Goal: Task Accomplishment & Management: Manage account settings

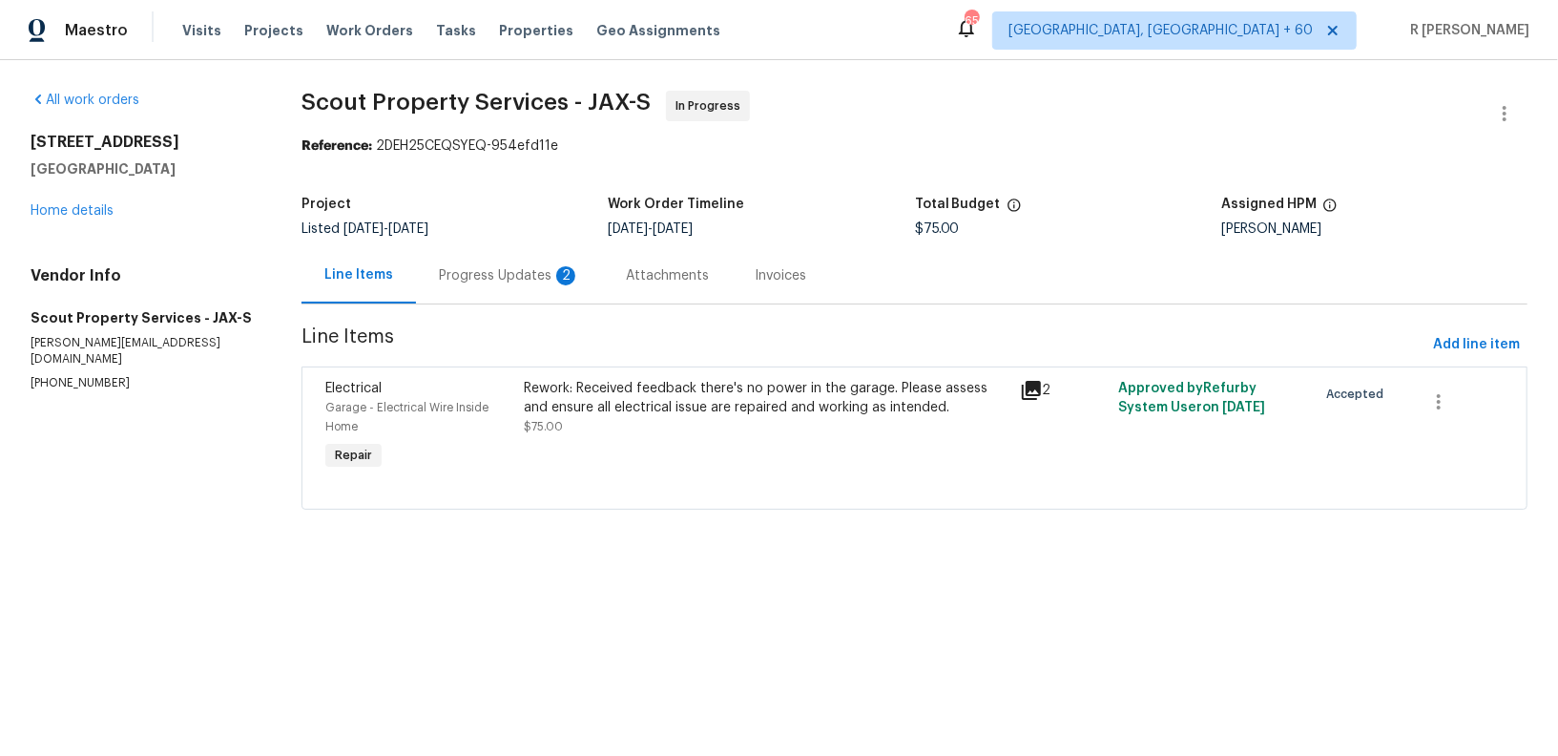
click at [506, 260] on div "Progress Updates 2" at bounding box center [509, 275] width 187 height 56
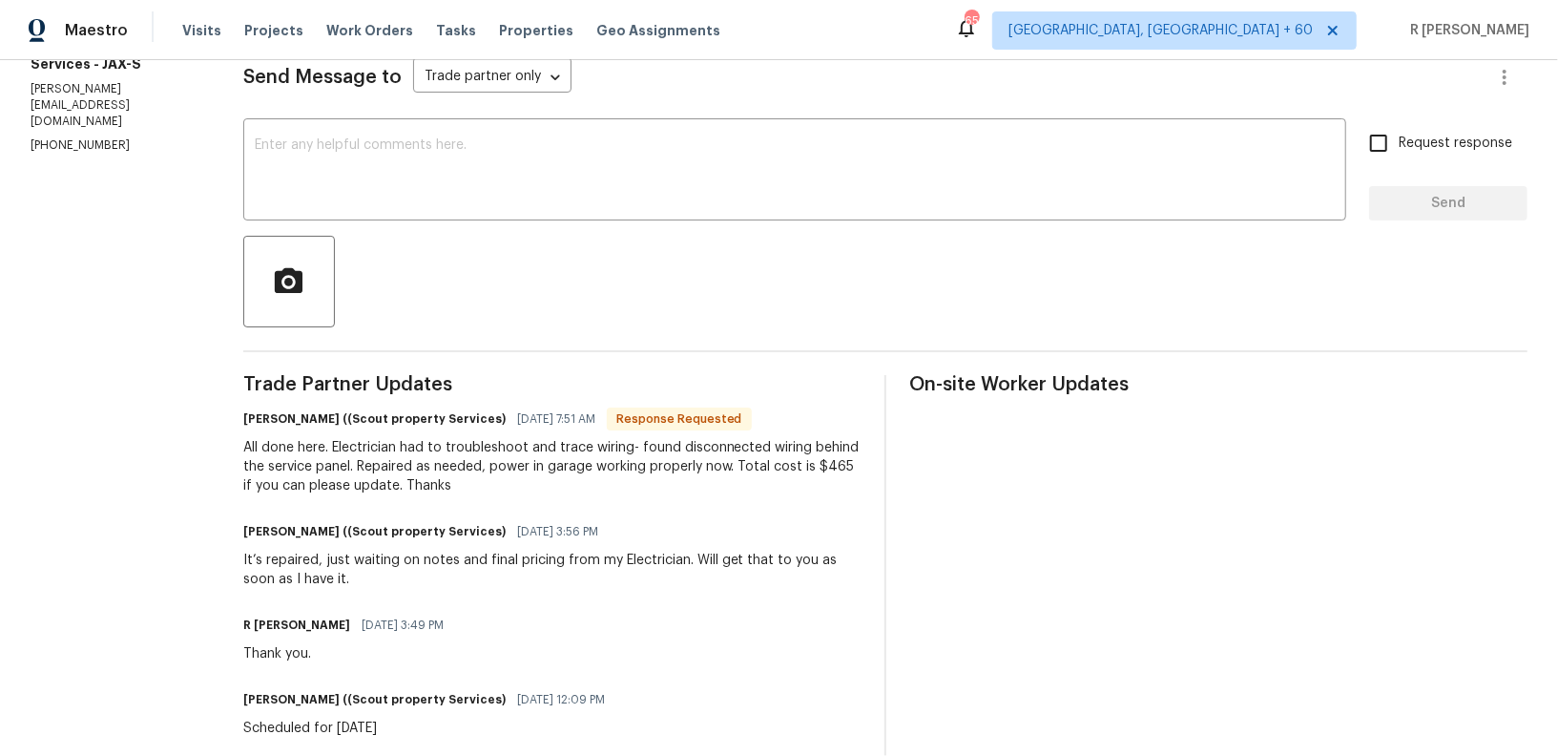
scroll to position [274, 0]
click at [572, 139] on textarea at bounding box center [795, 170] width 1080 height 67
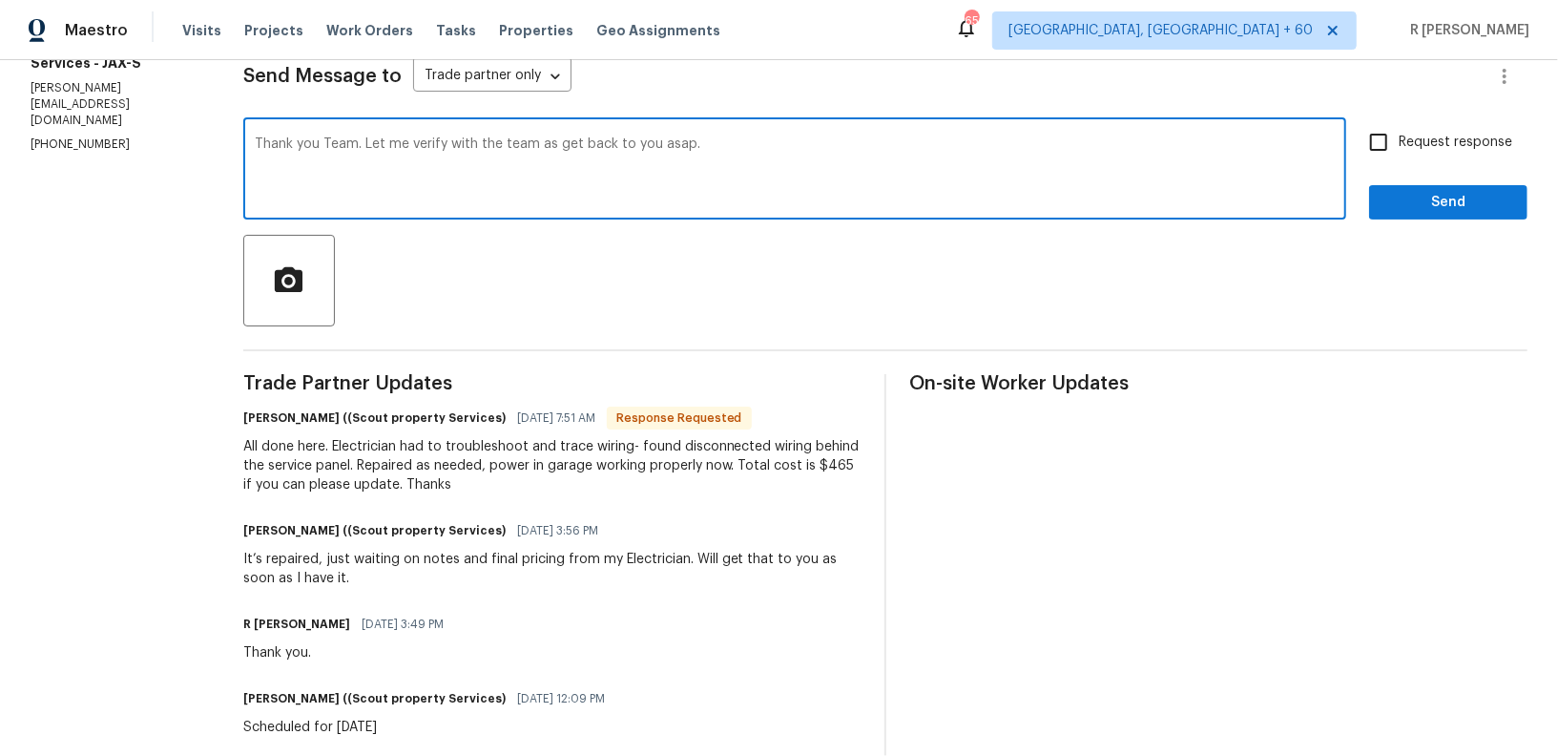
paste textarea ", Team. Let me verify this with the team and get back to you as soon as possible"
type textarea "Thank you, Team. Let me verify this with the team and get back to you as soon a…"
click at [1453, 137] on span "Request response" at bounding box center [1456, 143] width 114 height 20
click at [1399, 137] on input "Request response" at bounding box center [1379, 142] width 40 height 40
checkbox input "true"
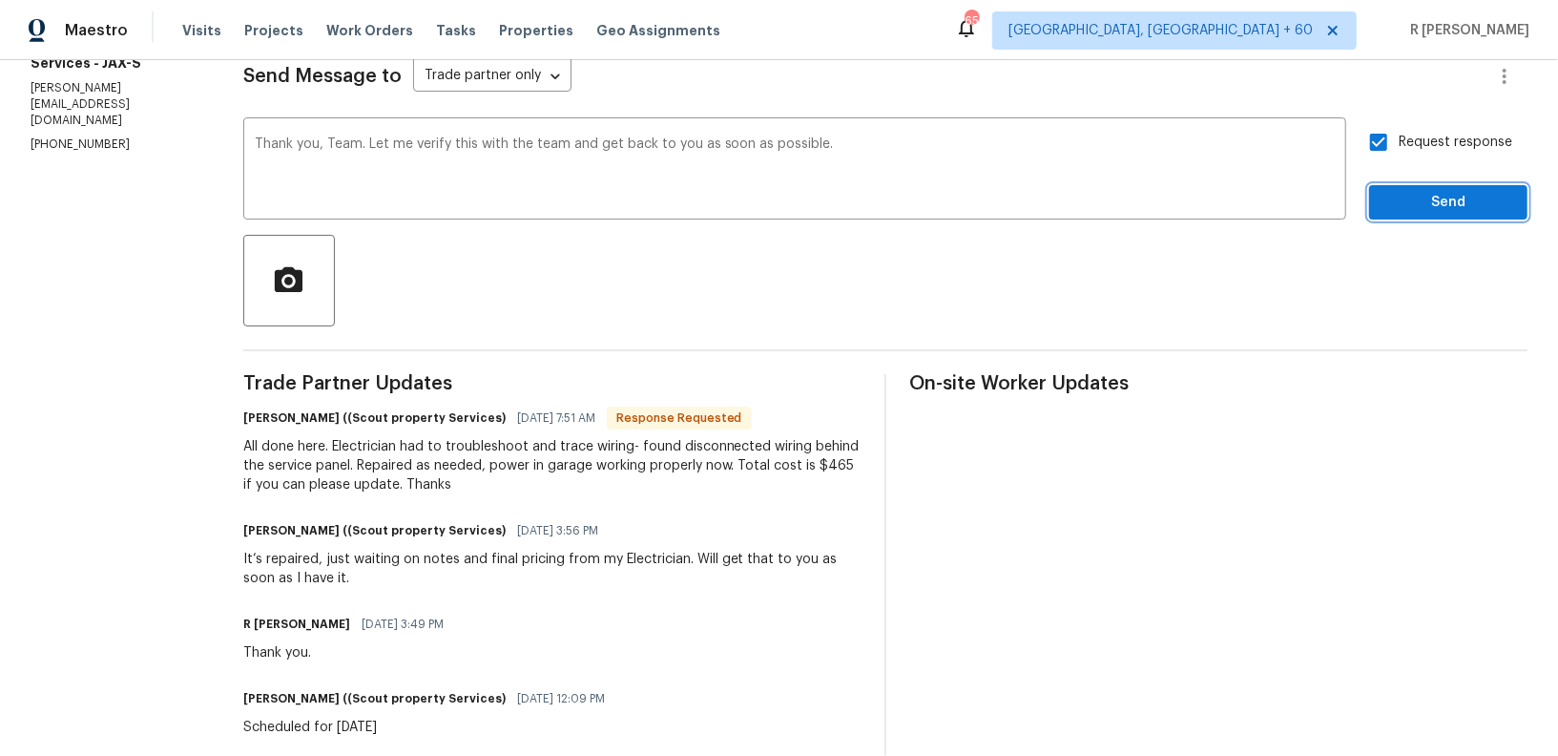
click at [1437, 209] on span "Send" at bounding box center [1448, 203] width 128 height 24
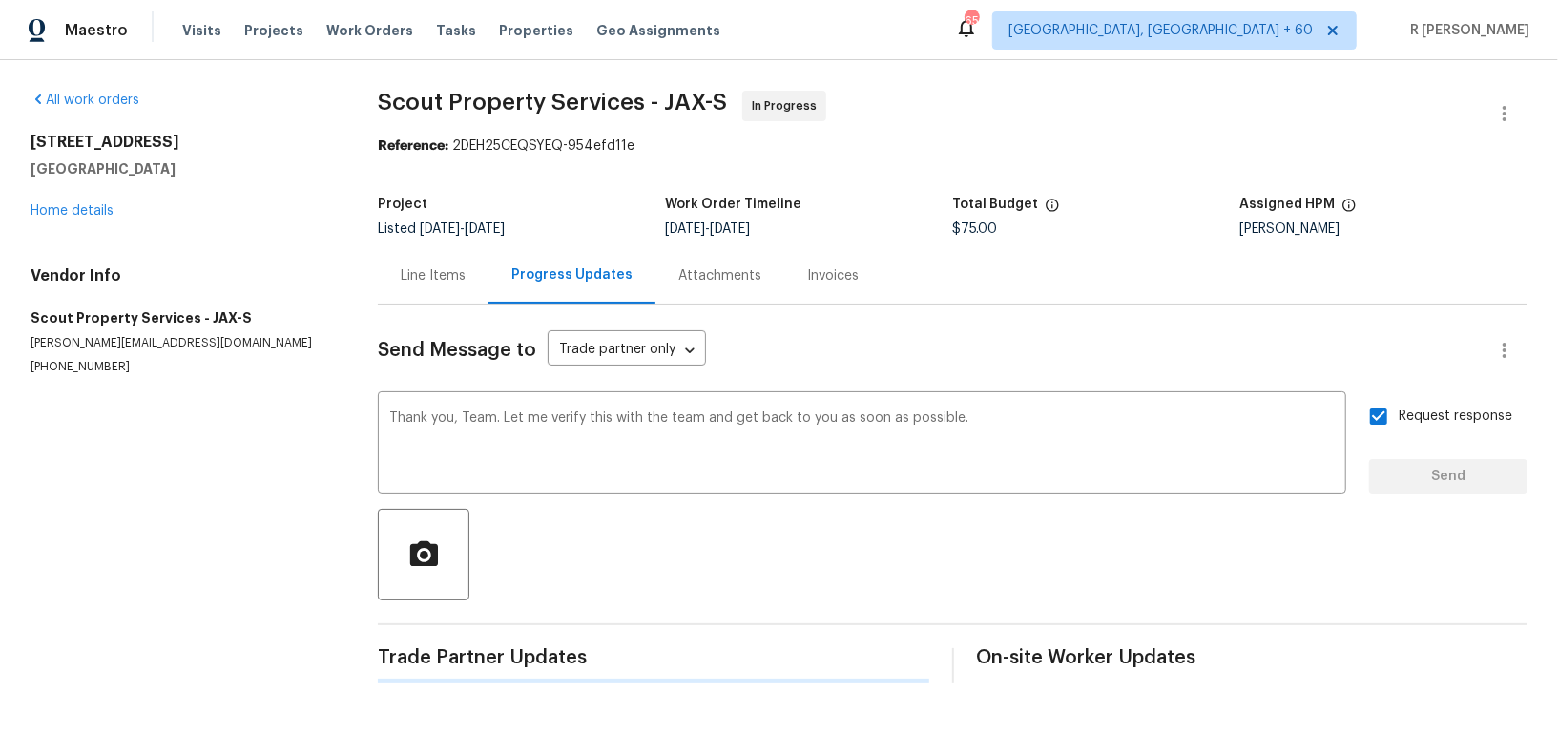
scroll to position [0, 0]
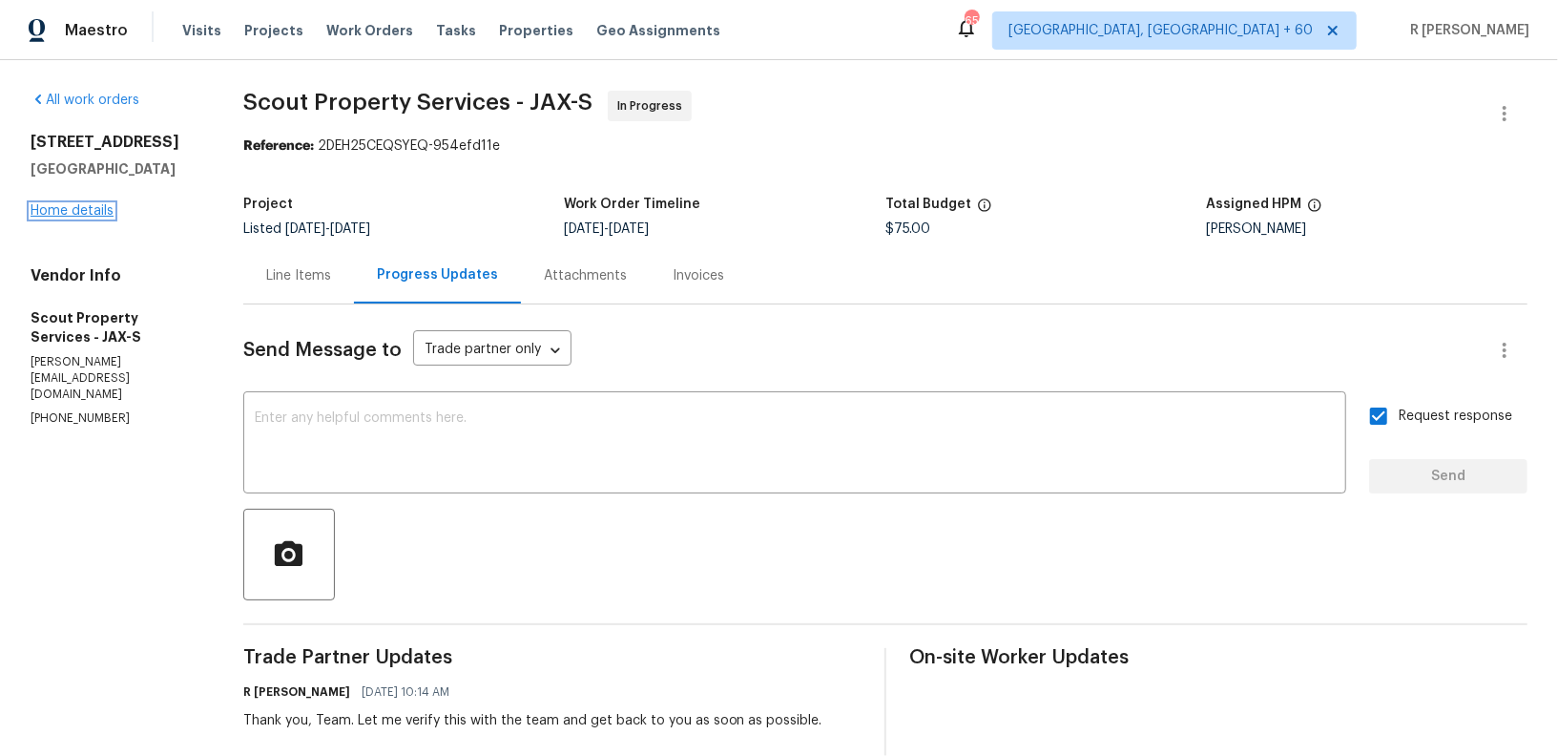
click at [60, 209] on link "Home details" at bounding box center [72, 210] width 83 height 13
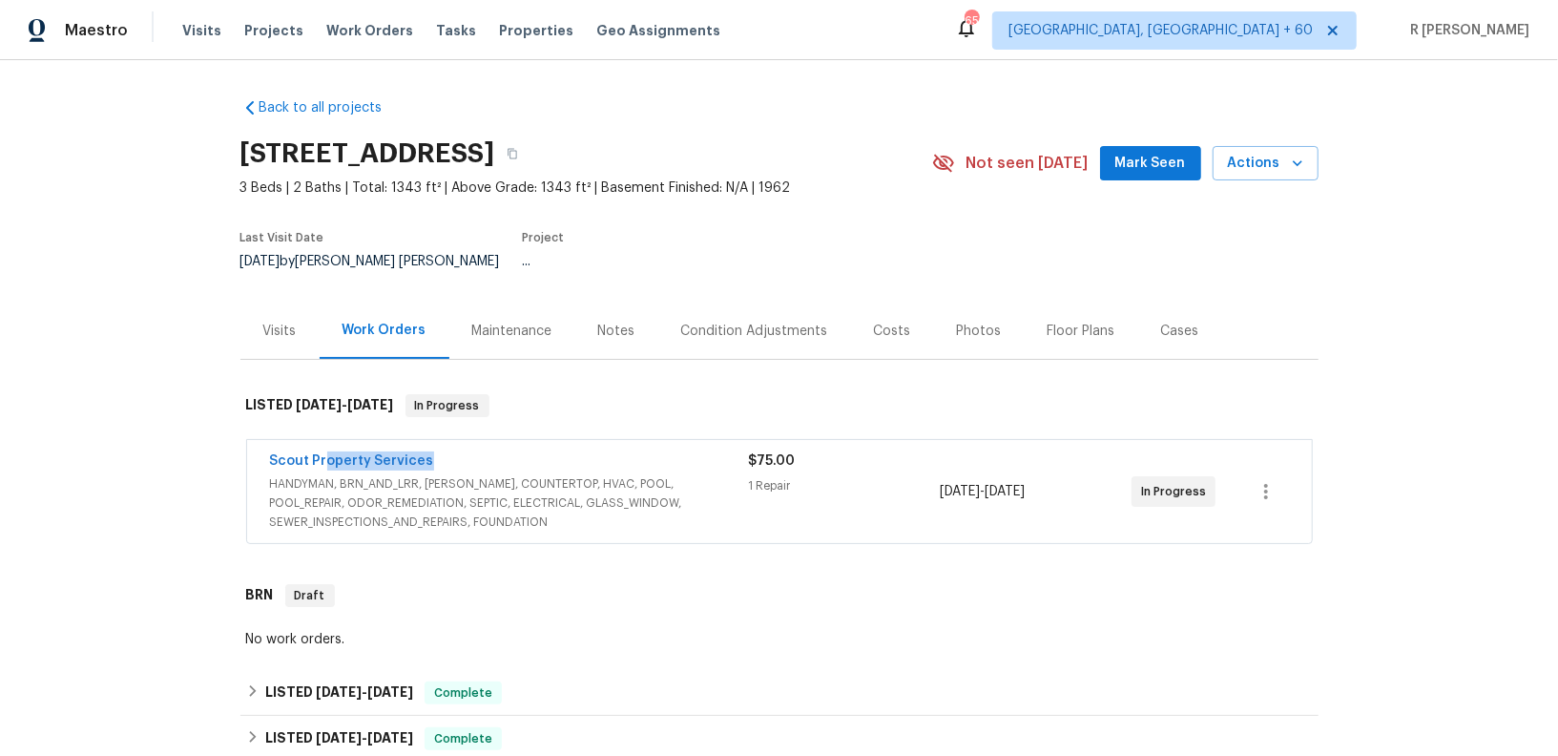
drag, startPoint x: 453, startPoint y: 445, endPoint x: 66, endPoint y: 445, distance: 387.3
click at [66, 445] on div "Back to all projects 3686 Smithfield St, Jacksonville, FL 32217 3 Beds | 2 Bath…" at bounding box center [779, 408] width 1558 height 696
copy link "Scout Property Services"
click at [369, 474] on span "HANDYMAN, BRN_AND_LRR, WELLS, COUNTERTOP, HVAC, POOL, POOL_REPAIR, ODOR_REMEDIA…" at bounding box center [509, 502] width 479 height 57
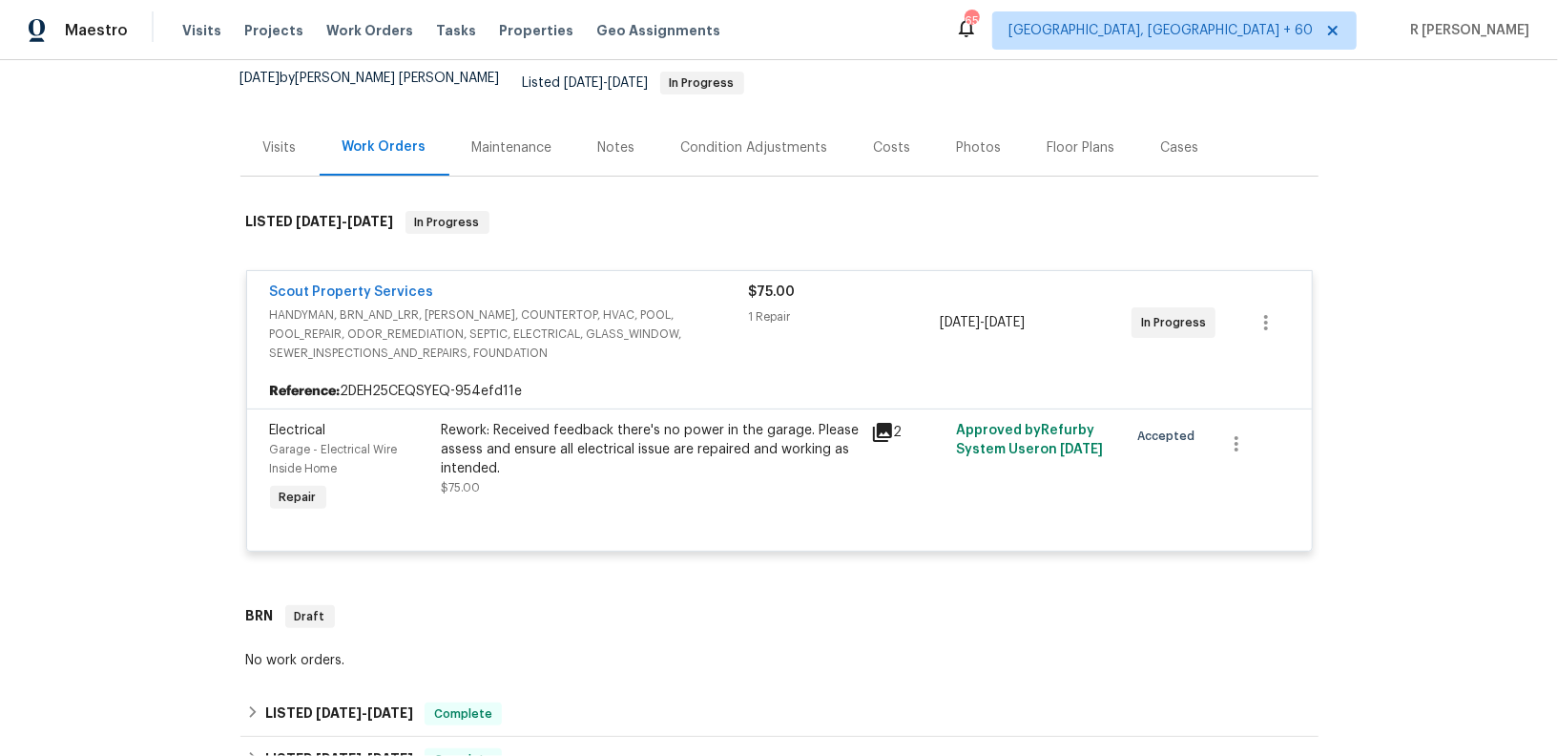
scroll to position [405, 0]
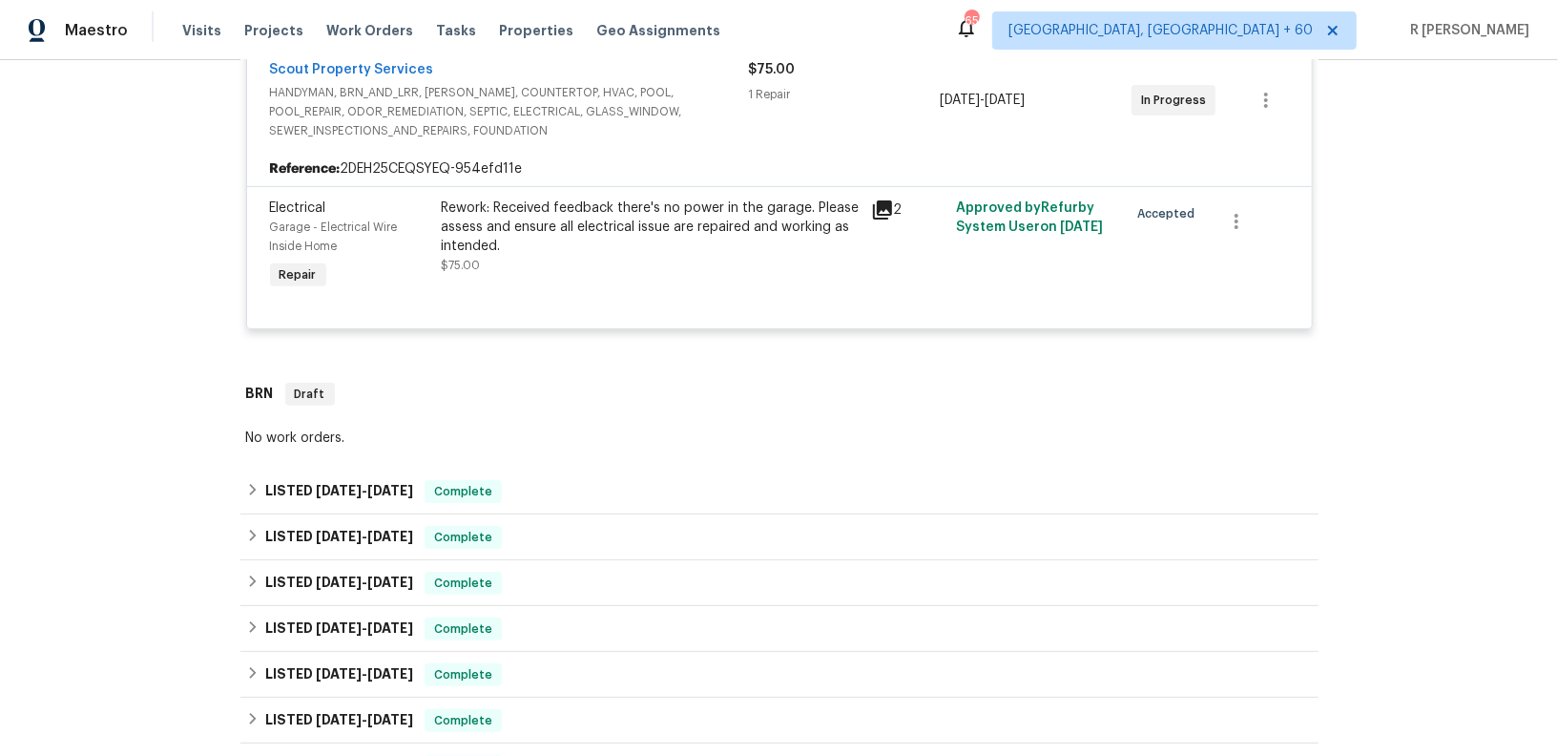
click at [489, 221] on div "Rework: Received feedback there's no power in the garage. Please assess and ens…" at bounding box center [651, 226] width 418 height 57
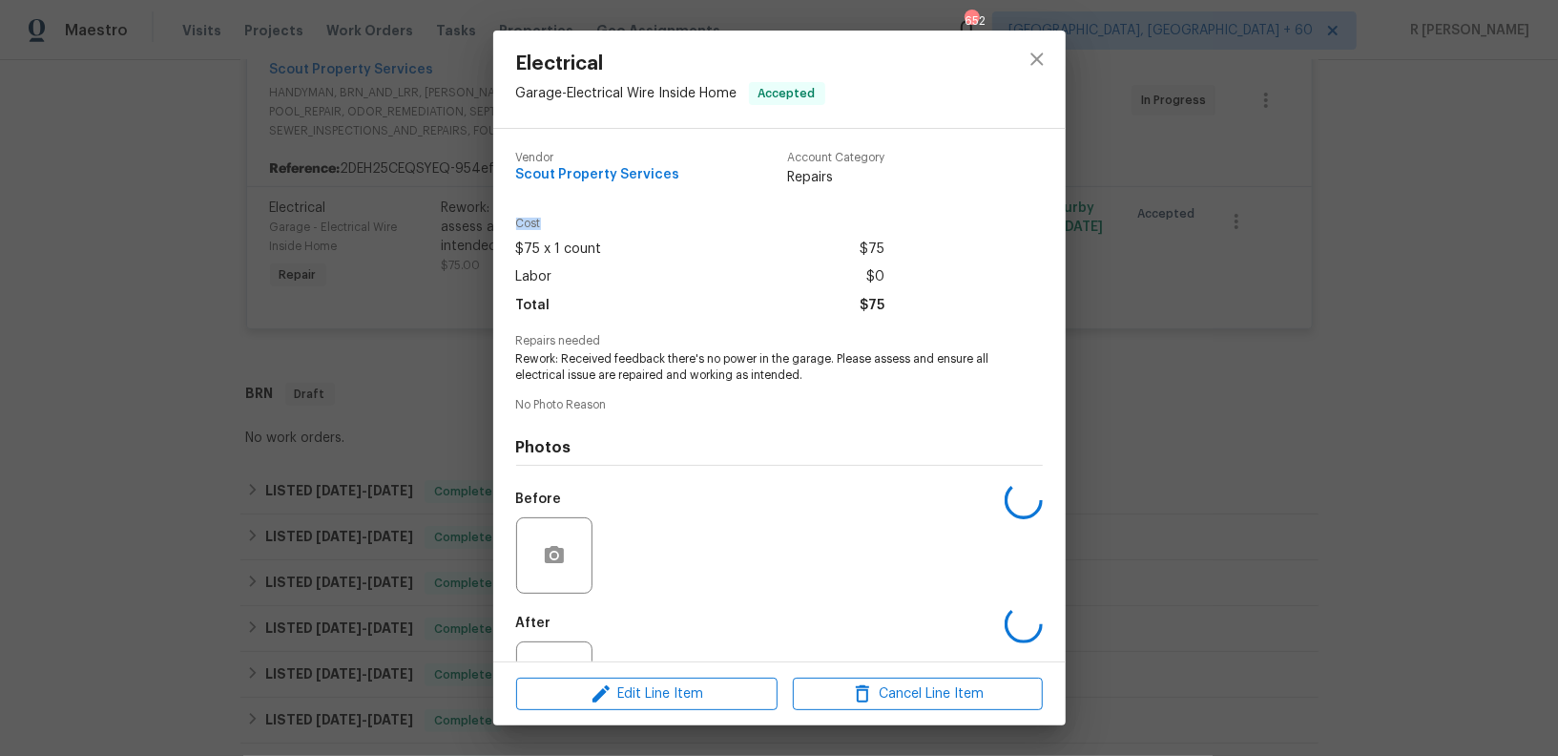
click at [489, 221] on div "Electrical Garage - Electrical Wire Inside Home Accepted Vendor Scout Property …" at bounding box center [779, 378] width 1558 height 756
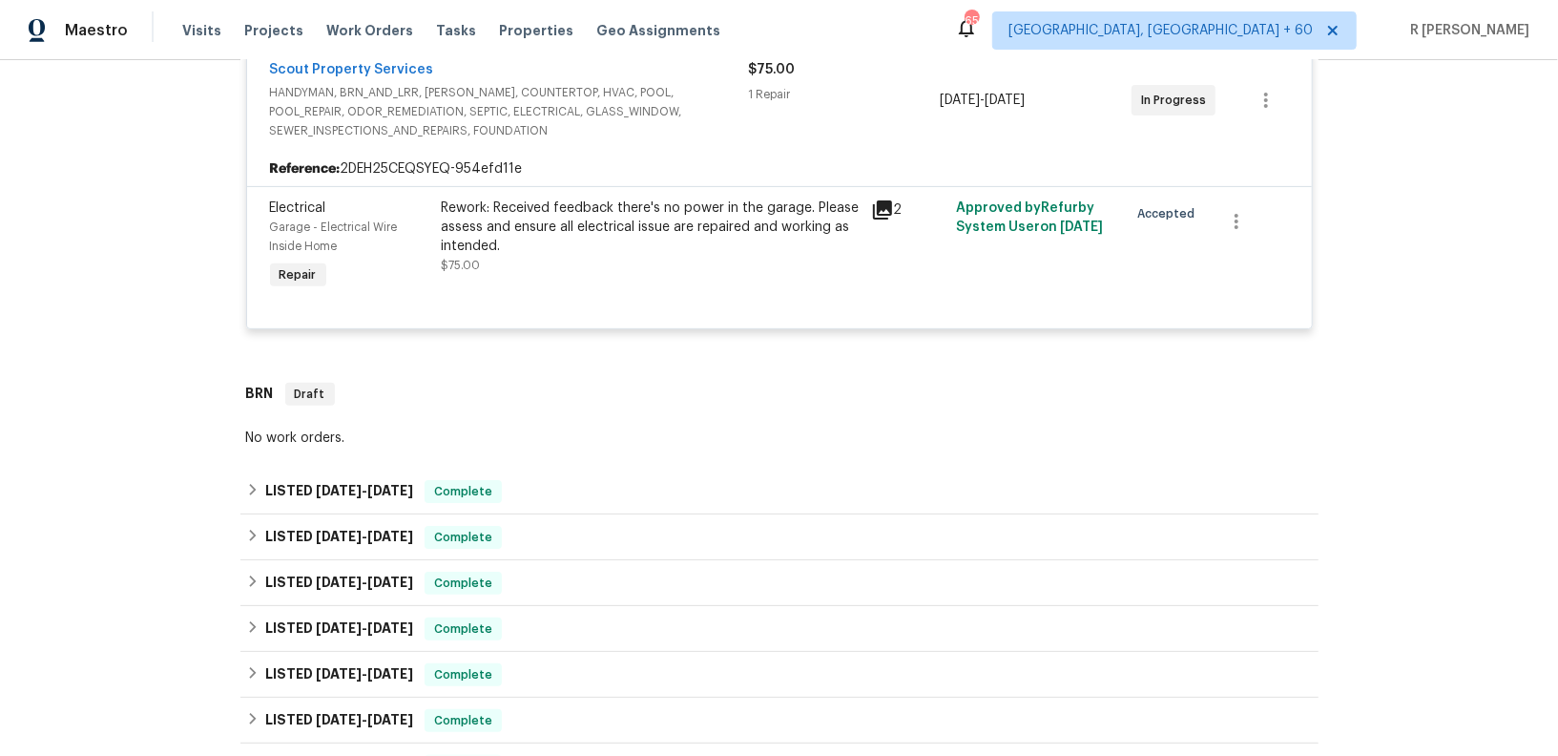
click at [489, 221] on div "Rework: Received feedback there's no power in the garage. Please assess and ens…" at bounding box center [651, 226] width 418 height 57
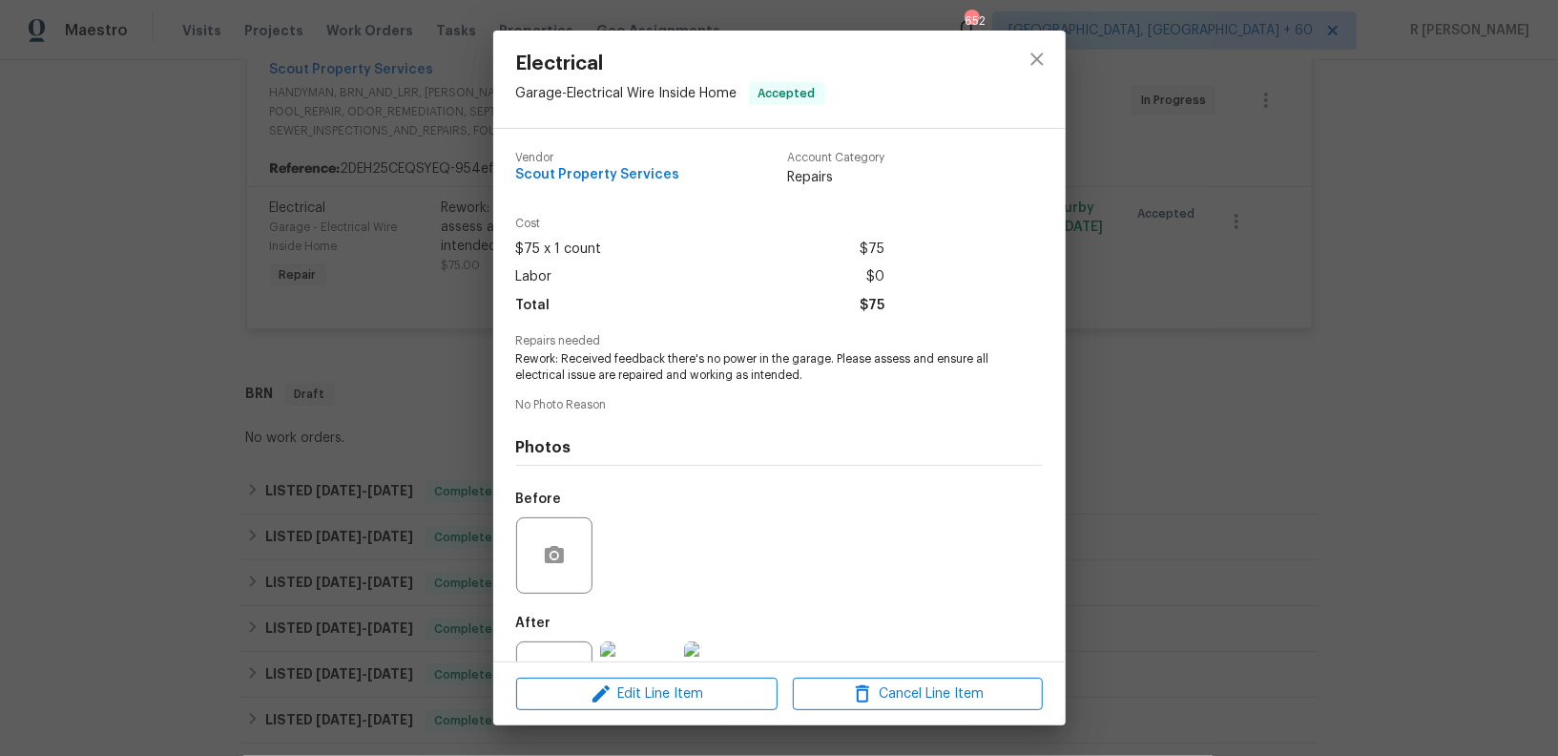
click at [596, 366] on span "Rework: Received feedback there's no power in the garage. Please assess and ens…" at bounding box center [753, 367] width 474 height 32
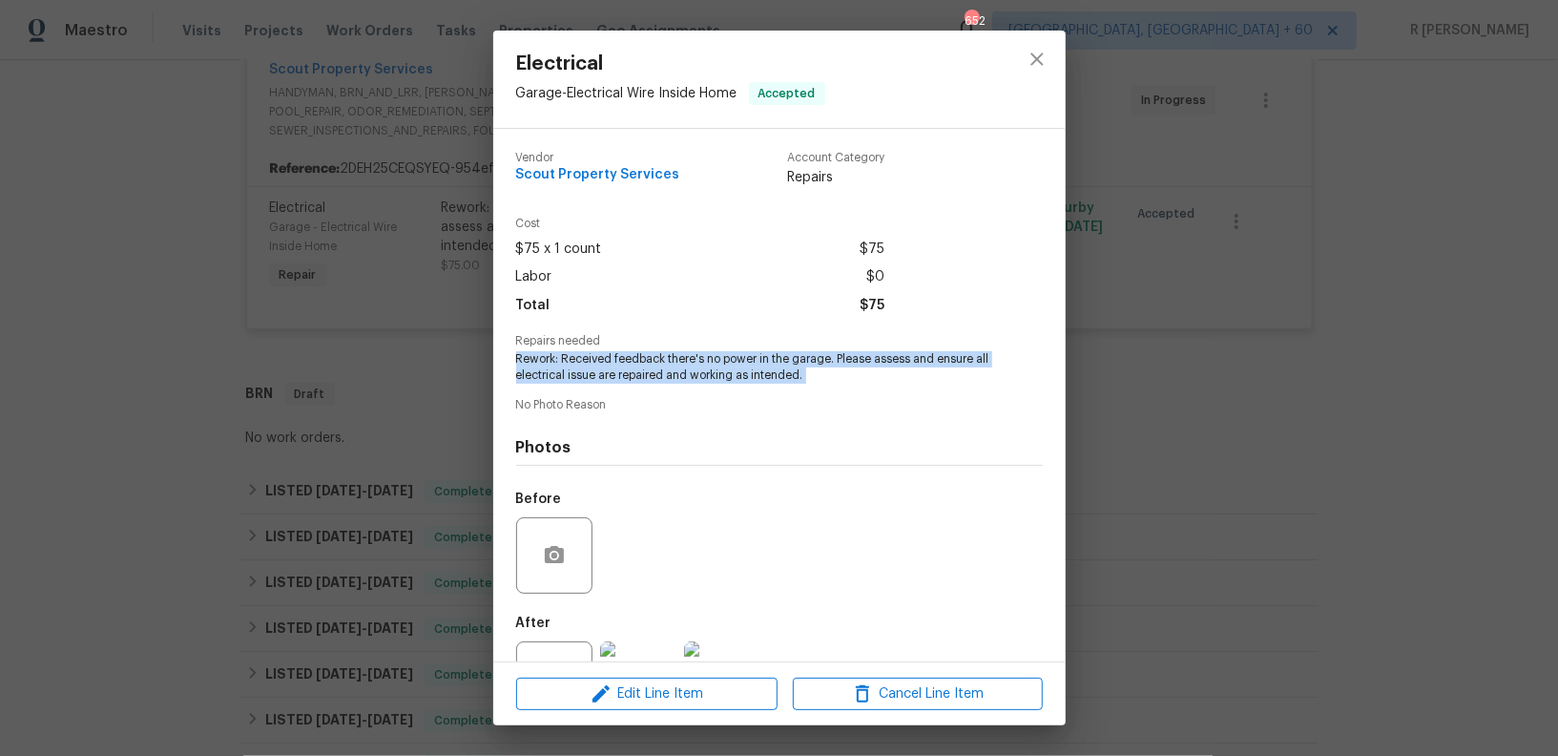
click at [596, 366] on span "Rework: Received feedback there's no power in the garage. Please assess and ens…" at bounding box center [753, 367] width 474 height 32
copy span "Rework: Received feedback there's no power in the garage. Please assess and ens…"
click at [702, 459] on div "Photos Before After" at bounding box center [779, 572] width 527 height 314
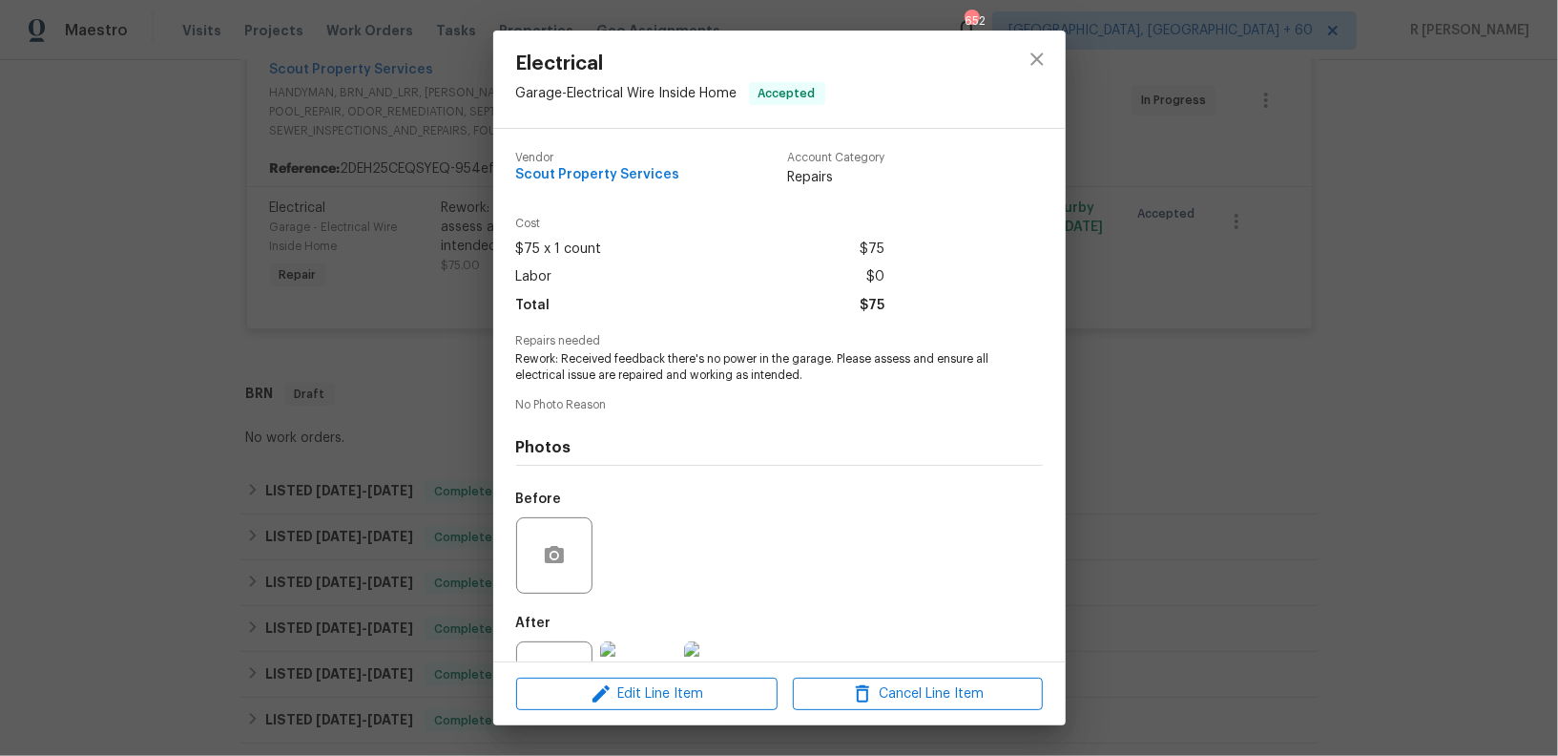
click at [666, 369] on span "Rework: Received feedback there's no power in the garage. Please assess and ens…" at bounding box center [753, 367] width 474 height 32
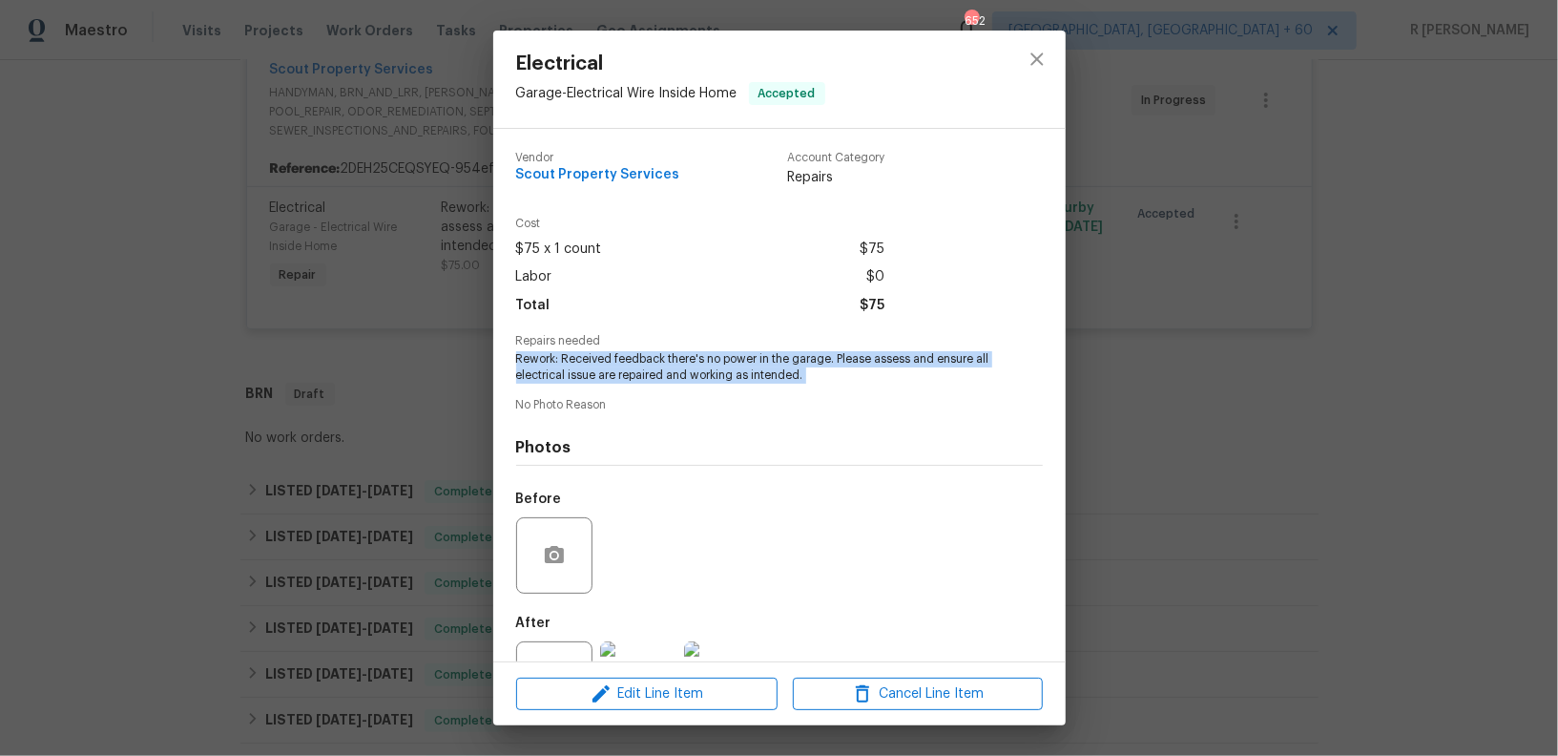
click at [666, 369] on span "Rework: Received feedback there's no power in the garage. Please assess and ens…" at bounding box center [753, 367] width 474 height 32
copy span "Rework: Received feedback there's no power in the garage. Please assess and ens…"
click at [1042, 52] on icon "close" at bounding box center [1037, 59] width 23 height 23
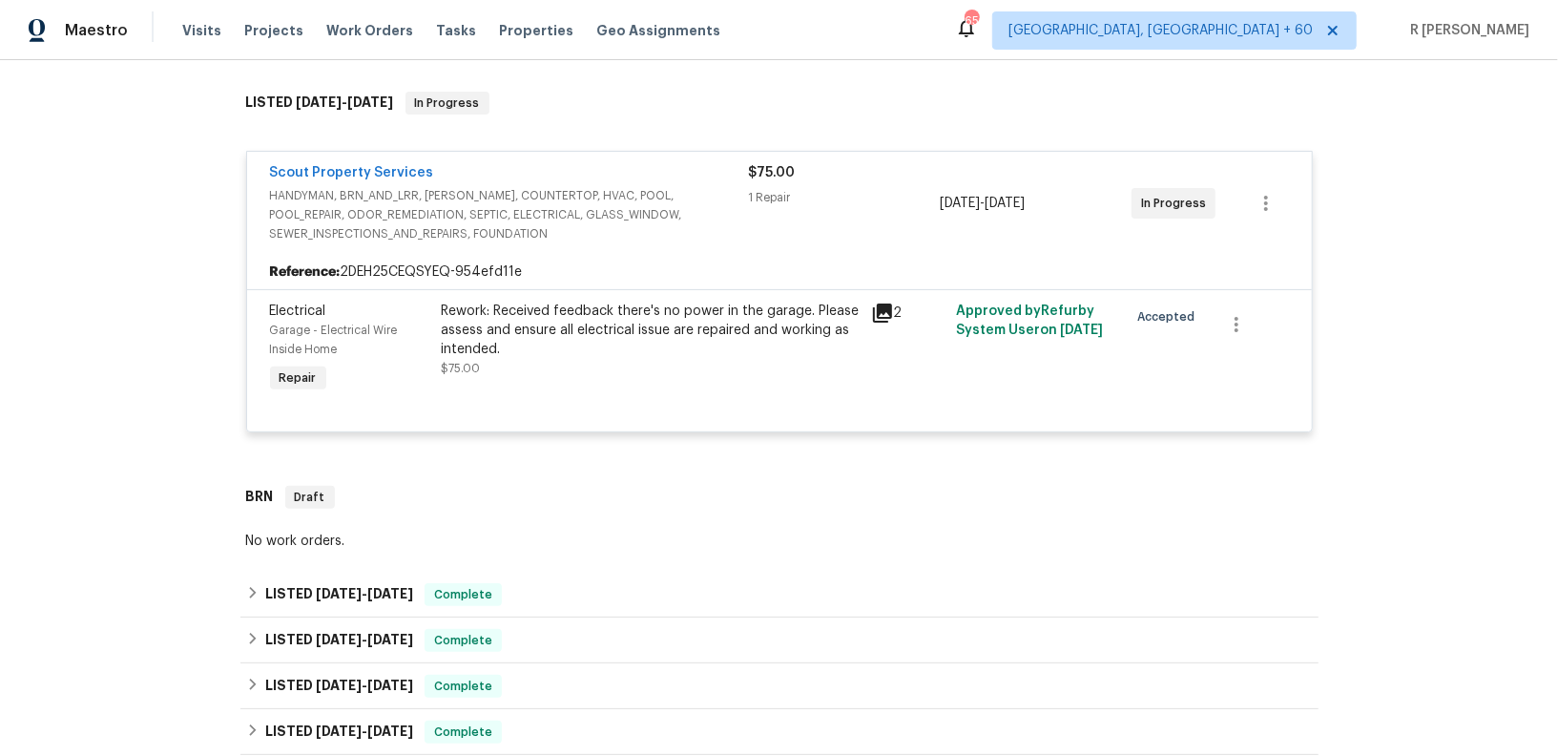
scroll to position [165, 0]
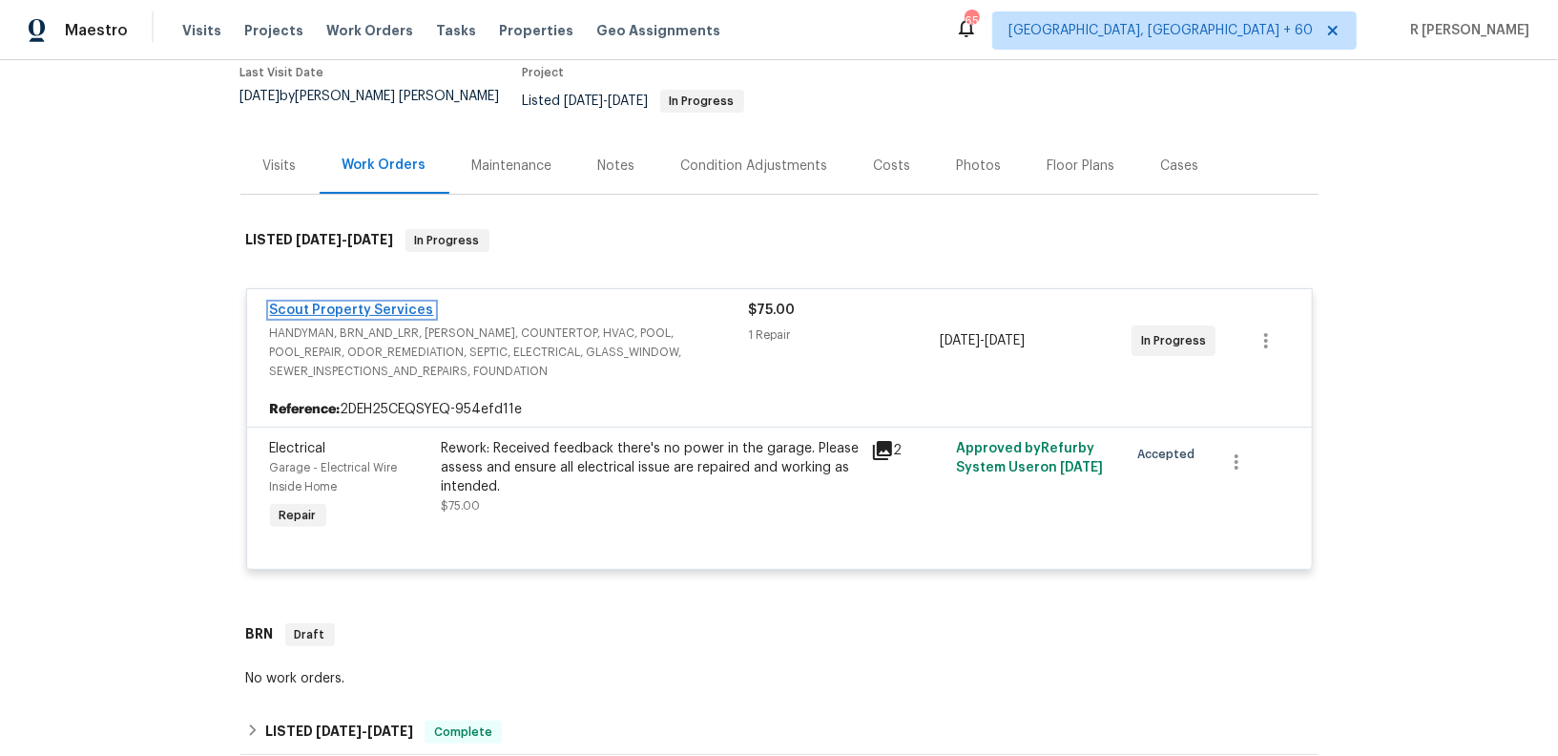
click at [381, 303] on link "Scout Property Services" at bounding box center [352, 309] width 164 height 13
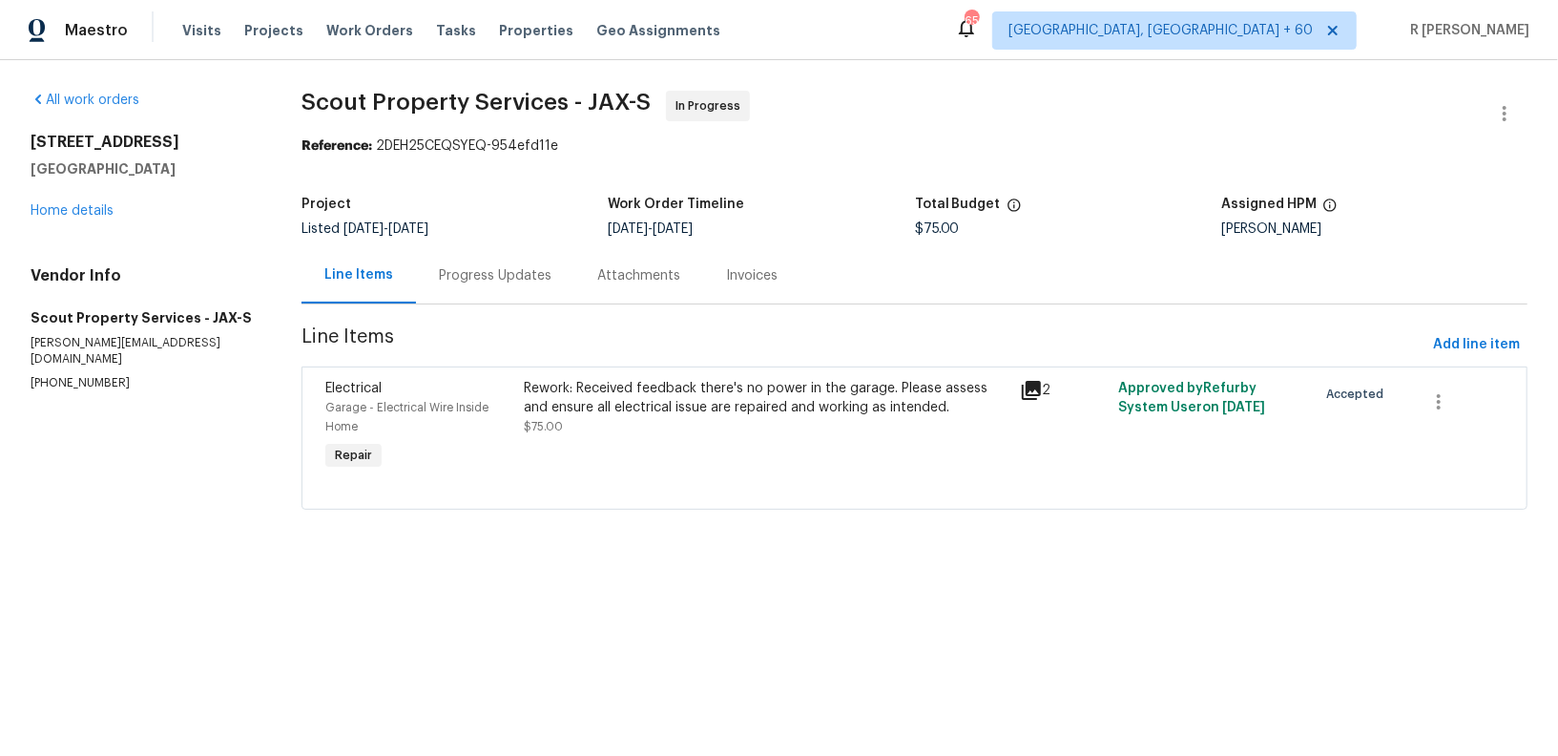
click at [516, 261] on div "Progress Updates" at bounding box center [495, 275] width 158 height 56
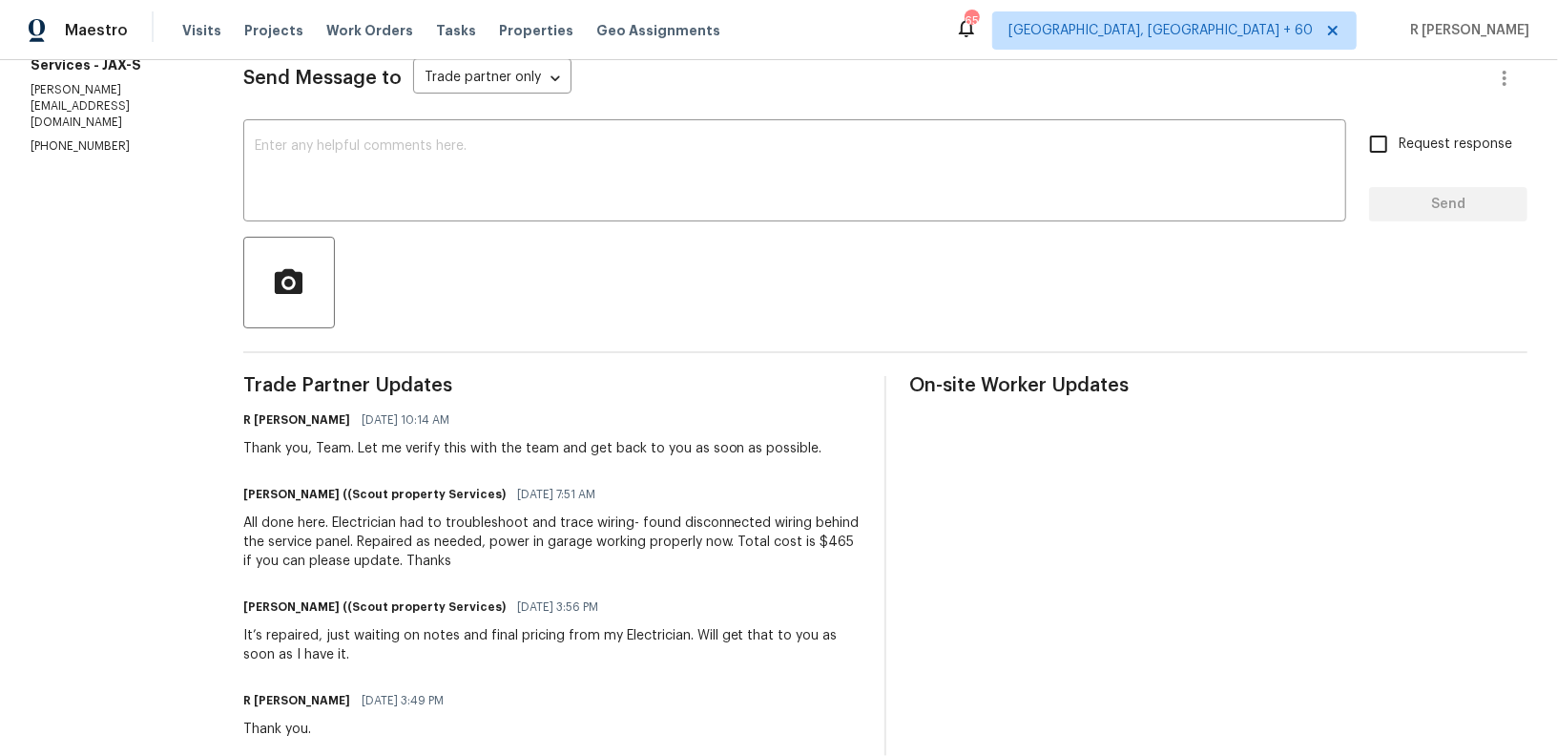
scroll to position [427, 0]
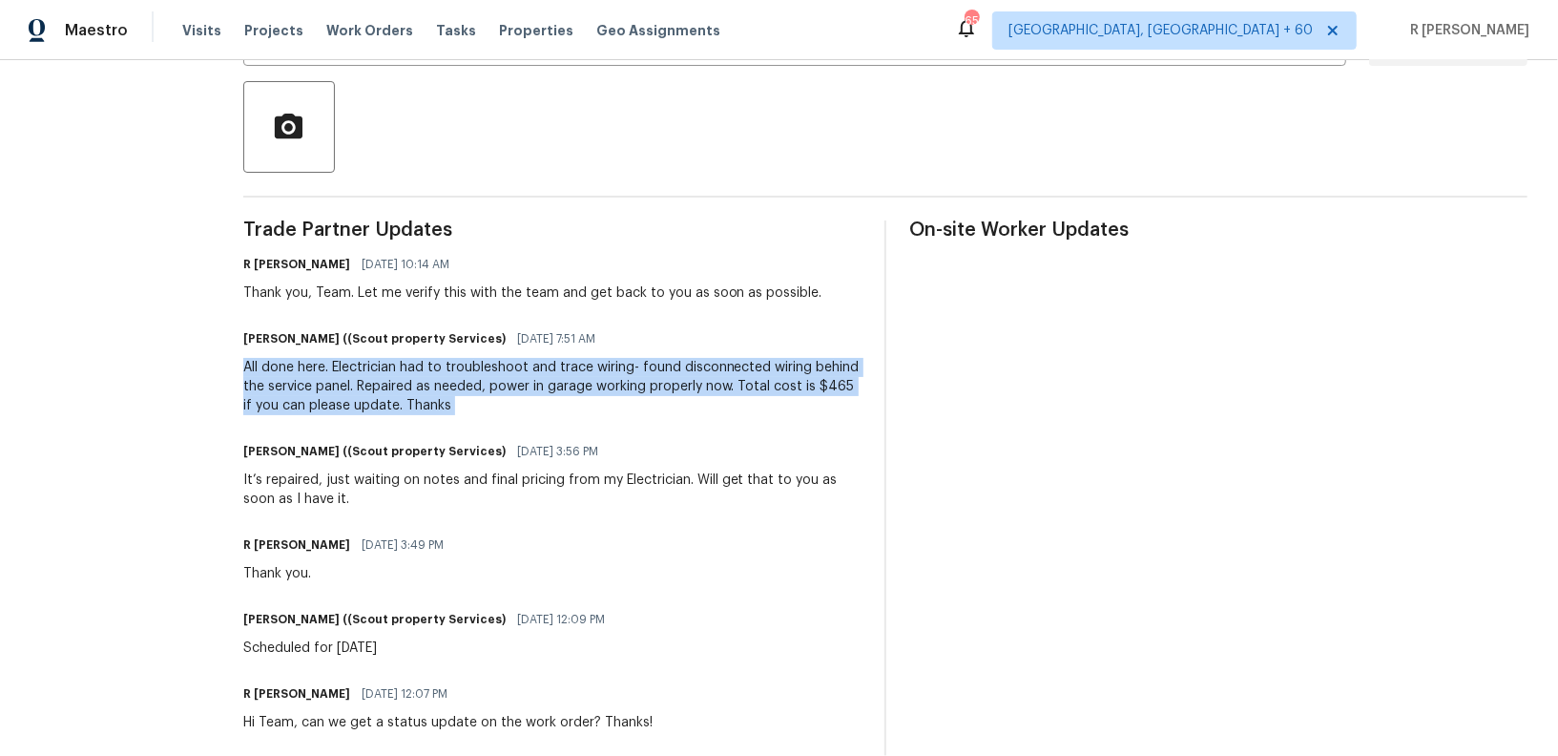
copy div "All done here. Electrician had to troubleshoot and trace wiring- found disconne…"
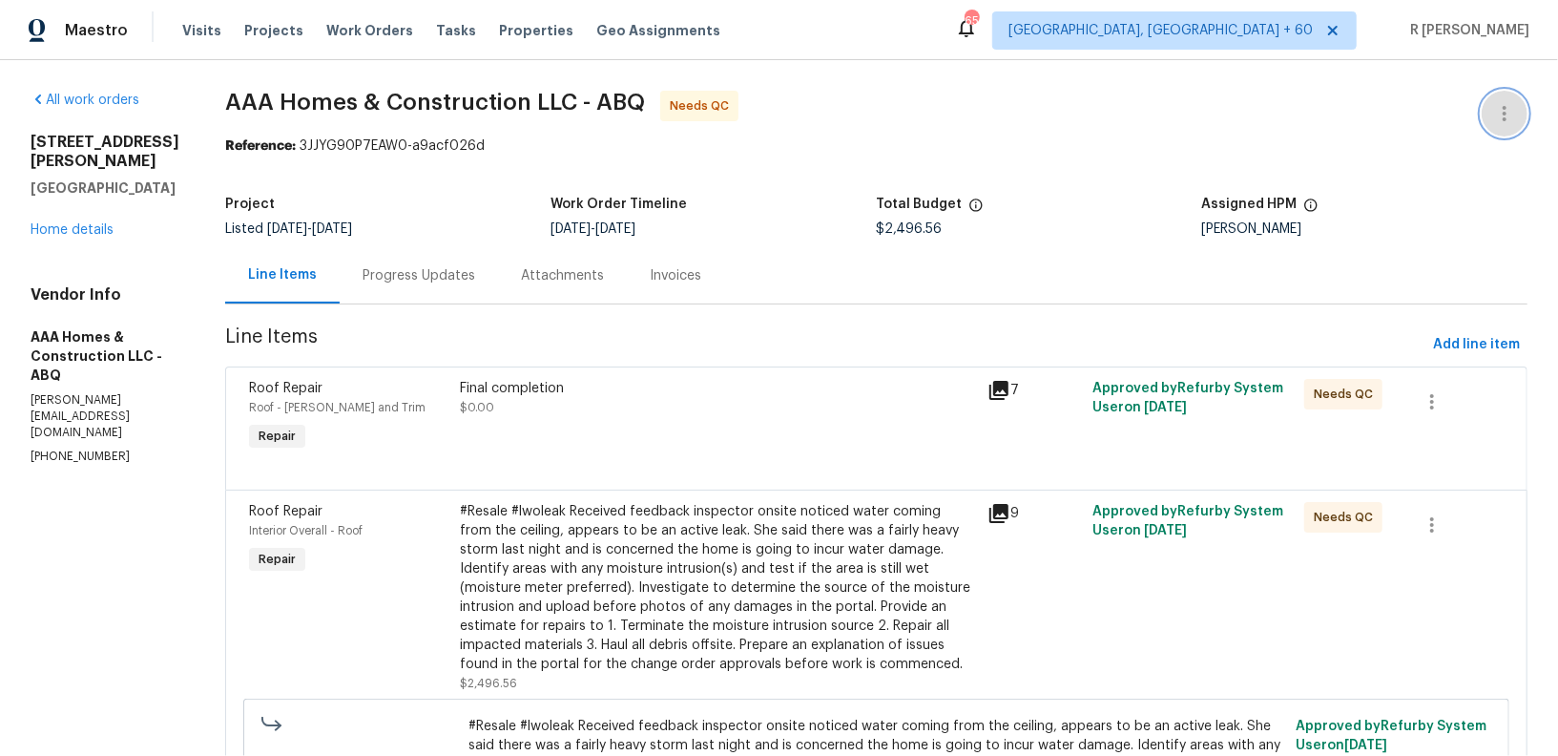
click at [1516, 113] on button "button" at bounding box center [1505, 114] width 46 height 46
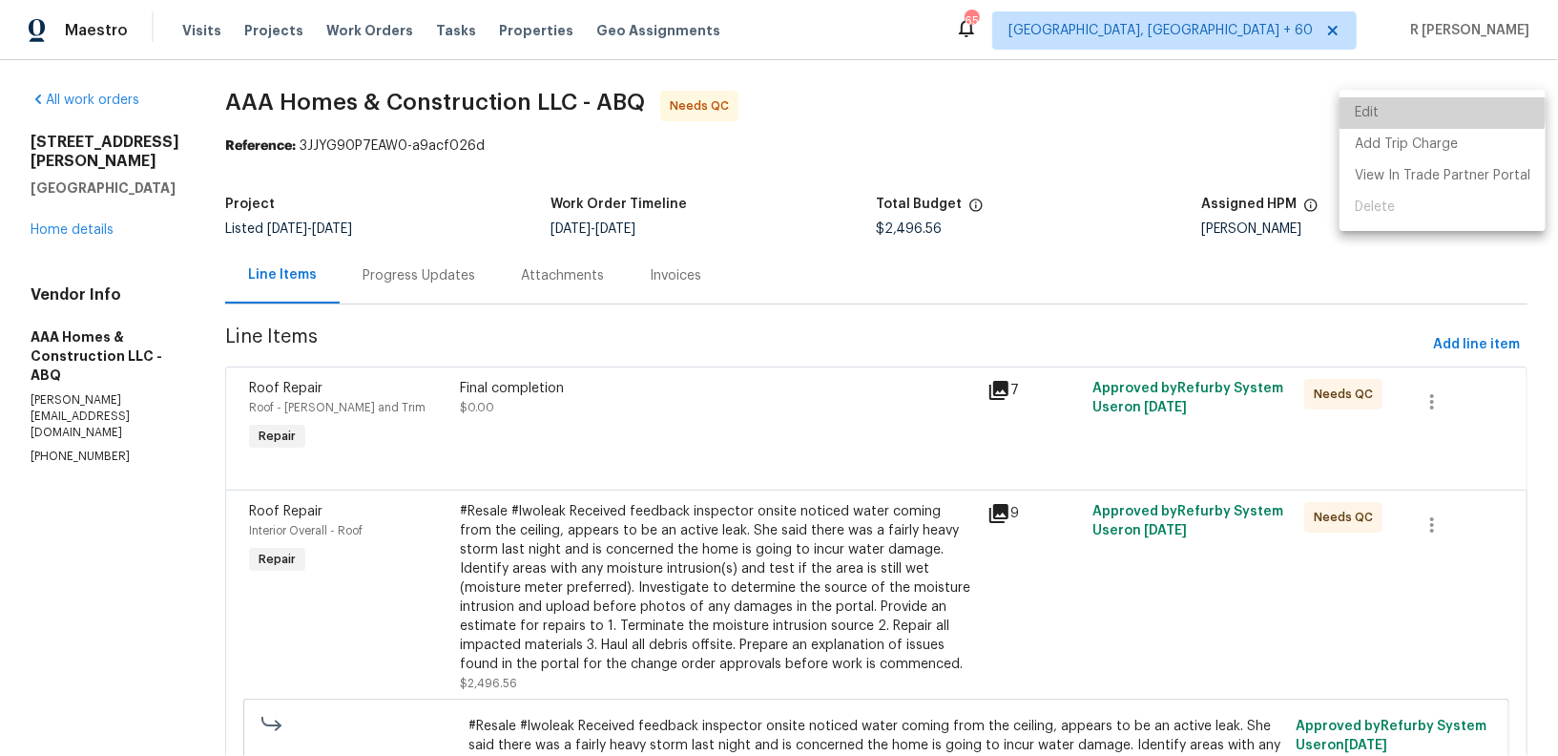
click at [1403, 98] on li "Edit" at bounding box center [1443, 112] width 206 height 31
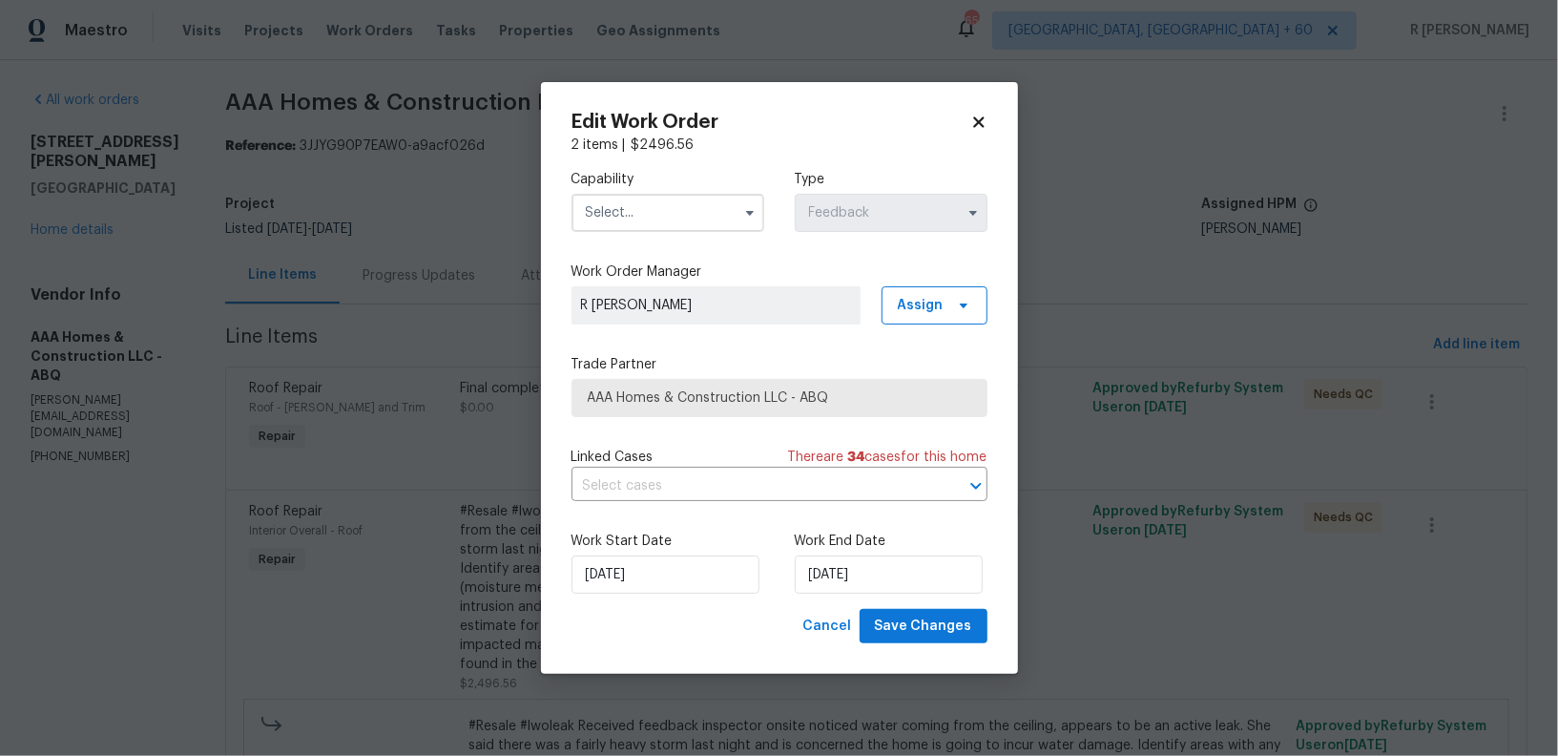
click at [661, 218] on input "text" at bounding box center [667, 213] width 193 height 38
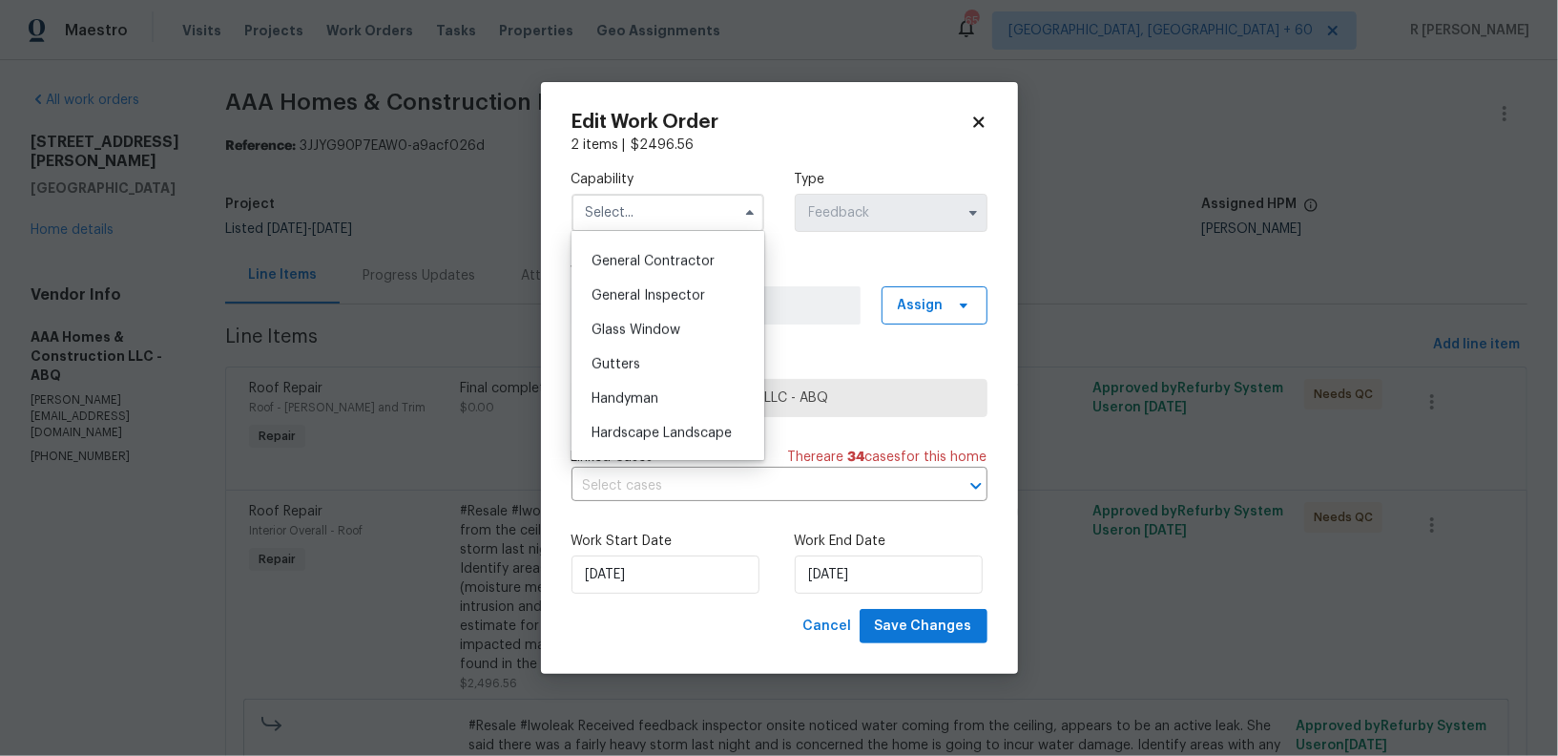
scroll to position [821, 0]
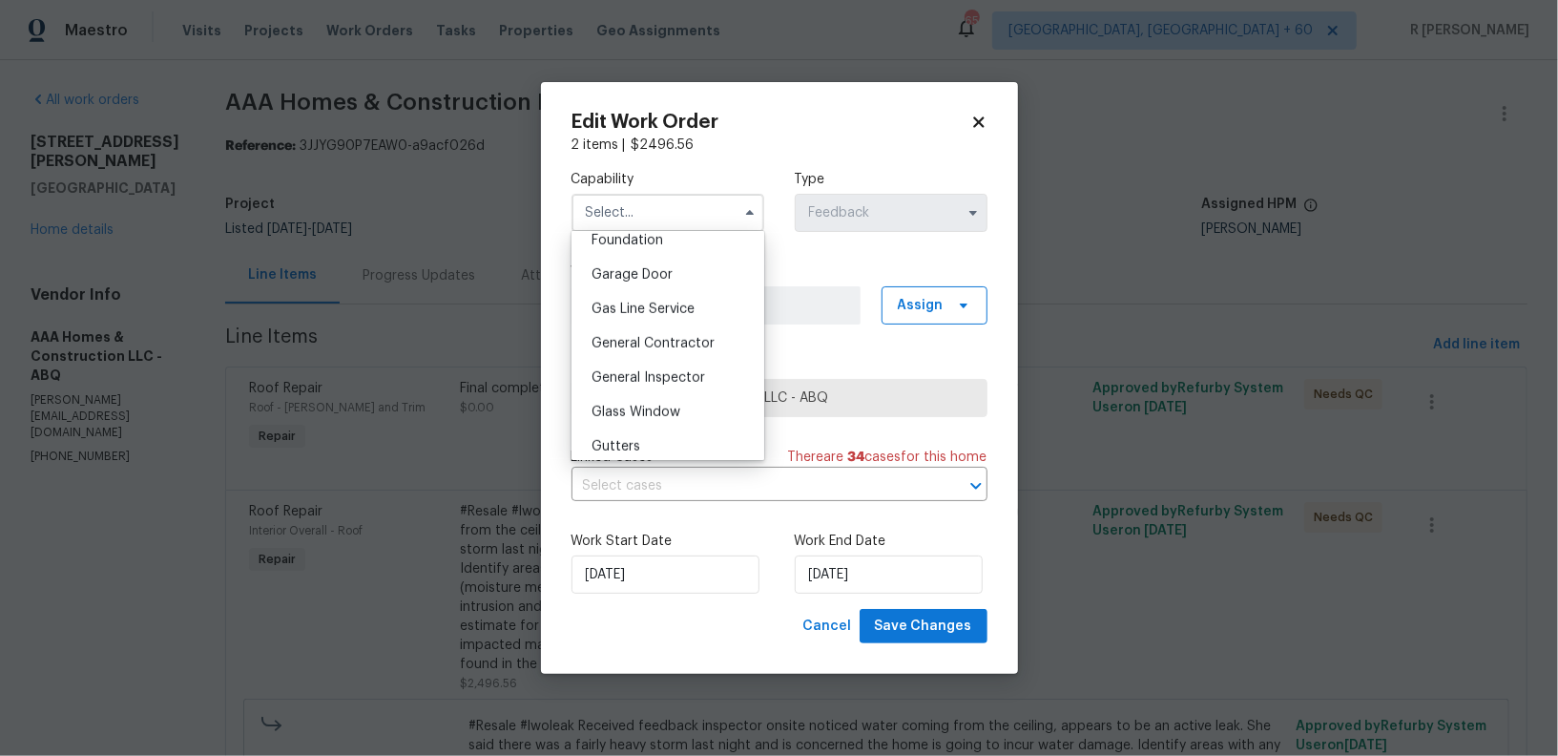
click at [663, 349] on span "General Contractor" at bounding box center [653, 343] width 123 height 13
type input "General Contractor"
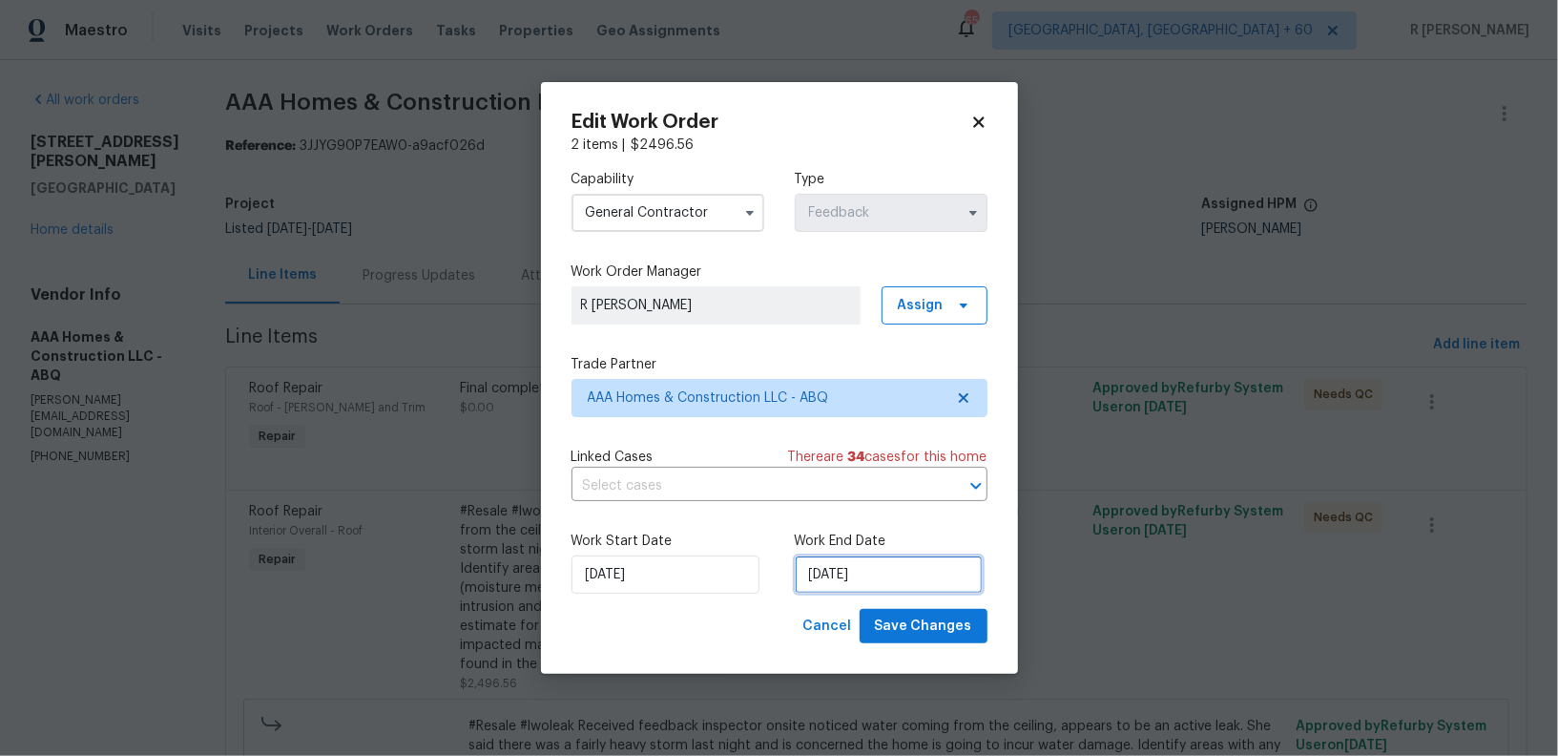
click at [877, 584] on input "15/09/2025" at bounding box center [889, 574] width 188 height 38
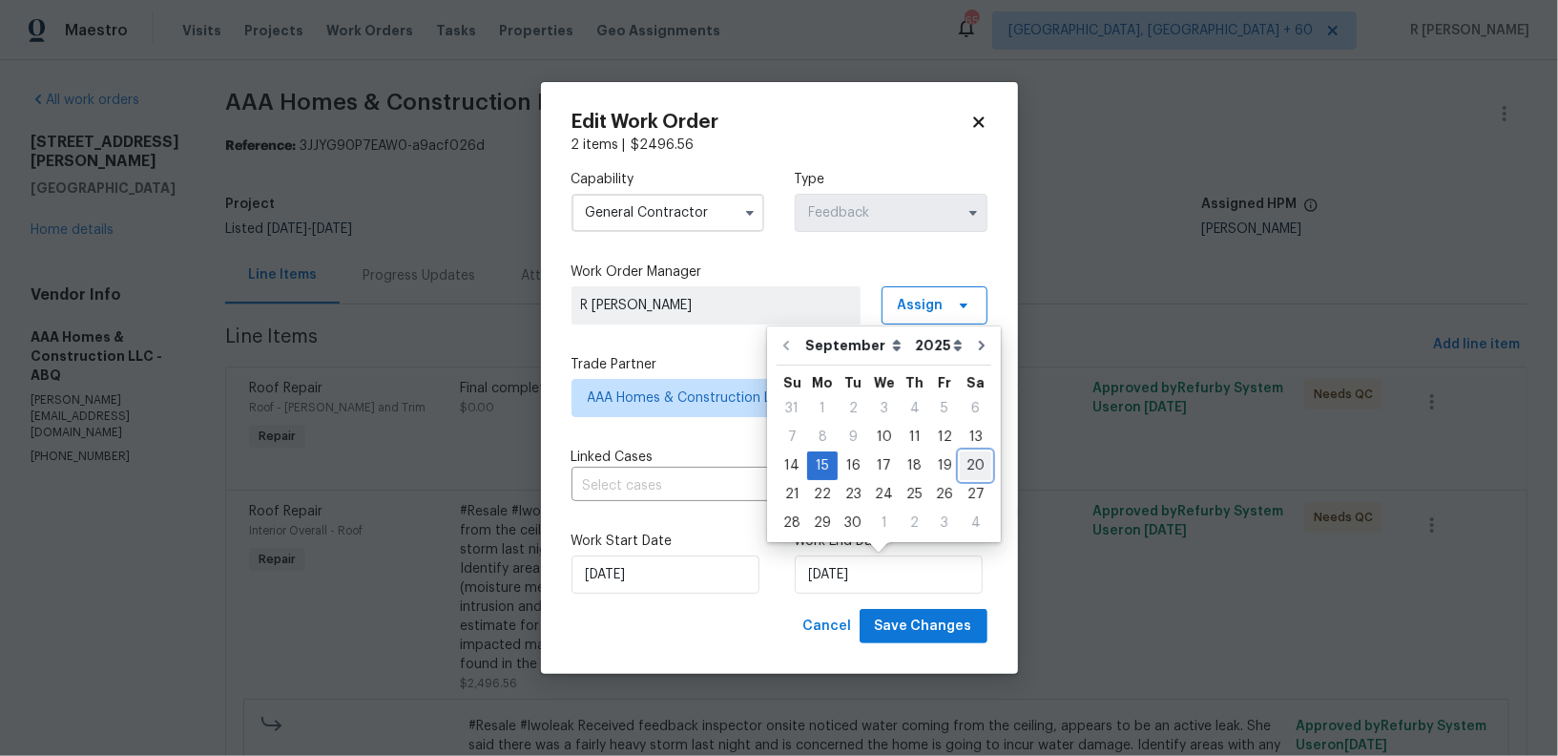
click at [960, 463] on div "20" at bounding box center [975, 465] width 31 height 27
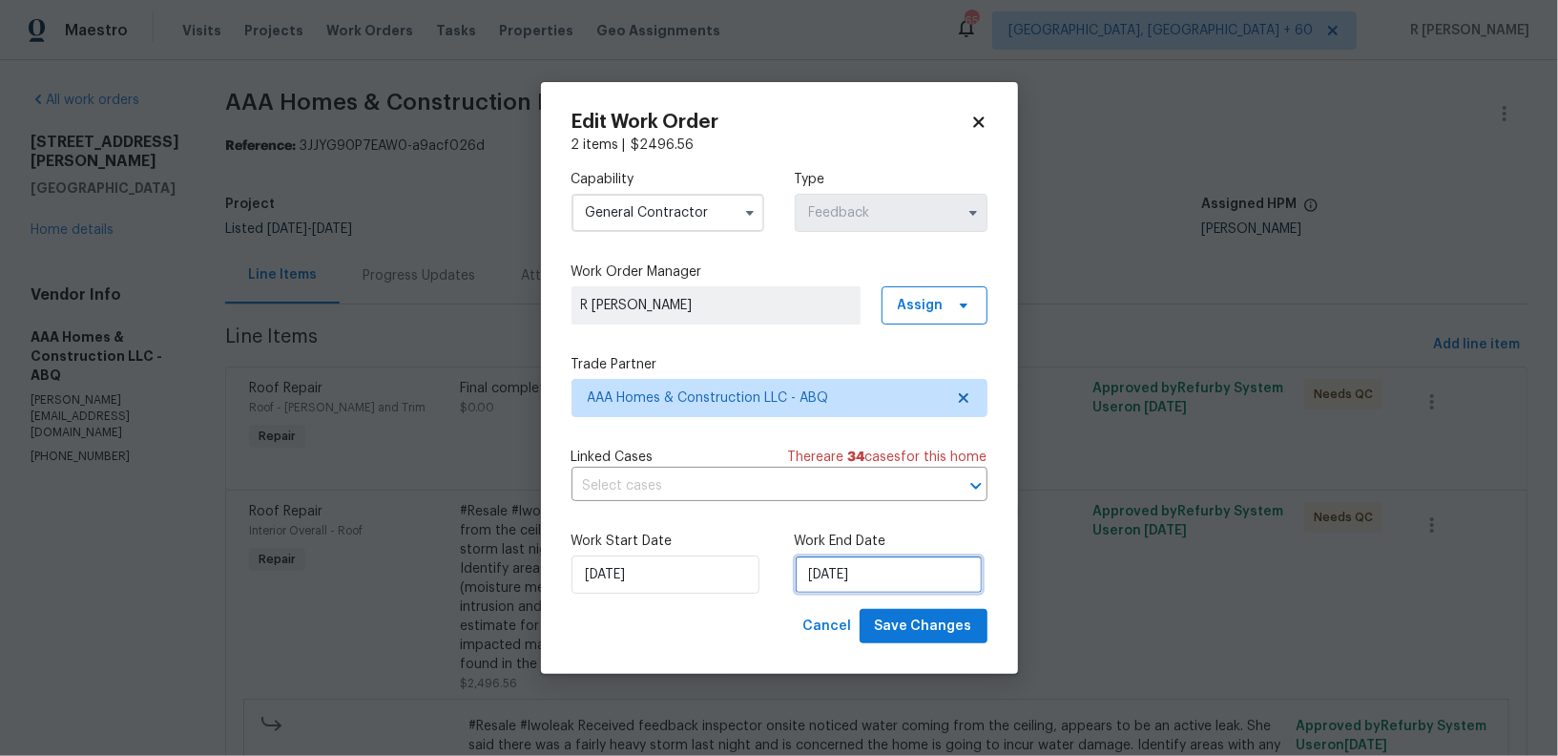
click at [859, 561] on input "20/09/2025" at bounding box center [889, 574] width 188 height 38
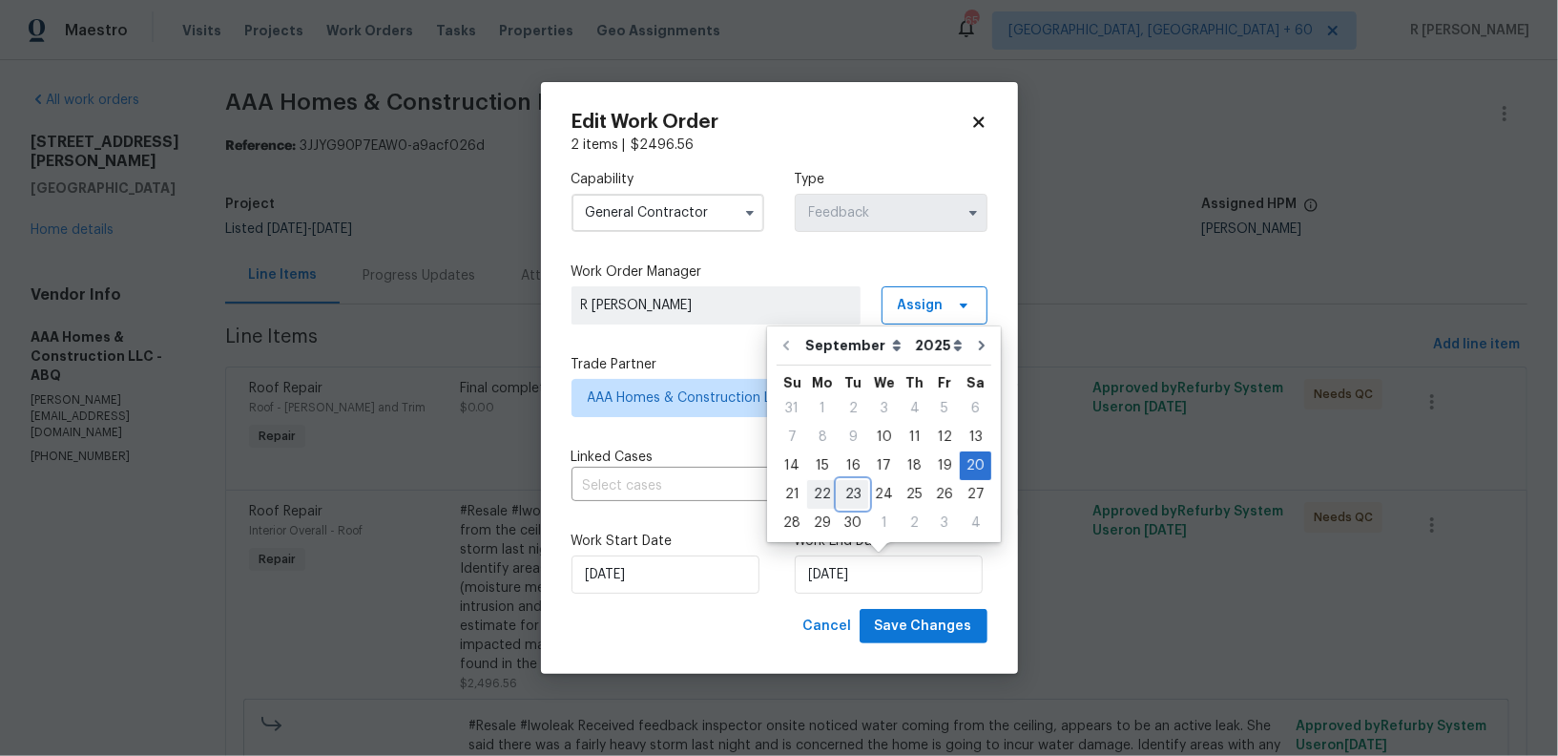
click at [833, 488] on div "21 22 23 24 25 26 27" at bounding box center [884, 494] width 215 height 29
click at [827, 488] on div "22" at bounding box center [822, 494] width 31 height 27
type input "[DATE]"
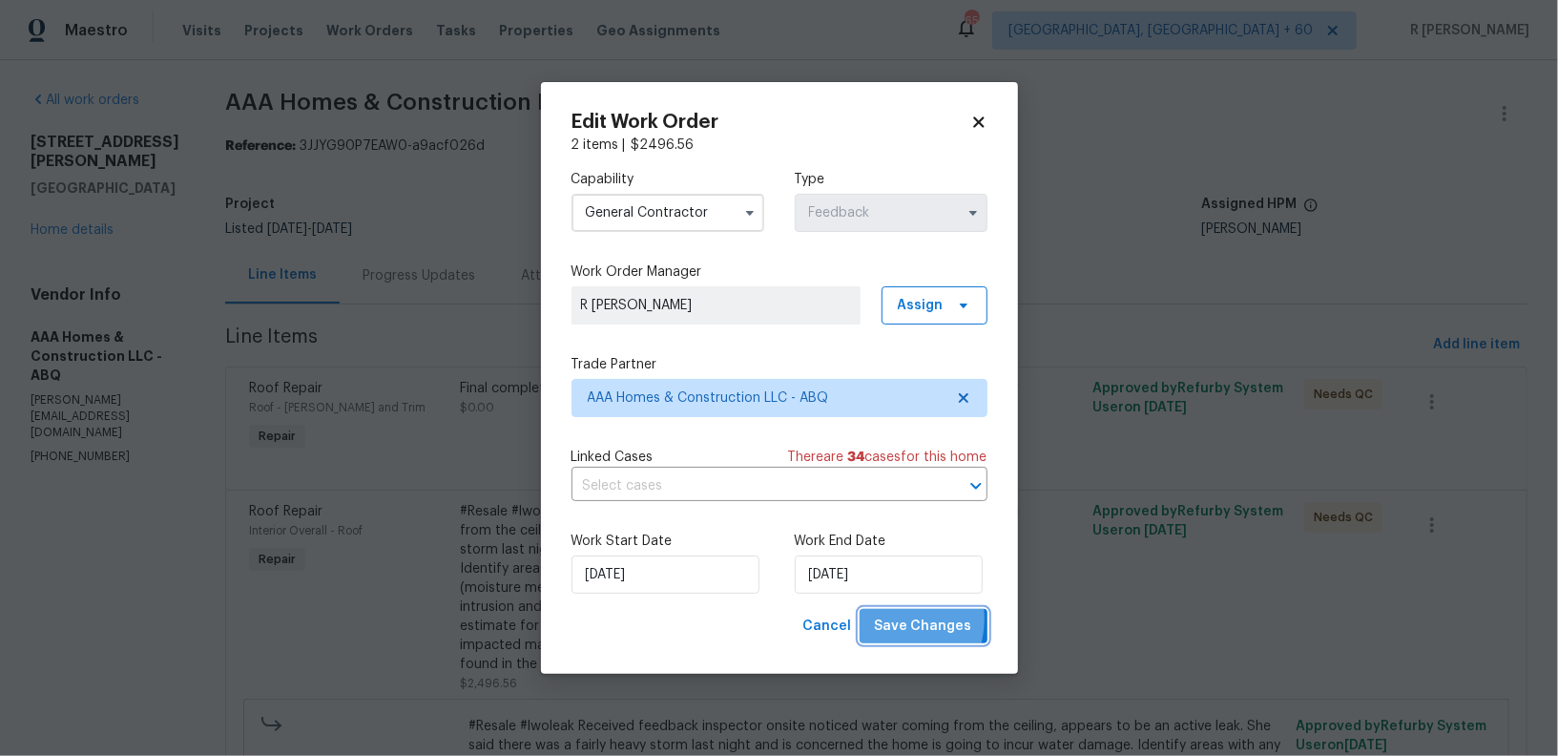
click at [895, 620] on span "Save Changes" at bounding box center [923, 626] width 97 height 24
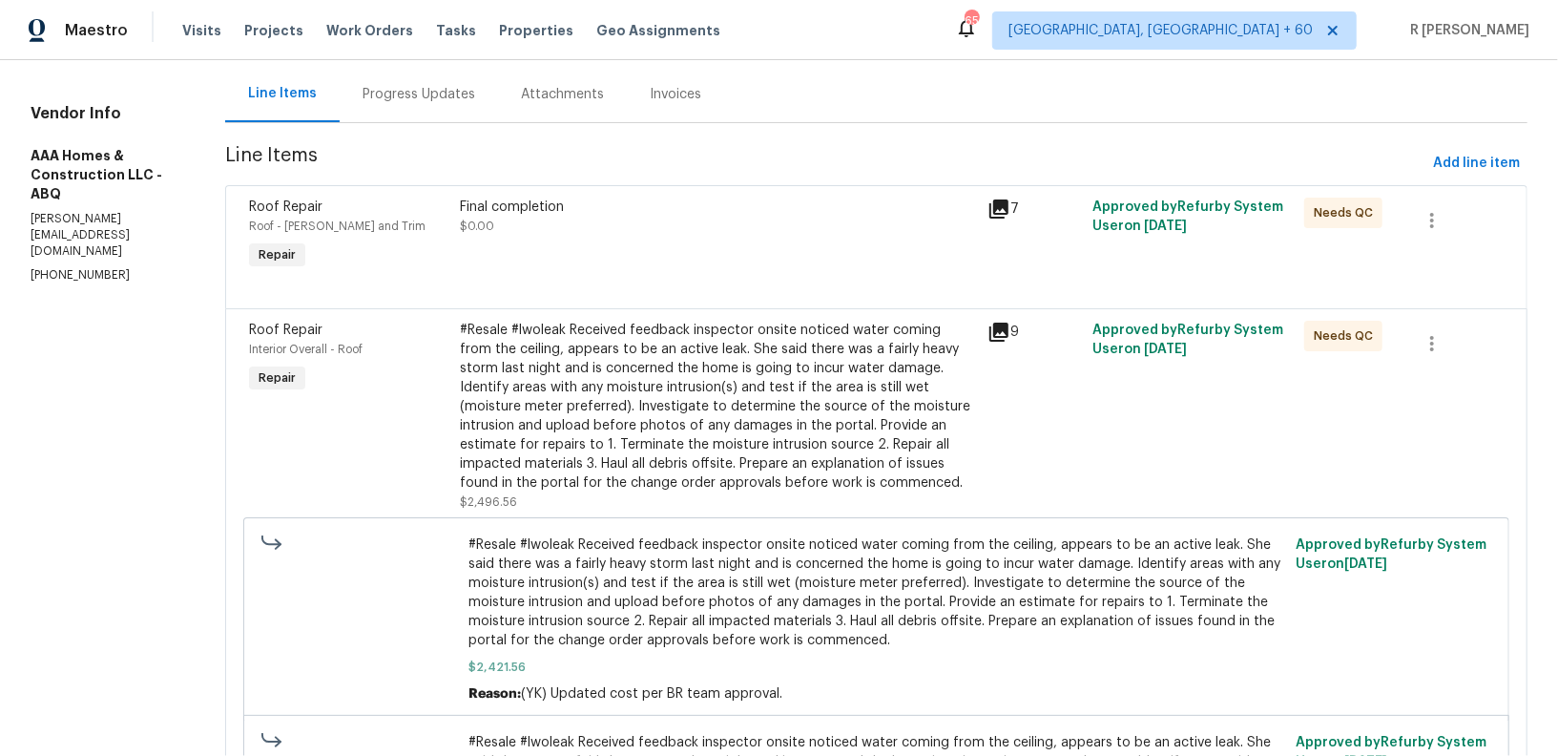
scroll to position [0, 0]
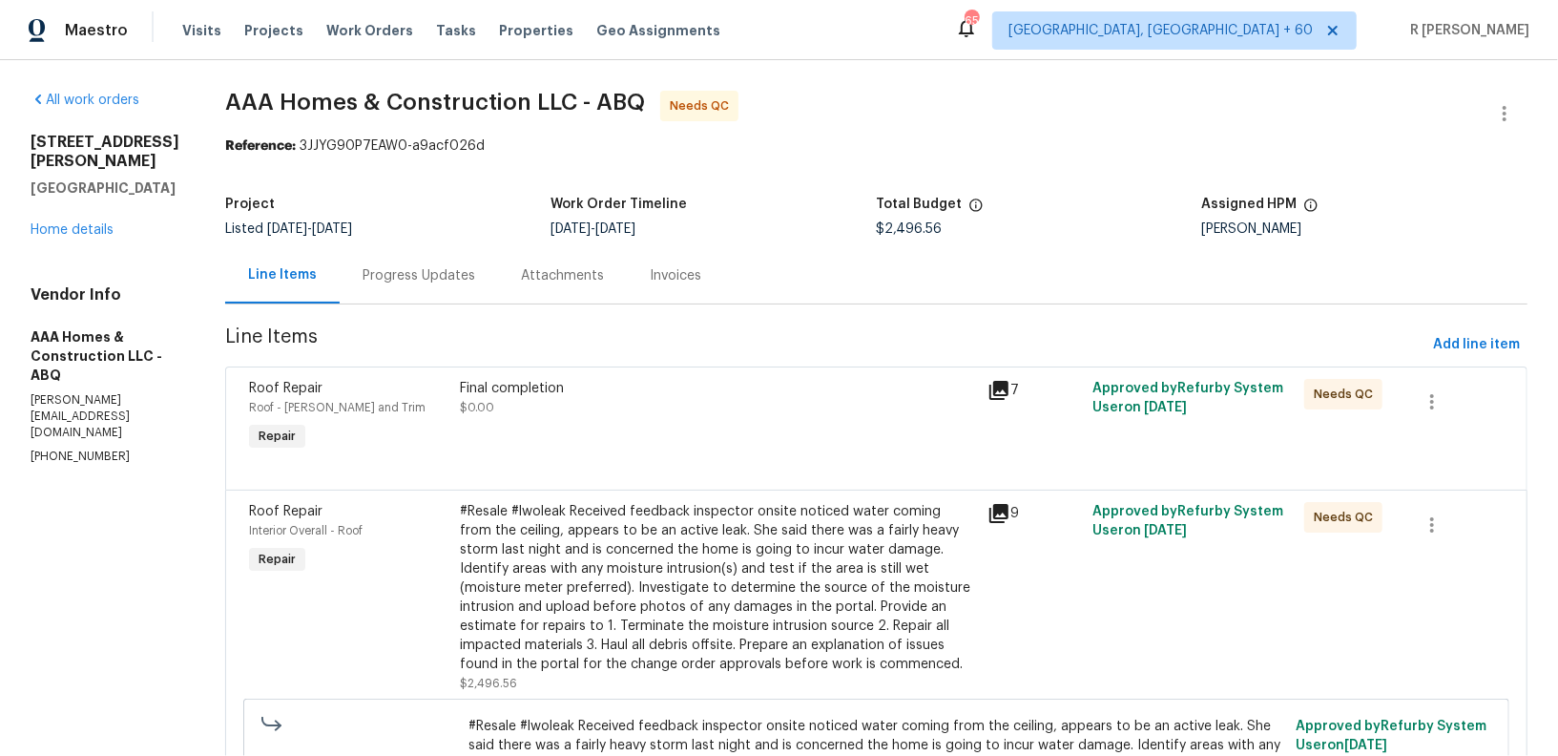
click at [584, 384] on div "Final completion" at bounding box center [718, 388] width 516 height 19
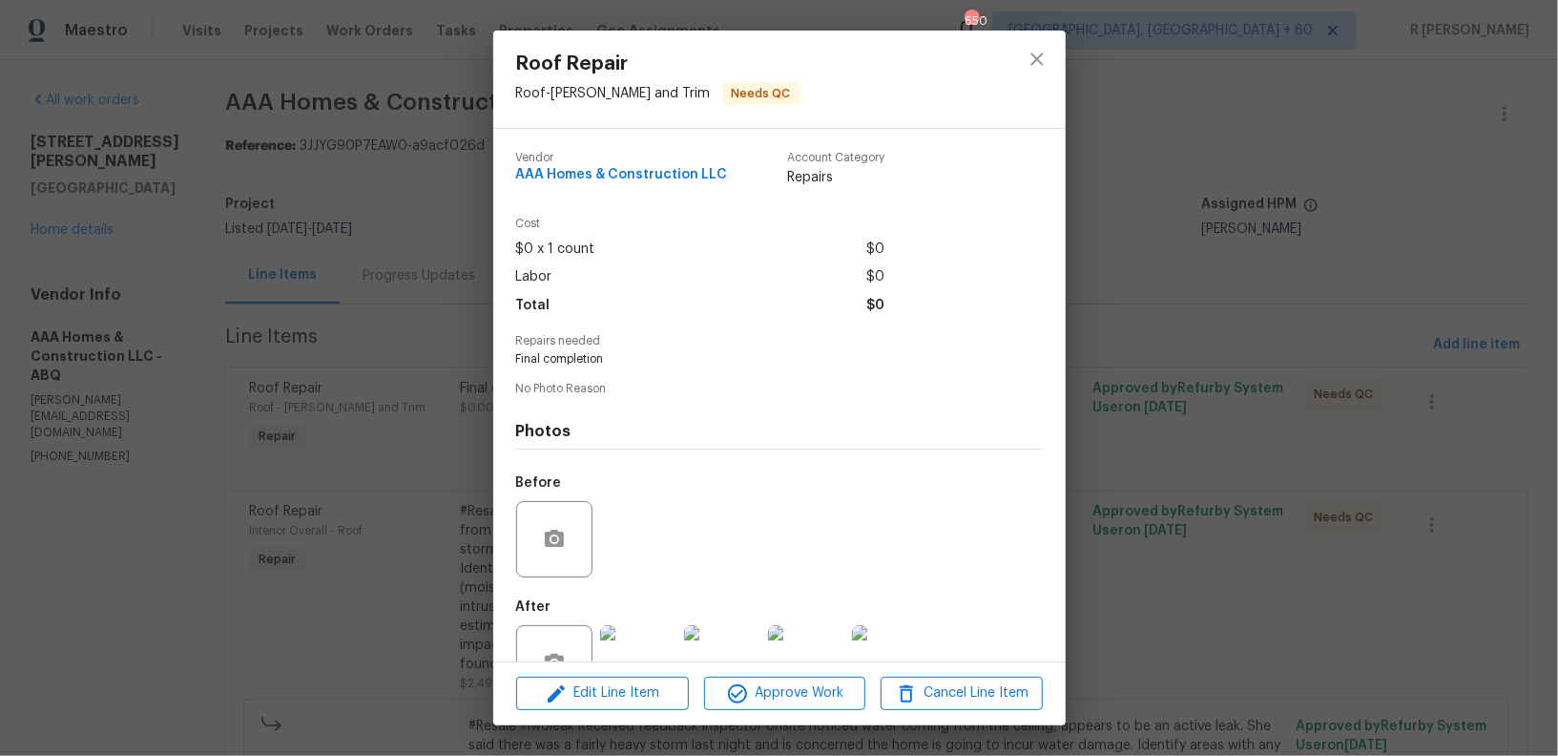
scroll to position [59, 0]
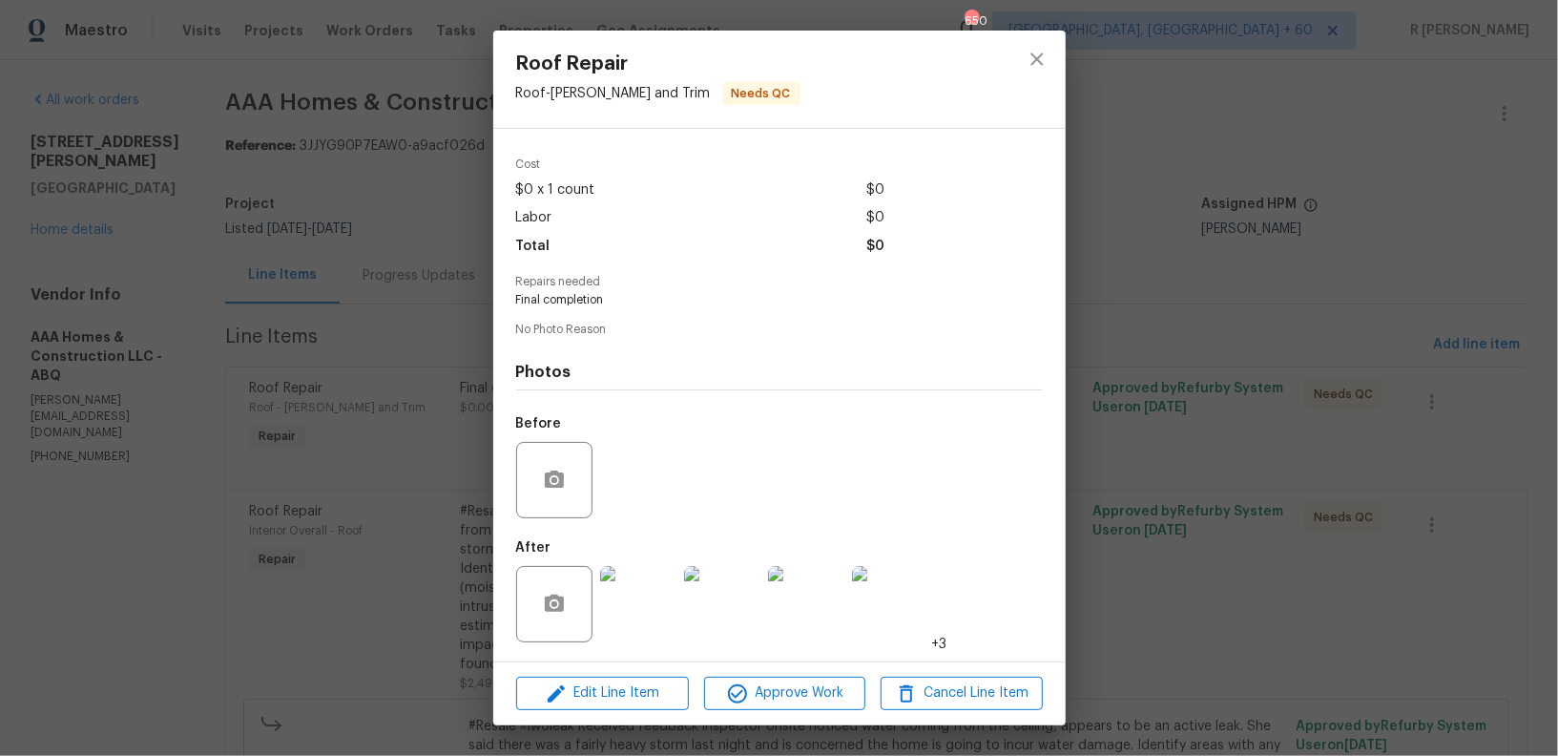
click at [658, 590] on img at bounding box center [638, 604] width 76 height 76
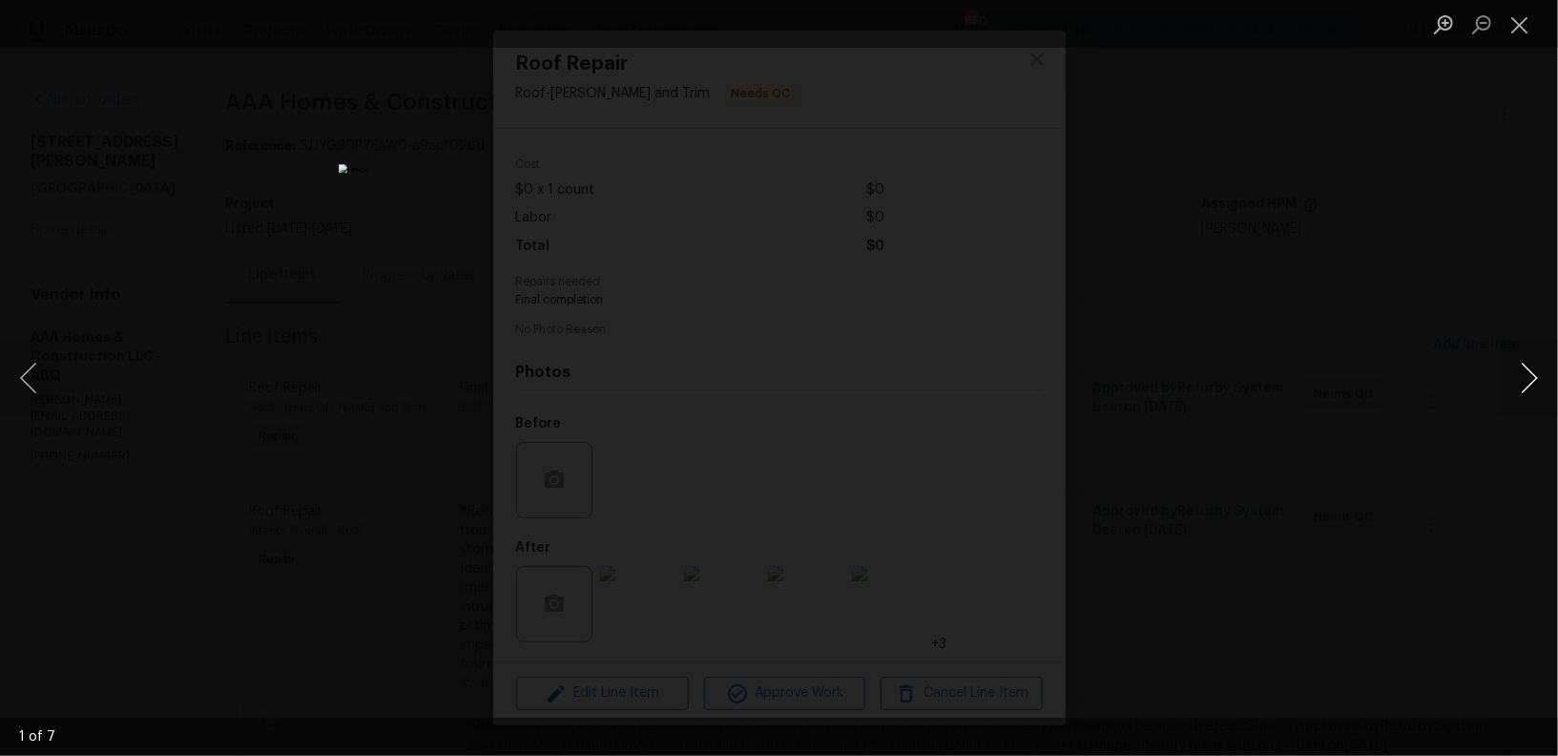
click at [1527, 375] on button "Next image" at bounding box center [1529, 378] width 57 height 76
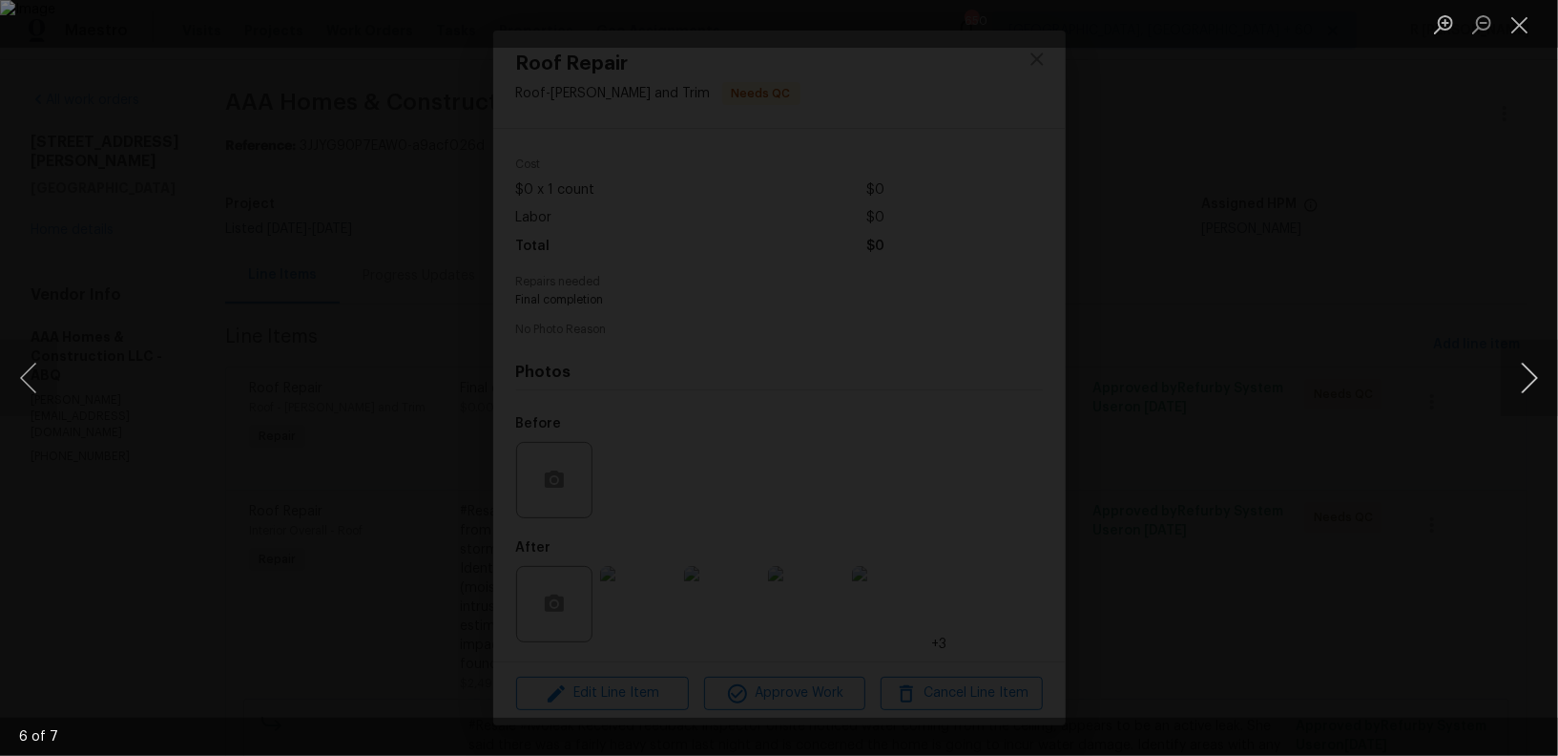
click at [1527, 375] on button "Next image" at bounding box center [1529, 378] width 57 height 76
click at [1524, 28] on button "Close lightbox" at bounding box center [1520, 24] width 38 height 33
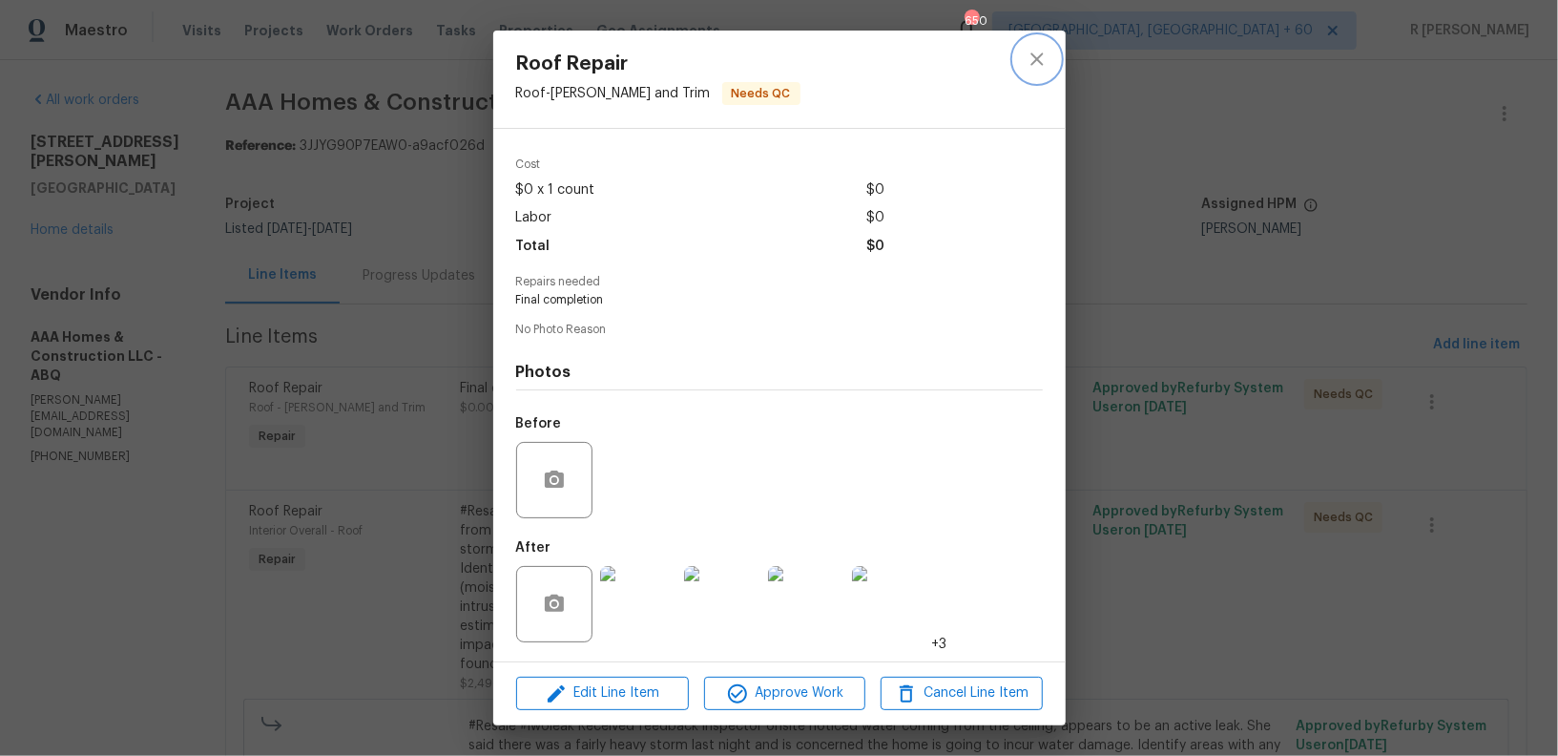
click at [1045, 63] on icon "close" at bounding box center [1037, 59] width 23 height 23
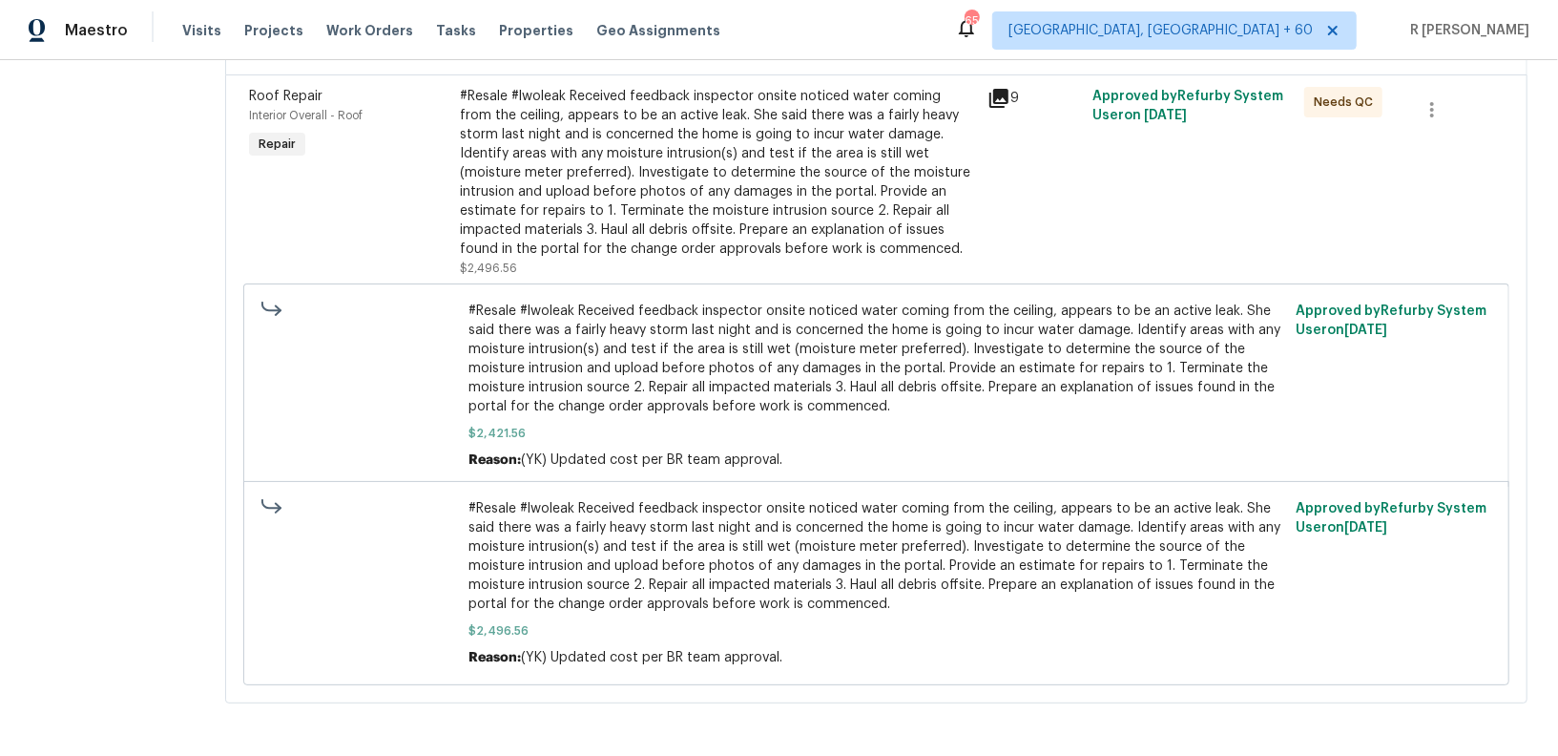
scroll to position [302, 0]
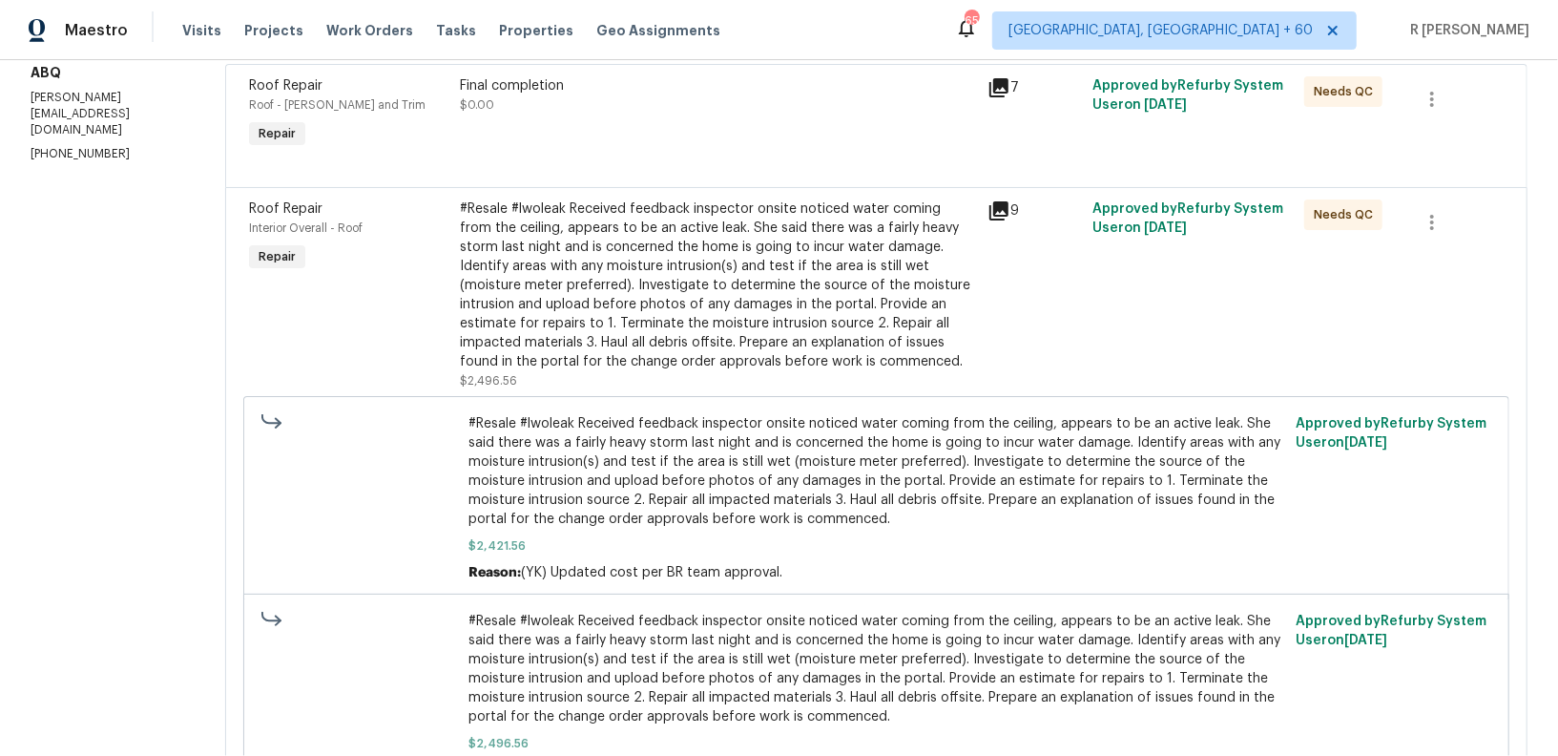
click at [686, 232] on div "#Resale #lwoleak Received feedback inspector onsite noticed water coming from t…" at bounding box center [718, 285] width 516 height 172
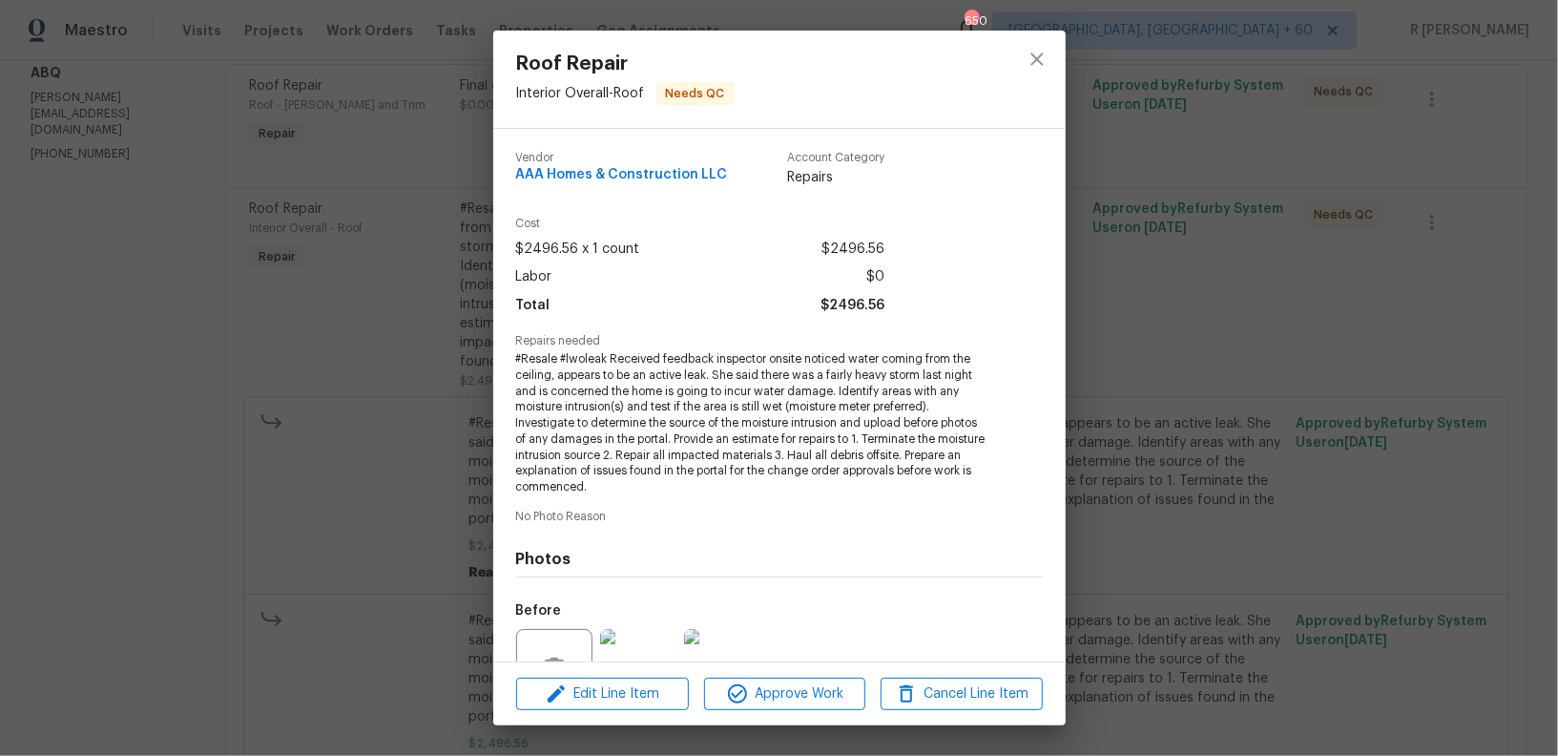
scroll to position [187, 0]
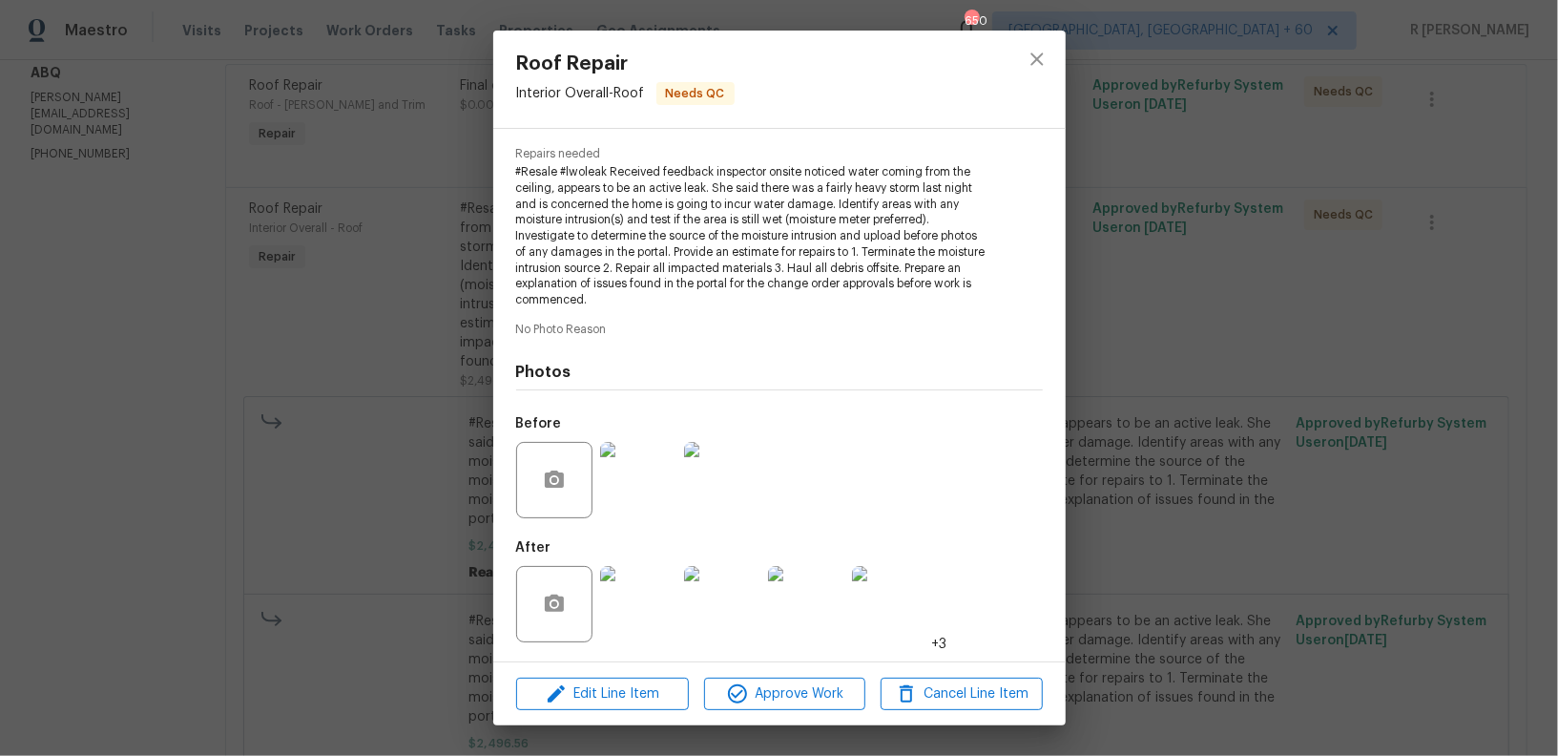
click at [653, 493] on img at bounding box center [638, 480] width 76 height 76
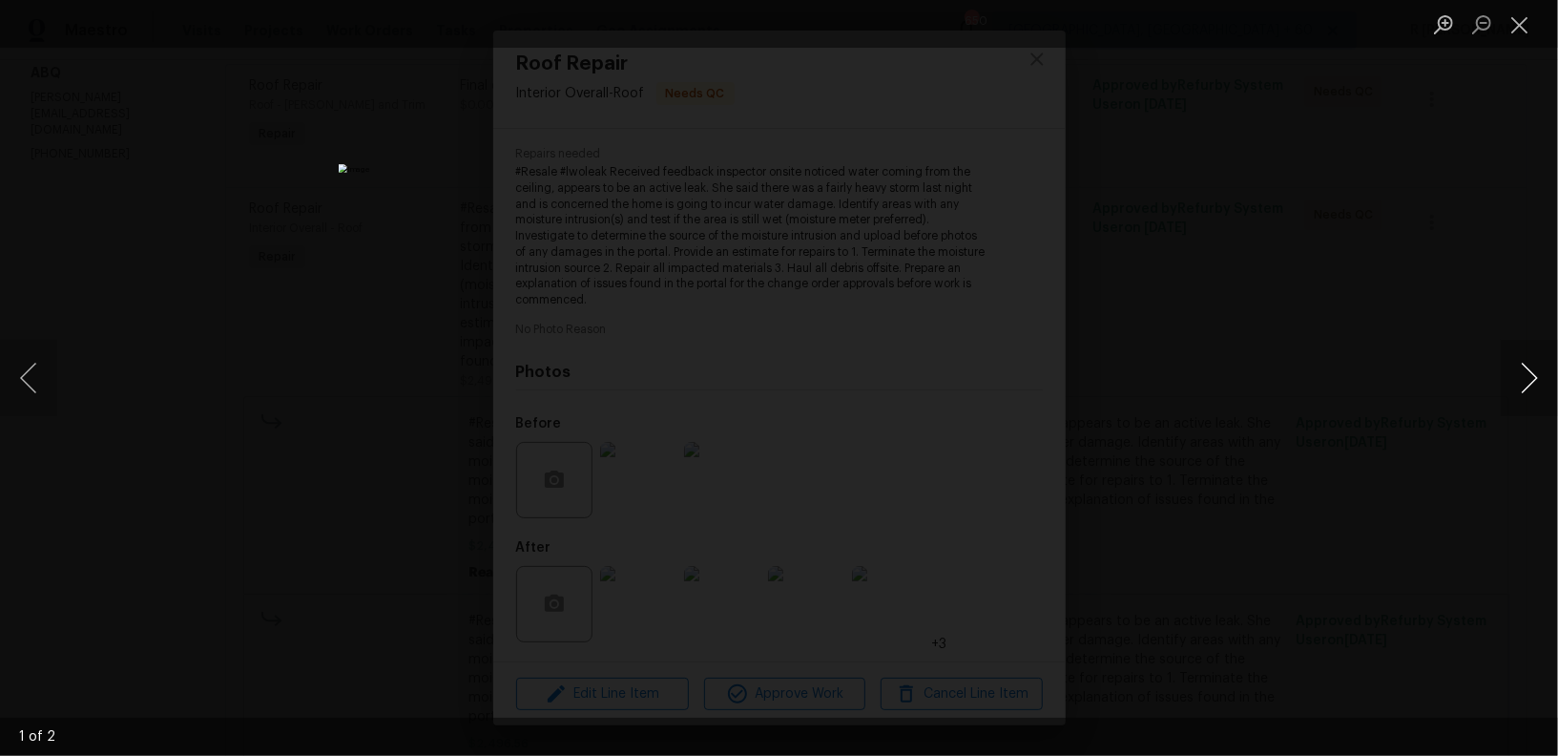
click at [1527, 355] on button "Next image" at bounding box center [1529, 378] width 57 height 76
click at [1511, 21] on button "Close lightbox" at bounding box center [1520, 24] width 38 height 33
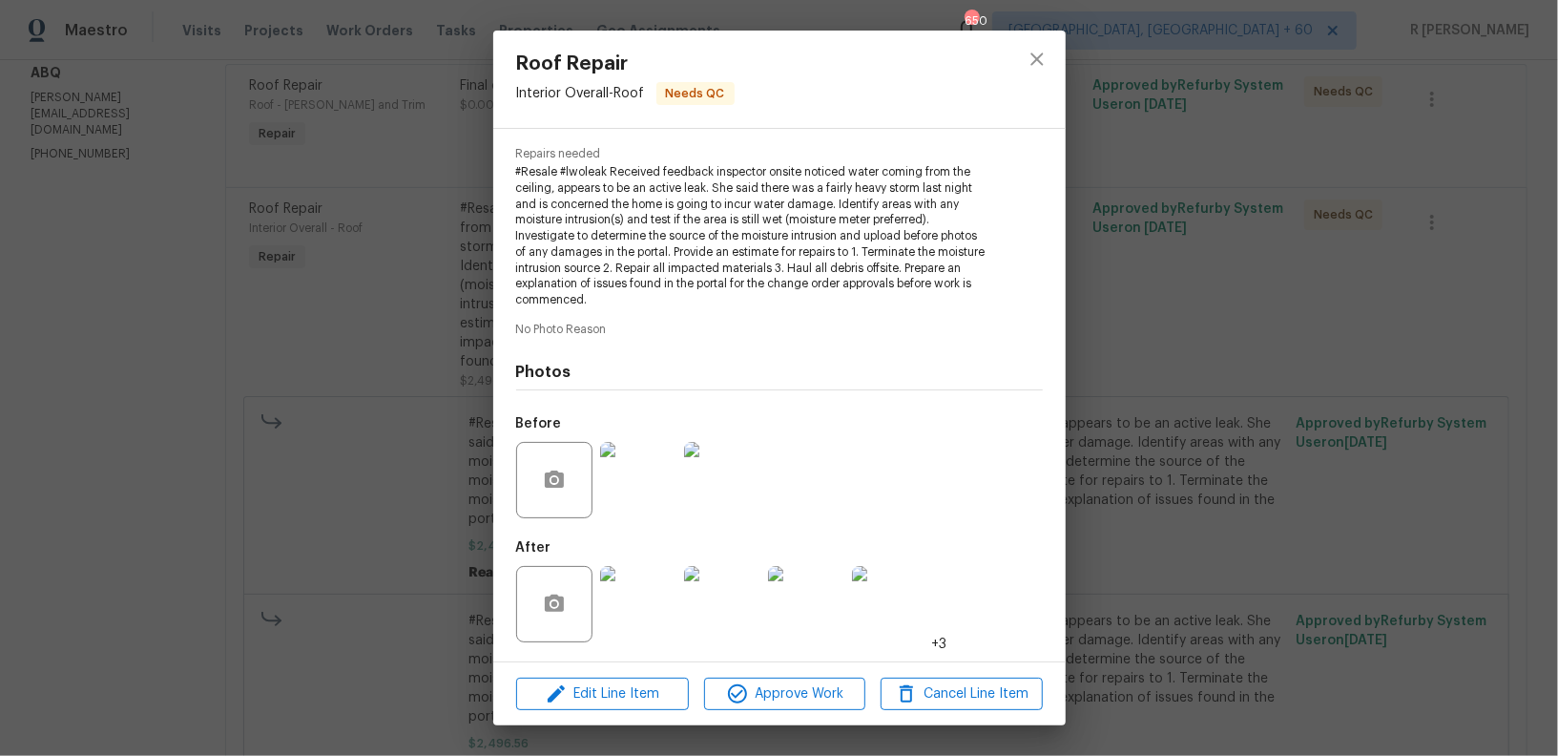
click at [654, 606] on img at bounding box center [638, 604] width 76 height 76
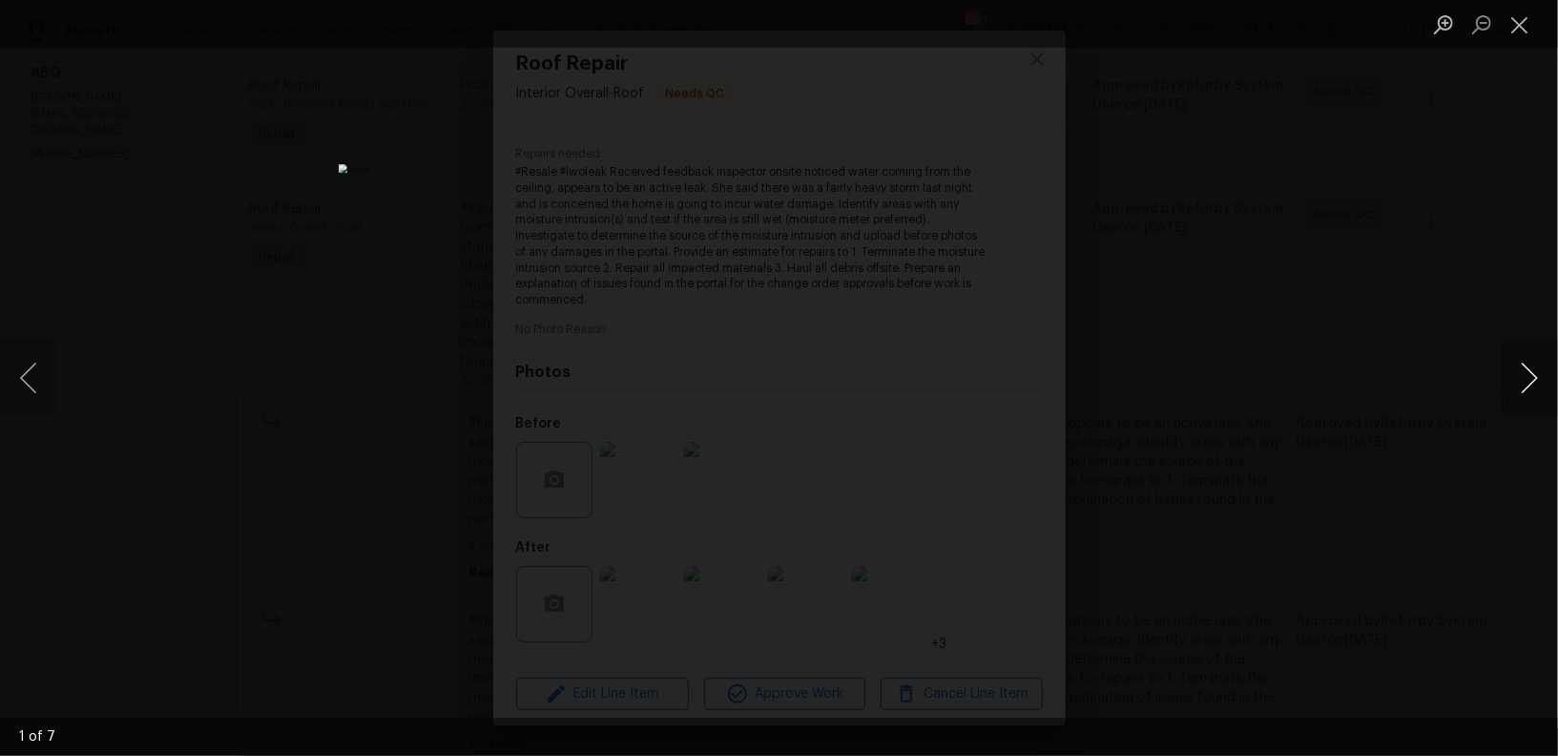
click at [1530, 367] on button "Next image" at bounding box center [1529, 378] width 57 height 76
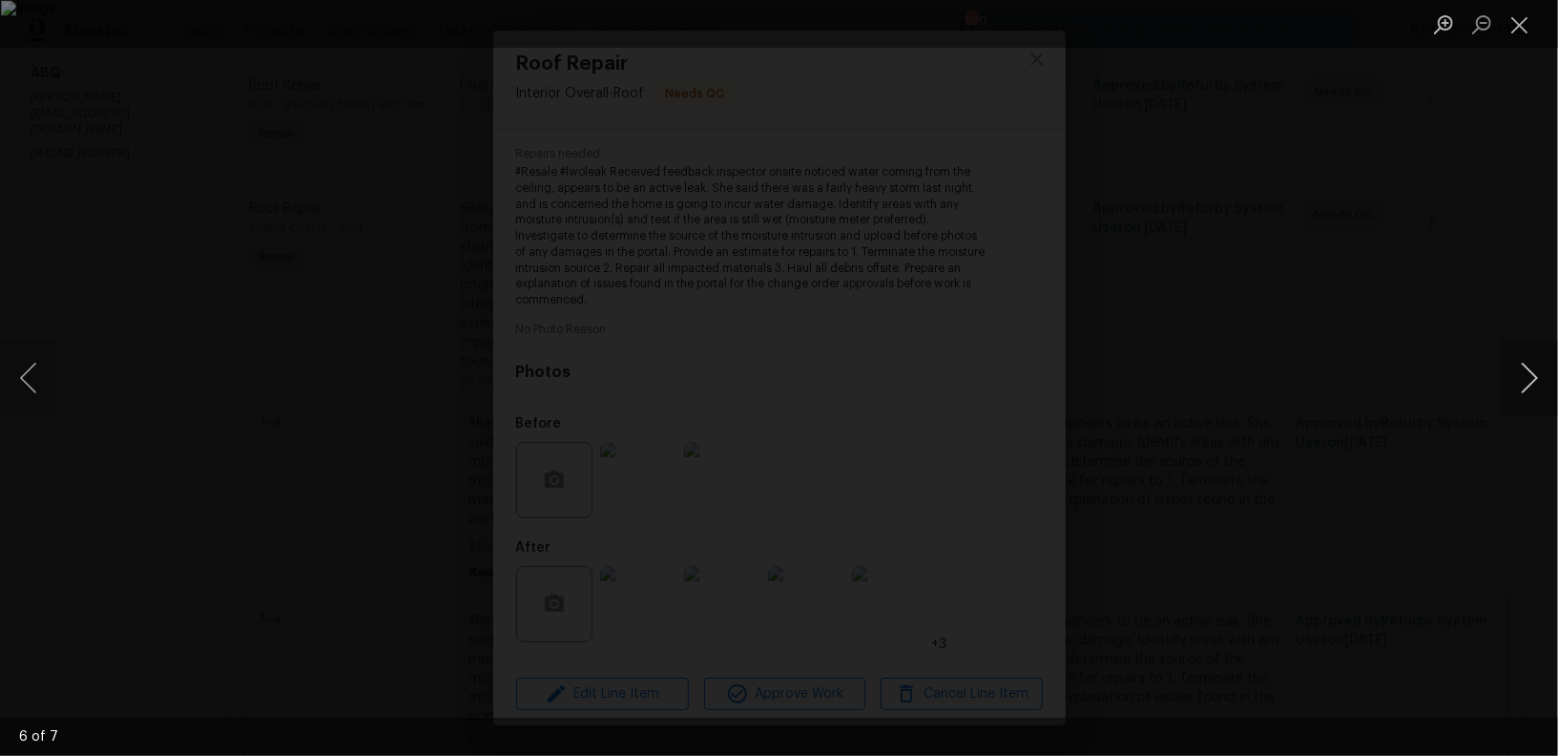
click at [1530, 367] on button "Next image" at bounding box center [1529, 378] width 57 height 76
click at [1530, 38] on button "Close lightbox" at bounding box center [1520, 24] width 38 height 33
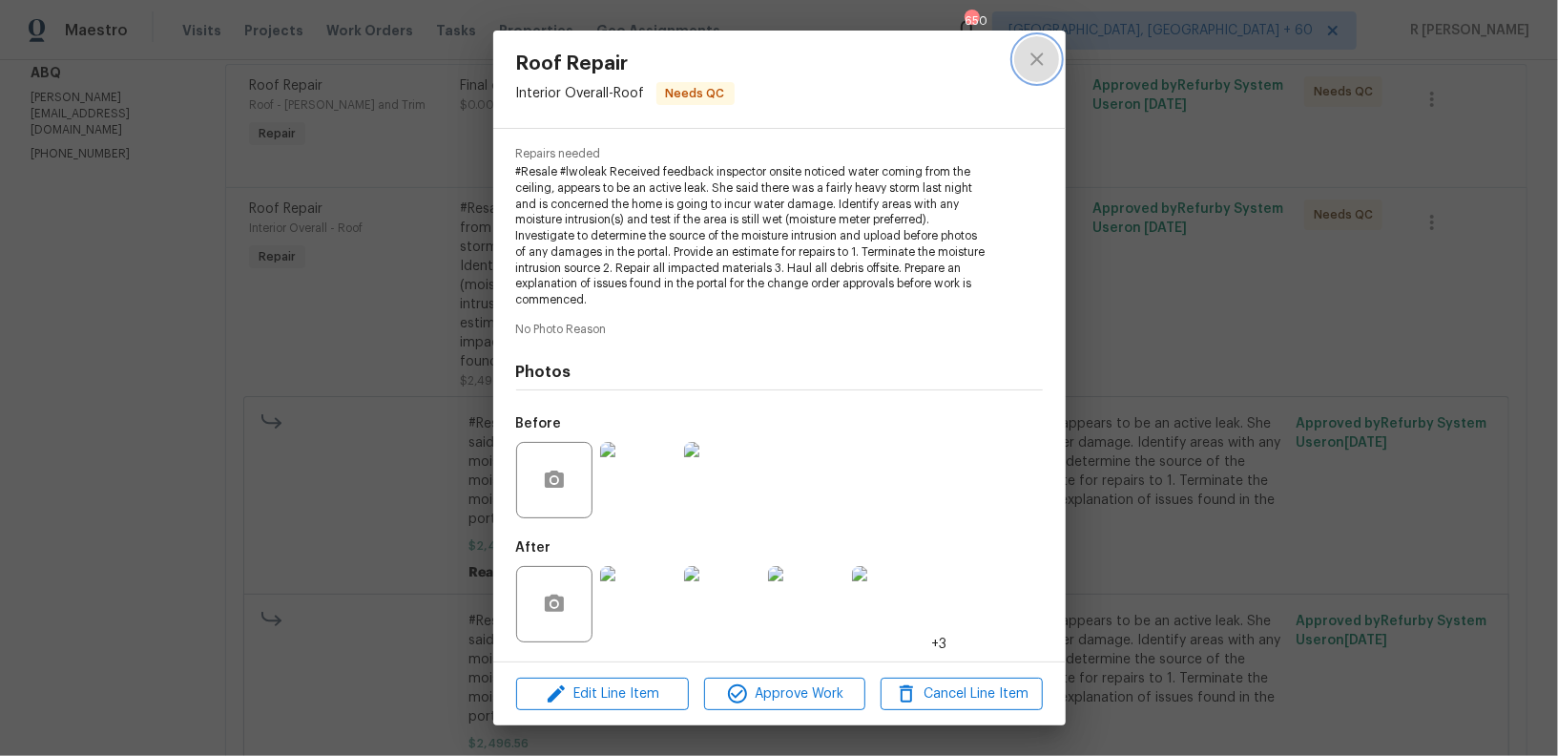
click at [1032, 56] on icon "close" at bounding box center [1037, 59] width 23 height 23
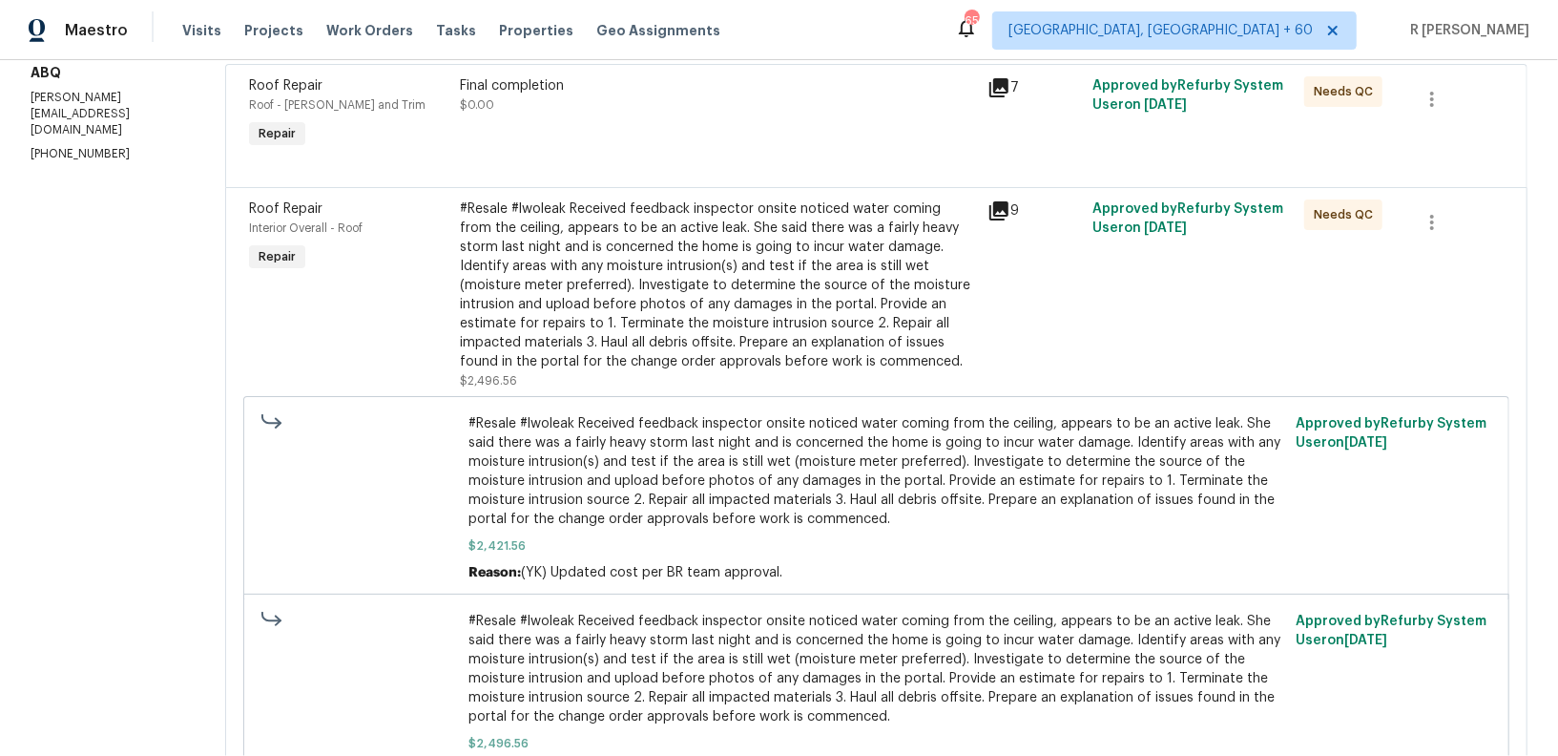
scroll to position [0, 0]
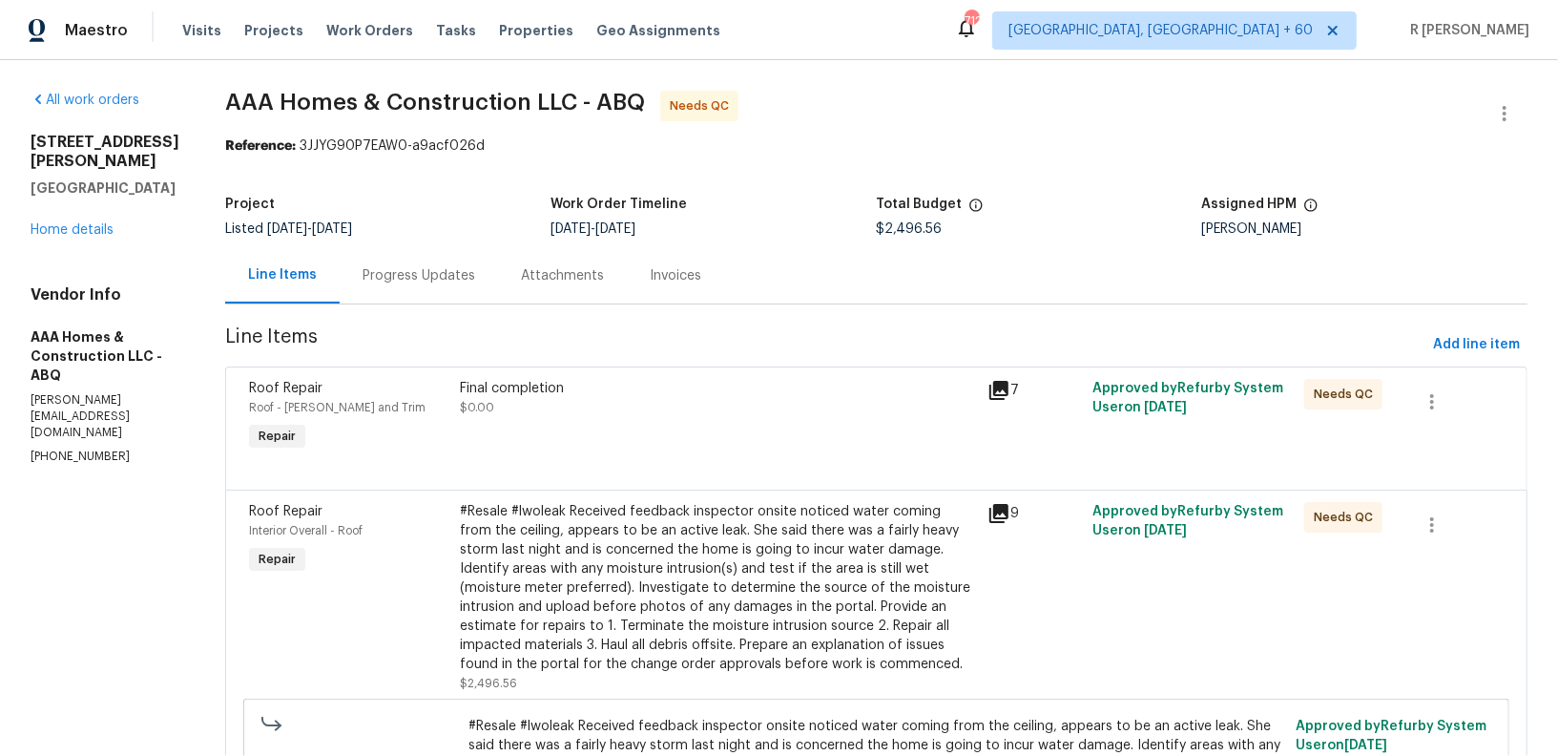
click at [645, 411] on div "Final completion $0.00" at bounding box center [718, 398] width 516 height 38
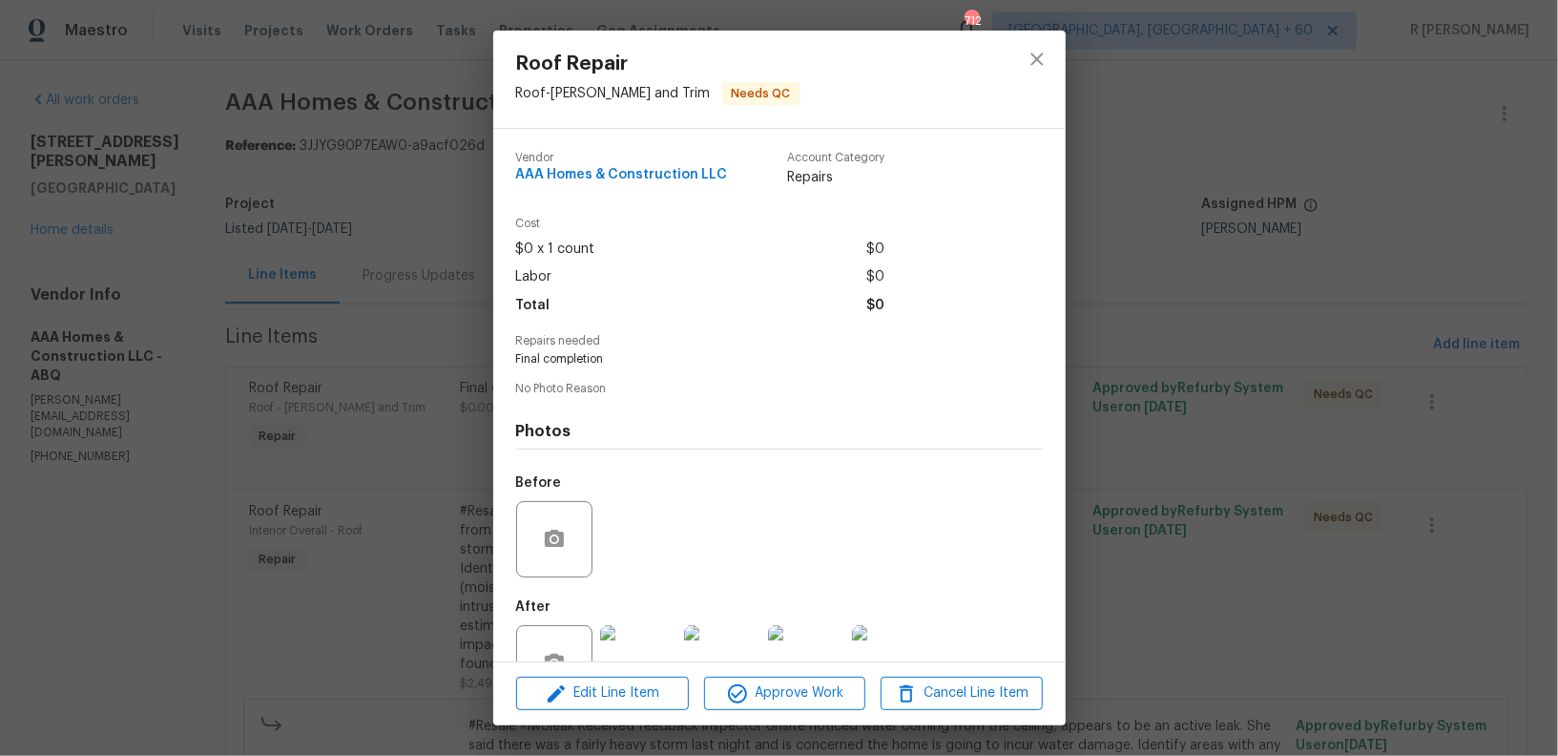
scroll to position [59, 0]
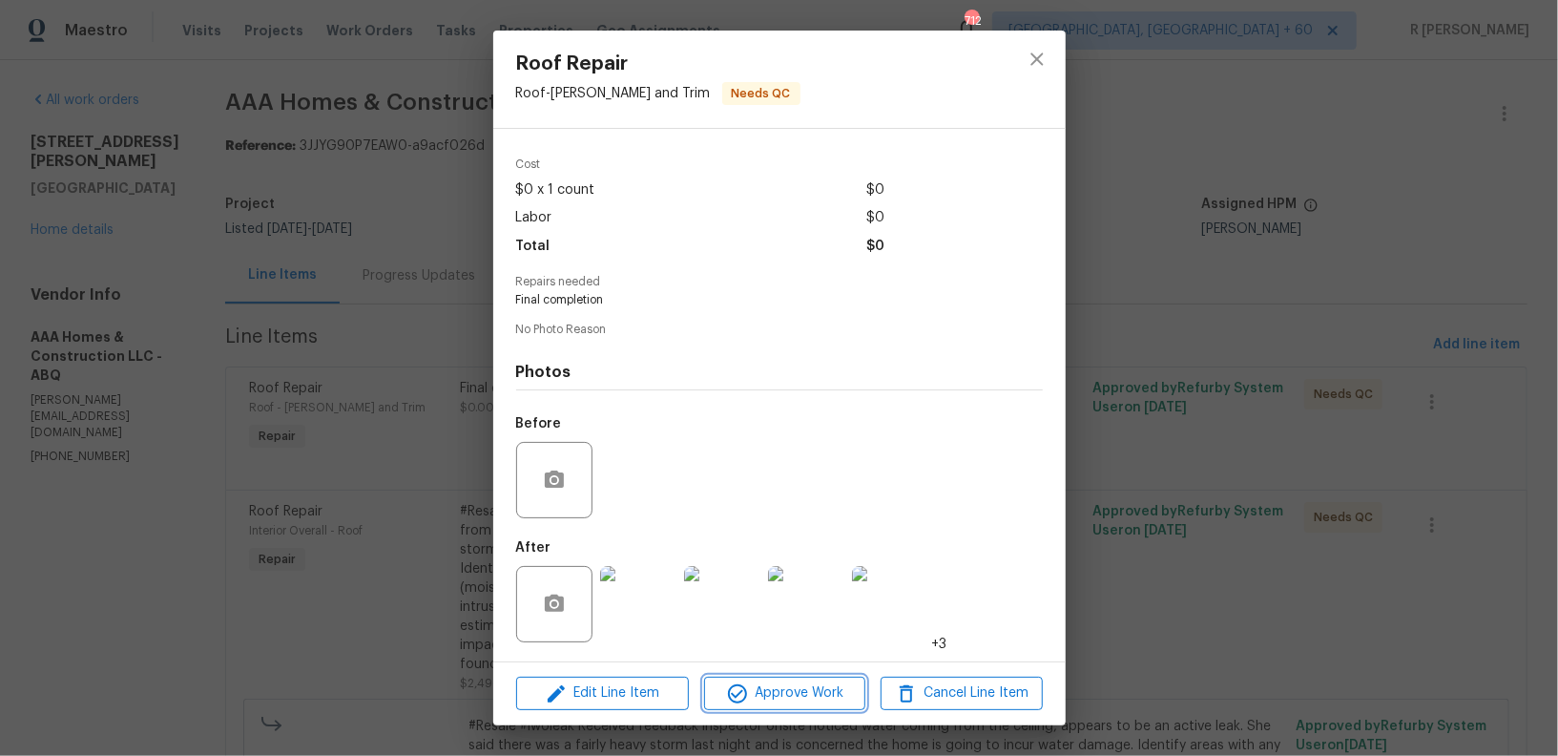
click at [782, 706] on button "Approve Work" at bounding box center [784, 692] width 161 height 33
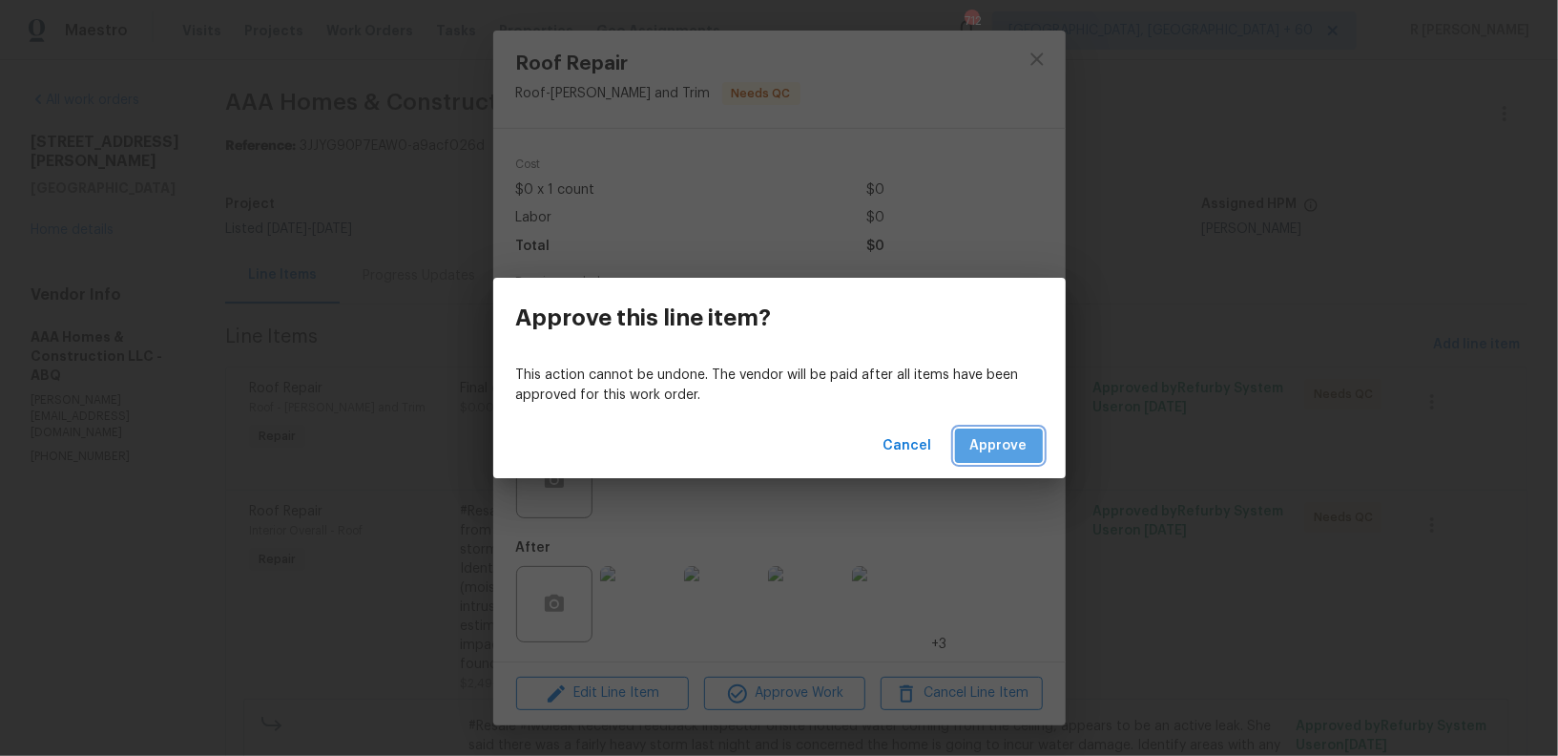
click at [990, 461] on button "Approve" at bounding box center [999, 445] width 88 height 35
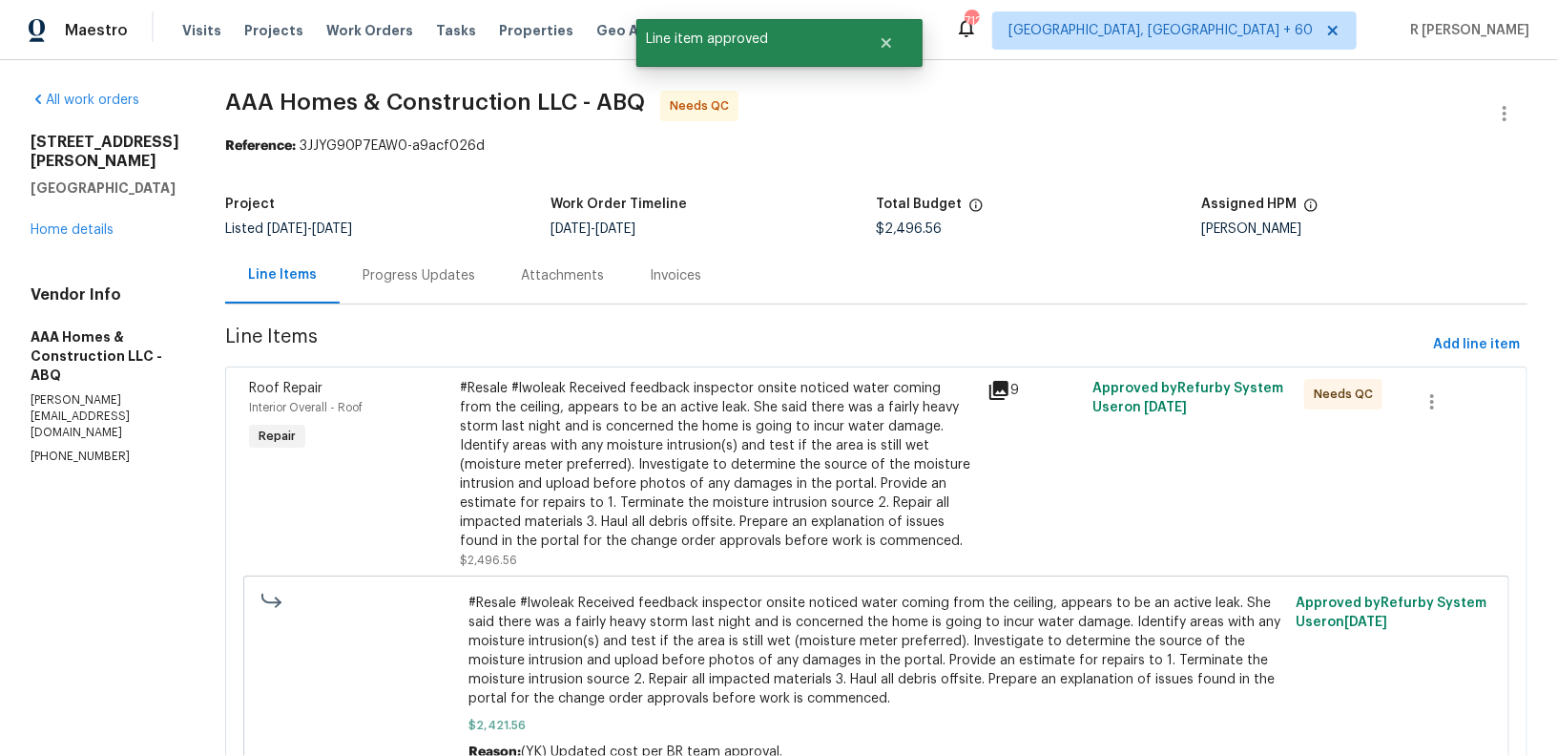
click at [654, 446] on div "#Resale #lwoleak Received feedback inspector onsite noticed water coming from t…" at bounding box center [718, 465] width 516 height 172
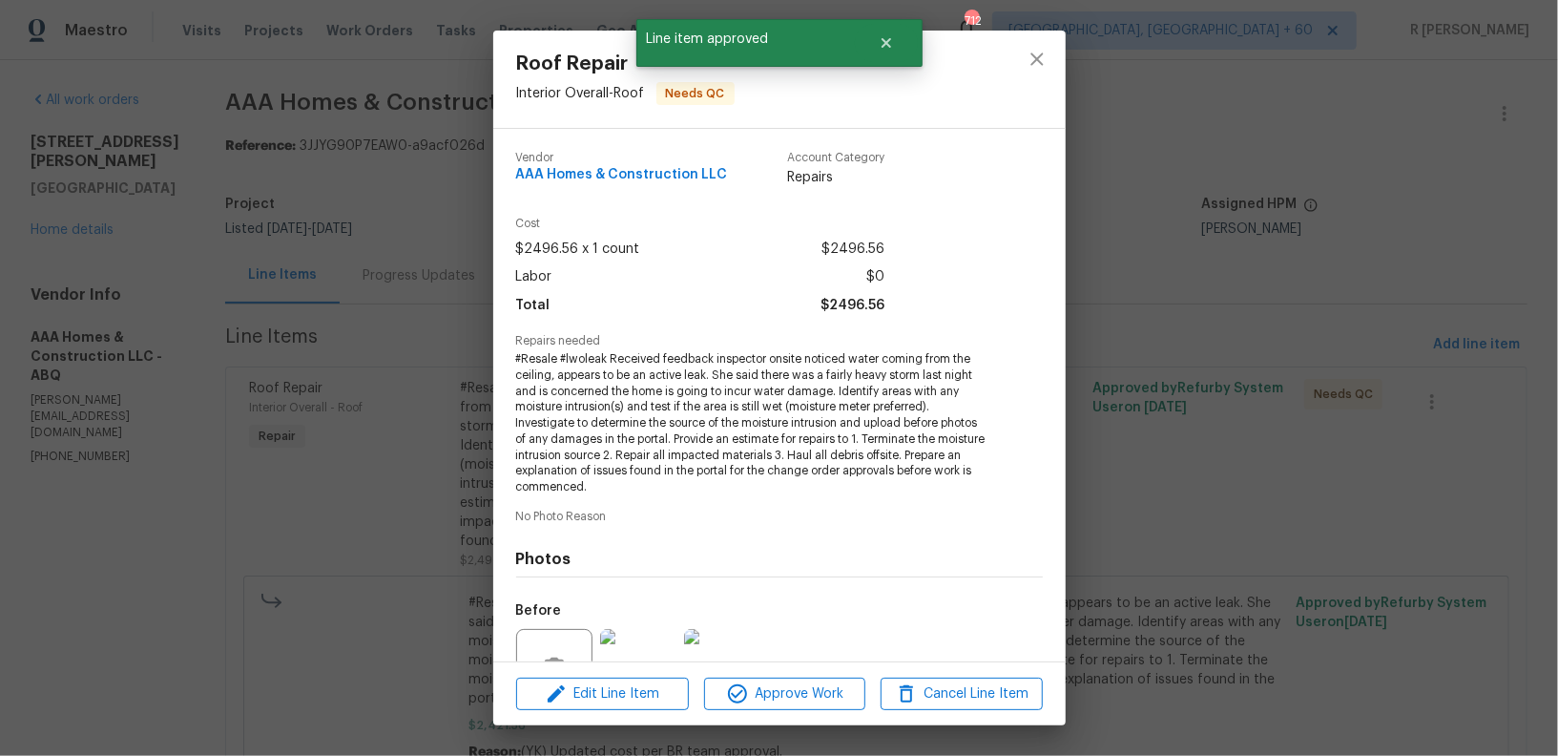
scroll to position [187, 0]
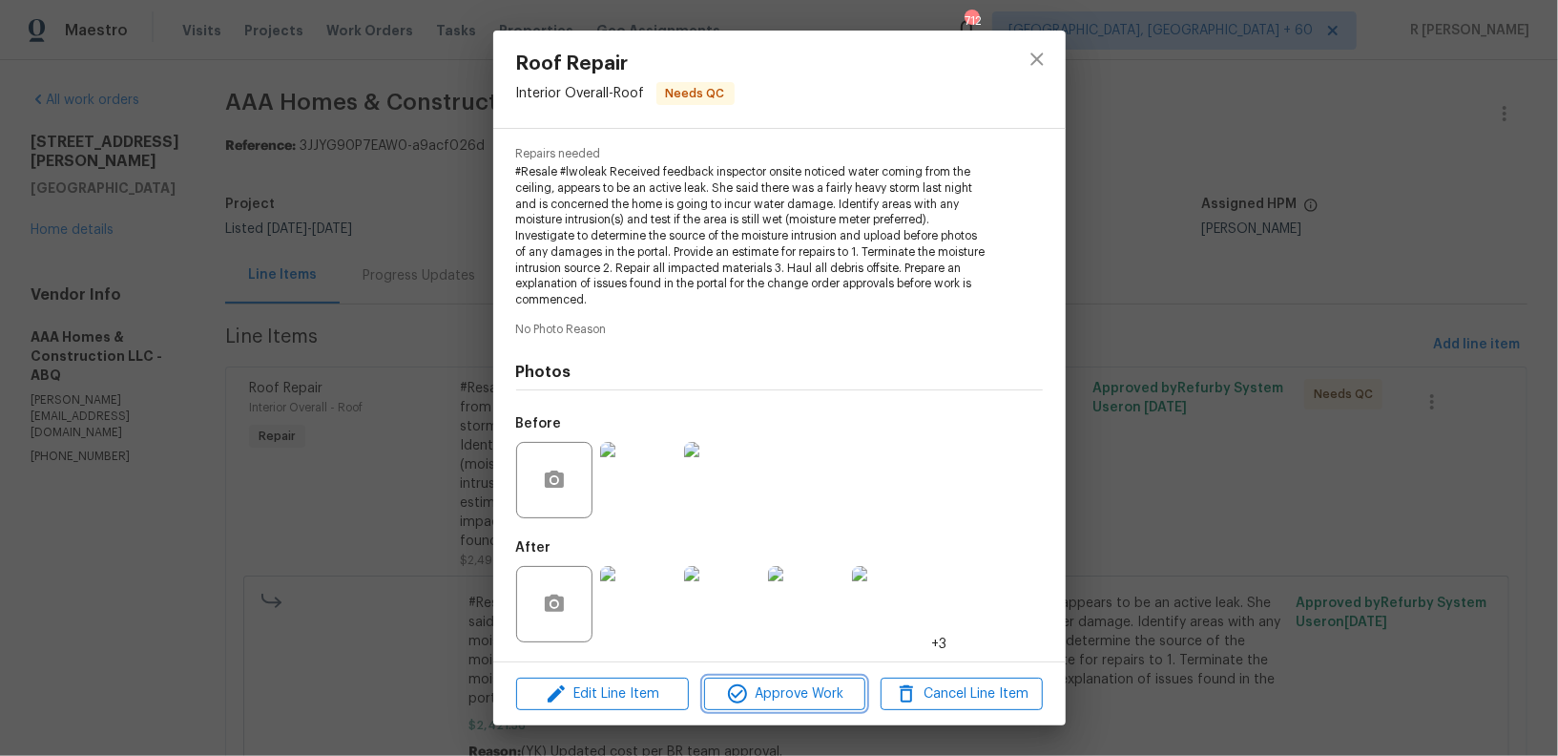
click at [786, 684] on span "Approve Work" at bounding box center [785, 694] width 150 height 24
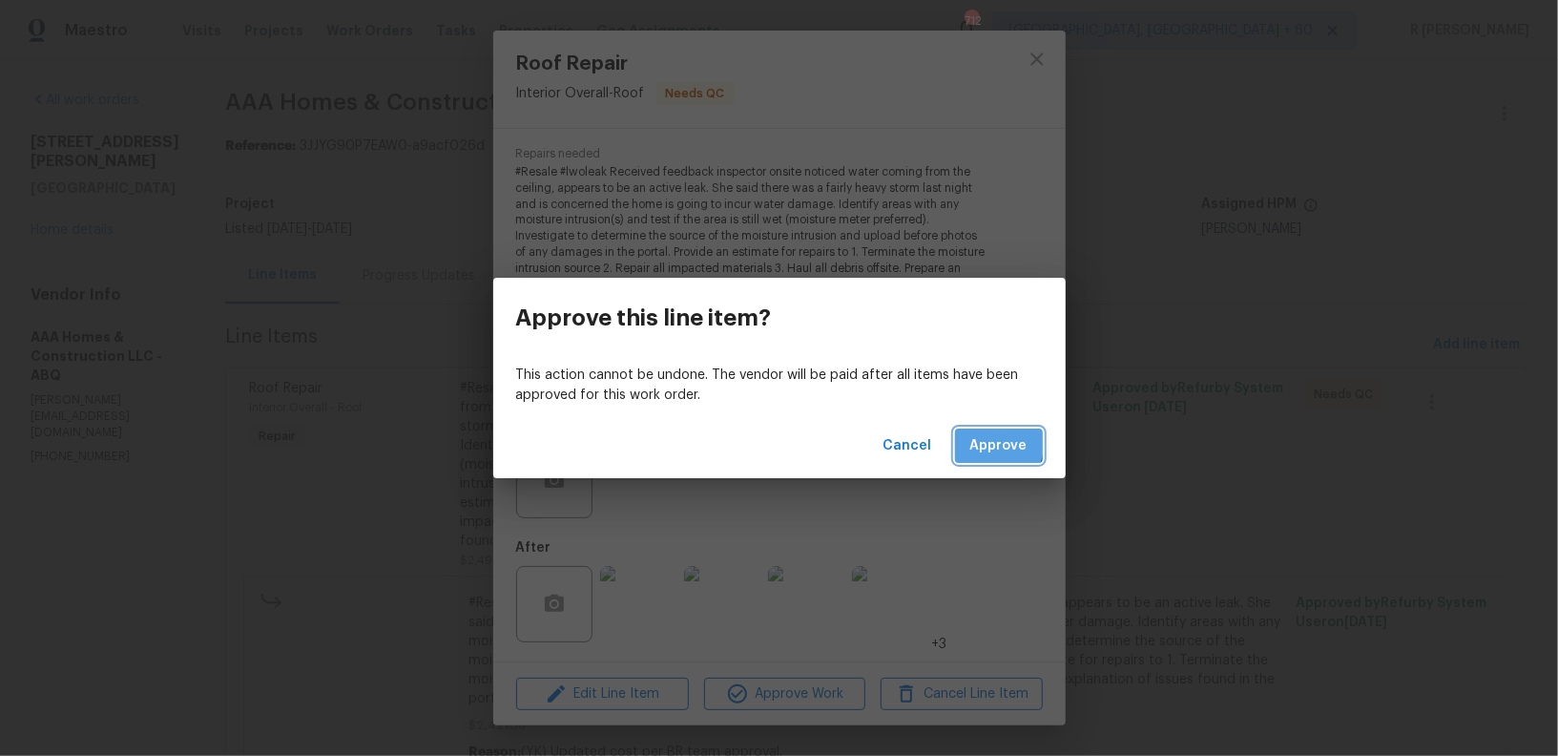
click at [987, 441] on span "Approve" at bounding box center [998, 446] width 57 height 24
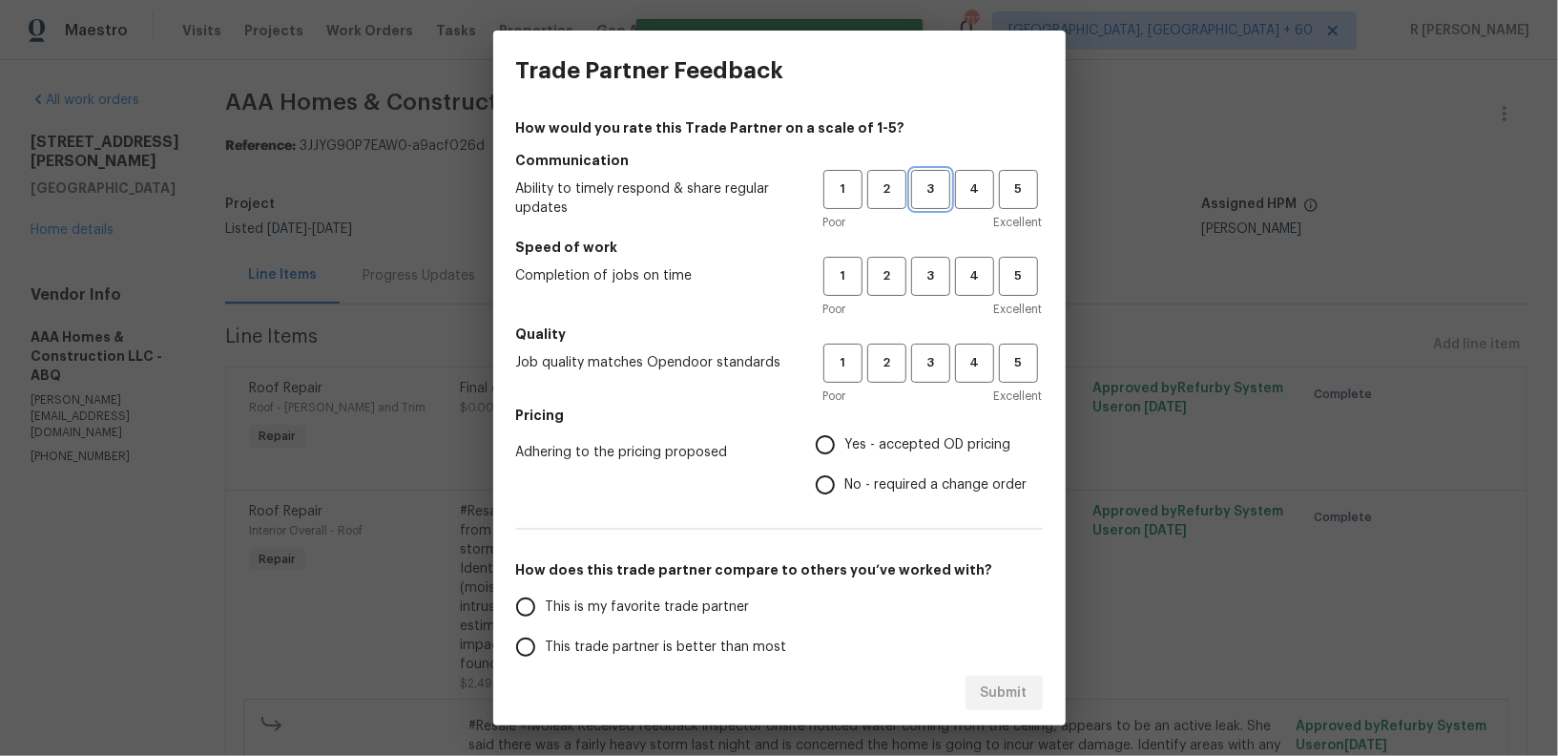
click at [939, 194] on span "3" at bounding box center [930, 189] width 35 height 22
click at [927, 268] on span "3" at bounding box center [930, 276] width 35 height 22
click at [936, 376] on button "3" at bounding box center [930, 362] width 39 height 39
click at [874, 480] on span "No - required a change order" at bounding box center [936, 485] width 182 height 20
click at [845, 480] on input "No - required a change order" at bounding box center [825, 485] width 40 height 40
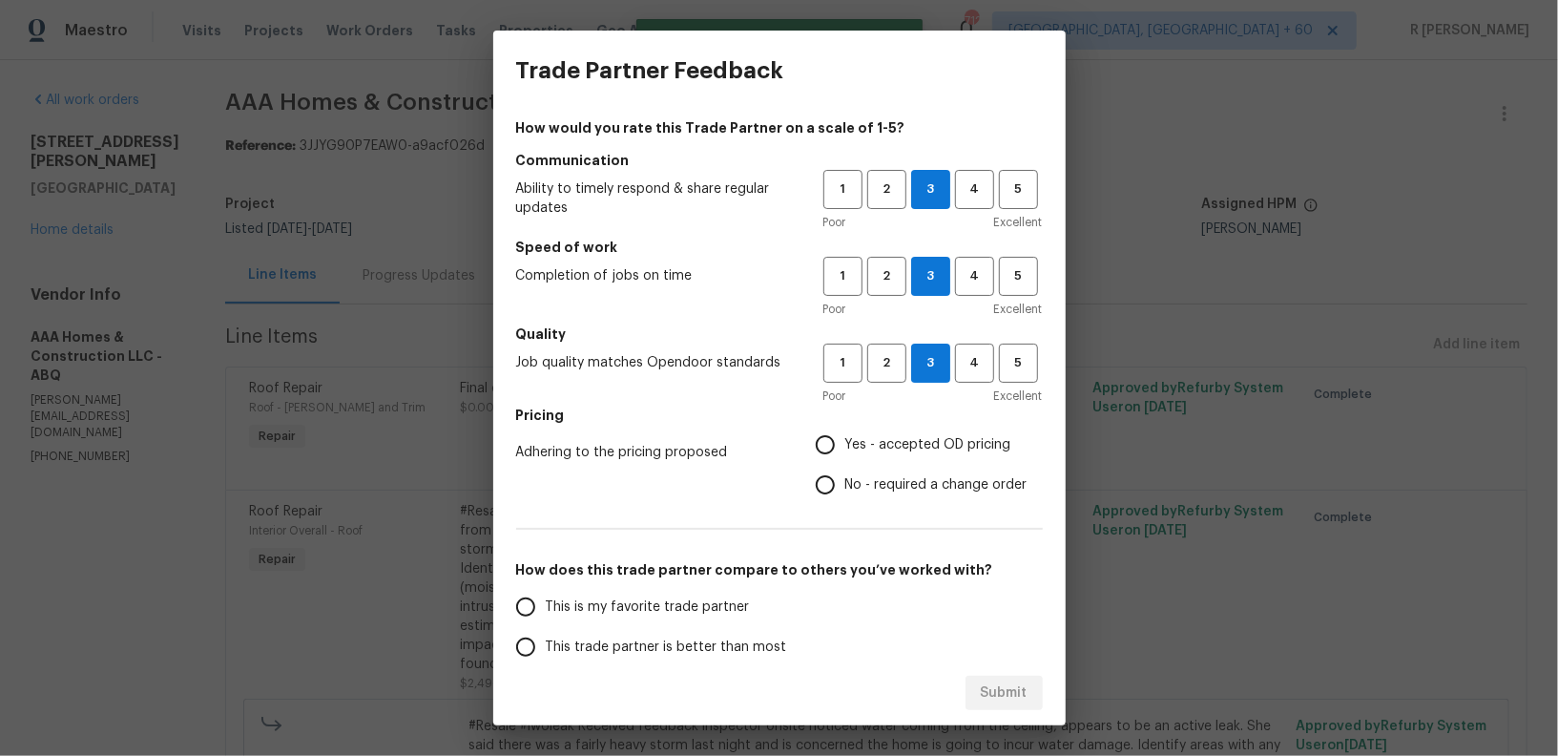
radio input "true"
click at [654, 653] on span "This trade partner is better than most" at bounding box center [666, 647] width 241 height 20
click at [546, 653] on input "This trade partner is better than most" at bounding box center [526, 647] width 40 height 40
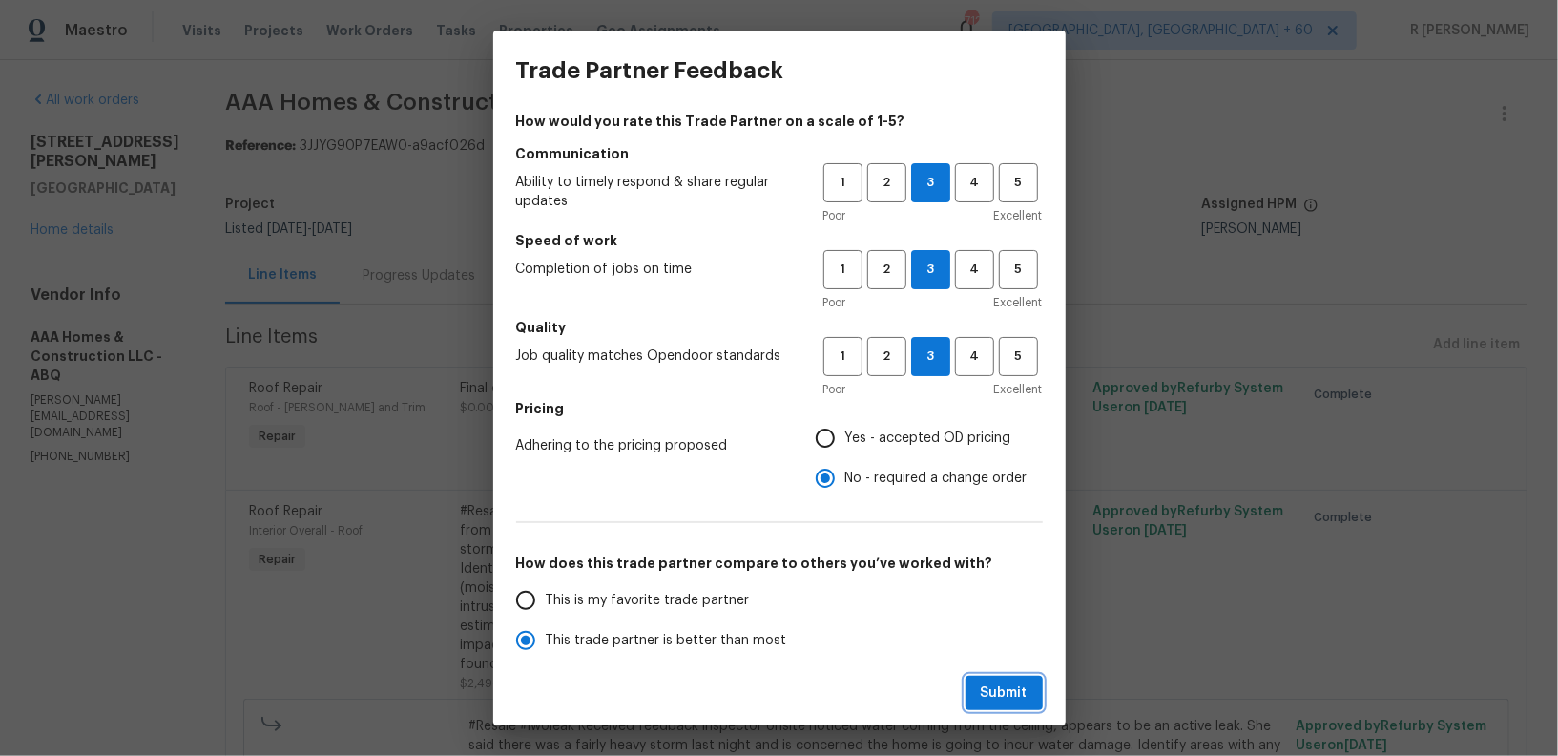
click at [997, 696] on span "Submit" at bounding box center [1004, 693] width 47 height 24
radio input "true"
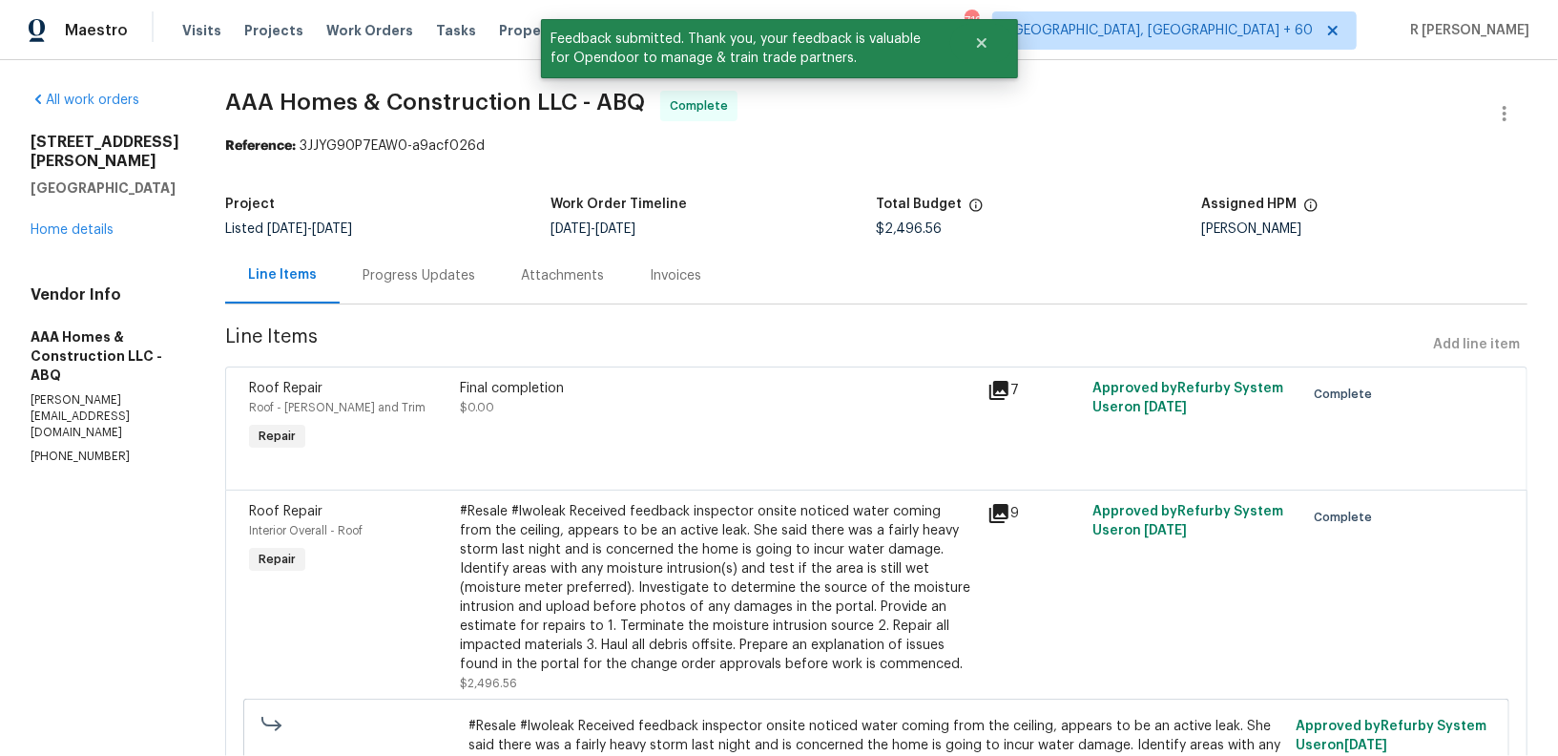
click at [415, 256] on div "Progress Updates" at bounding box center [419, 275] width 158 height 56
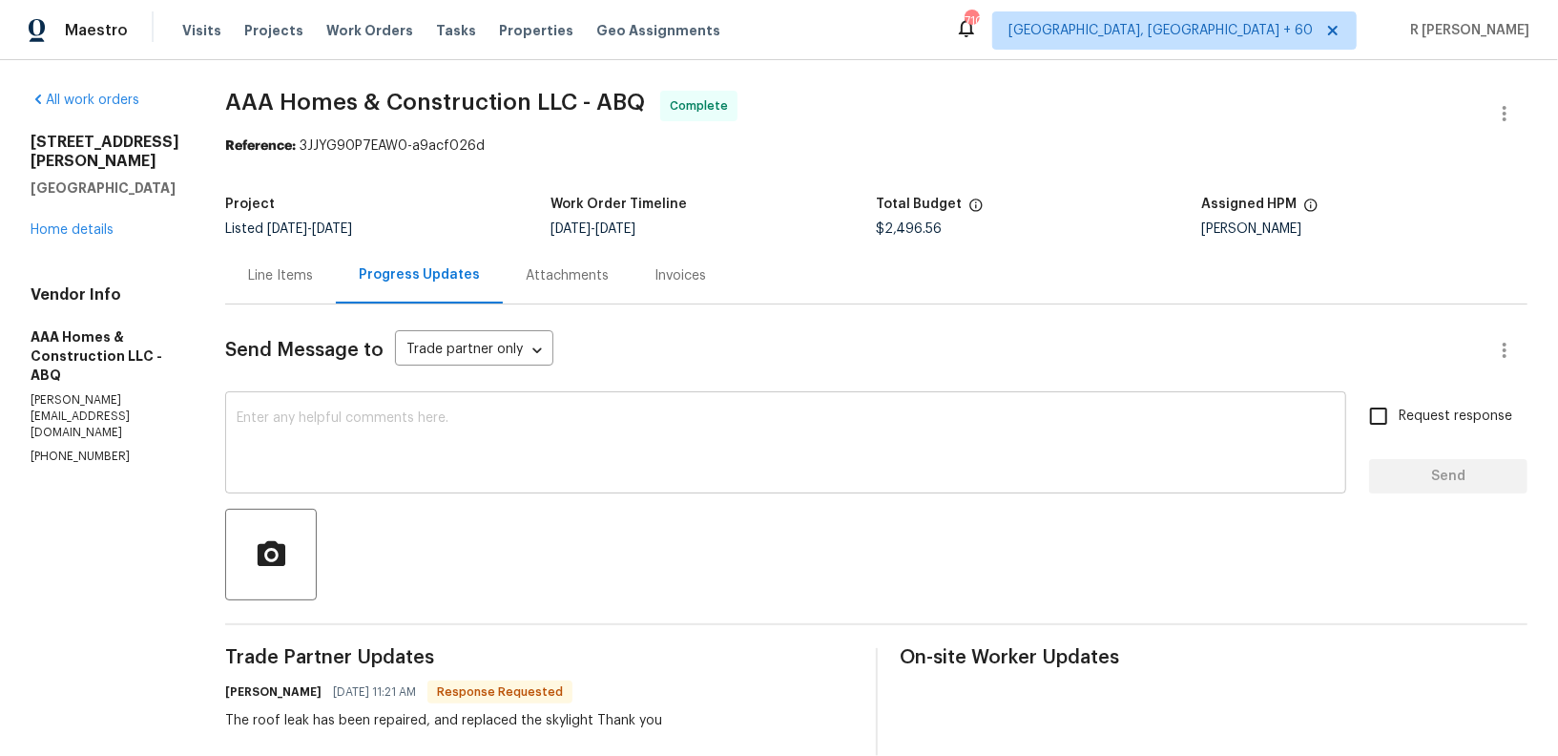
click at [733, 408] on div "x ​" at bounding box center [785, 444] width 1121 height 97
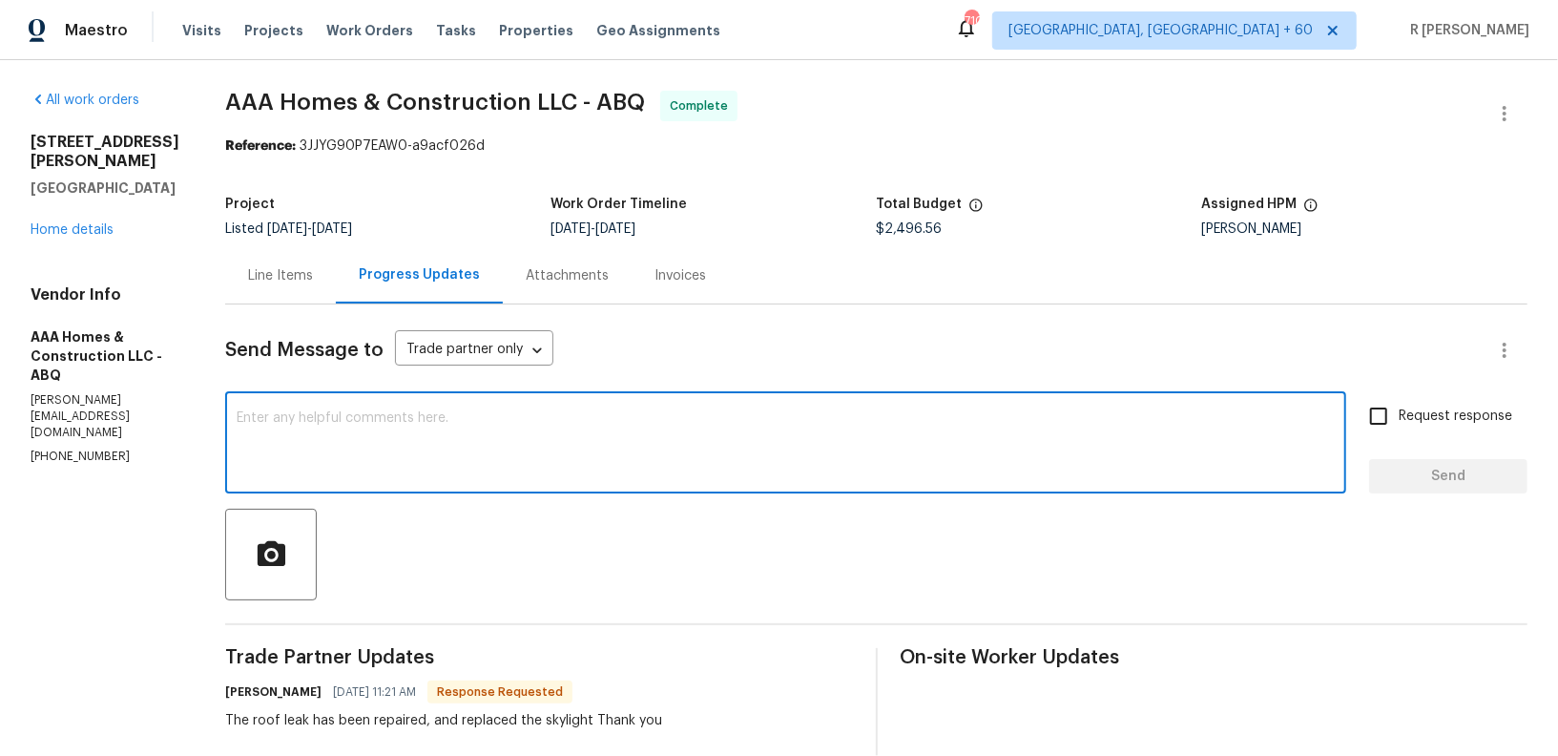
click at [644, 449] on textarea at bounding box center [786, 444] width 1098 height 67
paste textarea "Hi Team, the work order has been approved. Kindly upload the detailed invoice. …"
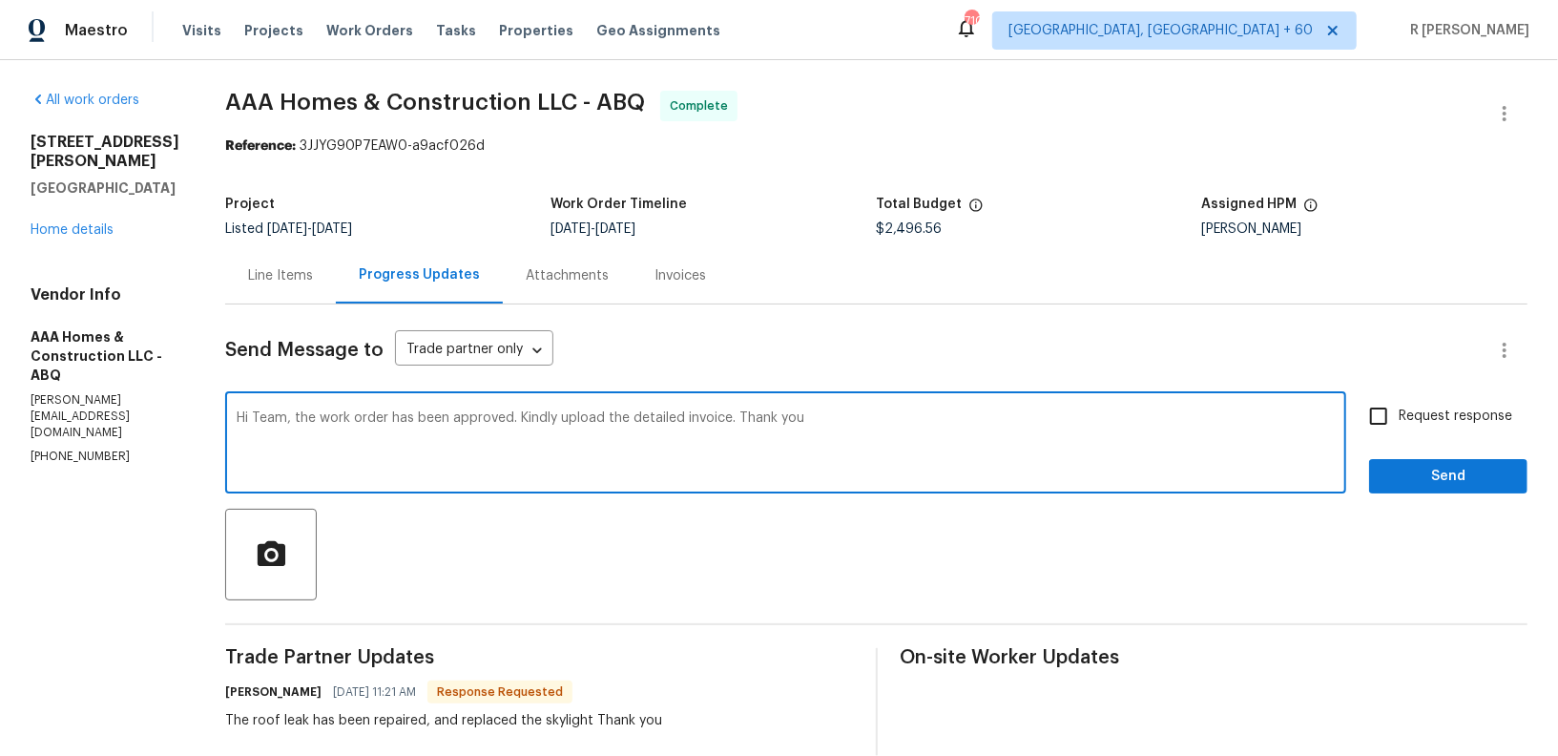
type textarea "Hi Team, the work order has been approved. Kindly upload the detailed invoice. …"
click at [1425, 425] on span "Request response" at bounding box center [1456, 416] width 114 height 20
click at [1399, 425] on input "Request response" at bounding box center [1379, 416] width 40 height 40
checkbox input "true"
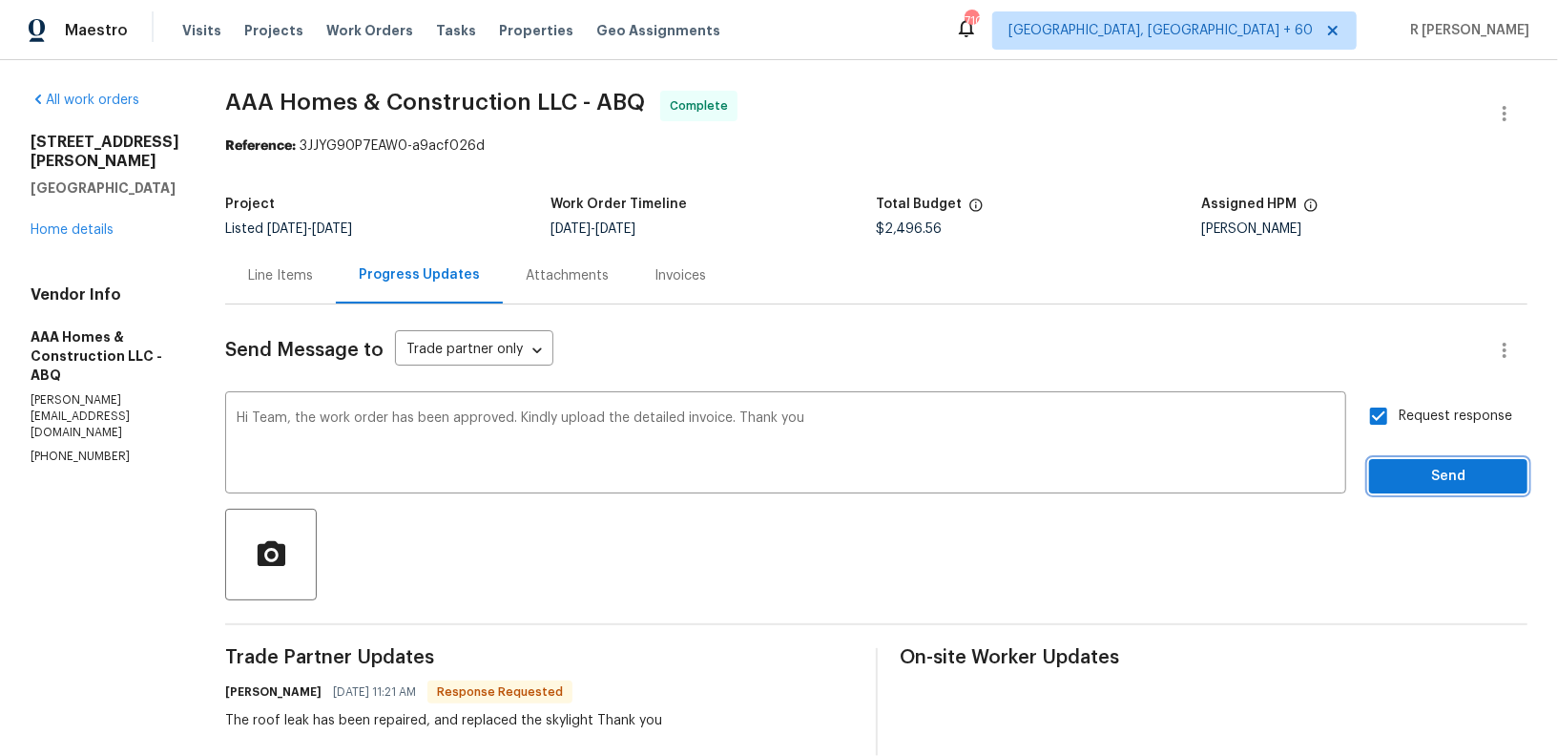
click at [1423, 468] on span "Send" at bounding box center [1448, 477] width 128 height 24
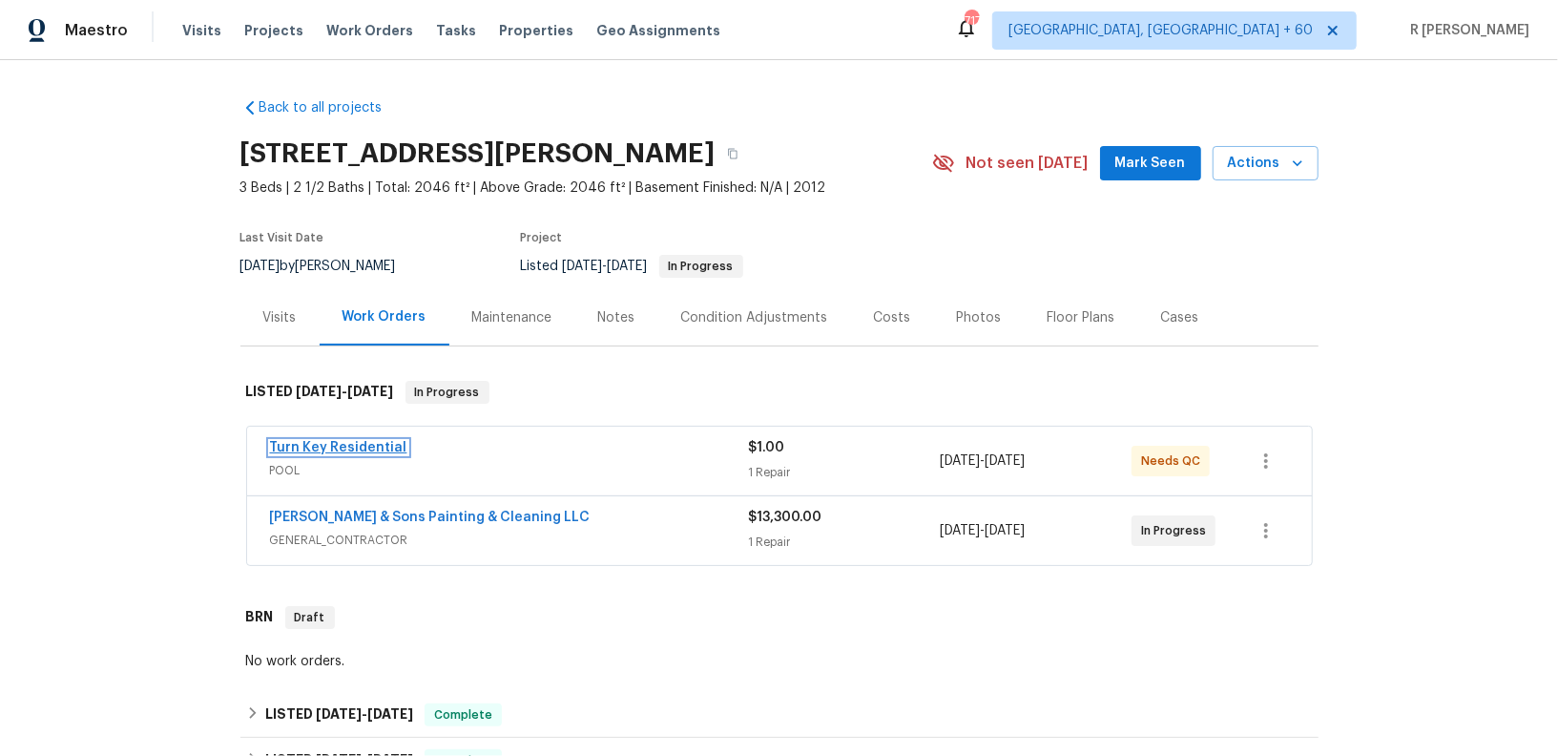
click at [318, 441] on link "Turn Key Residential" at bounding box center [338, 447] width 137 height 13
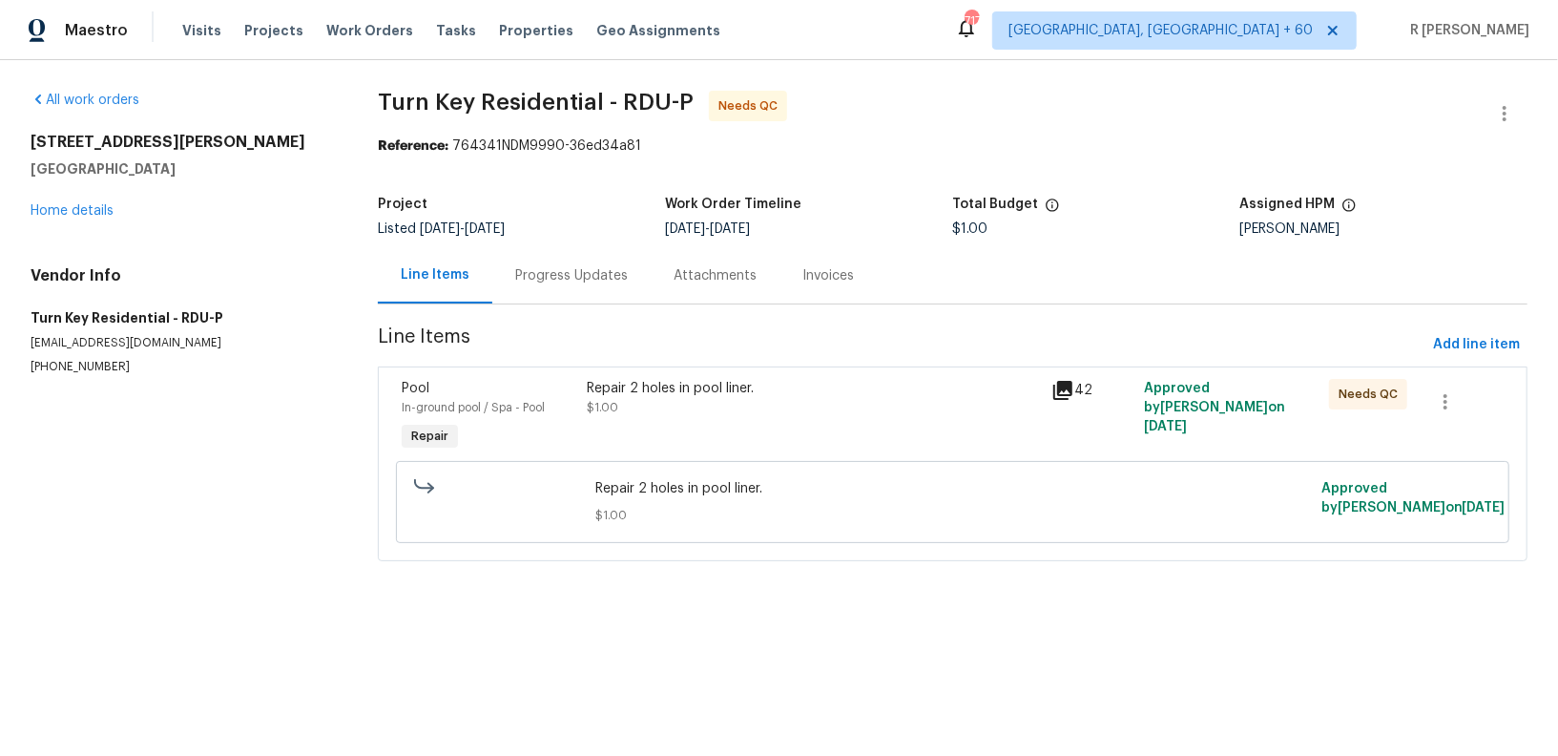
click at [571, 266] on div "Progress Updates" at bounding box center [571, 275] width 113 height 19
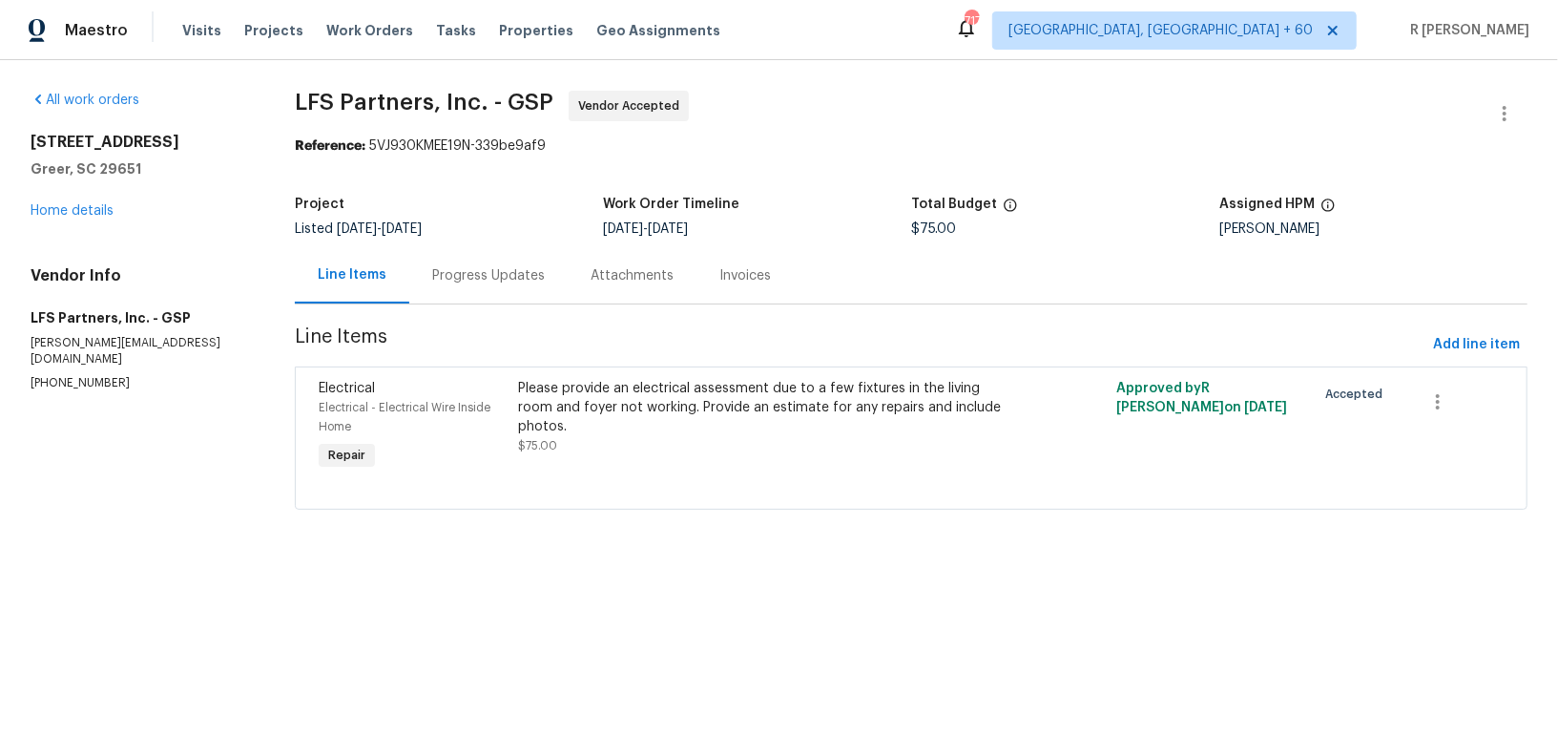
click at [517, 295] on div "Progress Updates" at bounding box center [488, 275] width 158 height 56
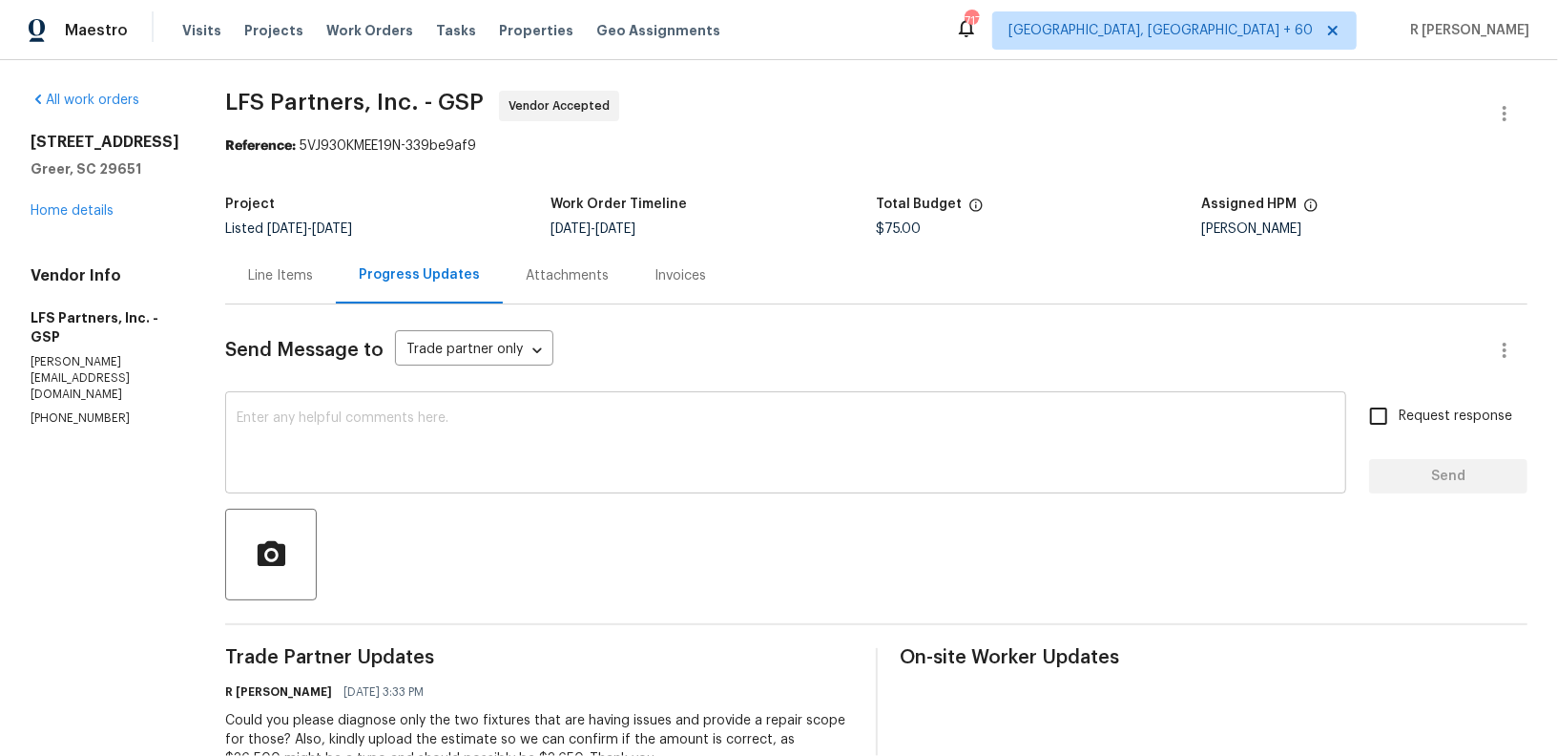
click at [736, 471] on textarea at bounding box center [786, 444] width 1098 height 67
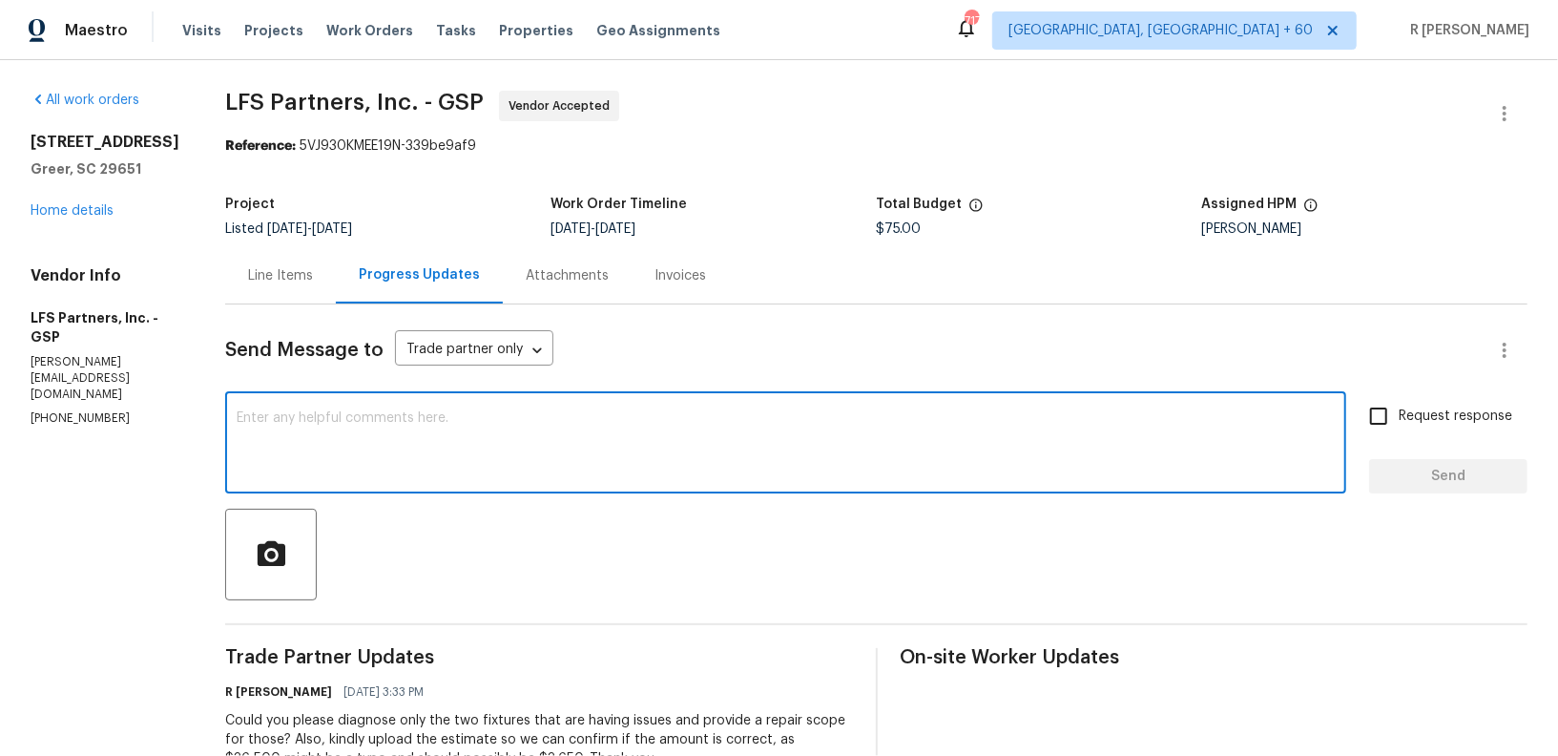
paste textarea "Hi Team, we sent you a text message through RingCentral to get a status update …"
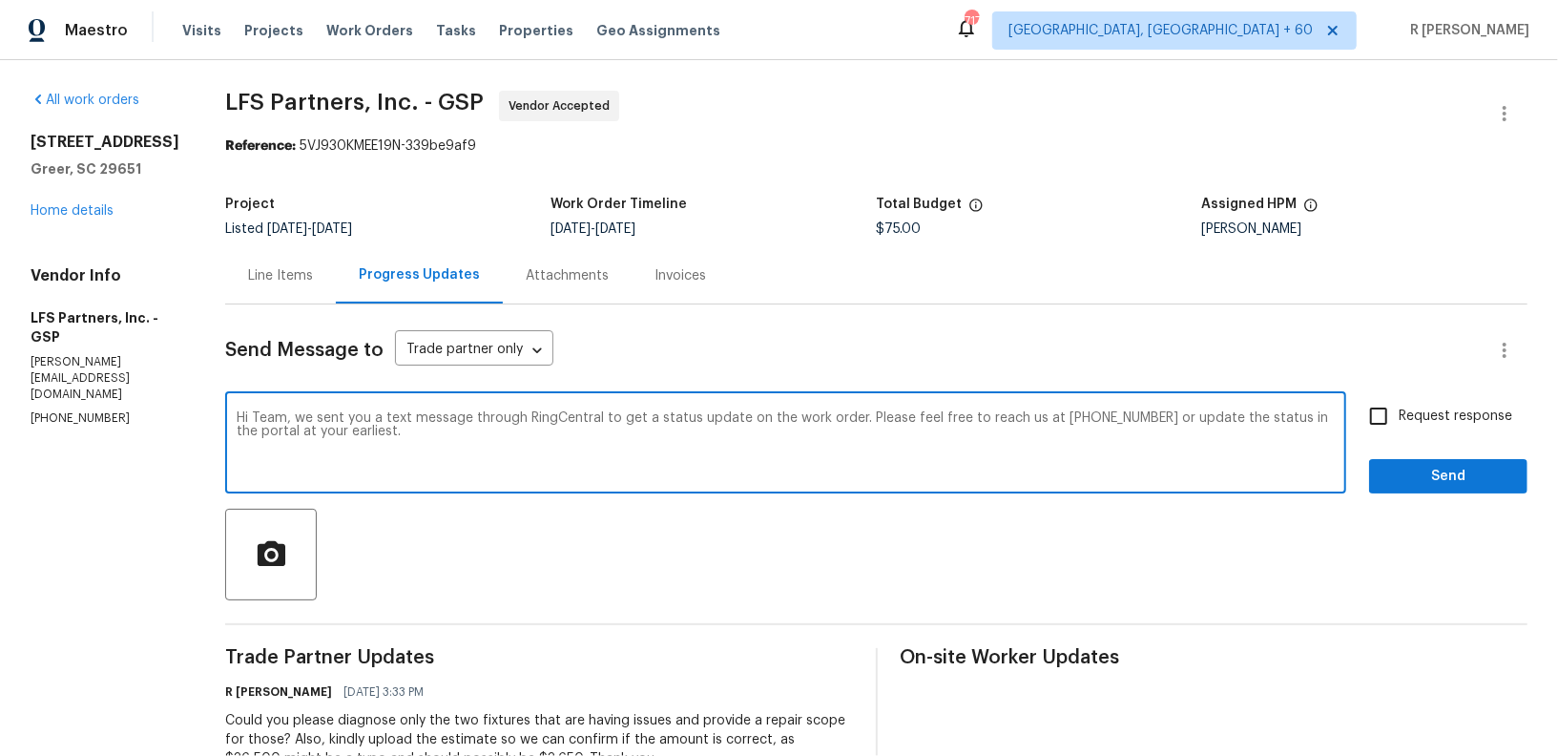
type textarea "Hi Team, we sent you a text message through RingCentral to get a status update …"
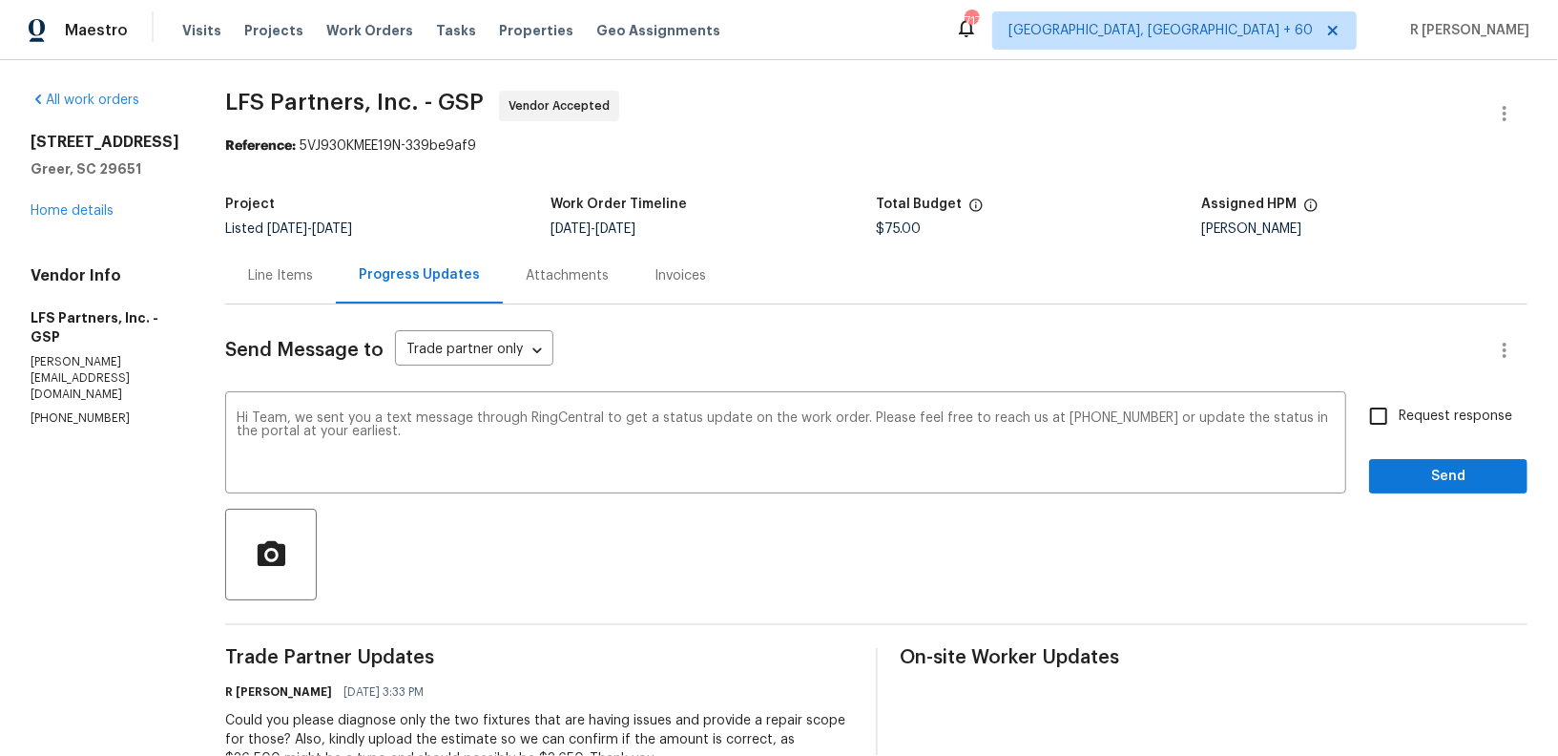
click at [1412, 400] on label "Request response" at bounding box center [1436, 416] width 154 height 40
click at [1399, 400] on input "Request response" at bounding box center [1379, 416] width 40 height 40
checkbox input "true"
click at [1402, 466] on span "Send" at bounding box center [1448, 477] width 128 height 24
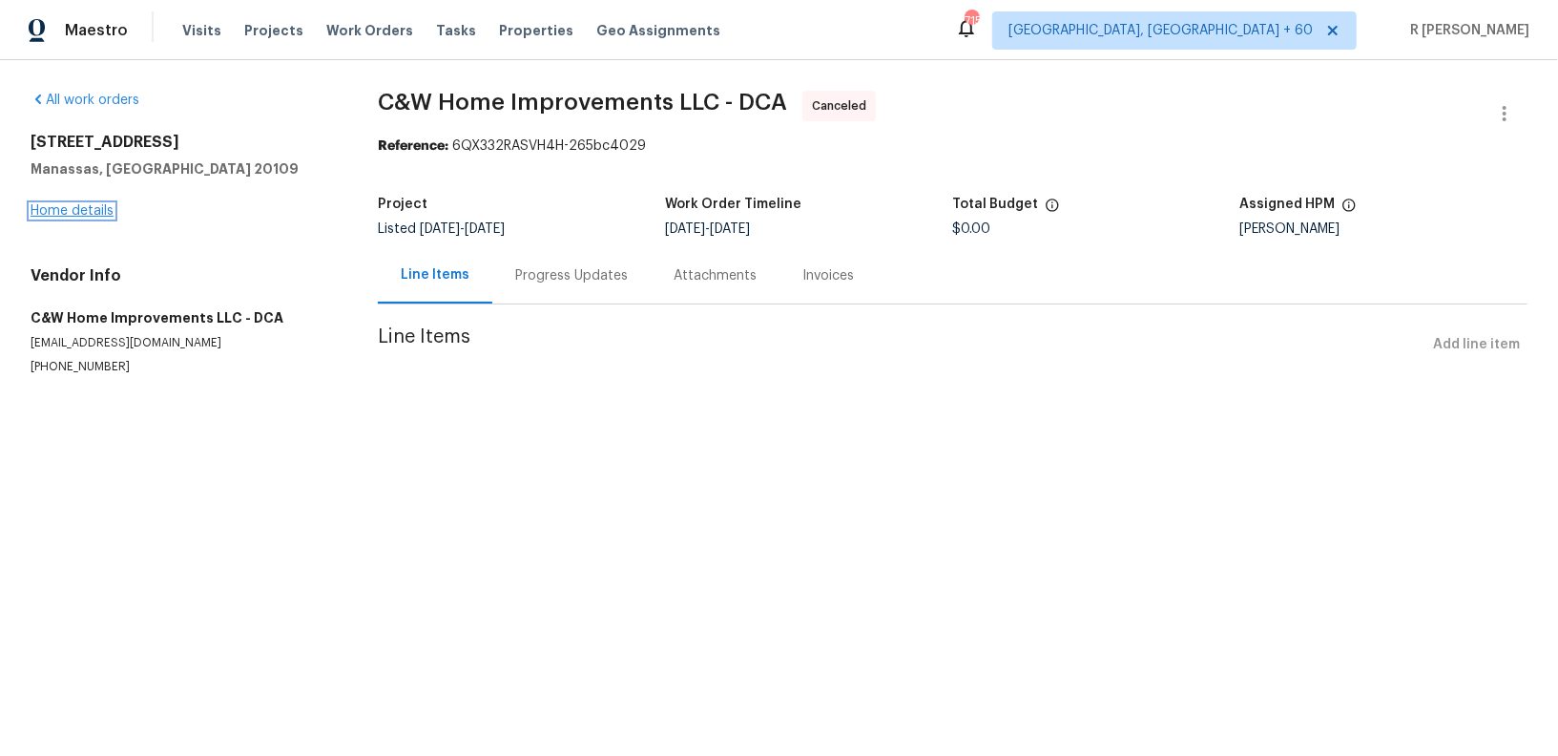
click at [89, 205] on link "Home details" at bounding box center [72, 210] width 83 height 13
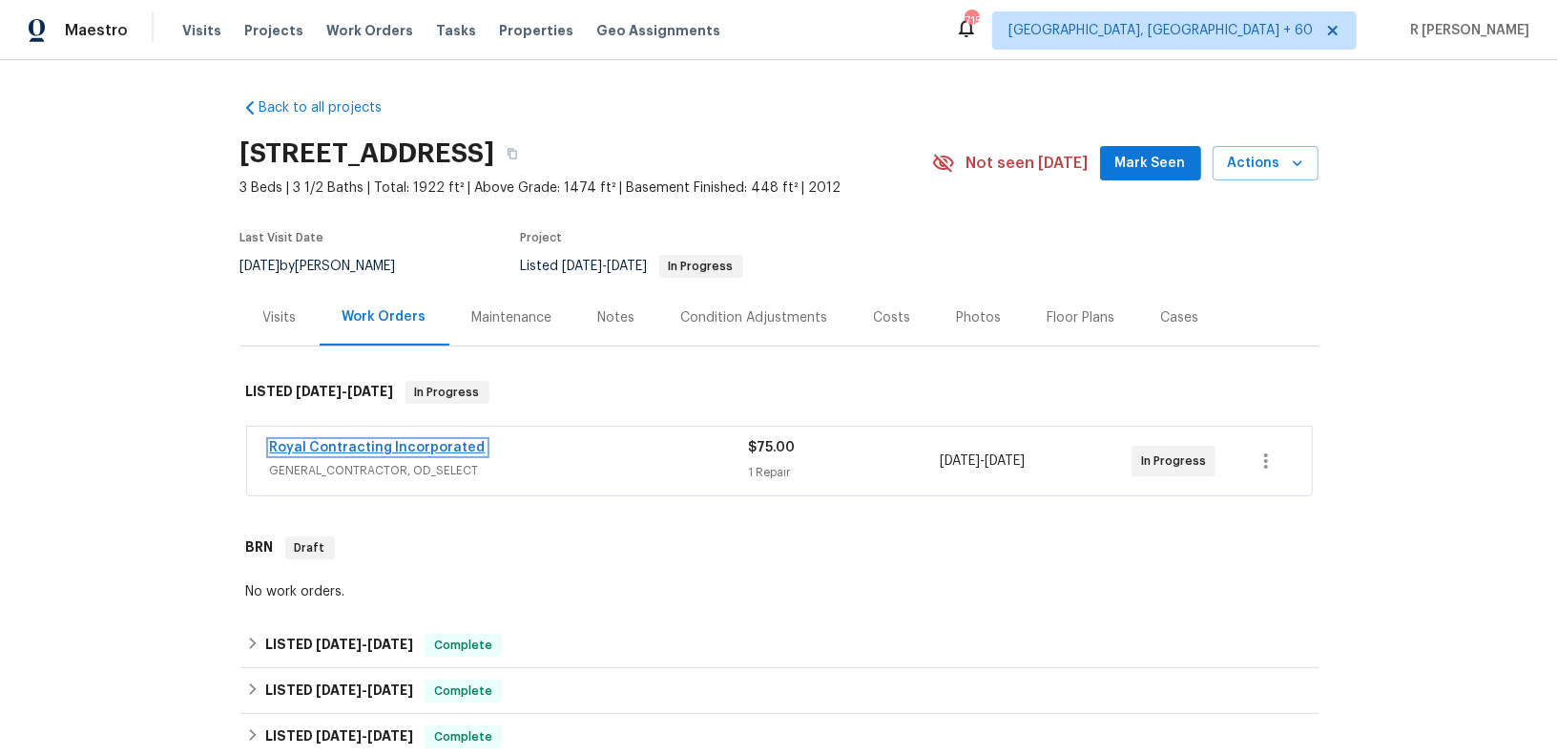
click at [363, 444] on link "Royal Contracting Incorporated" at bounding box center [378, 447] width 216 height 13
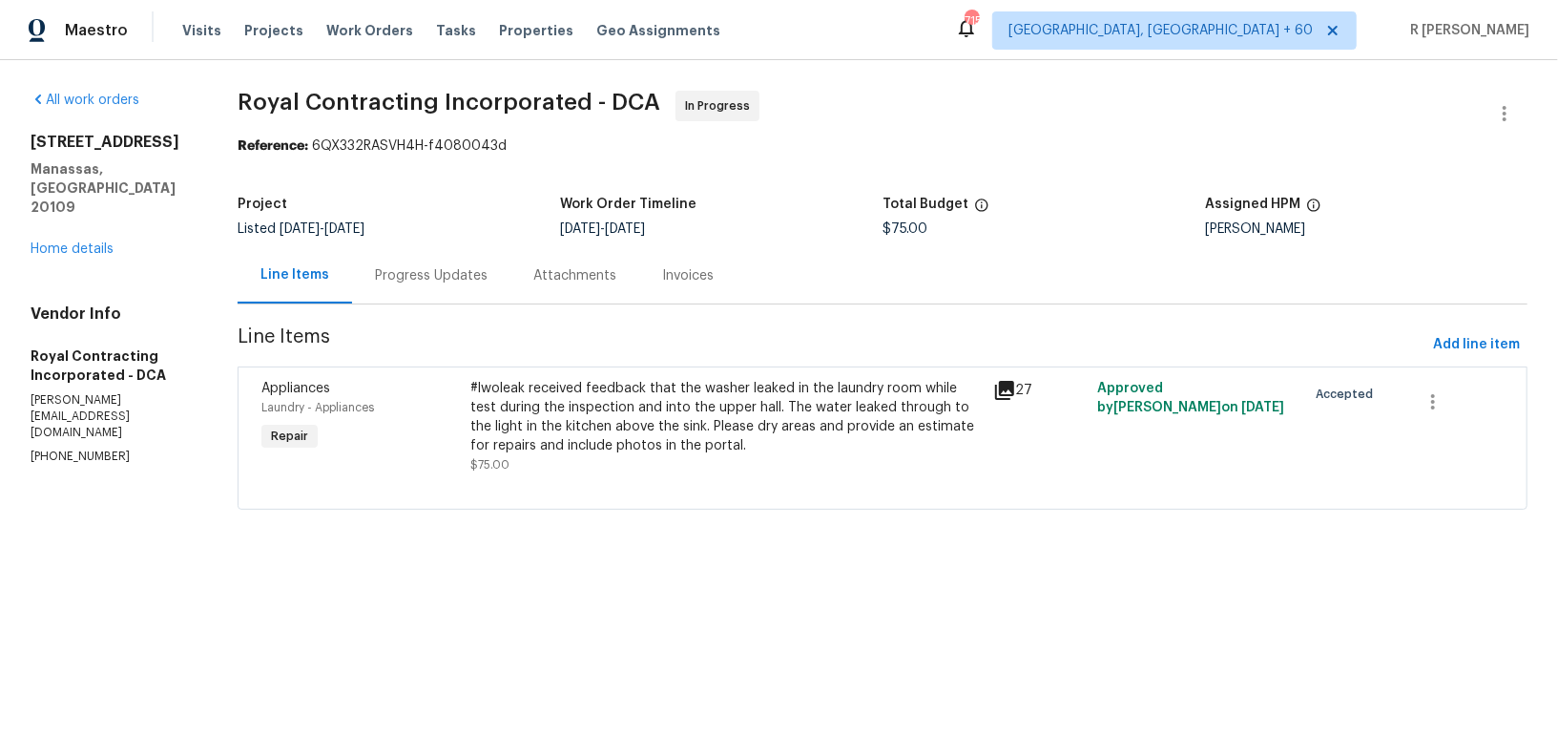
click at [466, 267] on div "Progress Updates" at bounding box center [431, 275] width 113 height 19
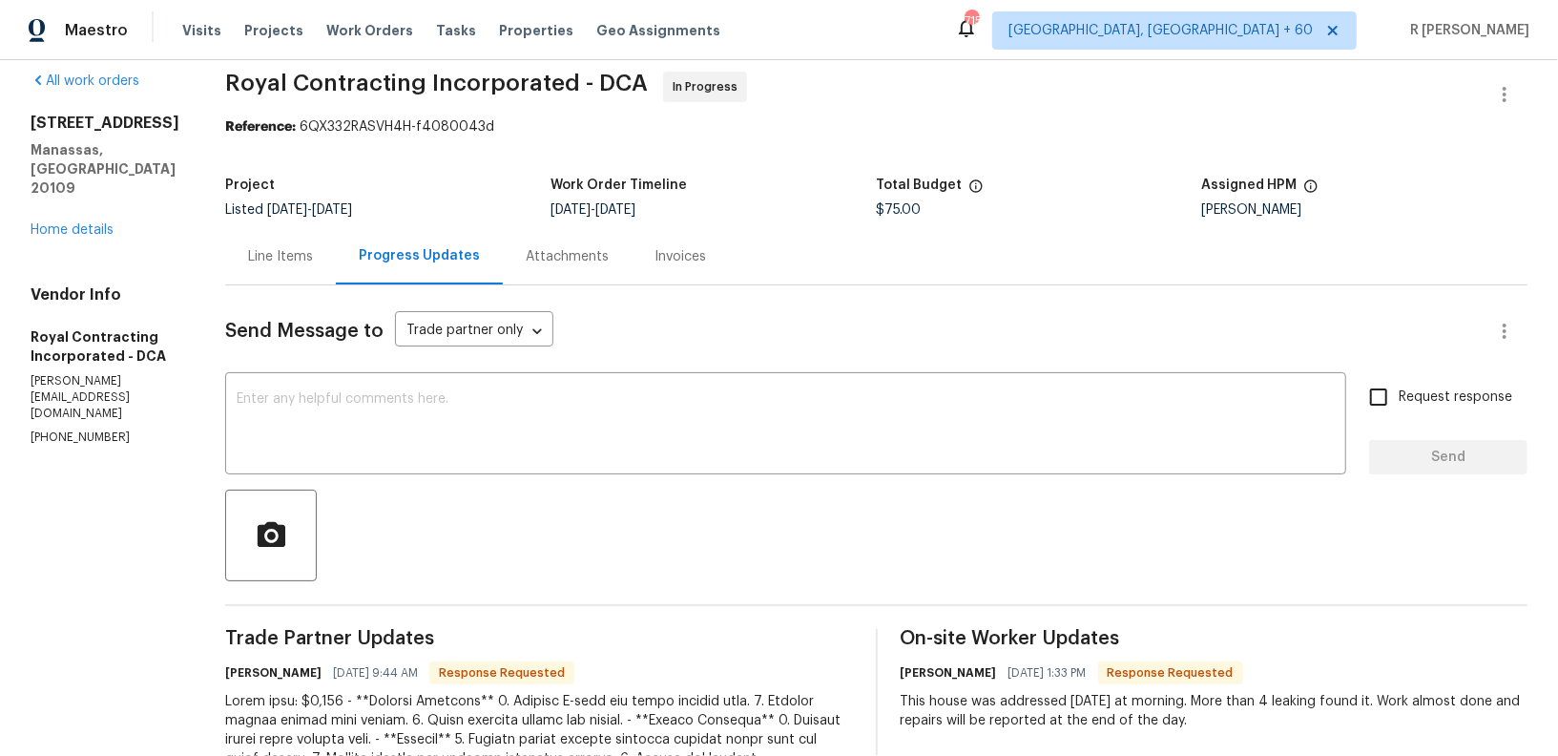
scroll to position [349, 0]
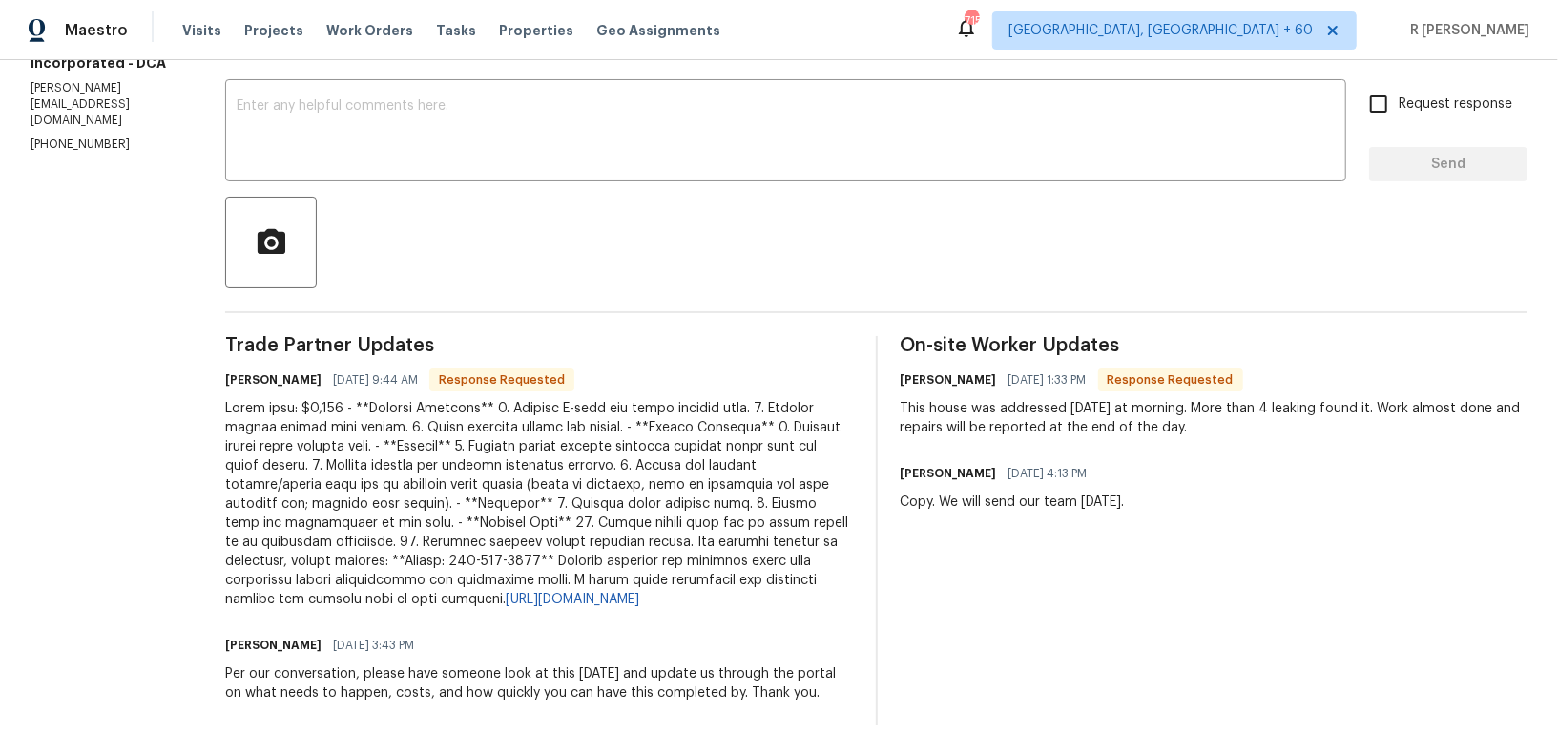
drag, startPoint x: 340, startPoint y: 621, endPoint x: 227, endPoint y: 631, distance: 113.0
click at [227, 631] on div "All work orders 8366 Scotland Loop Manassas, VA 20109 Home details Vendor Info …" at bounding box center [779, 251] width 1558 height 1007
copy h6 "Nicholas Russell"
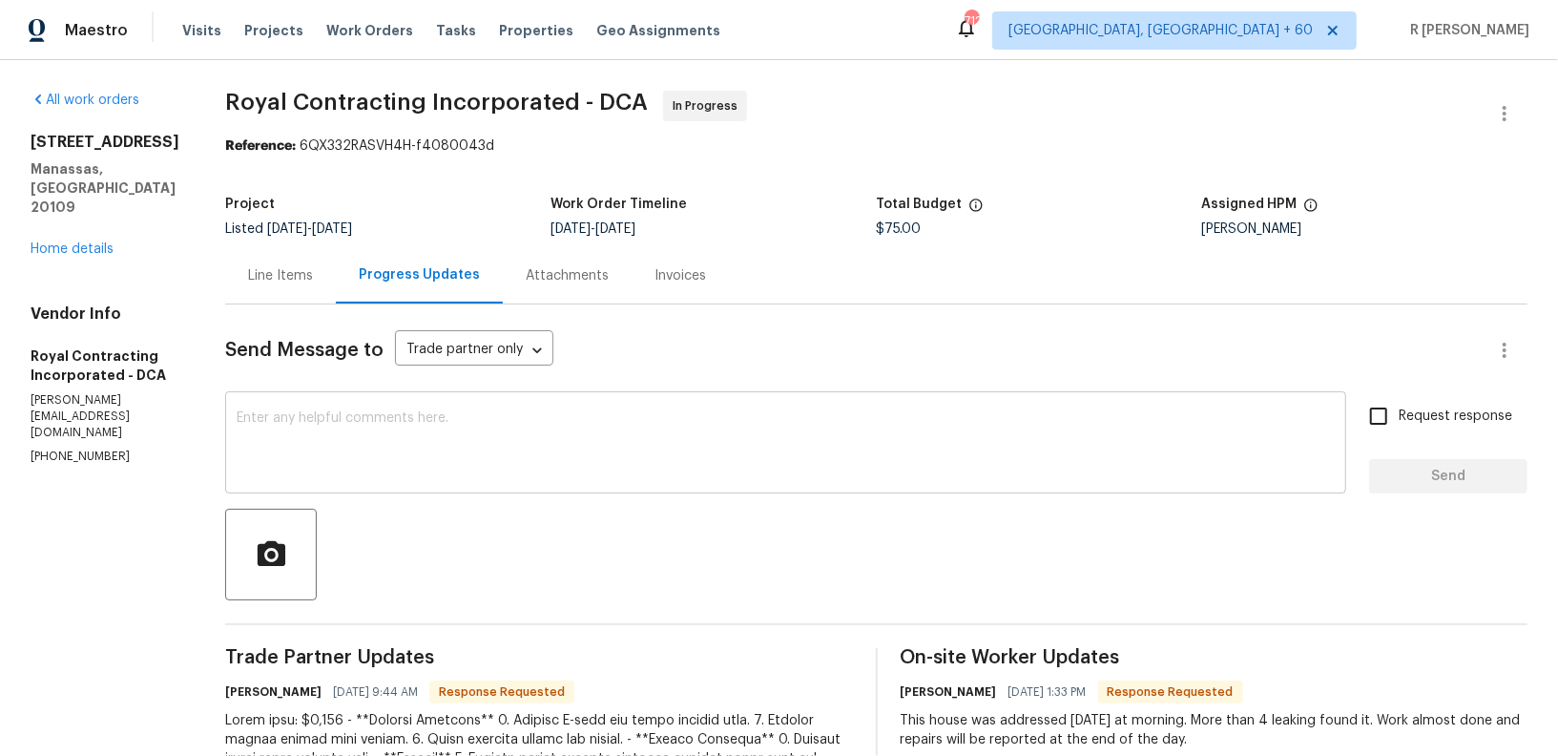
click at [618, 396] on div "x ​" at bounding box center [785, 444] width 1121 height 97
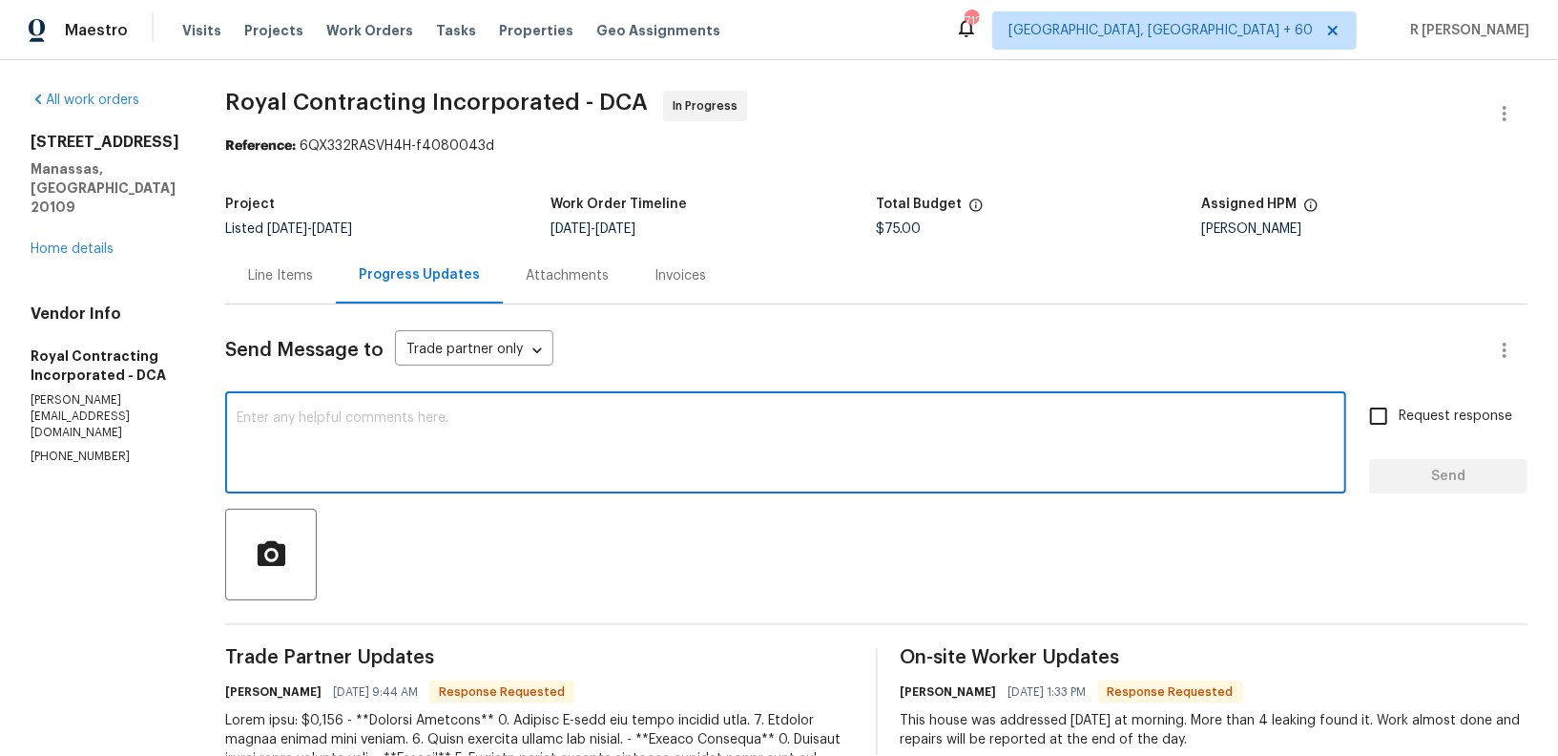
click at [313, 273] on div "Line Items" at bounding box center [280, 275] width 65 height 19
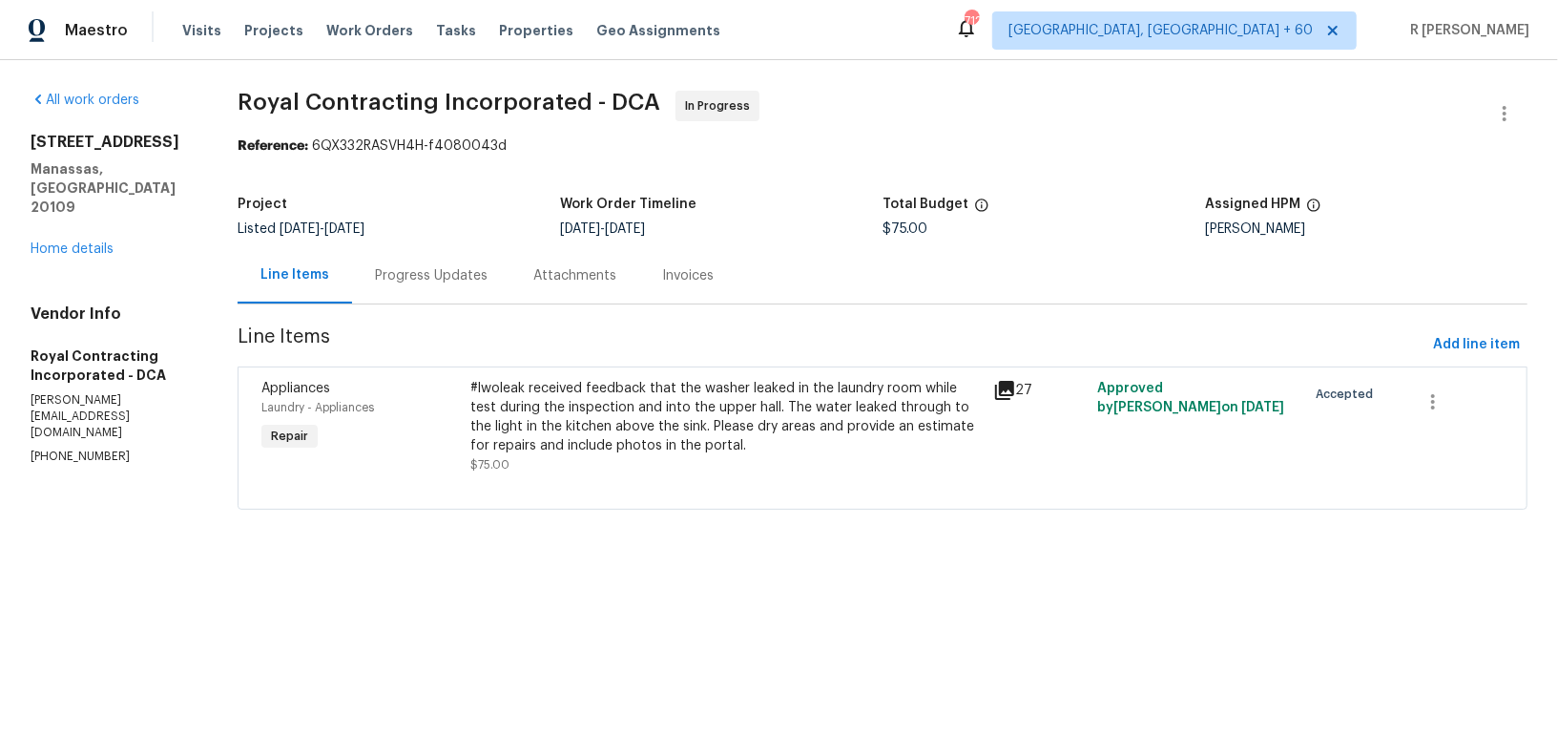
click at [696, 485] on div at bounding box center [882, 485] width 1242 height 23
click at [647, 408] on div "#lwoleak received feedback that the washer leaked in the laundry room while tes…" at bounding box center [725, 417] width 511 height 76
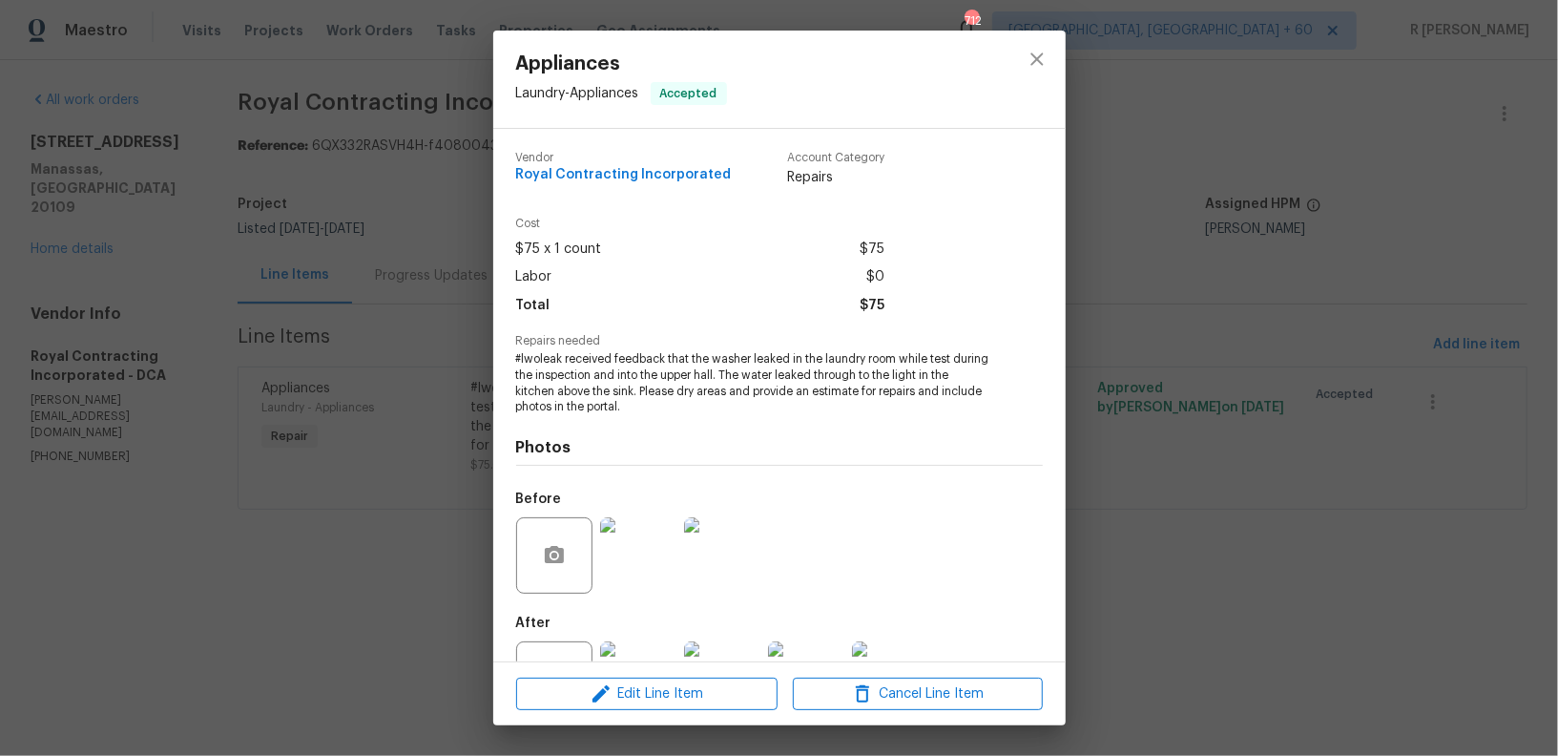
scroll to position [75, 0]
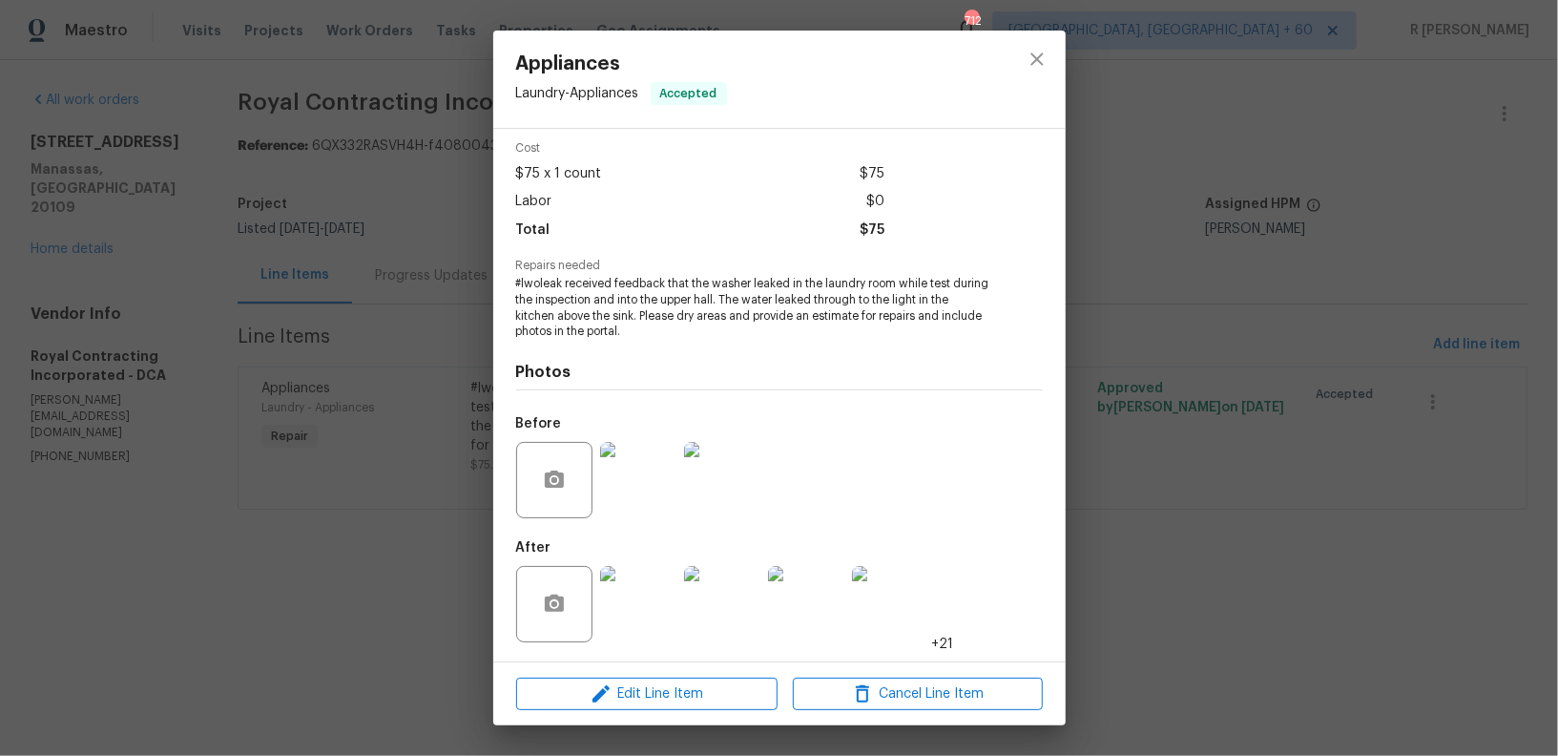
click at [633, 604] on img at bounding box center [638, 604] width 76 height 76
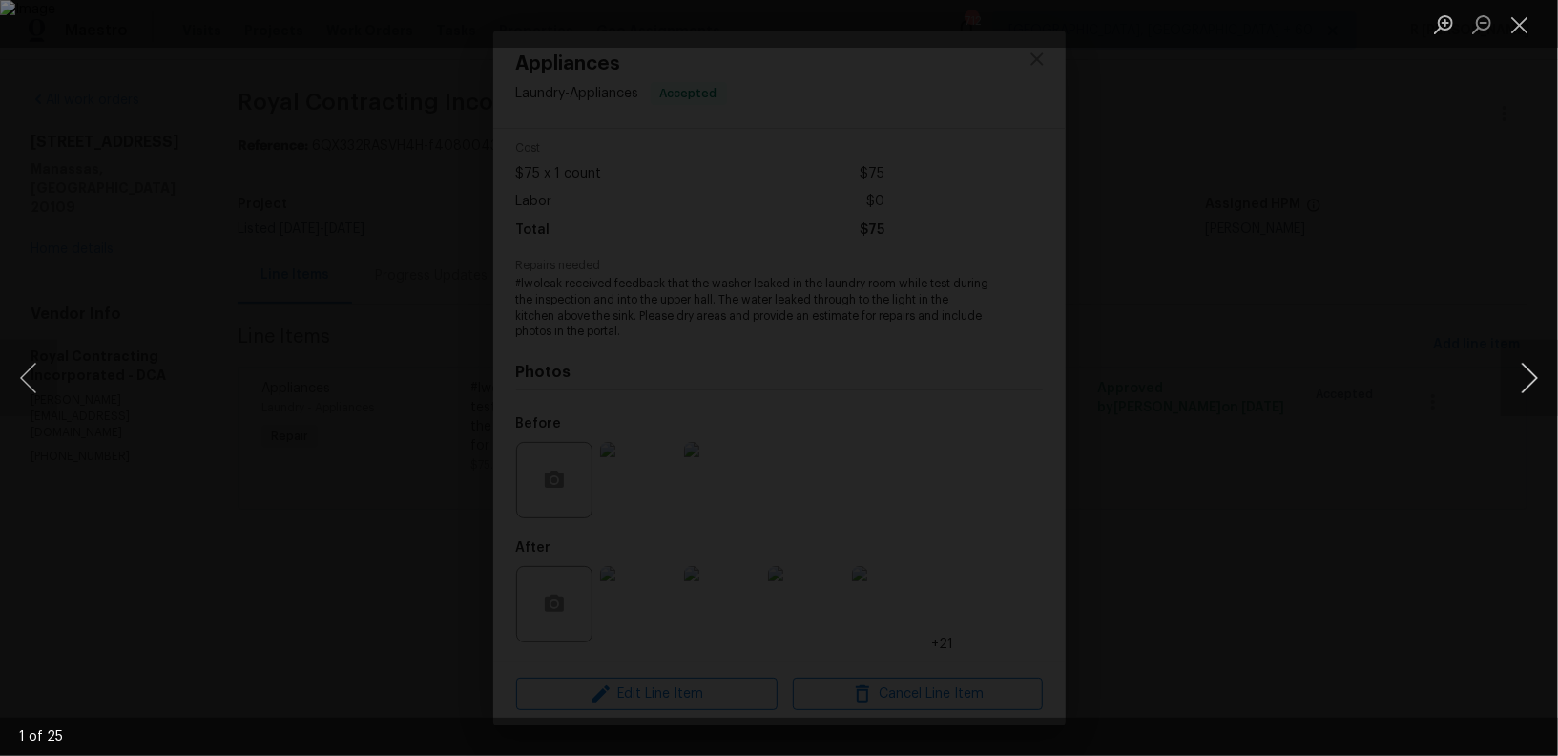
click at [1528, 380] on button "Next image" at bounding box center [1529, 378] width 57 height 76
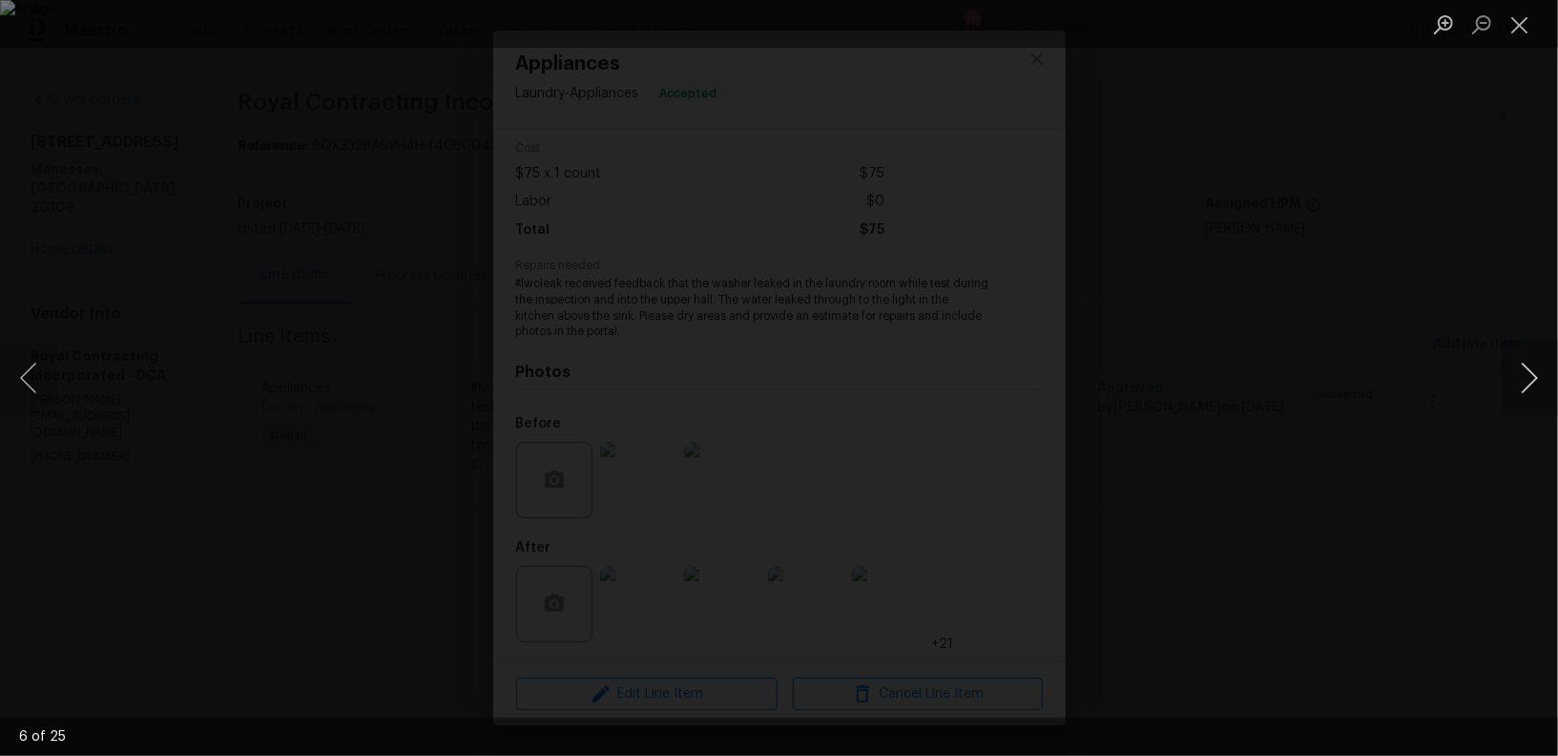
click at [1528, 380] on button "Next image" at bounding box center [1529, 378] width 57 height 76
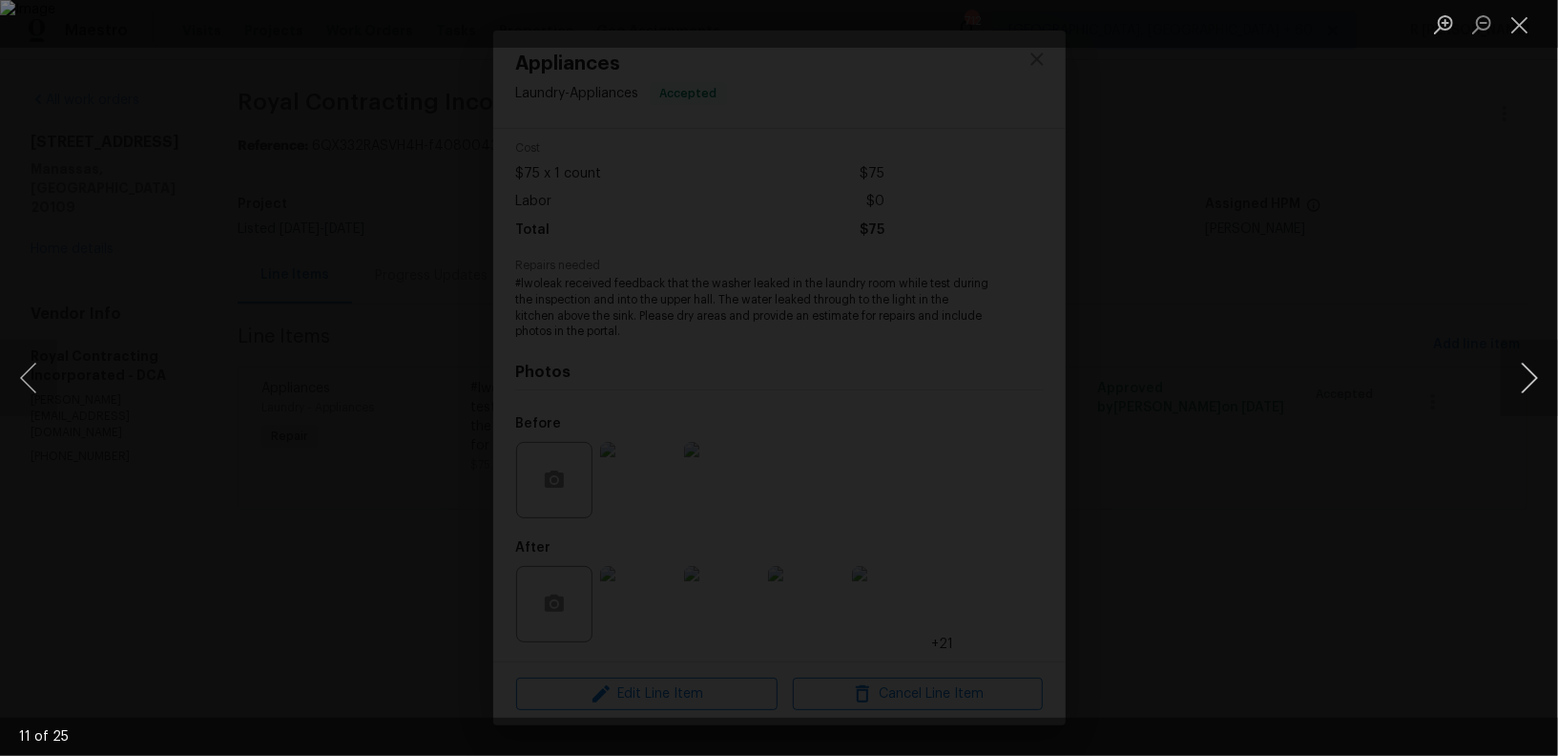
click at [1528, 380] on button "Next image" at bounding box center [1529, 378] width 57 height 76
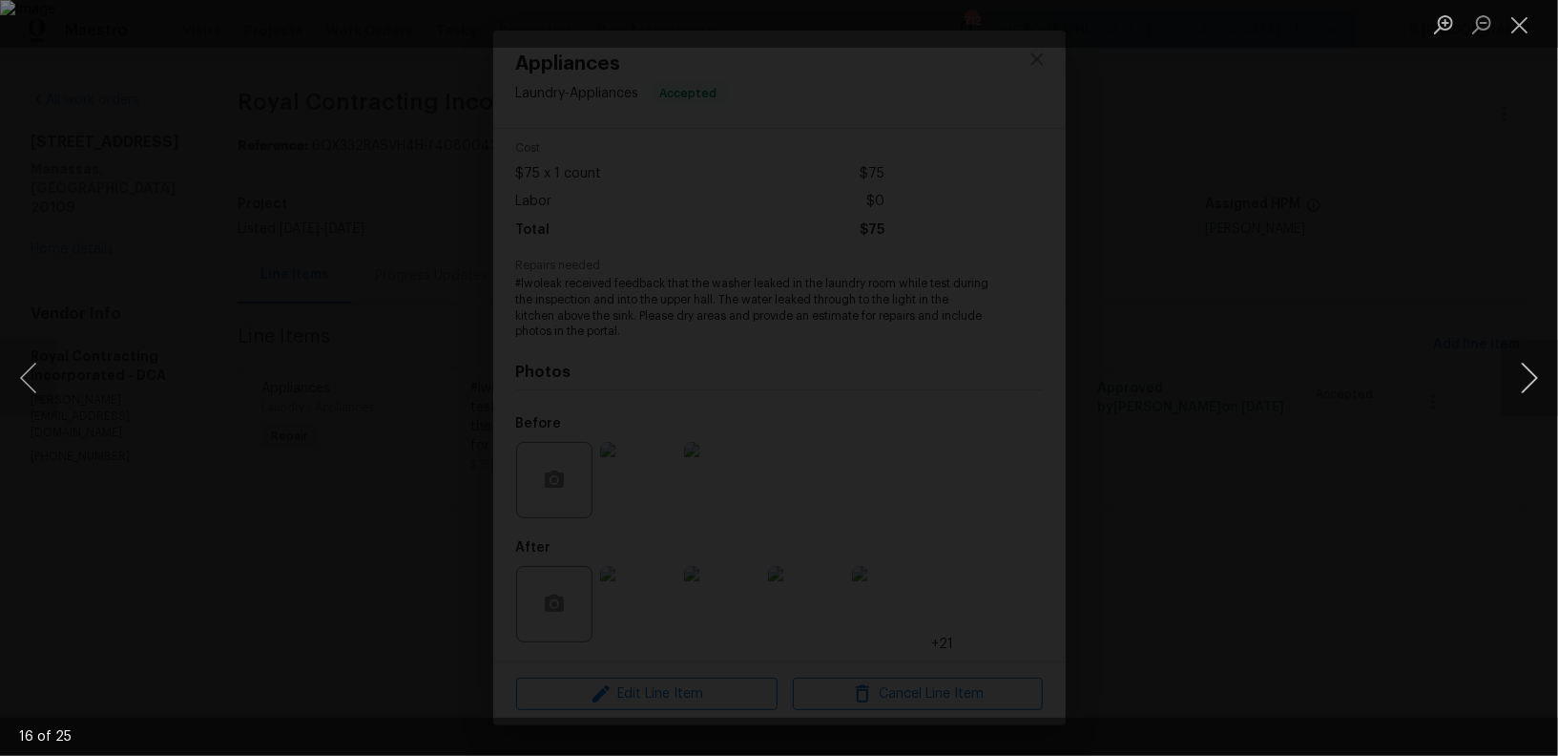
click at [1528, 380] on button "Next image" at bounding box center [1529, 378] width 57 height 76
click at [1527, 378] on button "Next image" at bounding box center [1529, 378] width 57 height 76
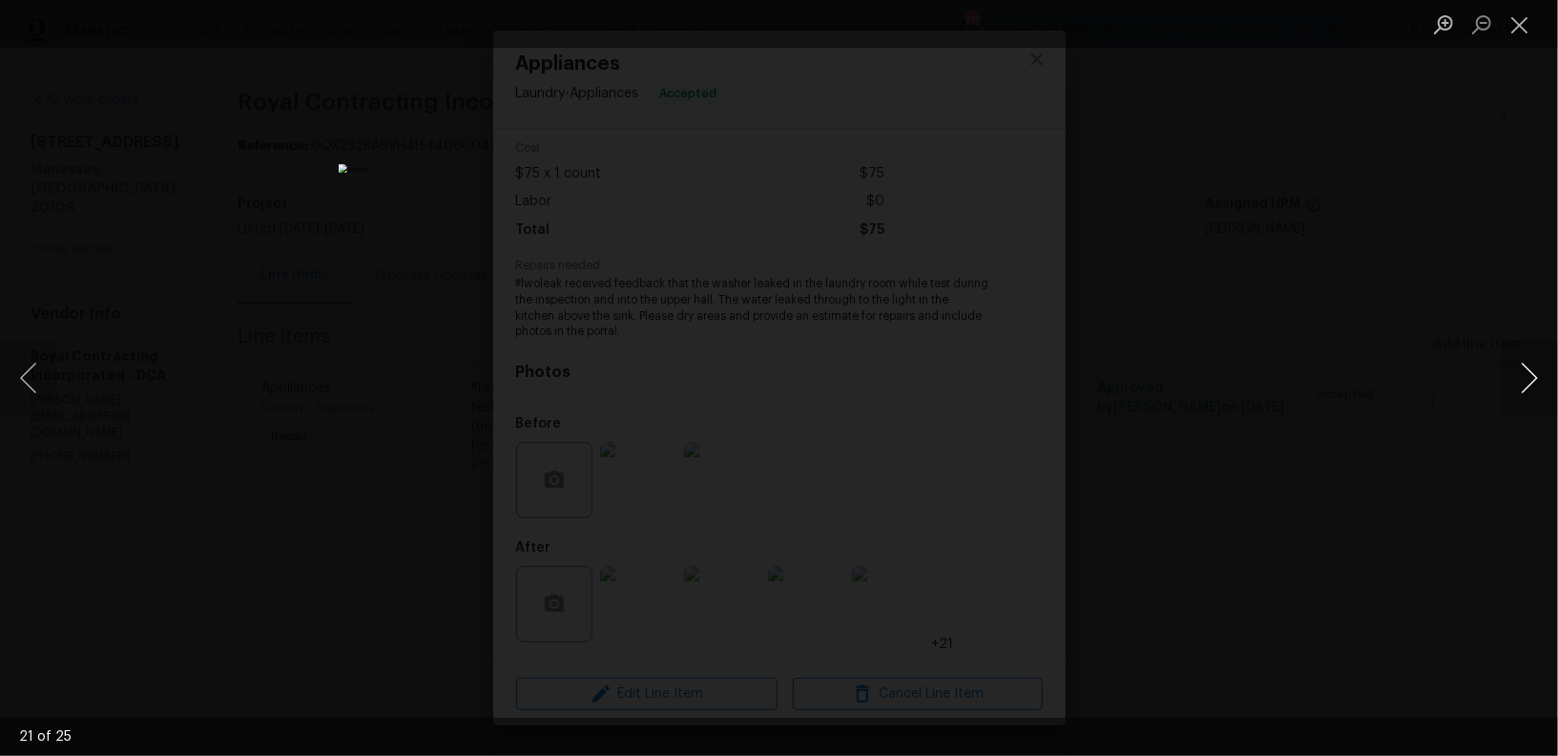
click at [1527, 378] on button "Next image" at bounding box center [1529, 378] width 57 height 76
click at [1523, 24] on button "Close lightbox" at bounding box center [1520, 24] width 38 height 33
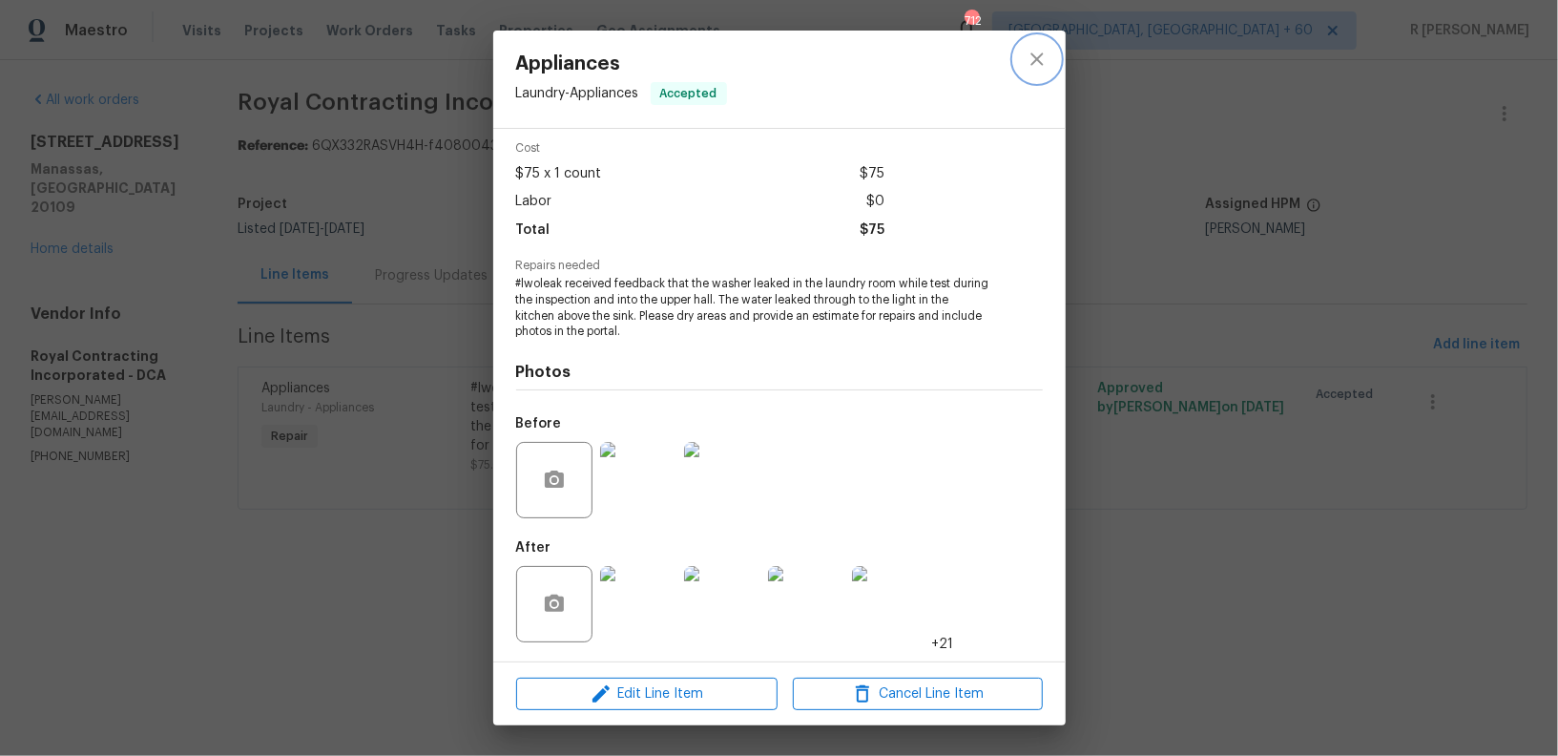
click at [1032, 61] on icon "close" at bounding box center [1036, 58] width 12 height 12
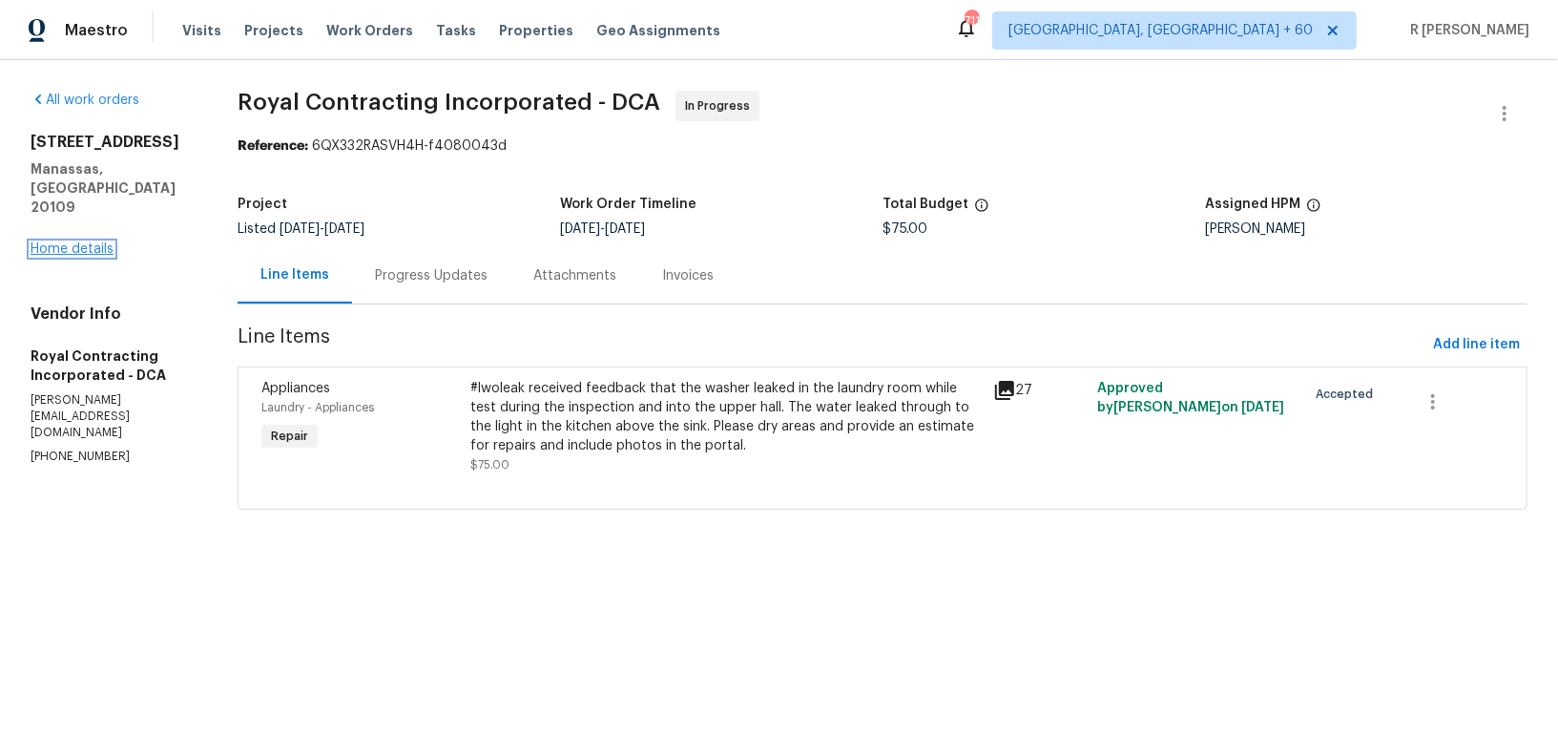
click at [86, 242] on link "Home details" at bounding box center [72, 248] width 83 height 13
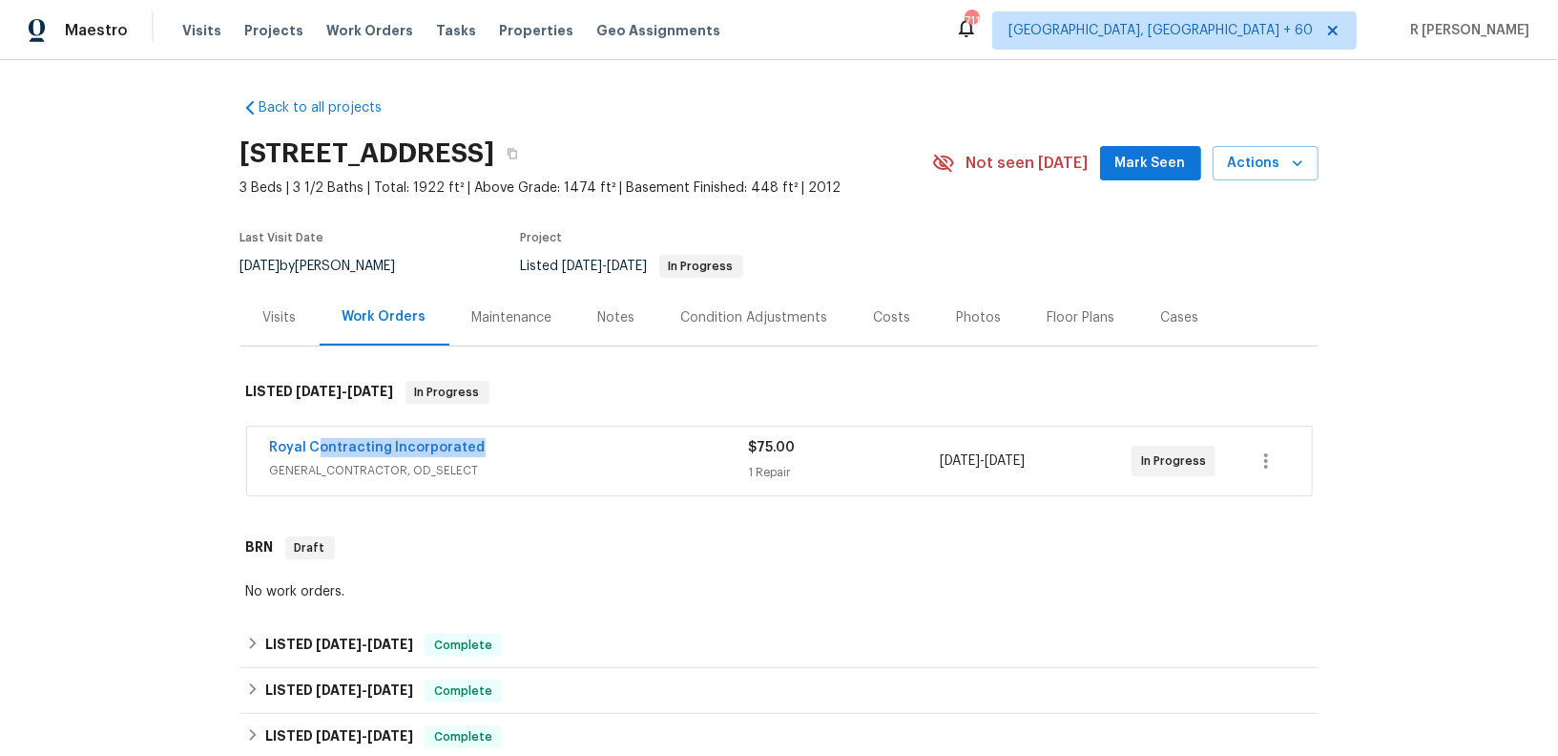
drag, startPoint x: 492, startPoint y: 445, endPoint x: 207, endPoint y: 445, distance: 285.3
click at [207, 445] on div "Back to all projects 8366 Scotland Loop, Manassas, VA 20109 3 Beds | 3 1/2 Bath…" at bounding box center [779, 408] width 1558 height 696
copy link "Royal Contracting Incorporated"
click at [562, 436] on div "Royal Contracting Incorporated GENERAL_CONTRACTOR, OD_SELECT $75.00 1 Repair 9/…" at bounding box center [779, 460] width 1065 height 69
click at [460, 441] on link "Royal Contracting Incorporated" at bounding box center [378, 447] width 216 height 13
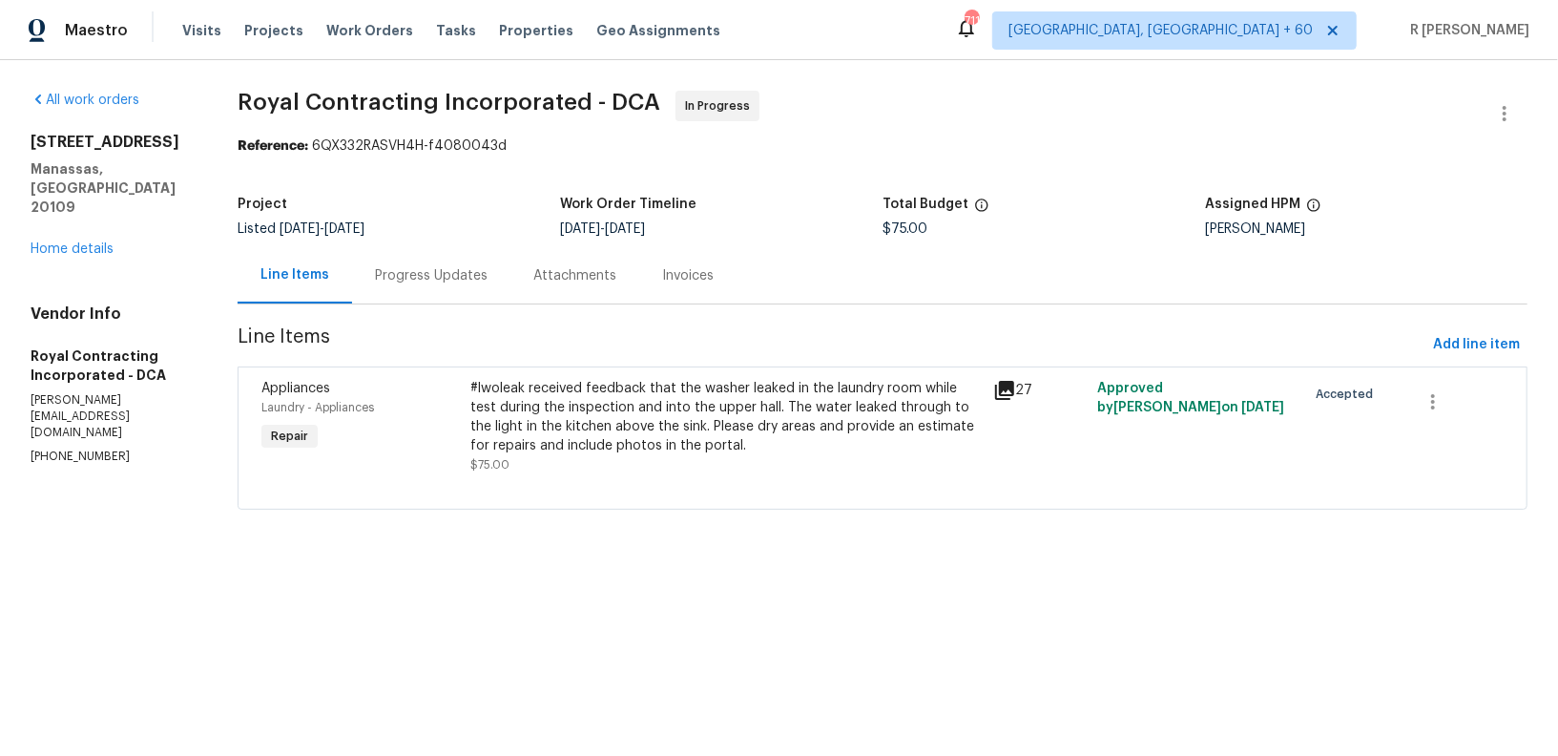
click at [570, 410] on div "#lwoleak received feedback that the washer leaked in the laundry room while tes…" at bounding box center [725, 417] width 511 height 76
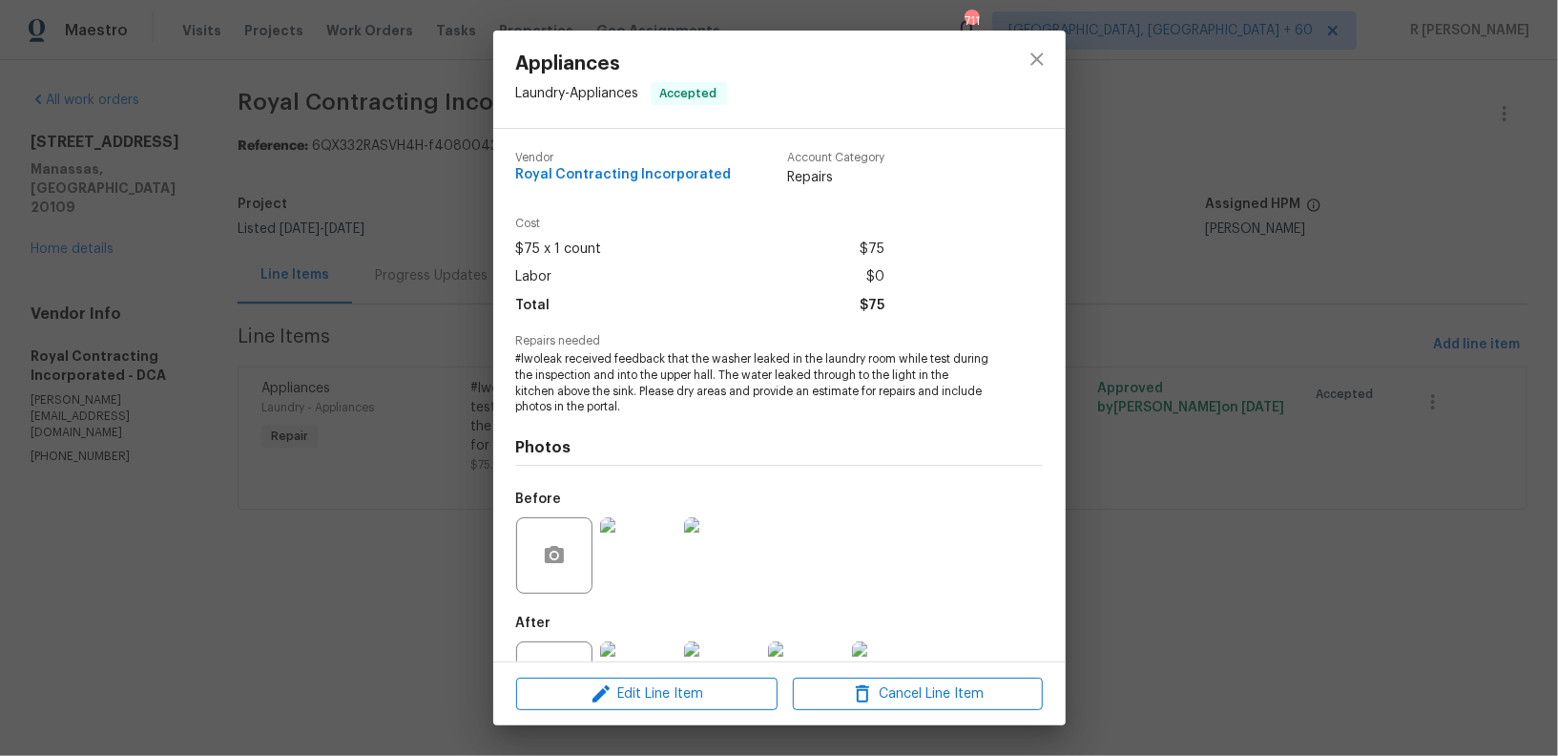
click at [644, 376] on span "#lwoleak received feedback that the washer leaked in the laundry room while tes…" at bounding box center [753, 383] width 474 height 64
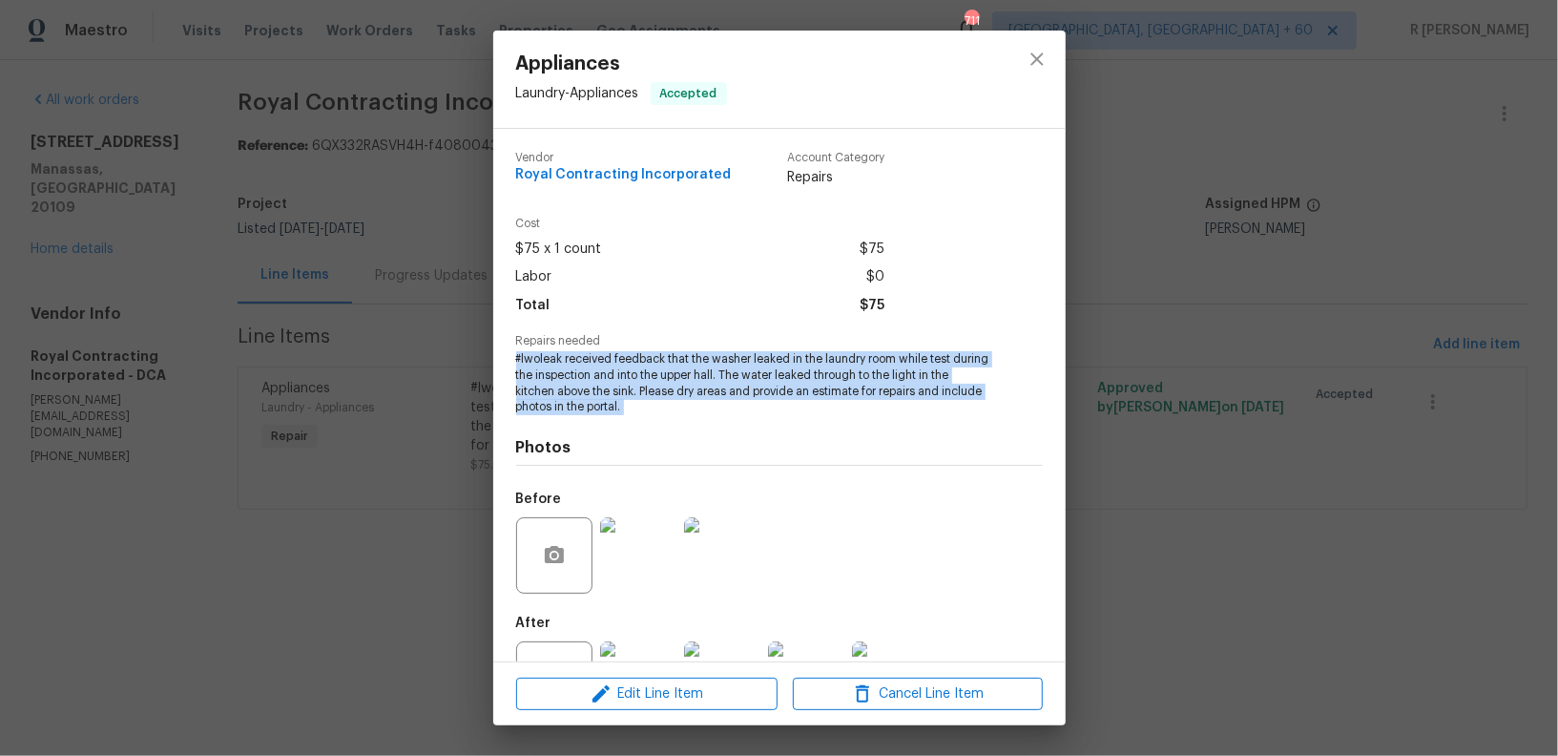
copy span "#lwoleak received feedback that the washer leaked in the laundry room while tes…"
click at [1041, 46] on button "close" at bounding box center [1037, 59] width 46 height 46
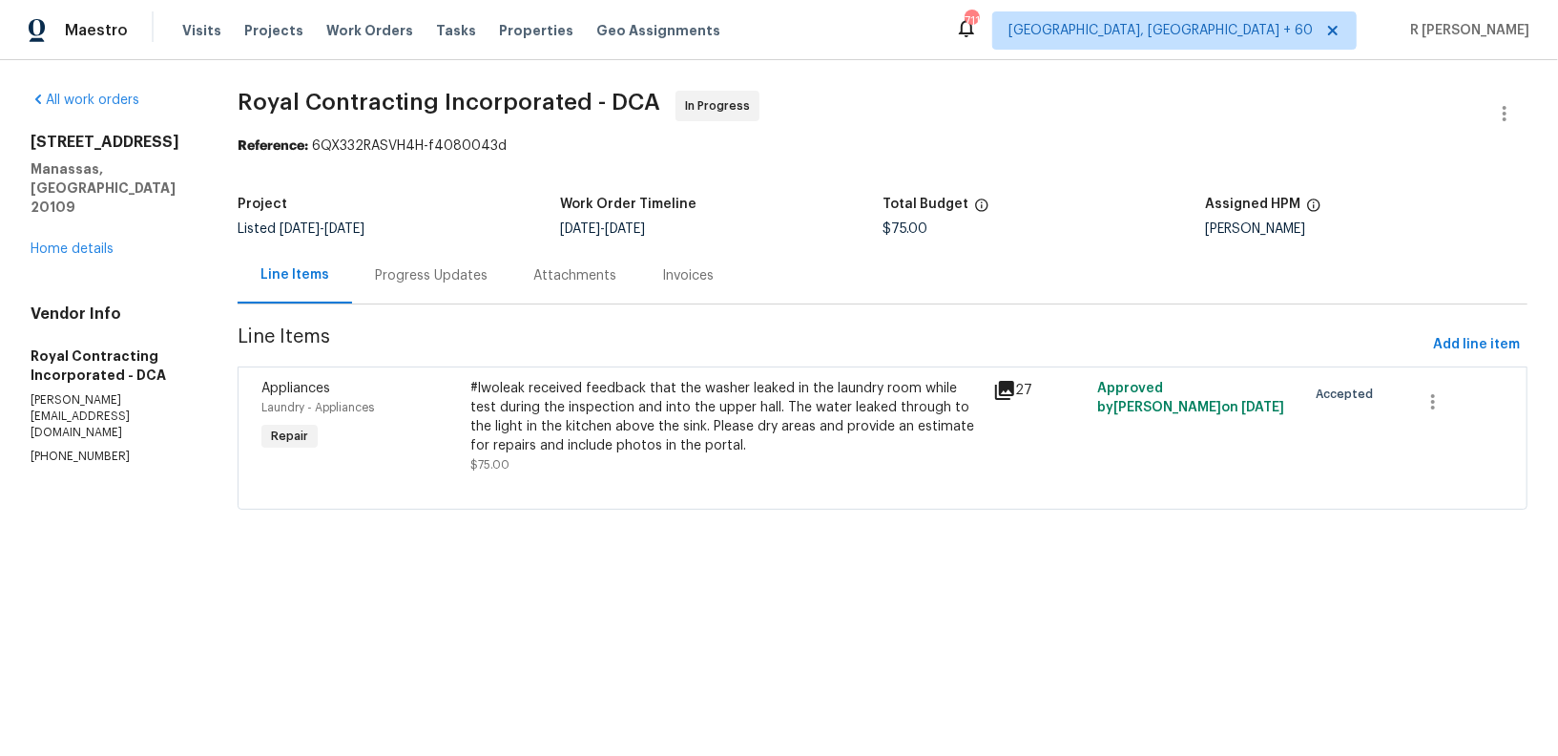
click at [418, 279] on div "Progress Updates" at bounding box center [431, 275] width 113 height 19
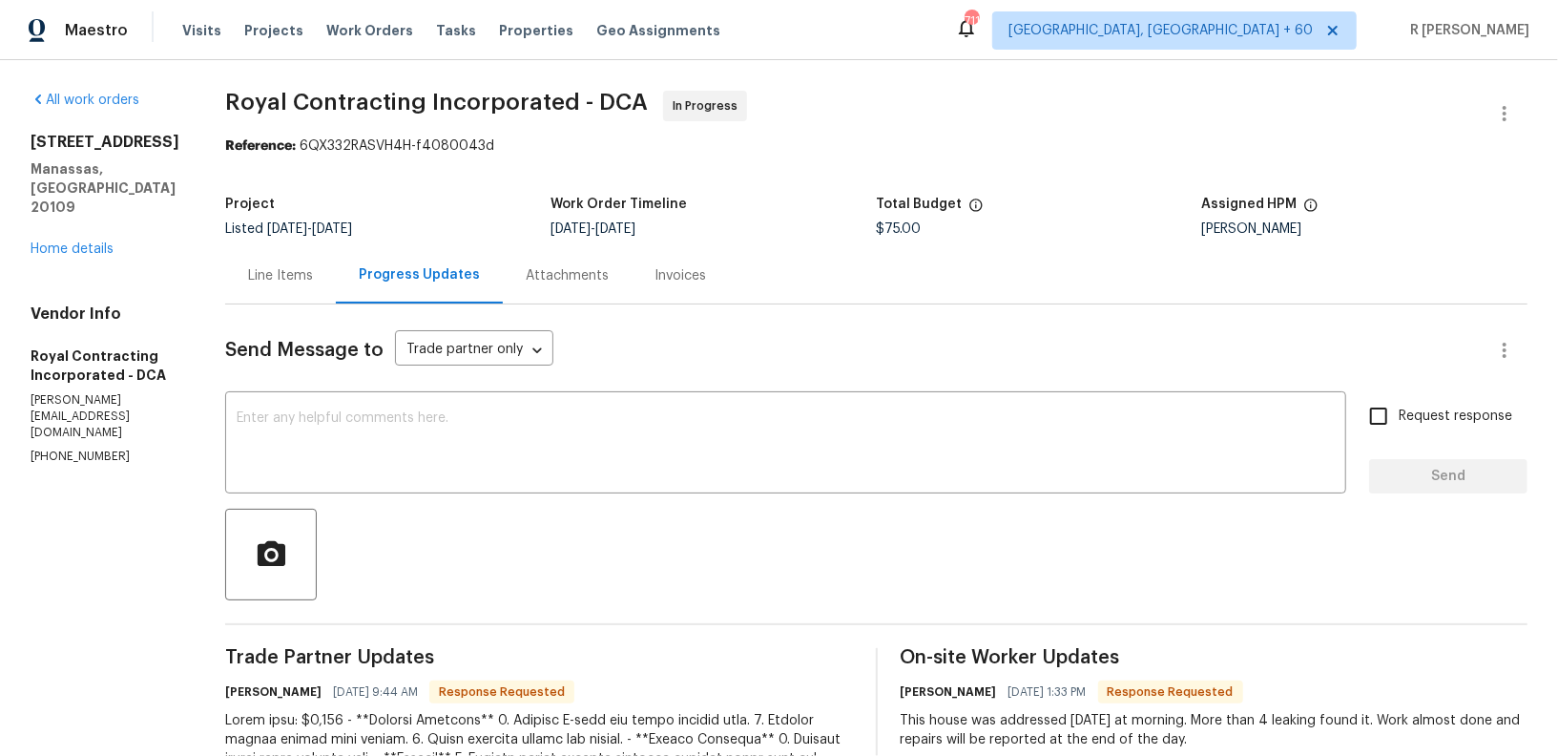
scroll to position [283, 0]
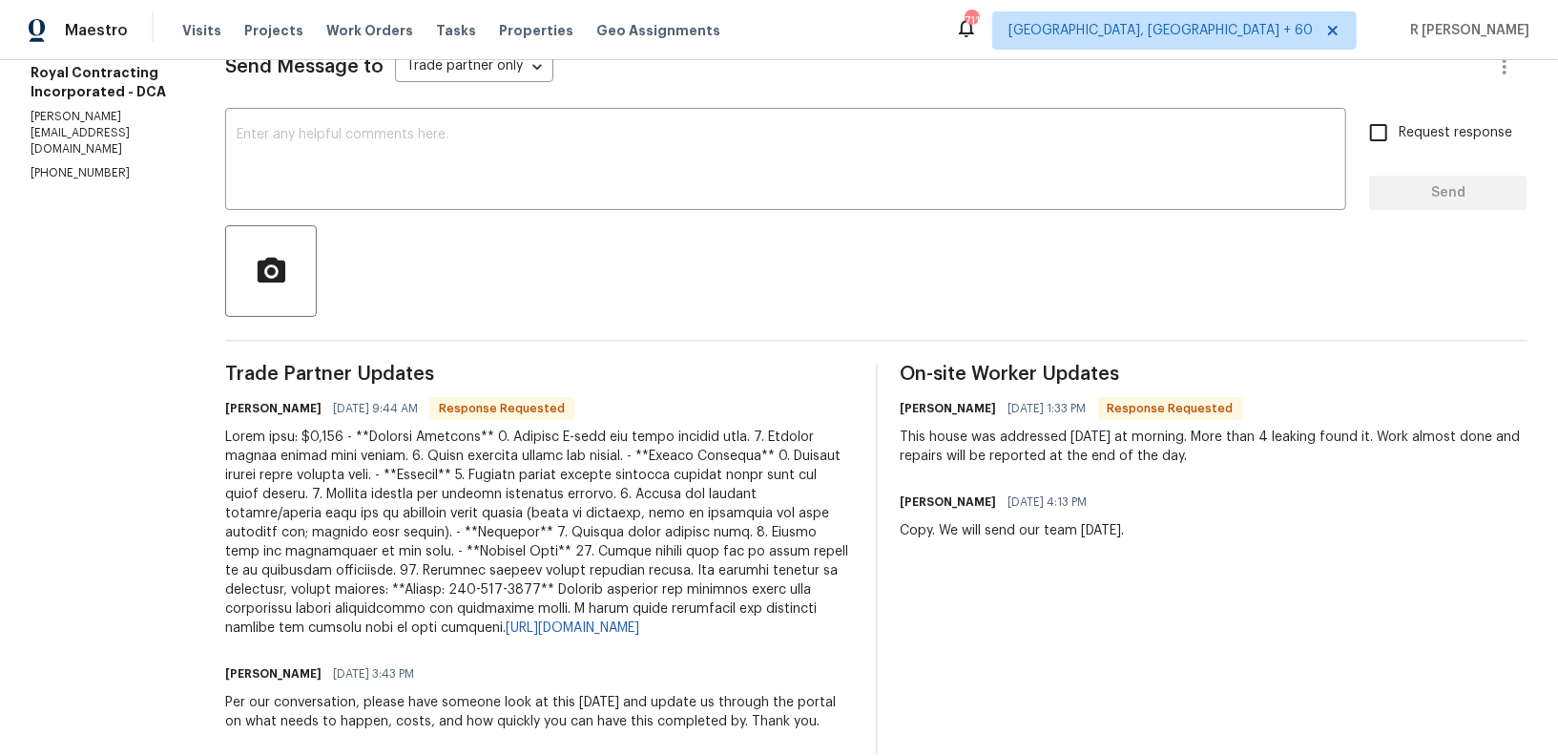
click at [570, 466] on div "https://drive.google.com/drive/folders/1X9QrHxo_Rlbd-7SR9MHsJghUHmFi9B_p?usp=sh…" at bounding box center [539, 532] width 628 height 210
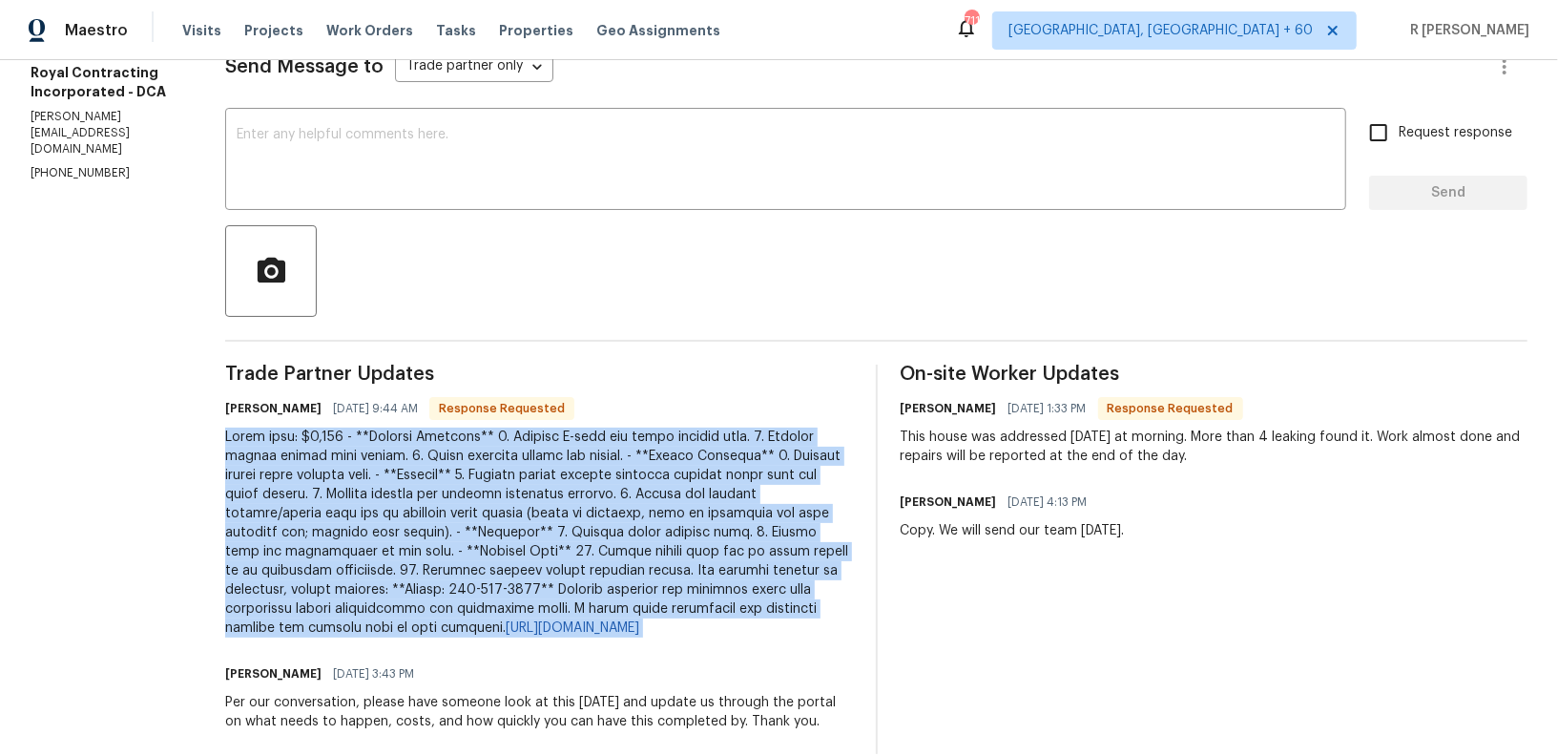
click at [570, 466] on div "https://drive.google.com/drive/folders/1X9QrHxo_Rlbd-7SR9MHsJghUHmFi9B_p?usp=sh…" at bounding box center [539, 532] width 628 height 210
copy div "Total cost: $1,050 - **Hallway Bathroom** 1. Replace P-trap and drain stopper p…"
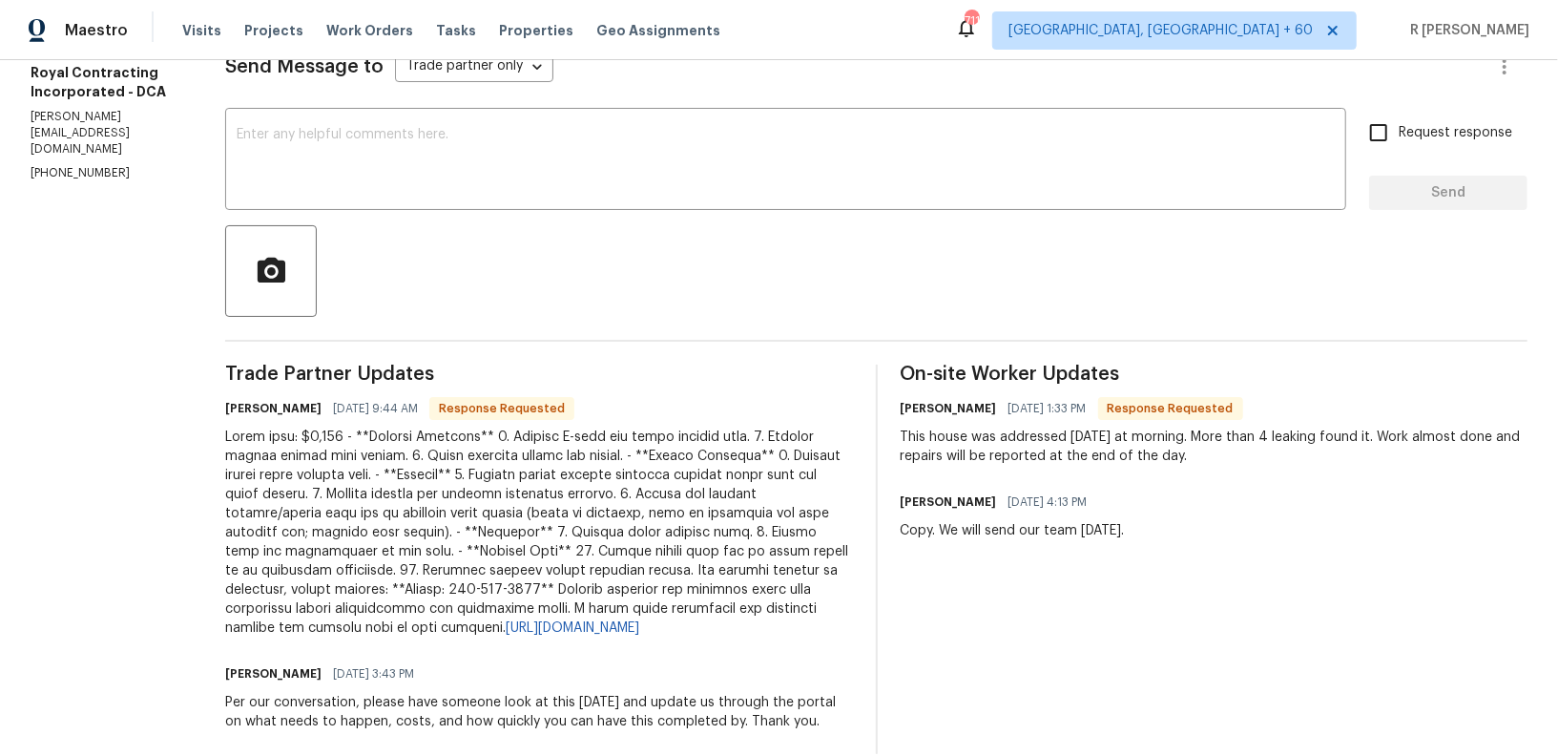
click at [620, 106] on div "Send Message to Trade partner only Trade partner only ​ x ​ Request response Se…" at bounding box center [876, 387] width 1302 height 733
click at [612, 195] on div "x ​" at bounding box center [785, 161] width 1121 height 97
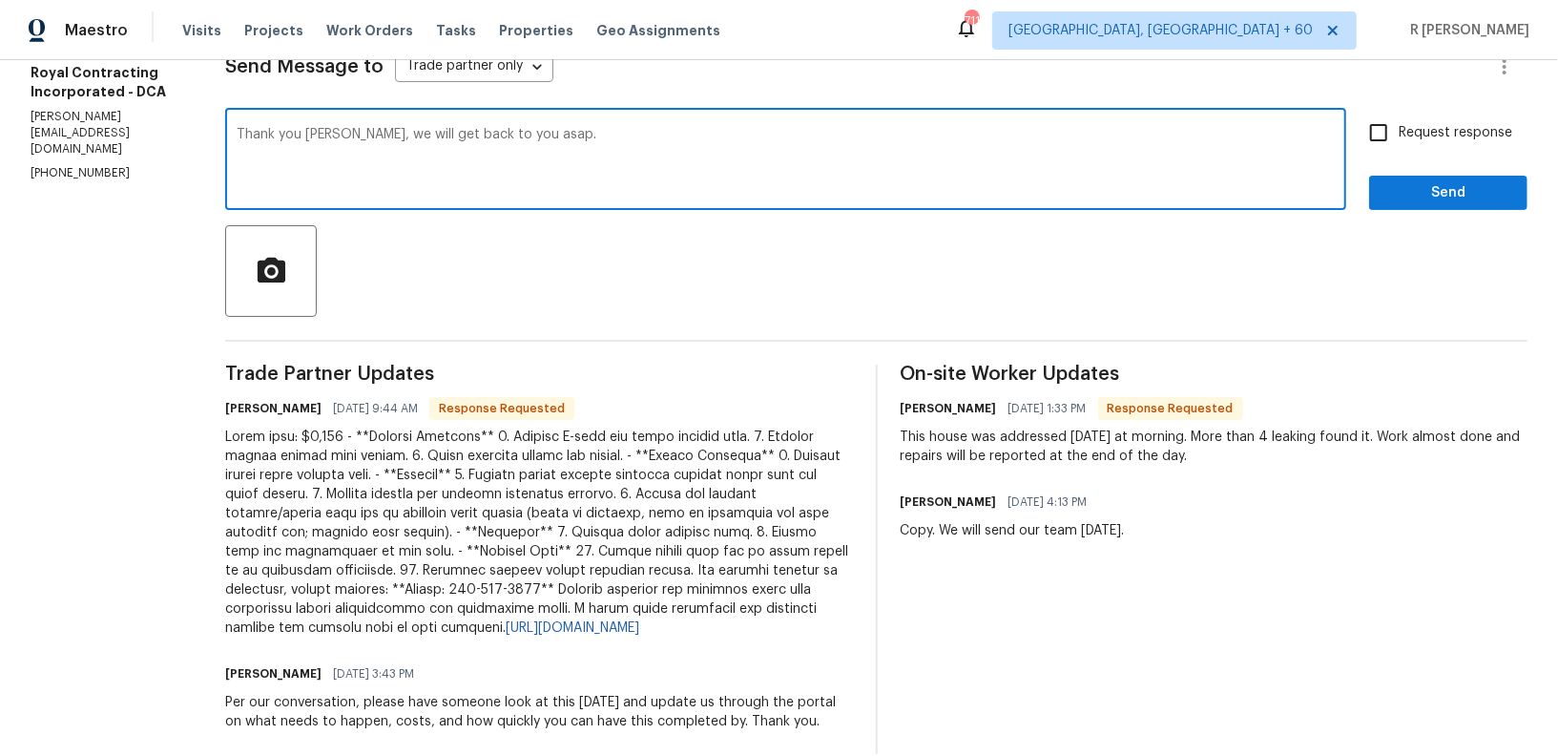
type textarea "Thank you Robin, we will get back to you asap."
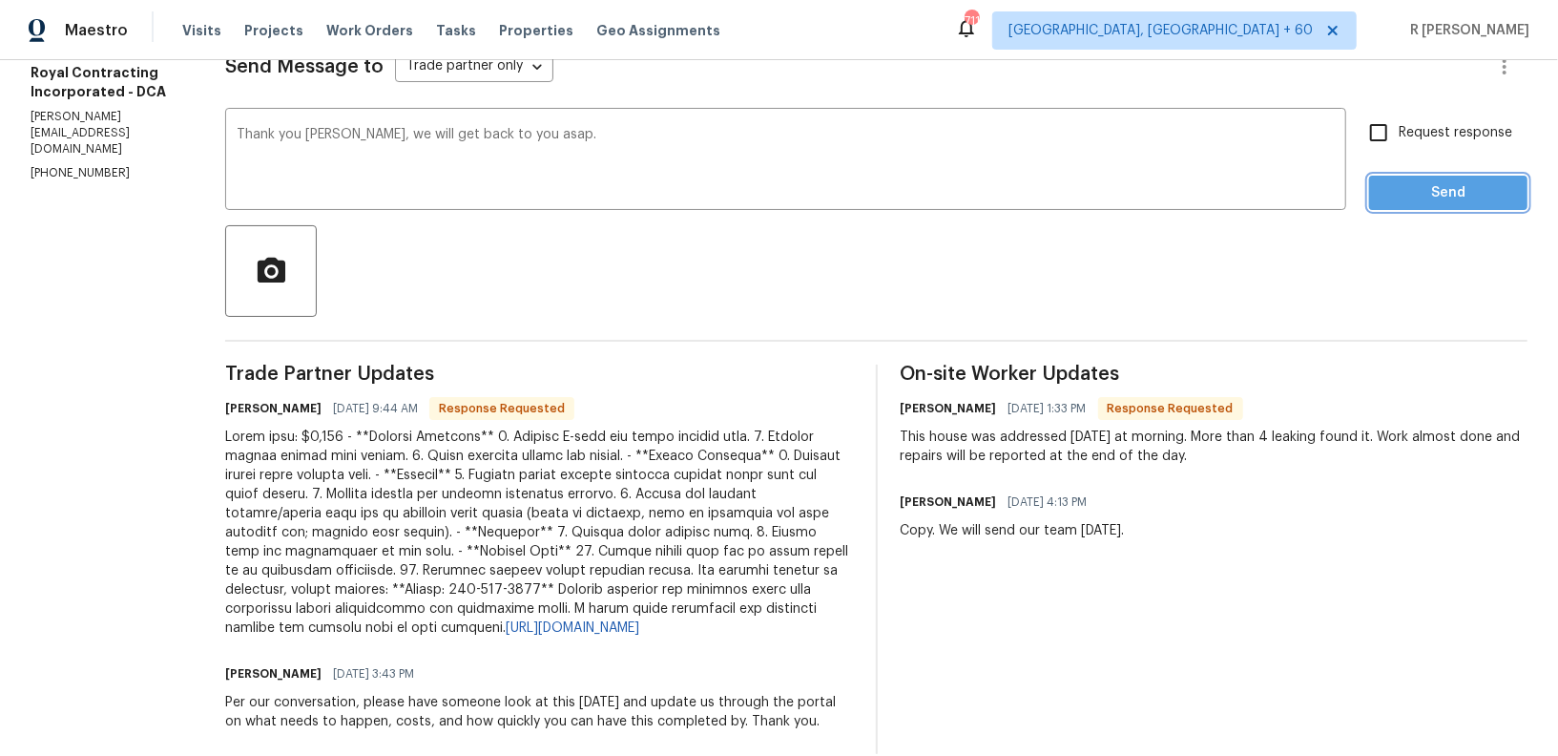
click at [1500, 189] on span "Send" at bounding box center [1448, 193] width 128 height 24
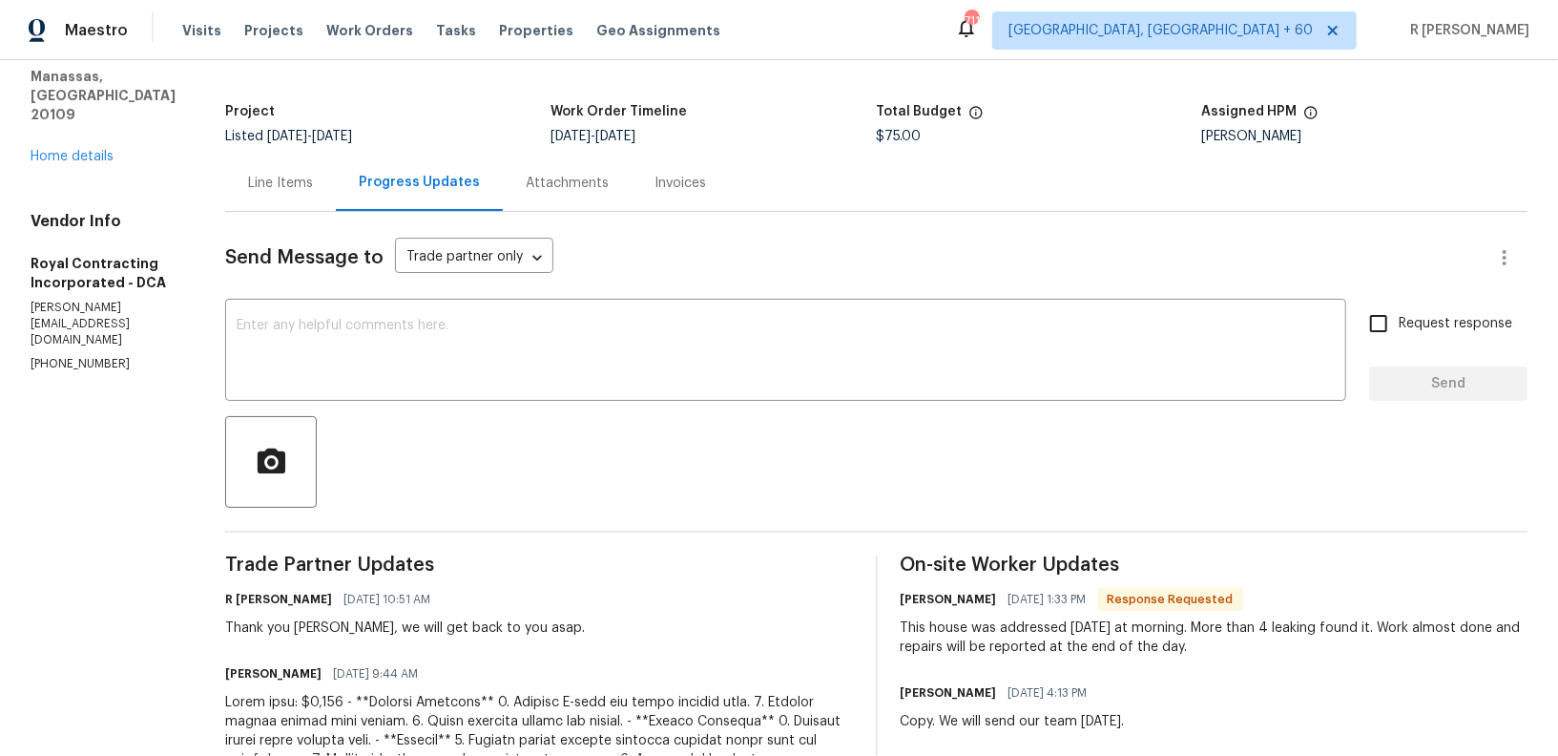
scroll to position [214, 0]
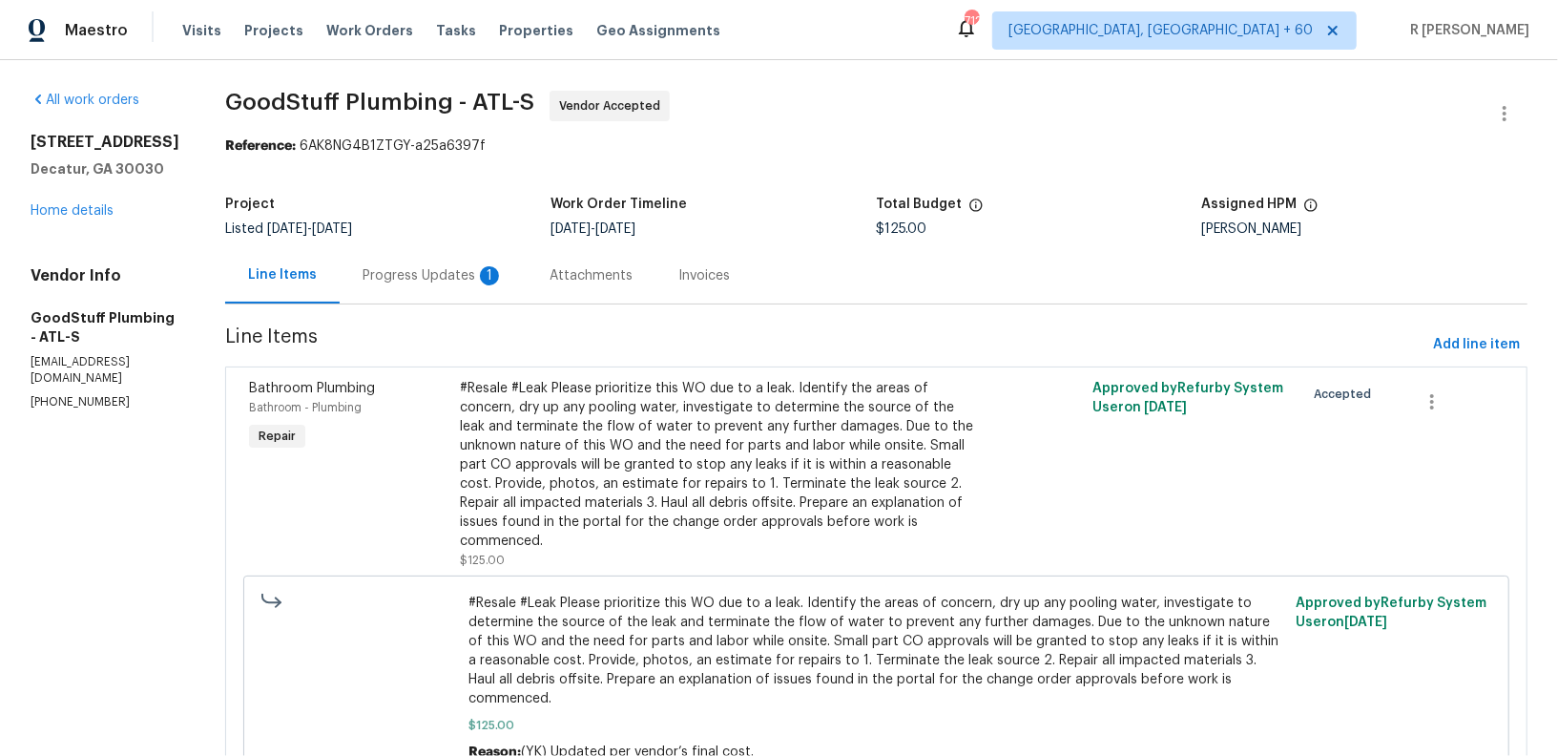
click at [438, 255] on div "Progress Updates 1" at bounding box center [433, 275] width 187 height 56
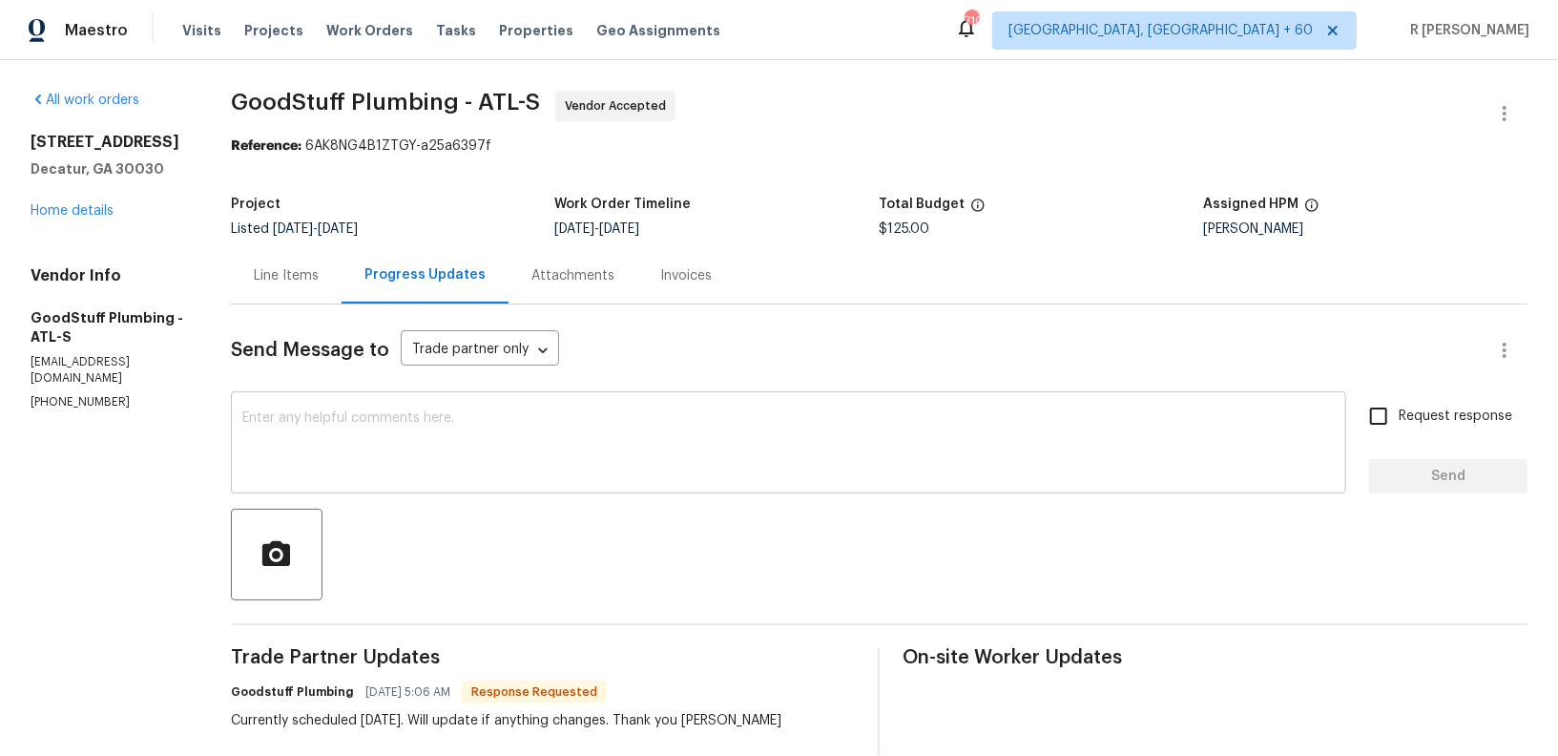
click at [645, 436] on textarea at bounding box center [788, 444] width 1092 height 67
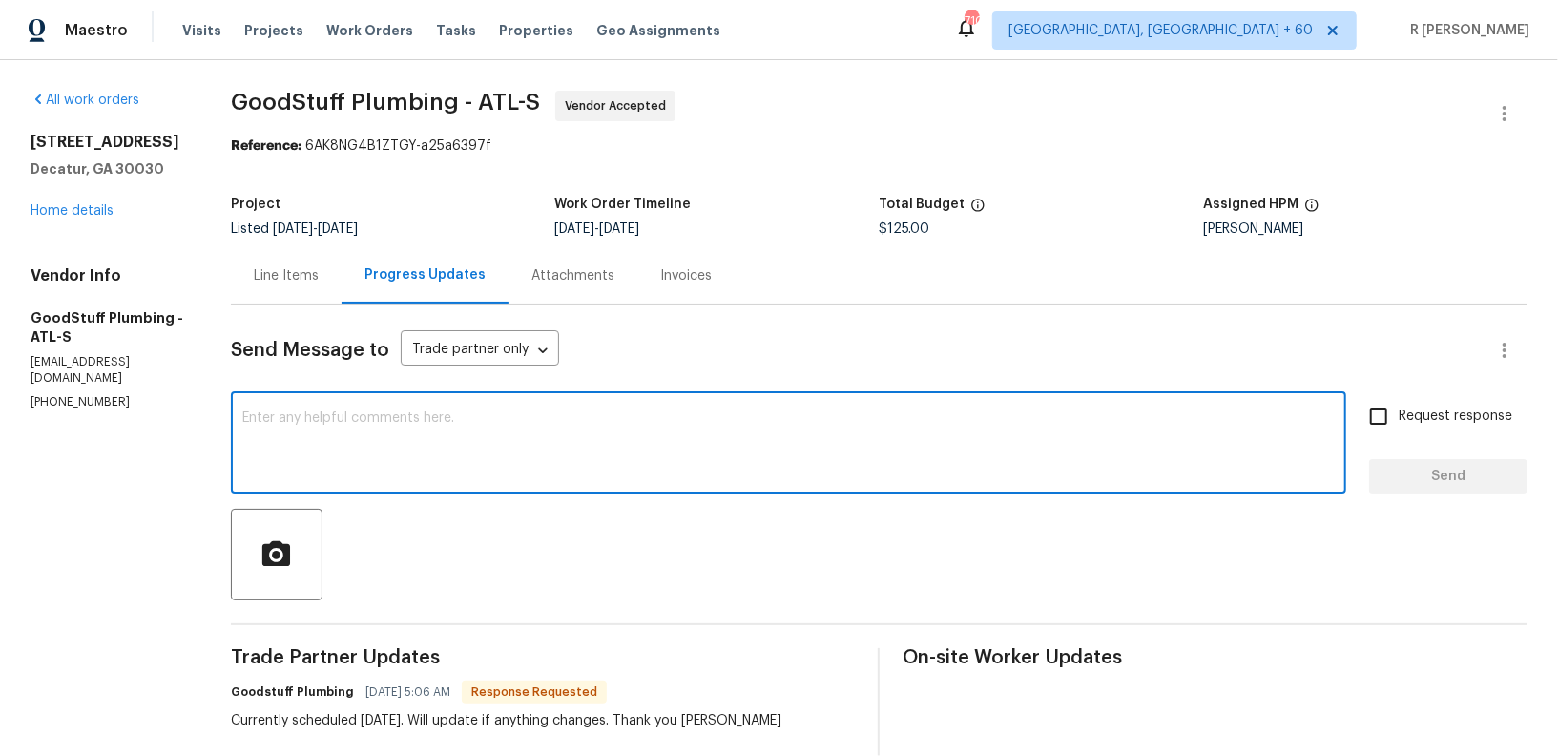
click at [617, 411] on textarea at bounding box center [788, 444] width 1092 height 67
click at [748, 721] on div "Currently scheduled [DATE]. Will update if anything changes. Thank you [PERSON_…" at bounding box center [506, 720] width 550 height 19
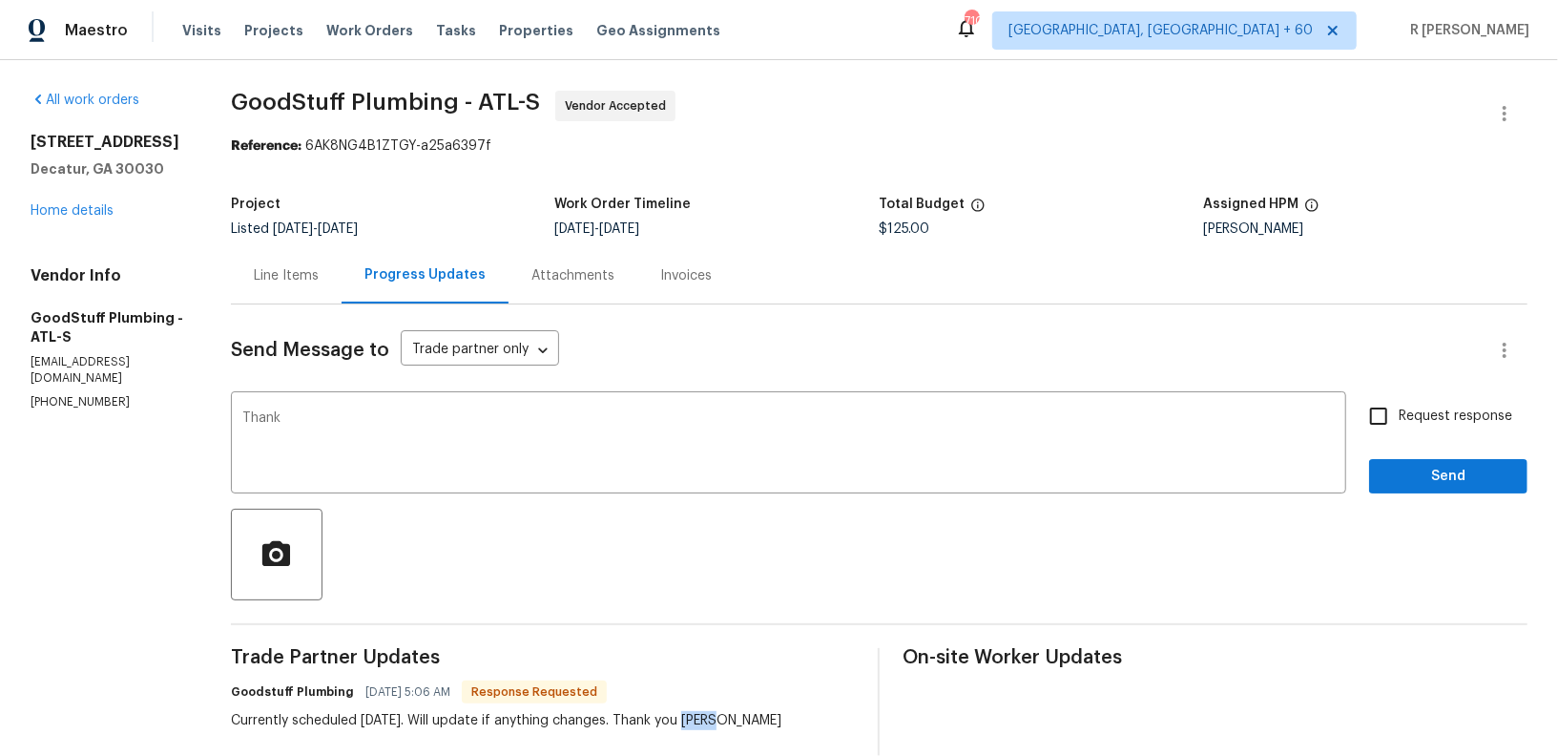
copy div "[PERSON_NAME]"
click at [415, 398] on div "Thank x ​" at bounding box center [788, 444] width 1115 height 97
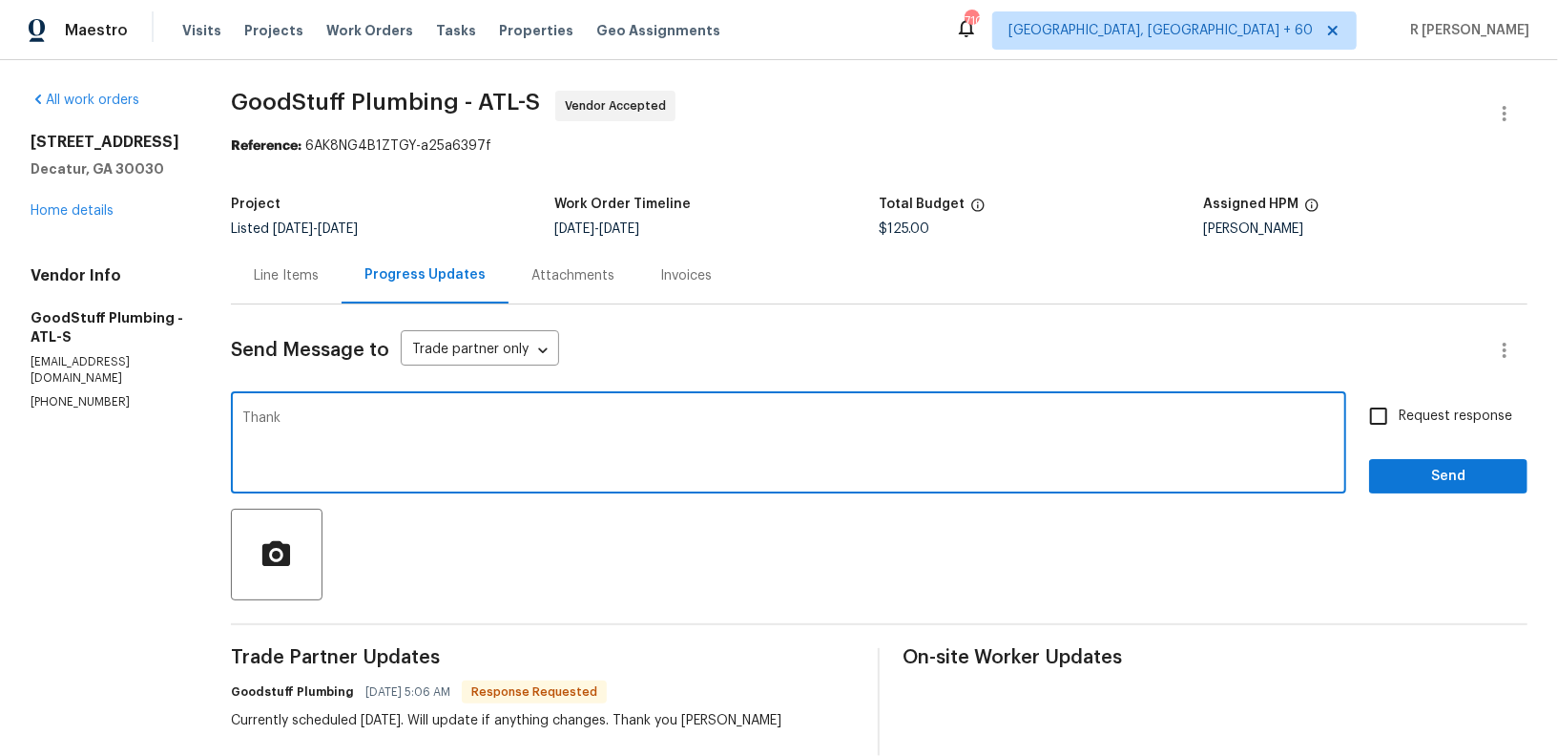
paste textarea "[PERSON_NAME]"
click at [318, 411] on textarea "Thank [PERSON_NAME]." at bounding box center [788, 444] width 1092 height 67
click at [731, 429] on textarea "Thank you [PERSON_NAME]." at bounding box center [788, 444] width 1092 height 67
type textarea "Thank you [PERSON_NAME]. Do keep us posted,"
click at [1488, 492] on button "Send" at bounding box center [1448, 476] width 158 height 35
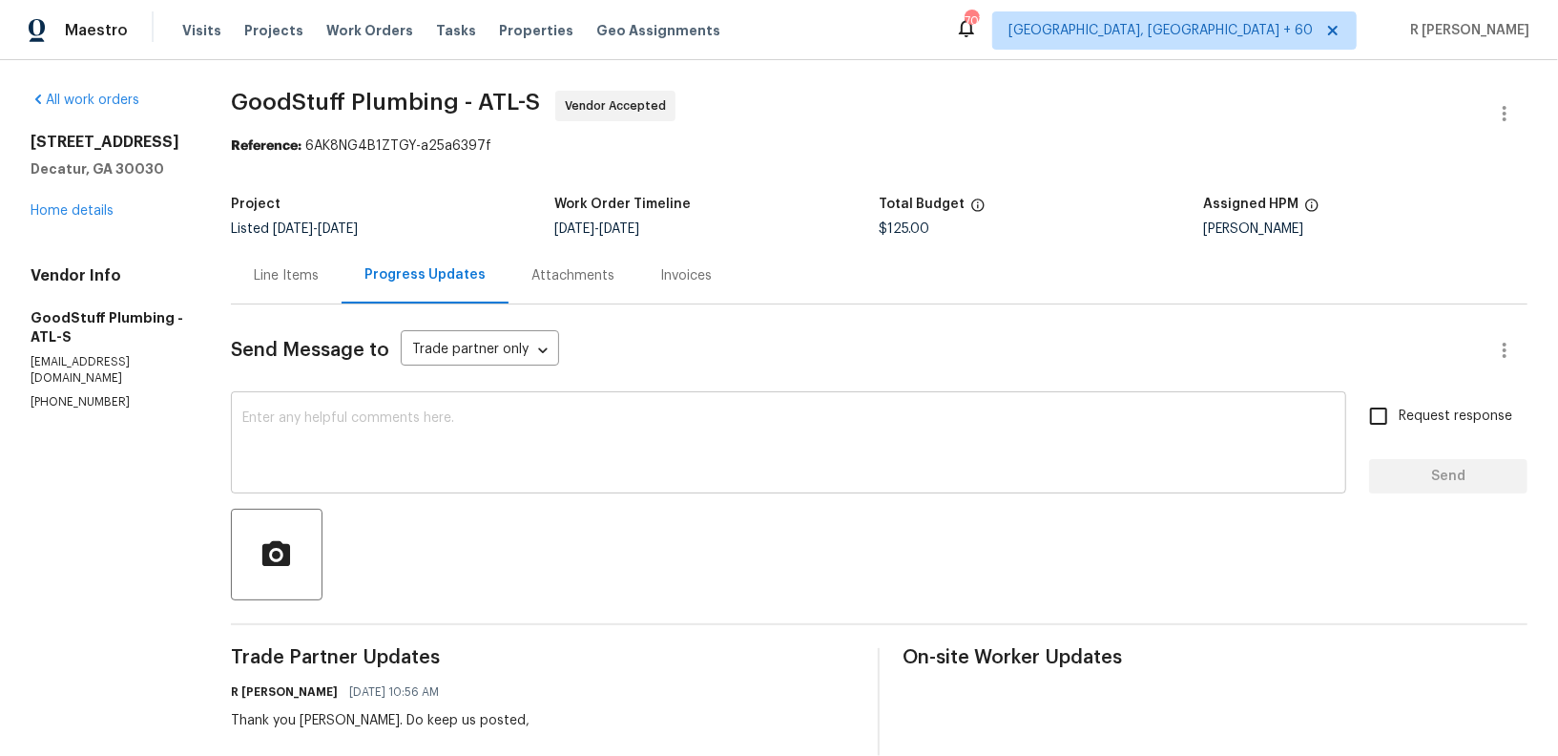
scroll to position [305, 0]
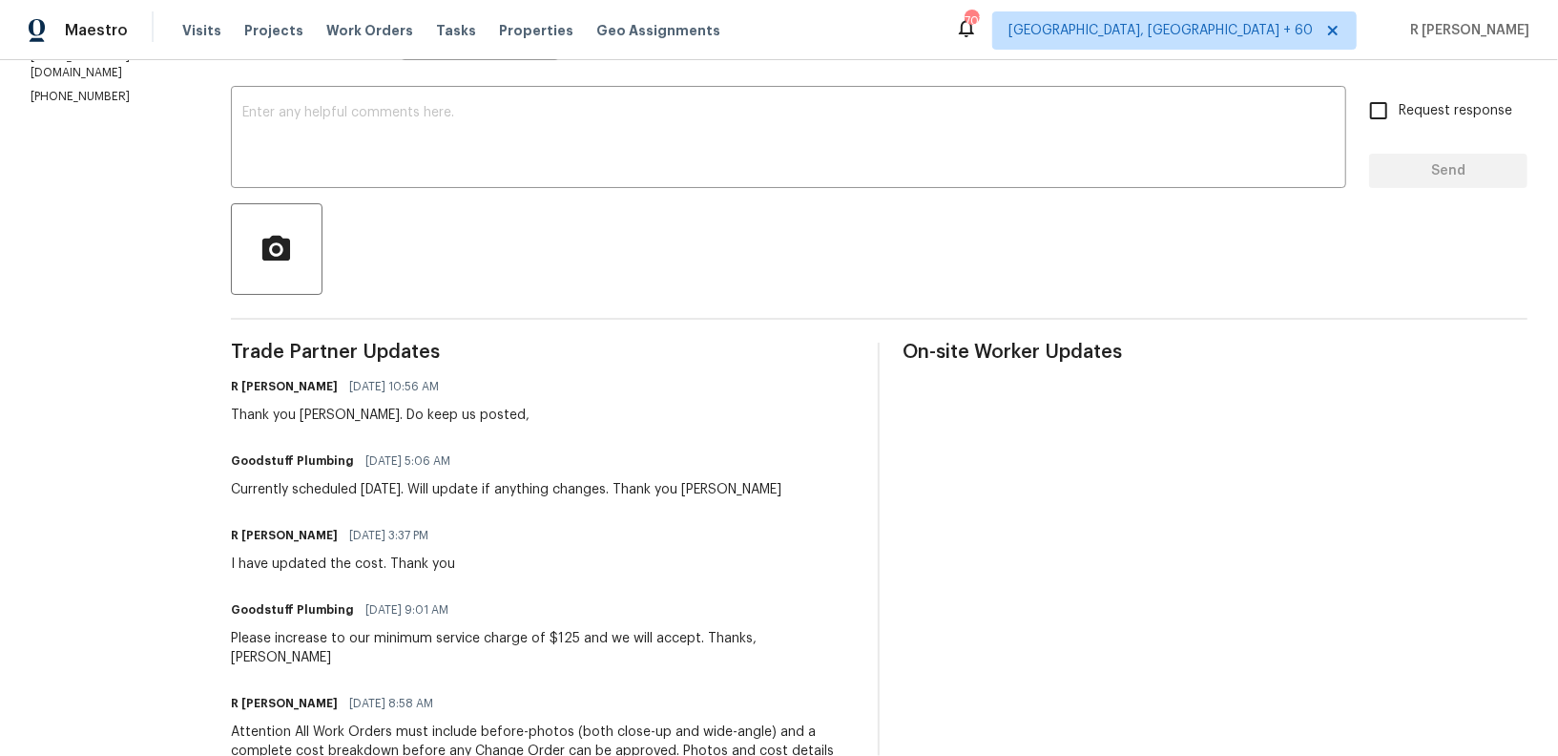
click at [359, 495] on div "Currently scheduled [DATE]. Will update if anything changes. Thank you [PERSON_…" at bounding box center [506, 489] width 550 height 19
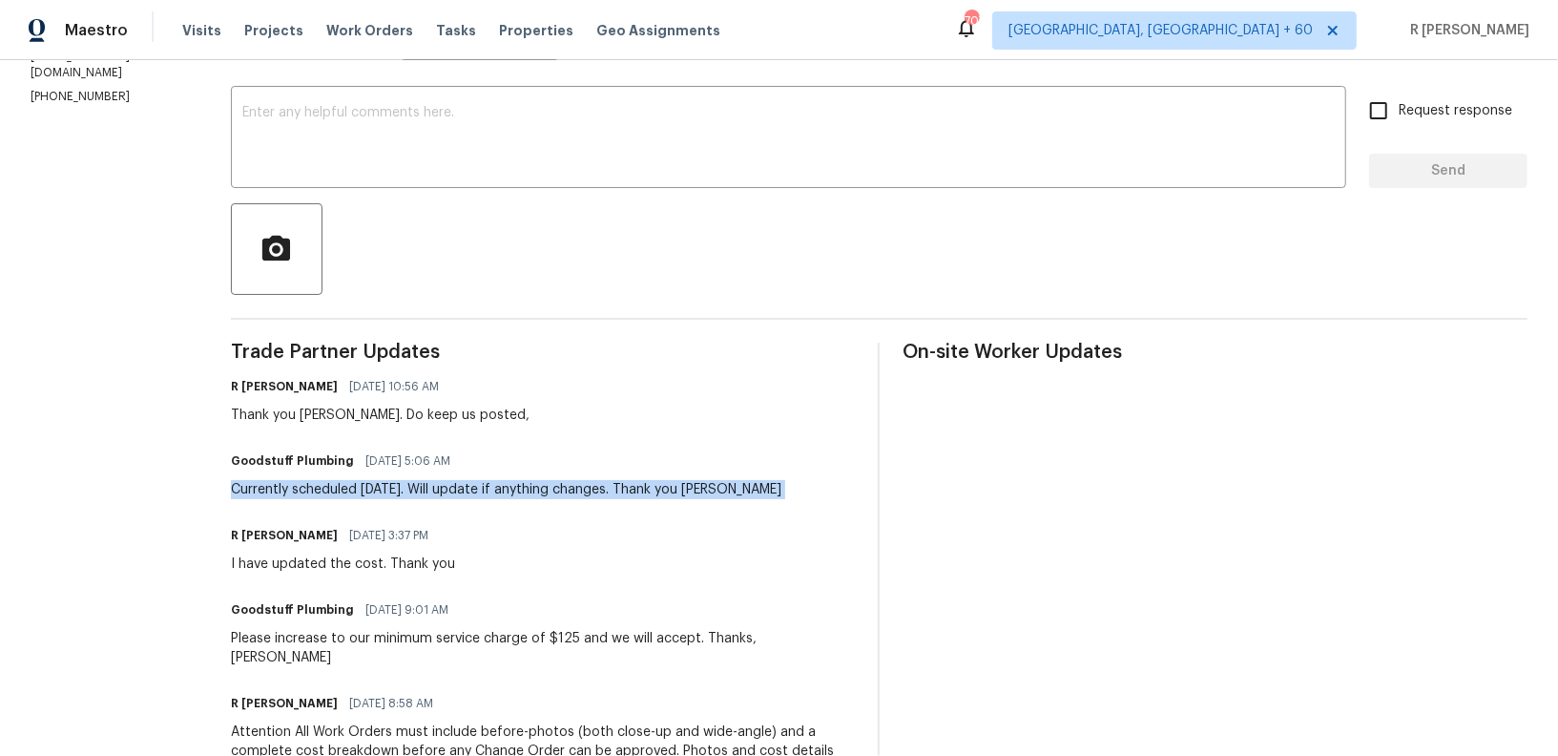
click at [359, 495] on div "Currently scheduled [DATE]. Will update if anything changes. Thank you [PERSON_…" at bounding box center [506, 489] width 550 height 19
copy div "Currently scheduled [DATE]. Will update if anything changes. Thank you [PERSON_…"
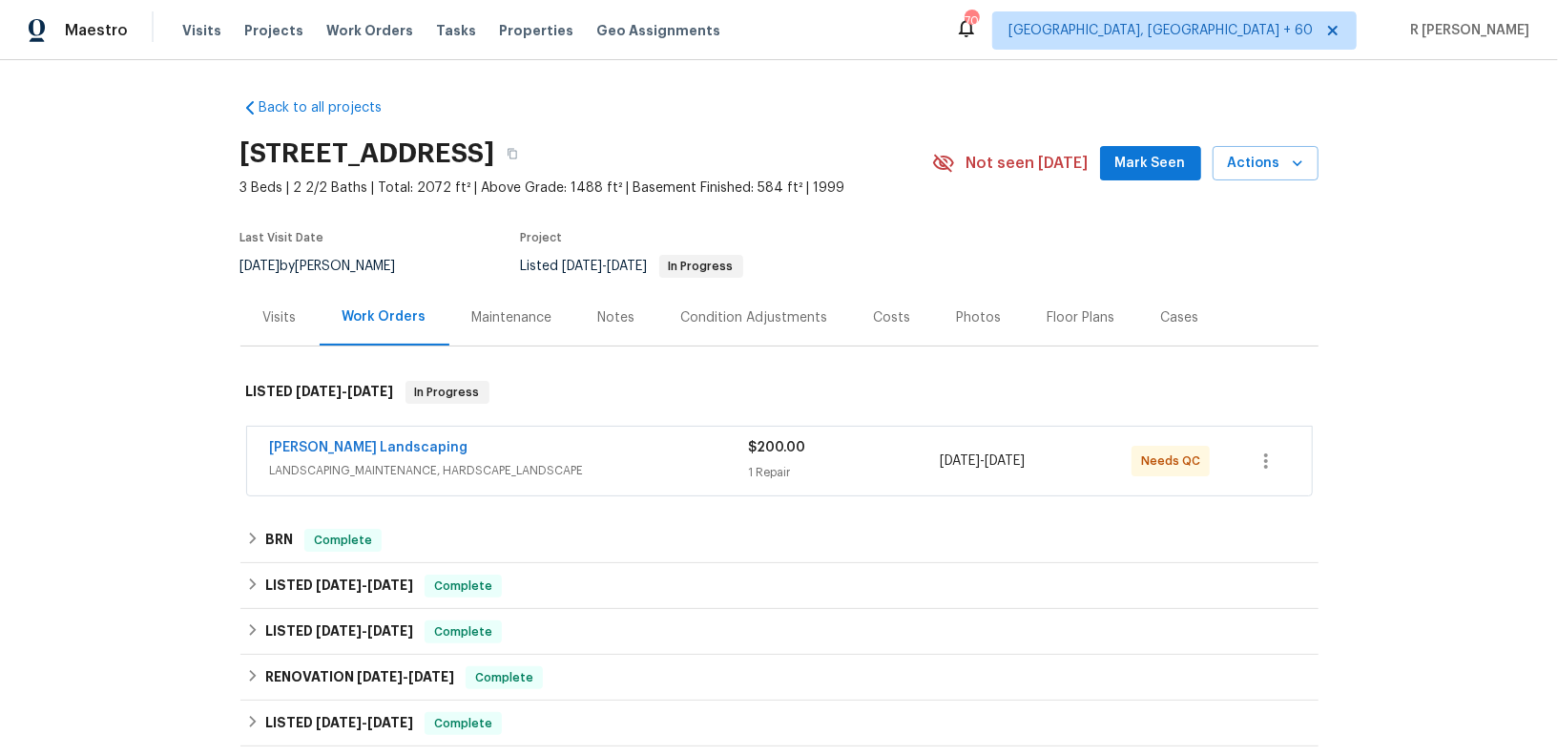
click at [605, 427] on div "[PERSON_NAME] Landscaping LANDSCAPING_MAINTENANCE, HARDSCAPE_LANDSCAPE $200.00 …" at bounding box center [779, 460] width 1065 height 69
click at [593, 461] on span "LANDSCAPING_MAINTENANCE, HARDSCAPE_LANDSCAPE" at bounding box center [509, 470] width 479 height 19
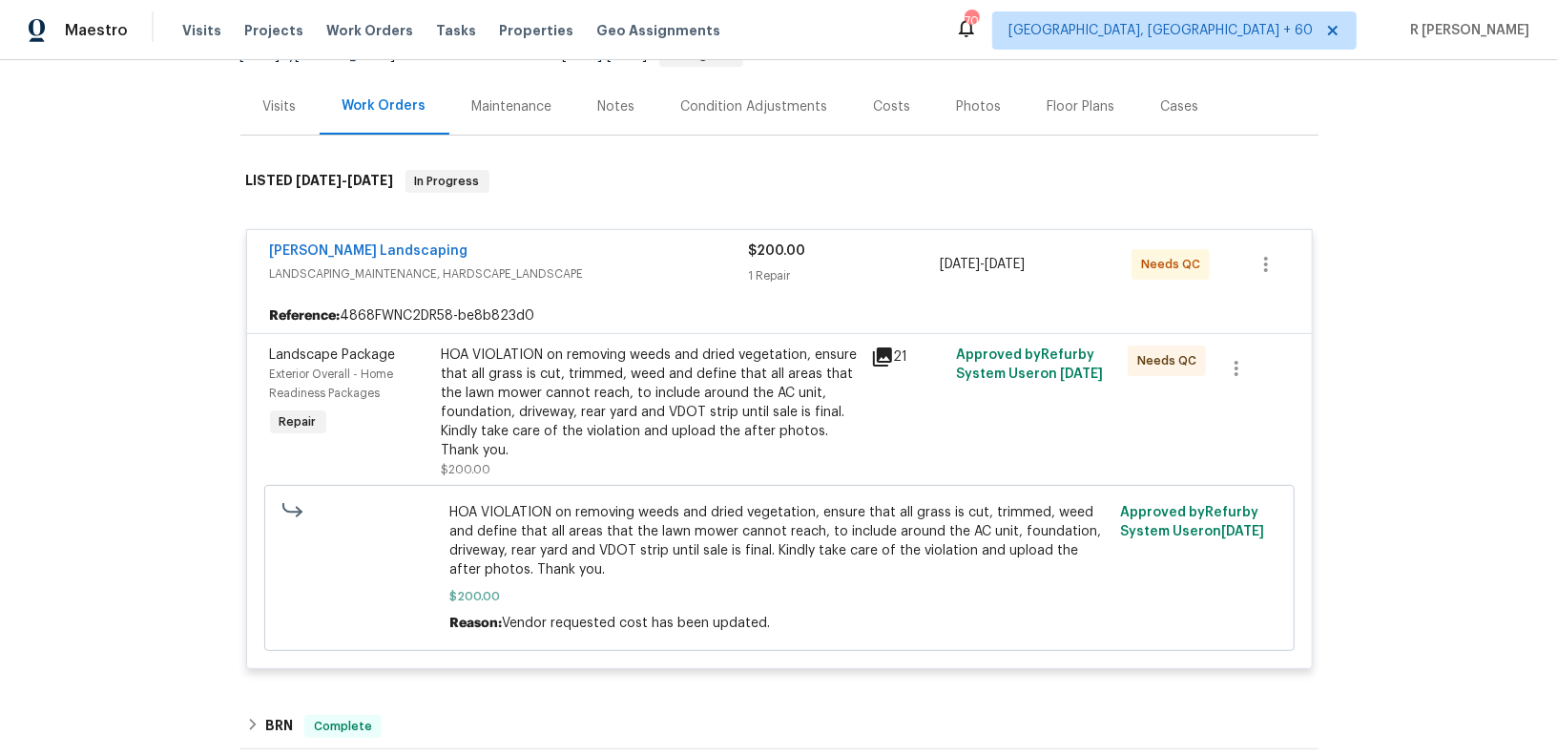
scroll to position [235, 0]
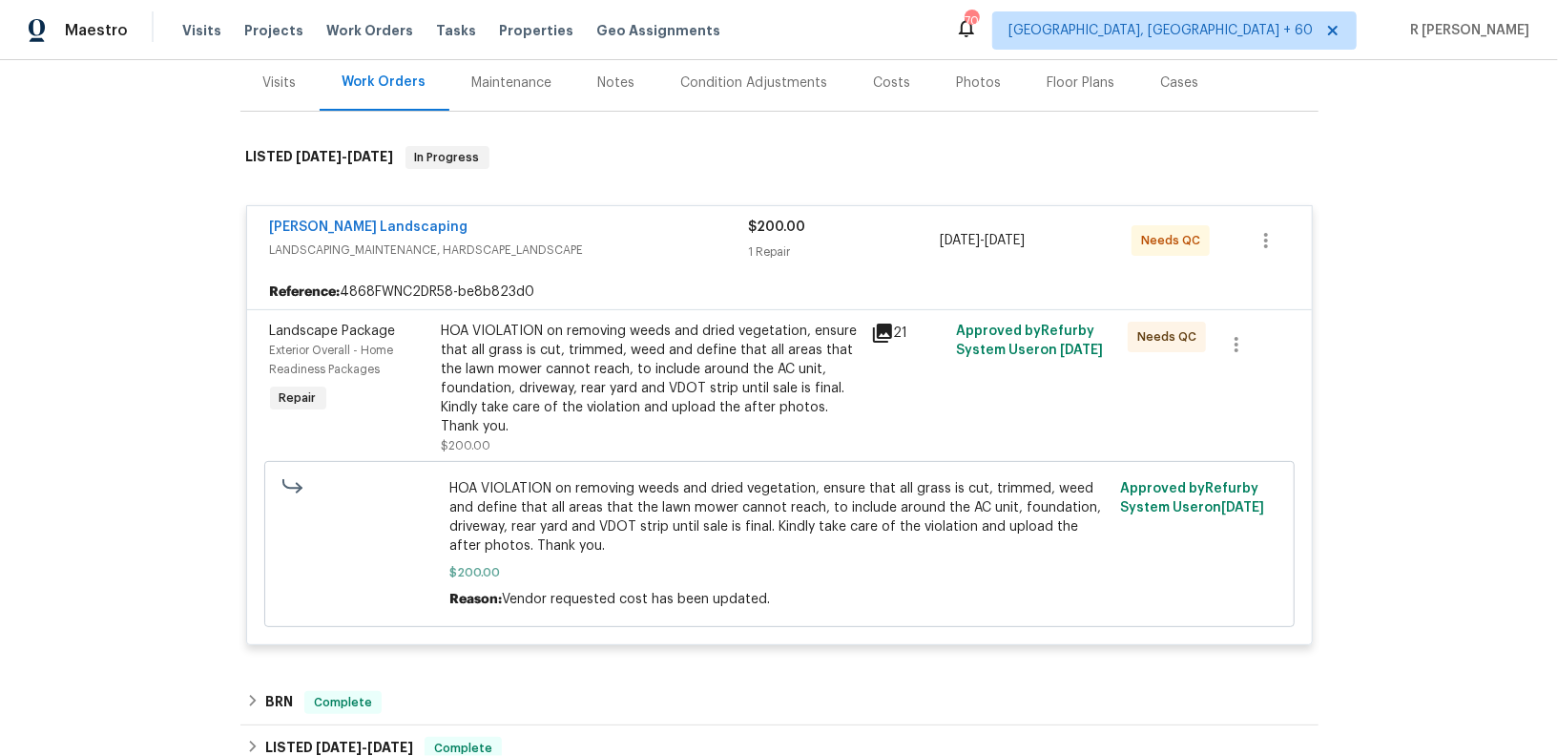
click at [623, 240] on span "LANDSCAPING_MAINTENANCE, HARDSCAPE_LANDSCAPE" at bounding box center [509, 249] width 479 height 19
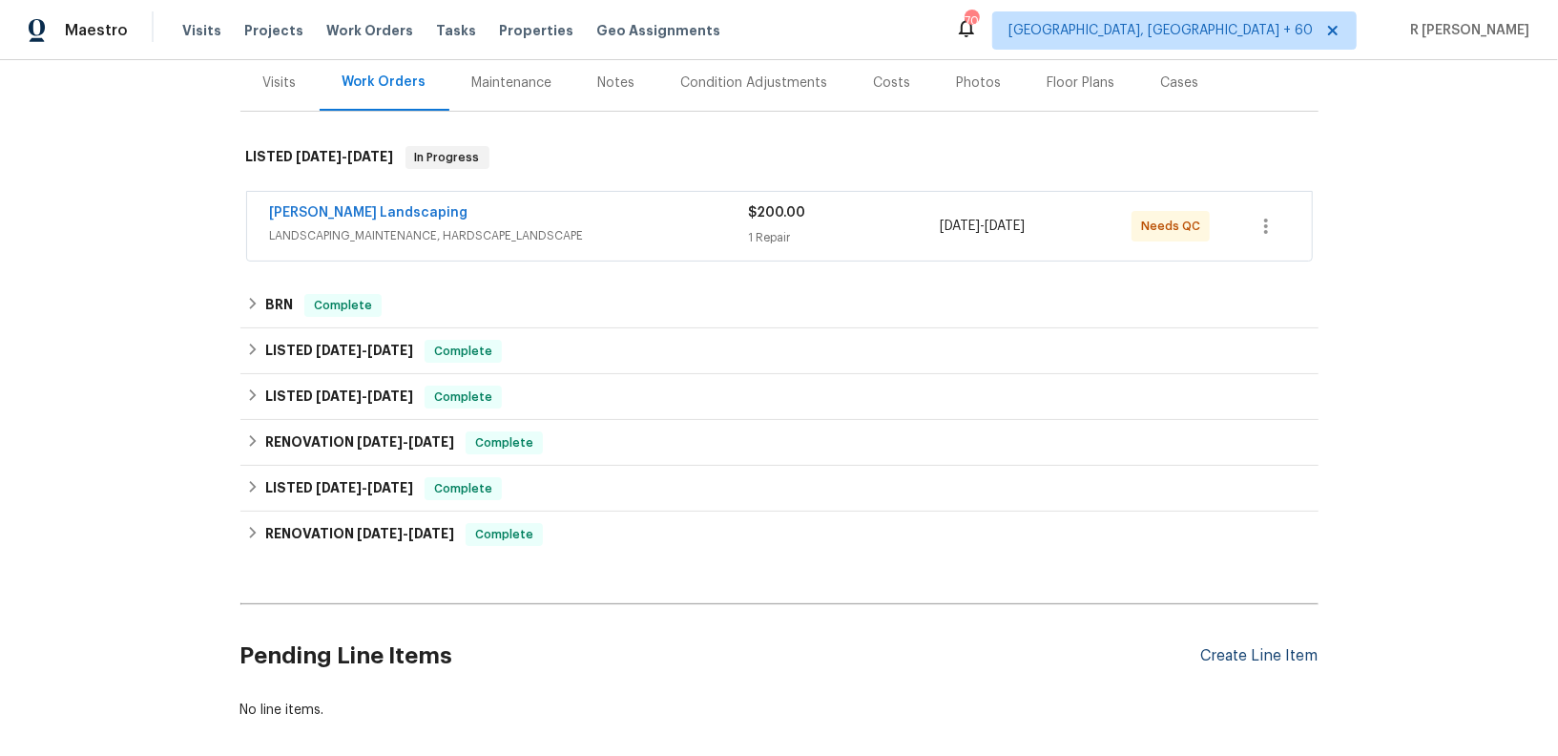
click at [1272, 650] on div "Create Line Item" at bounding box center [1259, 656] width 117 height 18
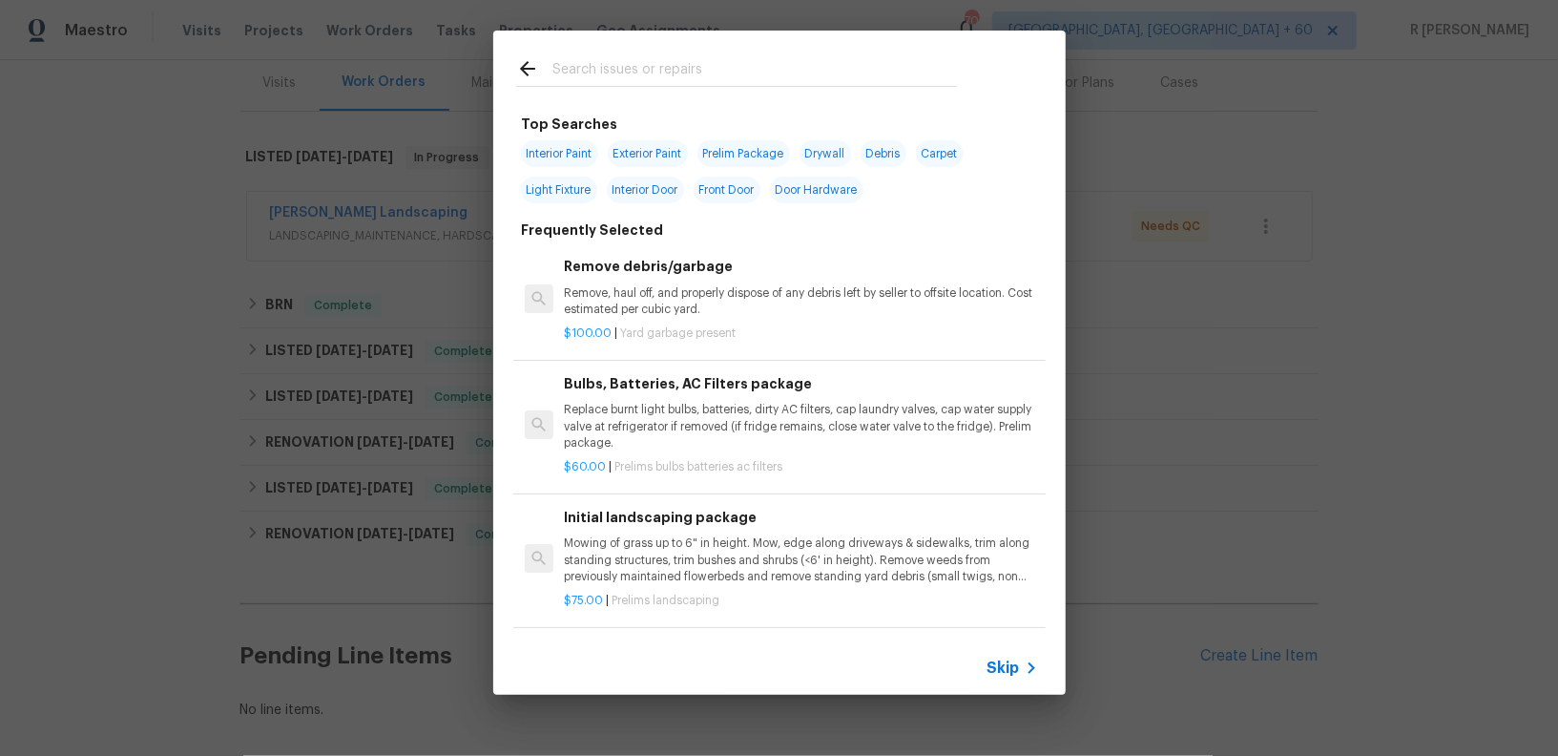
click at [989, 666] on span "Skip" at bounding box center [1003, 667] width 32 height 19
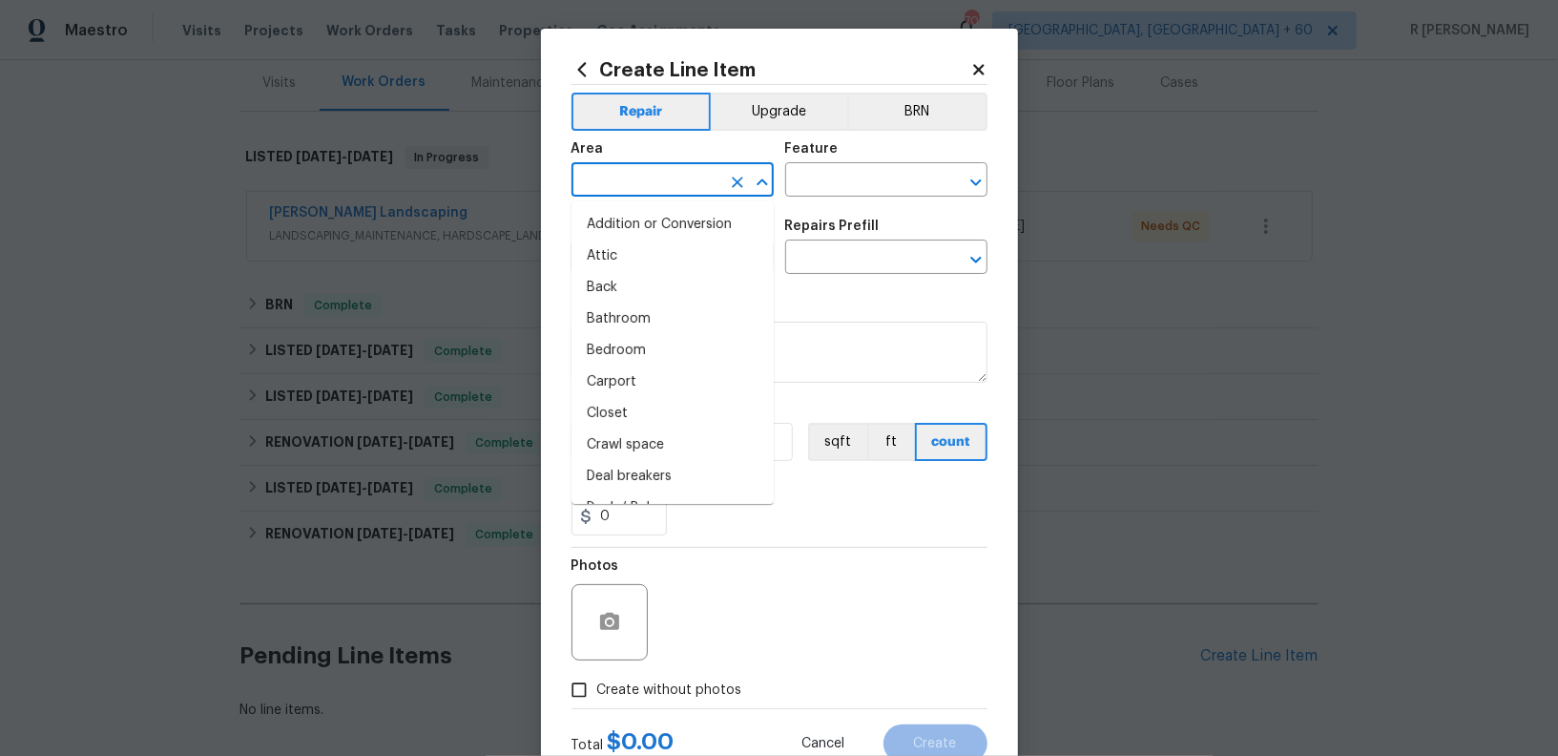
click at [679, 195] on input "text" at bounding box center [645, 182] width 149 height 30
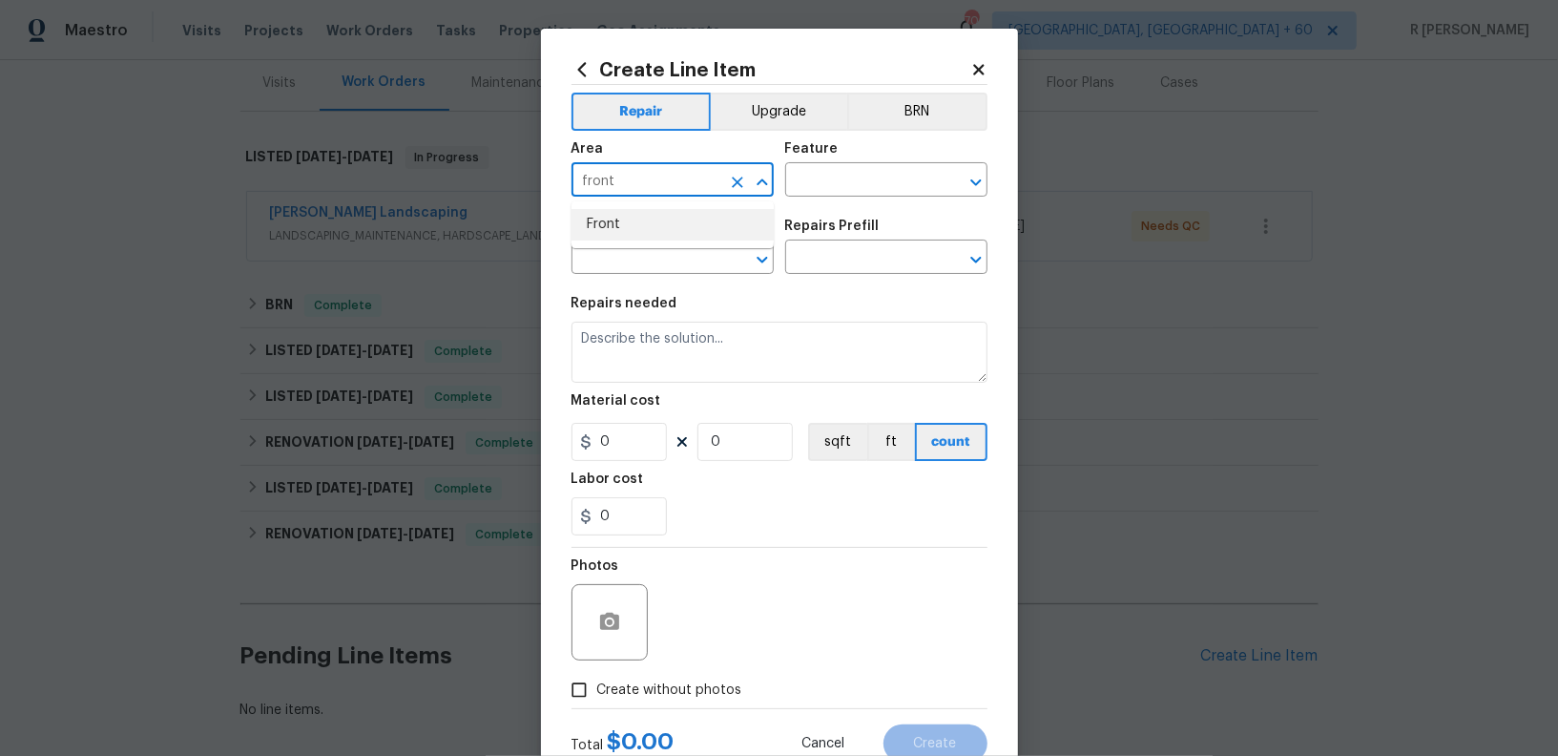
click at [693, 244] on ul "Front" at bounding box center [672, 224] width 202 height 47
click at [663, 231] on li "Front" at bounding box center [672, 224] width 202 height 31
type input "Front"
click at [850, 186] on input "text" at bounding box center [859, 182] width 149 height 30
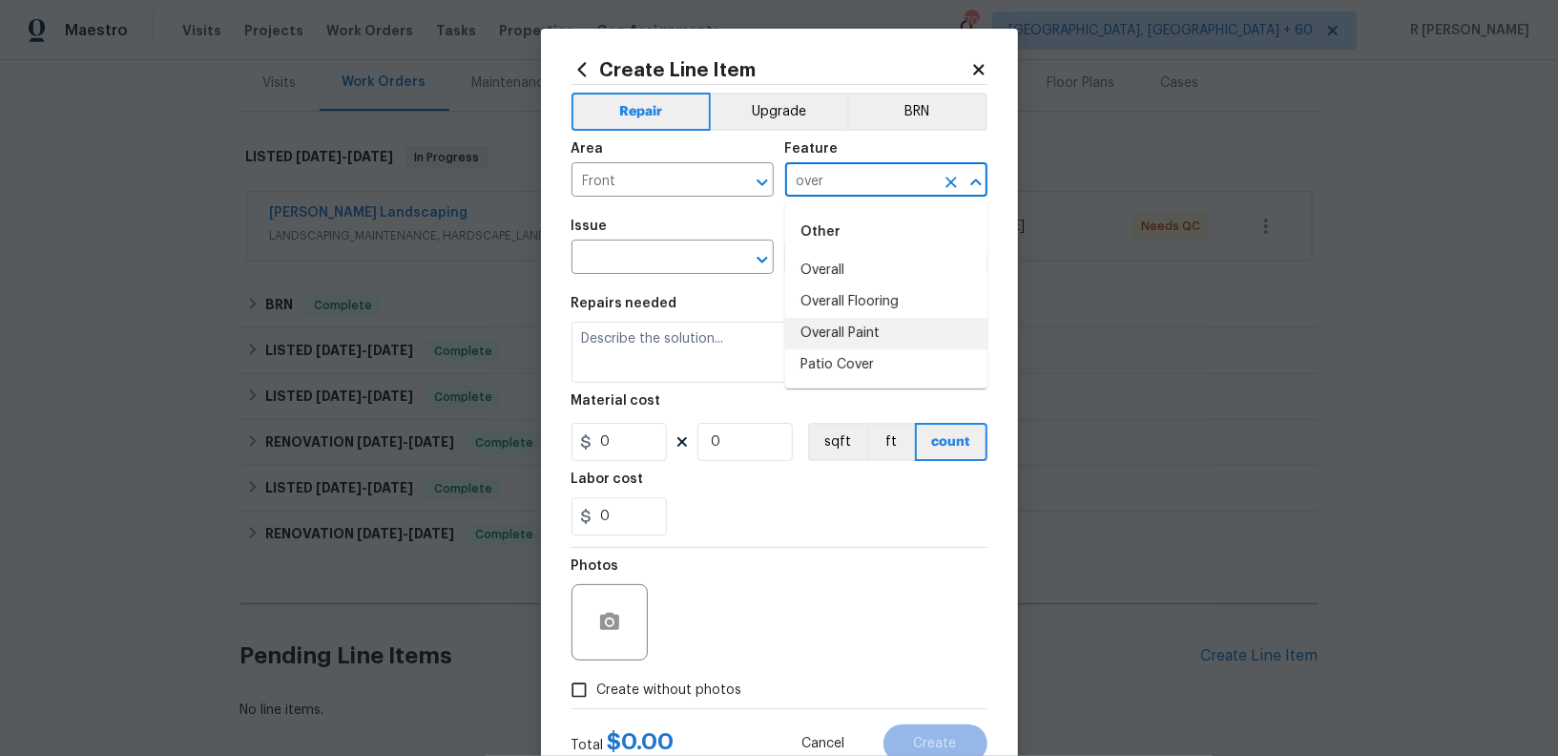
click at [827, 327] on li "Overall Paint" at bounding box center [886, 333] width 202 height 31
type input "Overall Paint"
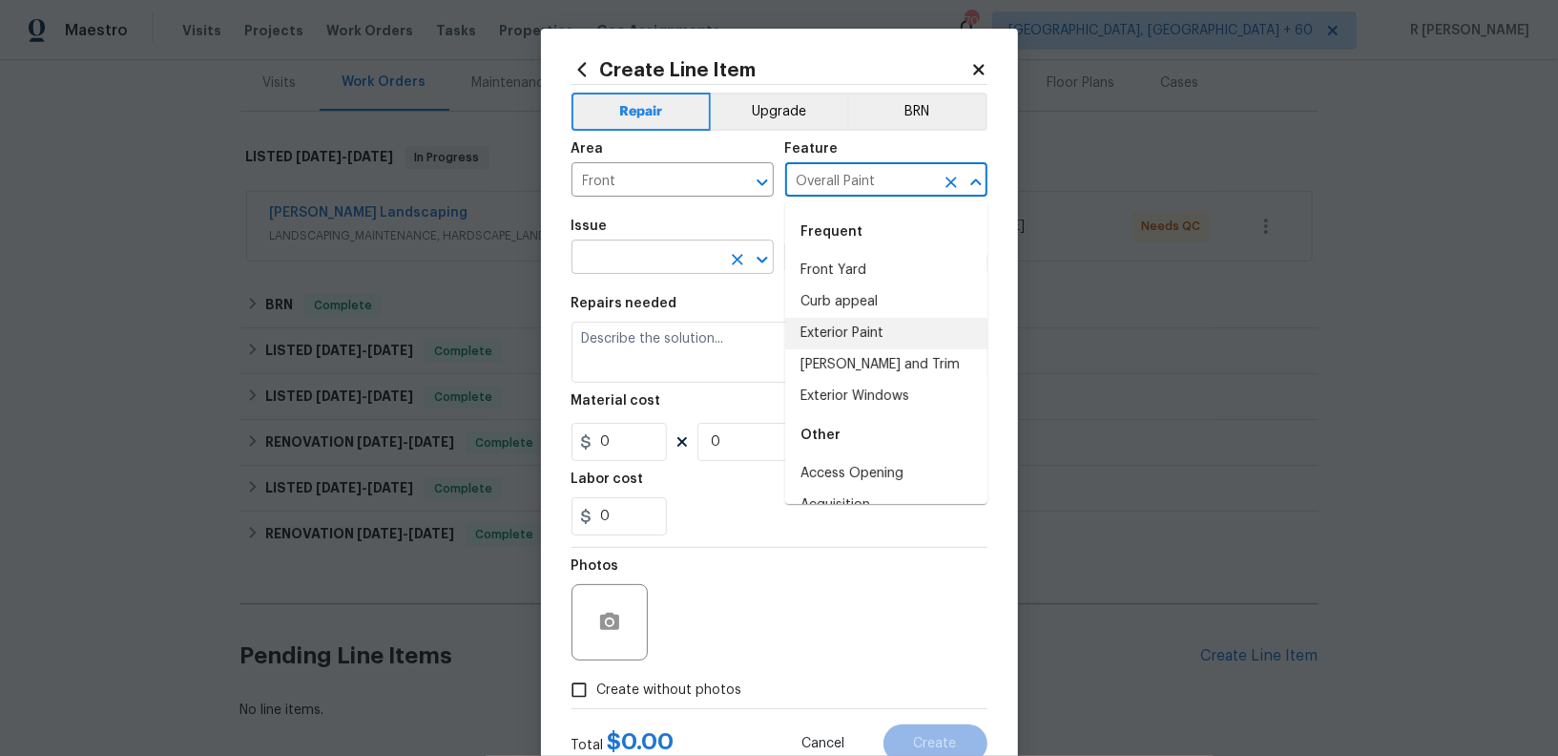
click at [653, 256] on input "text" at bounding box center [645, 259] width 149 height 30
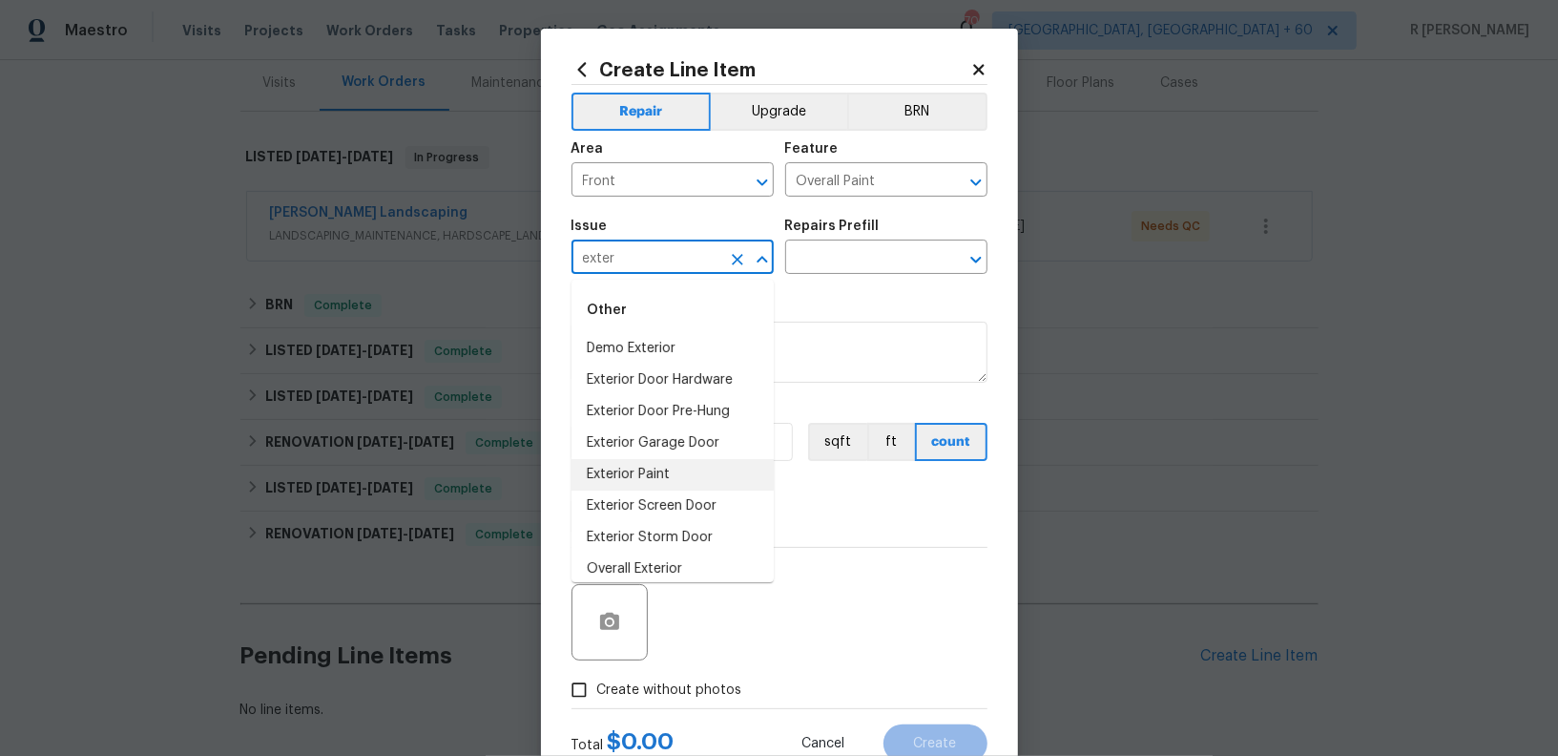
click at [615, 470] on li "Exterior Paint" at bounding box center [672, 474] width 202 height 31
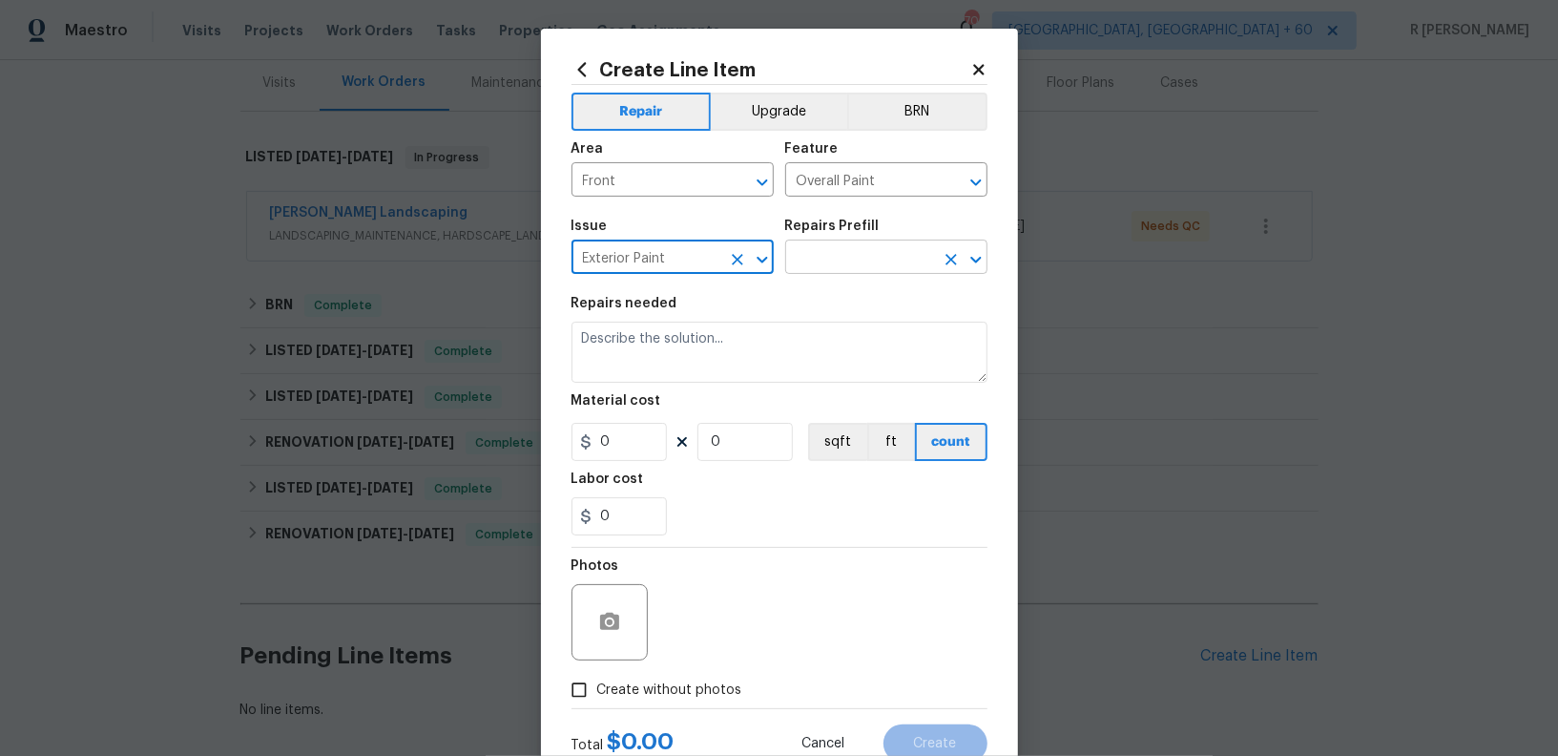
type input "Exterior Paint"
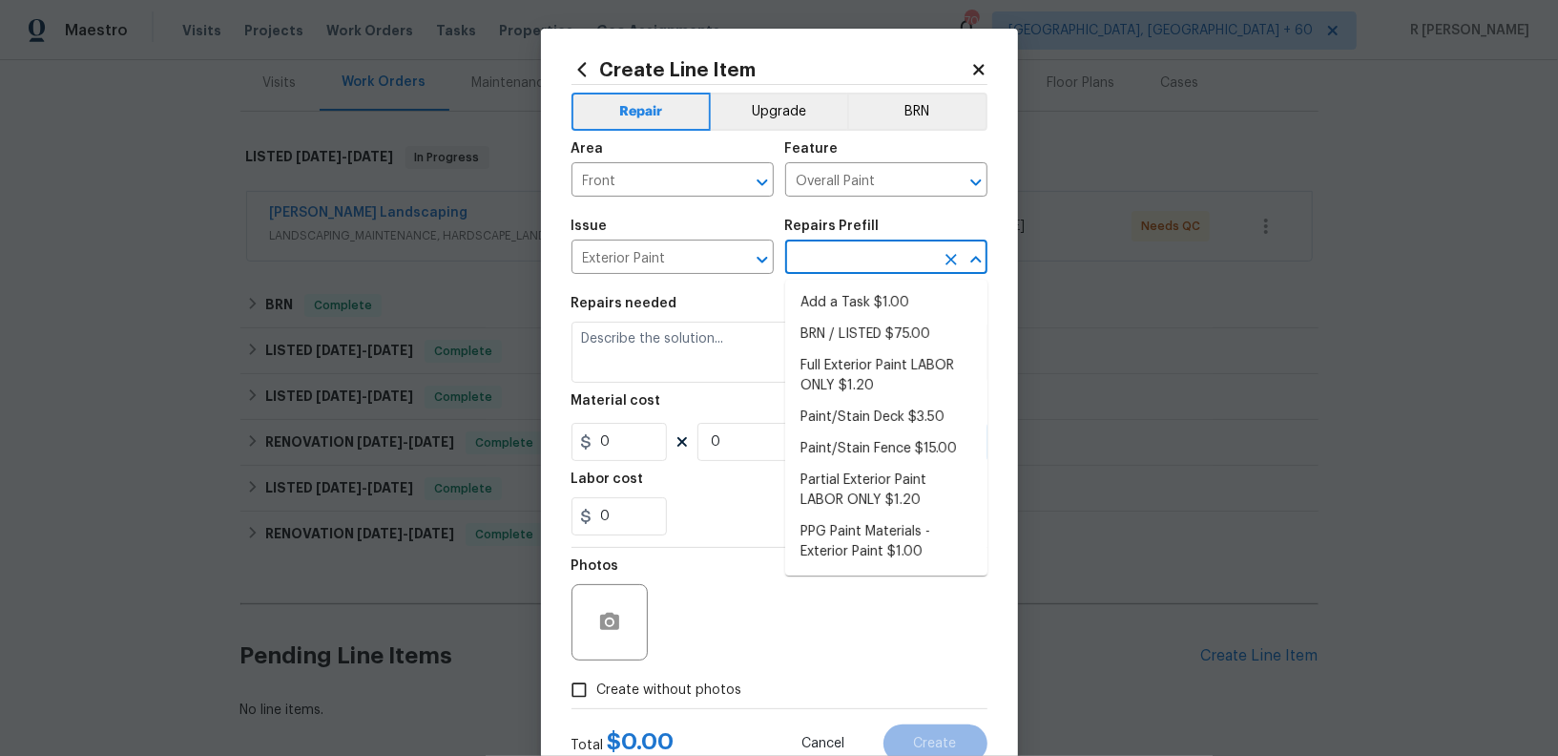
click at [850, 255] on input "text" at bounding box center [859, 259] width 149 height 30
click at [853, 326] on li "BRN / LISTED $75.00" at bounding box center [886, 334] width 202 height 31
type input "BRN / LISTED $75.00"
type textarea "Exterior Paint for BRN or Listed WO."
type input "75"
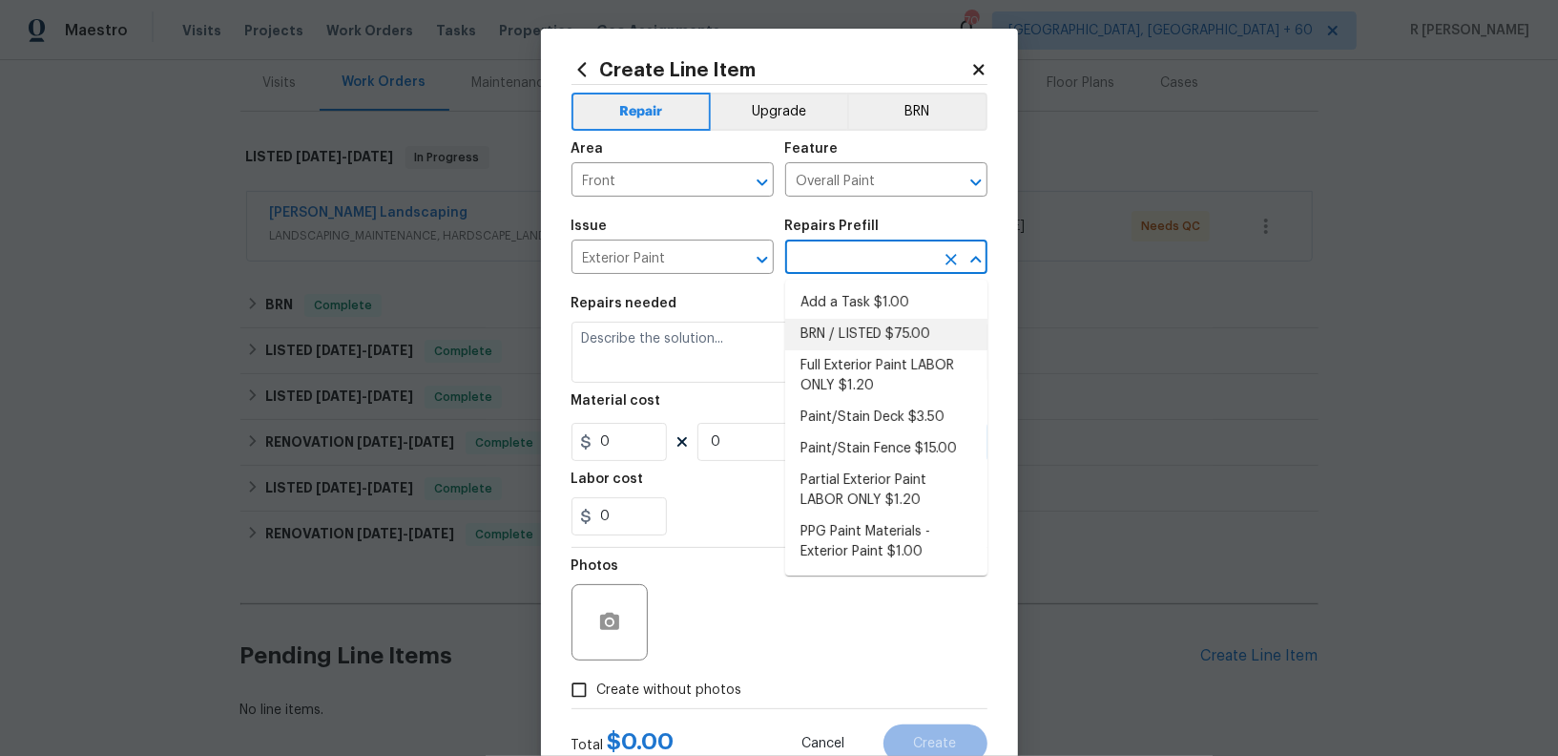
type input "1"
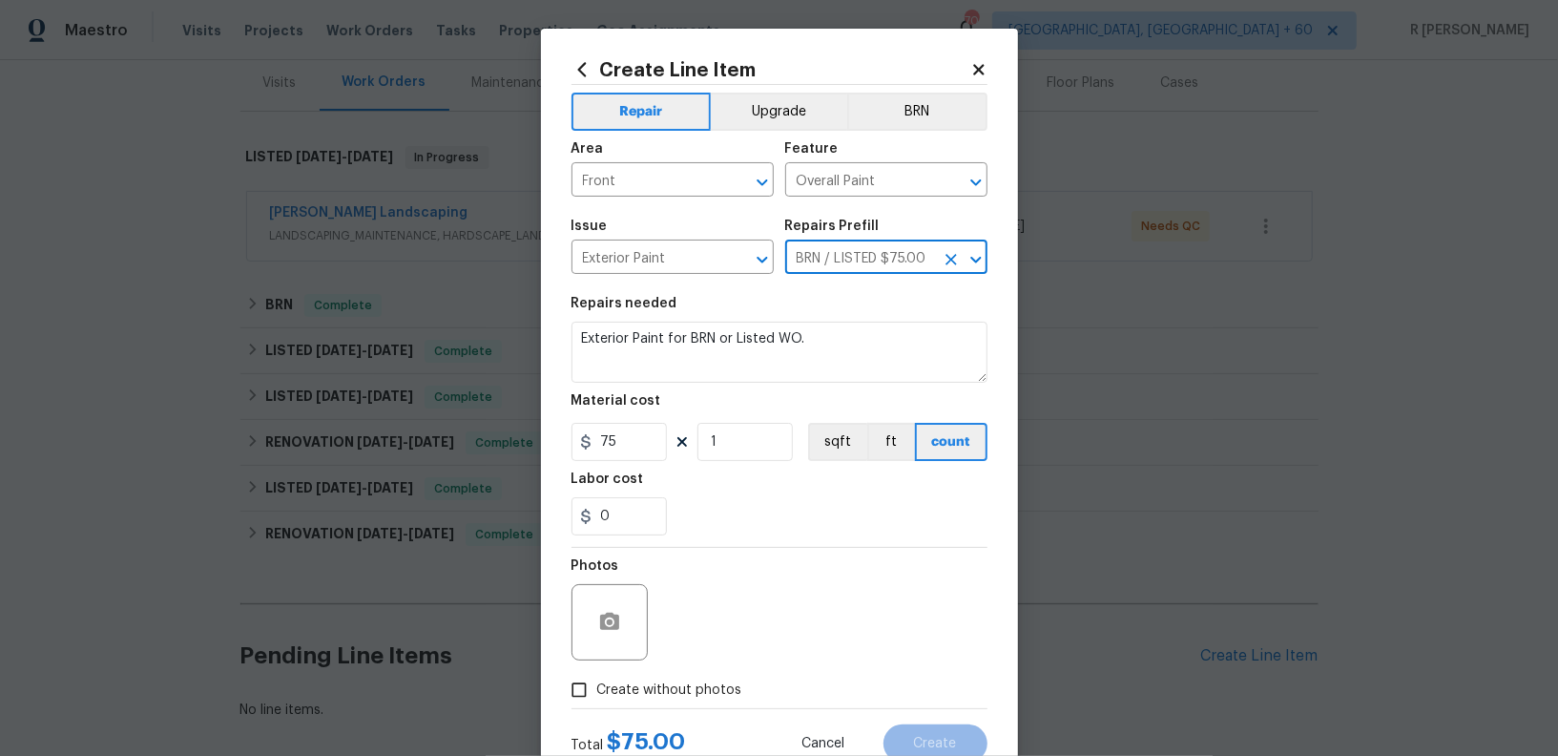
click at [944, 262] on icon "Clear" at bounding box center [951, 259] width 19 height 19
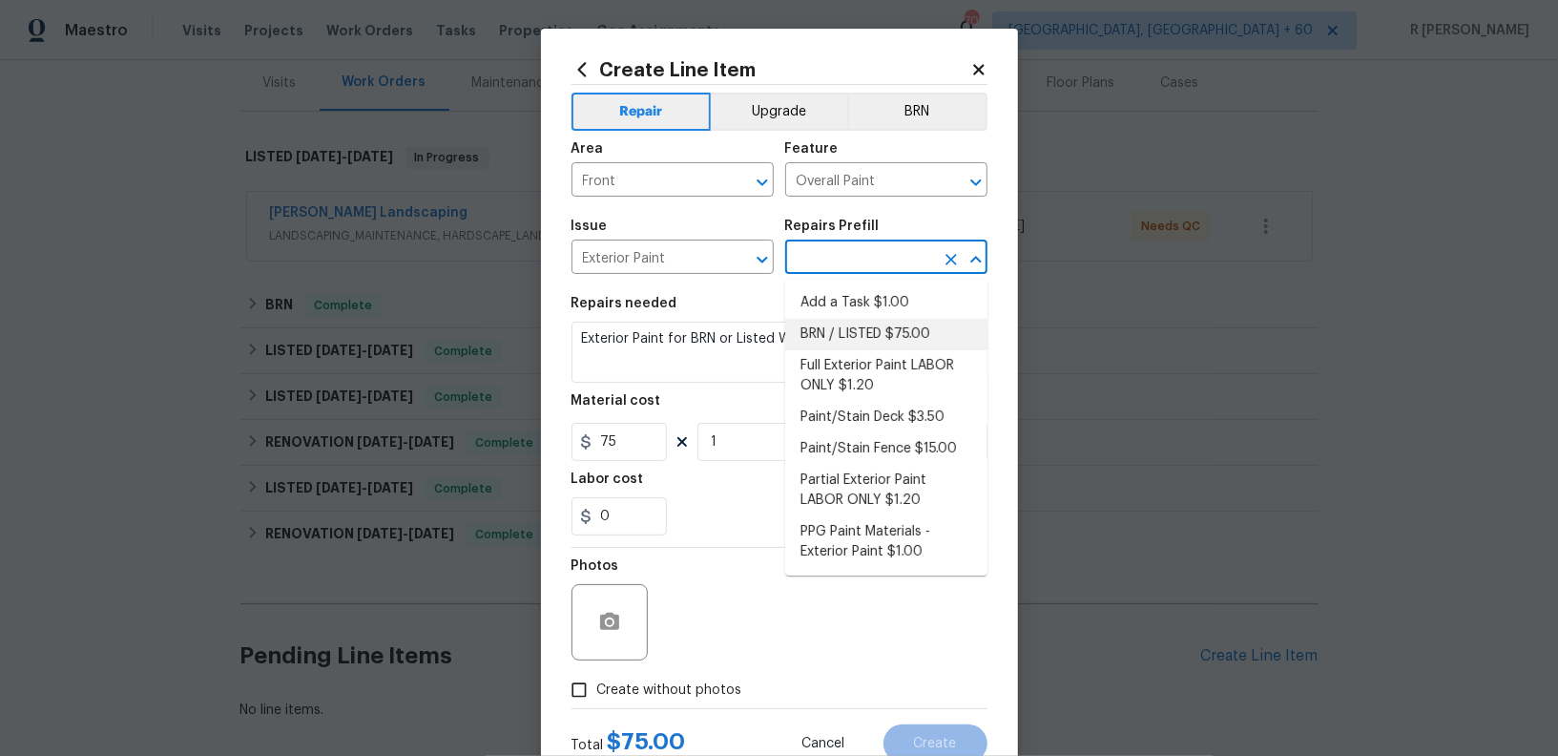
click at [876, 259] on input "text" at bounding box center [859, 259] width 149 height 30
click at [863, 299] on li "Add a Task $1.00" at bounding box center [886, 302] width 202 height 31
type input "Add a Task $1.00"
type textarea "HPM to detail"
type input "1"
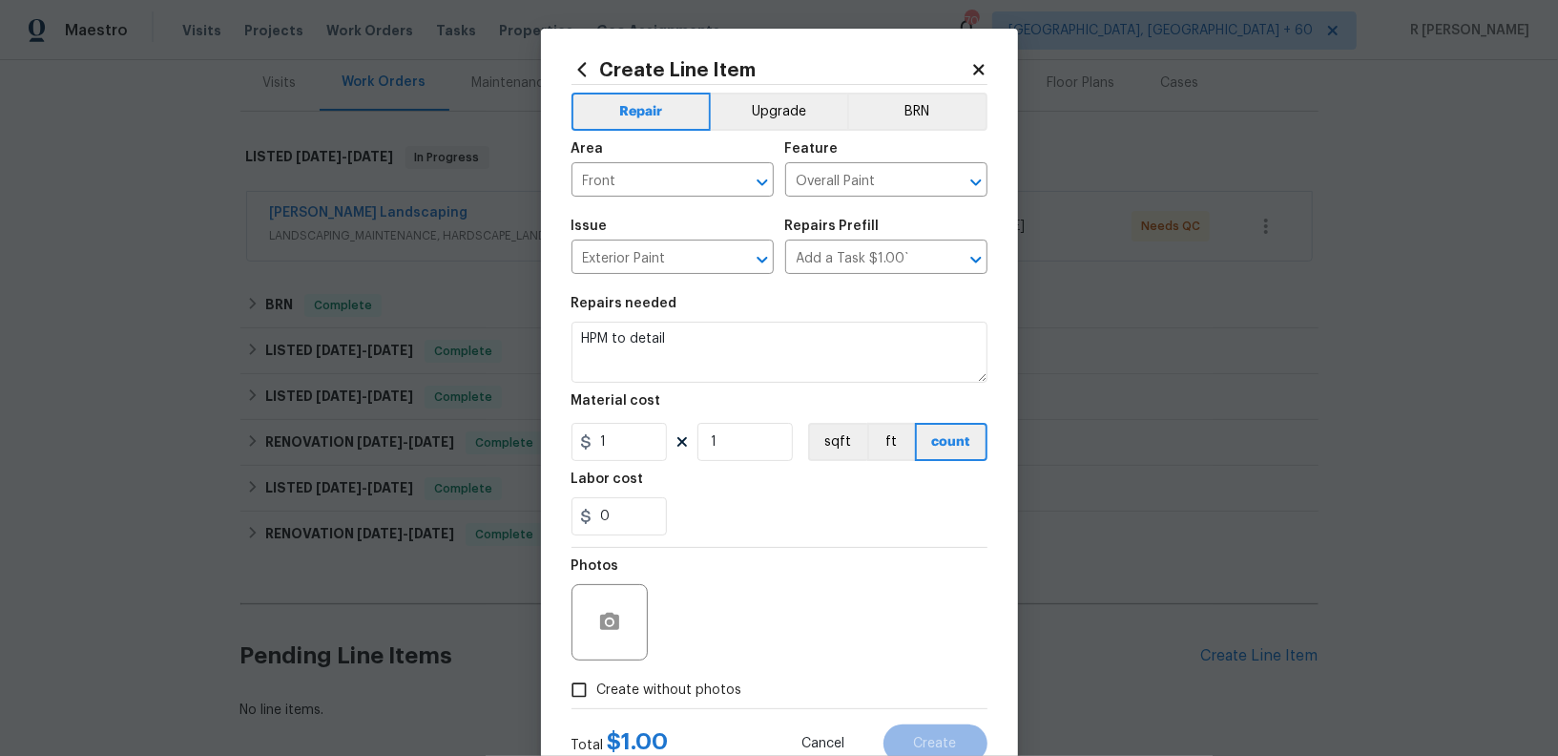
type input "Add a Task $1.00"
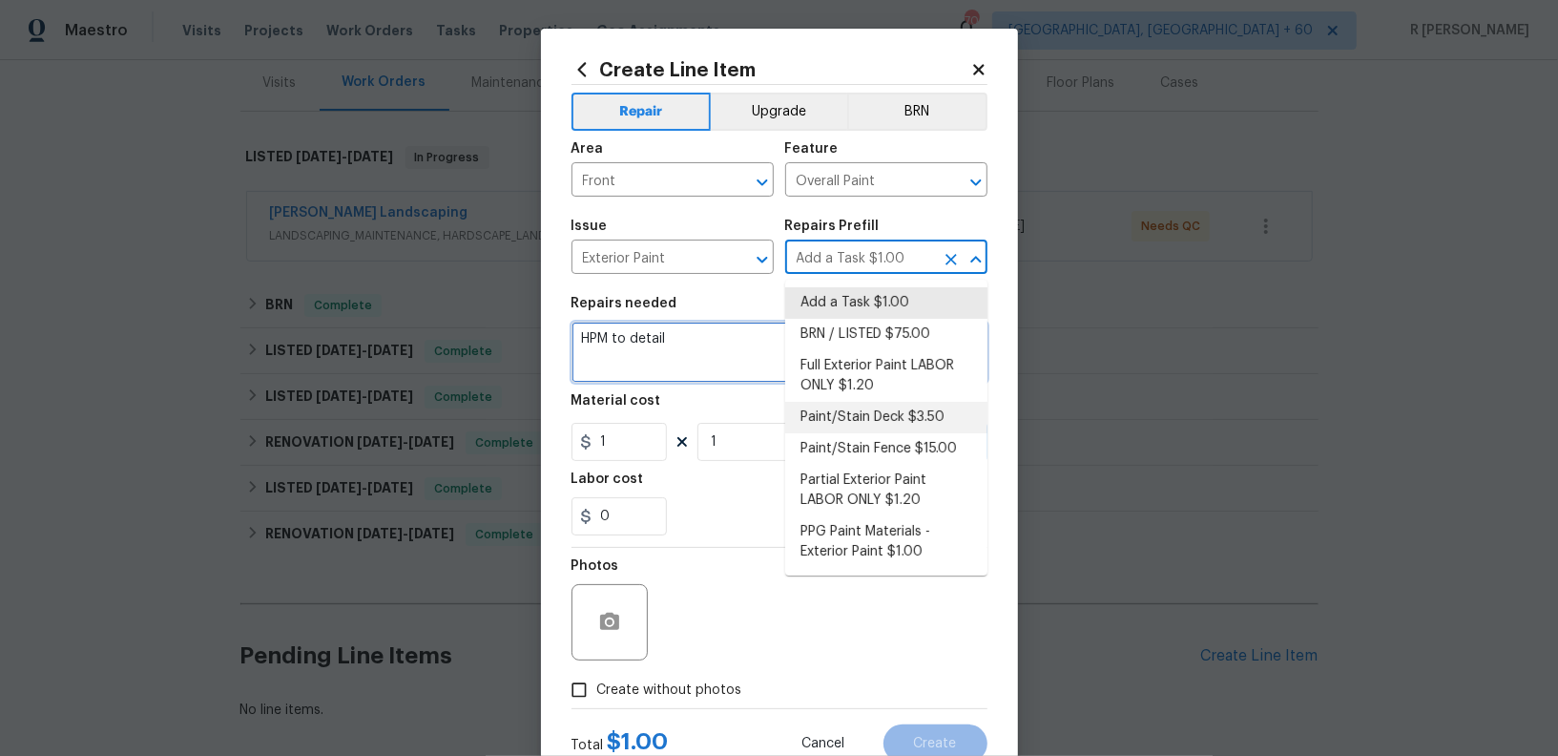
click at [711, 348] on textarea "HPM to detail" at bounding box center [779, 352] width 416 height 61
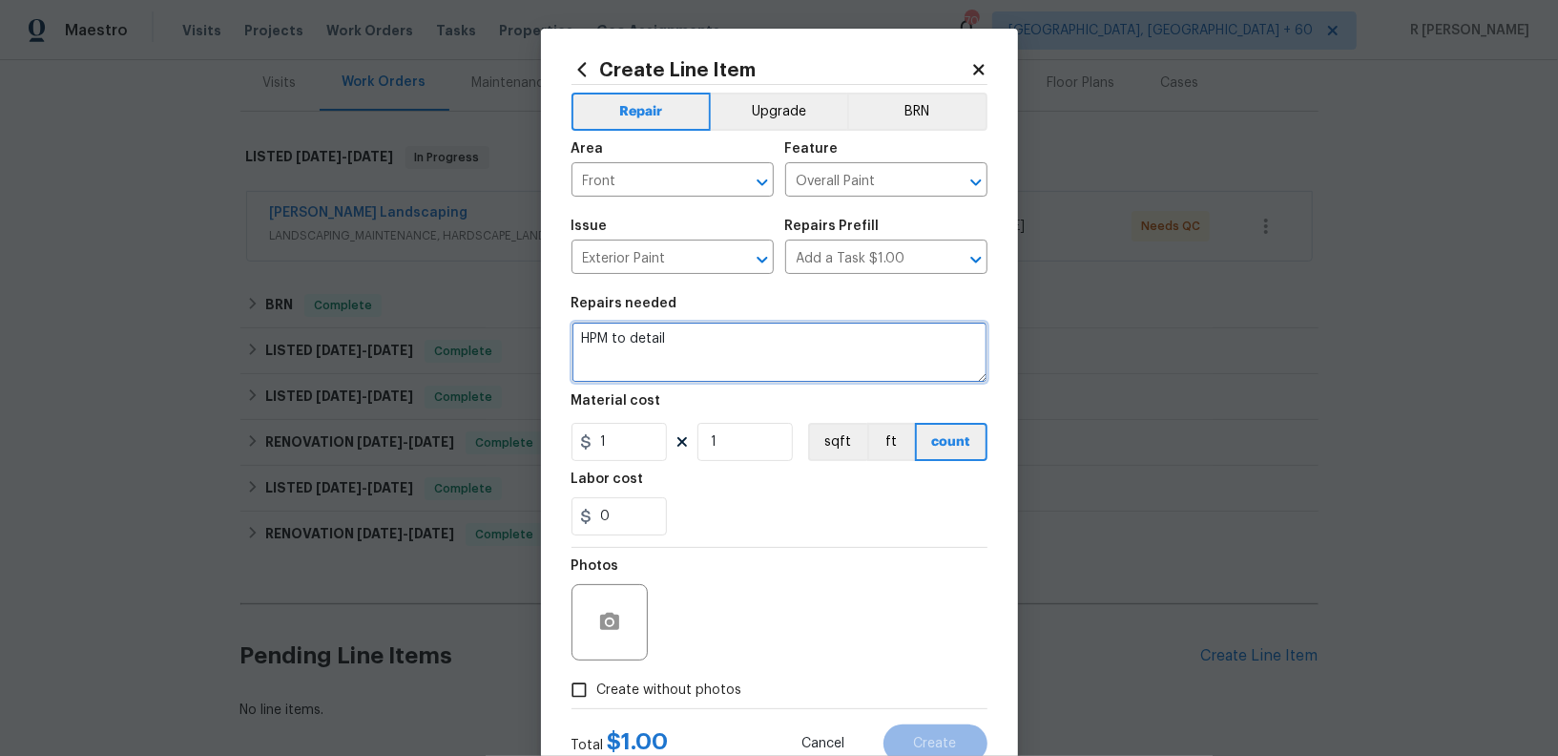
click at [711, 348] on textarea "HPM to detail" at bounding box center [779, 352] width 416 height 61
paste textarea "Please prioritize this WO due to [PERSON_NAME] [DATE]. Paint front door to best…"
type textarea "#Resale Please prioritize this WO due to [PERSON_NAME] [DATE]. Paint front door…"
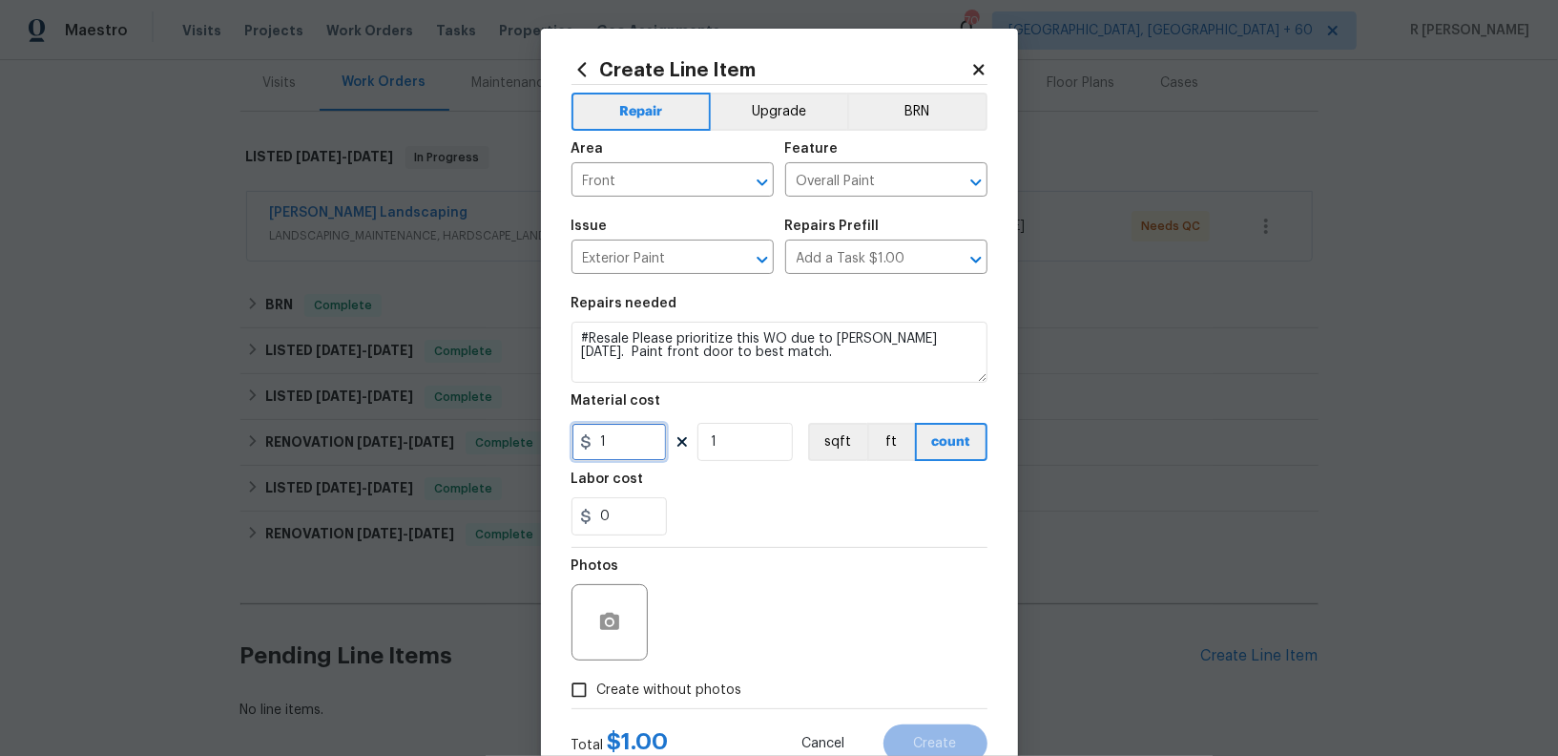
click at [629, 445] on input "1" at bounding box center [618, 442] width 95 height 38
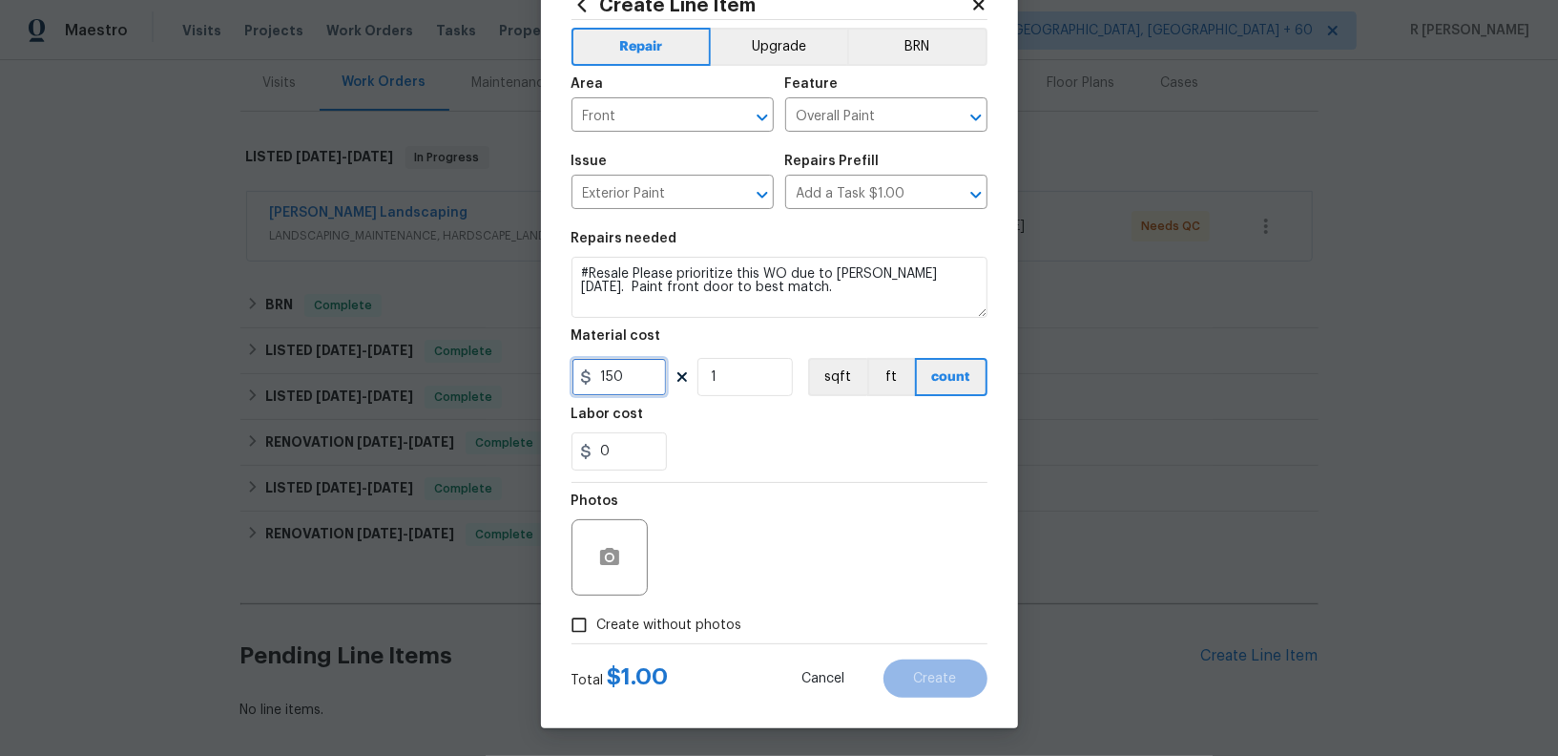
type input "150"
click at [696, 634] on label "Create without photos" at bounding box center [651, 625] width 181 height 36
click at [597, 634] on input "Create without photos" at bounding box center [579, 625] width 36 height 36
click at [609, 561] on icon "button" at bounding box center [609, 556] width 19 height 17
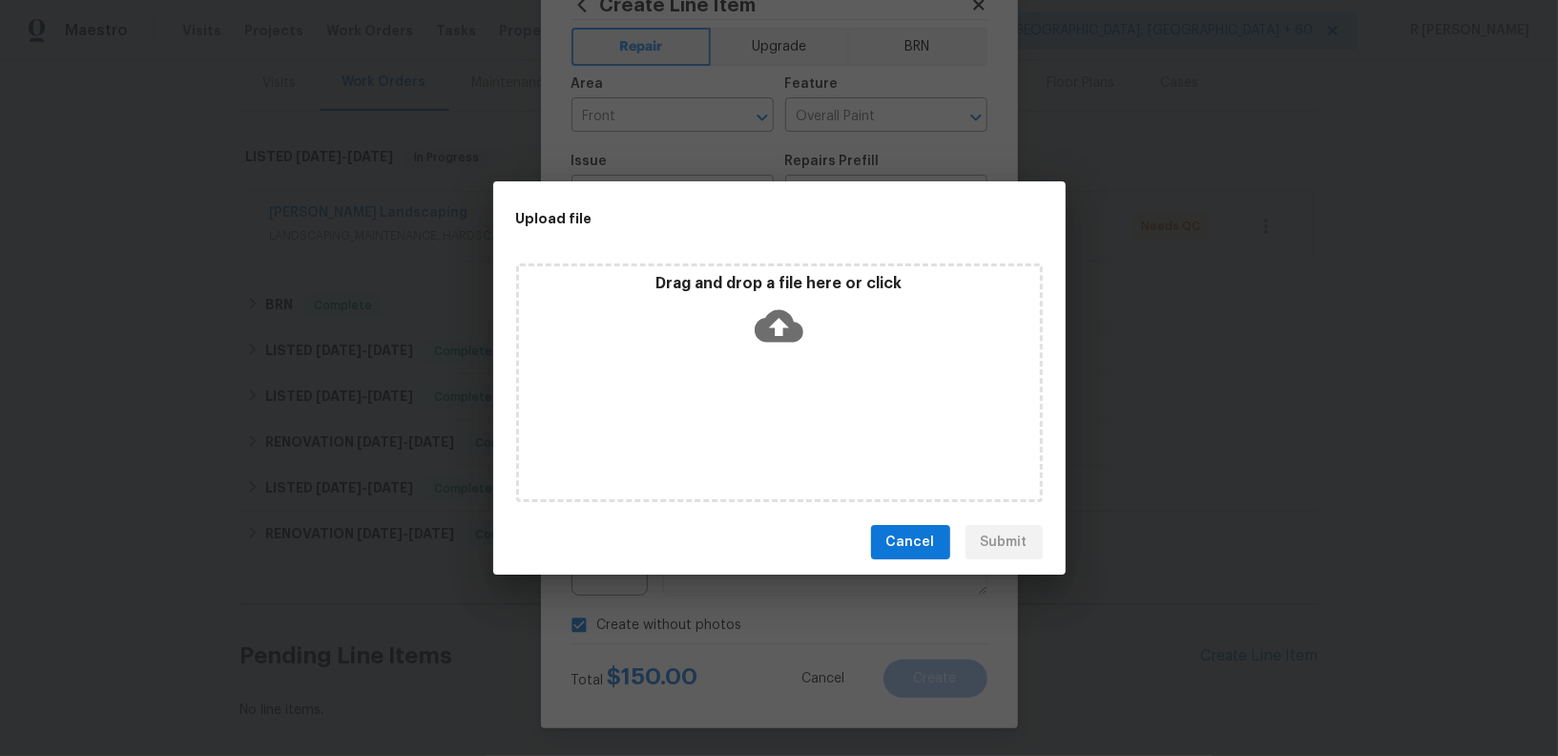
click at [765, 331] on icon at bounding box center [779, 326] width 49 height 32
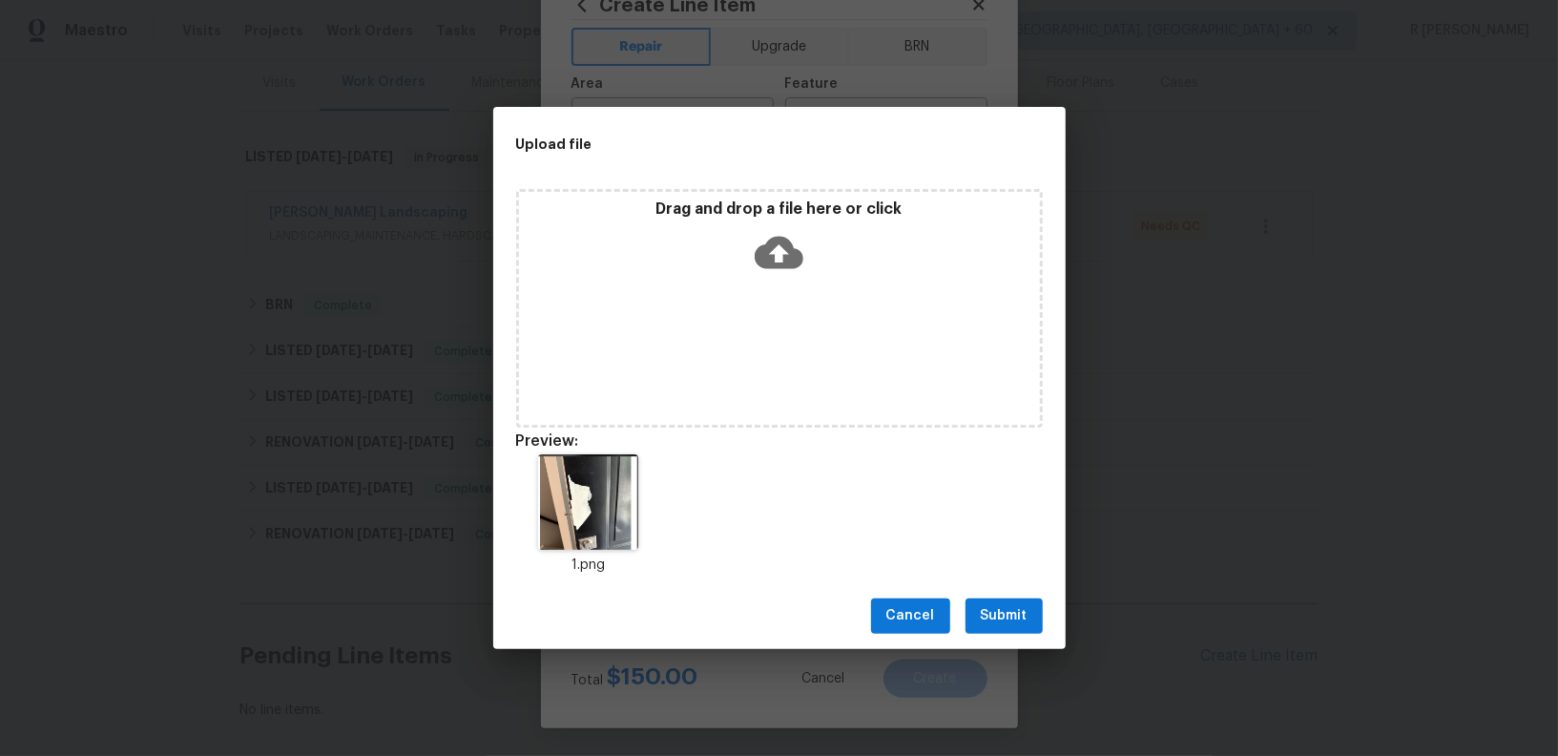
click at [1005, 603] on button "Submit" at bounding box center [1004, 615] width 77 height 35
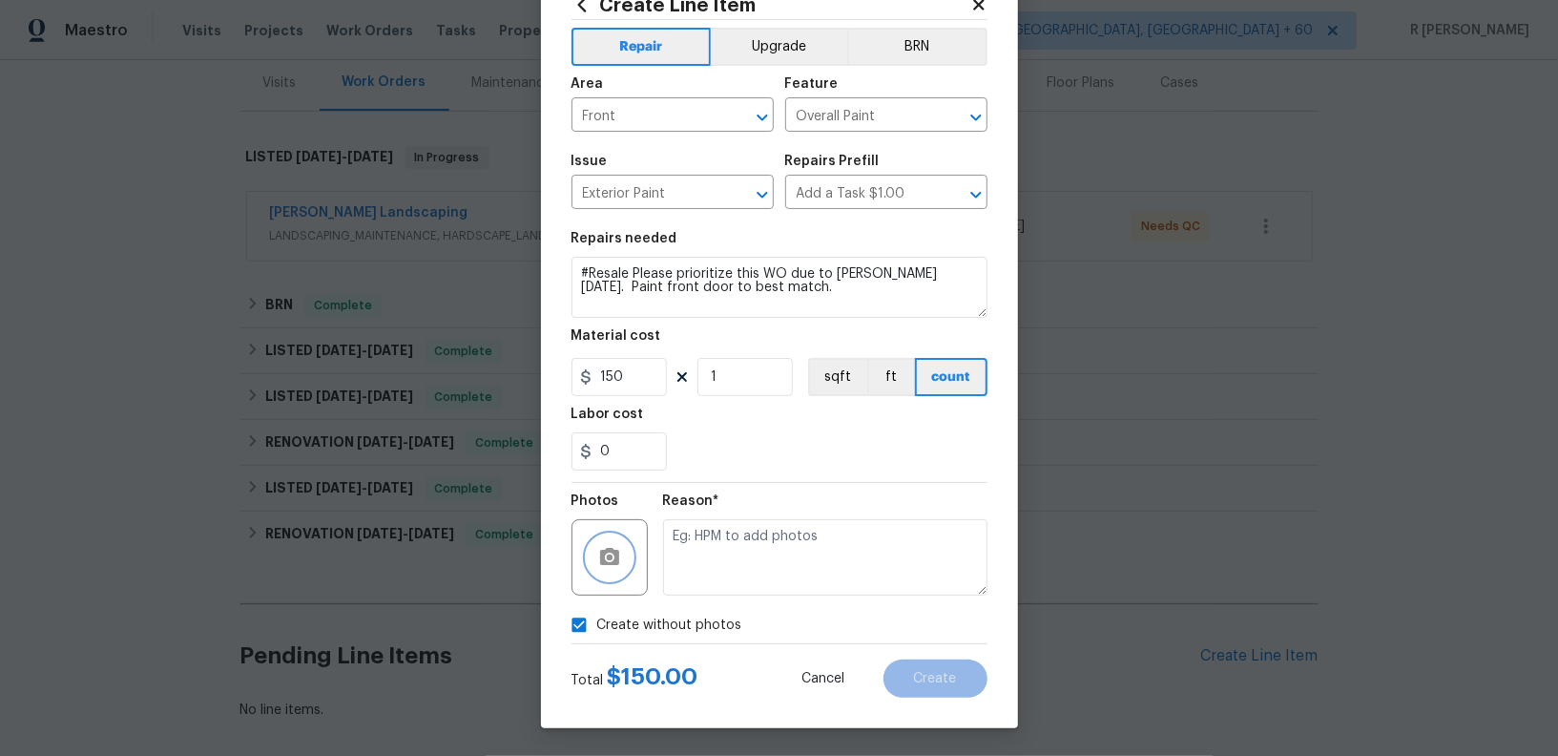
checkbox input "false"
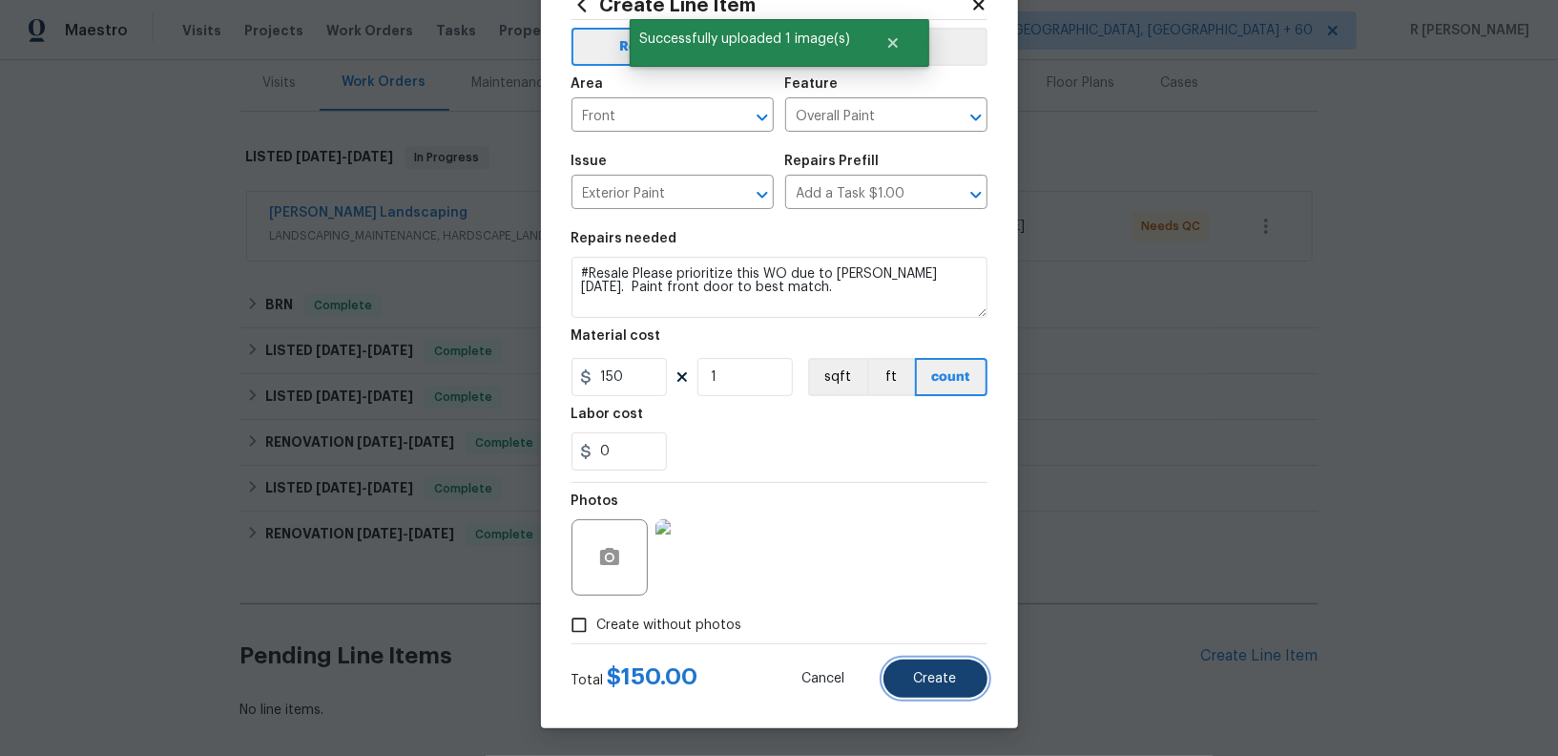
click at [924, 679] on span "Create" at bounding box center [935, 679] width 43 height 14
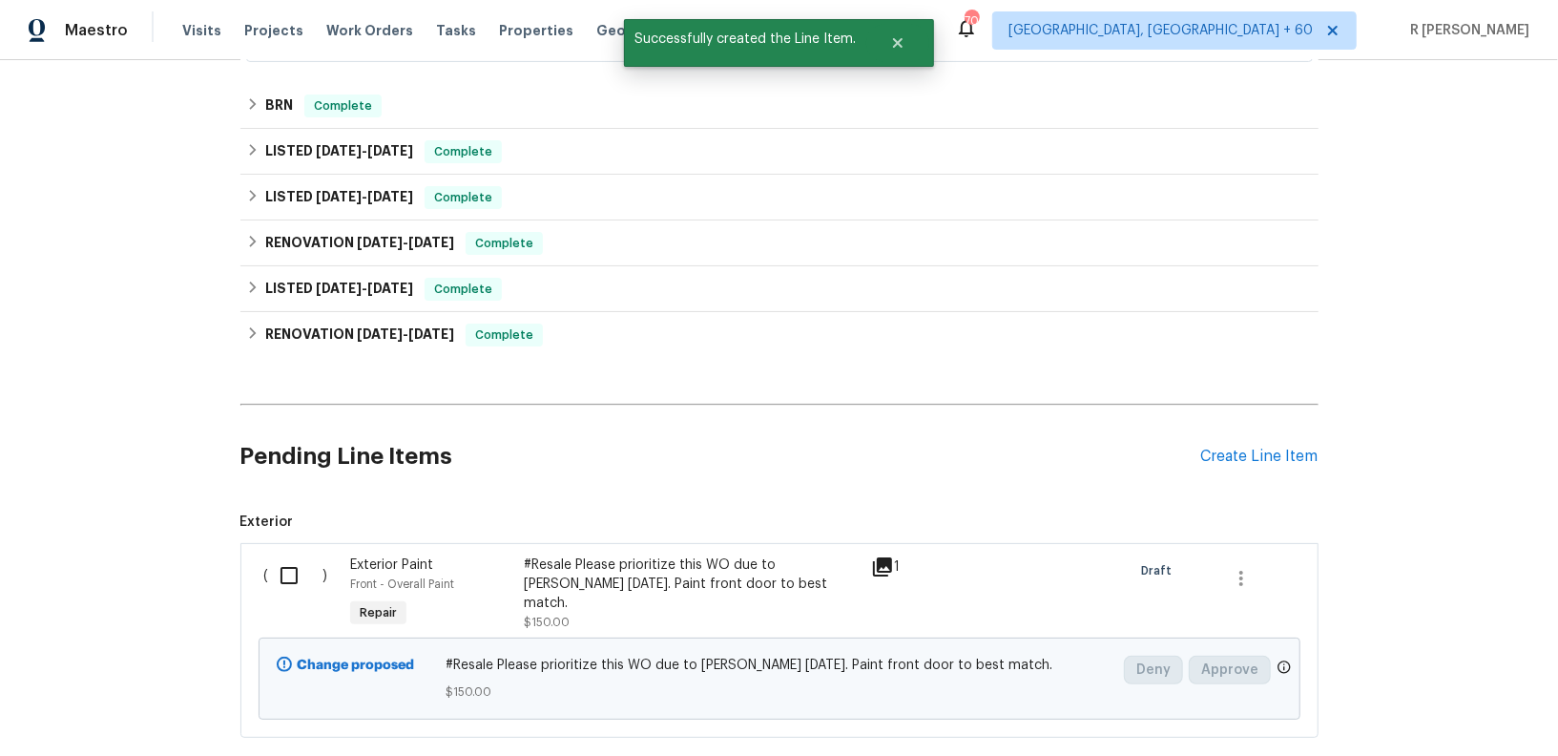
scroll to position [541, 0]
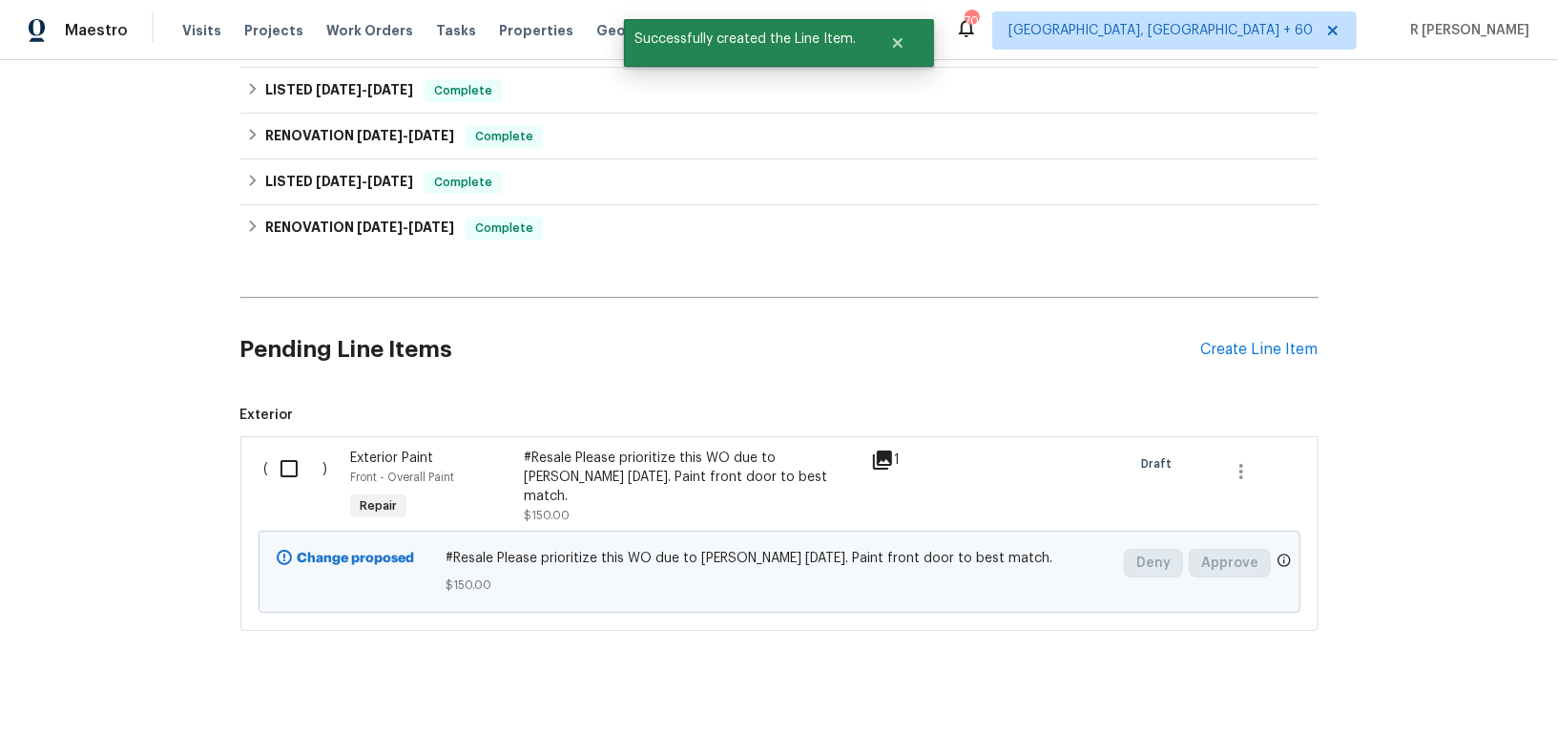
click at [289, 468] on input "checkbox" at bounding box center [296, 468] width 54 height 40
checkbox input "true"
click at [1437, 714] on span "Create Work Order" at bounding box center [1448, 708] width 127 height 24
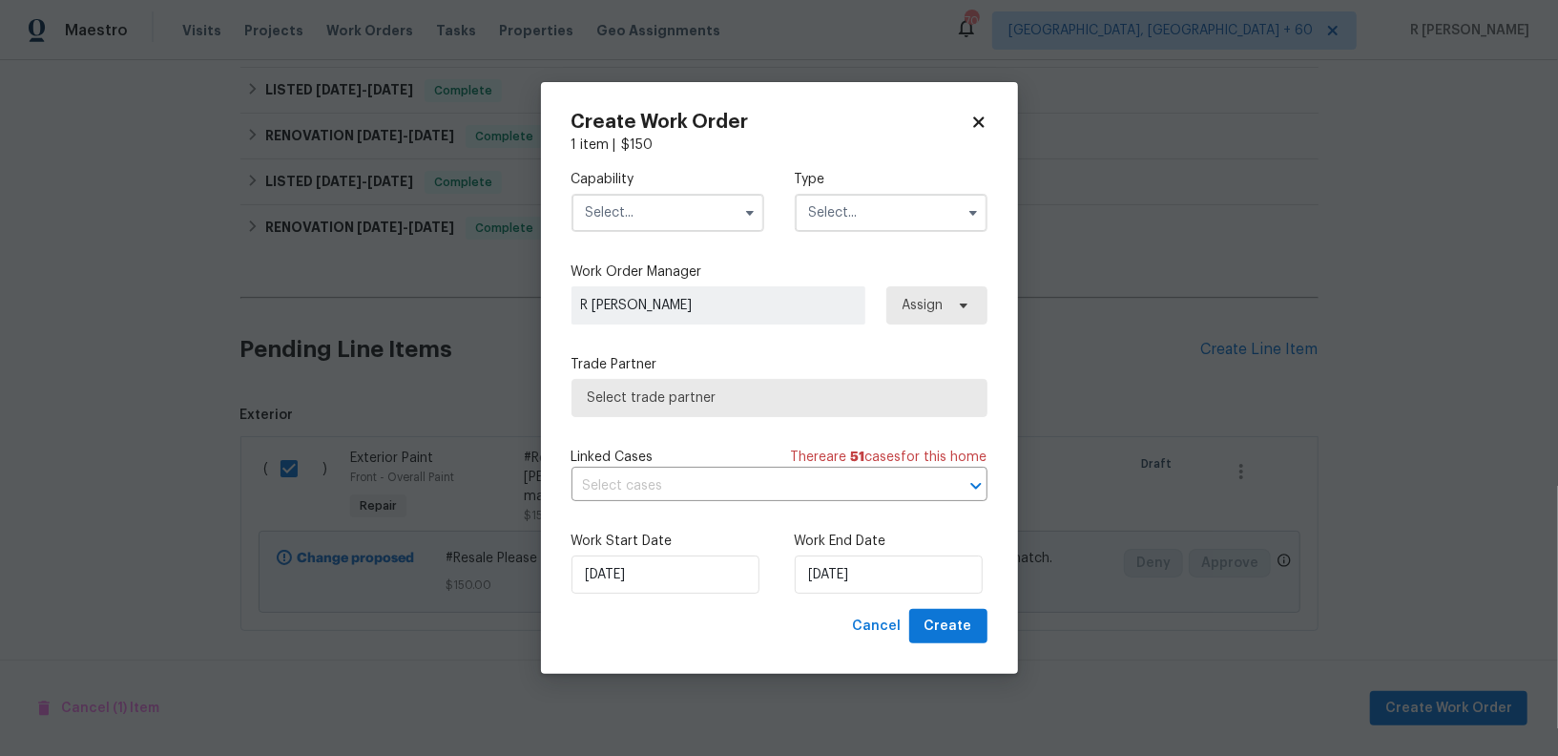
click at [595, 218] on input "text" at bounding box center [667, 213] width 193 height 38
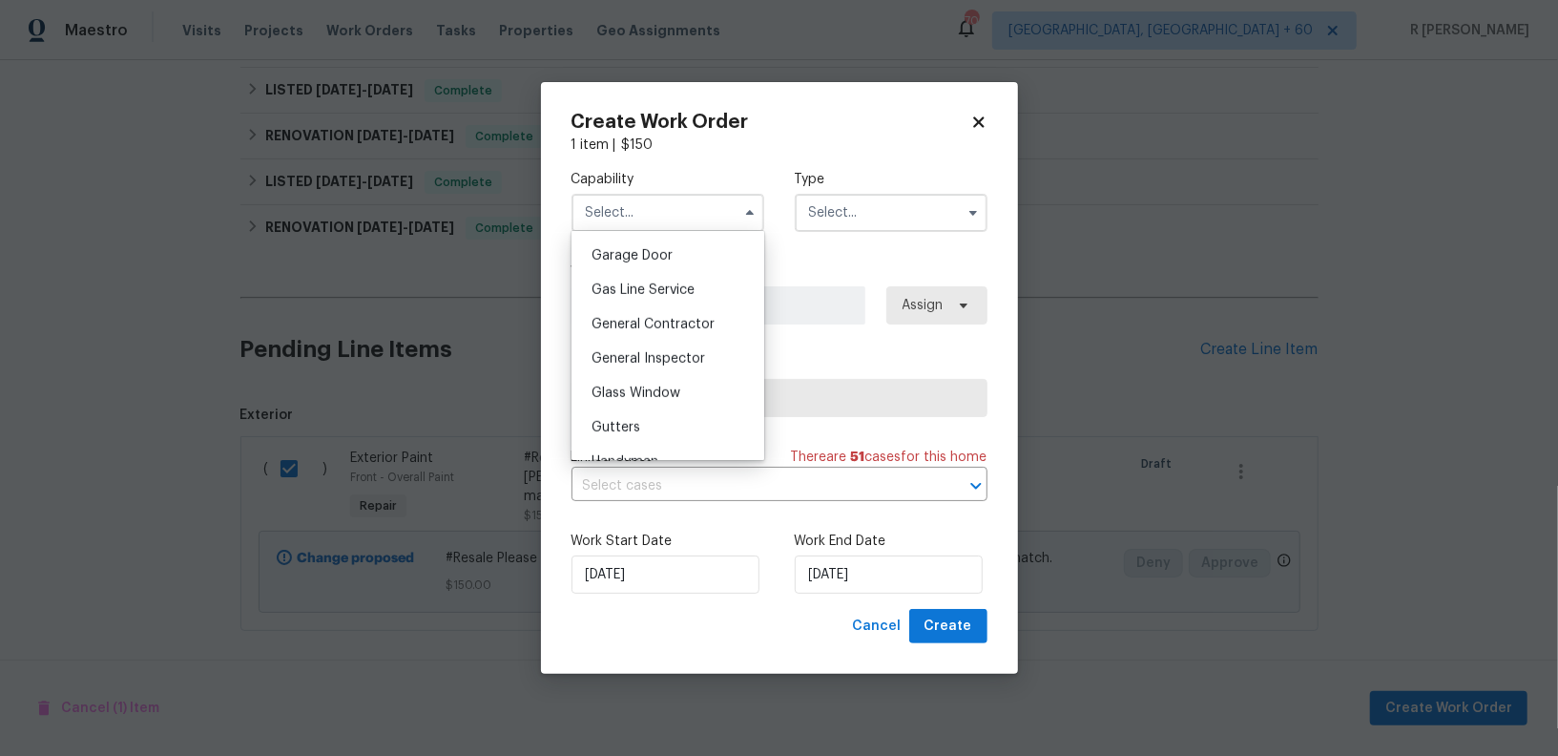
scroll to position [823, 0]
click at [626, 343] on span "General Contractor" at bounding box center [653, 341] width 123 height 13
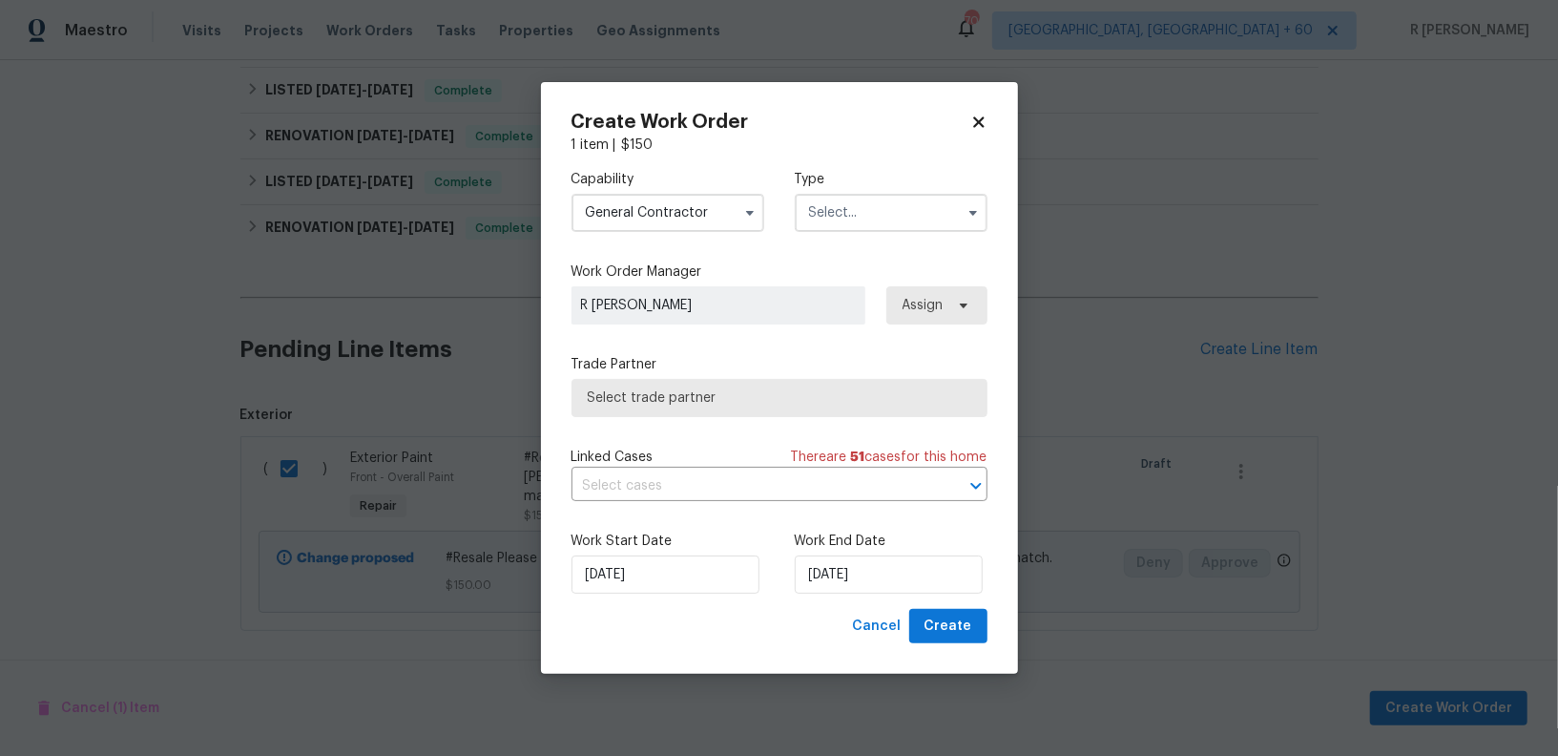
click at [892, 191] on div "Type" at bounding box center [891, 201] width 193 height 62
click at [879, 217] on input "text" at bounding box center [891, 213] width 193 height 38
click at [647, 218] on input "General Contractor" at bounding box center [667, 213] width 193 height 38
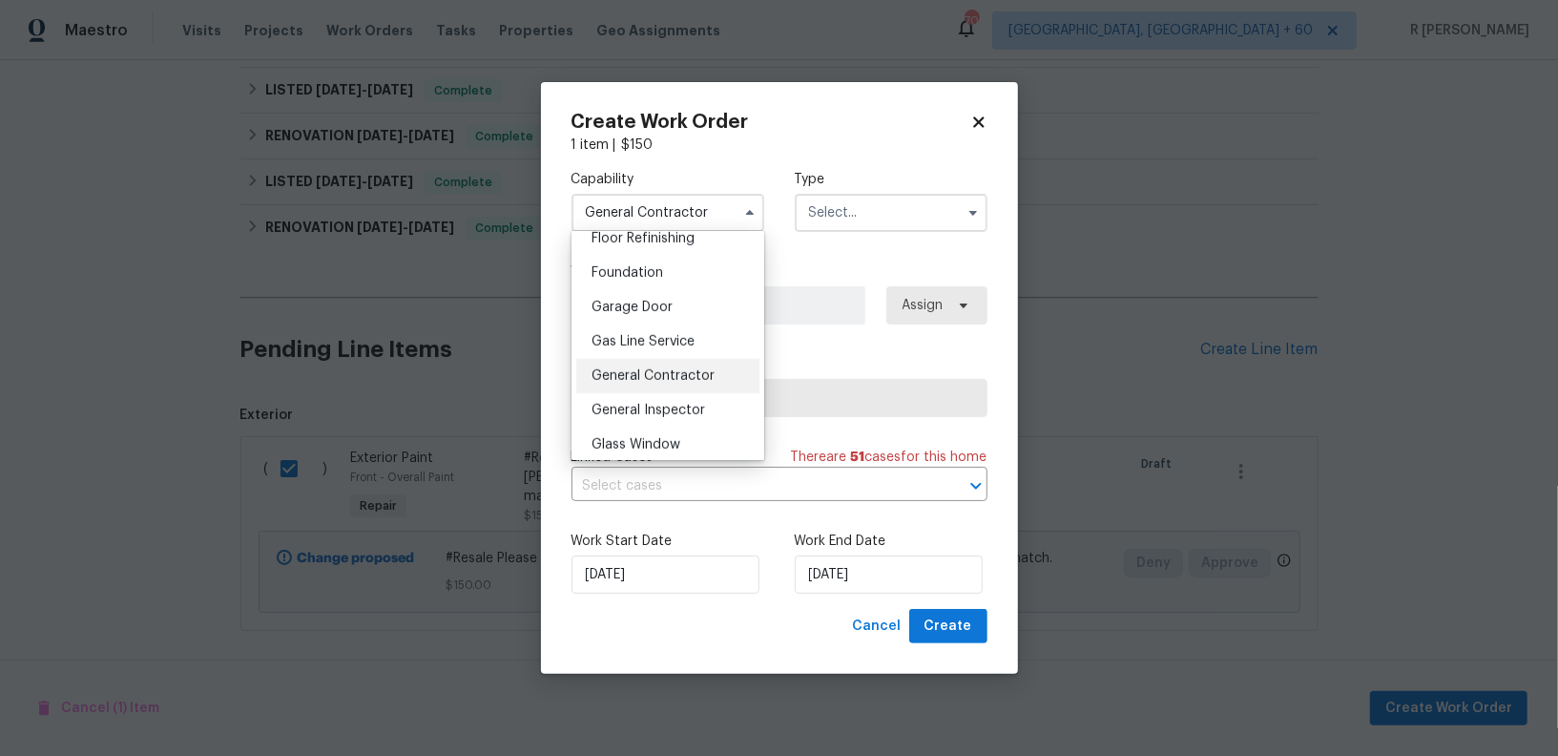
scroll to position [921, 0]
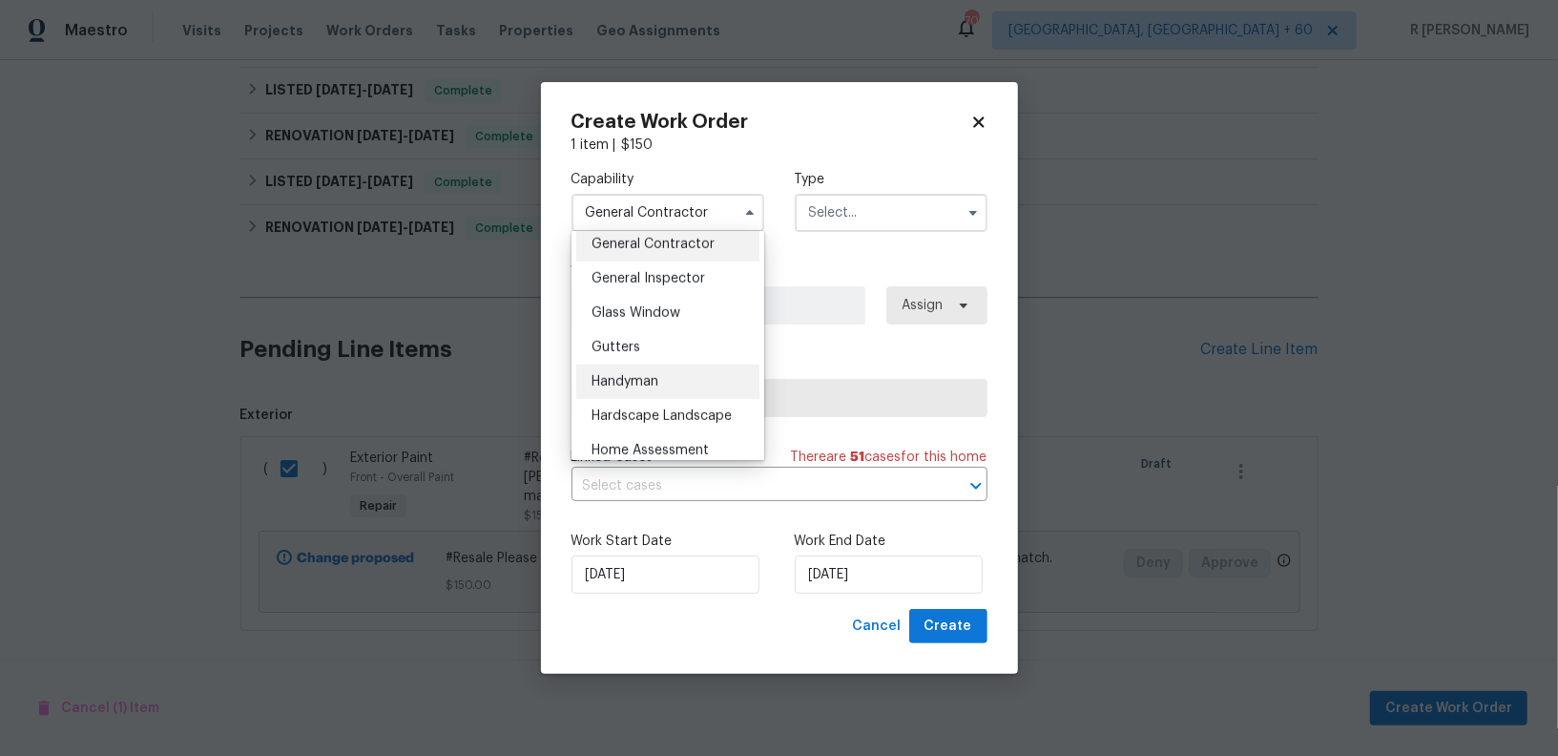
click at [618, 387] on span "Handyman" at bounding box center [625, 381] width 67 height 13
type input "Handyman"
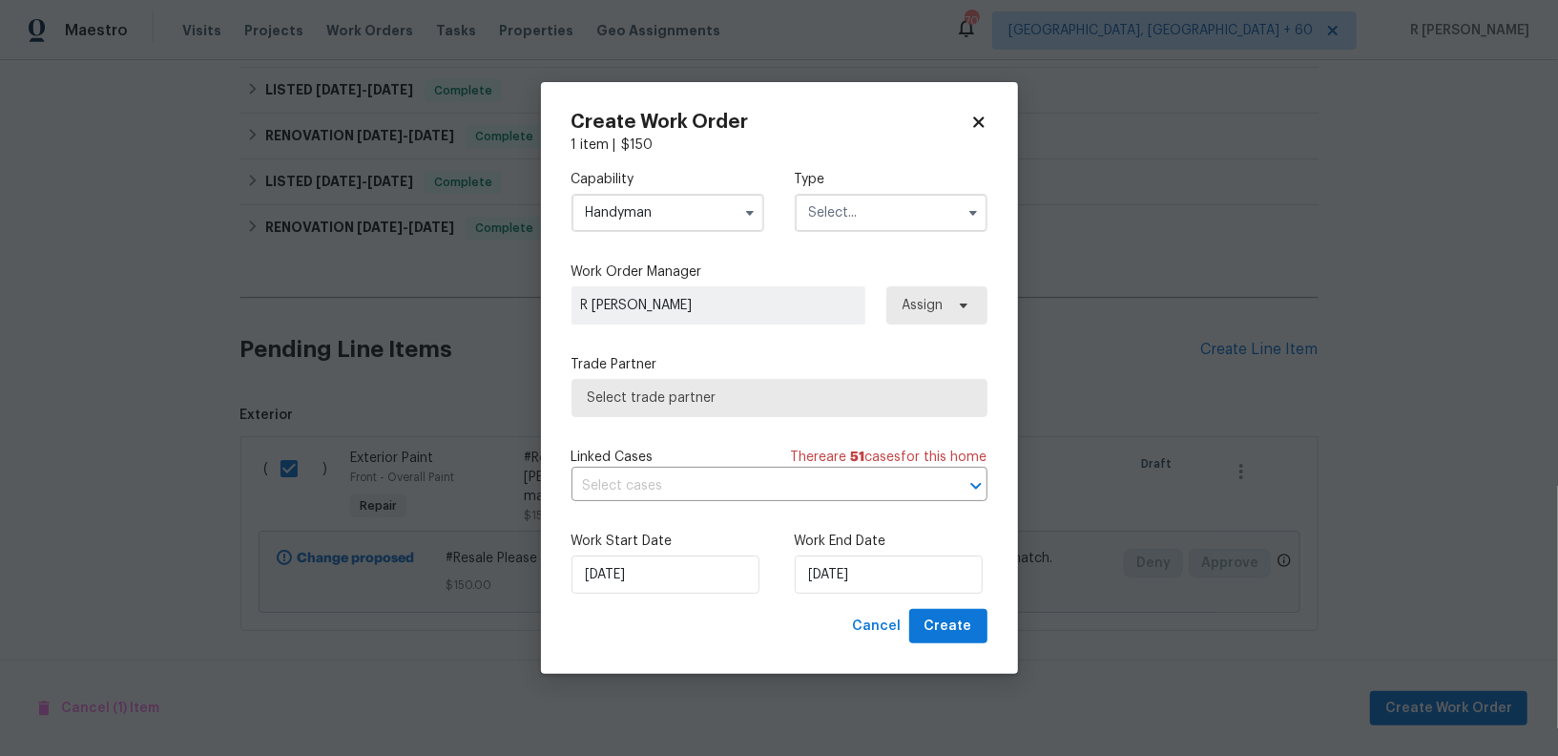
click at [909, 218] on input "text" at bounding box center [891, 213] width 193 height 38
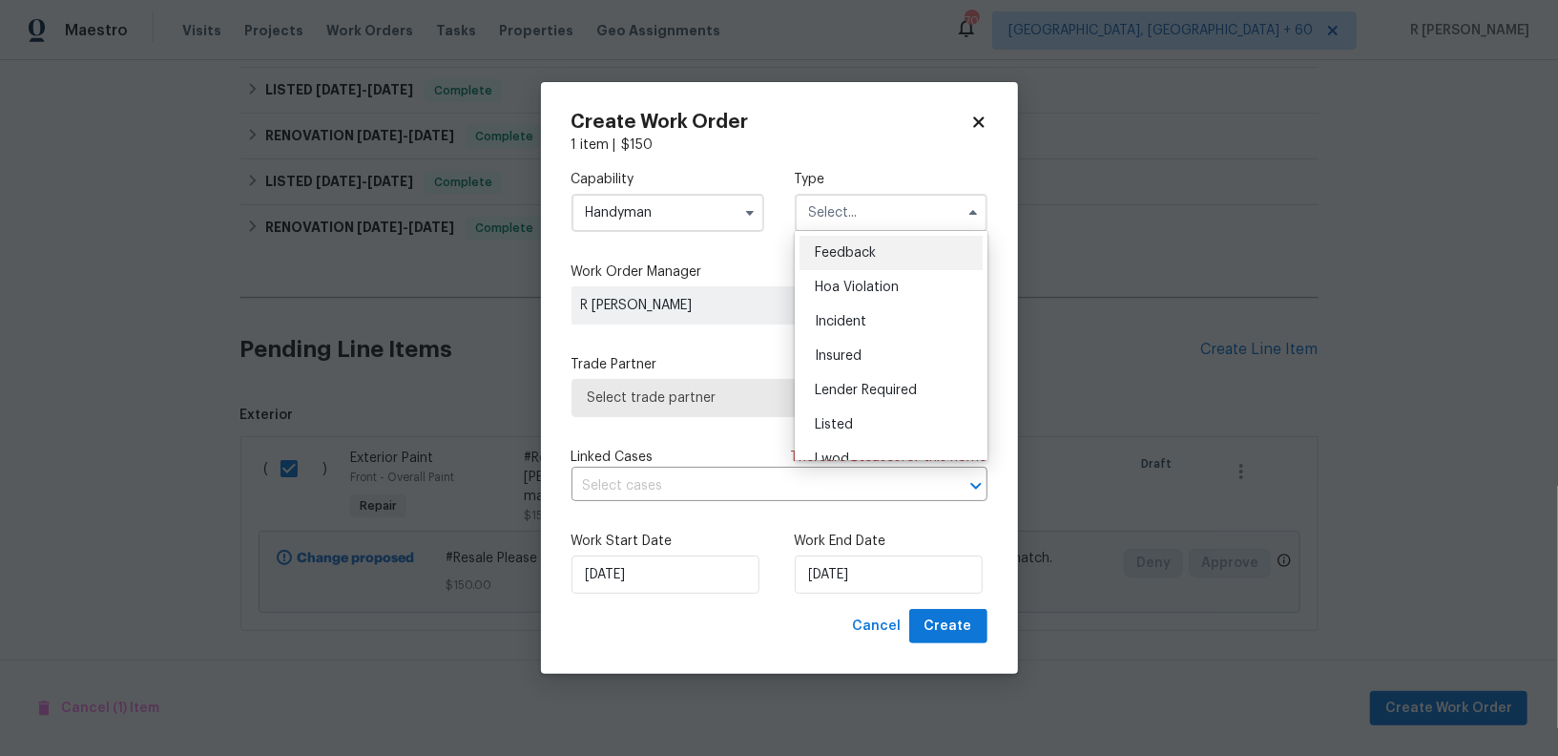
click at [886, 251] on div "Feedback" at bounding box center [891, 253] width 183 height 34
type input "Feedback"
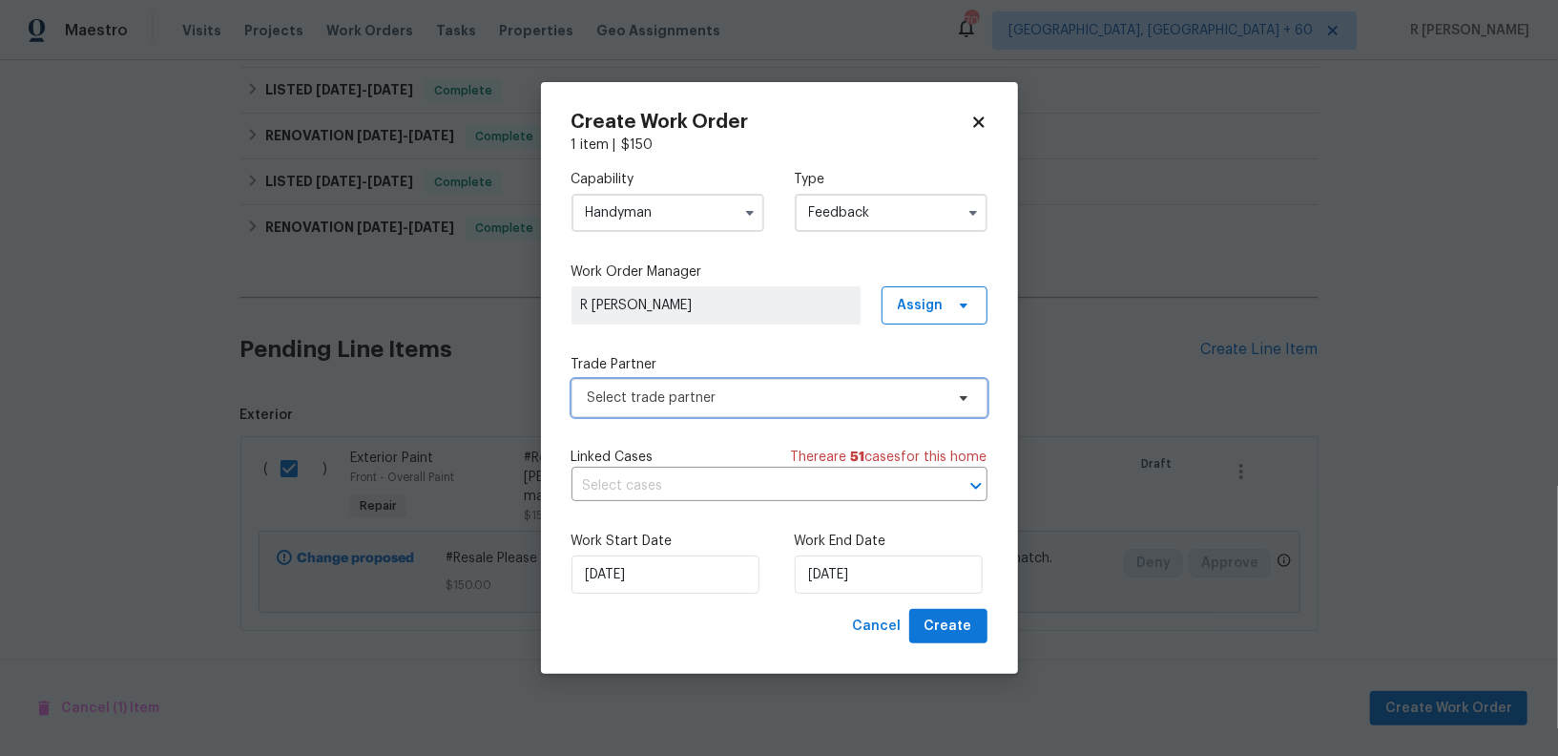
click at [708, 395] on span "Select trade partner" at bounding box center [766, 397] width 356 height 19
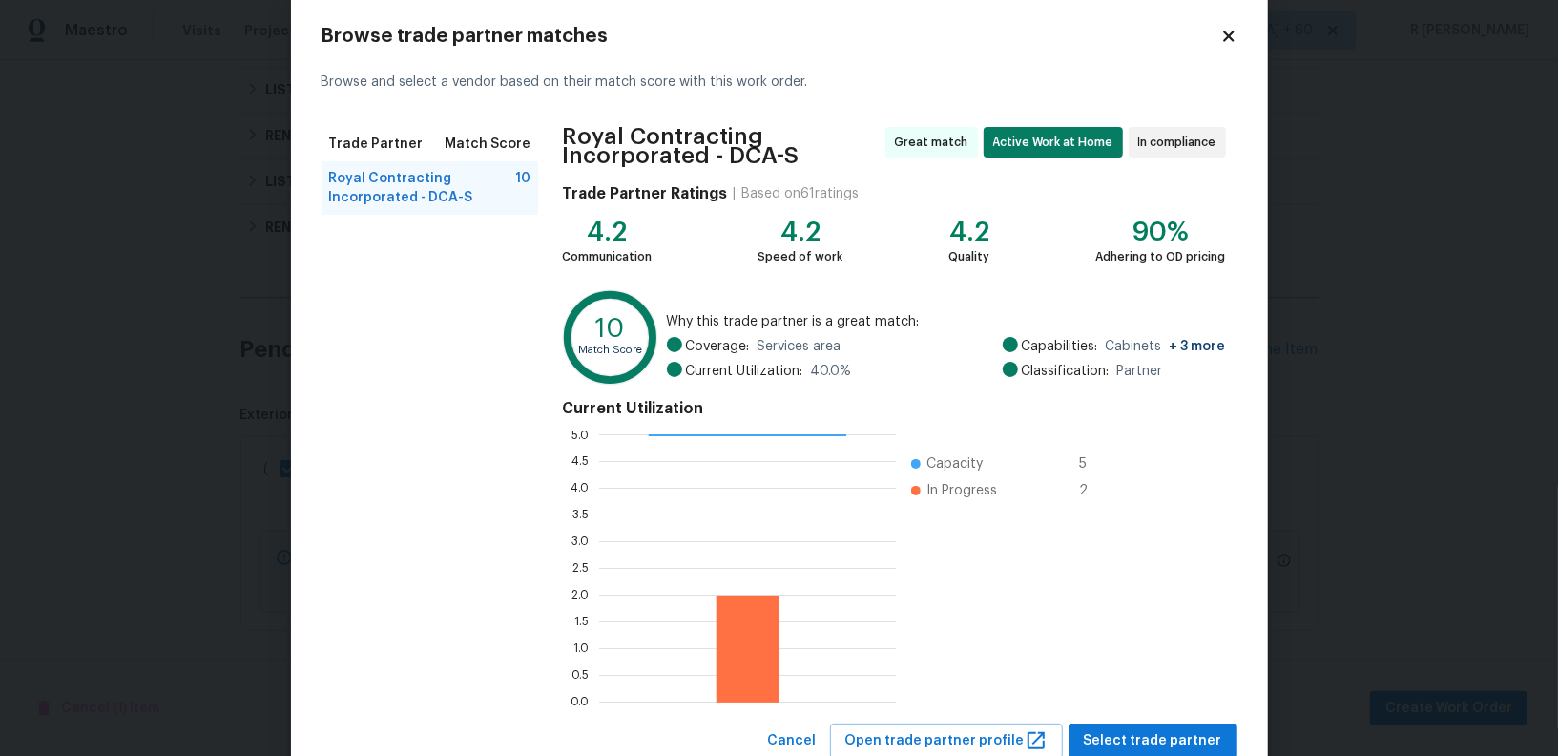
scroll to position [93, 0]
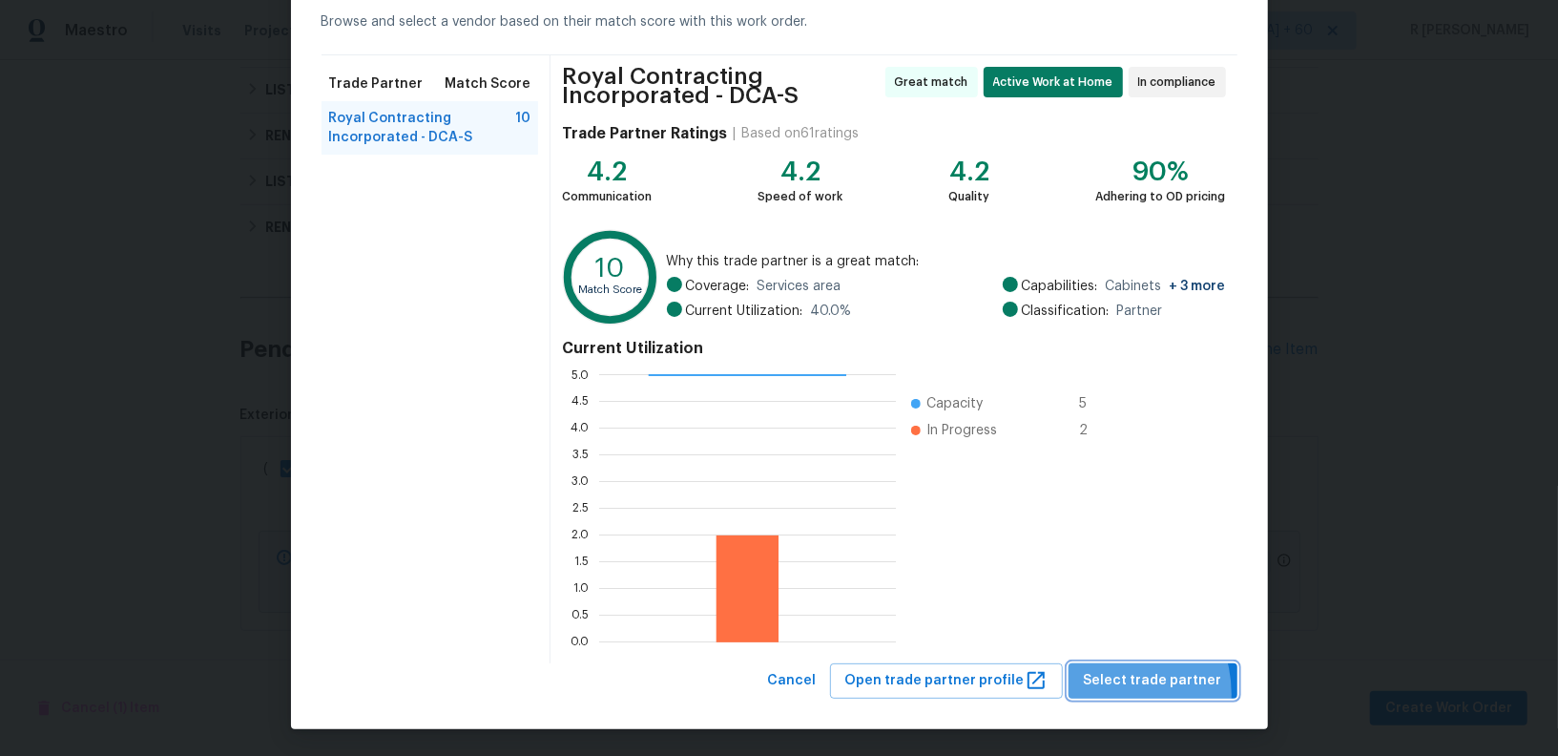
click at [1111, 693] on button "Select trade partner" at bounding box center [1153, 680] width 169 height 35
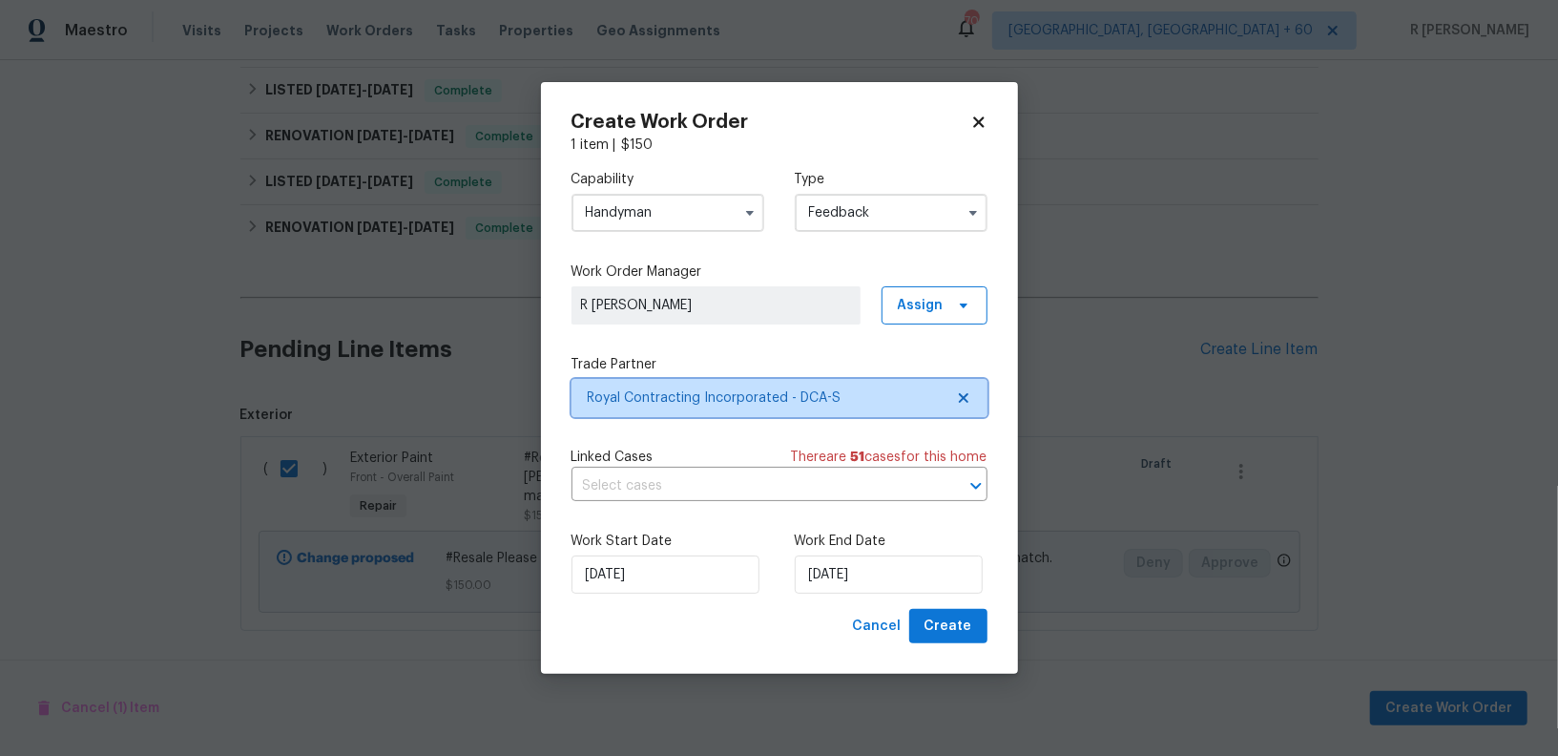
scroll to position [0, 0]
click at [969, 652] on div "Create Work Order 1 item | $ 150 Capability Handyman Type Feedback Work Order M…" at bounding box center [779, 378] width 477 height 592
click at [961, 633] on span "Create" at bounding box center [948, 626] width 48 height 24
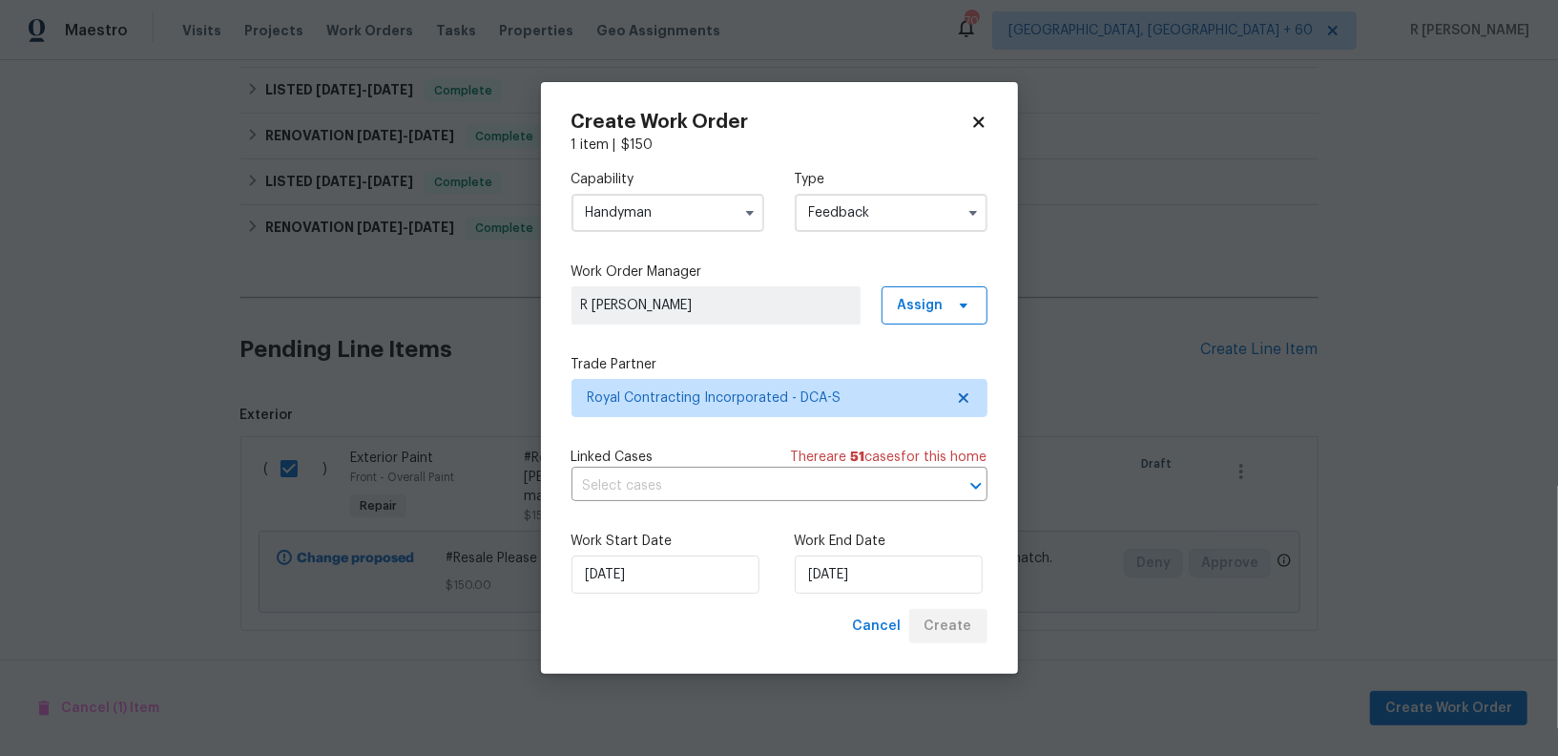
checkbox input "false"
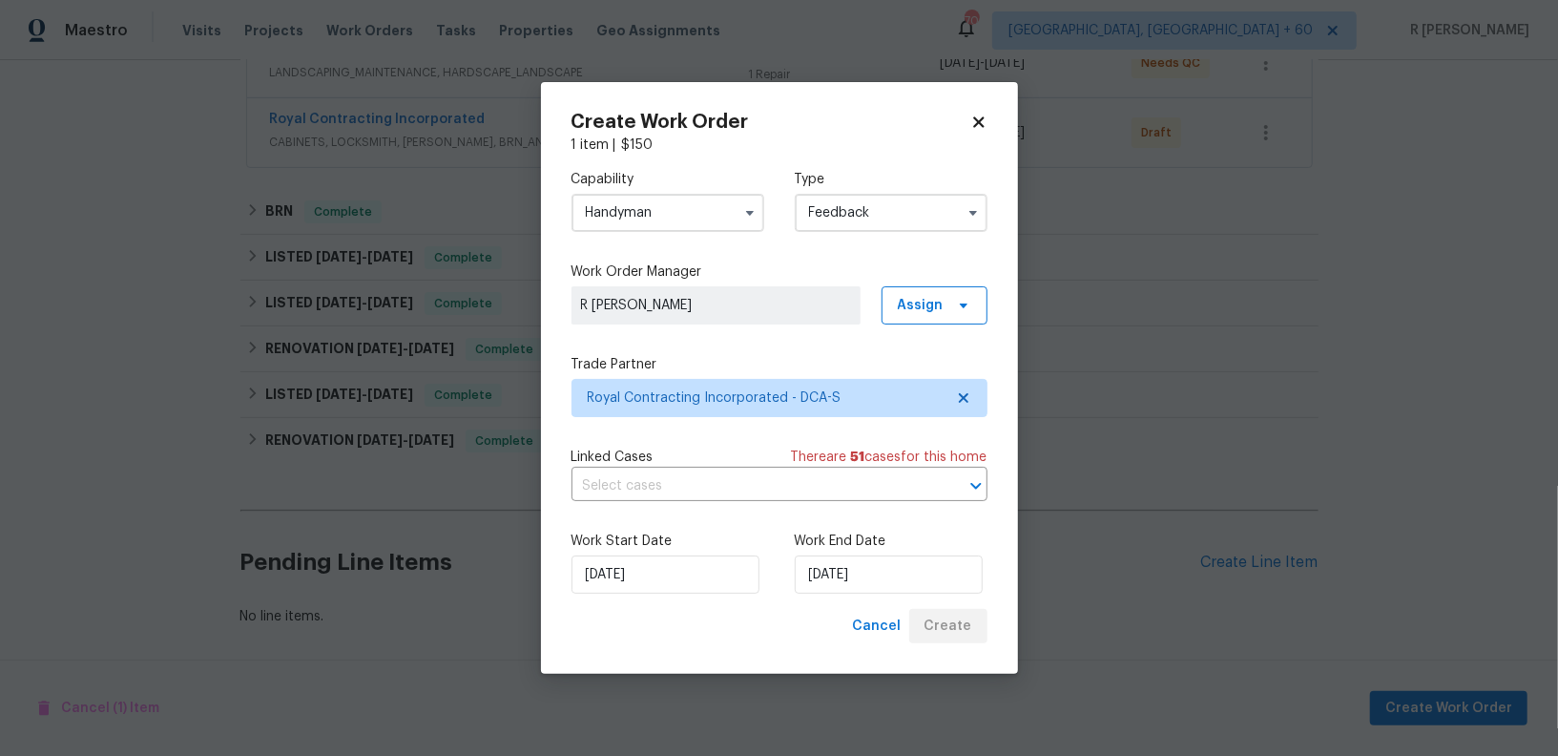
scroll to position [394, 0]
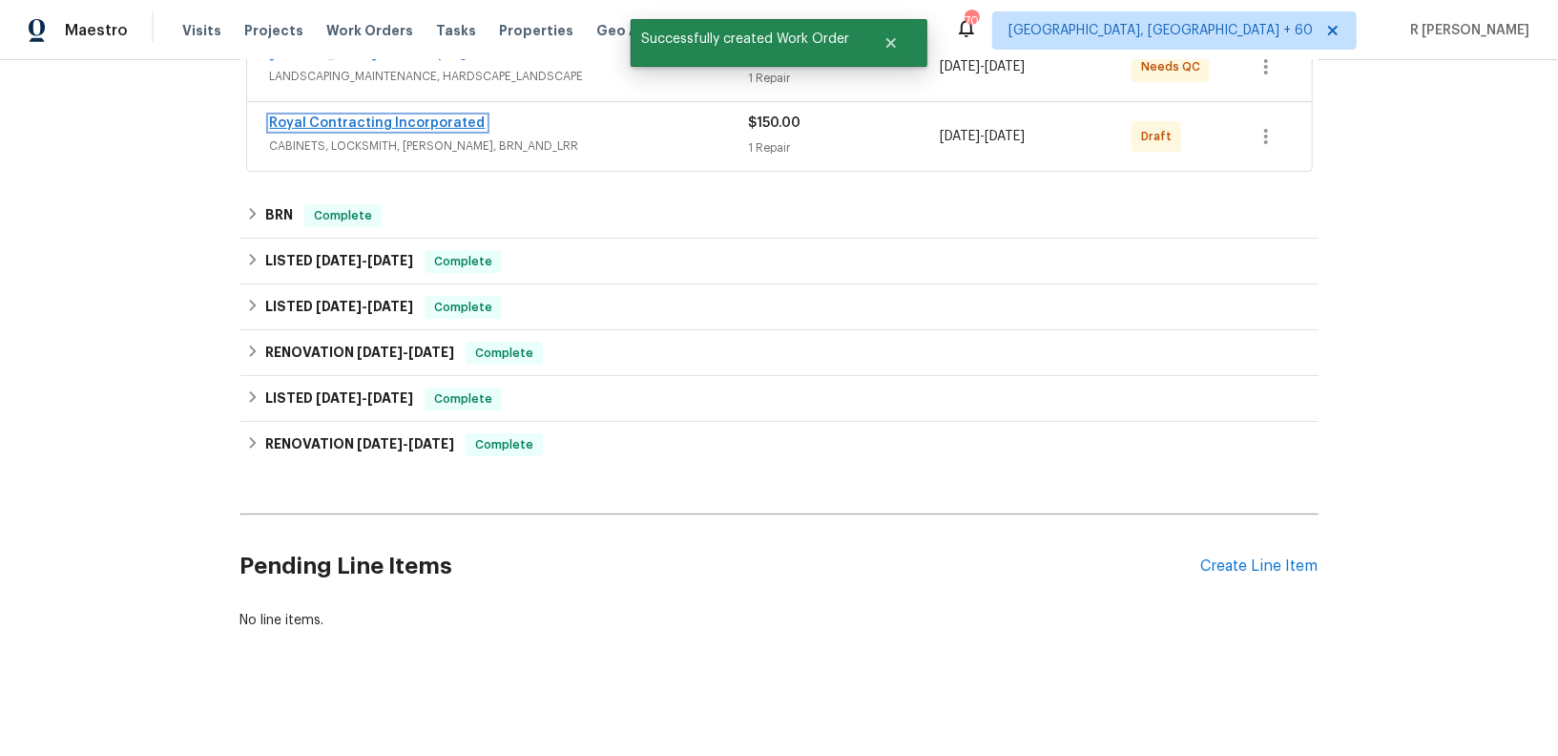
click at [345, 124] on link "Royal Contracting Incorporated" at bounding box center [378, 122] width 216 height 13
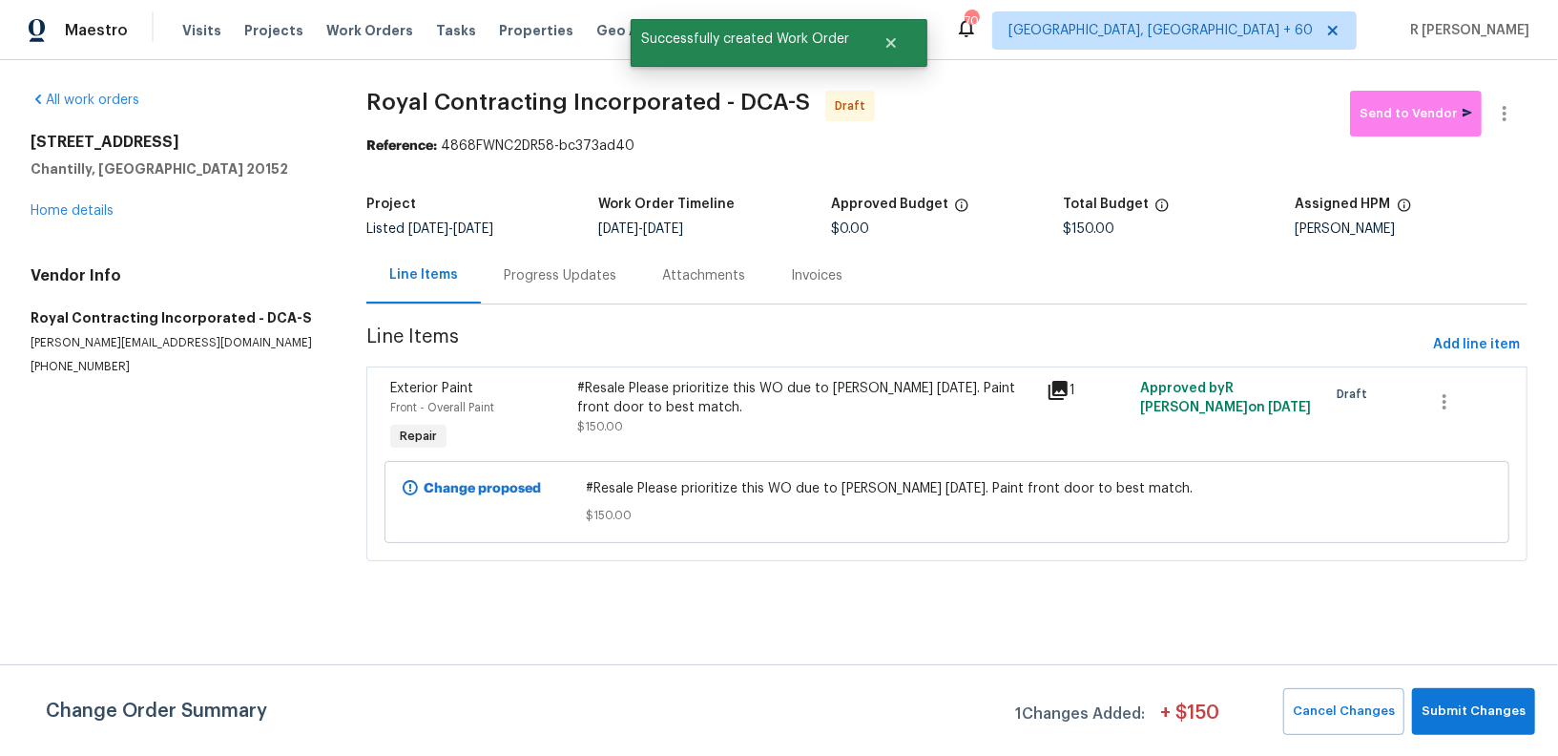
click at [584, 277] on div "Progress Updates" at bounding box center [560, 275] width 113 height 19
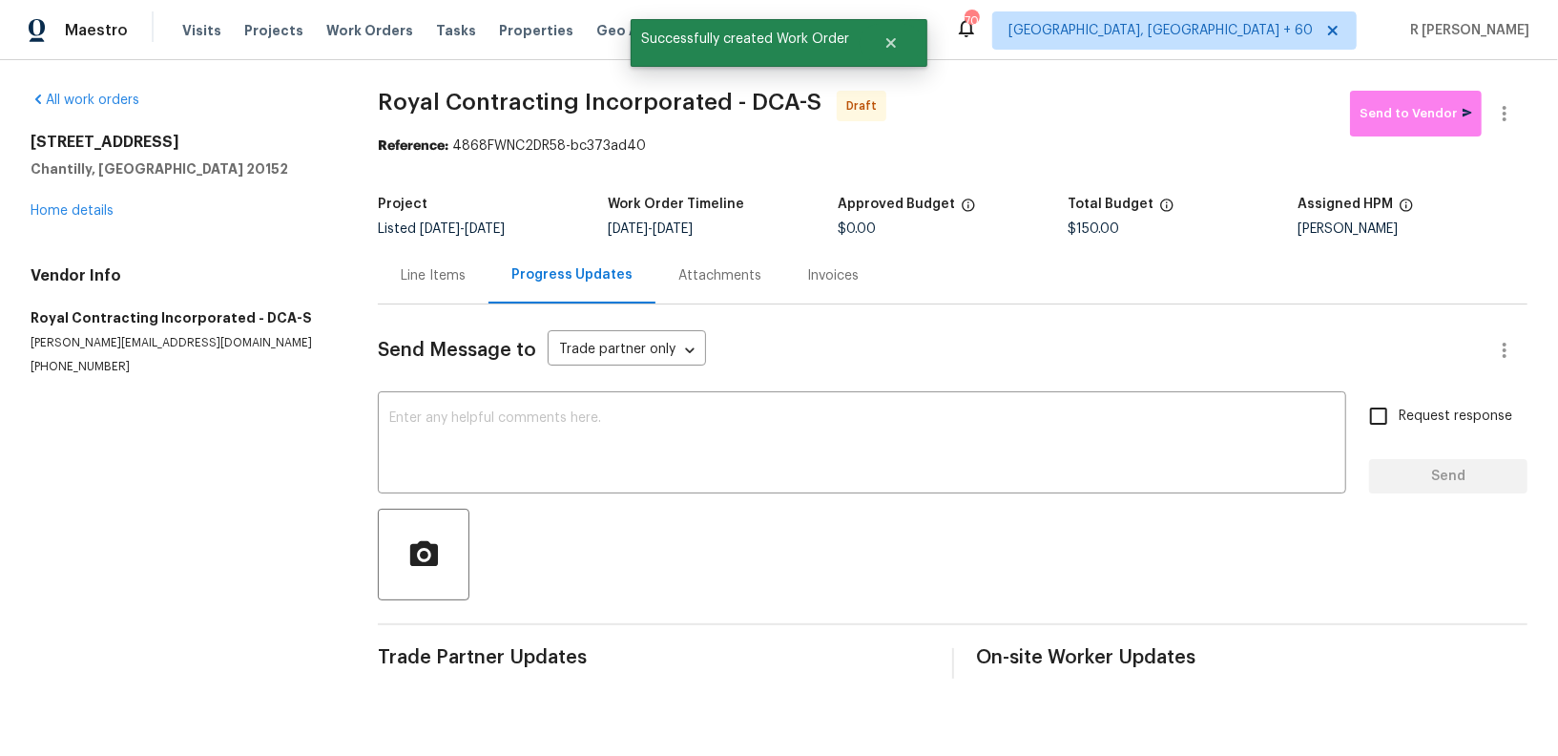
click at [429, 280] on div "Line Items" at bounding box center [433, 275] width 65 height 19
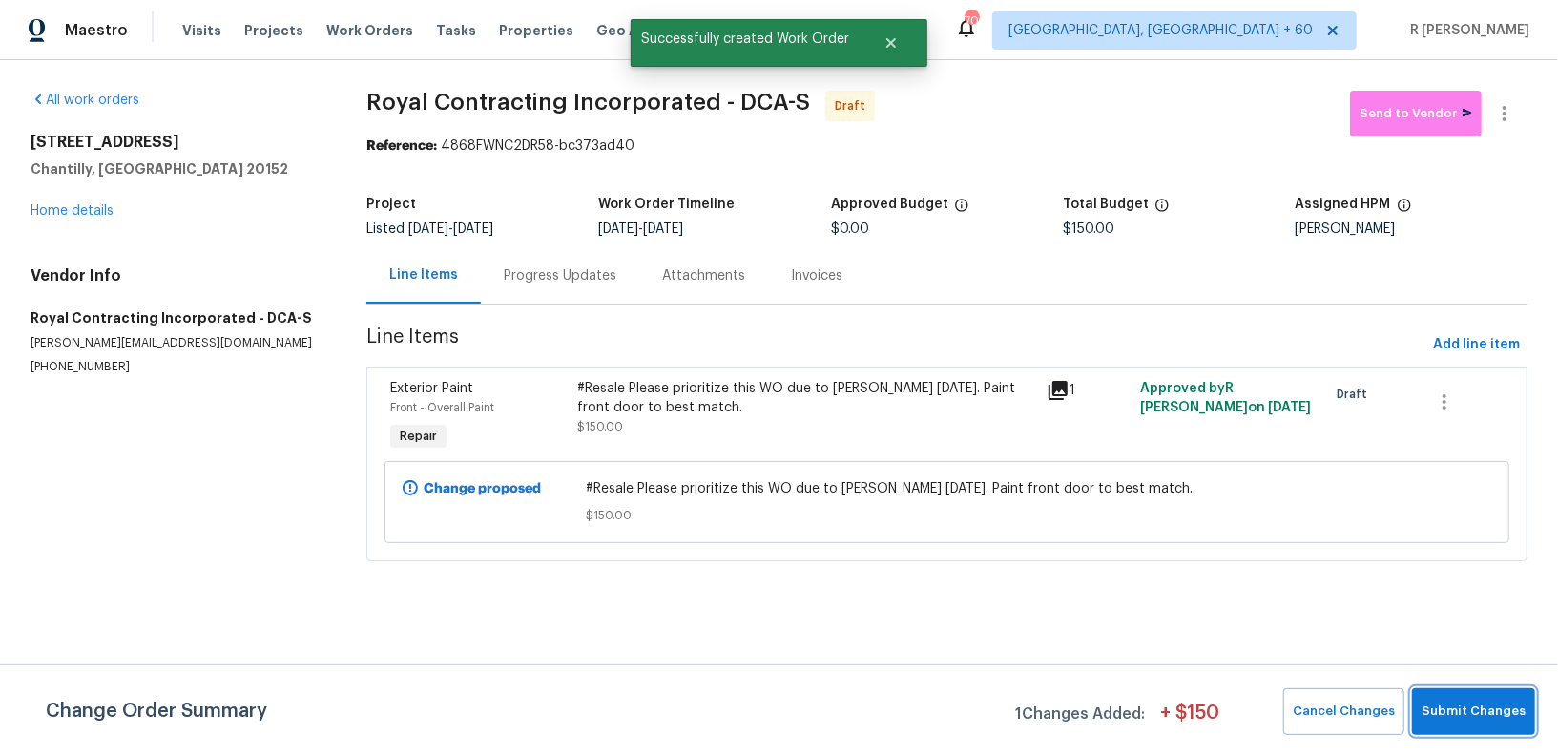
click at [1504, 719] on span "Submit Changes" at bounding box center [1474, 711] width 104 height 22
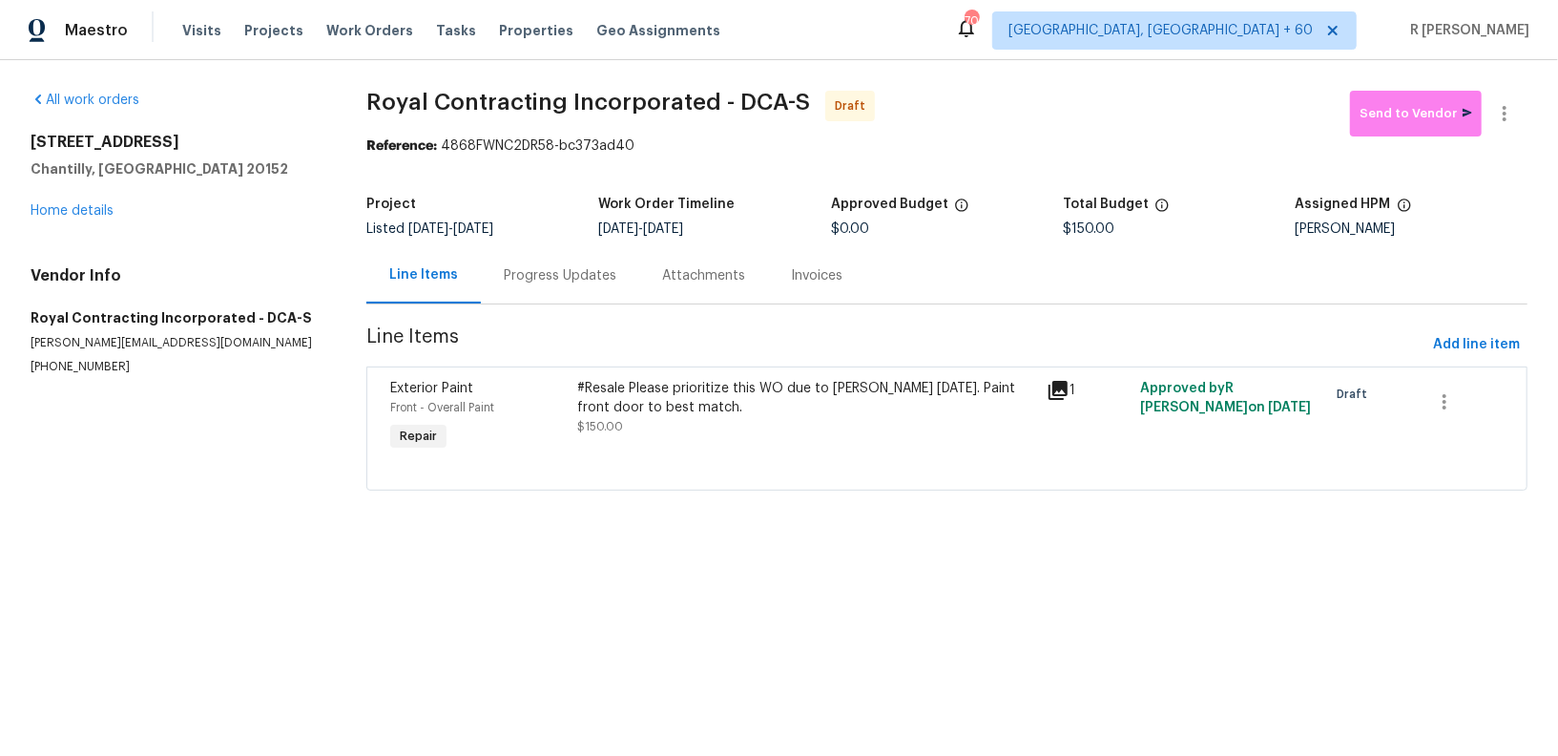
click at [543, 284] on div "Progress Updates" at bounding box center [560, 275] width 113 height 19
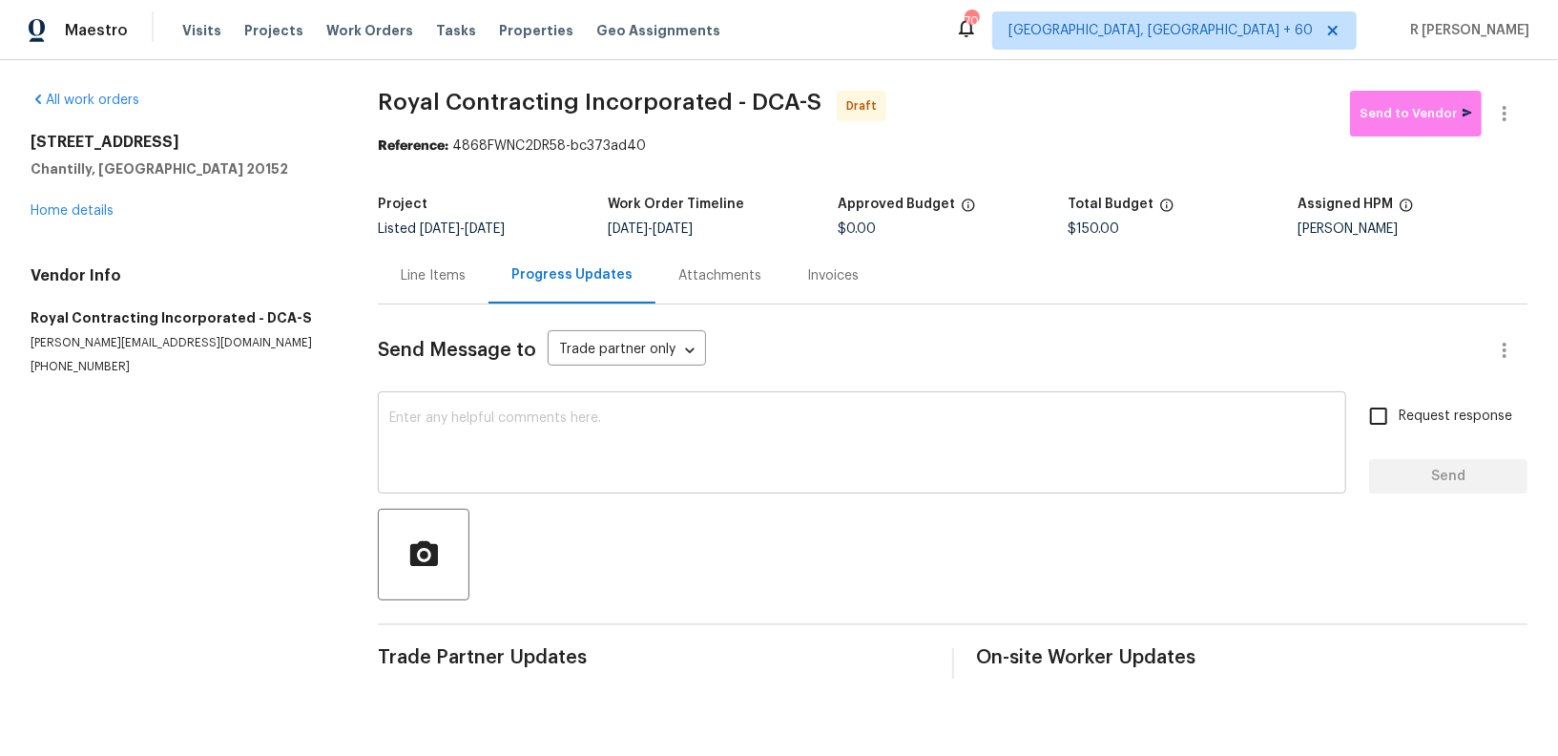
click at [741, 457] on textarea at bounding box center [861, 444] width 945 height 67
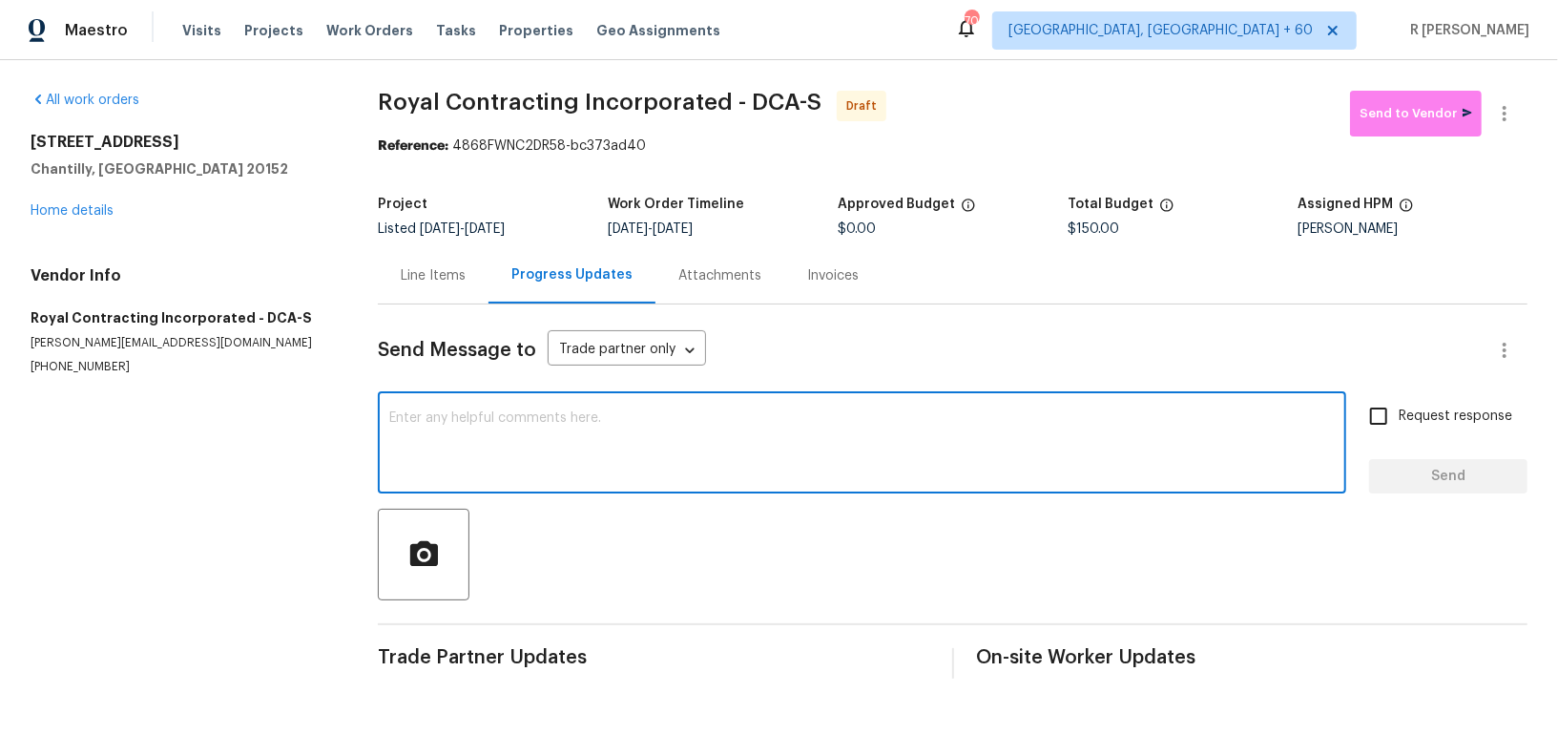
paste textarea "Hey, this is Yogesh from Opendoor. I’m confirming you received the WO for the p…"
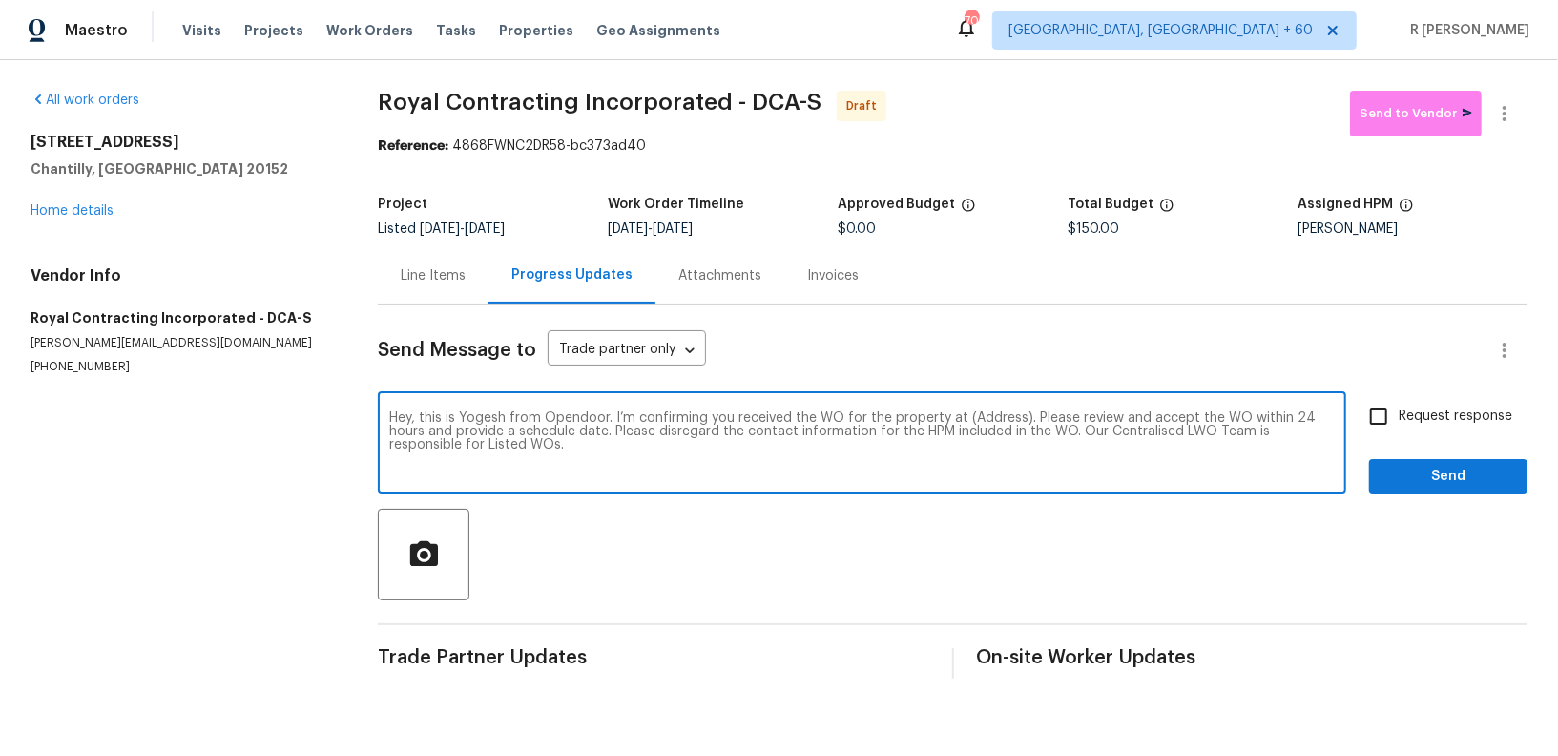
click at [980, 422] on textarea "Hey, this is Yogesh from Opendoor. I’m confirming you received the WO for the p…" at bounding box center [861, 444] width 945 height 67
click at [980, 425] on textarea "Hey, this is Yogesh from Opendoor. I’m confirming you received the WO for the p…" at bounding box center [861, 444] width 945 height 67
click at [970, 415] on textarea "Hey, this is Yogesh from Opendoor. I’m confirming you received the WO for the p…" at bounding box center [861, 444] width 945 height 67
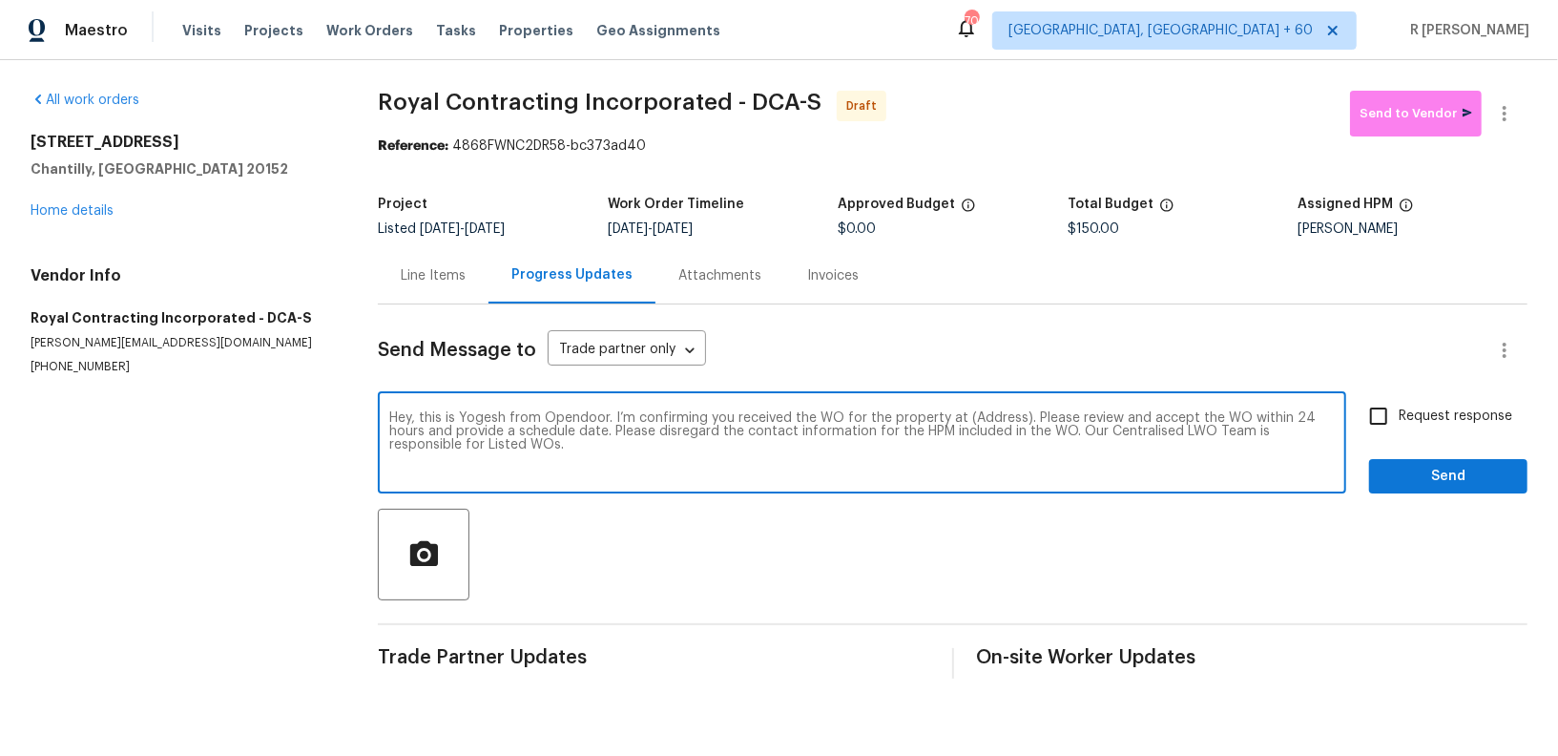
paste textarea "26124 Flintonbridge Dr, Chantilly, VA 20152"
type textarea "Hey, this is Yogesh from Opendoor. I’m confirming you received the WO for the p…"
click at [1414, 416] on span "Request response" at bounding box center [1456, 416] width 114 height 20
click at [1399, 416] on input "Request response" at bounding box center [1379, 416] width 40 height 40
checkbox input "true"
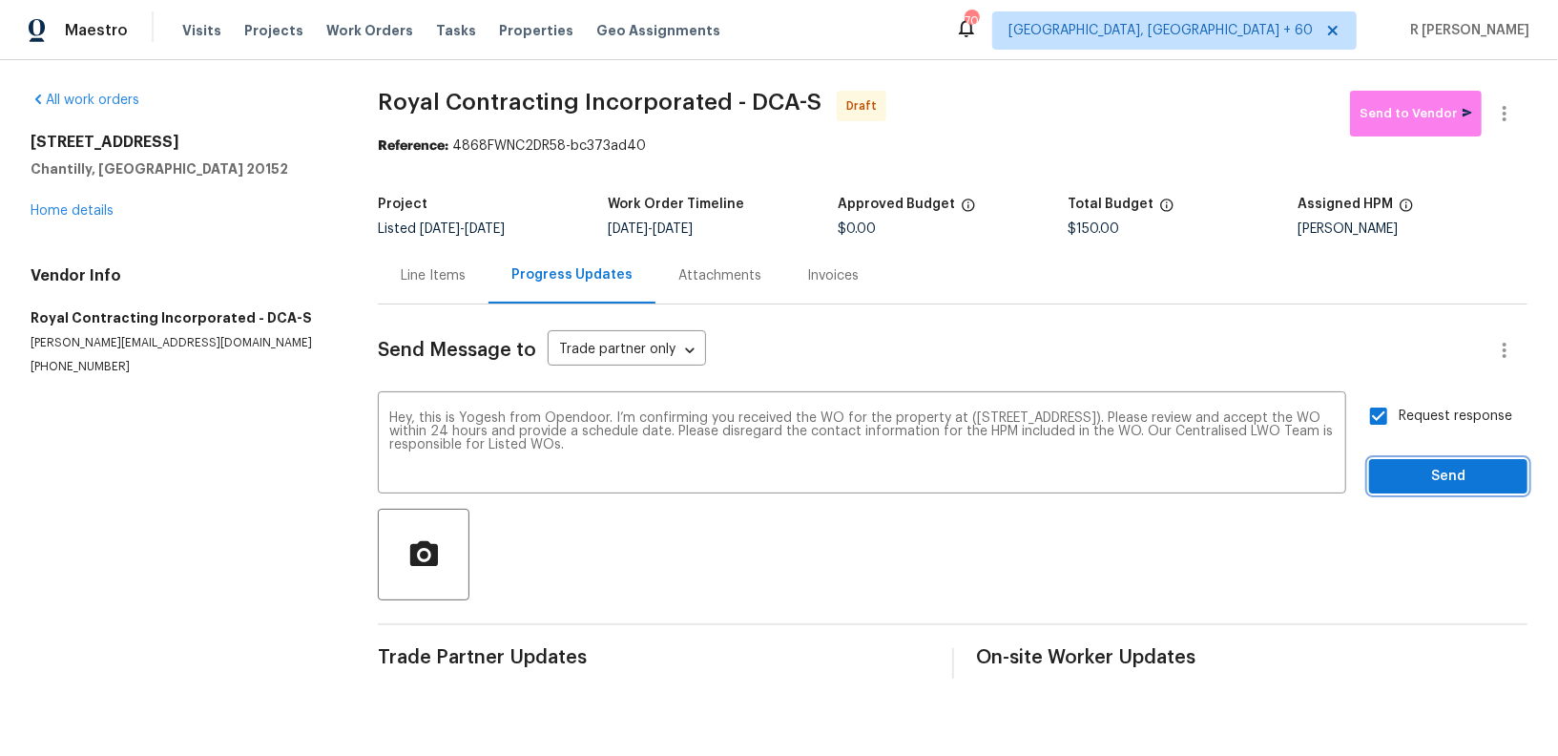
click at [1417, 488] on button "Send" at bounding box center [1448, 476] width 158 height 35
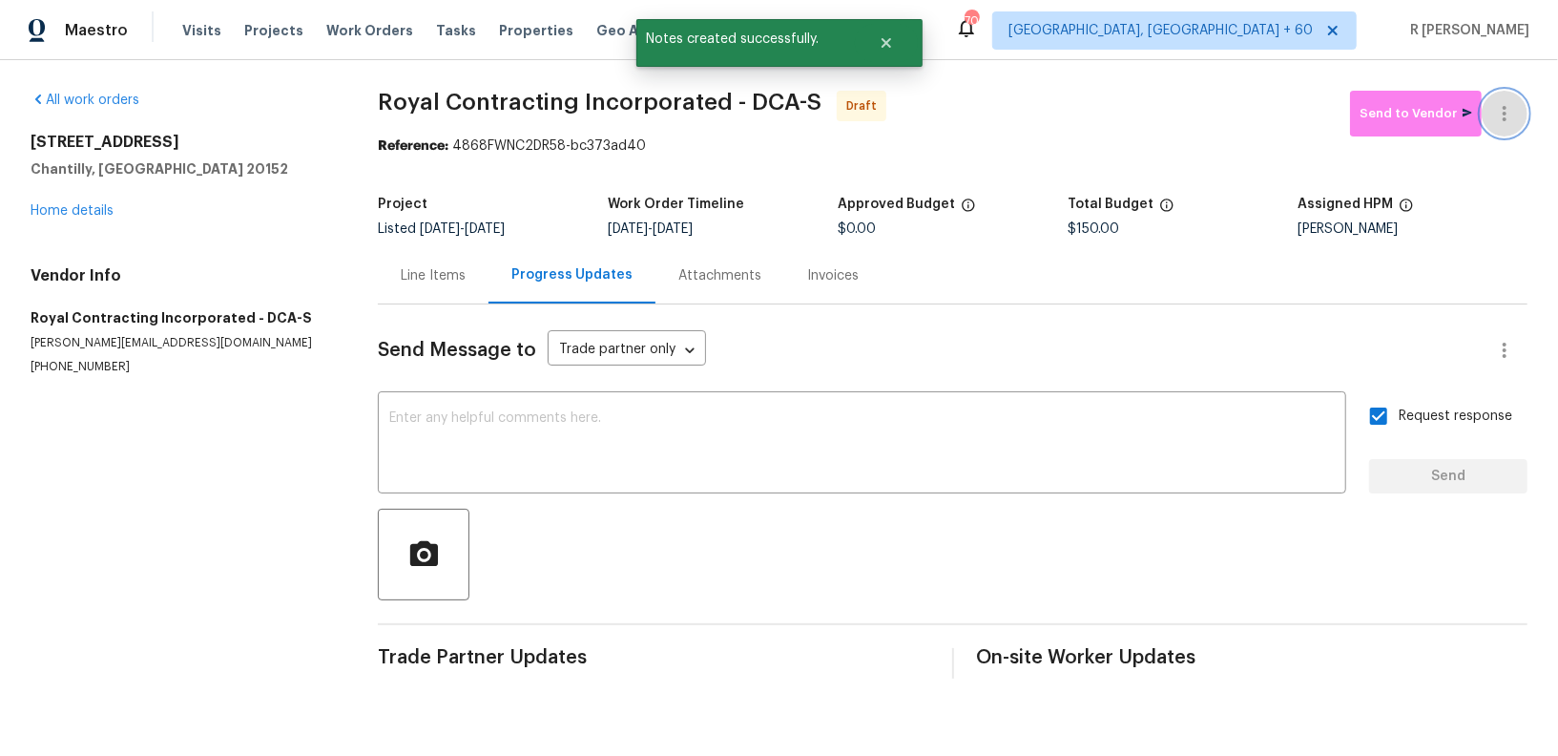
click at [1513, 111] on icon "button" at bounding box center [1504, 113] width 23 height 23
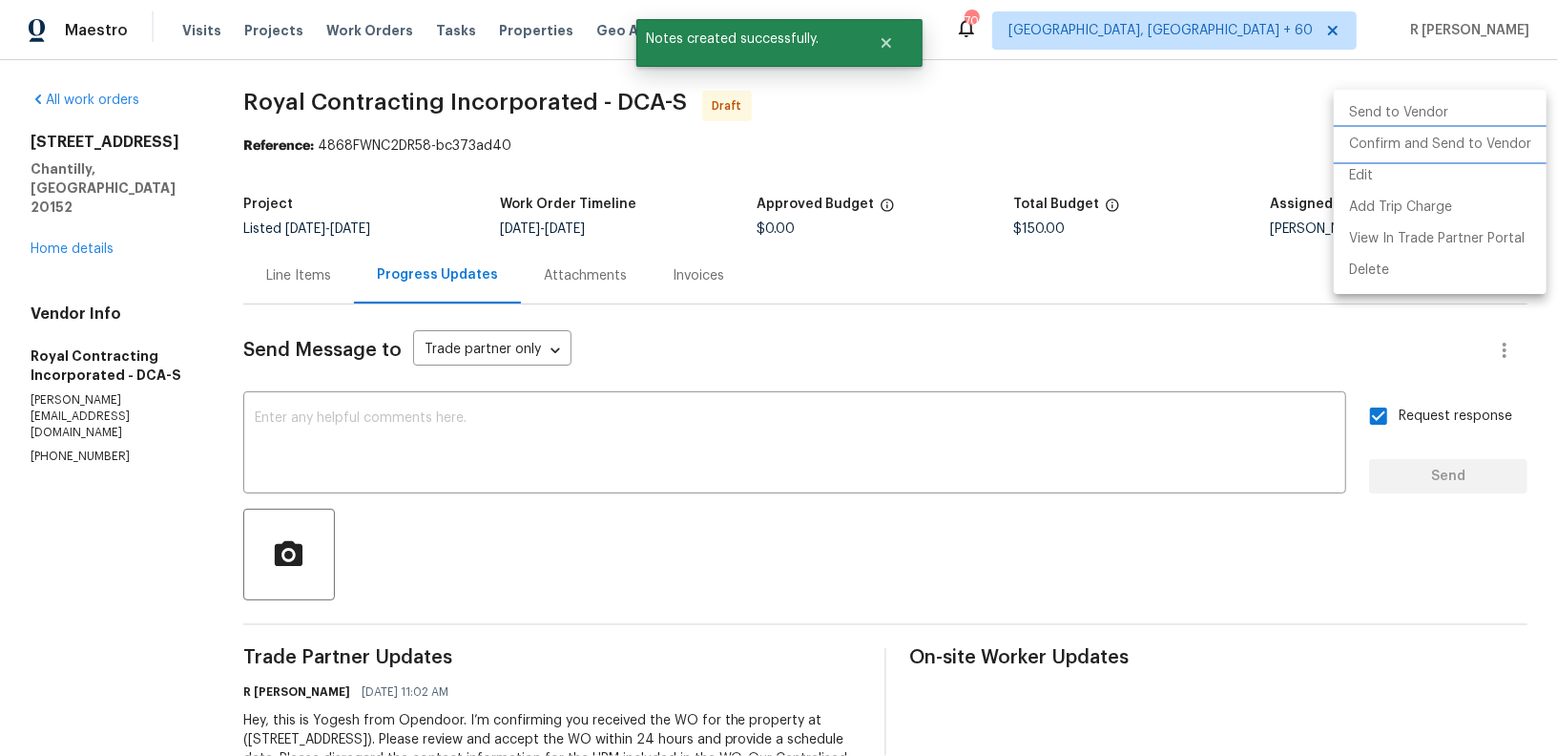
click at [1461, 143] on li "Confirm and Send to Vendor" at bounding box center [1440, 144] width 213 height 31
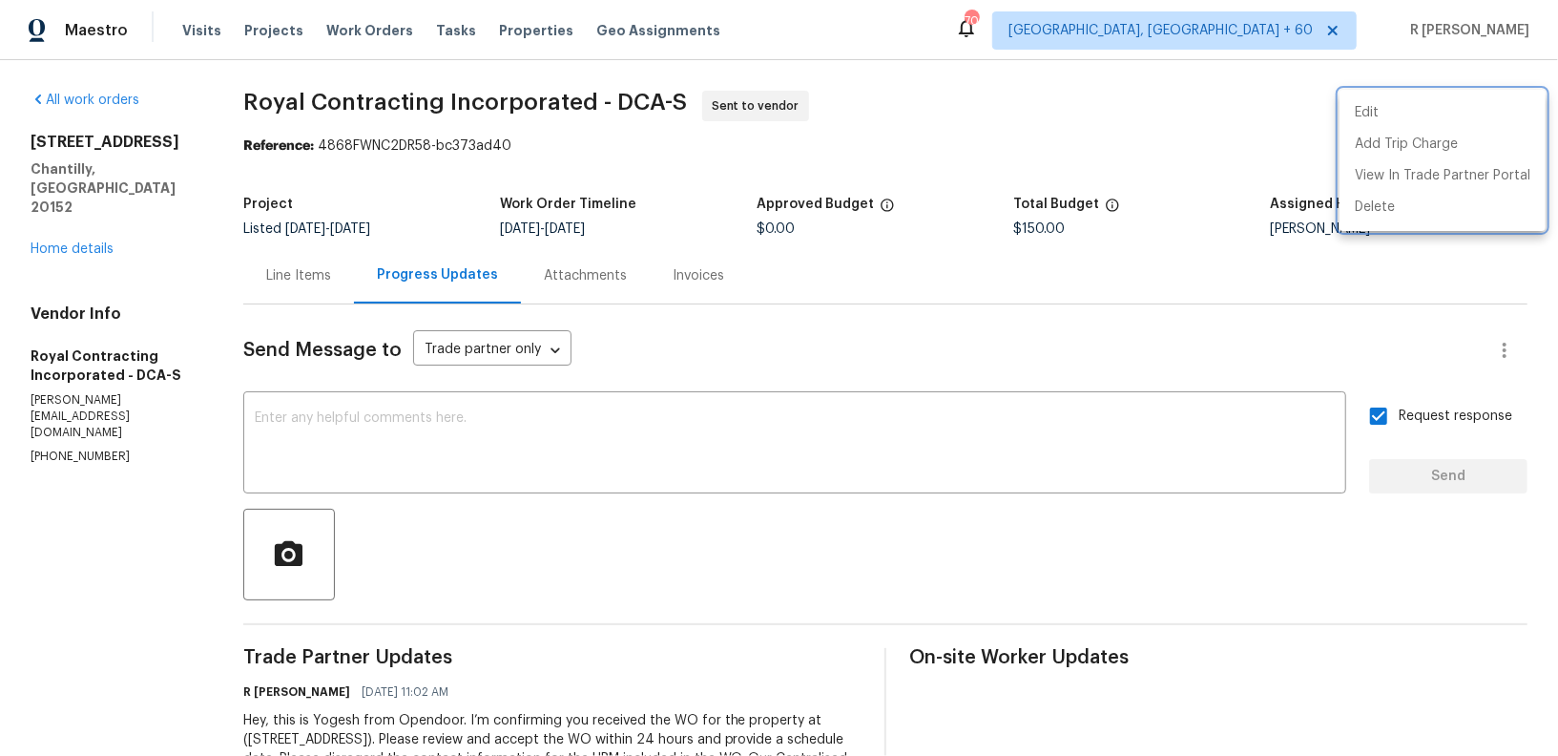
click at [620, 442] on div at bounding box center [779, 378] width 1558 height 756
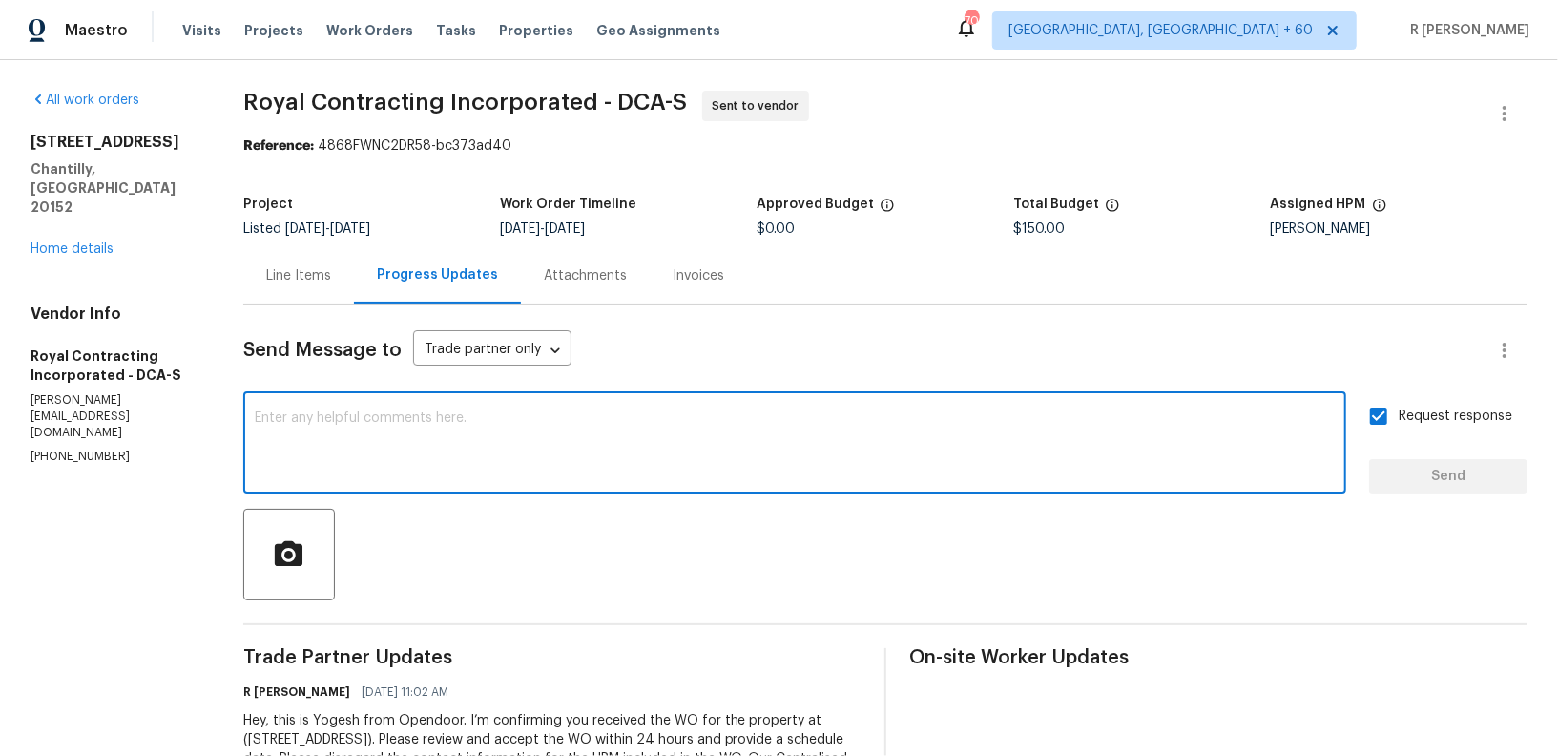
click at [620, 442] on textarea at bounding box center [795, 444] width 1080 height 67
paste textarea "Attention All Work Orders must include before-photos (both close-up and wide-an…"
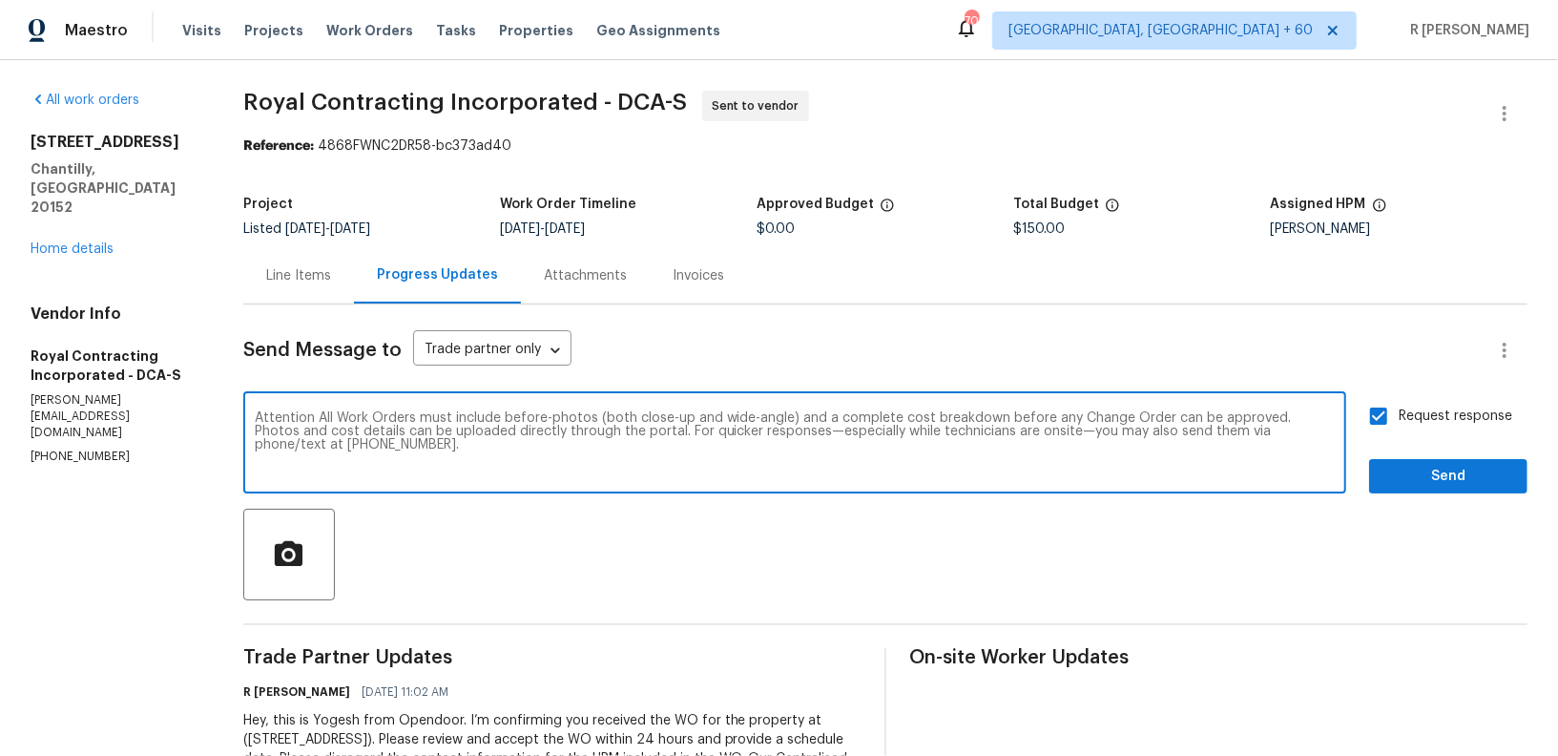
type textarea "Attention All Work Orders must include before-photos (both close-up and wide-an…"
click at [1415, 474] on span "Send" at bounding box center [1448, 477] width 128 height 24
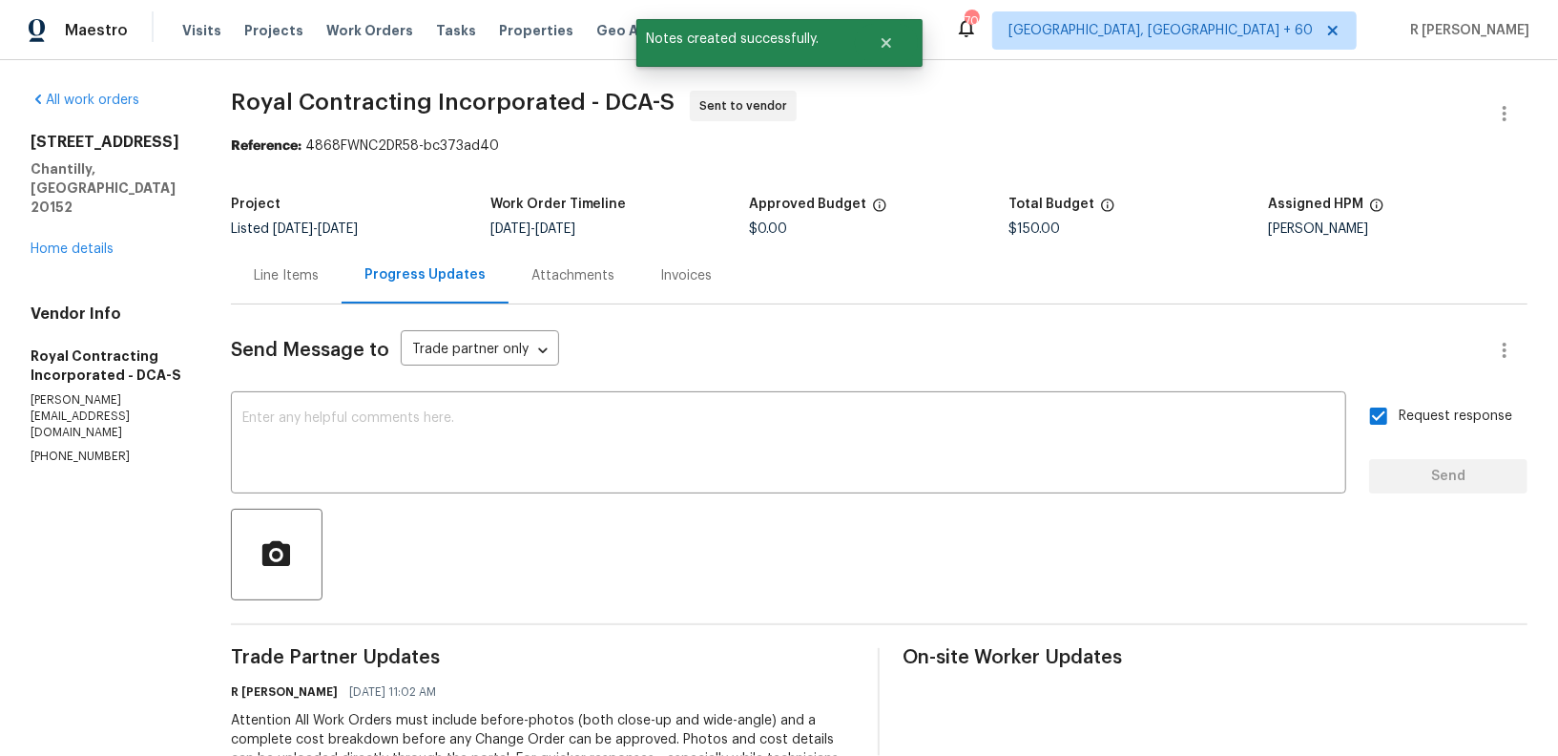
click at [77, 448] on p "(703) 498-9323" at bounding box center [108, 456] width 155 height 16
copy p "(703) 498-9323"
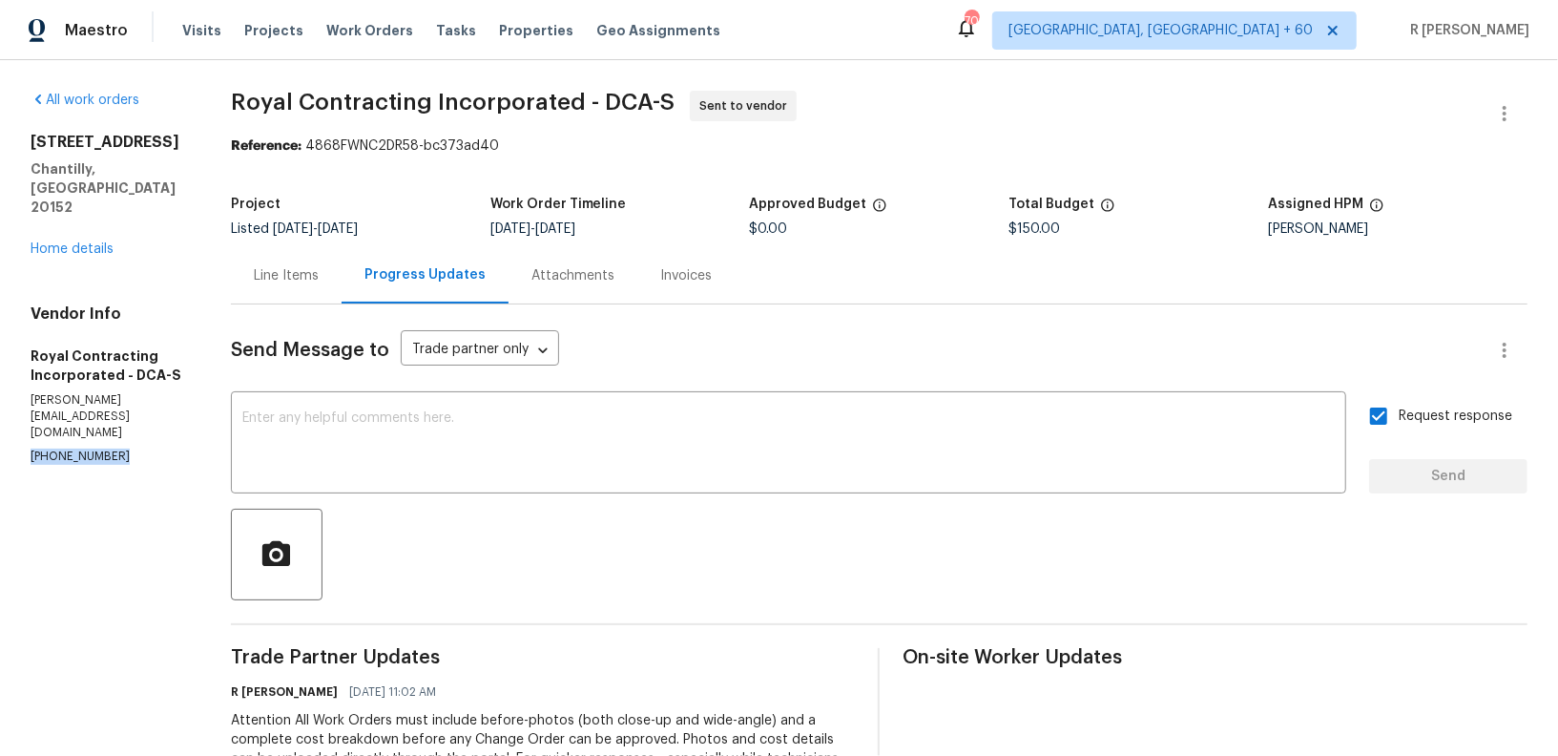
copy p "(703) 498-9323"
click at [263, 294] on div "Line Items" at bounding box center [286, 275] width 111 height 56
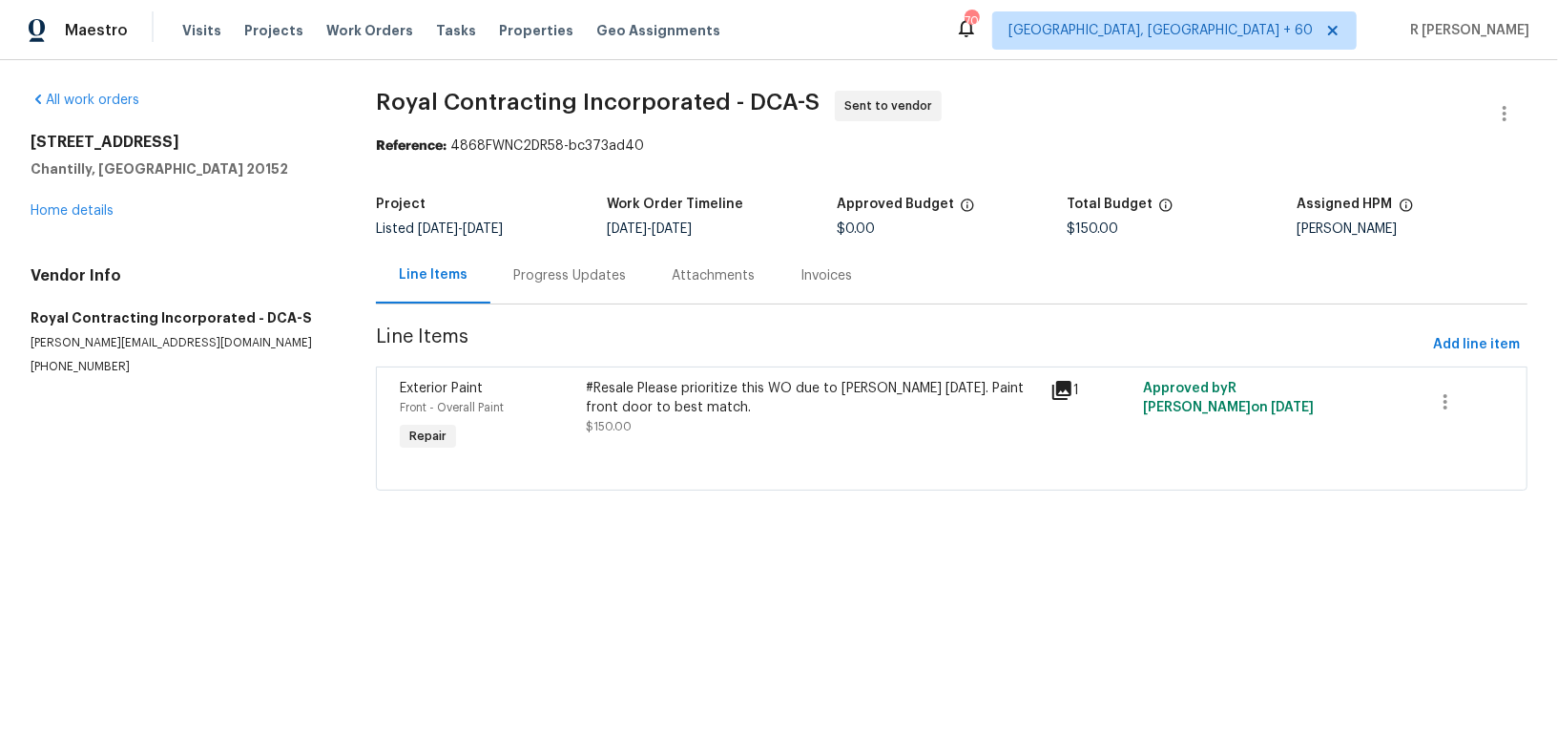
click at [778, 447] on div "#Resale Please prioritize this WO due to COE today. Paint front door to best ma…" at bounding box center [812, 417] width 465 height 88
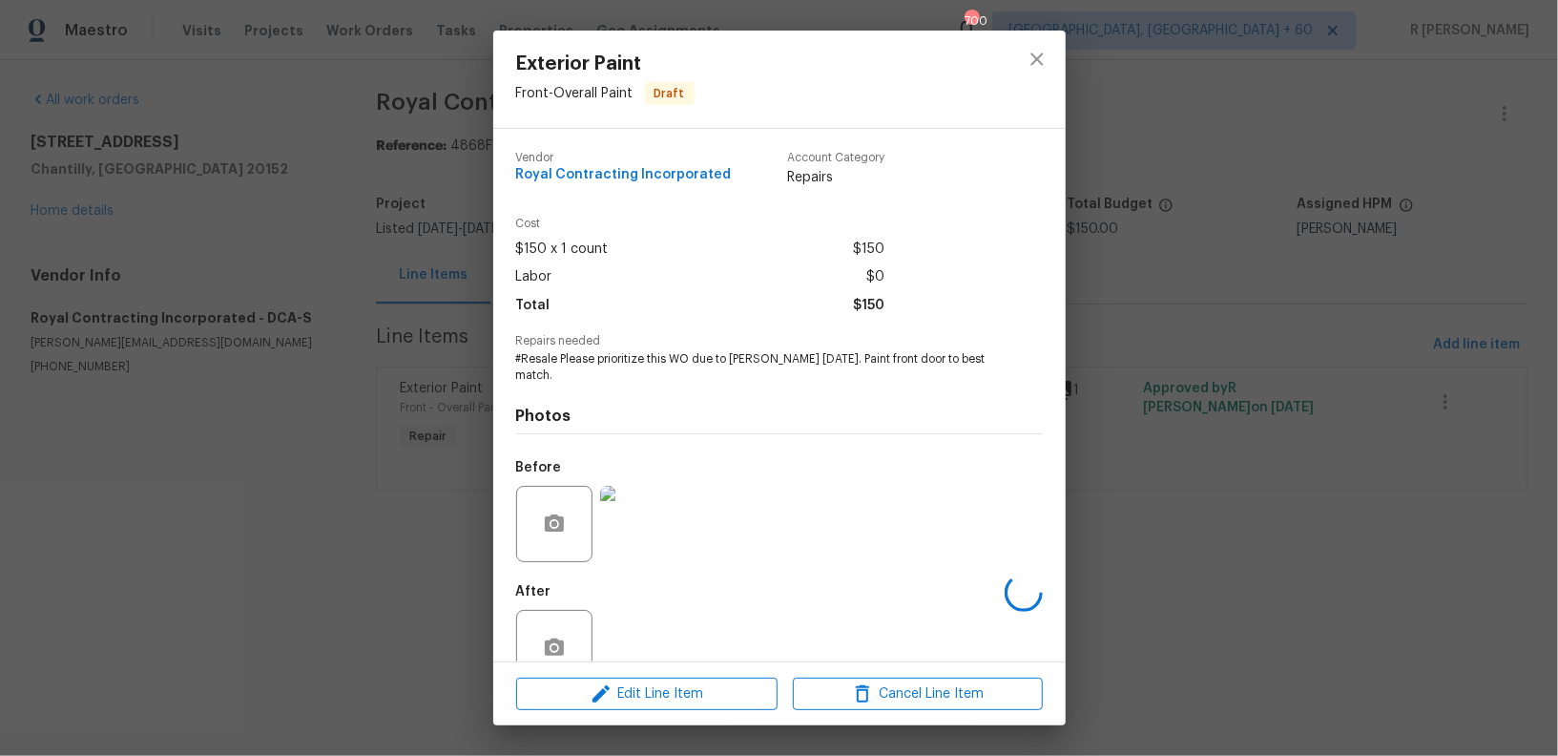
scroll to position [28, 0]
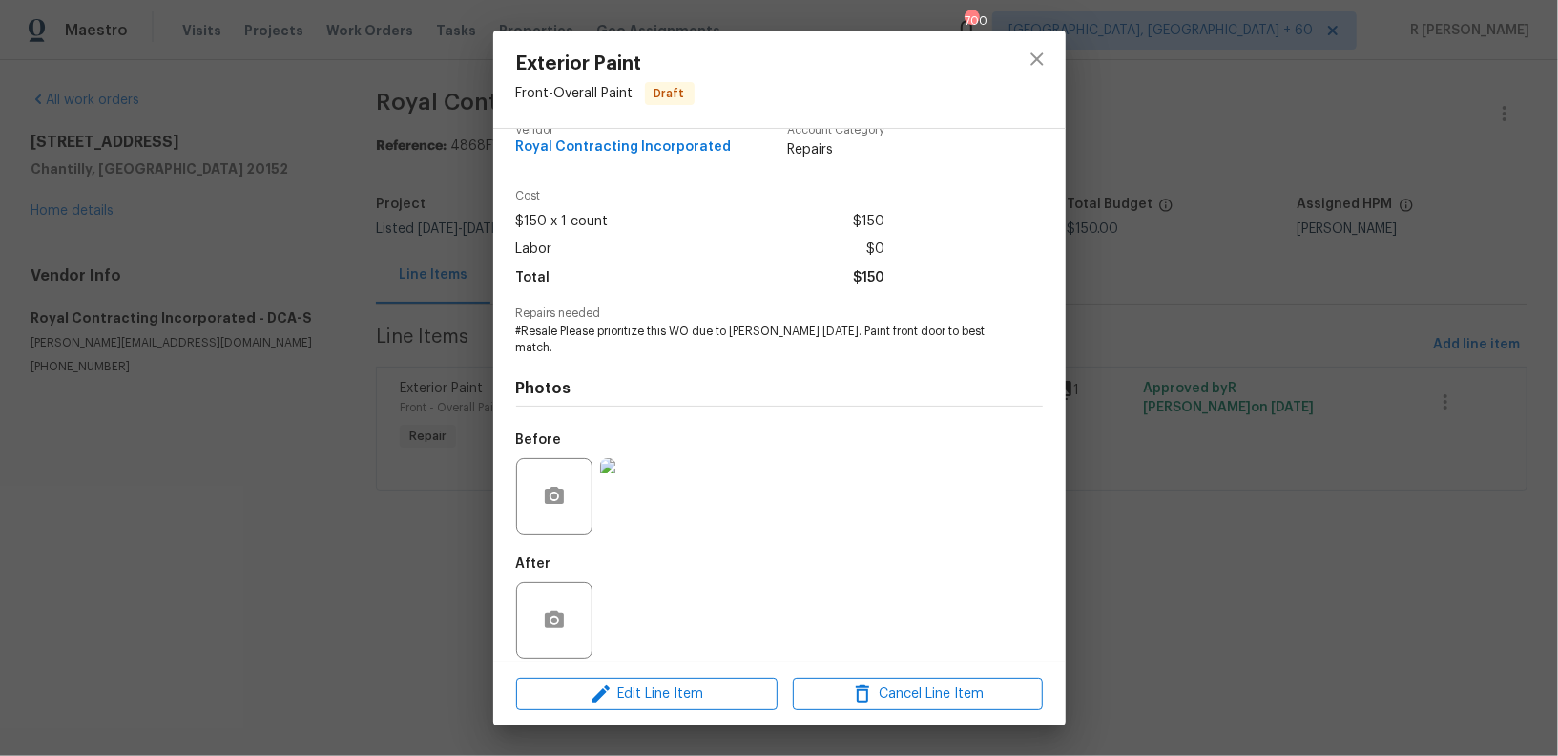
click at [670, 483] on img at bounding box center [638, 496] width 76 height 76
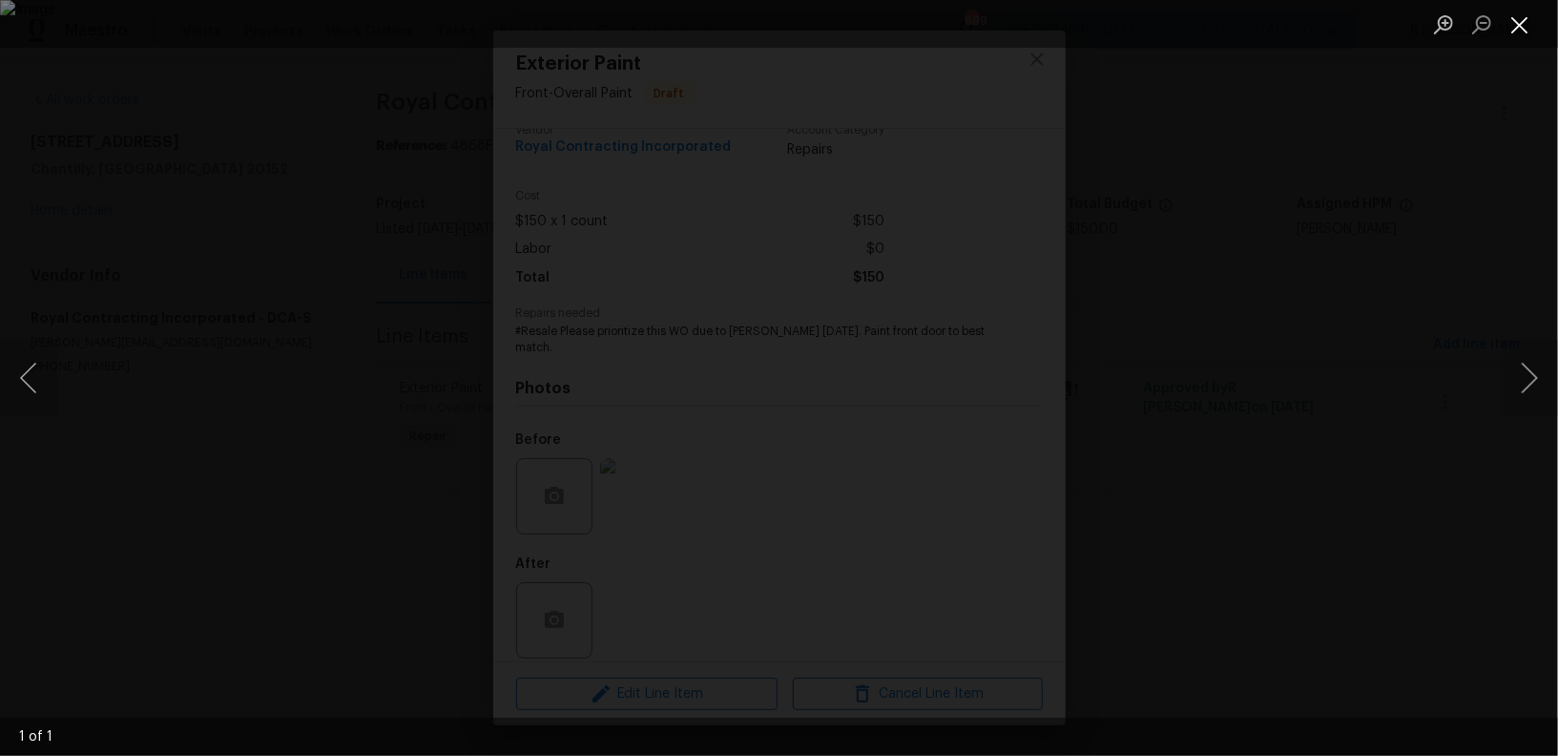
click at [1529, 34] on button "Close lightbox" at bounding box center [1520, 24] width 38 height 33
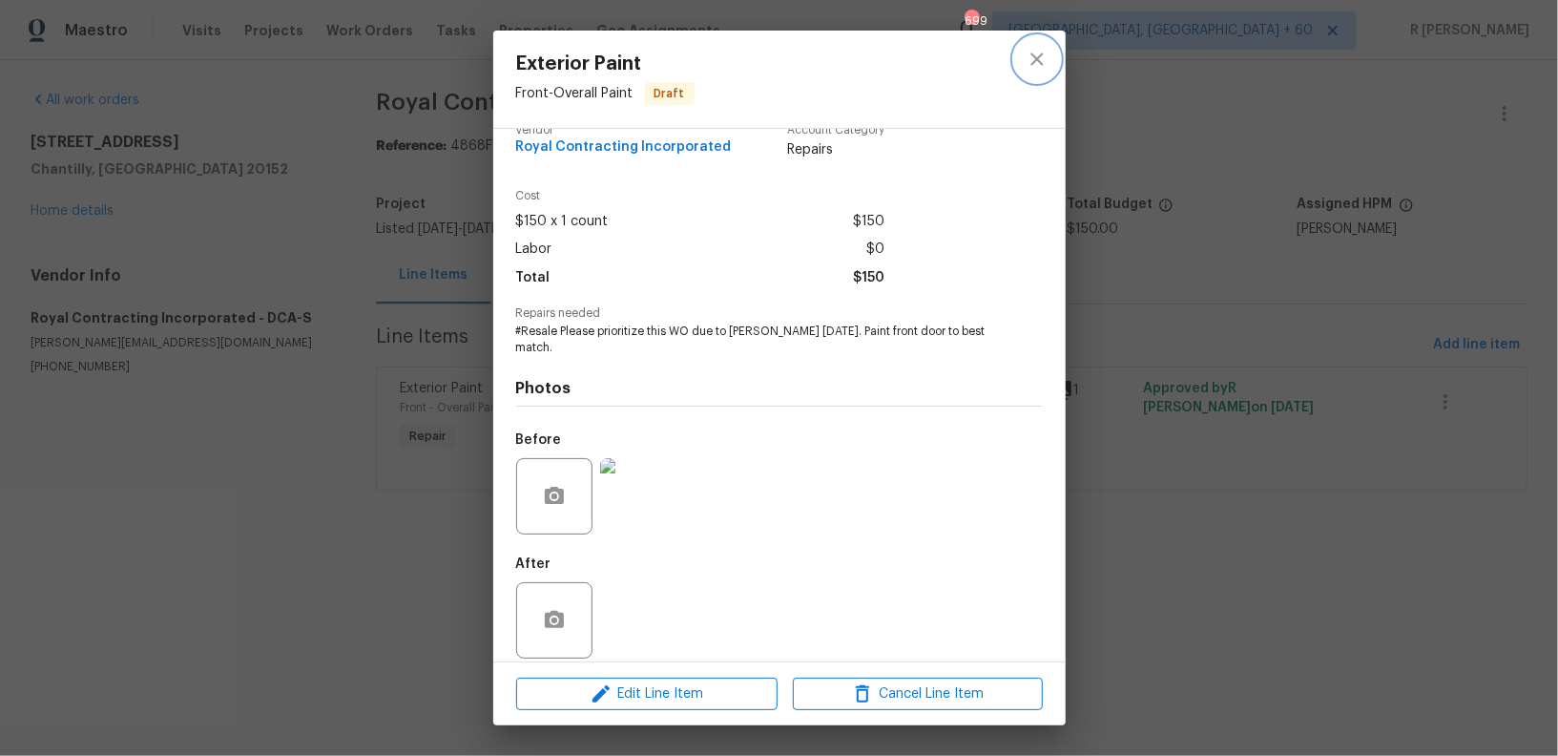
click at [1034, 73] on button "close" at bounding box center [1037, 59] width 46 height 46
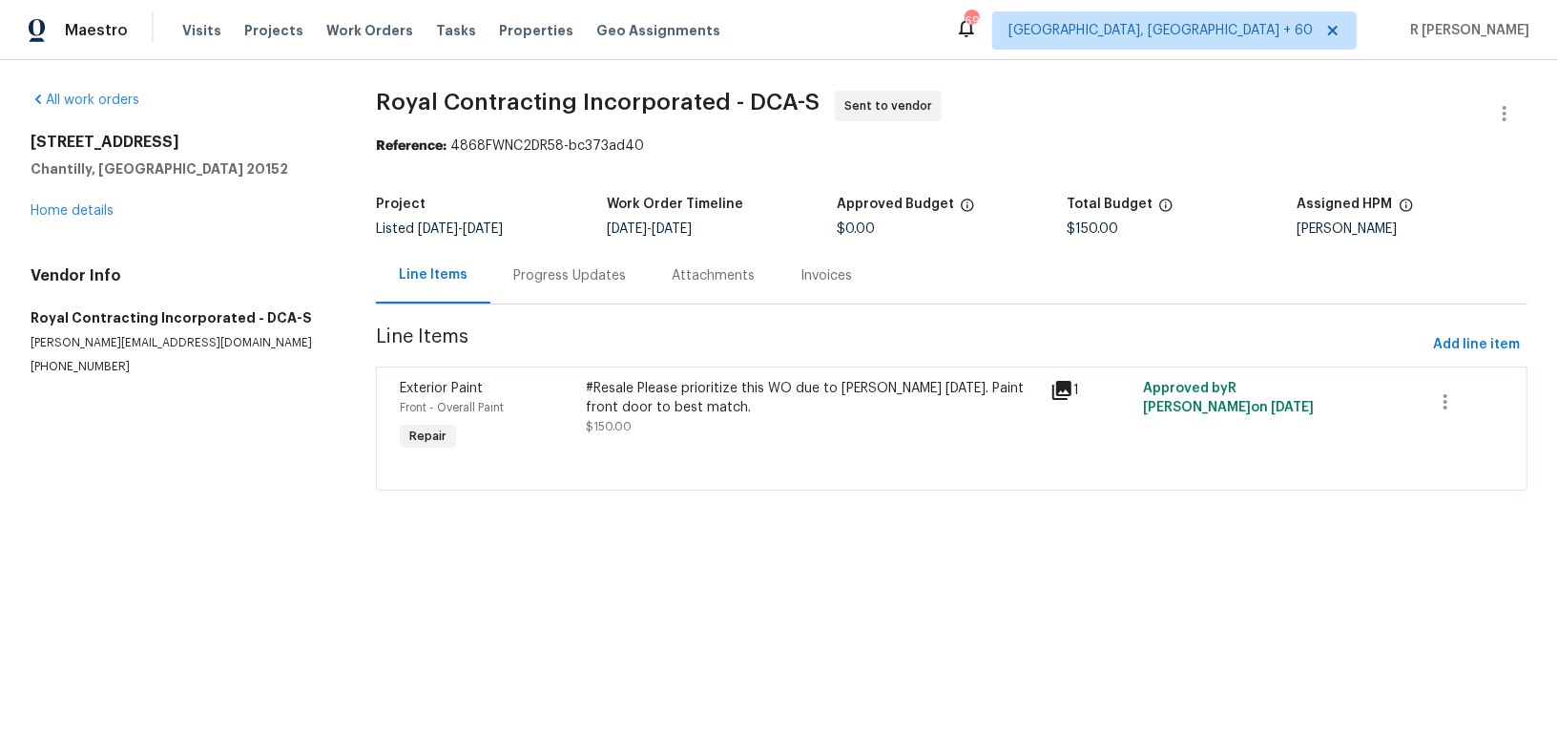
click at [1088, 384] on div "1" at bounding box center [1090, 390] width 81 height 23
click at [1058, 386] on icon at bounding box center [1061, 390] width 19 height 19
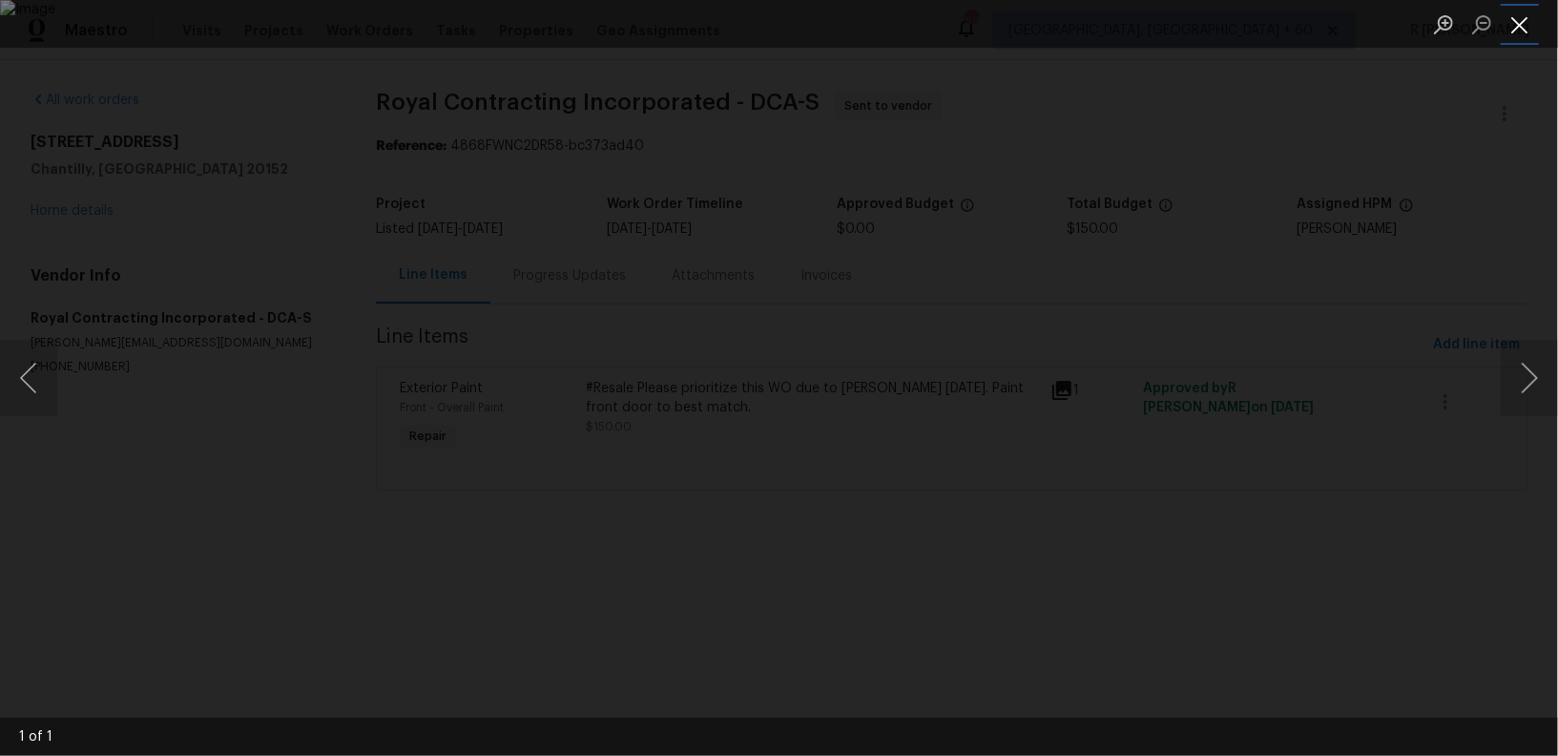
click at [1513, 31] on button "Close lightbox" at bounding box center [1520, 24] width 38 height 33
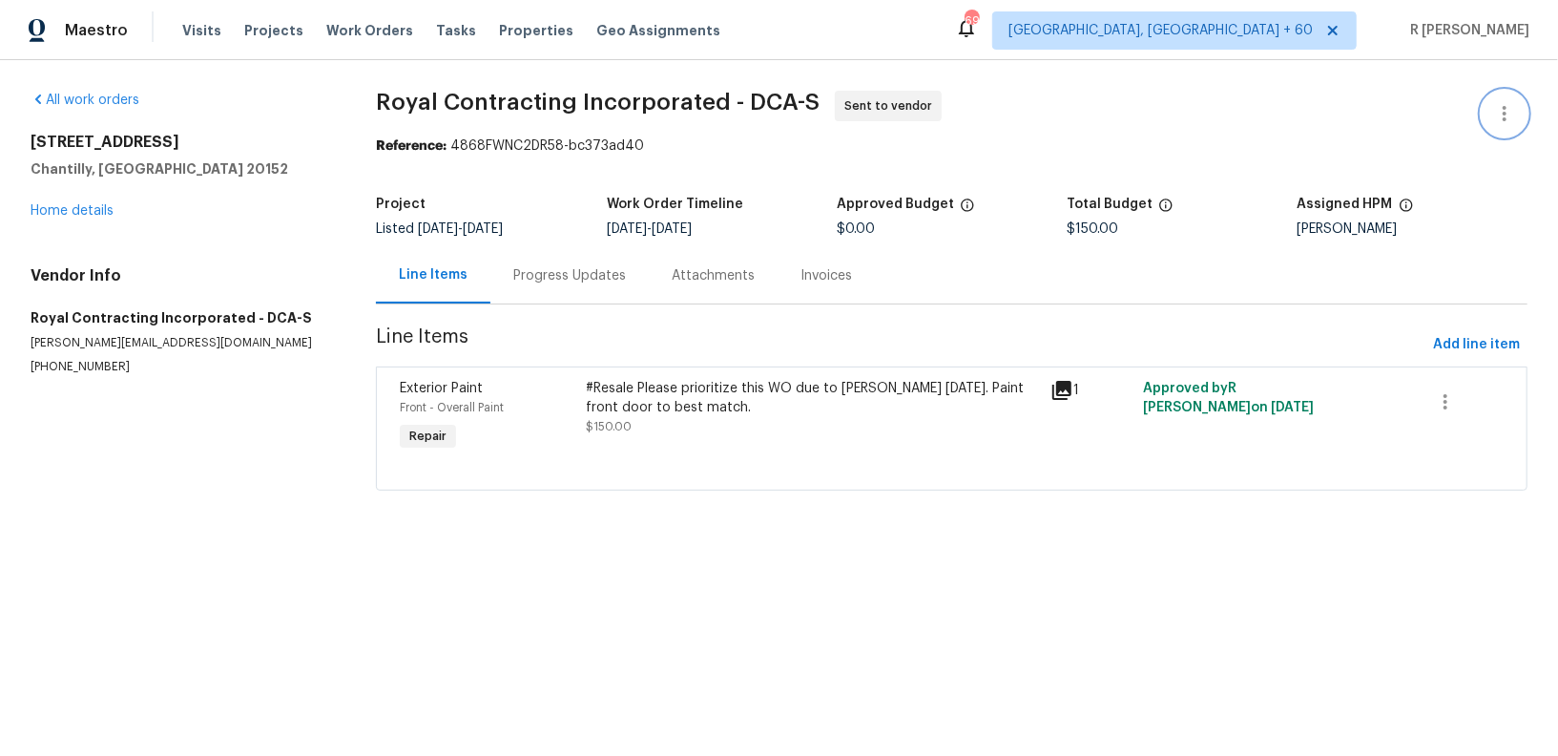
click at [1505, 109] on icon "button" at bounding box center [1504, 113] width 23 height 23
click at [1411, 111] on li "Edit" at bounding box center [1443, 112] width 206 height 31
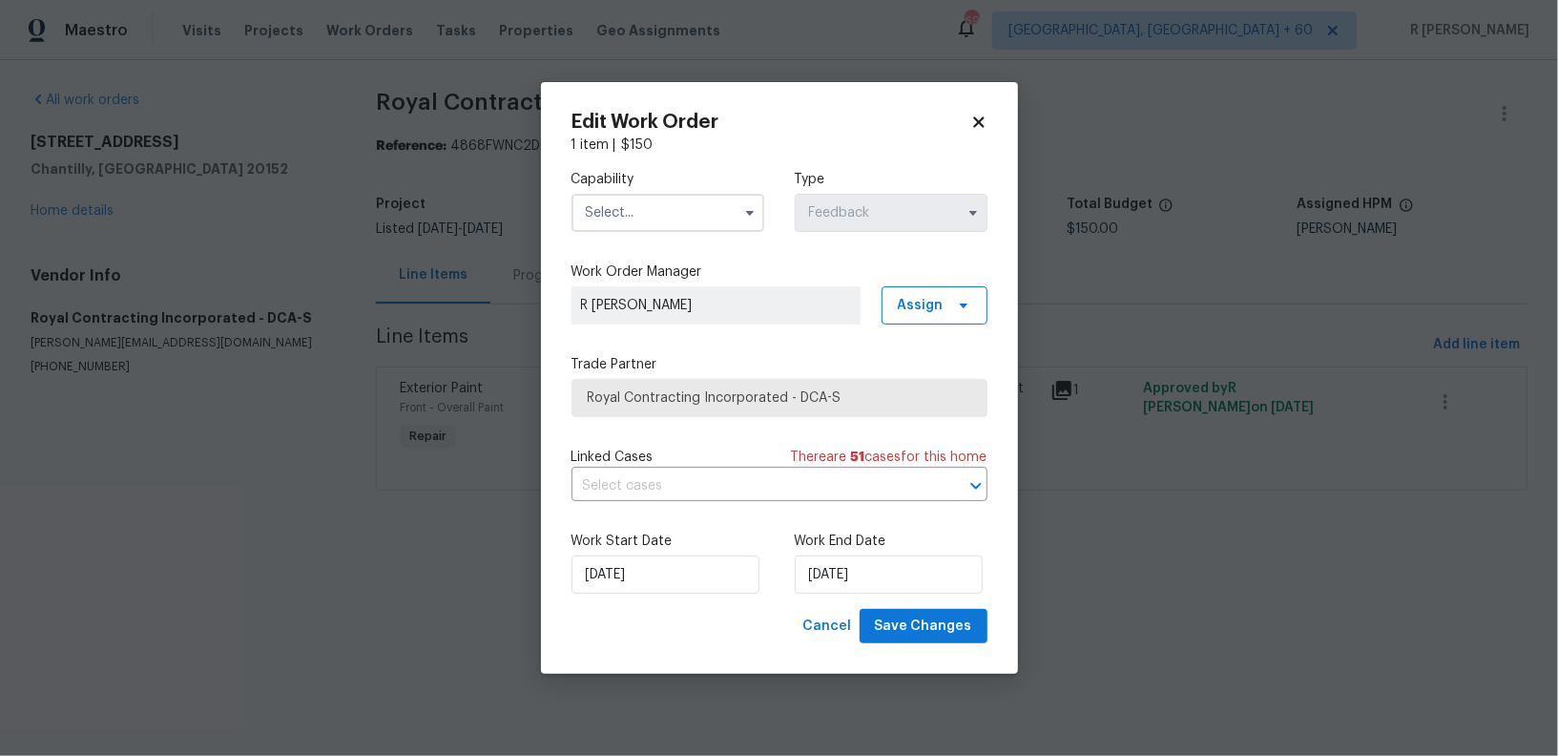
click at [637, 208] on input "text" at bounding box center [667, 213] width 193 height 38
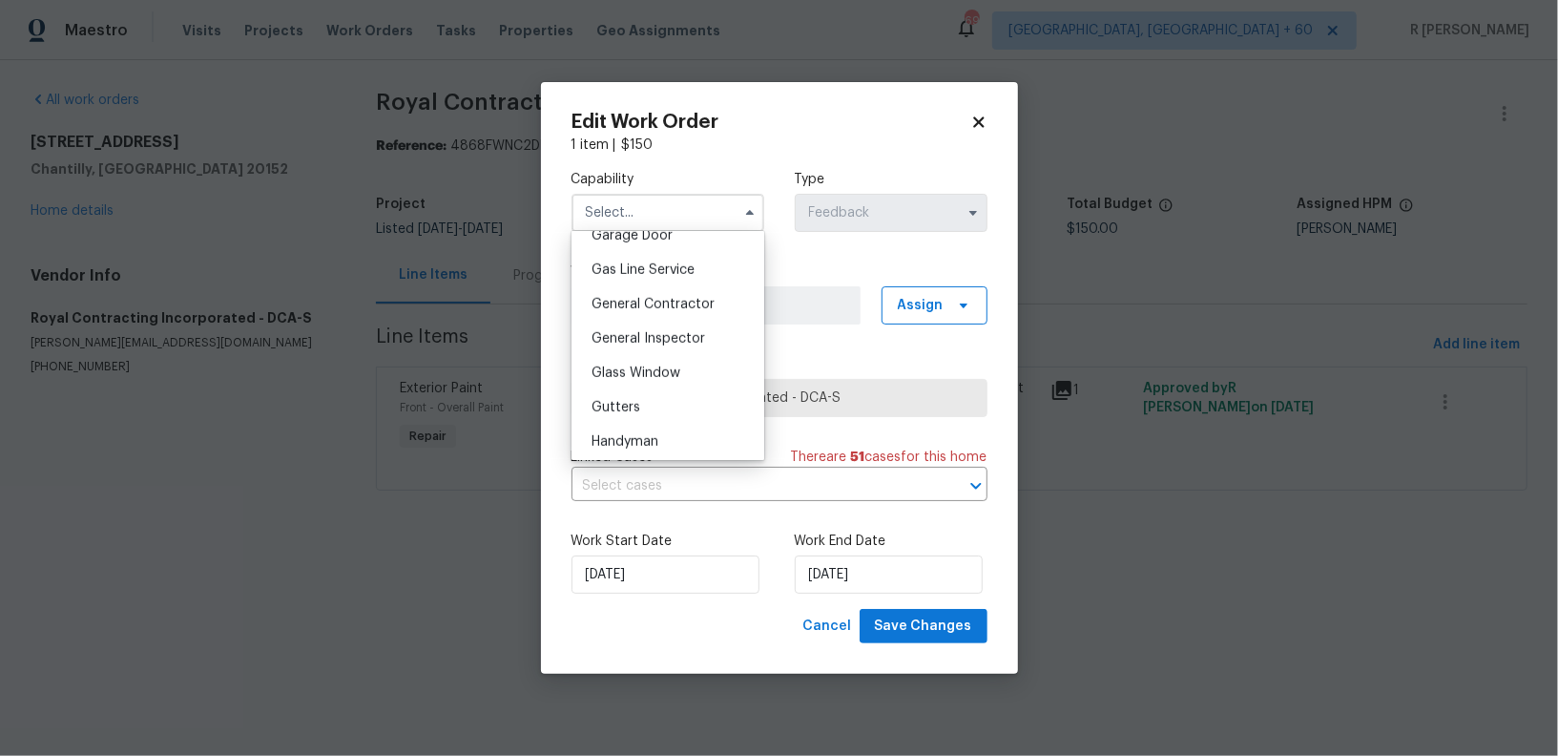
scroll to position [855, 0]
click at [673, 321] on div "General Contractor" at bounding box center [667, 310] width 183 height 34
type input "General Contractor"
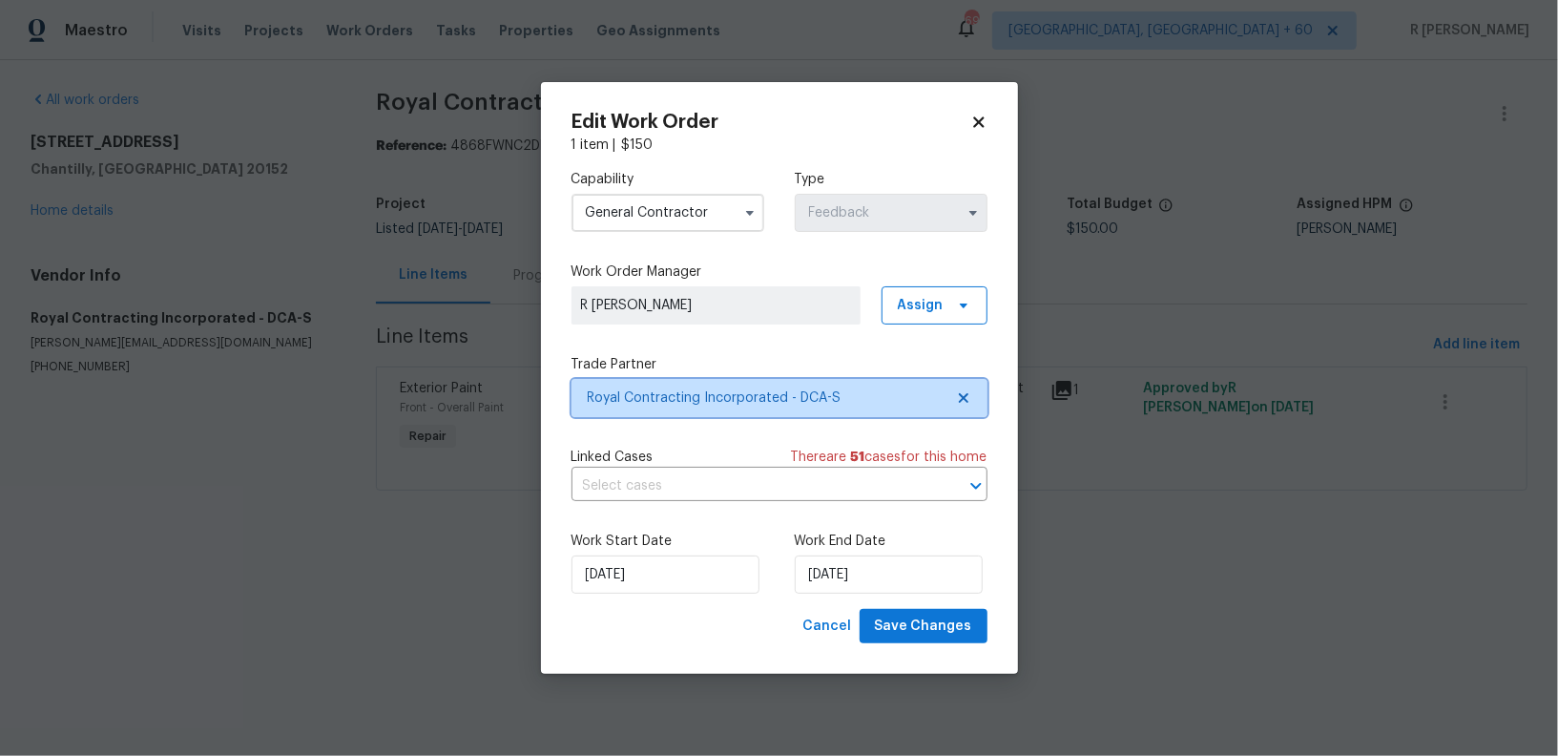
click at [700, 392] on span "Royal Contracting Incorporated - DCA-S" at bounding box center [766, 397] width 356 height 19
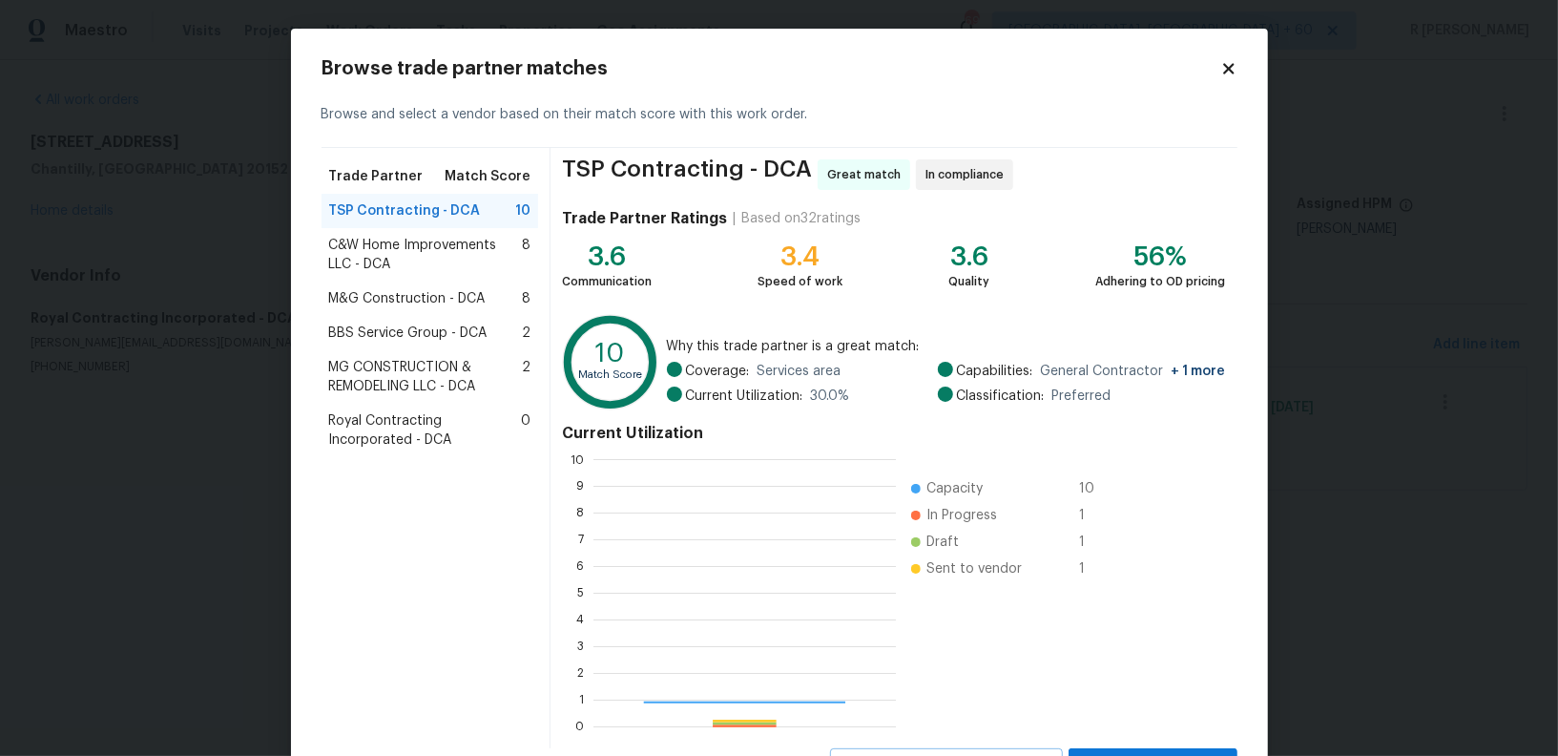
scroll to position [267, 301]
click at [385, 304] on span "M&G Construction - DCA" at bounding box center [407, 298] width 156 height 19
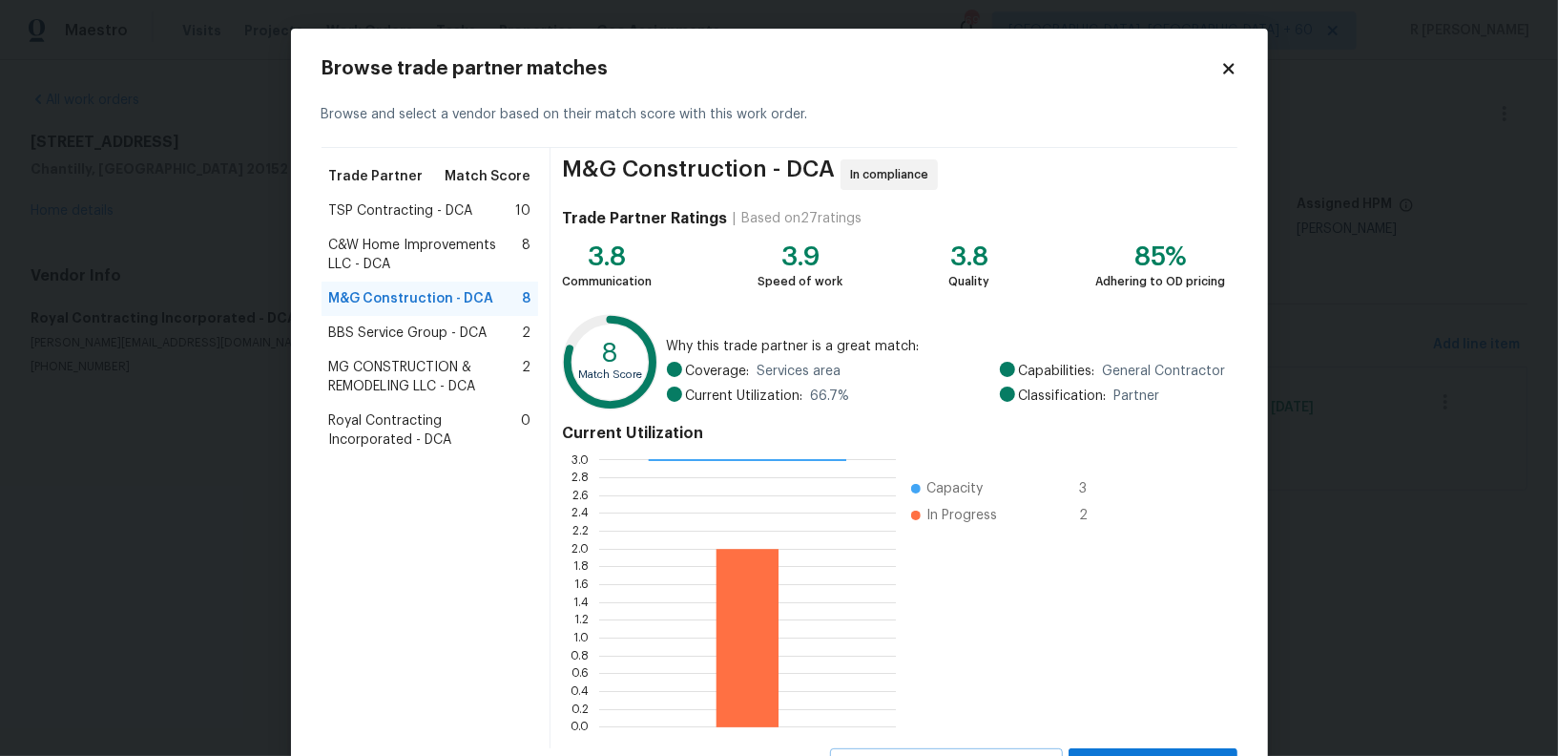
scroll to position [85, 0]
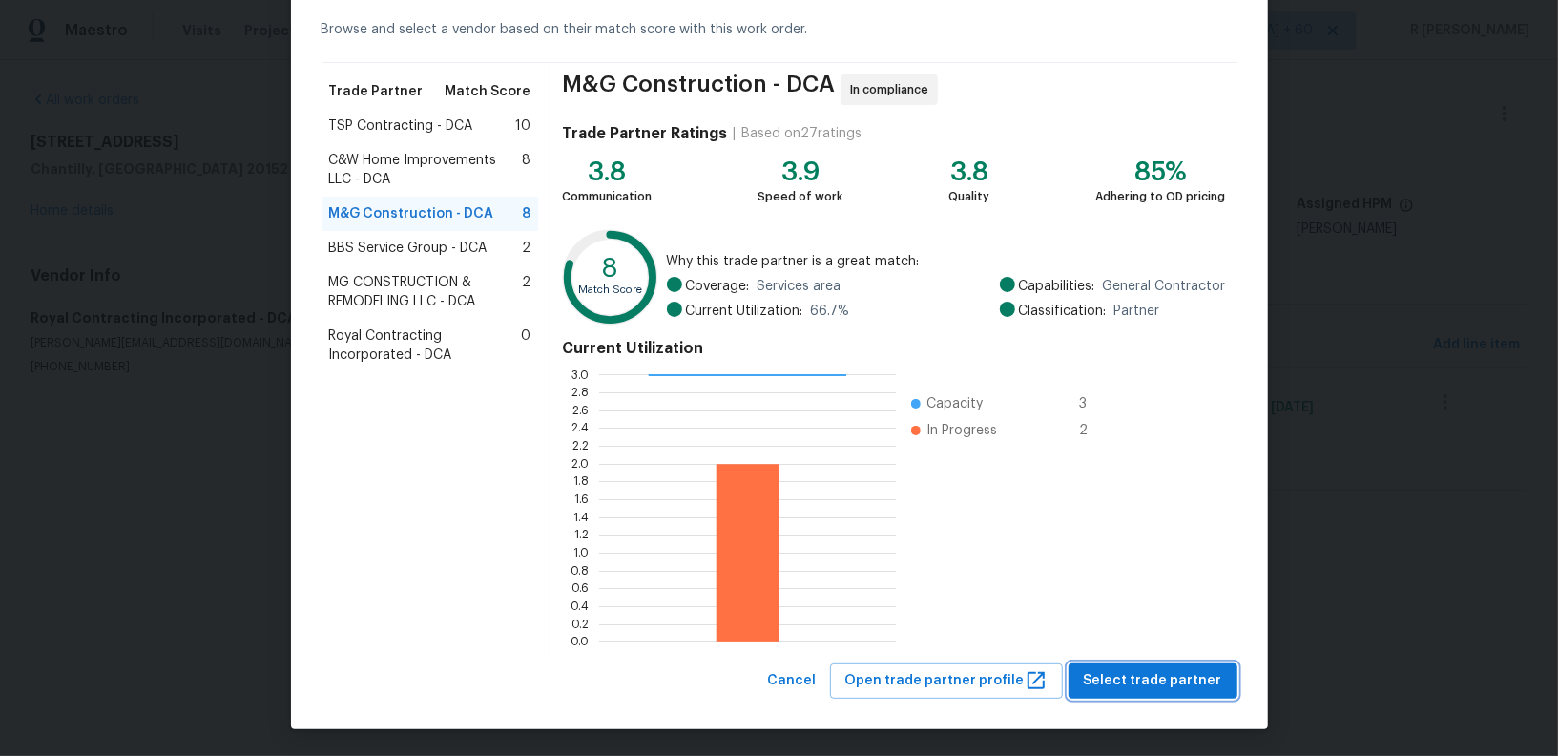
click at [1154, 680] on span "Select trade partner" at bounding box center [1153, 681] width 138 height 24
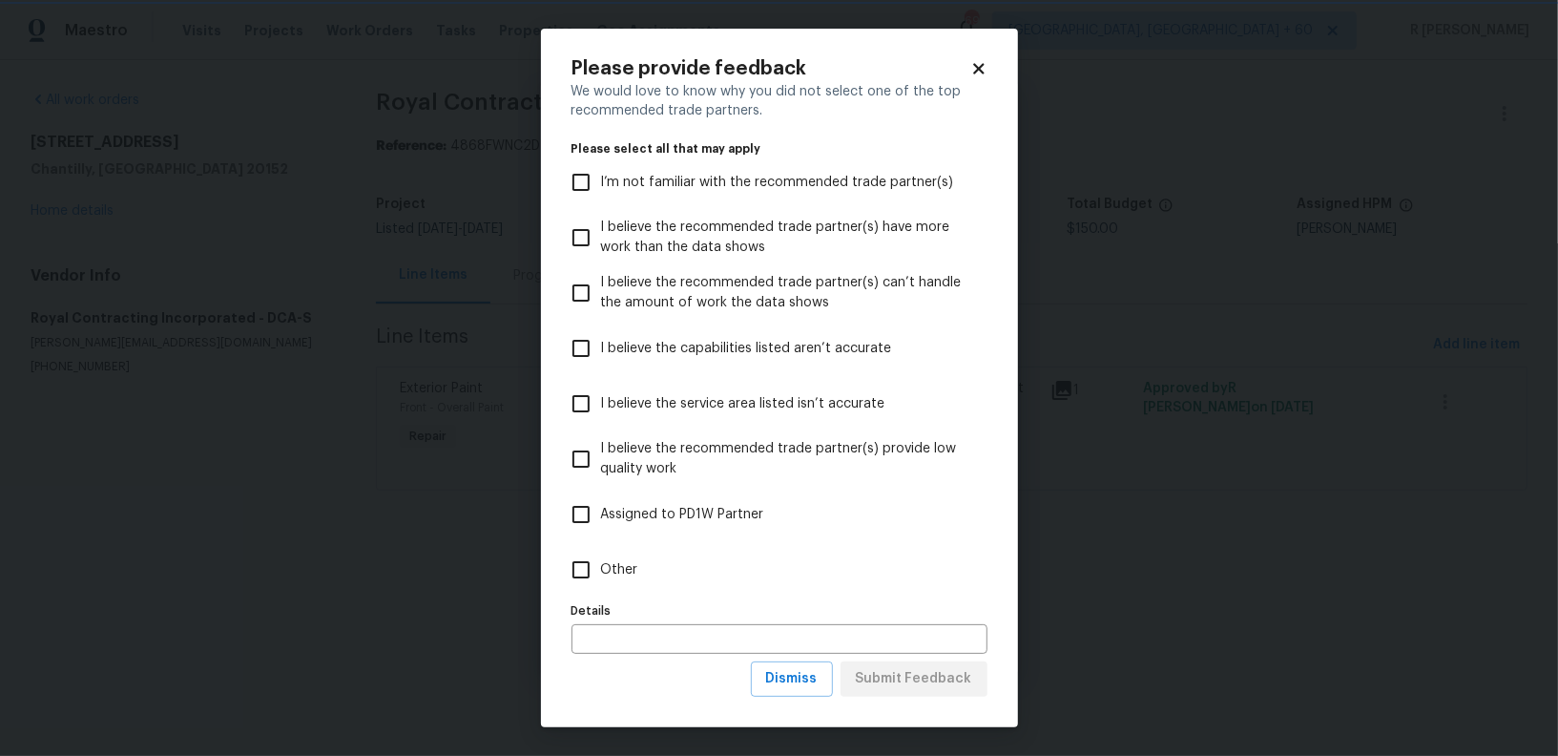
scroll to position [0, 0]
click at [604, 572] on span "Other" at bounding box center [619, 570] width 37 height 20
click at [601, 572] on input "Other" at bounding box center [581, 570] width 40 height 40
checkbox input "true"
click at [943, 692] on button "Submit Feedback" at bounding box center [914, 678] width 147 height 35
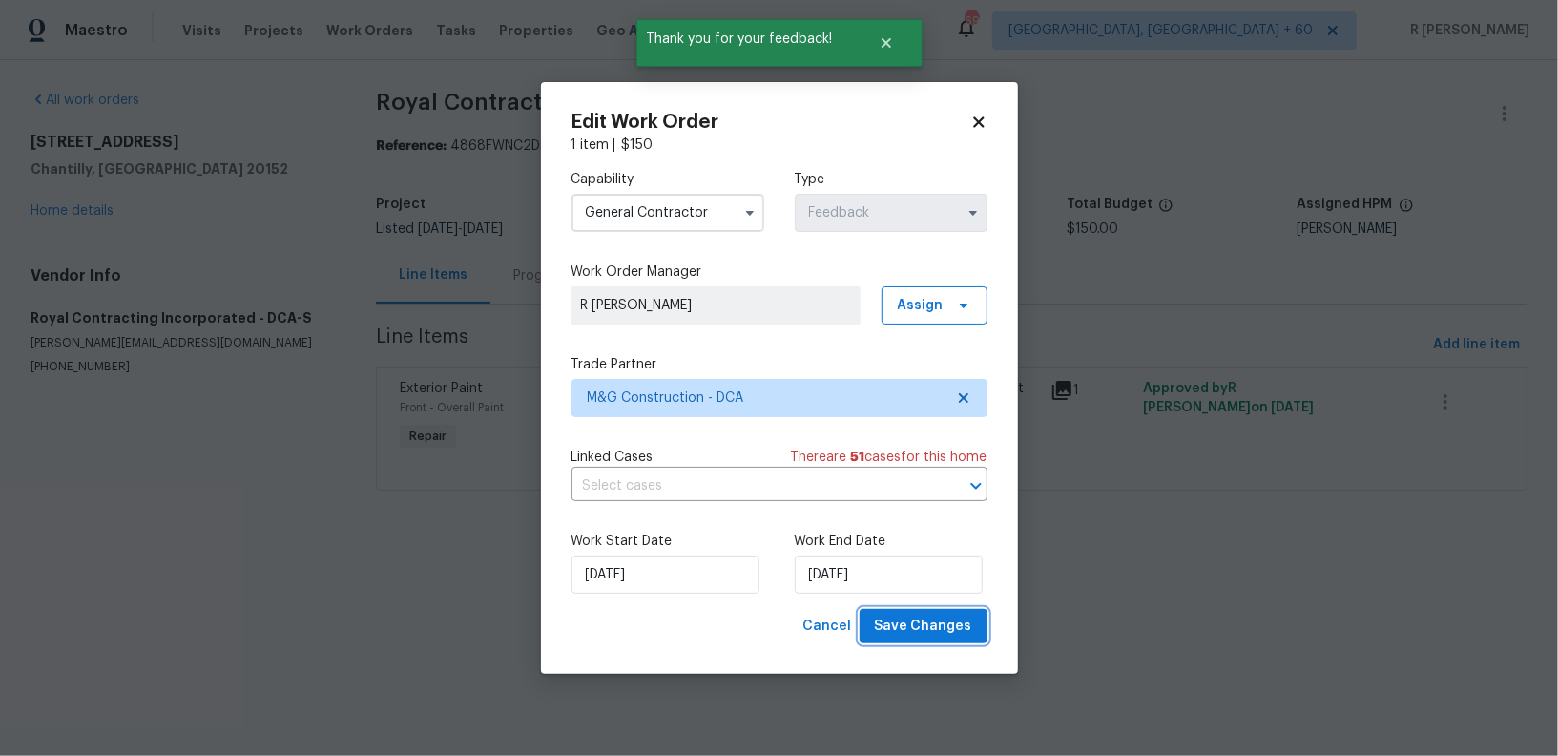
click at [948, 629] on span "Save Changes" at bounding box center [923, 626] width 97 height 24
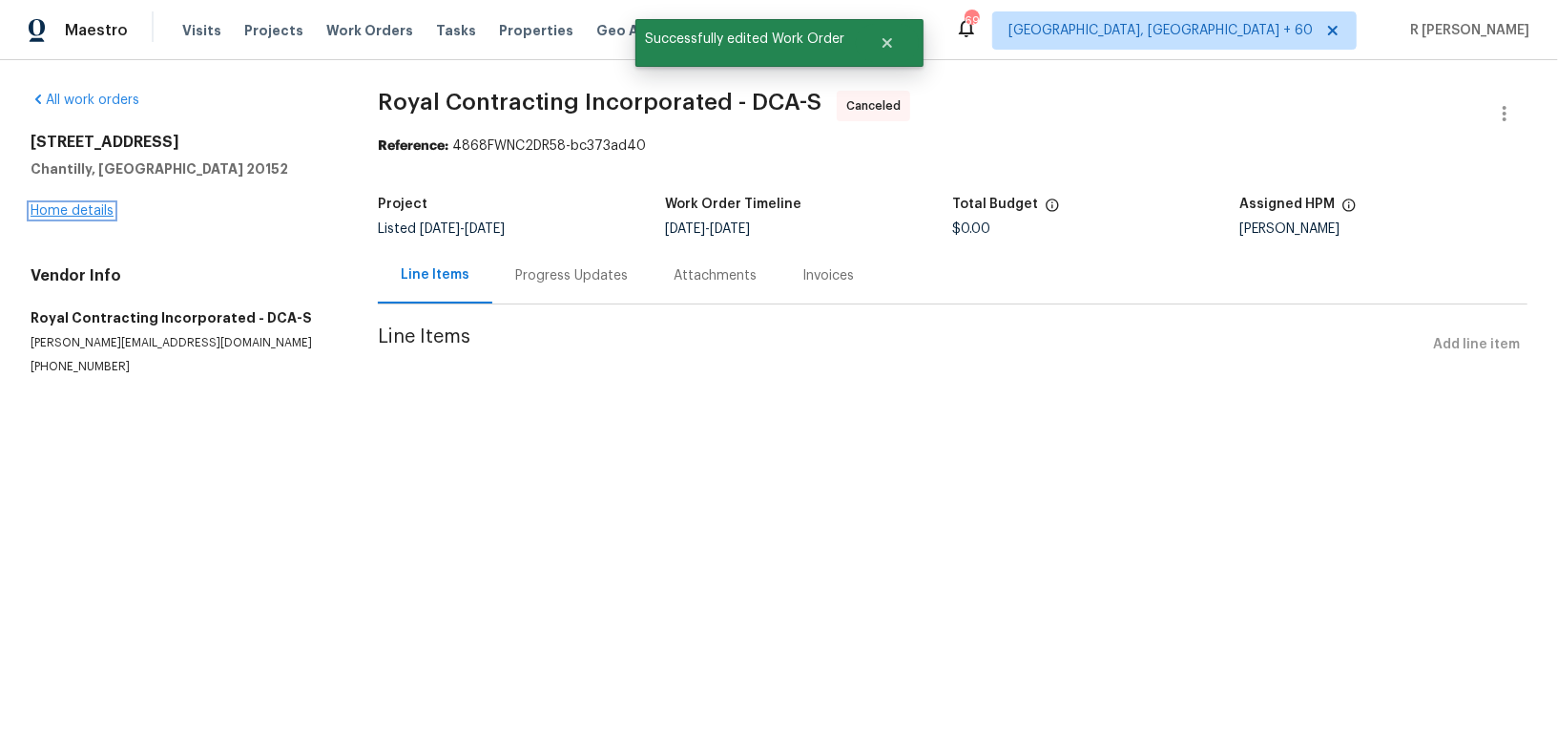
click at [89, 204] on link "Home details" at bounding box center [72, 210] width 83 height 13
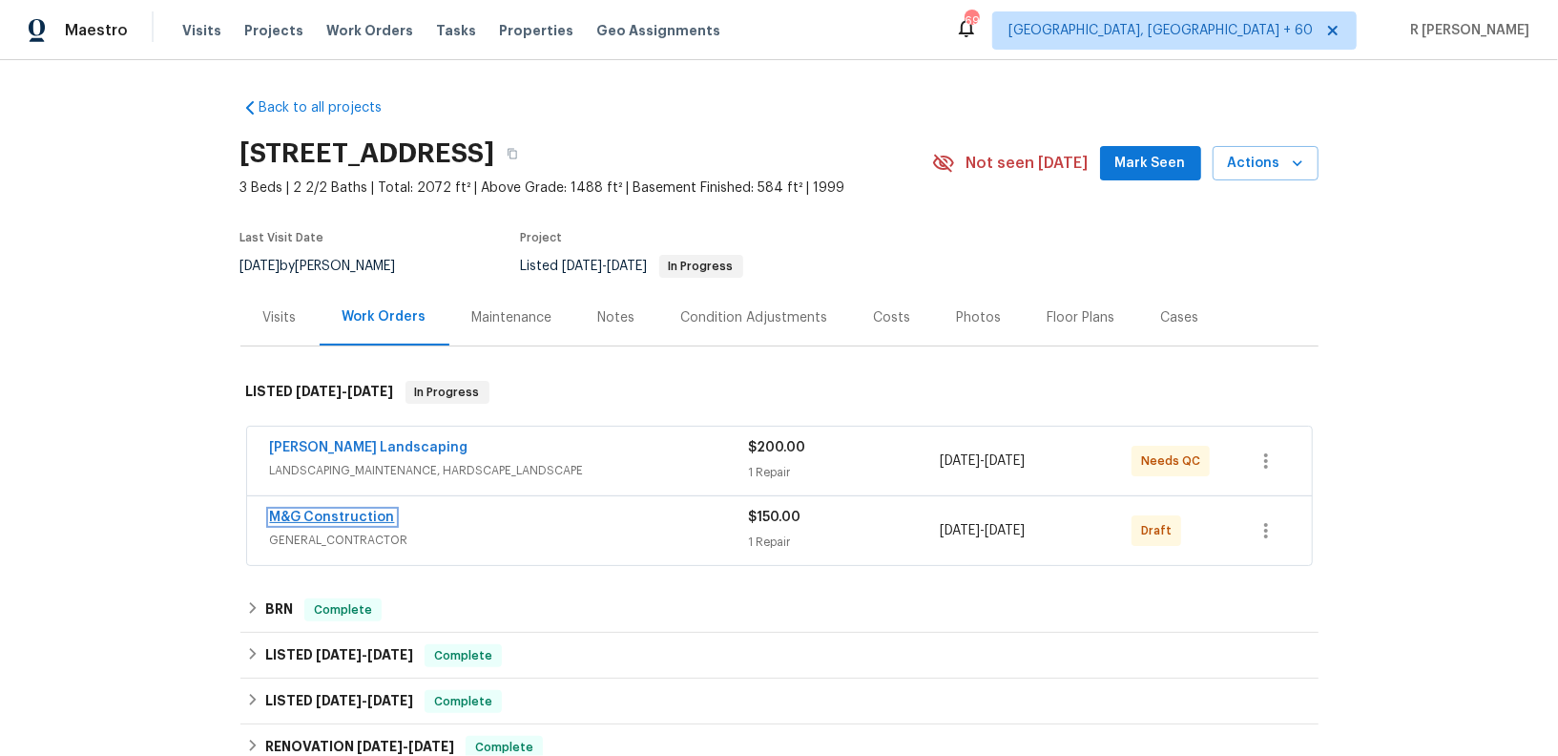
click at [367, 510] on link "M&G Construction" at bounding box center [332, 516] width 125 height 13
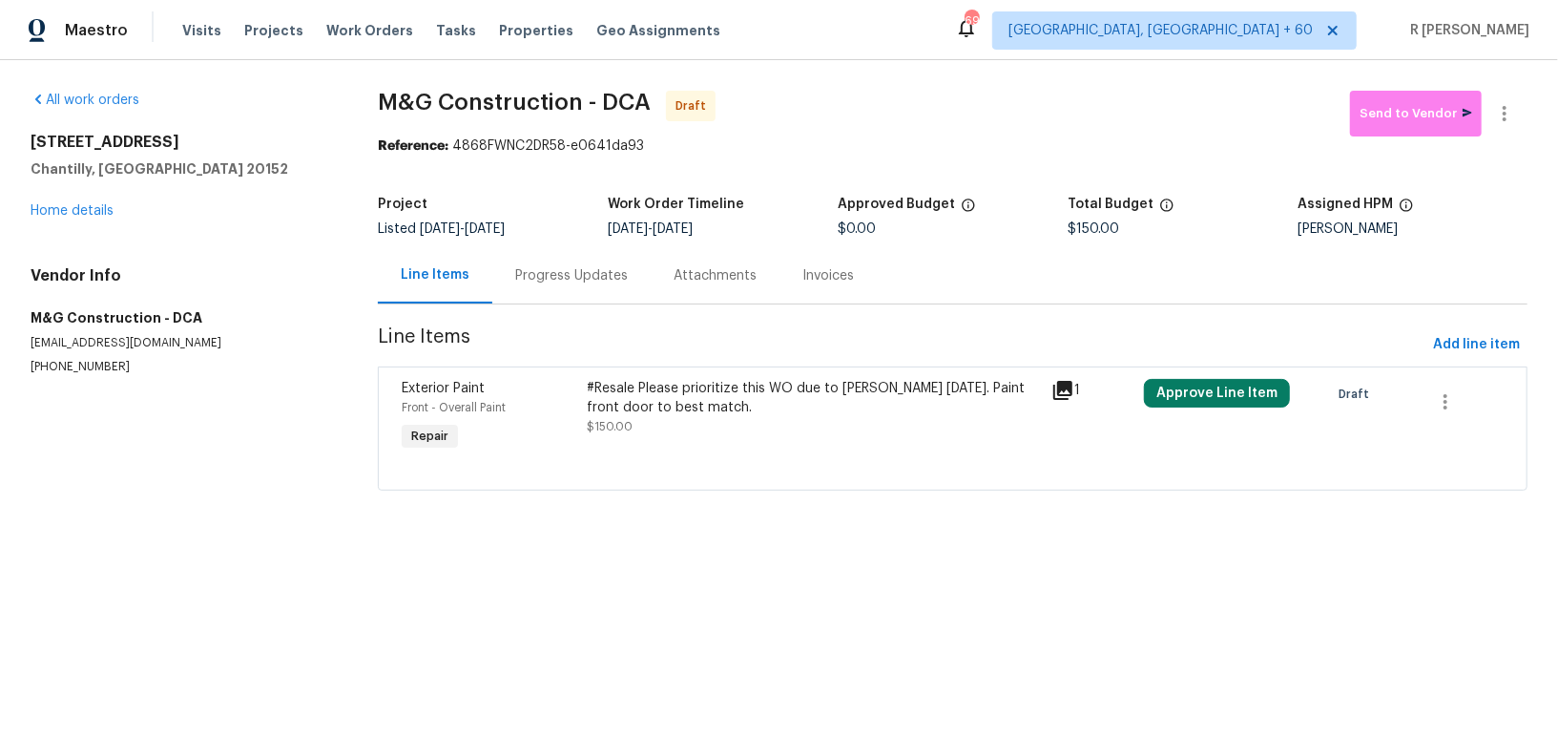
click at [574, 281] on div "Progress Updates" at bounding box center [571, 275] width 113 height 19
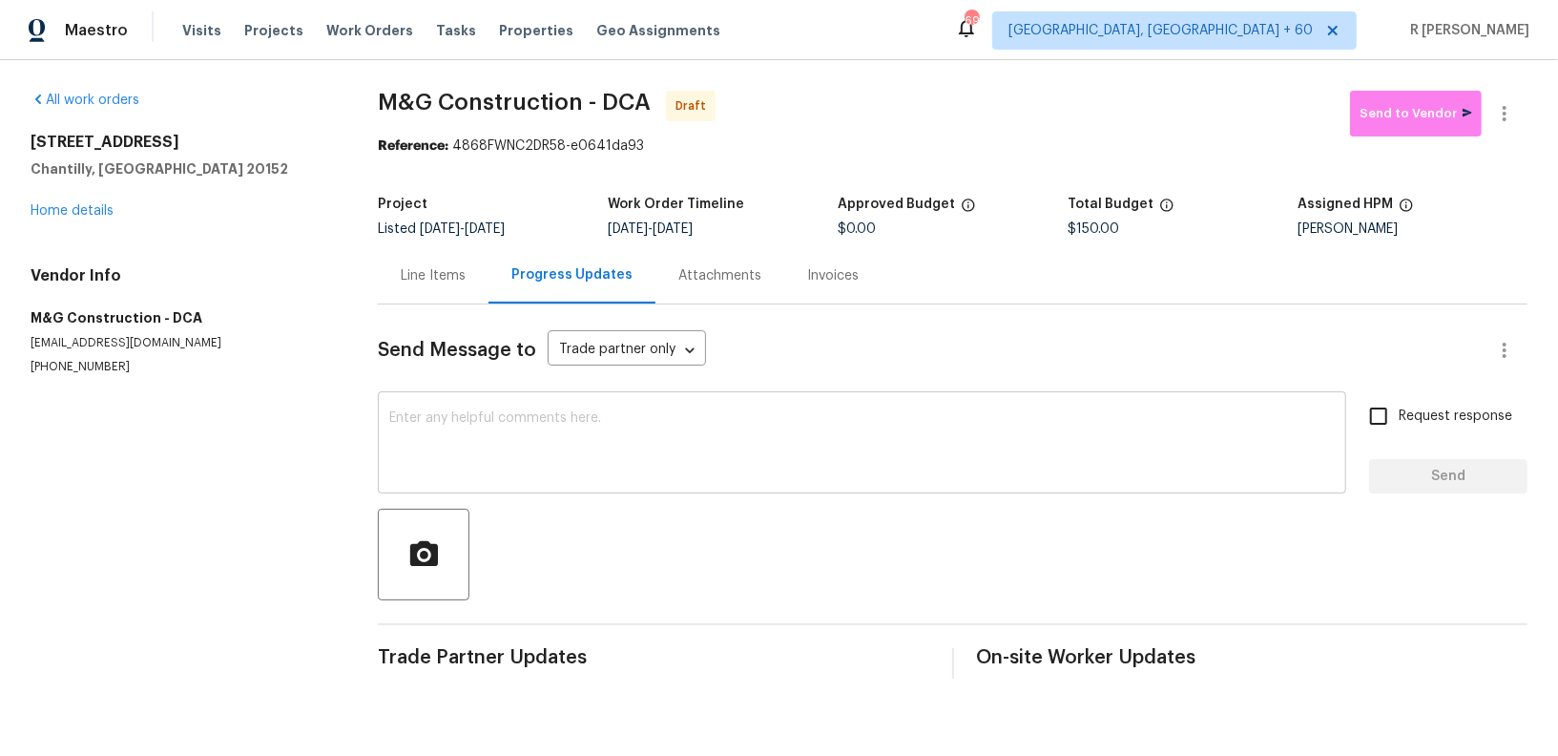
click at [598, 440] on textarea at bounding box center [861, 444] width 945 height 67
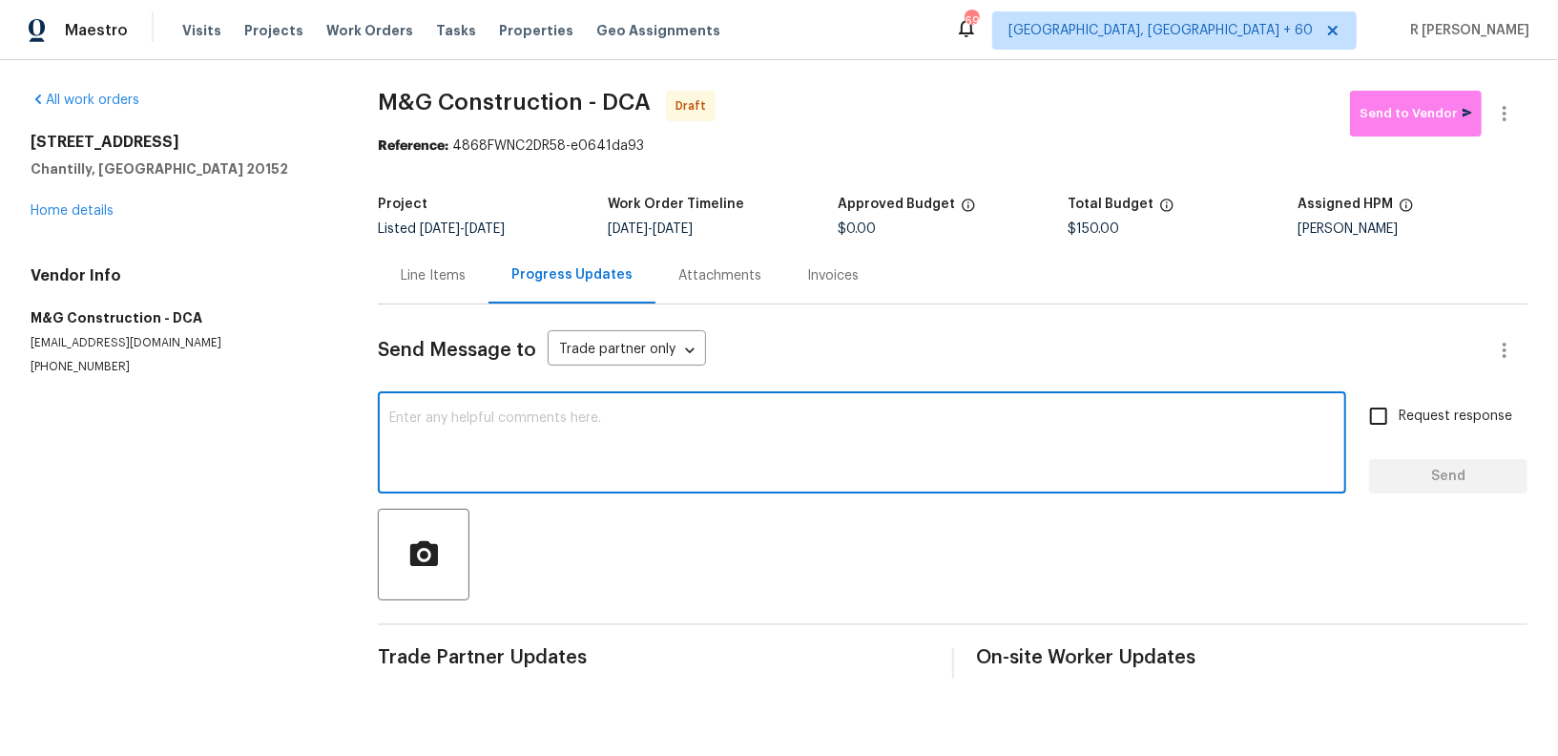
paste textarea "Hey, this is Yogesh from Opendoor. I’m confirming you received the WO for the p…"
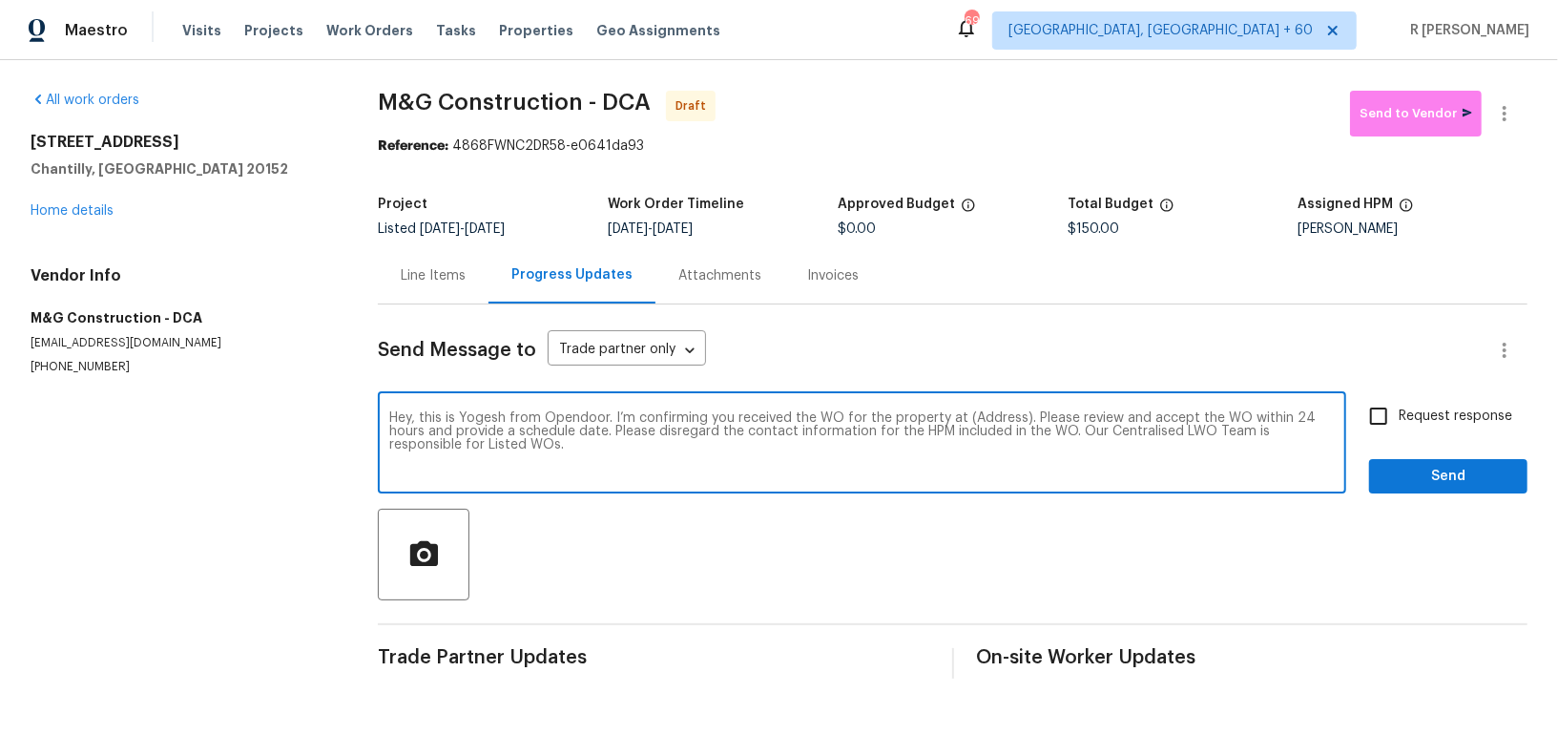
click at [990, 418] on textarea "Hey, this is Yogesh from Opendoor. I’m confirming you received the WO for the p…" at bounding box center [861, 444] width 945 height 67
paste textarea "26124 Flintonbridge Dr, Chantilly, VA 20152"
type textarea "Hey, this is Yogesh from Opendoor. I’m confirming you received the WO for the p…"
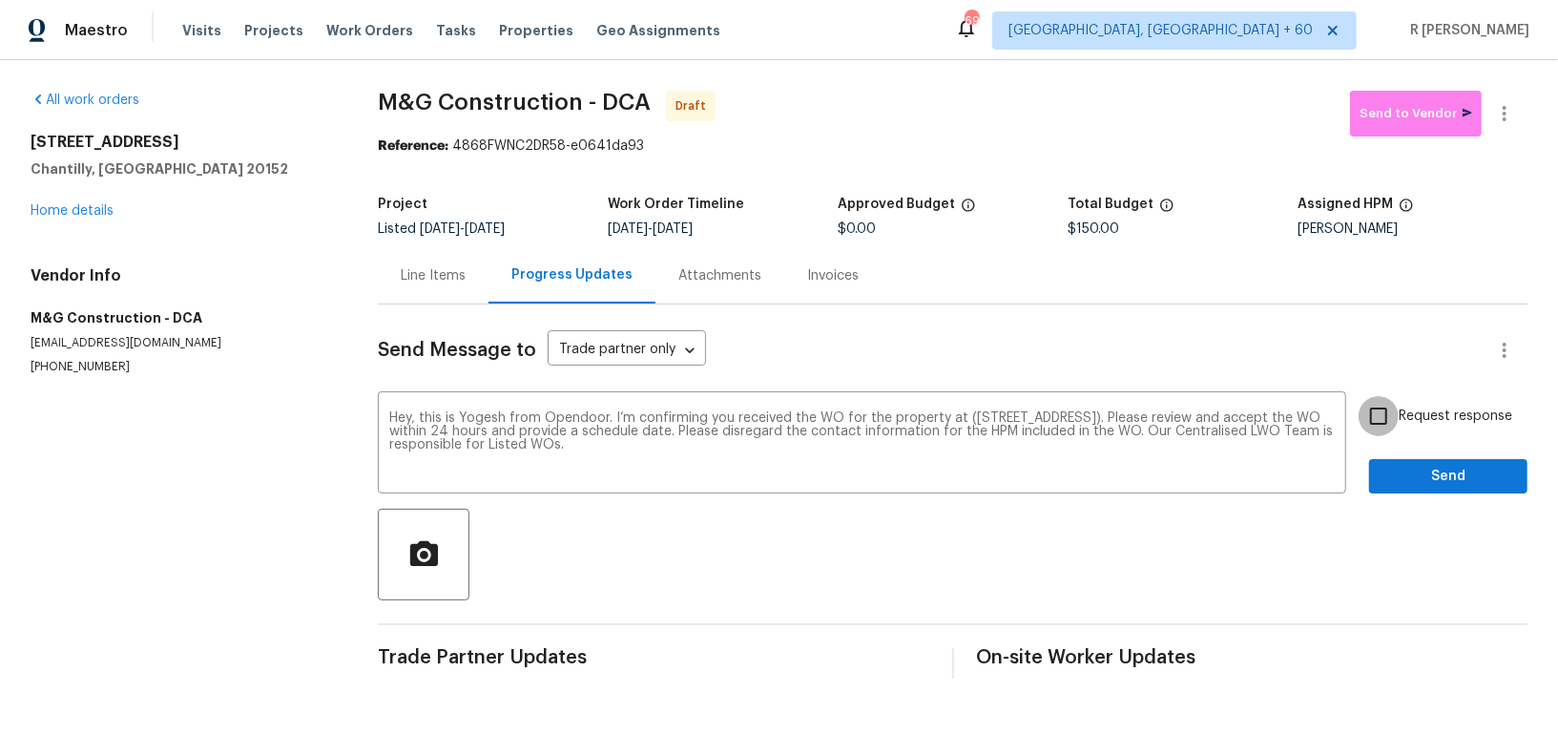
click at [1393, 403] on input "Request response" at bounding box center [1379, 416] width 40 height 40
checkbox input "true"
click at [1415, 500] on div "Send Message to Trade partner only Trade partner only ​ Hey, this is Yogesh fro…" at bounding box center [953, 491] width 1150 height 374
click at [1439, 462] on button "Send" at bounding box center [1448, 476] width 158 height 35
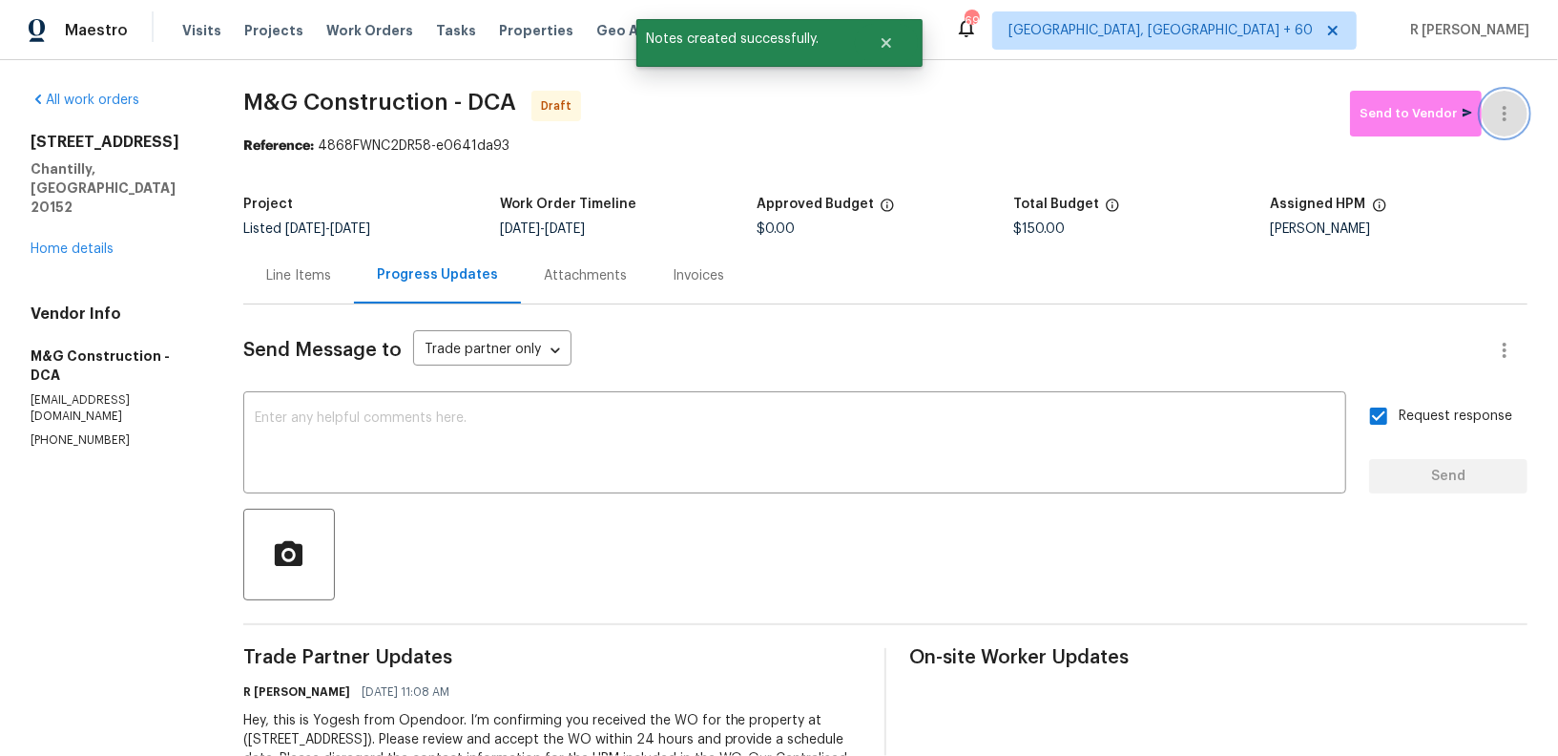
click at [1493, 110] on icon "button" at bounding box center [1504, 113] width 23 height 23
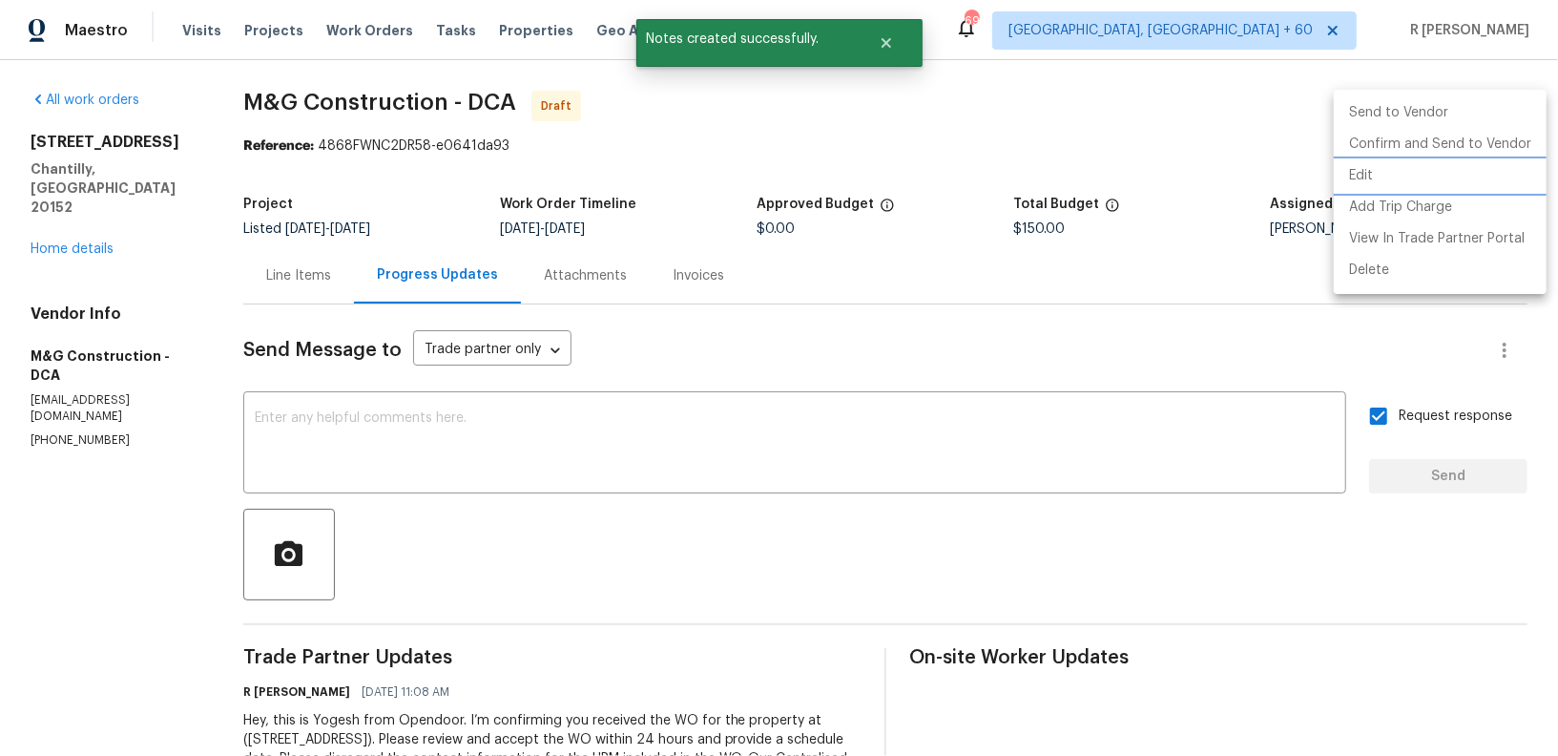
click at [1343, 174] on li "Edit" at bounding box center [1440, 175] width 213 height 31
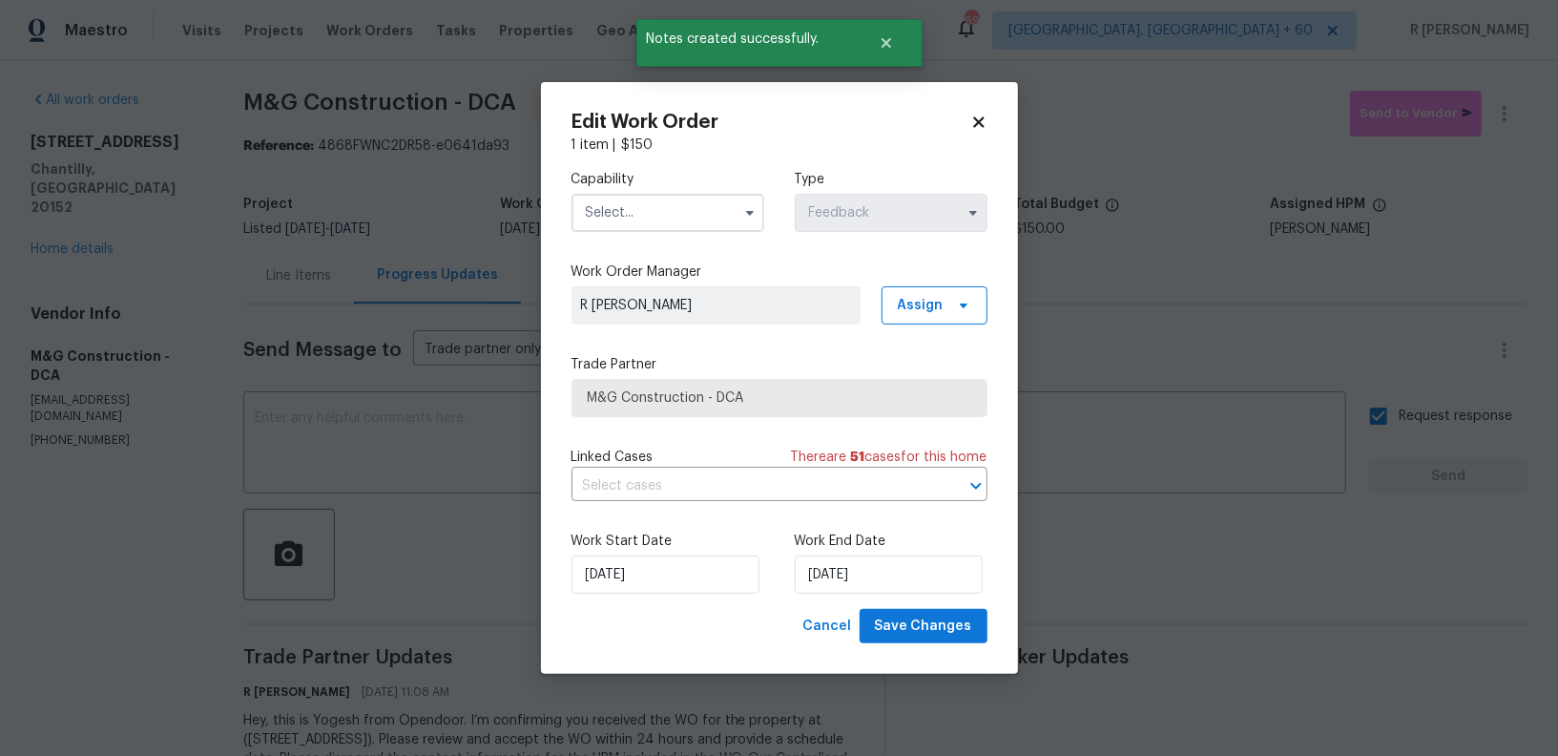
click at [1001, 116] on div "Edit Work Order 1 item | $ 150 Capability Type Feedback Work Order Manager R Yo…" at bounding box center [779, 378] width 477 height 592
click at [991, 116] on div "Edit Work Order 1 item | $ 150 Capability Type Feedback Work Order Manager R Yo…" at bounding box center [779, 378] width 477 height 592
click at [970, 124] on icon at bounding box center [978, 122] width 17 height 17
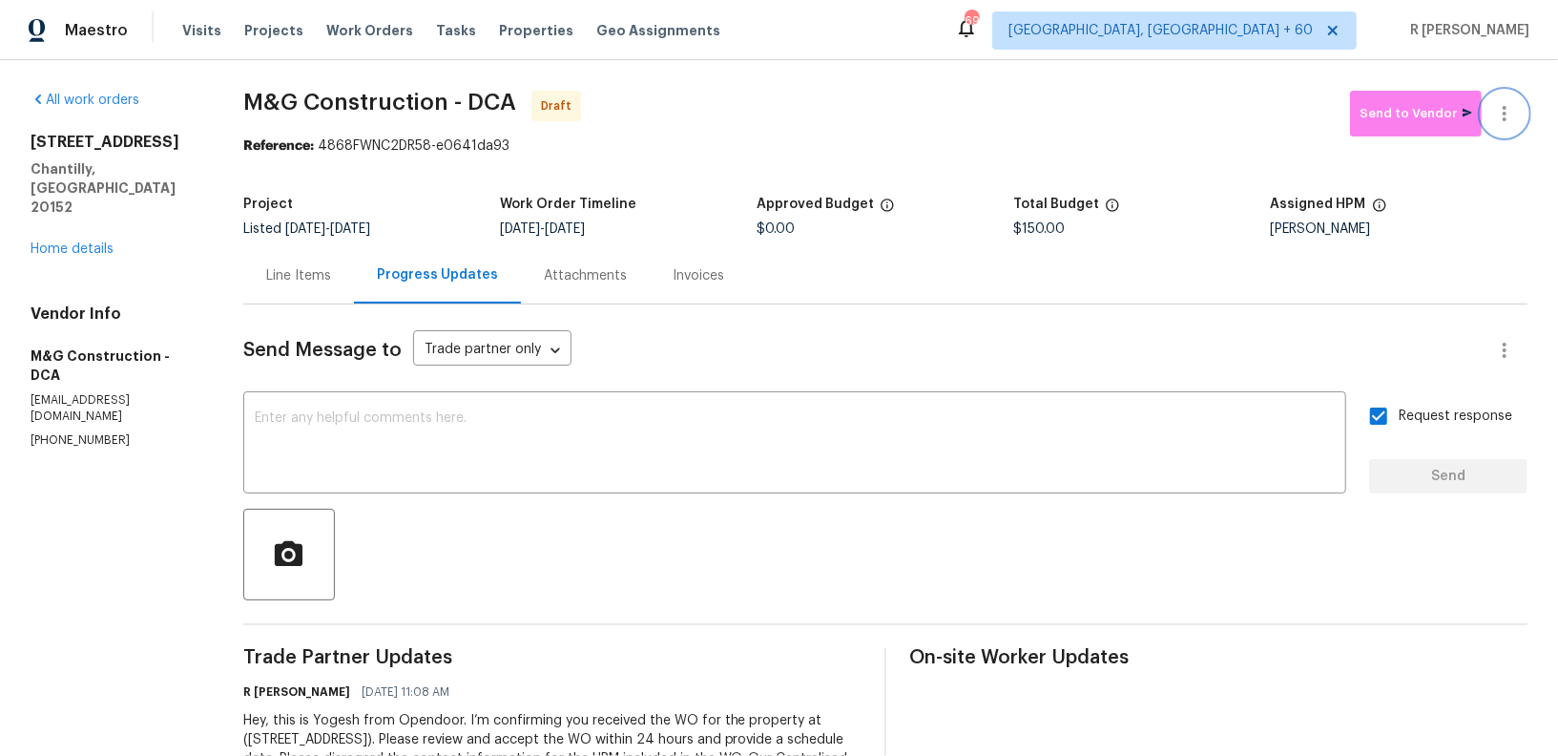
click at [1510, 110] on icon "button" at bounding box center [1504, 113] width 23 height 23
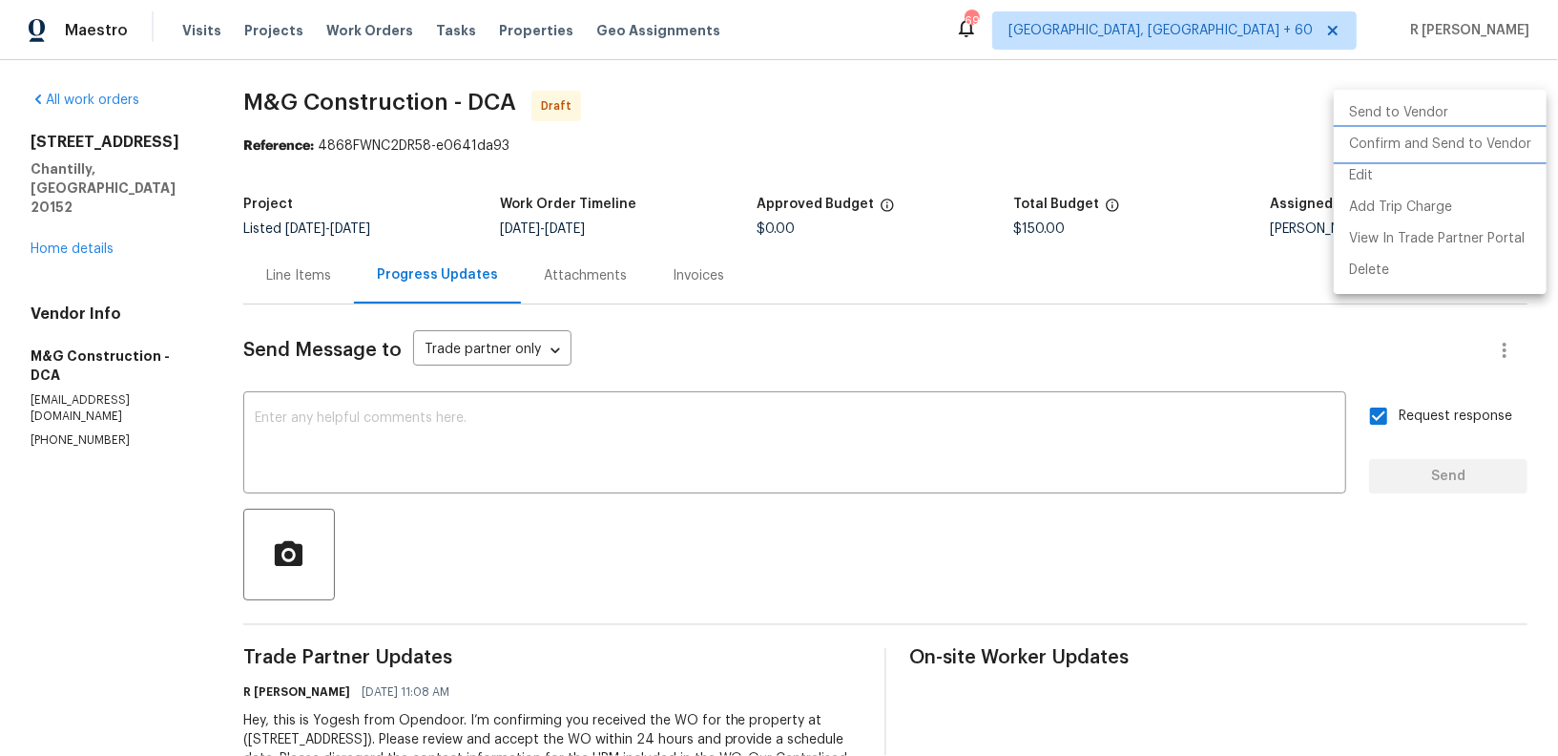
click at [1389, 149] on li "Confirm and Send to Vendor" at bounding box center [1440, 144] width 213 height 31
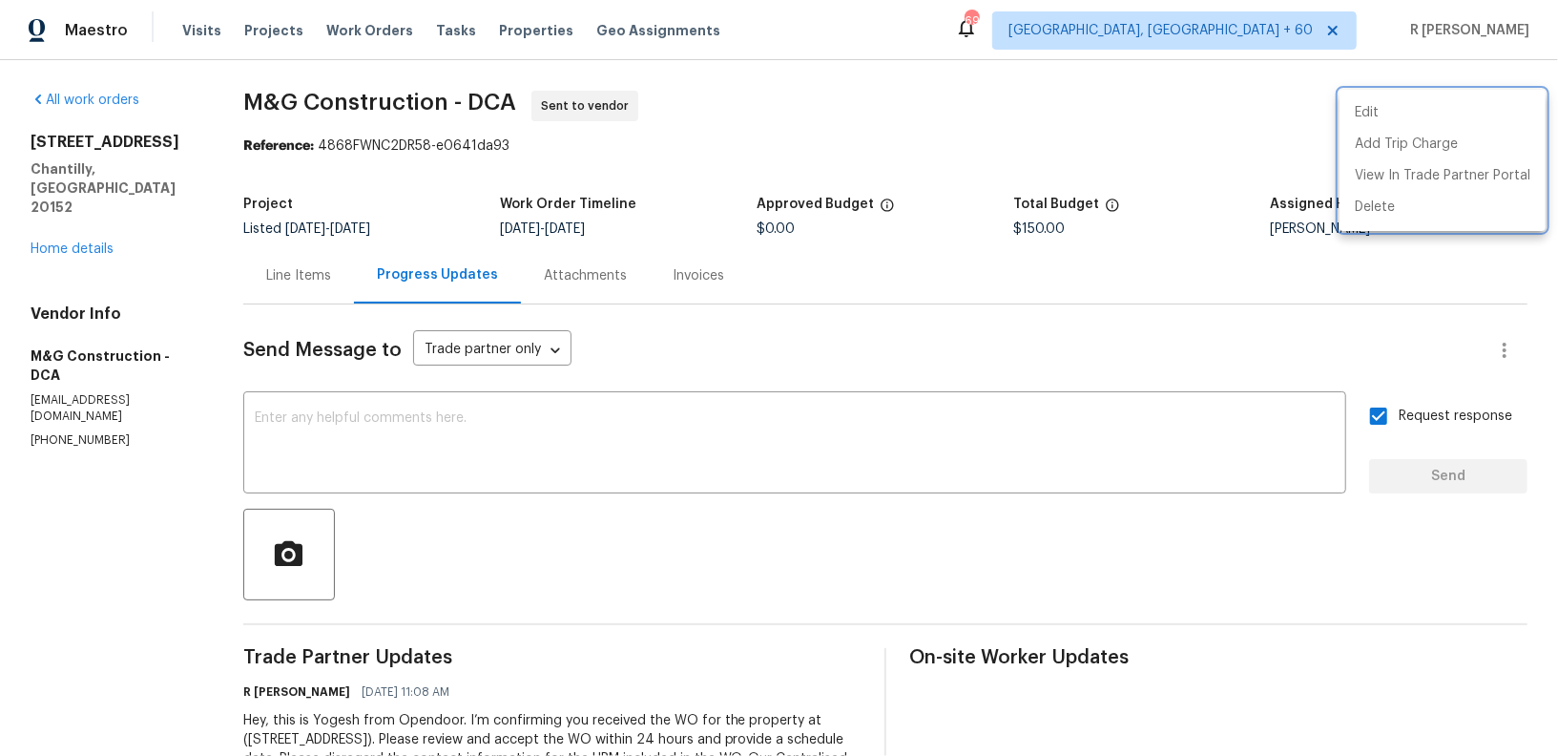
click at [268, 277] on div at bounding box center [779, 378] width 1558 height 756
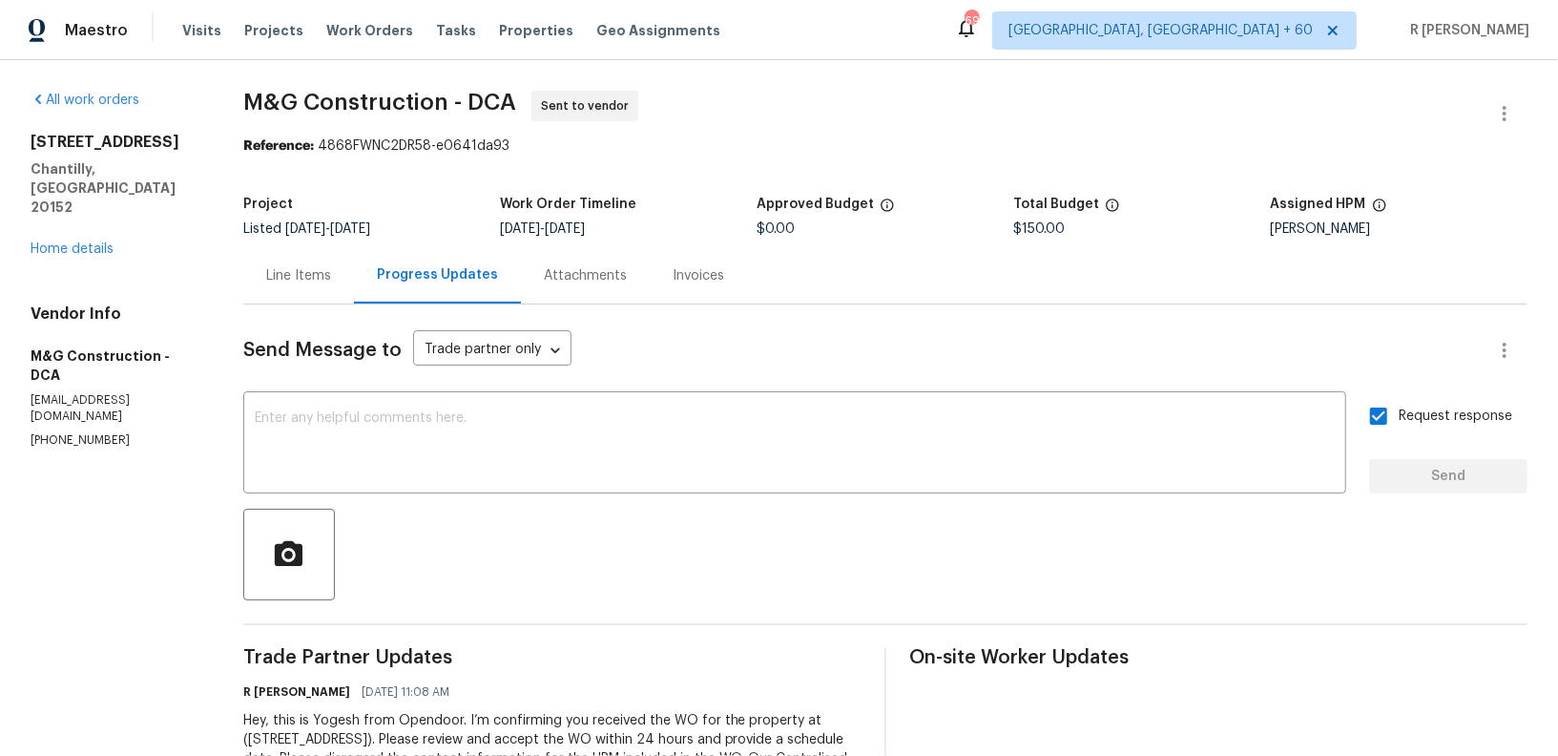
click at [271, 277] on div "Edit Add Trip Charge View In Trade Partner Portal Delete" at bounding box center [779, 378] width 1558 height 756
click at [271, 277] on div "Line Items" at bounding box center [298, 275] width 65 height 19
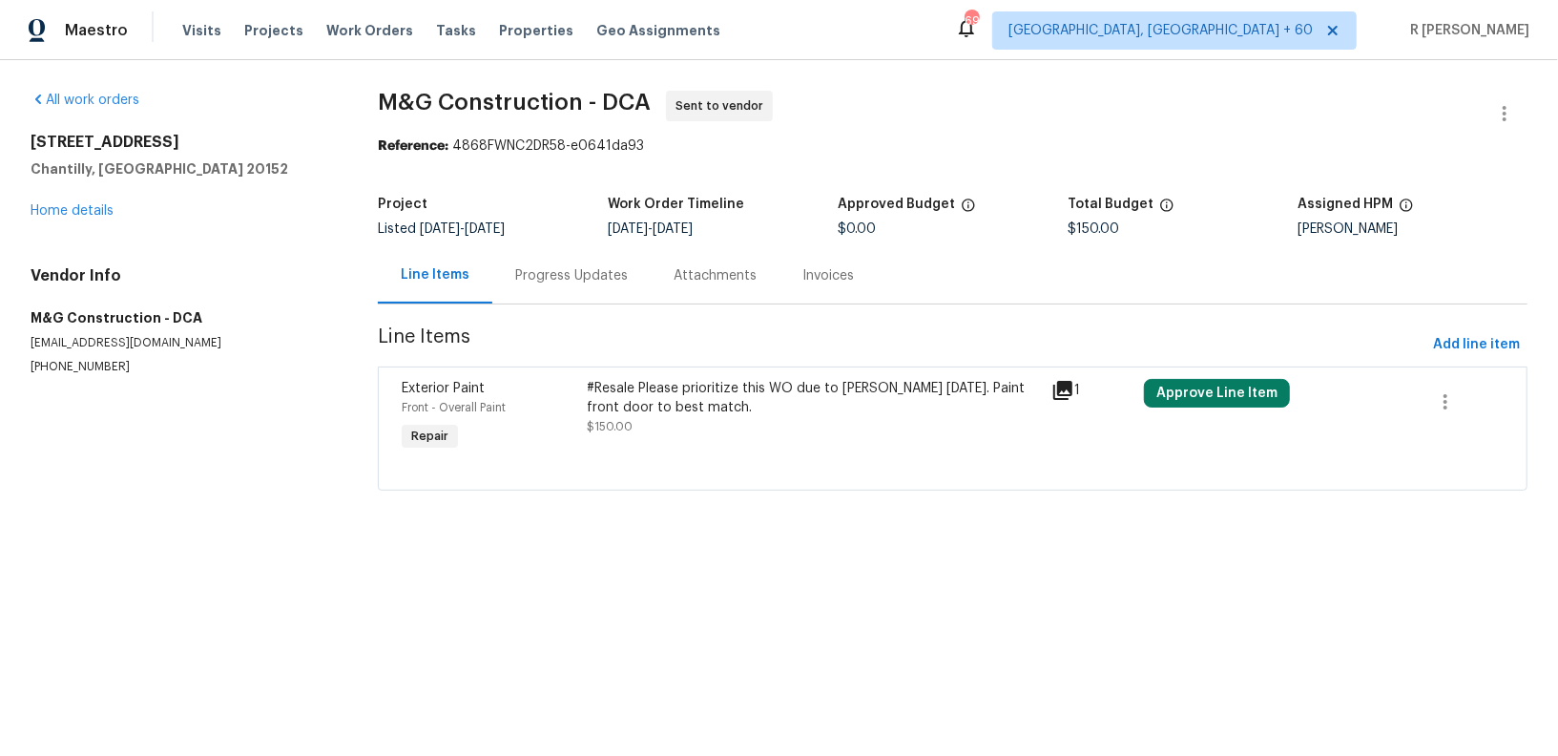
click at [554, 268] on div "Progress Updates" at bounding box center [571, 275] width 113 height 19
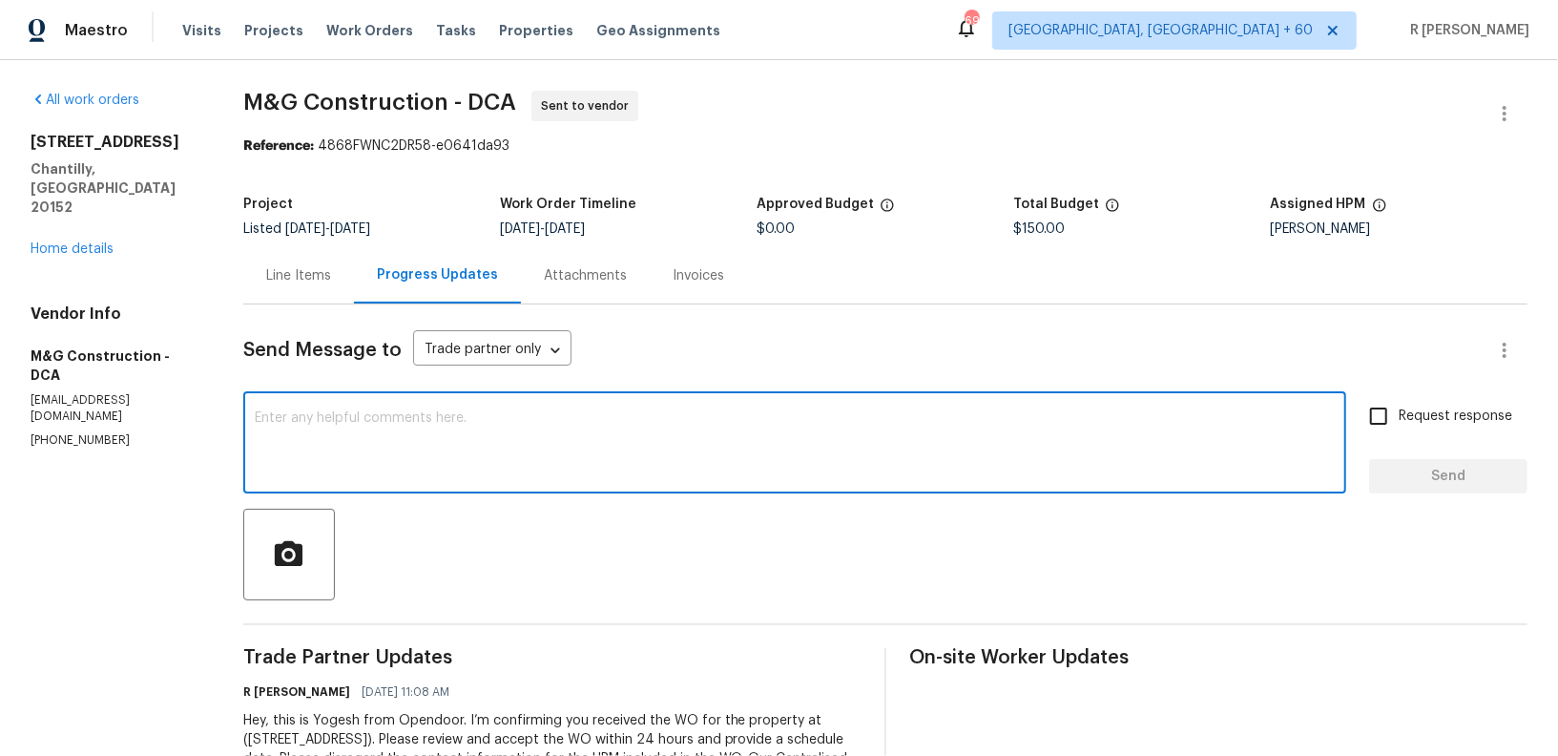
click at [620, 447] on textarea at bounding box center [795, 444] width 1080 height 67
paste textarea "Attention All Work Orders must include before-photos (both close-up and wide-an…"
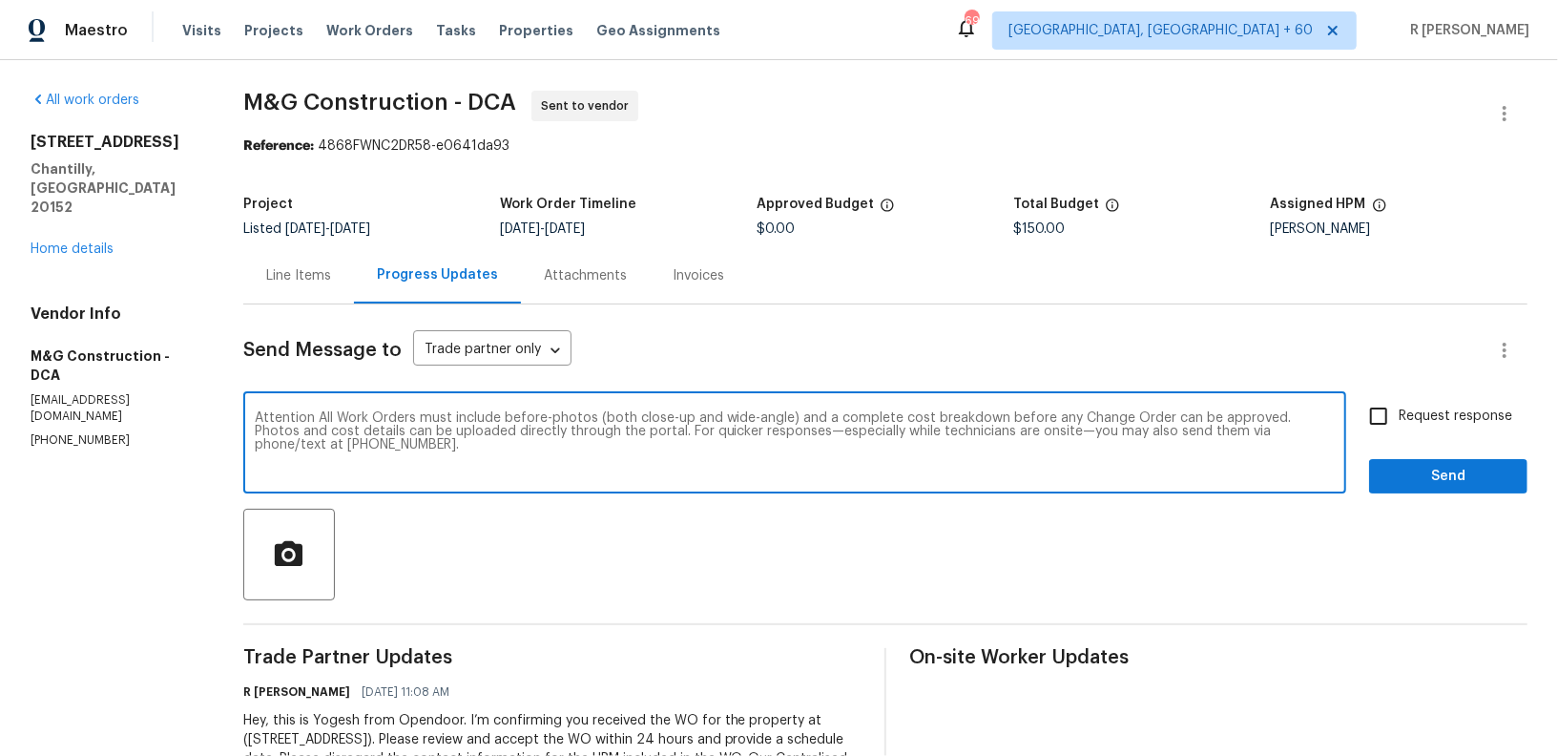
type textarea "Attention All Work Orders must include before-photos (both close-up and wide-an…"
click at [1434, 478] on span "Send" at bounding box center [1448, 477] width 128 height 24
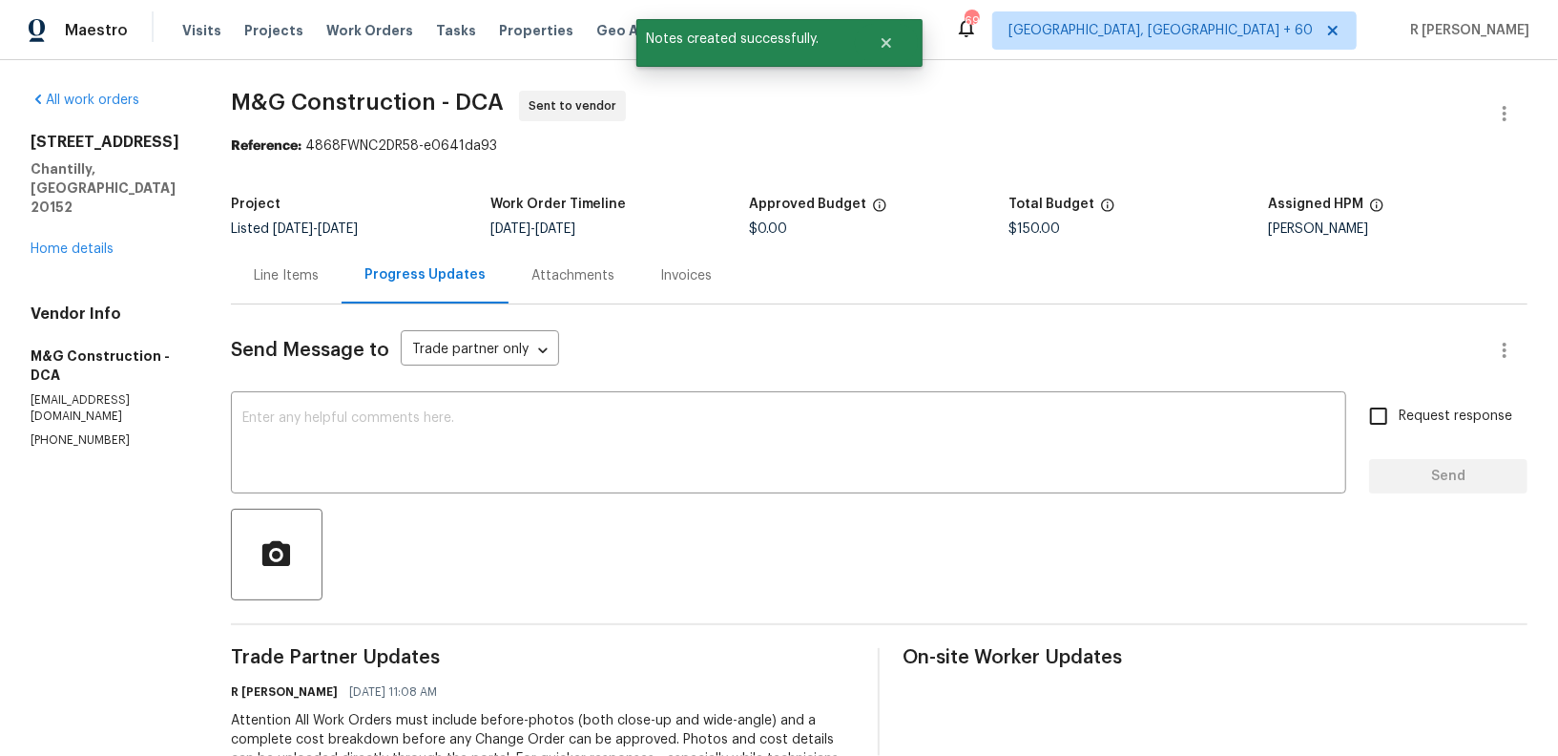
click at [65, 432] on p "(703) 864-2437" at bounding box center [108, 440] width 155 height 16
copy p "(703) 864-2437"
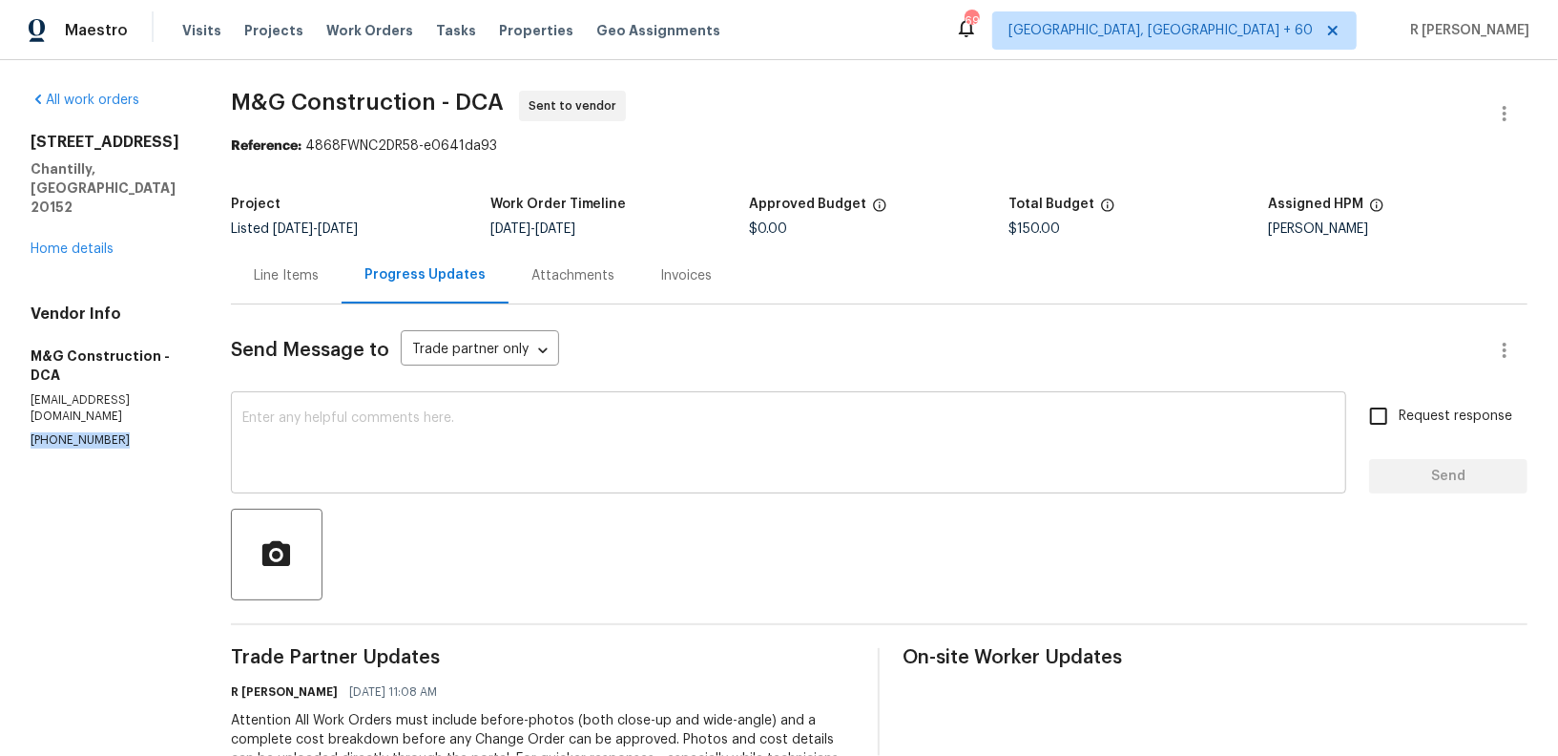
copy p "(703) 864-2437"
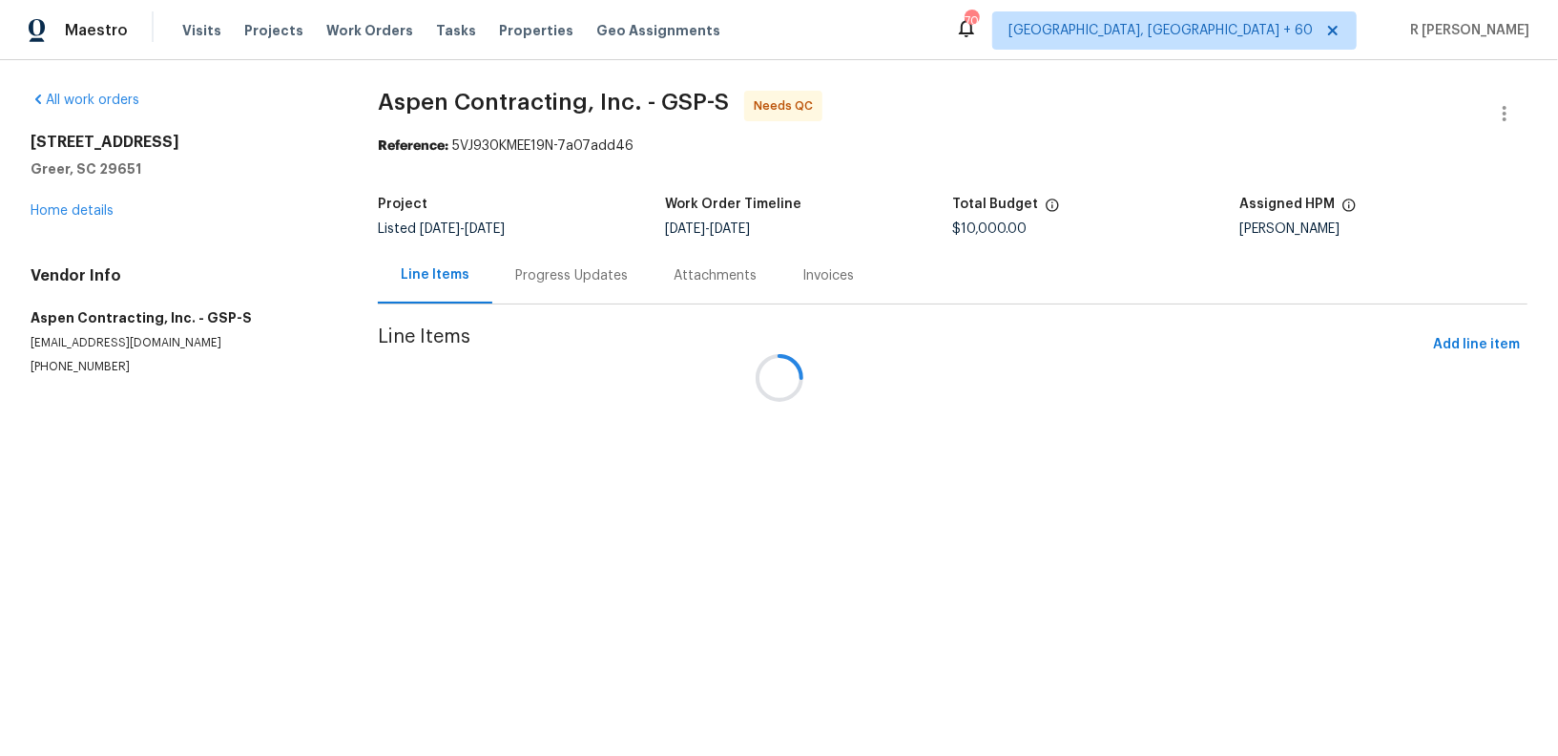
click at [118, 278] on h4 "Vendor Info" at bounding box center [181, 275] width 301 height 19
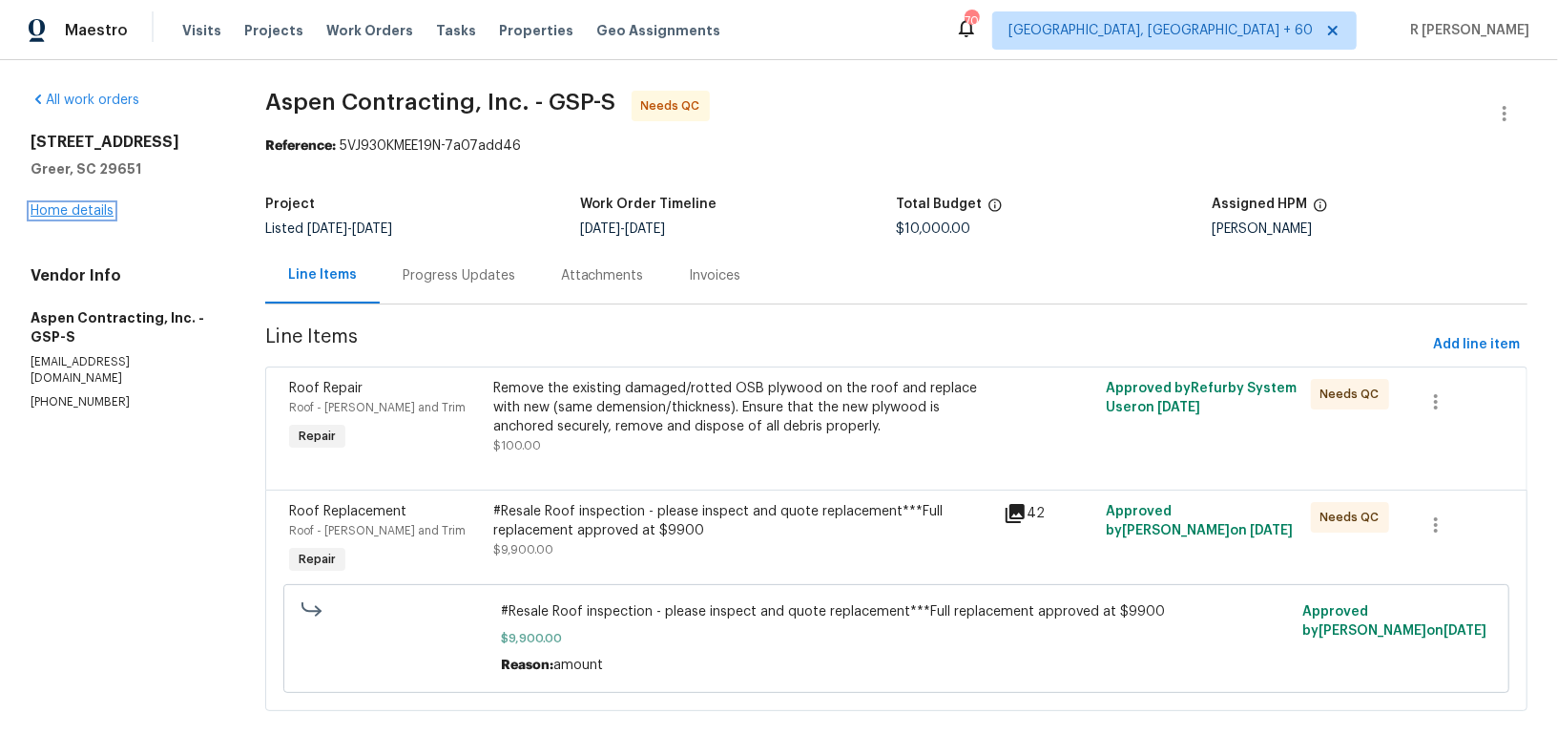
click at [77, 206] on link "Home details" at bounding box center [72, 210] width 83 height 13
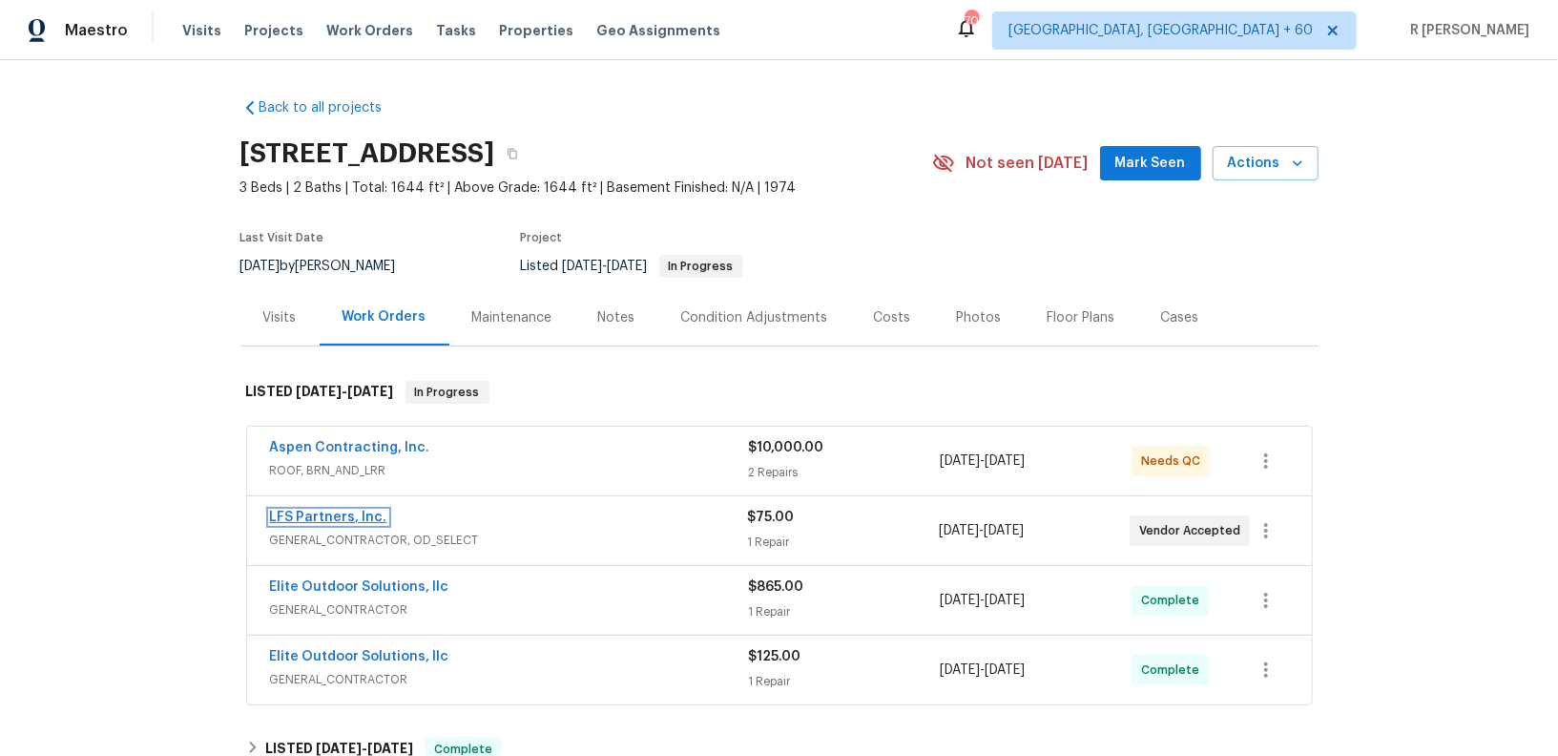
click at [343, 520] on link "LFS Partners, Inc." at bounding box center [328, 516] width 117 height 13
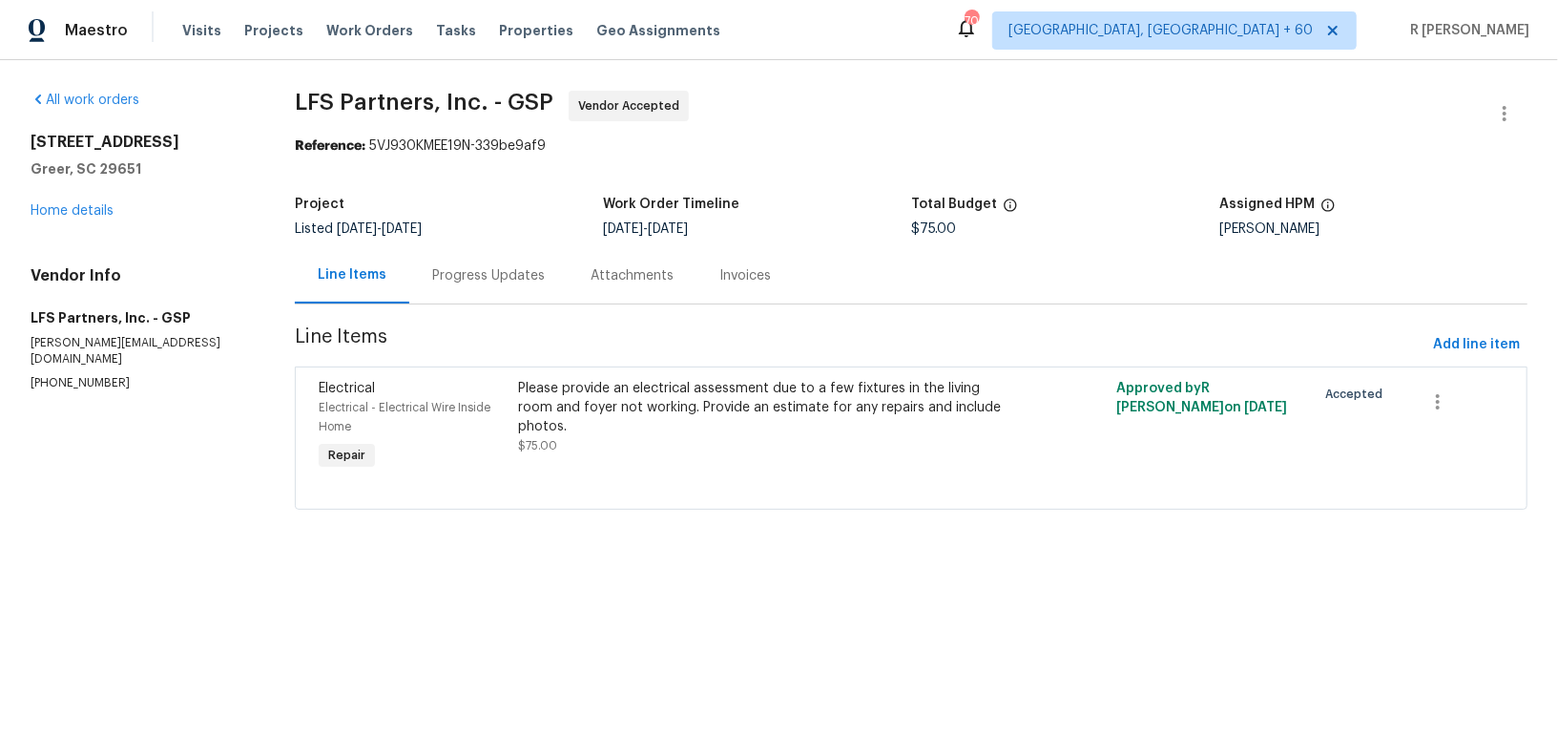
click at [469, 280] on div "Progress Updates" at bounding box center [488, 275] width 113 height 19
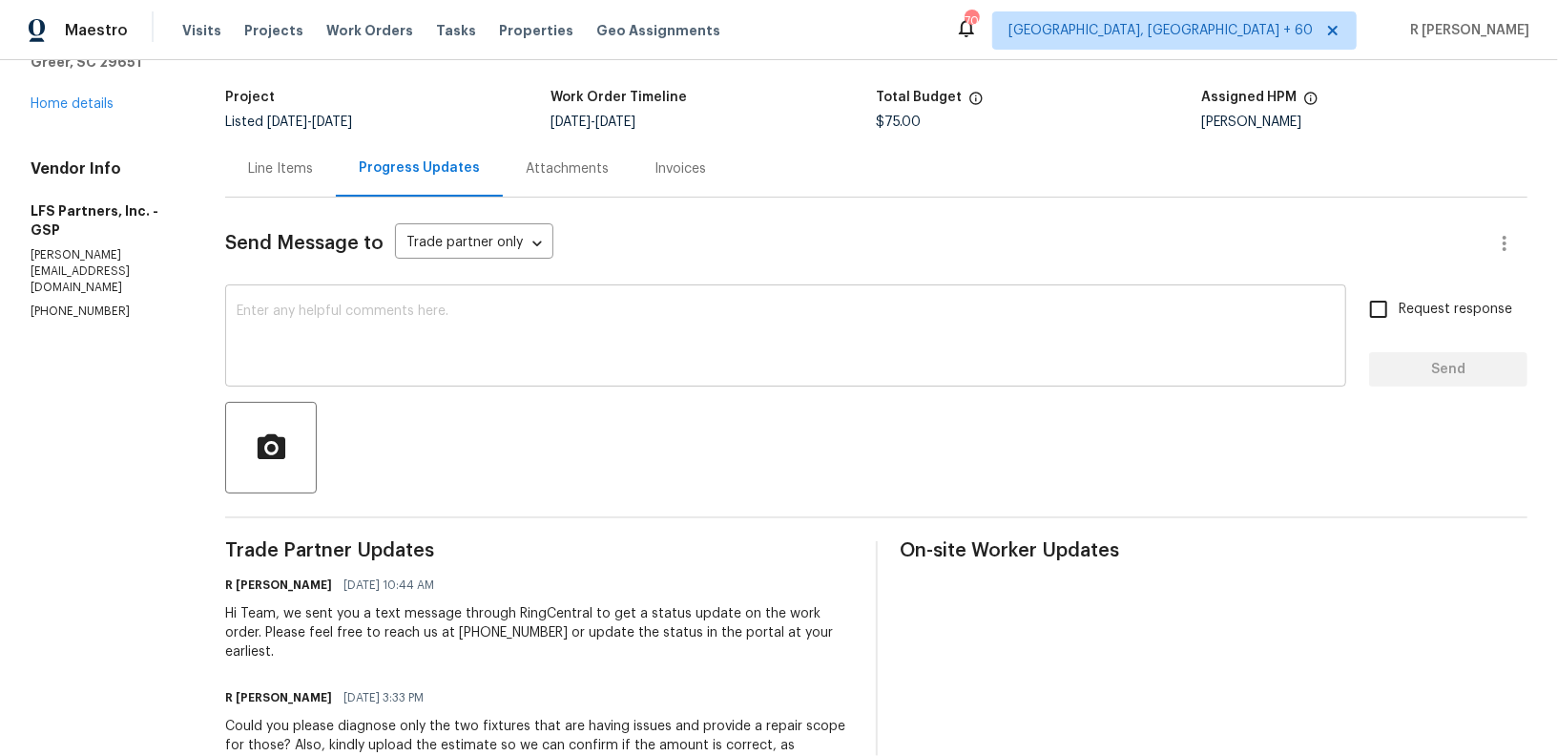
scroll to position [288, 0]
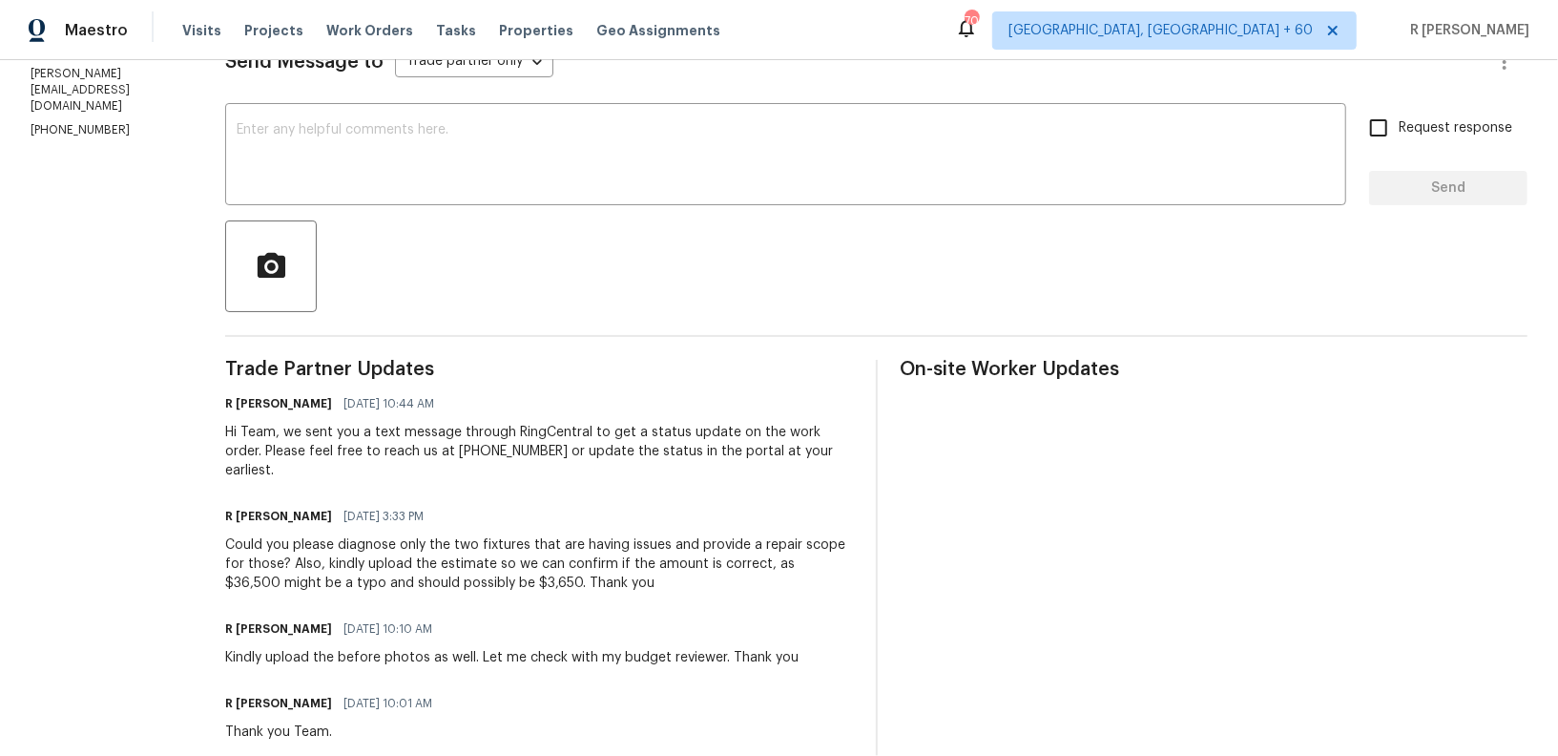
click at [374, 535] on div "Could you please diagnose only the two fixtures that are having issues and prov…" at bounding box center [539, 563] width 628 height 57
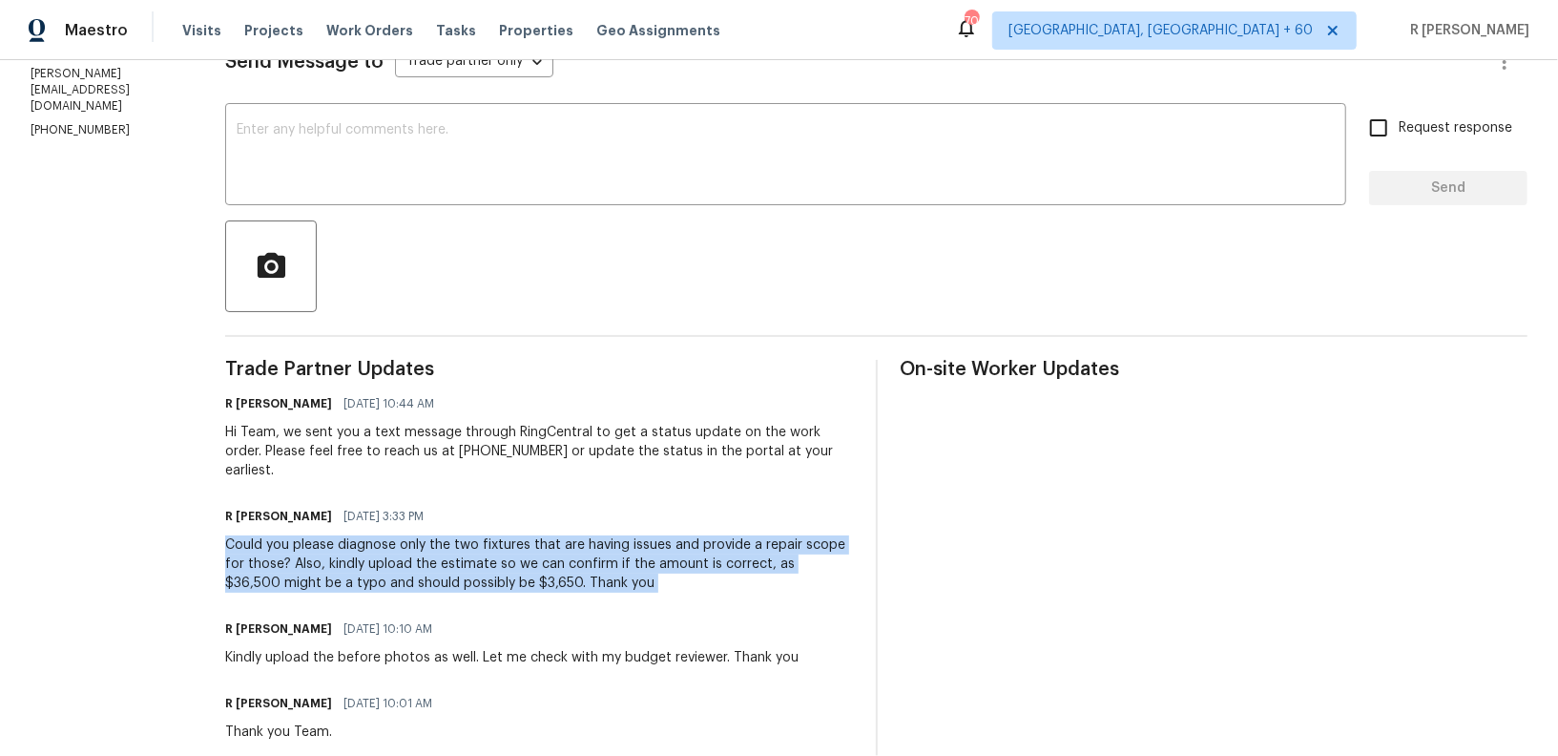
click at [374, 535] on div "Could you please diagnose only the two fixtures that are having issues and prov…" at bounding box center [539, 563] width 628 height 57
copy div "Could you please diagnose only the two fixtures that are having issues and prov…"
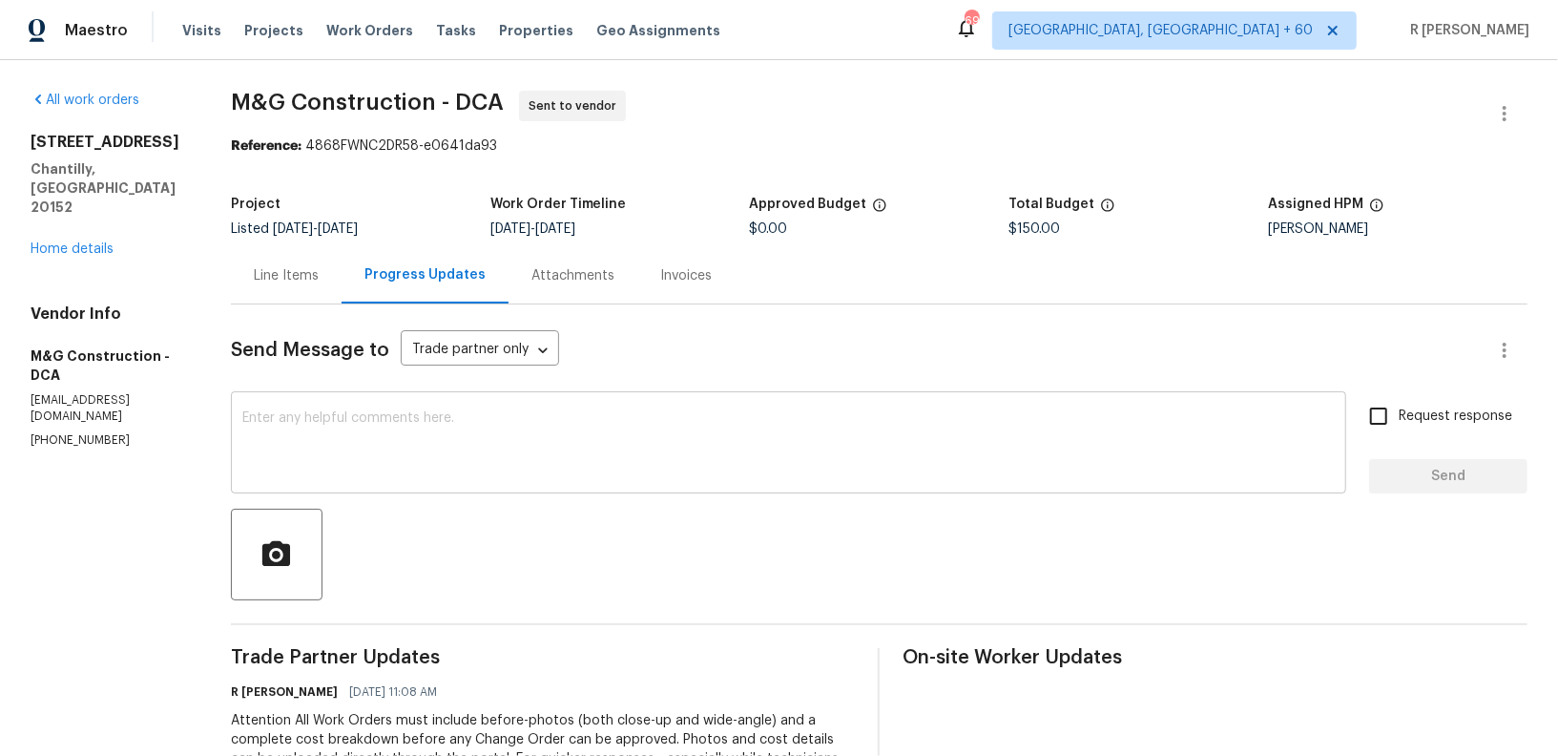
scroll to position [216, 0]
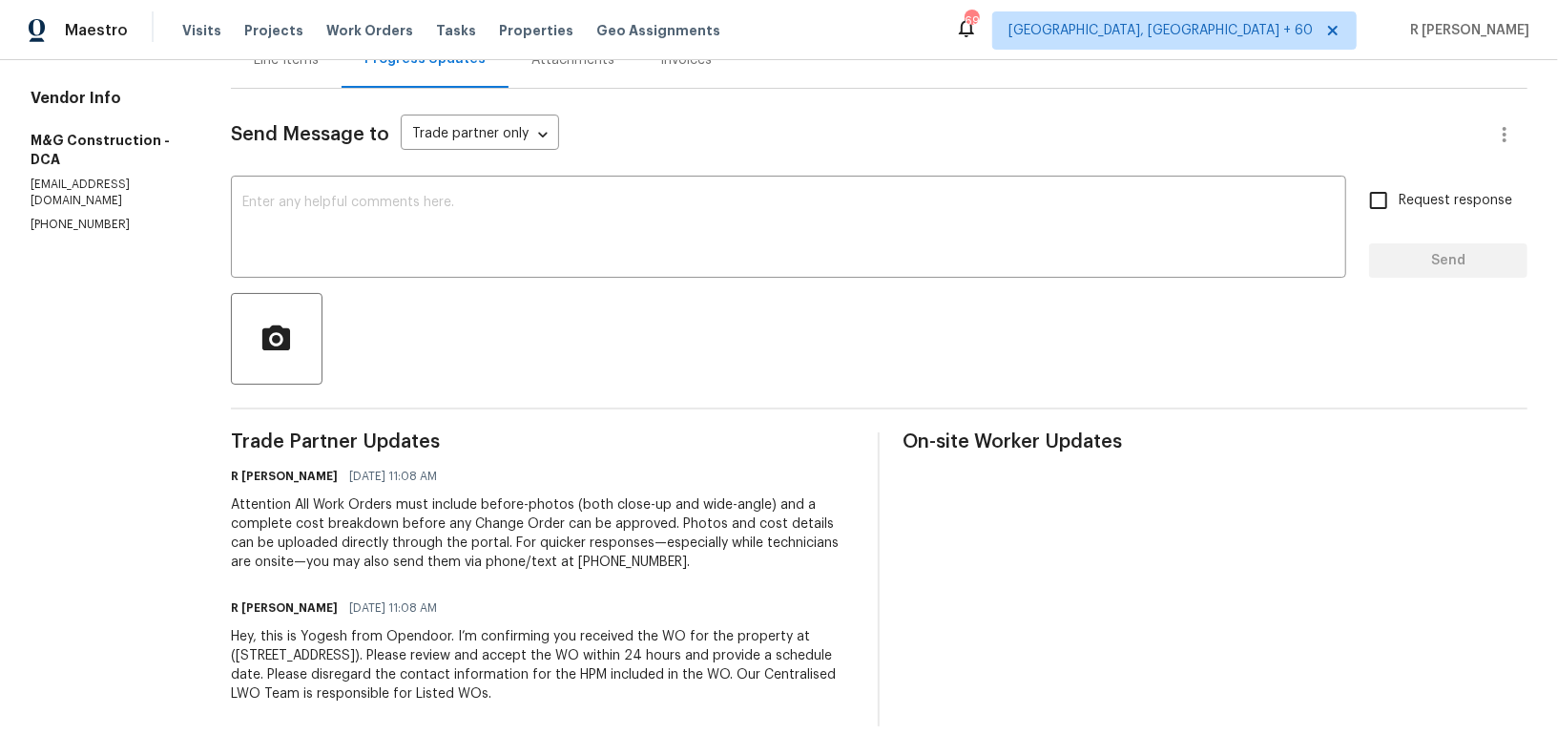
click at [67, 217] on p "[PHONE_NUMBER]" at bounding box center [108, 225] width 155 height 16
copy p "[PHONE_NUMBER]"
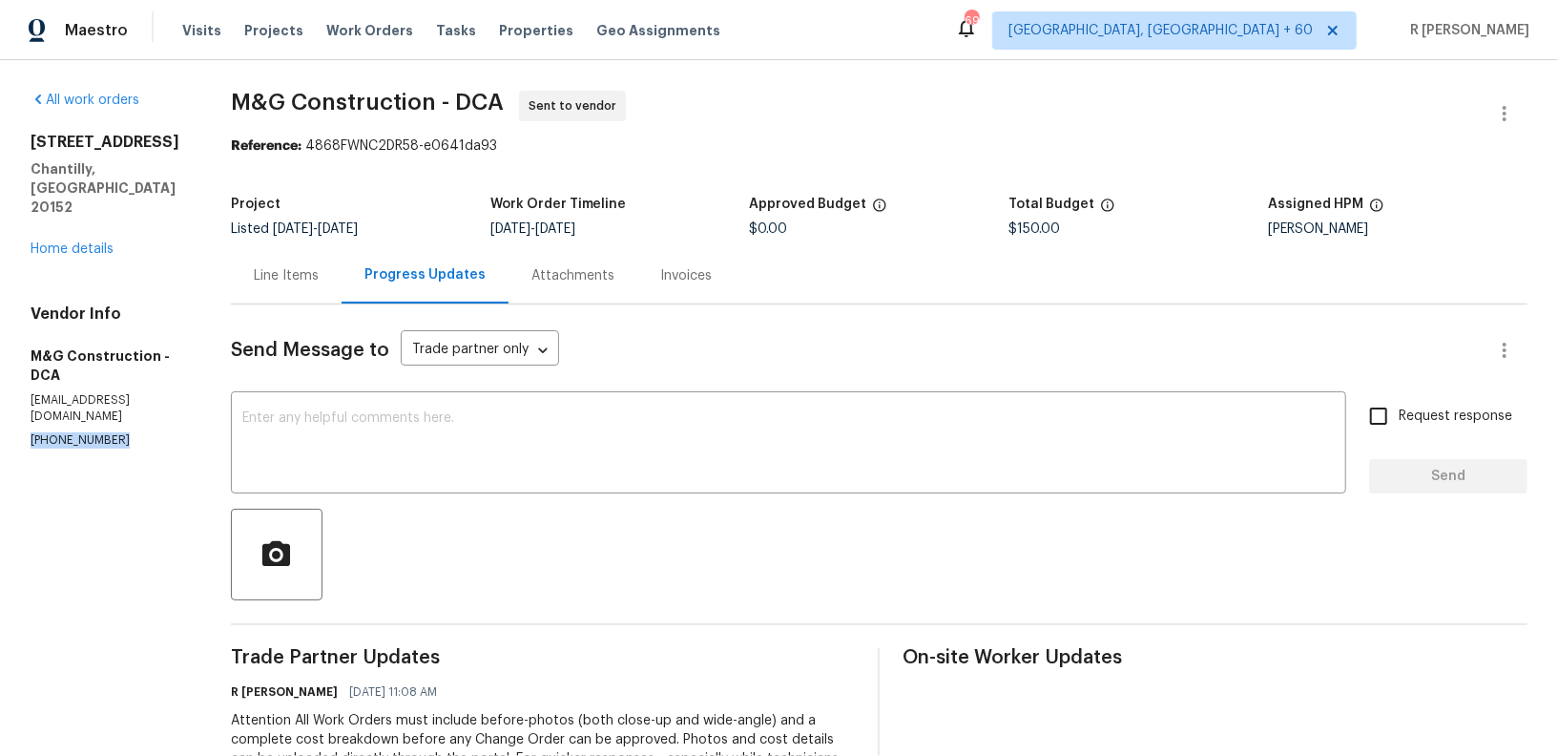
copy p "[PHONE_NUMBER]"
click at [99, 242] on link "Home details" at bounding box center [72, 248] width 83 height 13
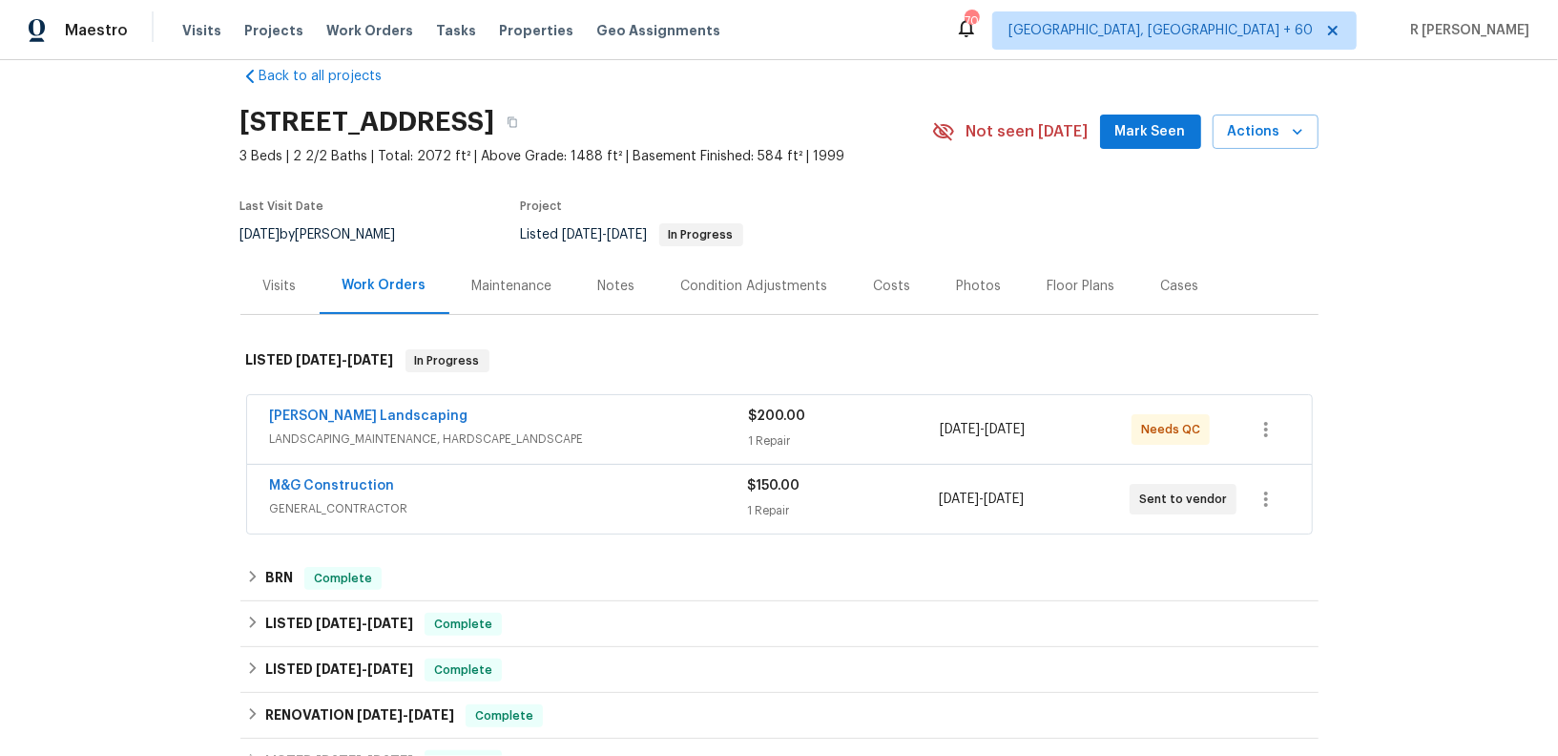
scroll to position [394, 0]
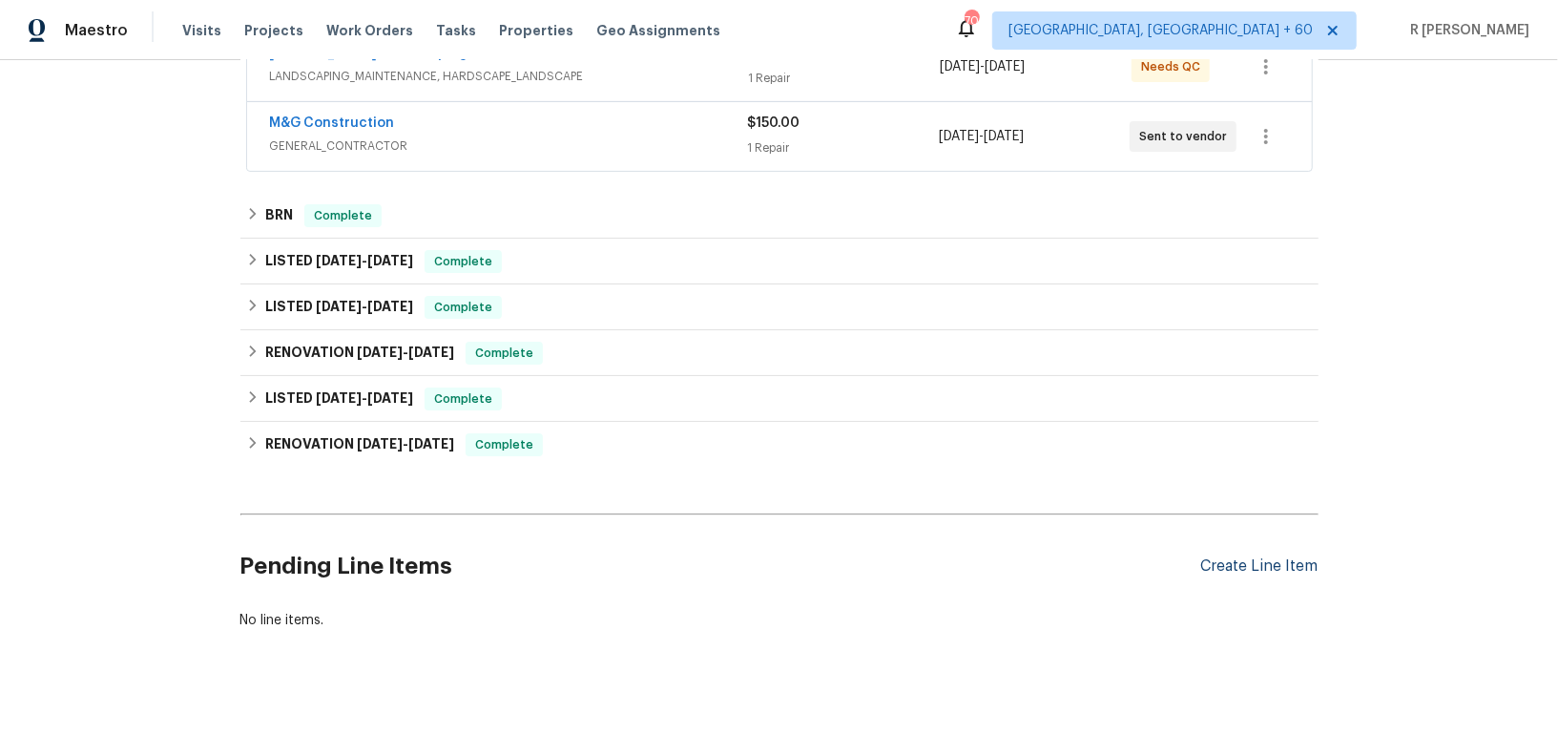
click at [1237, 566] on div "Create Line Item" at bounding box center [1259, 566] width 117 height 18
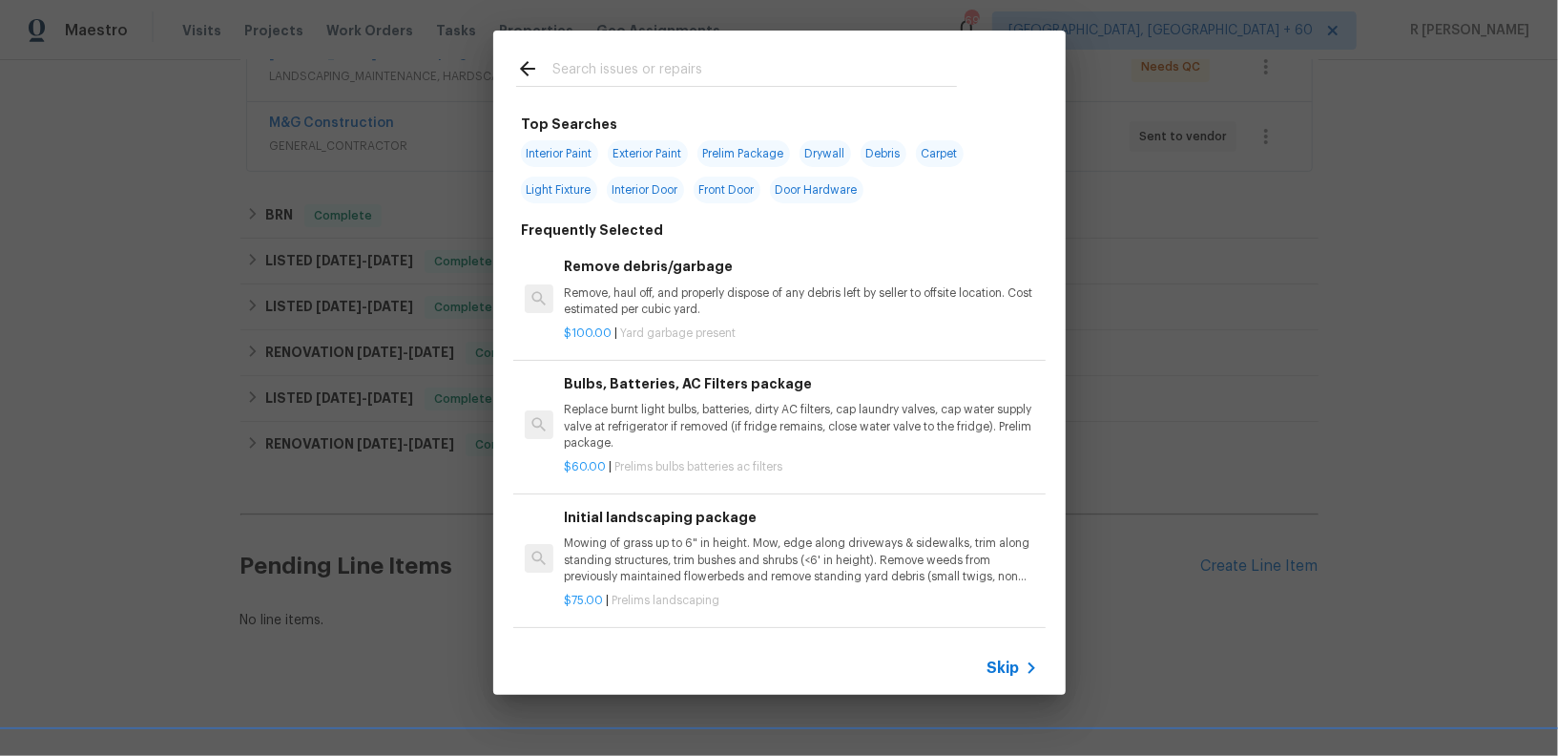
click at [990, 665] on span "Skip" at bounding box center [1003, 667] width 32 height 19
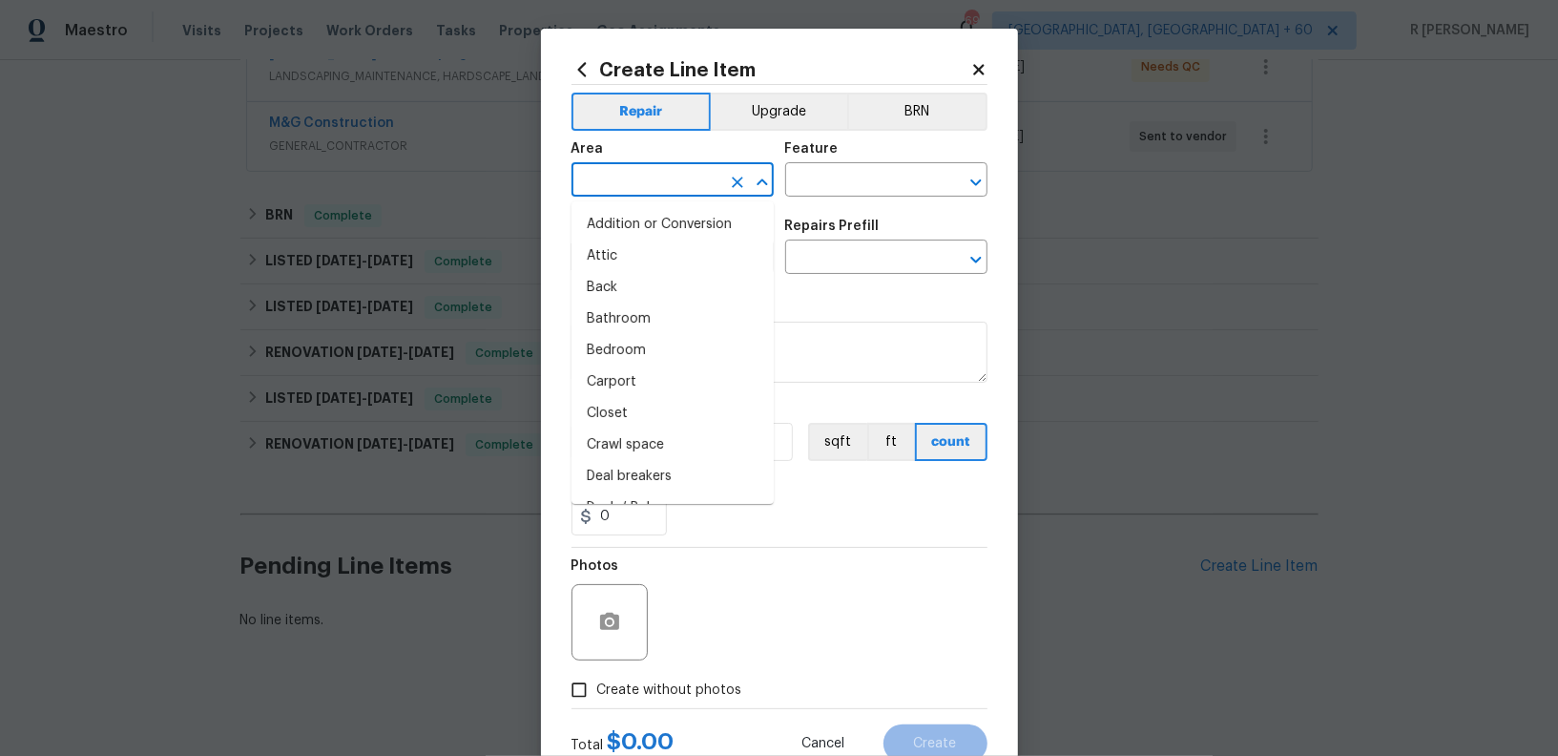
click at [672, 174] on input "text" at bounding box center [645, 182] width 149 height 30
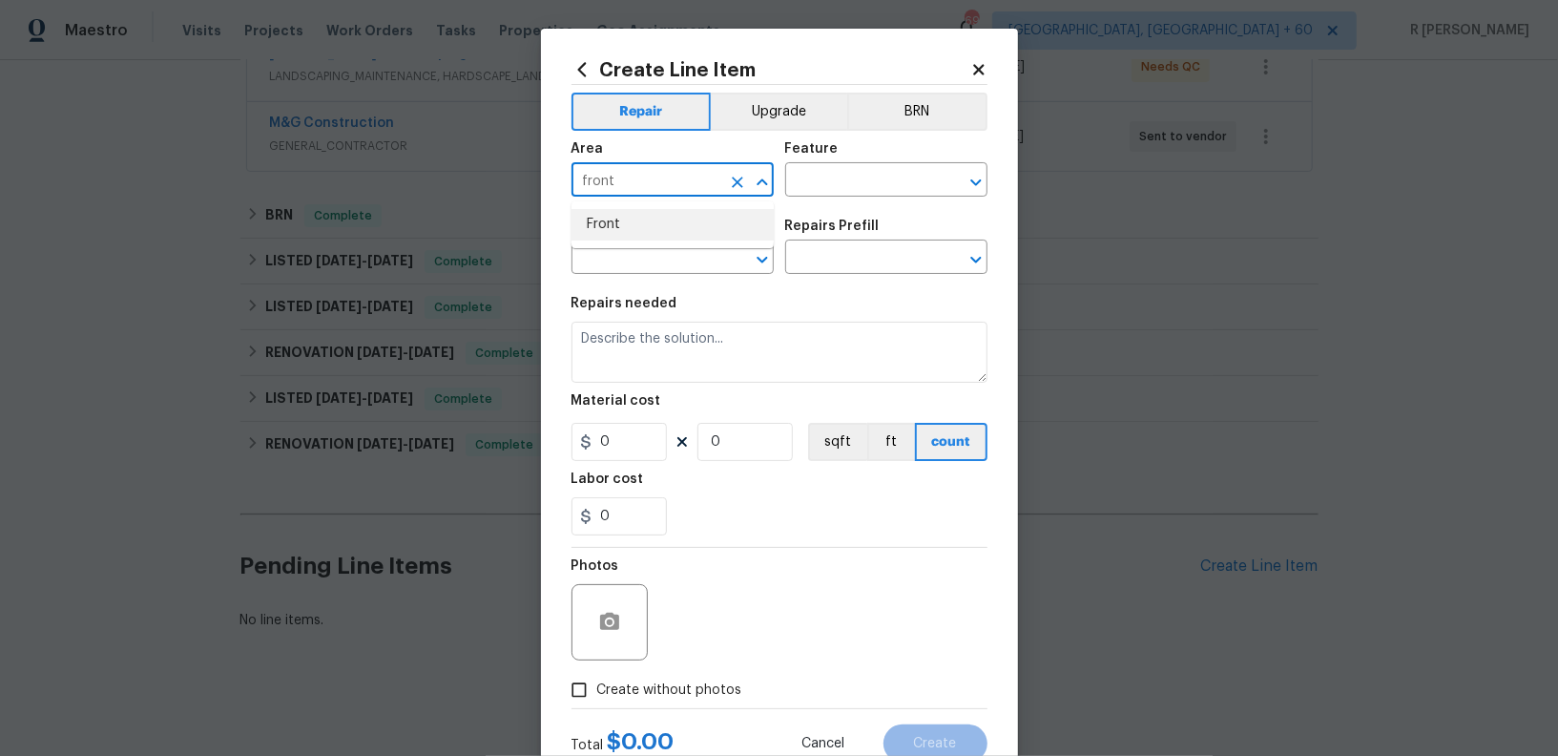
click at [664, 230] on li "Front" at bounding box center [672, 224] width 202 height 31
type input "Front"
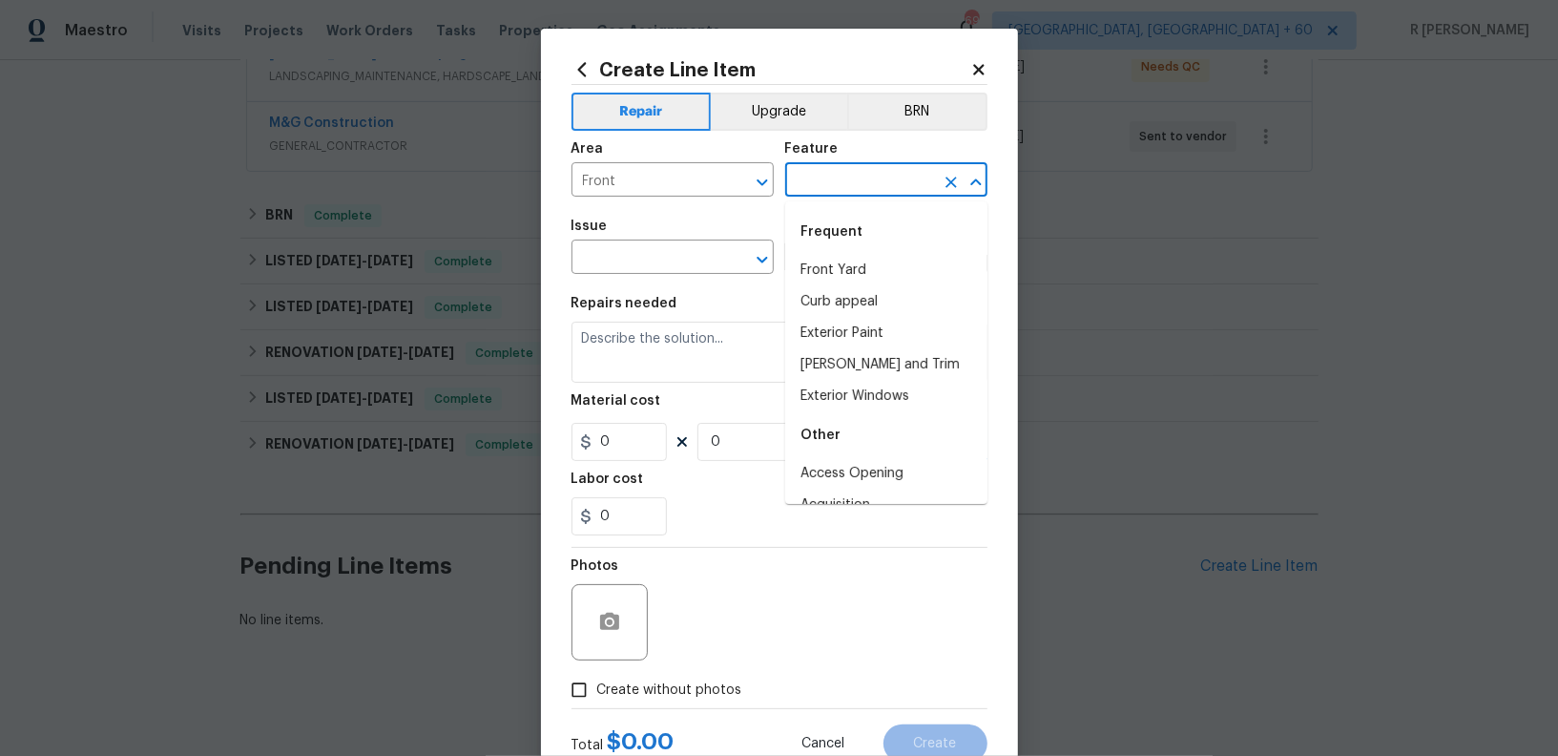
click at [854, 180] on input "text" at bounding box center [859, 182] width 149 height 30
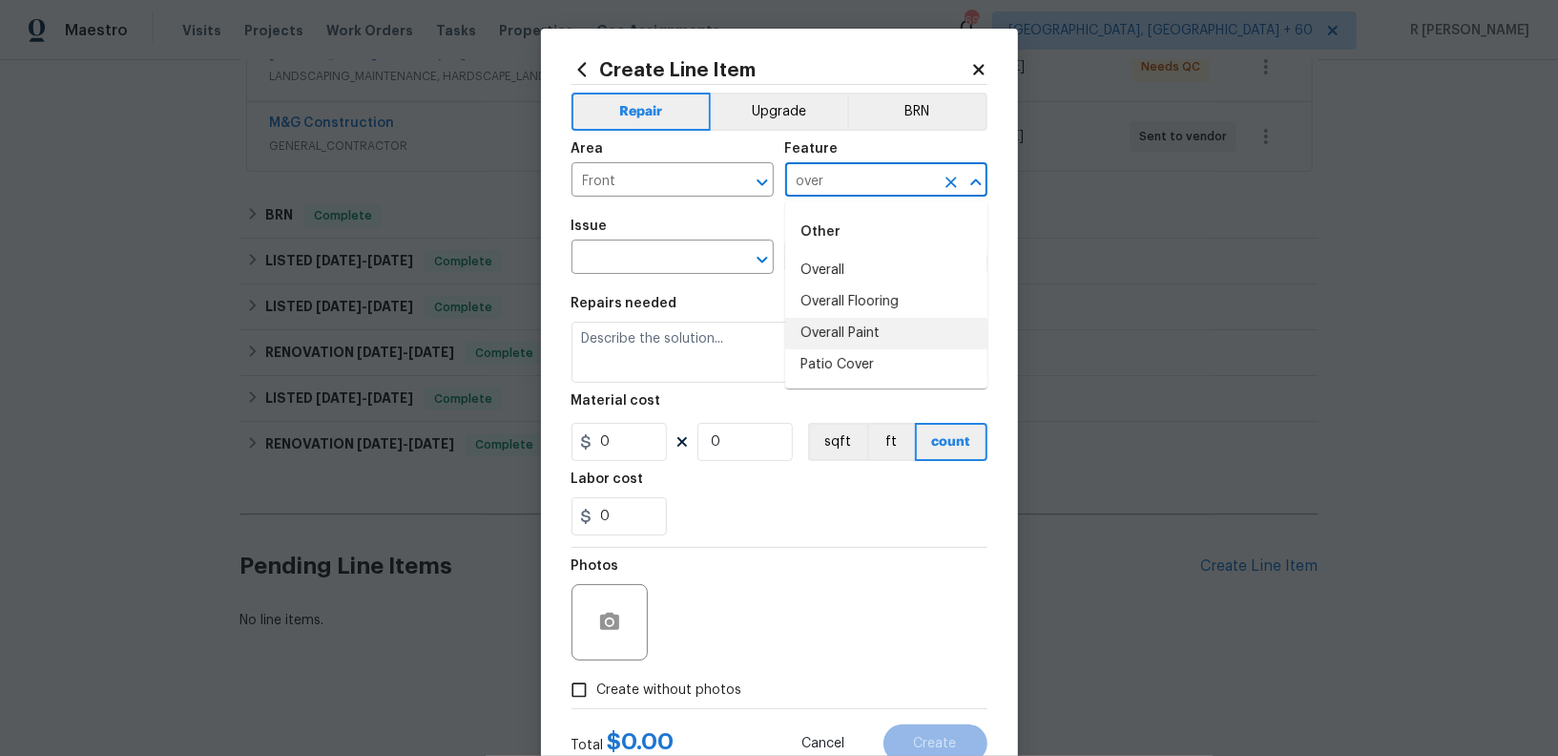
click at [884, 331] on li "Overall Paint" at bounding box center [886, 333] width 202 height 31
type input "Overall Paint"
click at [697, 259] on input "text" at bounding box center [645, 259] width 149 height 30
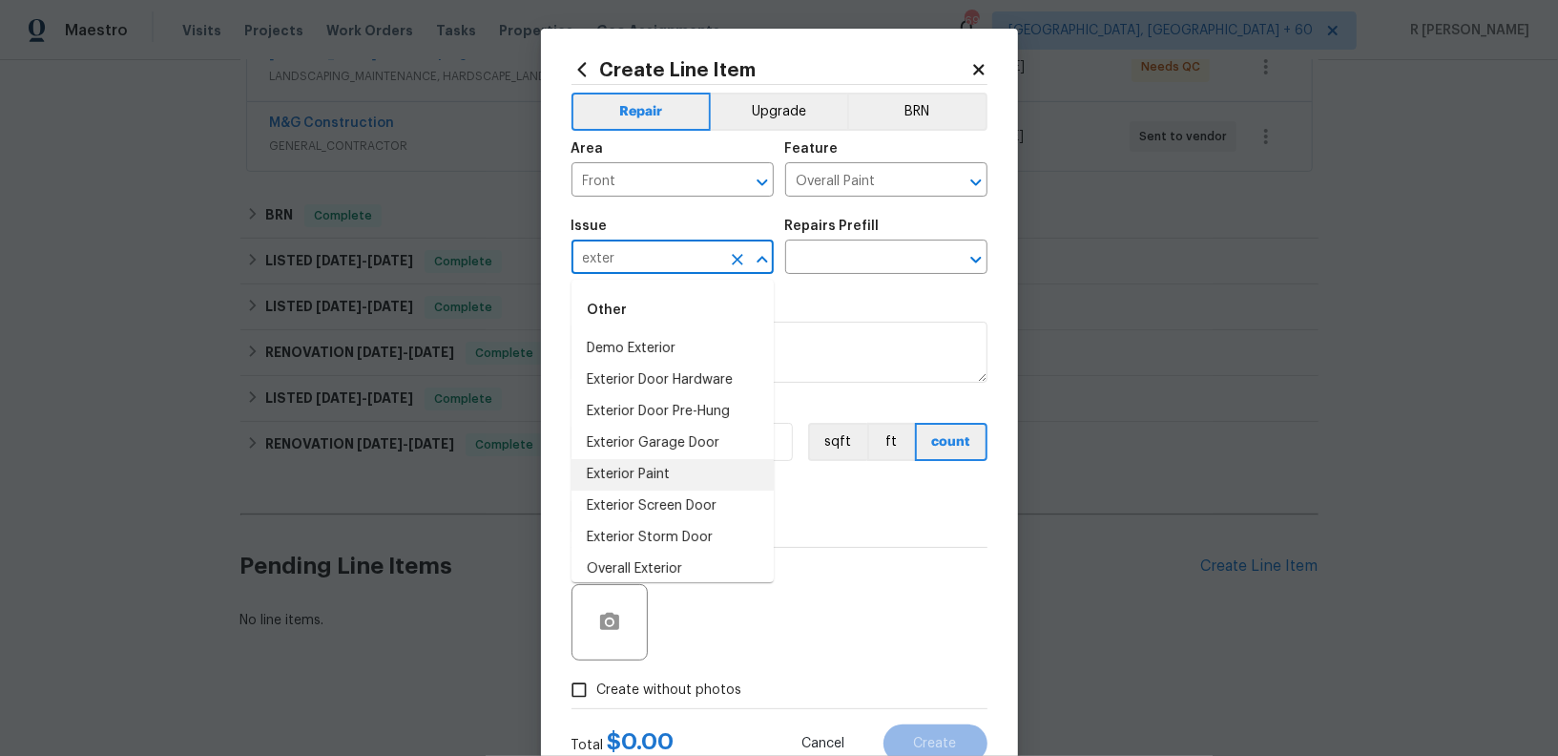
click at [666, 469] on li "Exterior Paint" at bounding box center [672, 474] width 202 height 31
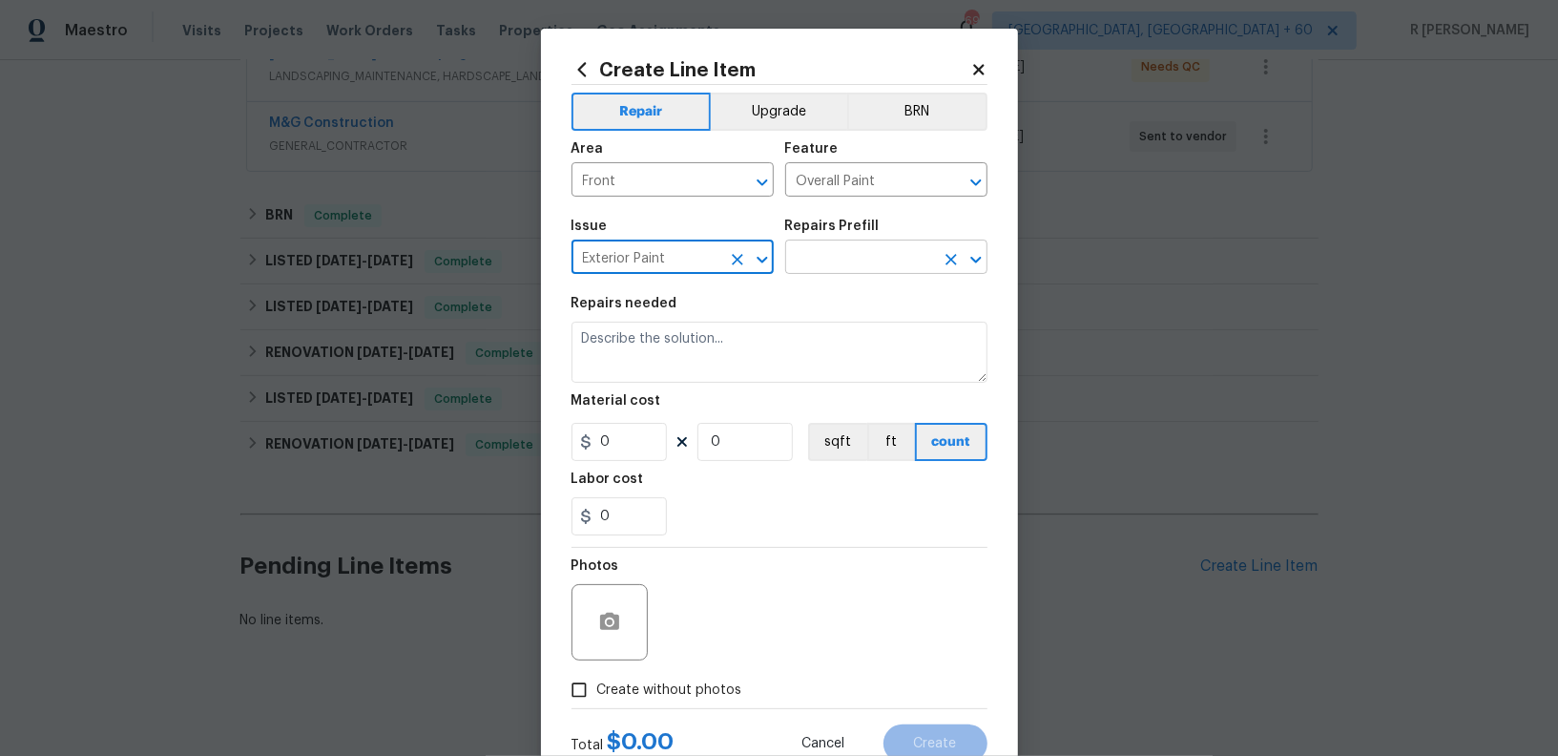
type input "Exterior Paint"
click at [853, 260] on input "text" at bounding box center [859, 259] width 149 height 30
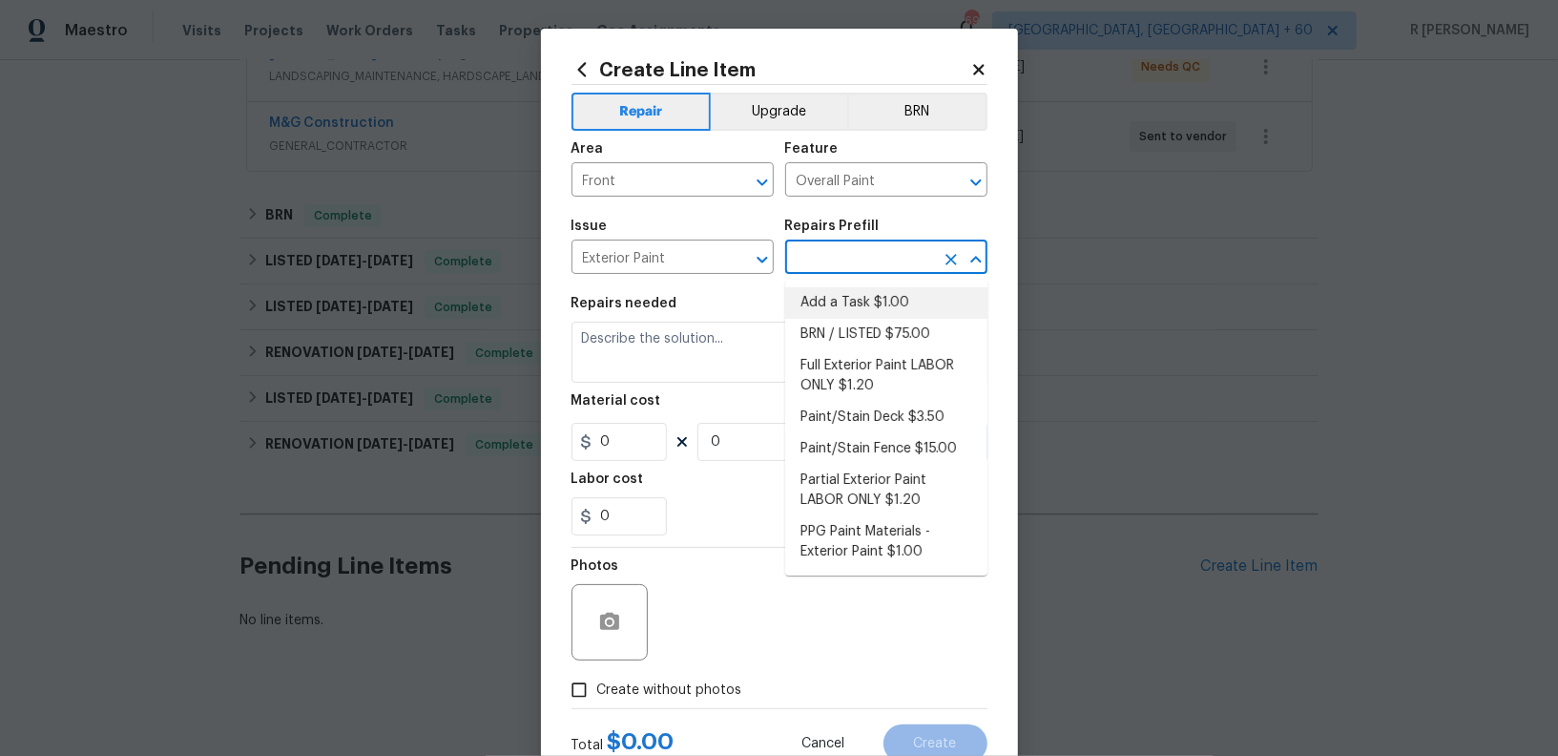
click at [841, 301] on li "Add a Task $1.00" at bounding box center [886, 302] width 202 height 31
type input "Add a Task $1.00"
type textarea "HPM to detail"
type input "1"
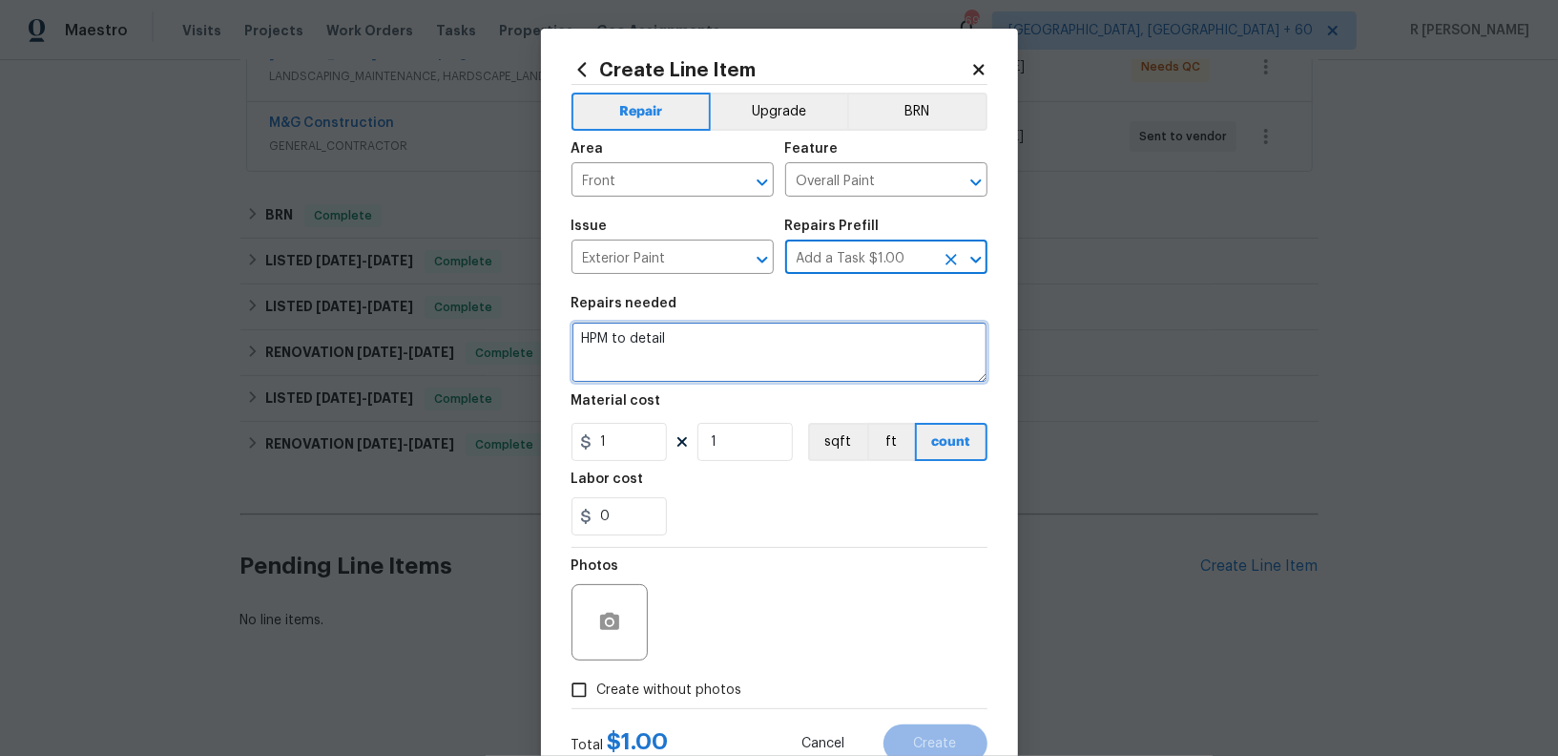
click at [733, 346] on textarea "HPM to detail" at bounding box center [779, 352] width 416 height 61
paste textarea "Please prioritize this WO due to COE today. Paint front door to best match."
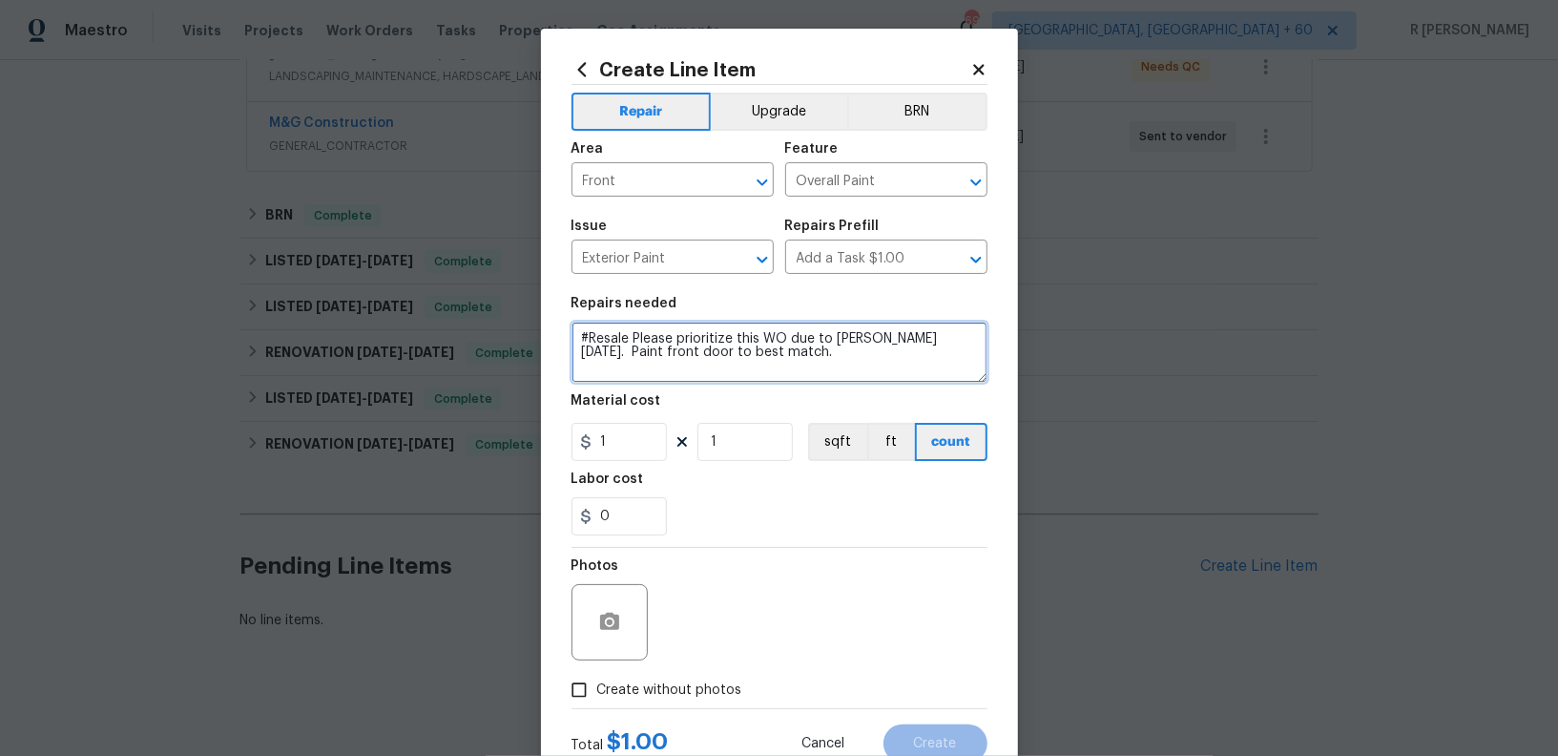
scroll to position [65, 0]
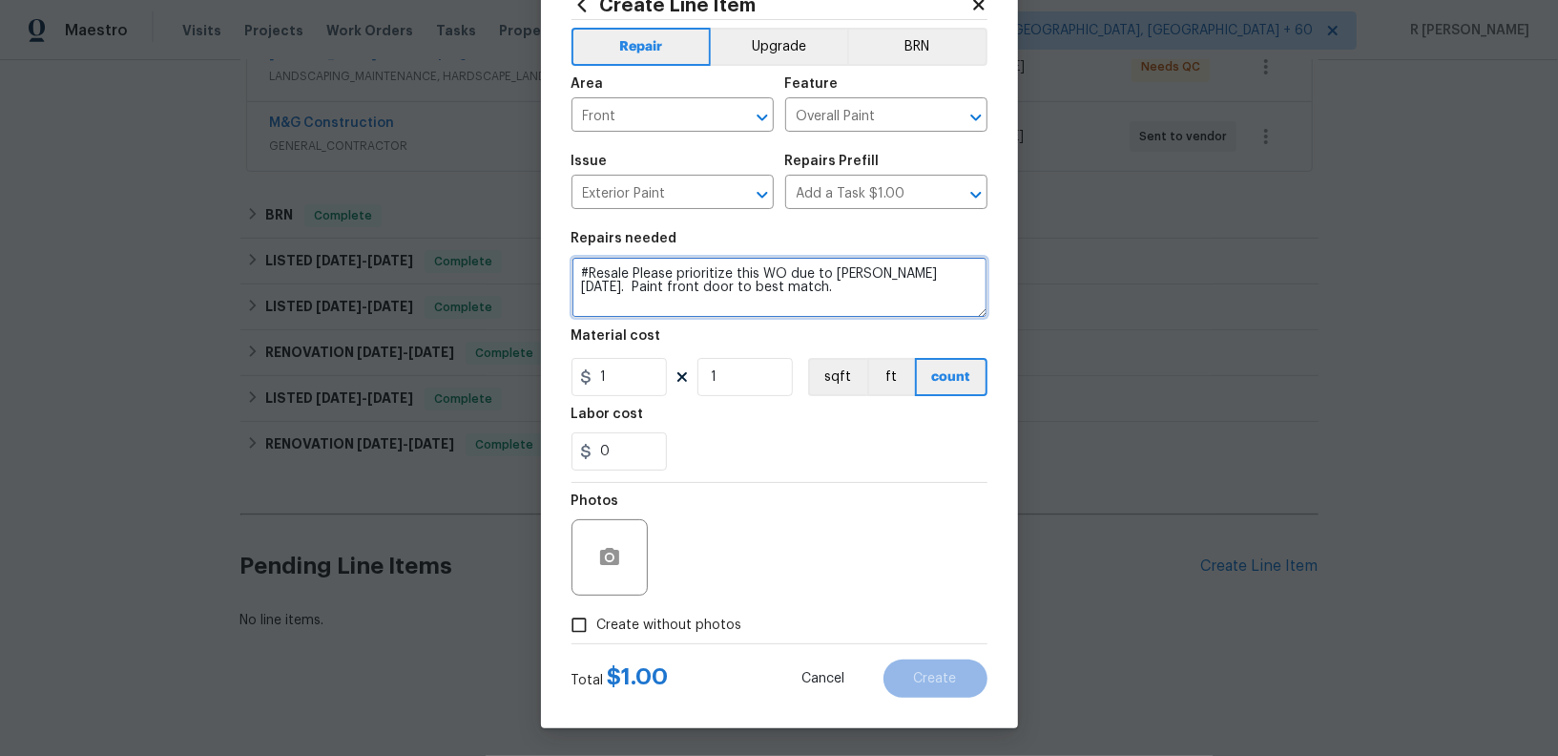
type textarea "#Resale Please prioritize this WO due to COE today. Paint front door to best ma…"
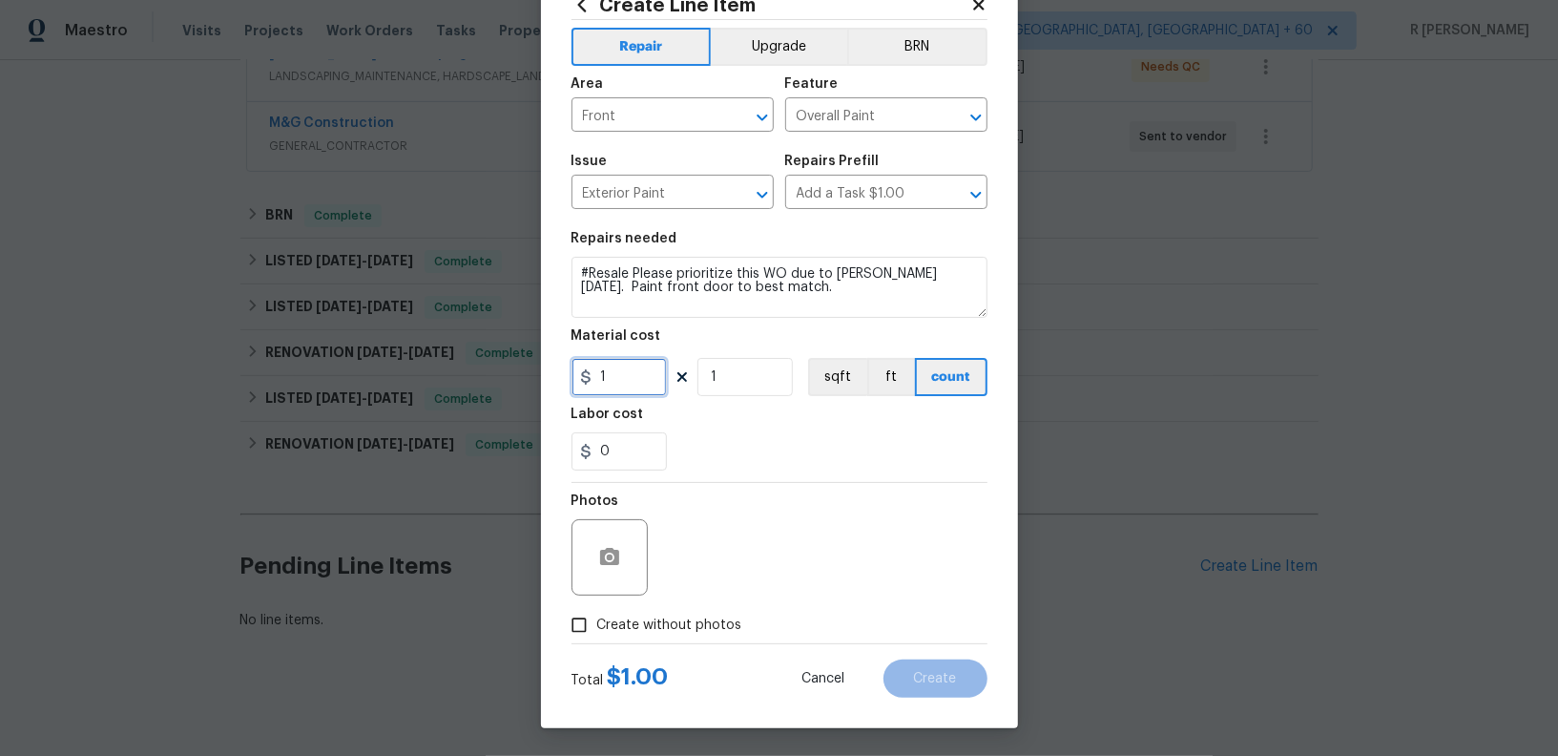
click at [630, 373] on input "1" at bounding box center [618, 377] width 95 height 38
type input "150"
click at [608, 532] on div at bounding box center [609, 557] width 76 height 76
click at [609, 550] on icon "button" at bounding box center [609, 556] width 19 height 17
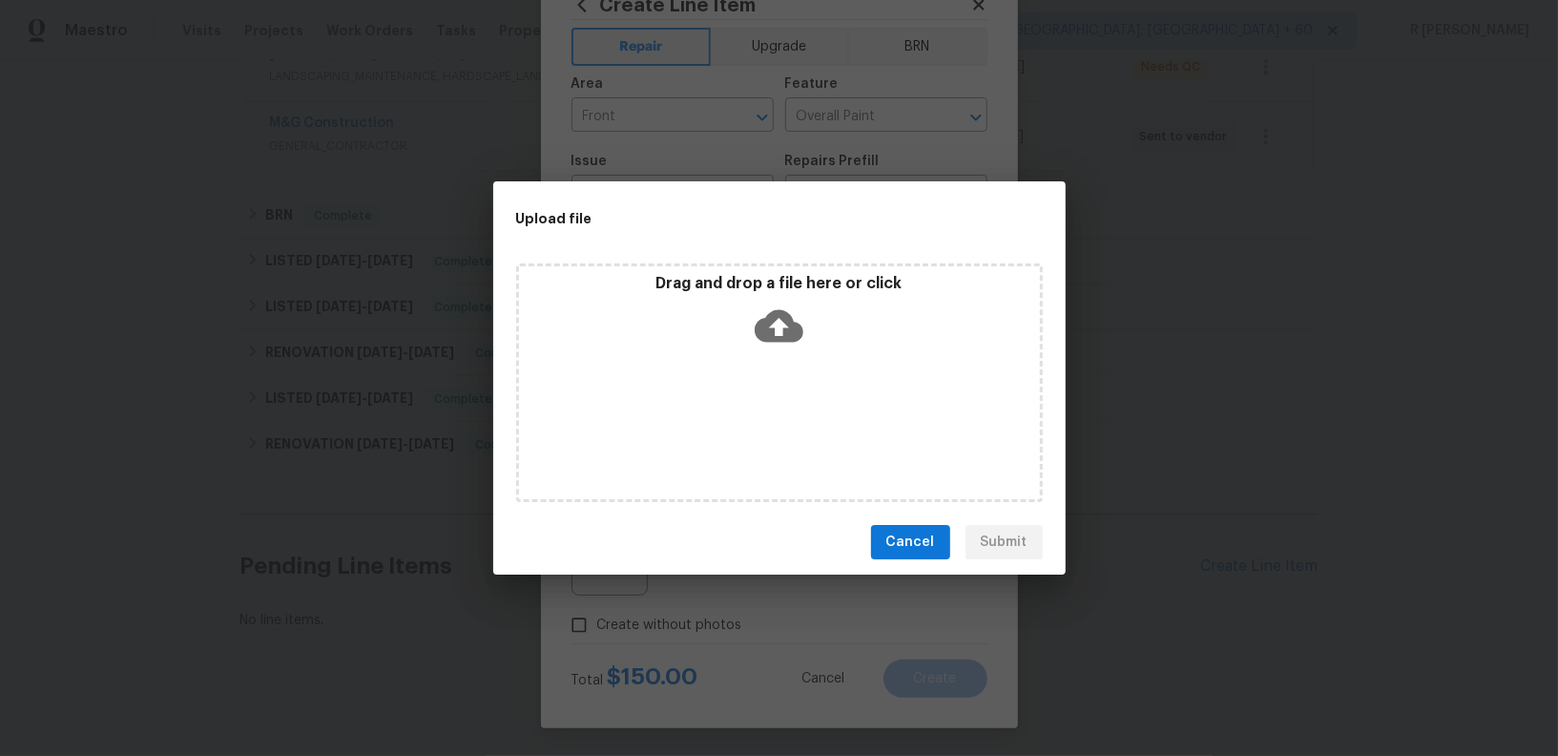
click at [796, 332] on icon at bounding box center [779, 326] width 49 height 32
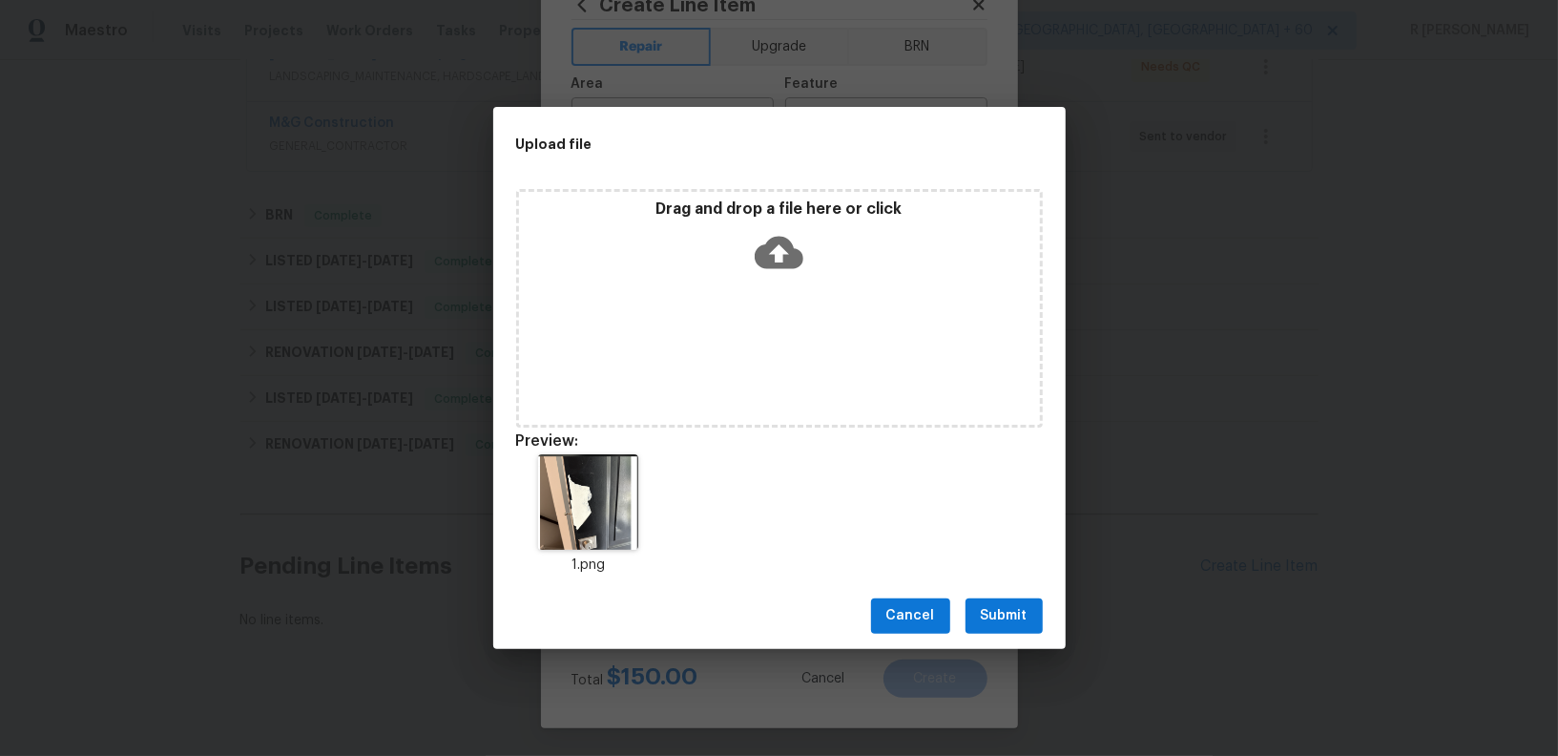
click at [1024, 605] on span "Submit" at bounding box center [1004, 616] width 47 height 24
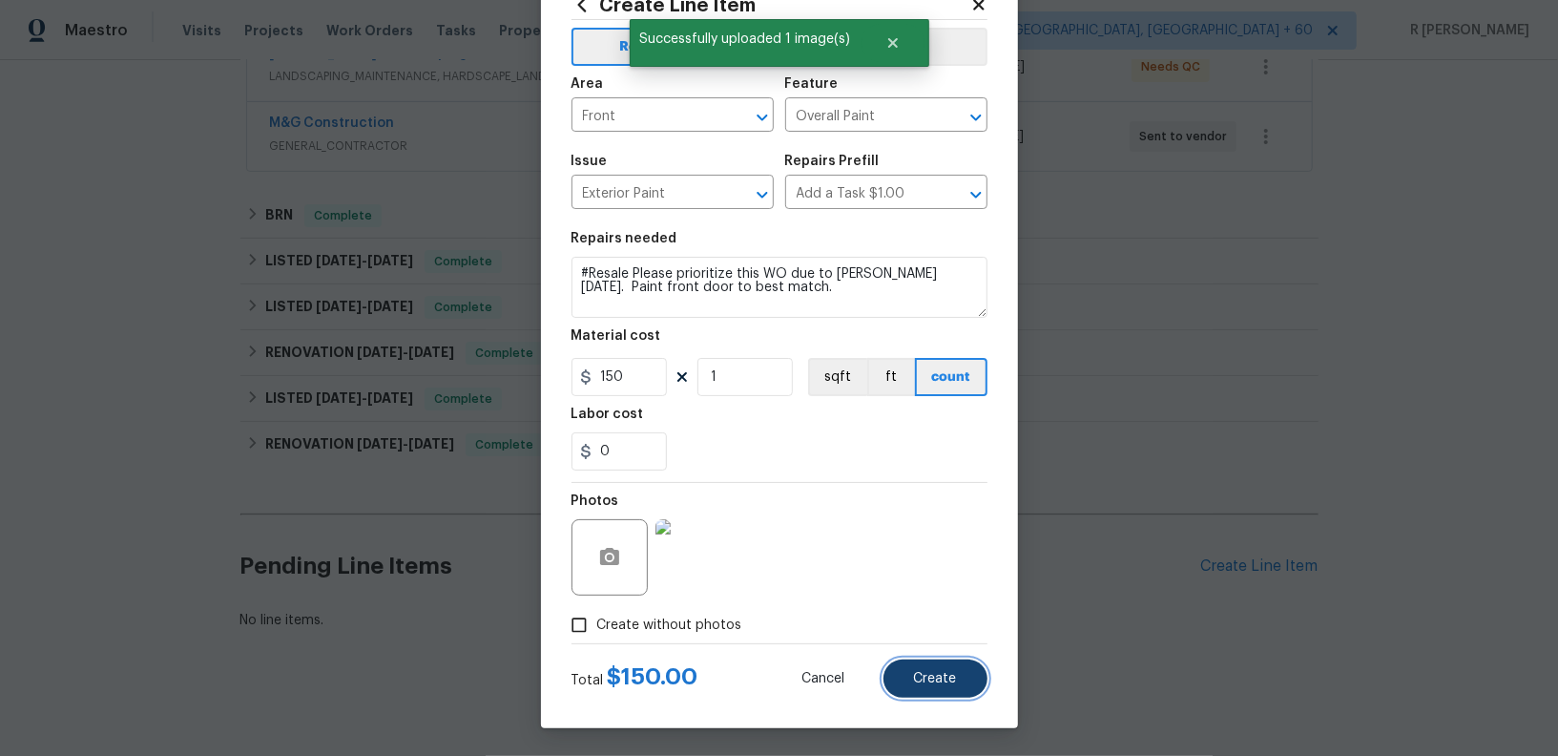
click at [924, 681] on span "Create" at bounding box center [935, 679] width 43 height 14
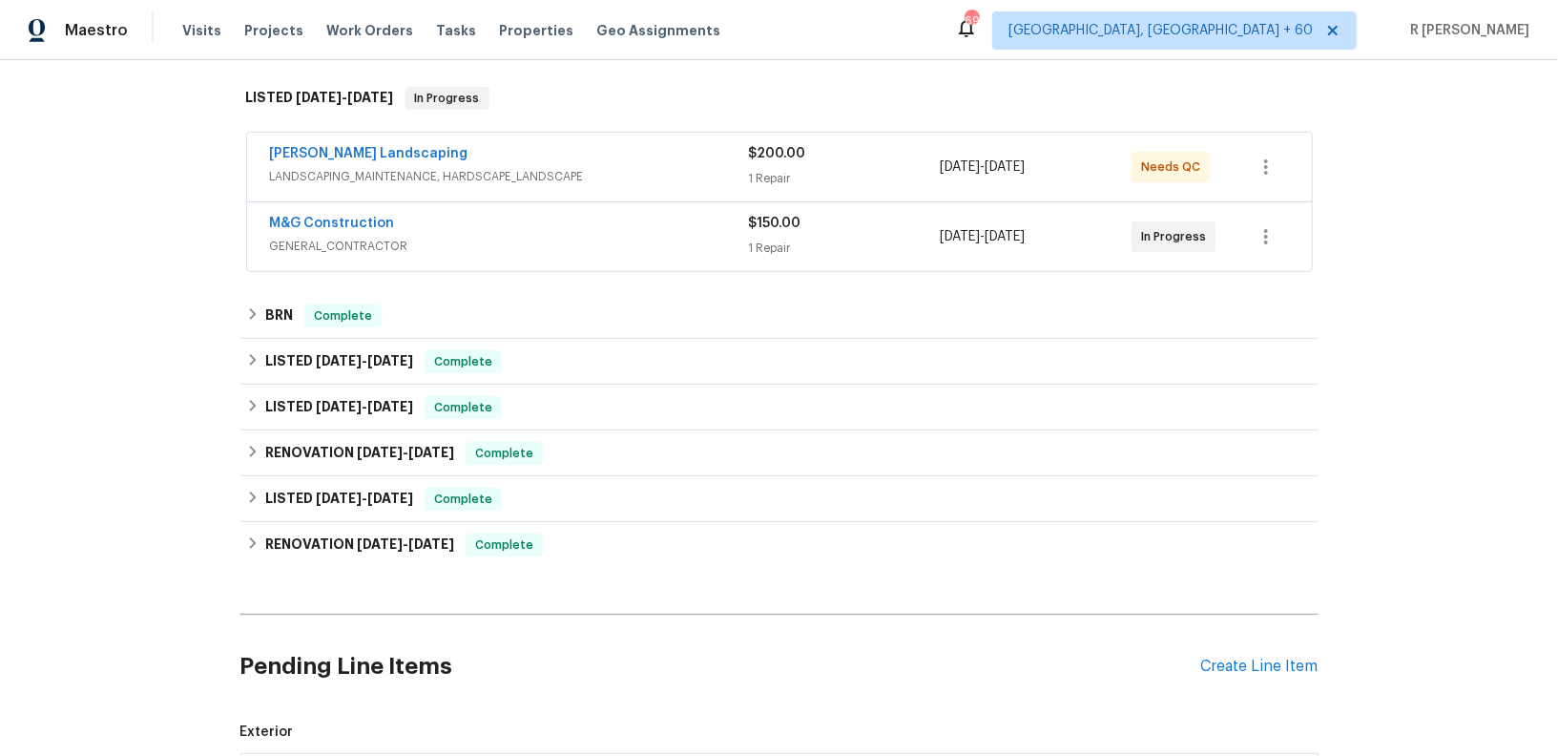
scroll to position [176, 0]
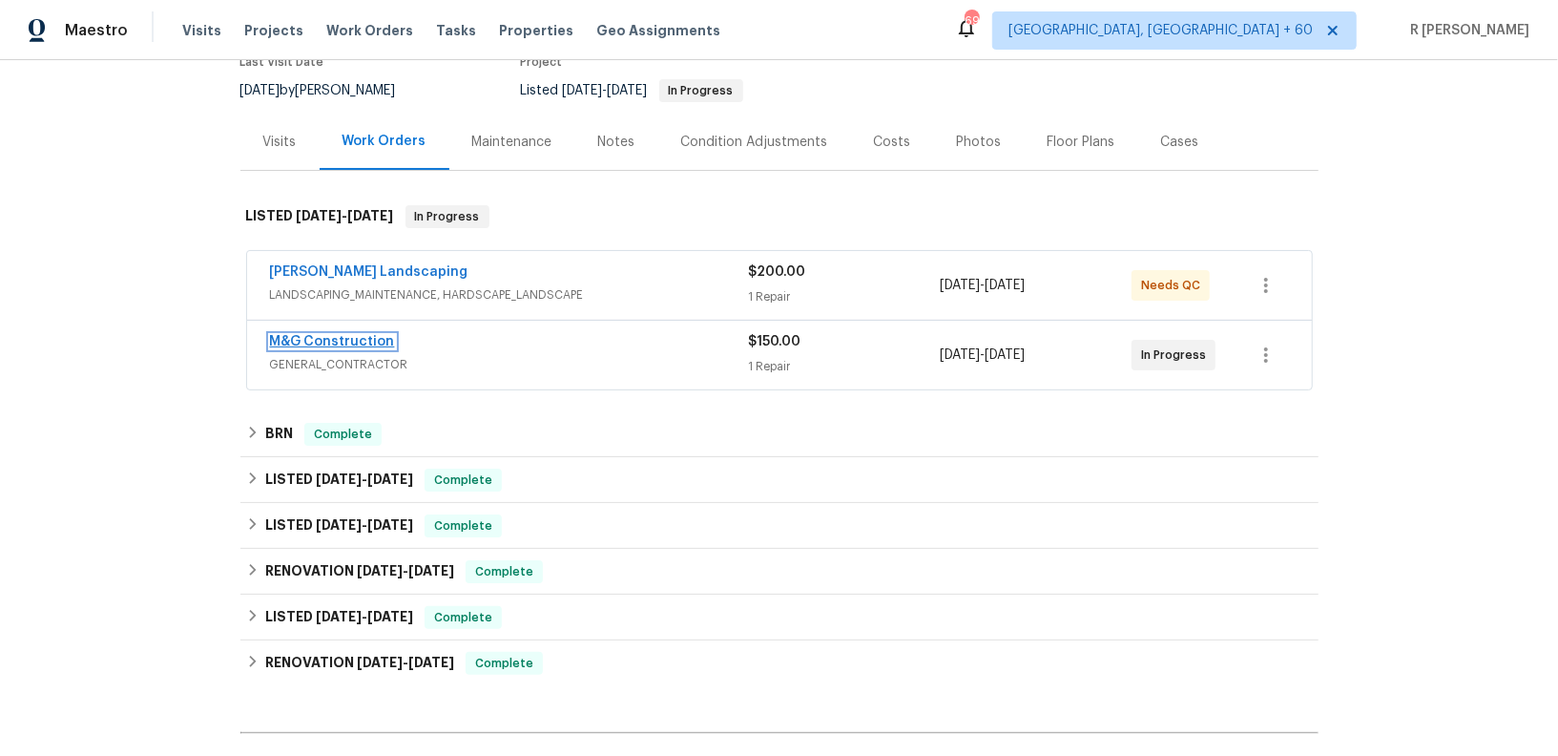
click at [380, 338] on link "M&G Construction" at bounding box center [332, 341] width 125 height 13
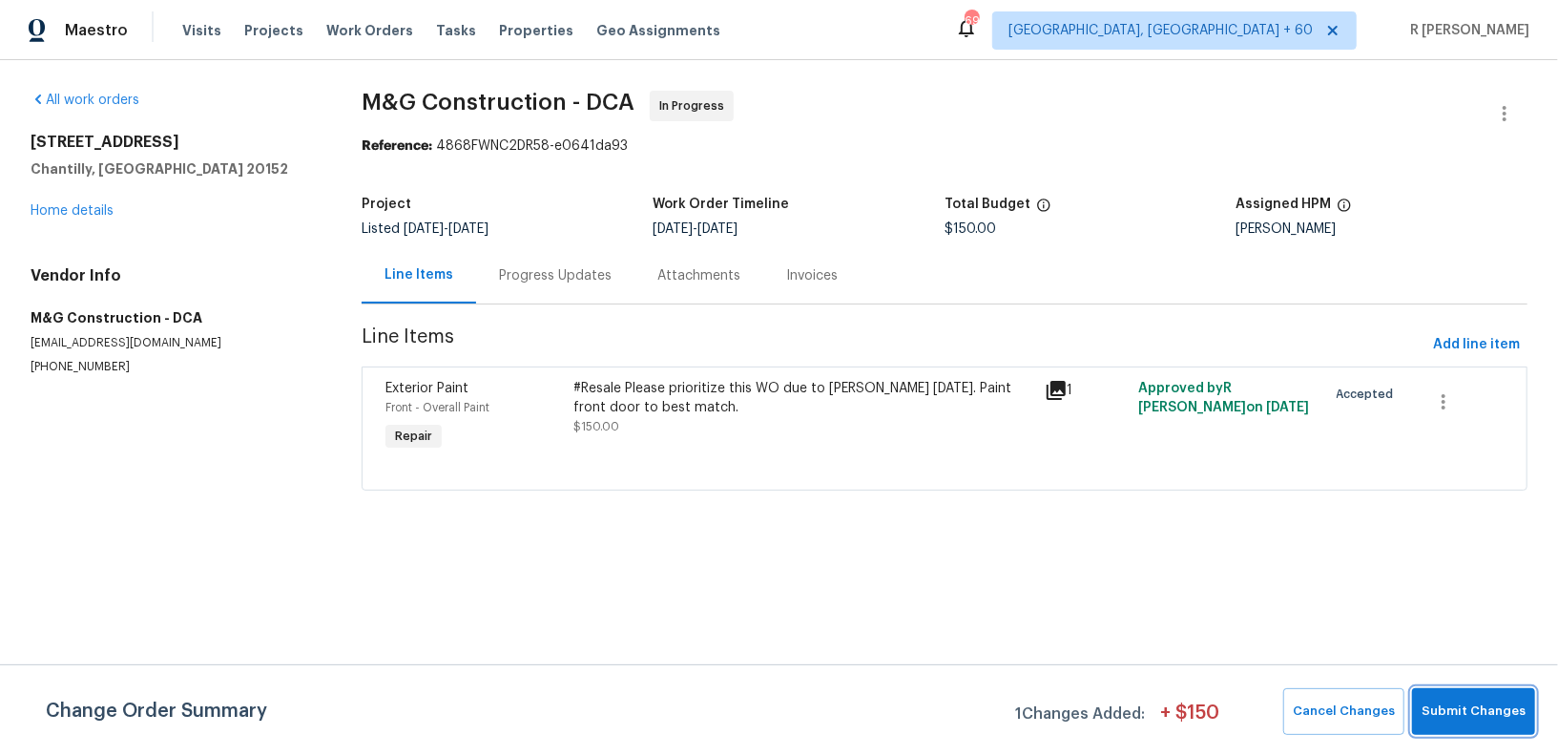
click at [1470, 706] on span "Submit Changes" at bounding box center [1474, 711] width 104 height 22
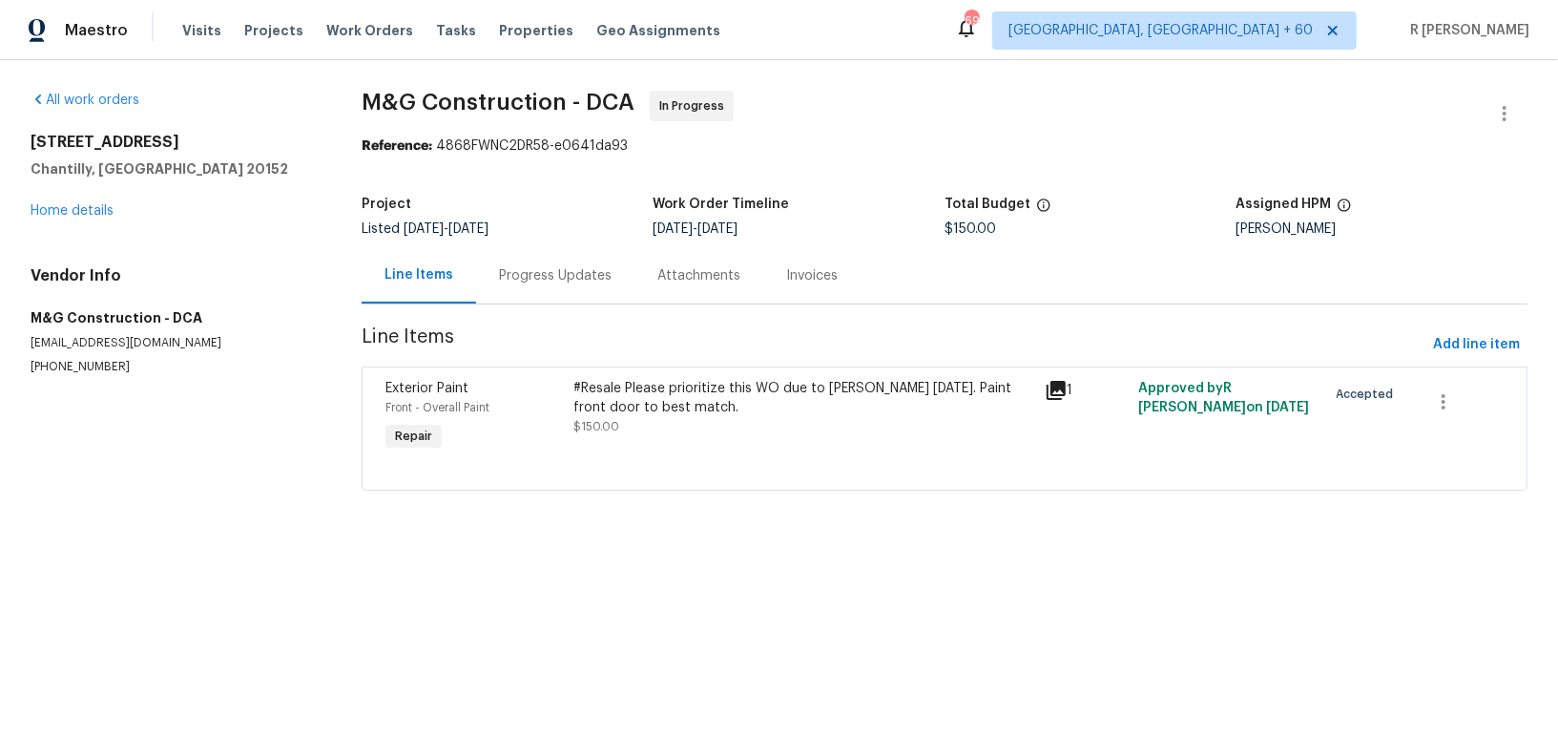
click at [554, 278] on div "Progress Updates" at bounding box center [555, 275] width 113 height 19
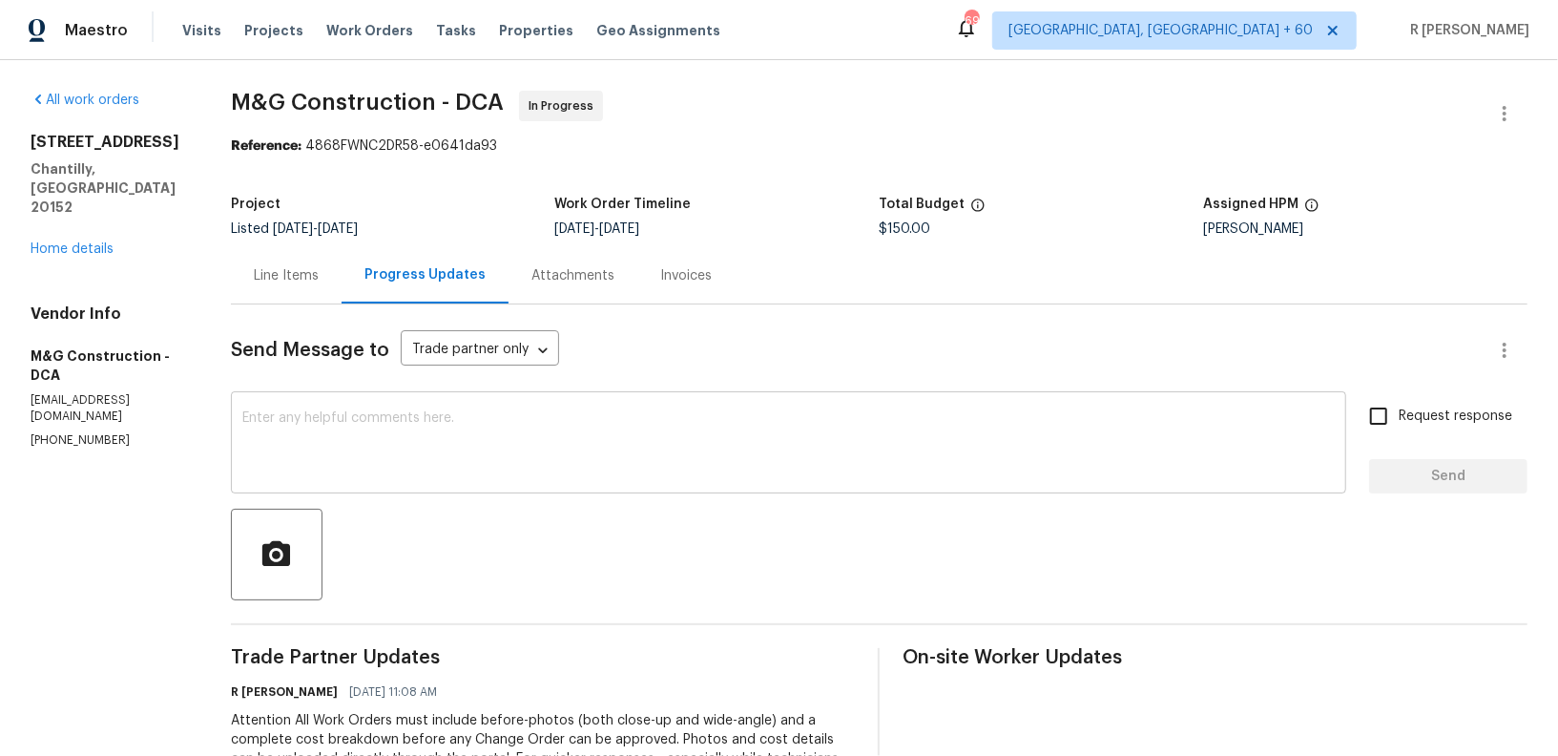
click at [614, 454] on textarea at bounding box center [788, 444] width 1092 height 67
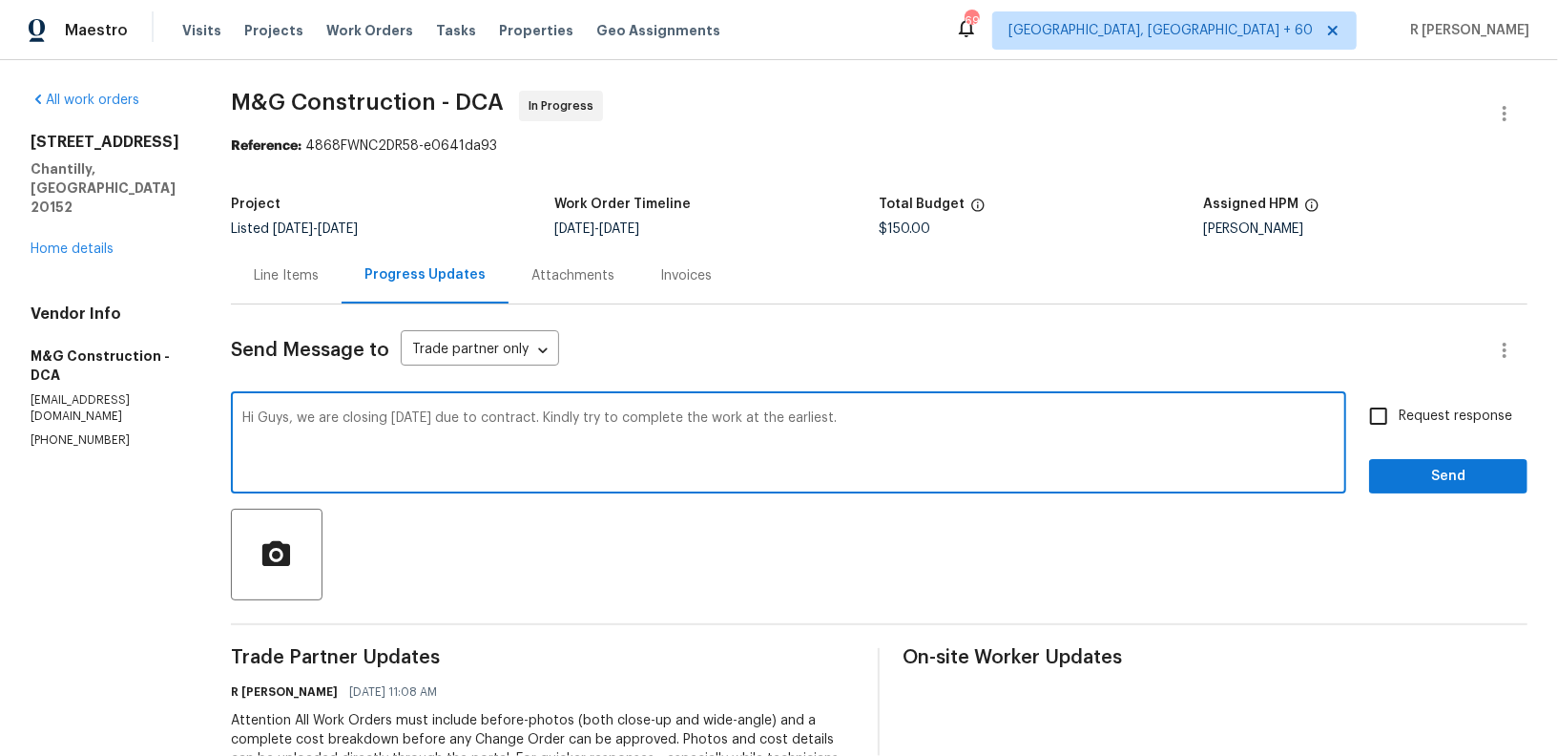
type textarea "Hi Guys, we are closing today due to contract. Kindly try to complete the work …"
click at [582, 415] on textarea "Hi Guys, we are closing today due to contract. Kindly try to complete the work …" at bounding box center [788, 444] width 1092 height 67
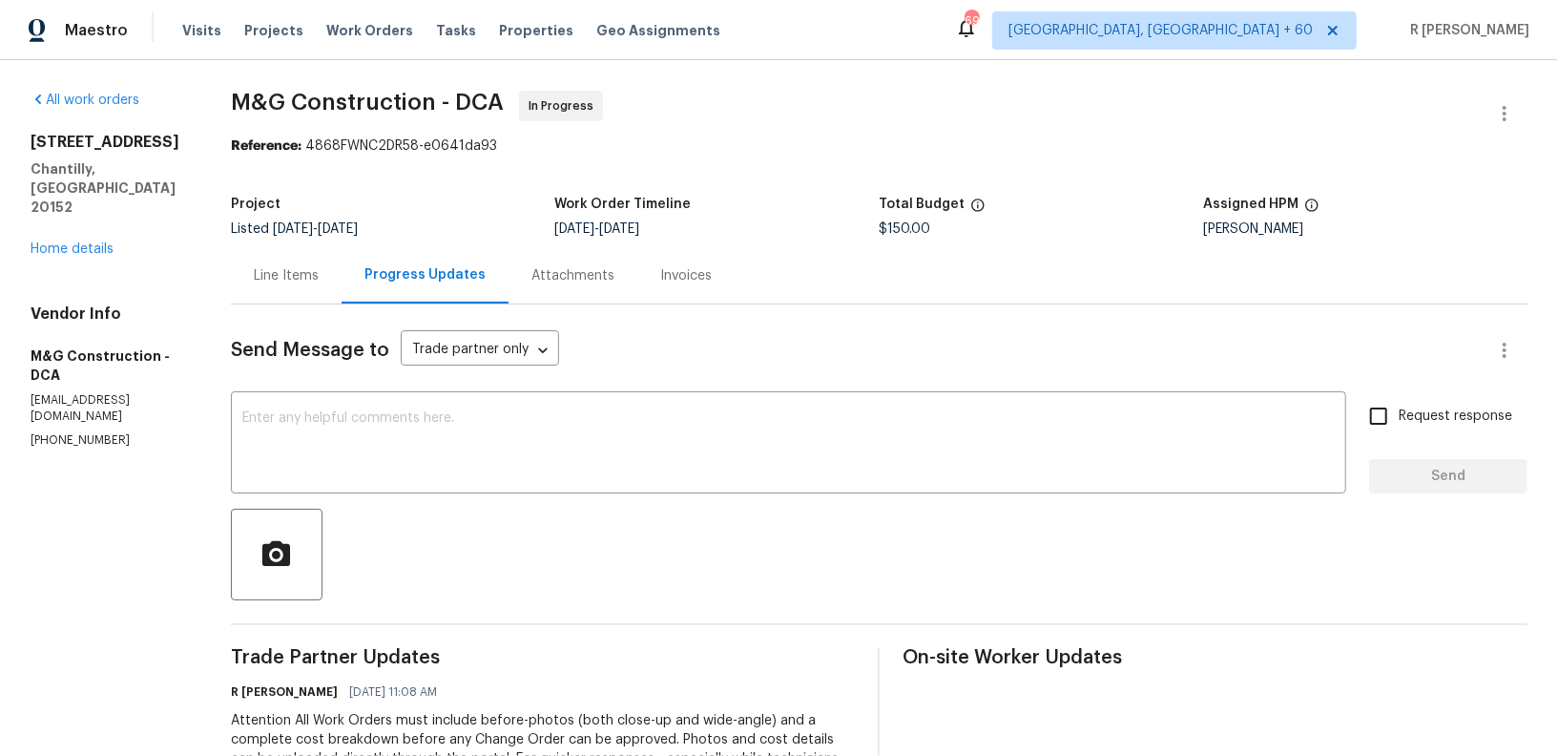
click at [278, 262] on div "Line Items" at bounding box center [286, 275] width 111 height 56
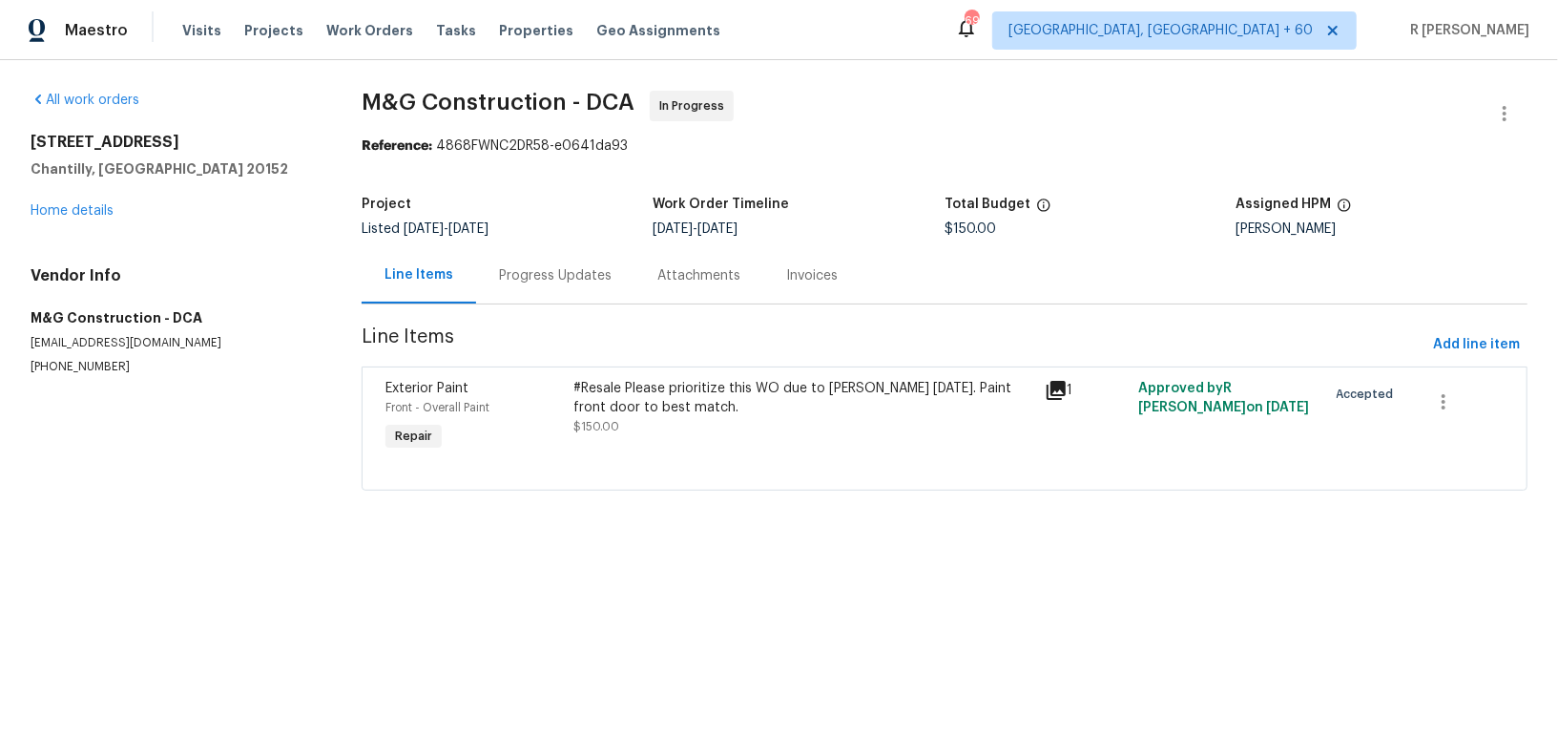
click at [707, 415] on div "#Resale Please prioritize this WO due to [PERSON_NAME] [DATE]. Paint front door…" at bounding box center [802, 407] width 459 height 57
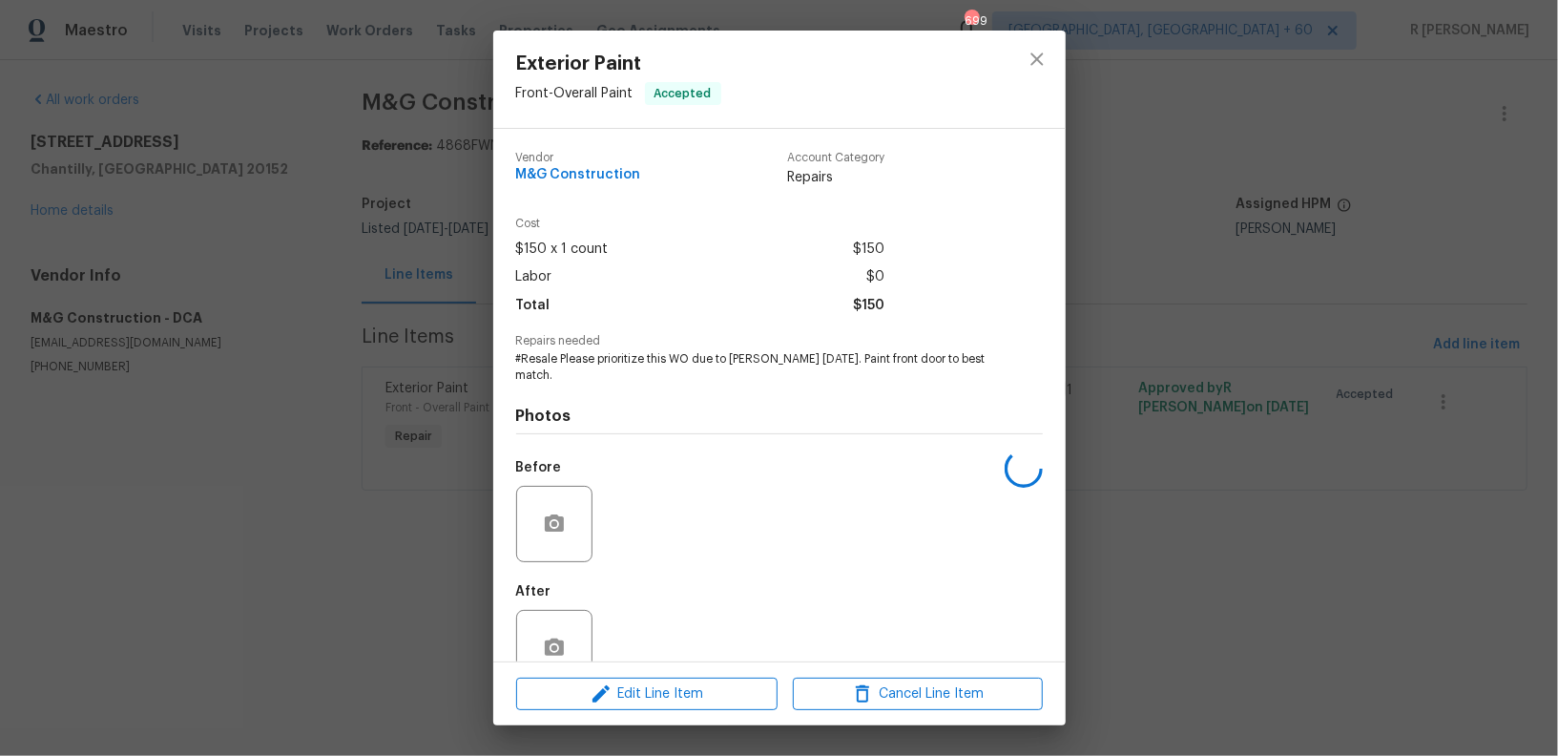
scroll to position [28, 0]
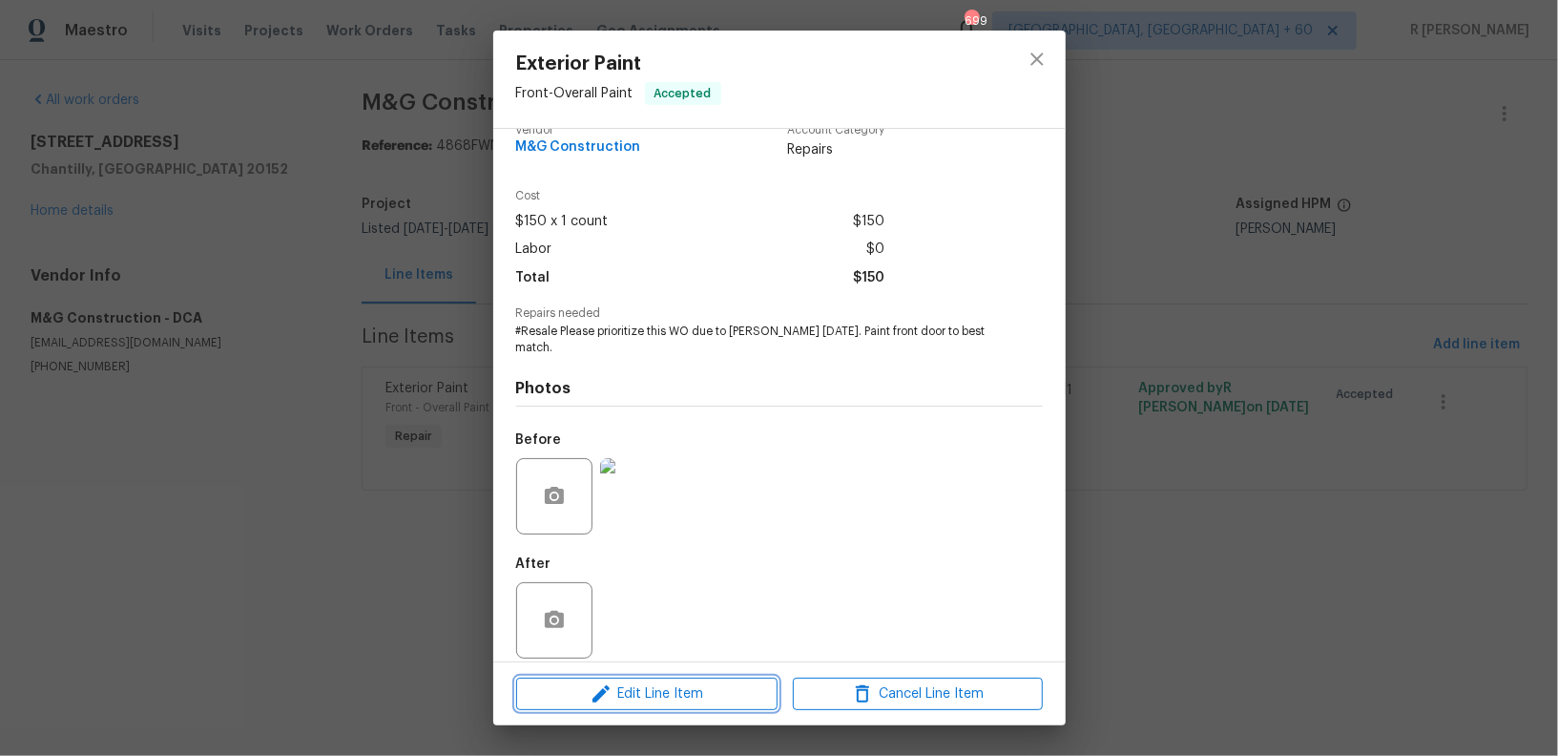
click at [615, 686] on span "Edit Line Item" at bounding box center [647, 694] width 250 height 24
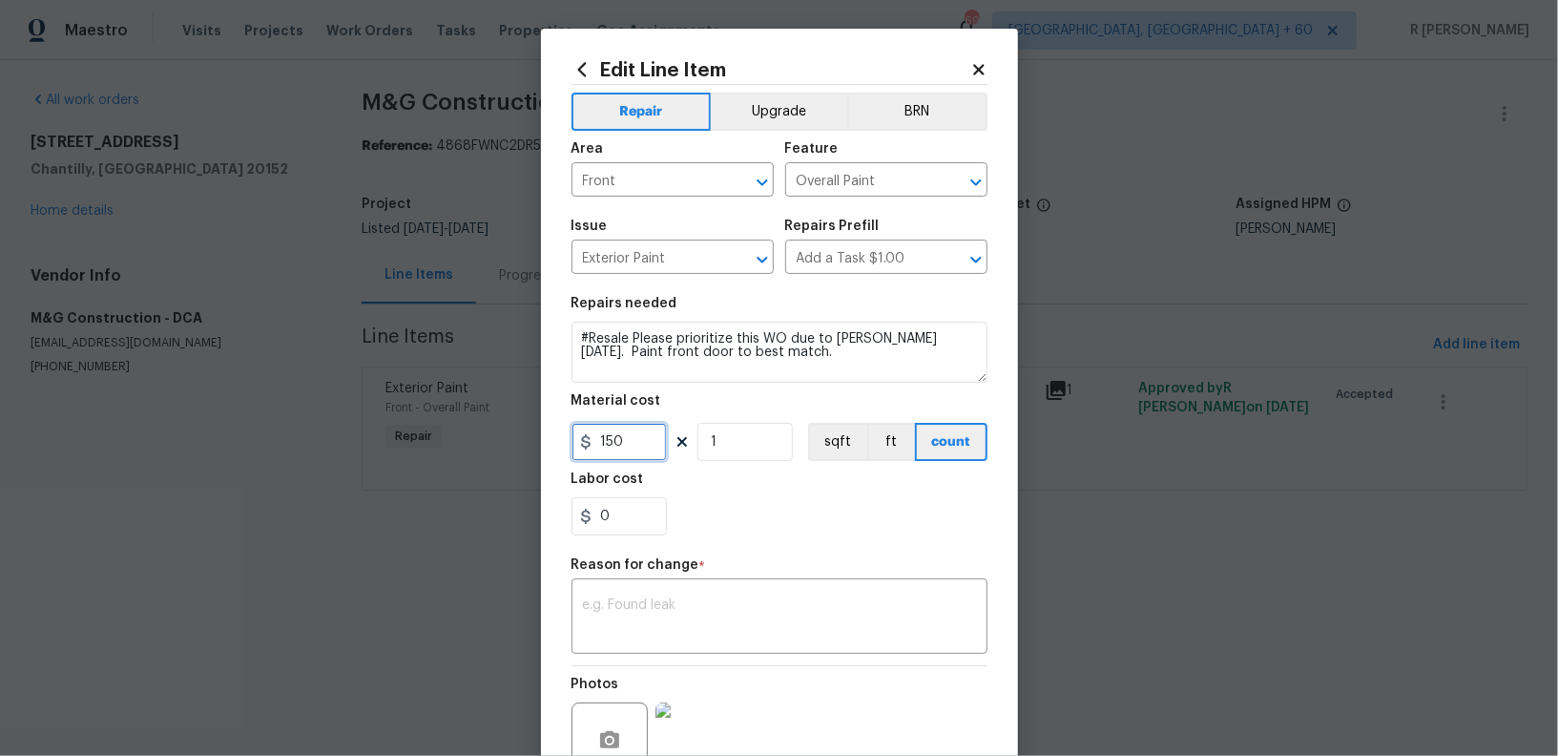
click at [625, 438] on input "150" at bounding box center [618, 442] width 95 height 38
type input "225"
click at [739, 590] on div "x ​" at bounding box center [779, 618] width 416 height 71
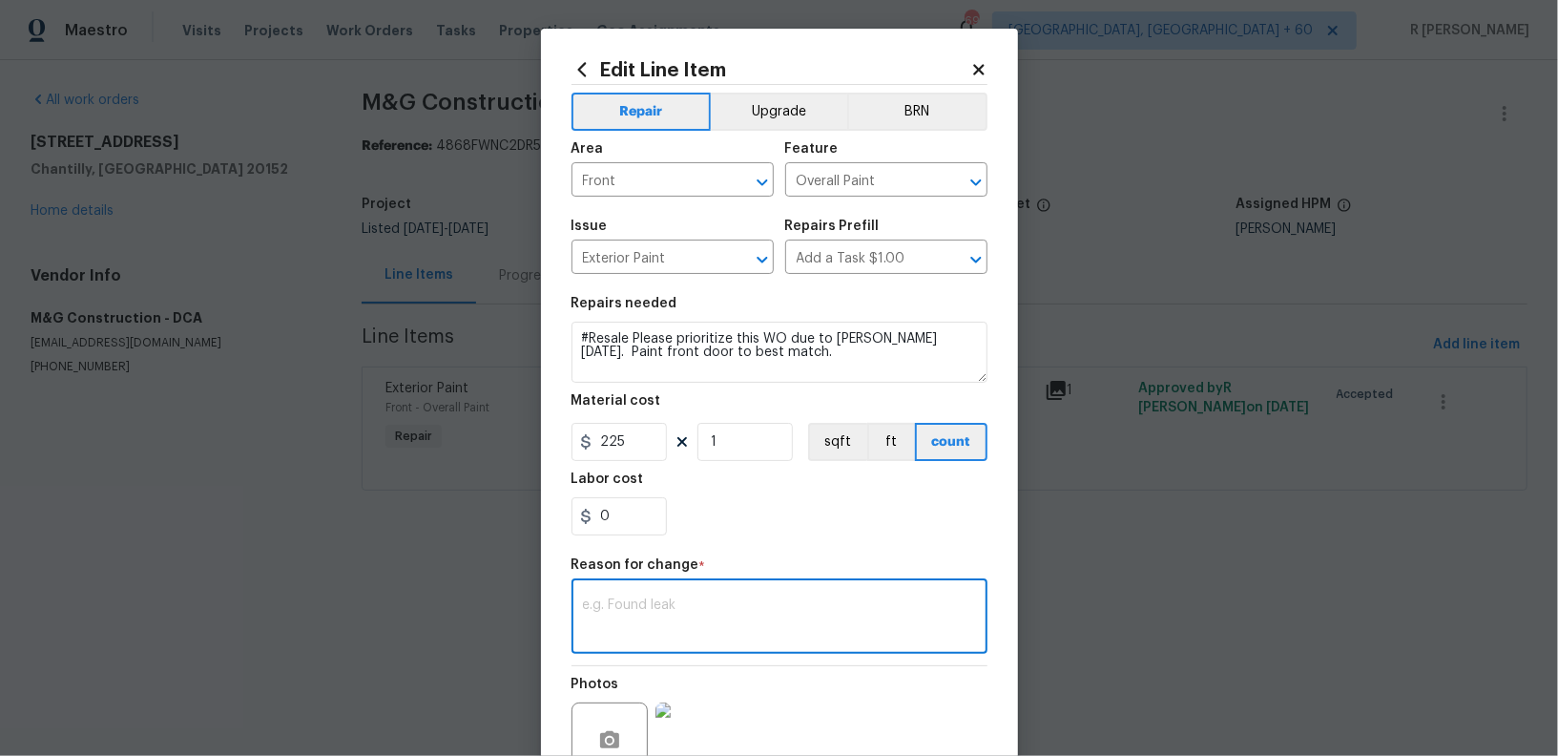
paste textarea "(YK) Updated per vendor’s final cost."
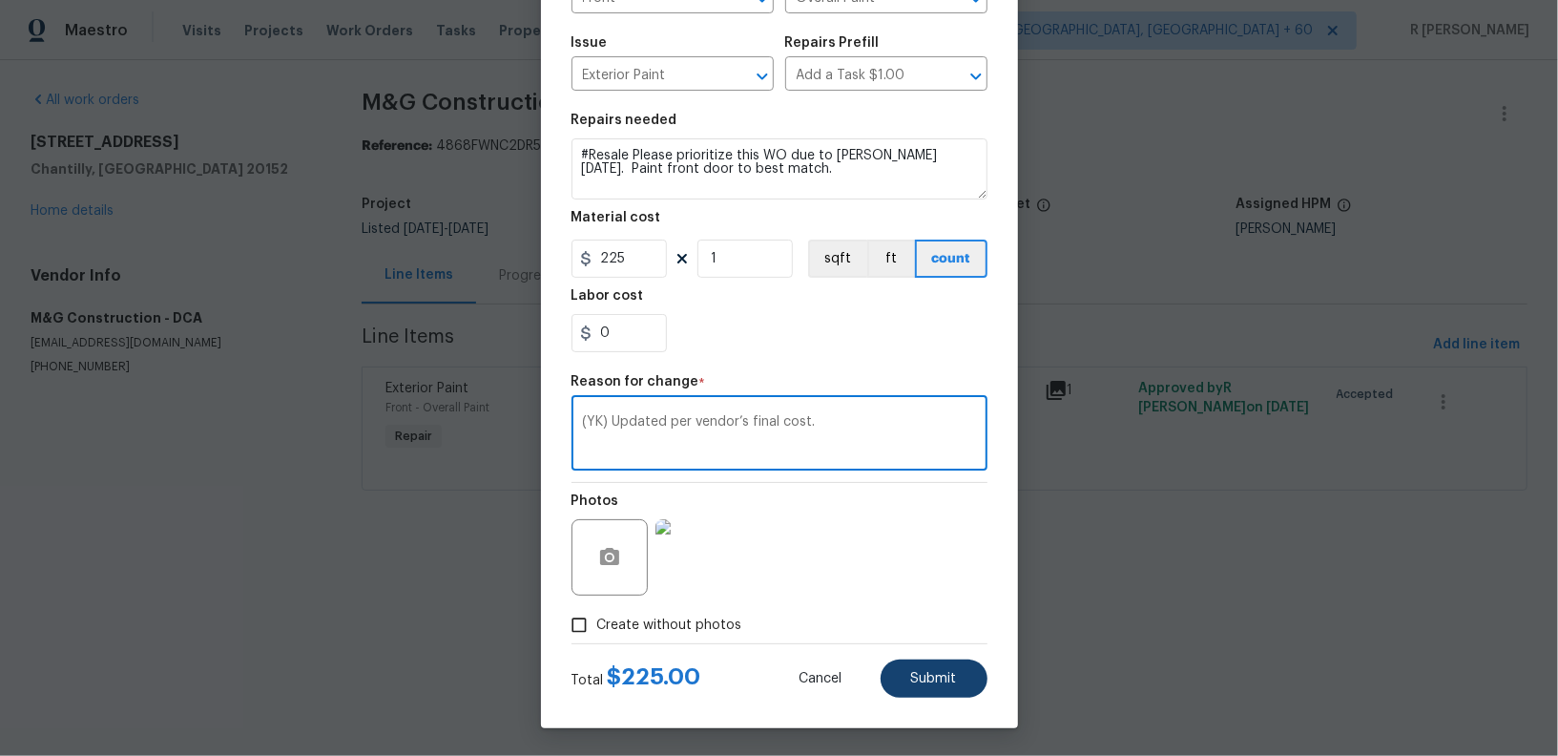
type textarea "(YK) Updated per vendor’s final cost."
click at [919, 667] on button "Submit" at bounding box center [934, 678] width 107 height 38
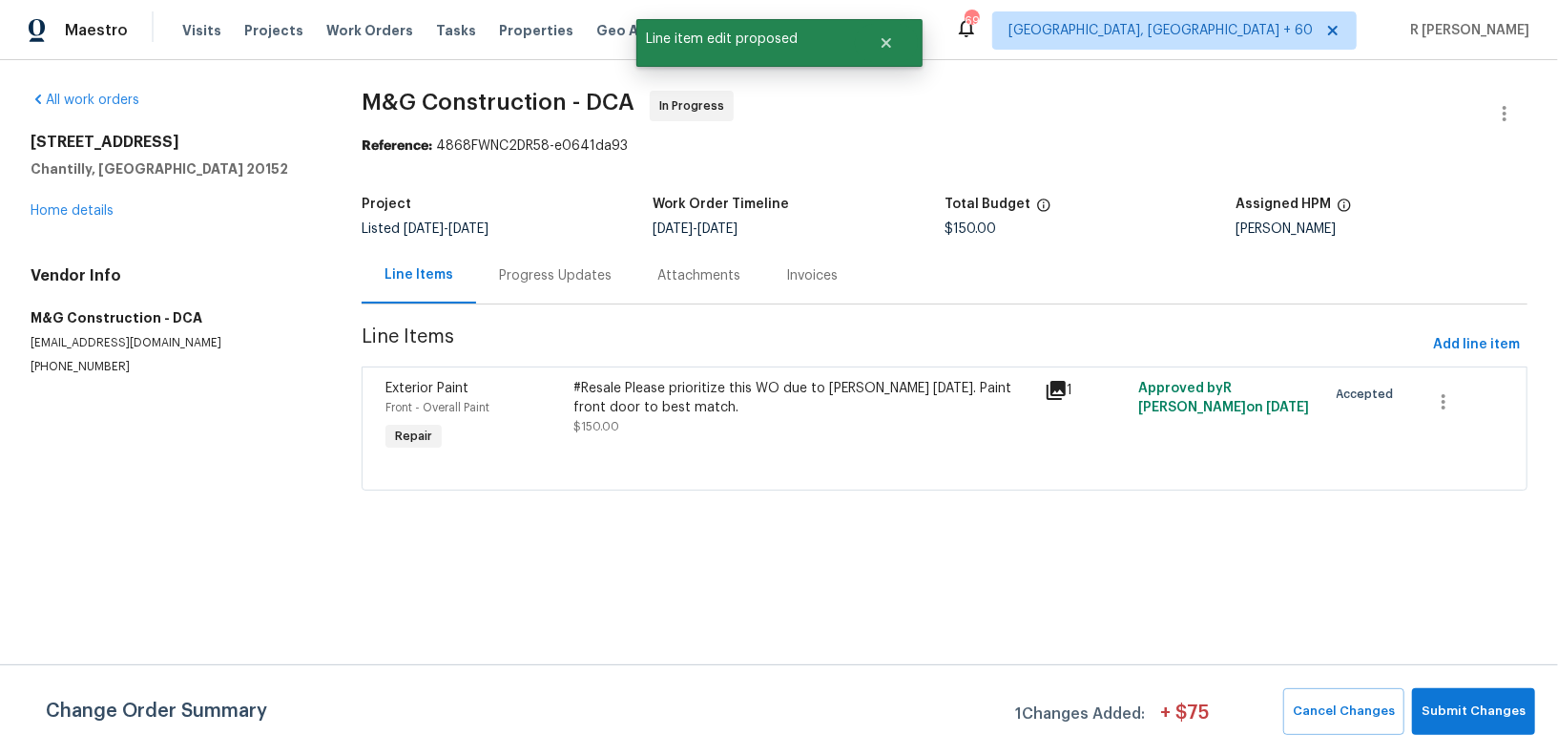
scroll to position [0, 0]
click at [1445, 700] on span "Submit Changes" at bounding box center [1474, 711] width 104 height 22
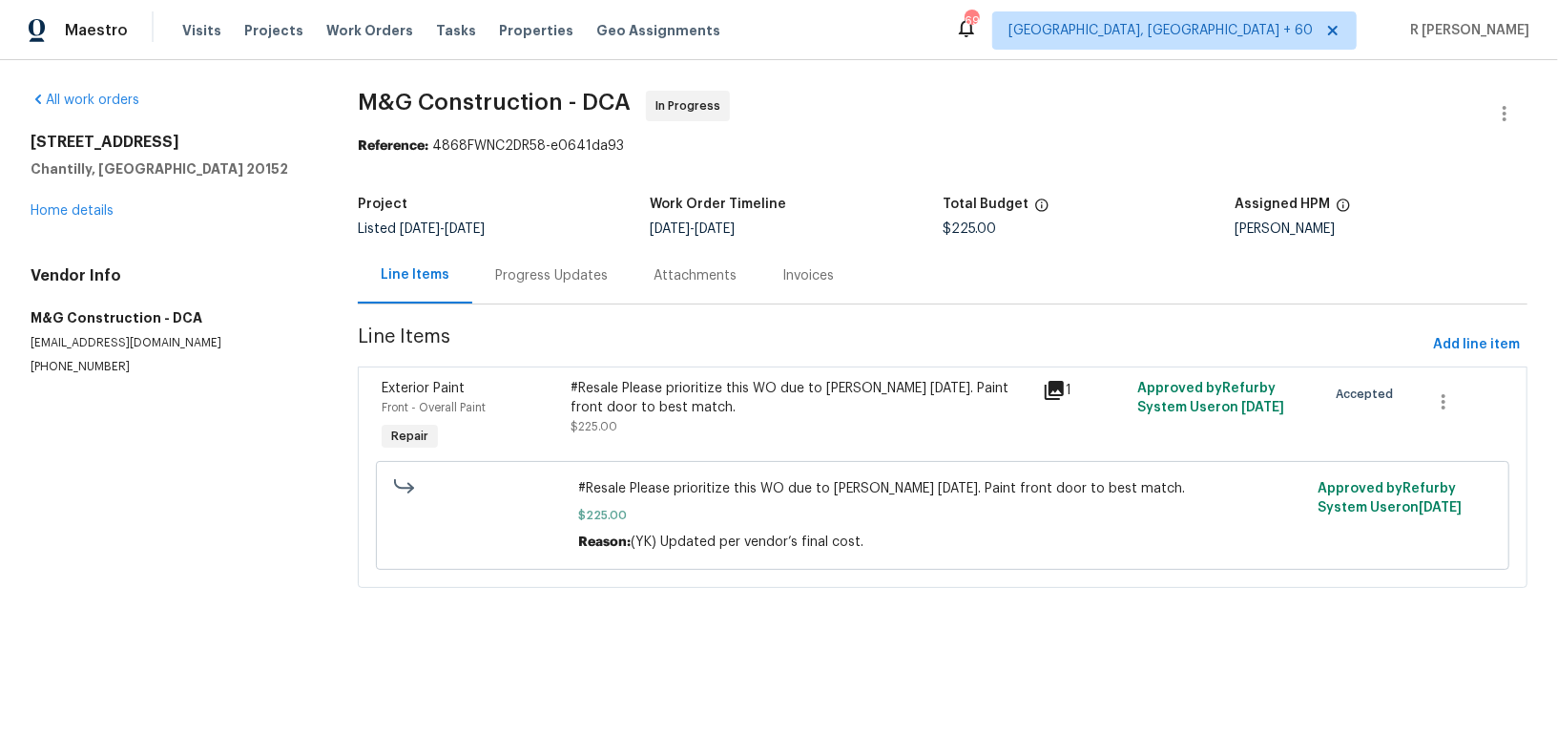
click at [550, 269] on div "Progress Updates" at bounding box center [551, 275] width 113 height 19
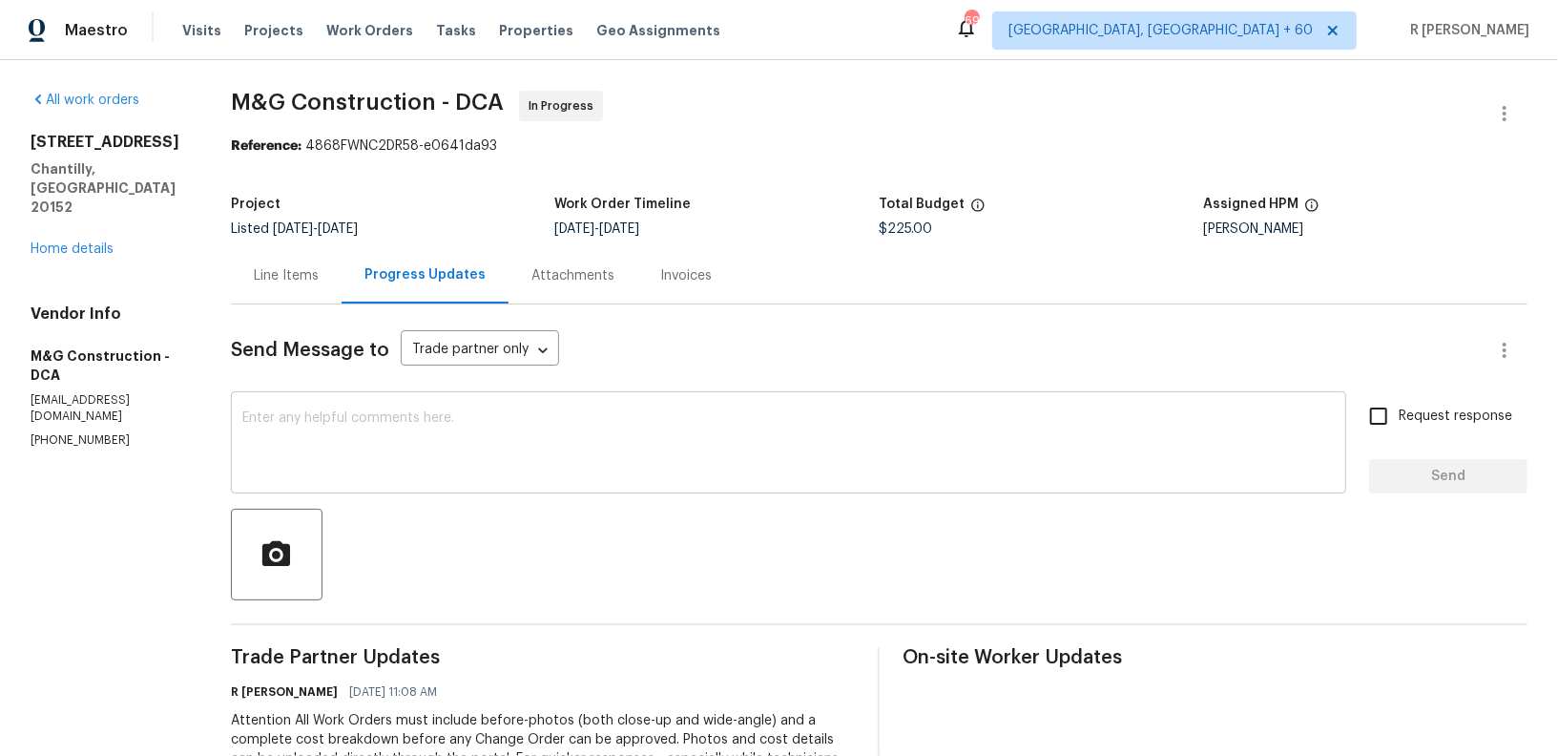
click at [609, 473] on textarea at bounding box center [788, 444] width 1092 height 67
click at [293, 306] on div "Send Message to Trade partner only Trade partner only ​ x ​ Request response Se…" at bounding box center [879, 622] width 1297 height 637
click at [242, 270] on div "Line Items" at bounding box center [286, 275] width 111 height 56
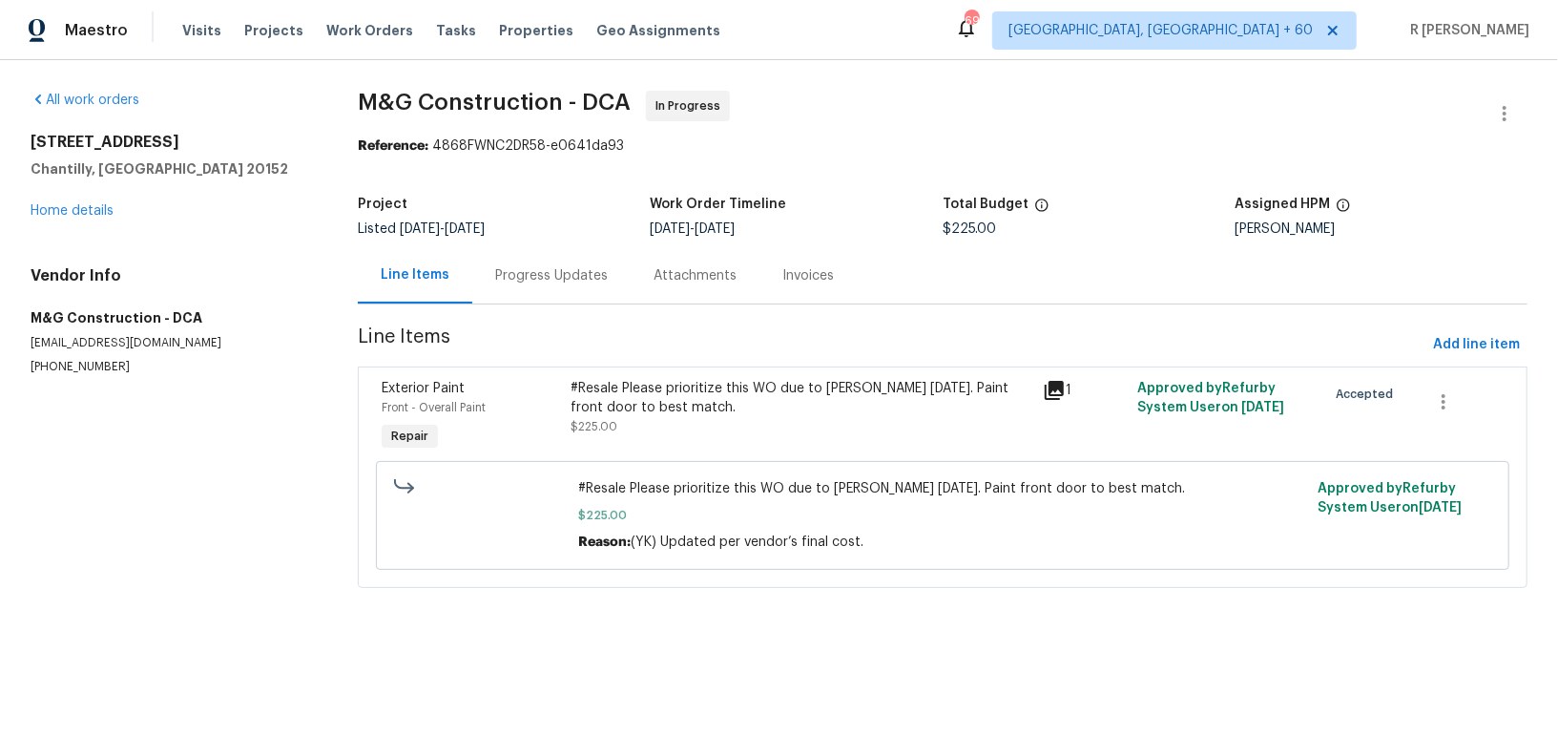
click at [550, 269] on div "Progress Updates" at bounding box center [551, 275] width 113 height 19
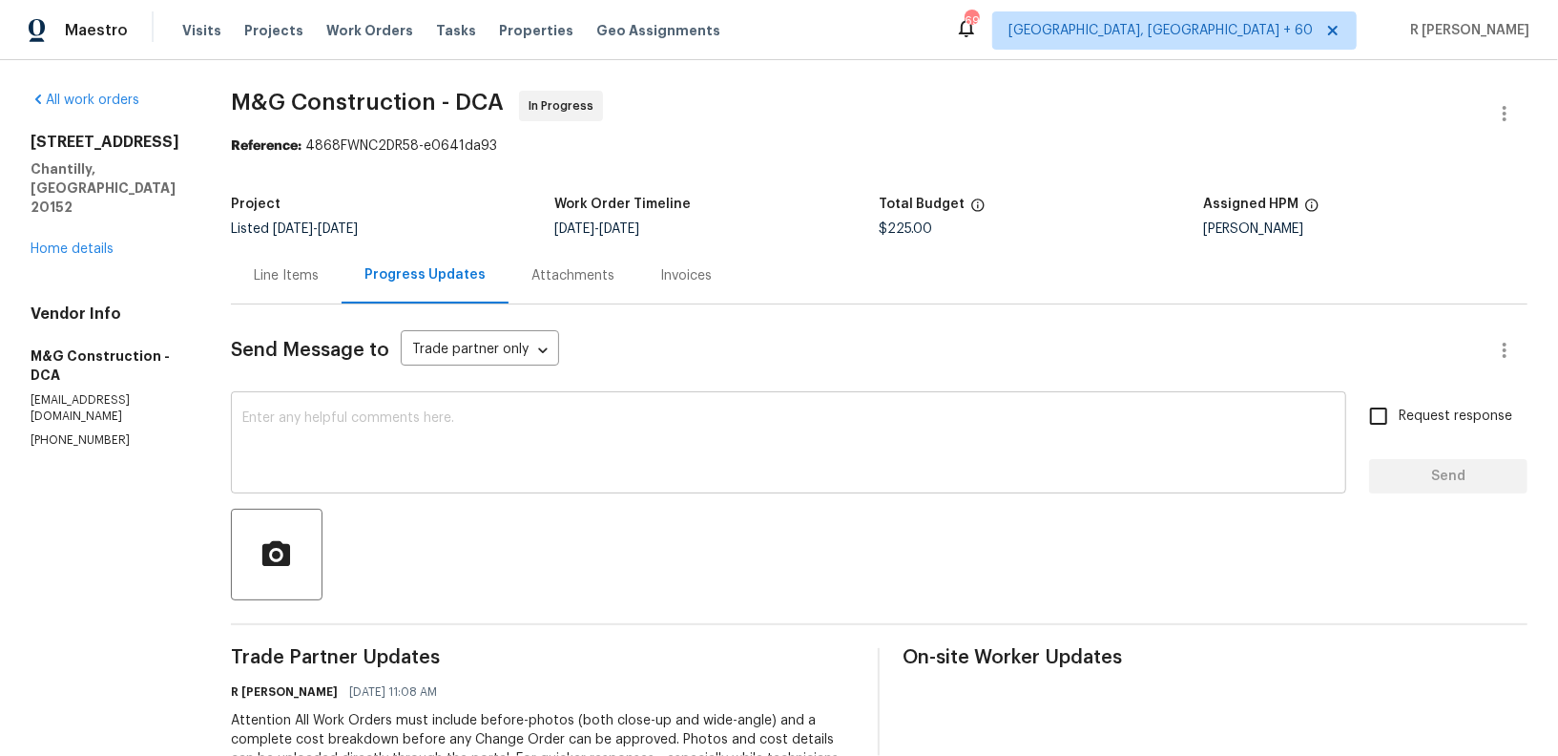
click at [737, 472] on textarea at bounding box center [788, 444] width 1092 height 67
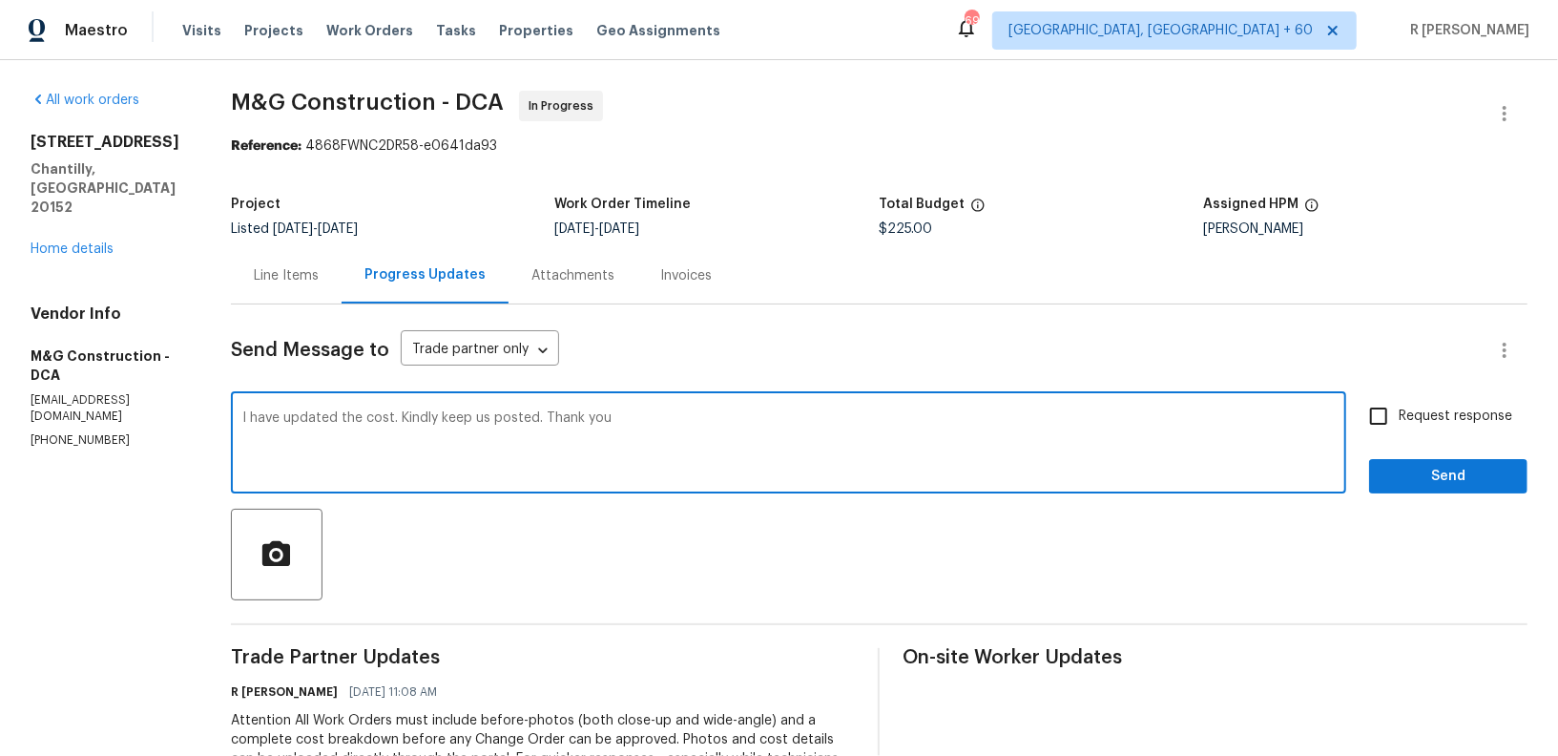
type textarea "I have updated the cost. Kindly keep us posted. Thank you"
click at [1436, 475] on span "Send" at bounding box center [1448, 477] width 128 height 24
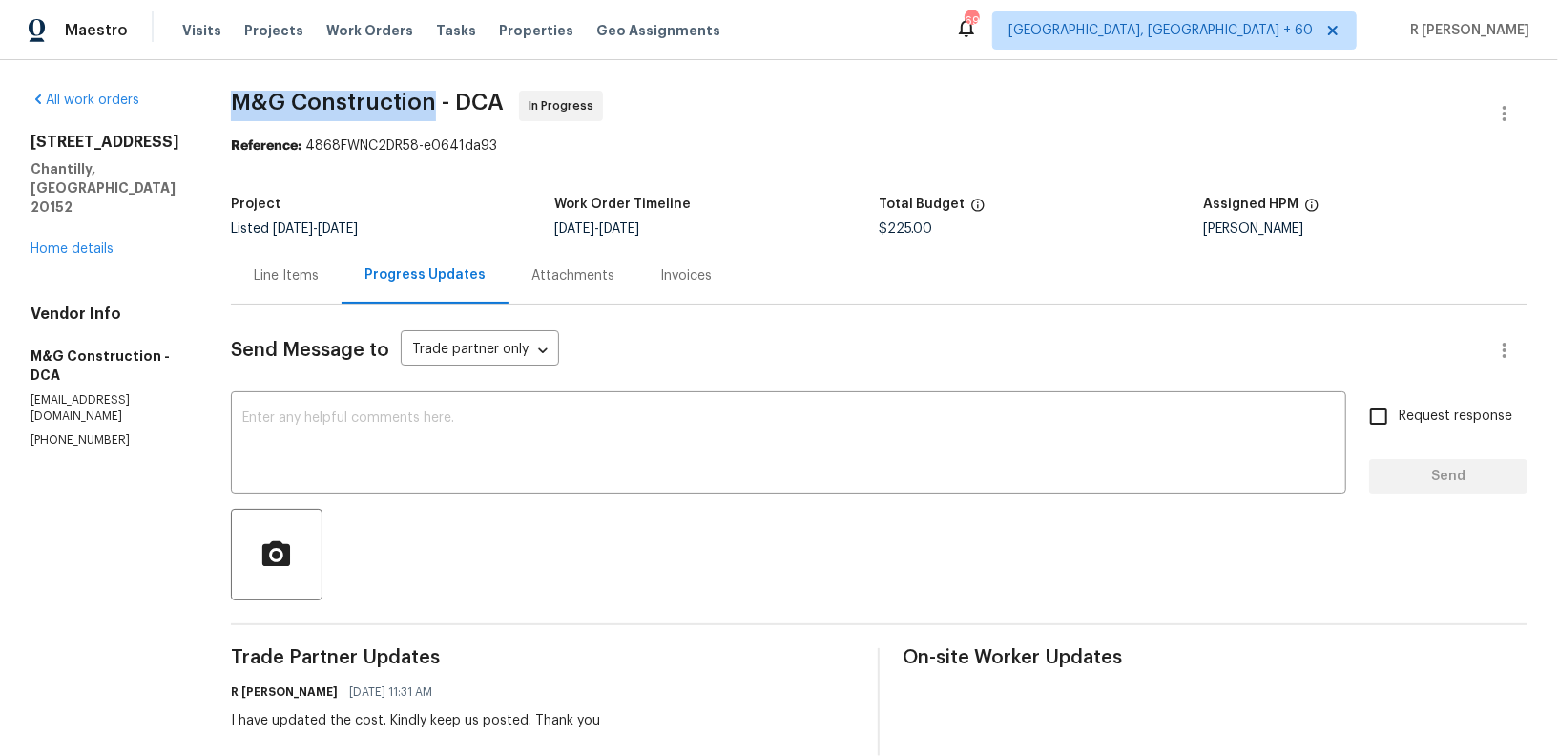
drag, startPoint x: 439, startPoint y: 103, endPoint x: 237, endPoint y: 113, distance: 202.5
click at [237, 113] on span "M&G Construction - DCA" at bounding box center [367, 102] width 273 height 23
copy span "M&G Construction"
click at [91, 242] on link "Home details" at bounding box center [72, 248] width 83 height 13
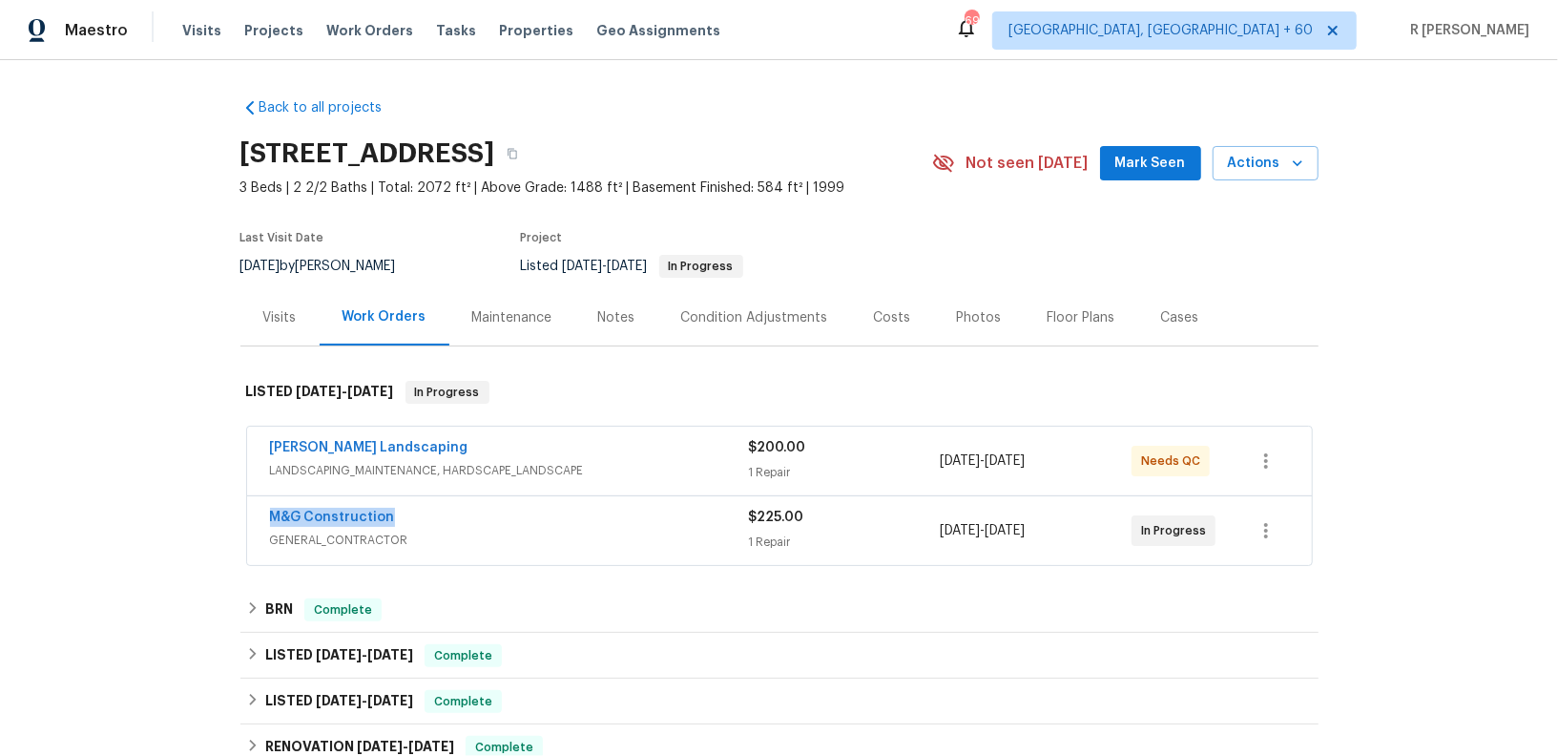
drag, startPoint x: 398, startPoint y: 510, endPoint x: 0, endPoint y: 510, distance: 397.8
click at [0, 510] on div "Back to all projects 26124 Flintonbridge Dr, Chantilly, VA 20152 3 Beds | 2 2/2…" at bounding box center [779, 408] width 1558 height 696
copy link "M&G Construction"
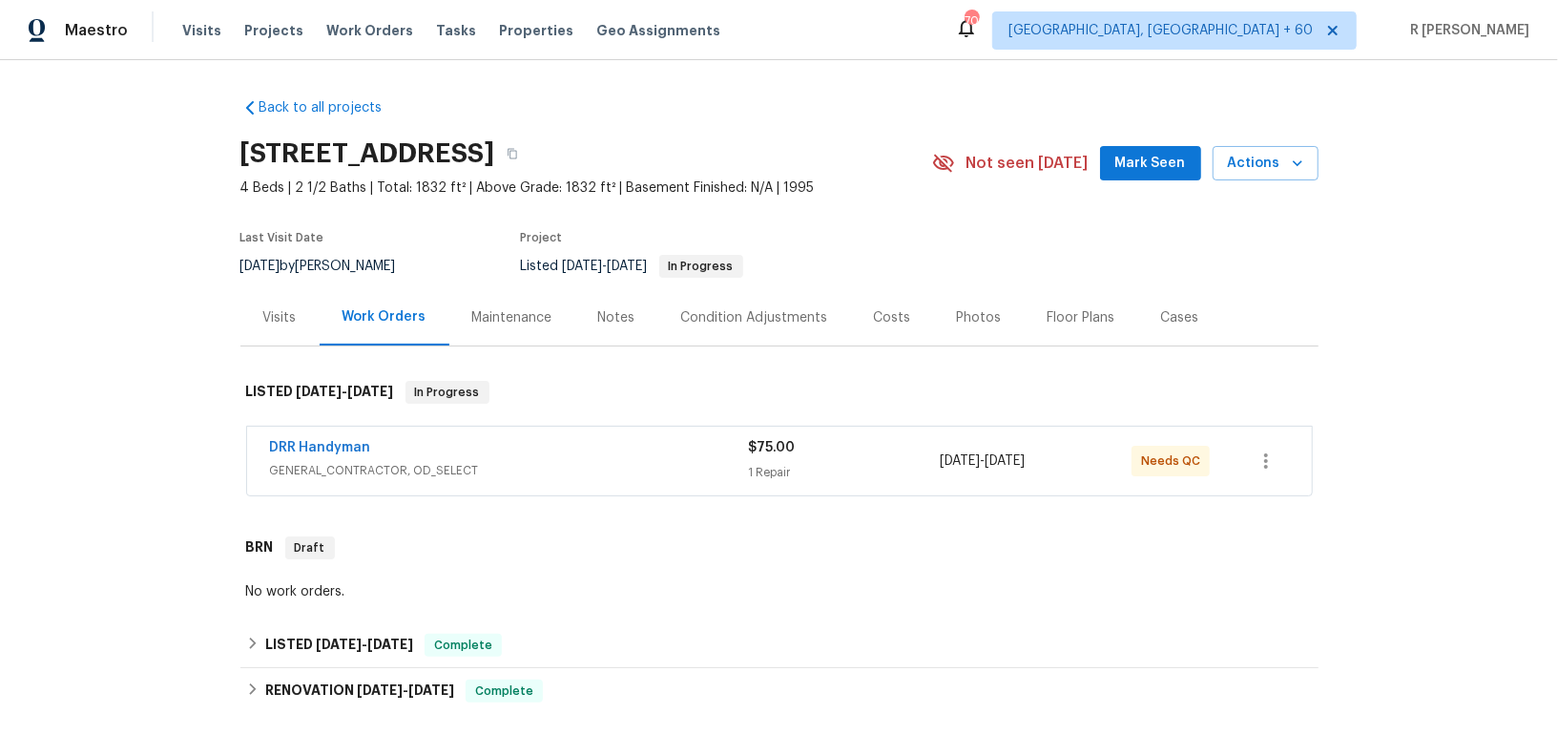
click at [296, 438] on span "DRR Handyman" at bounding box center [320, 447] width 101 height 19
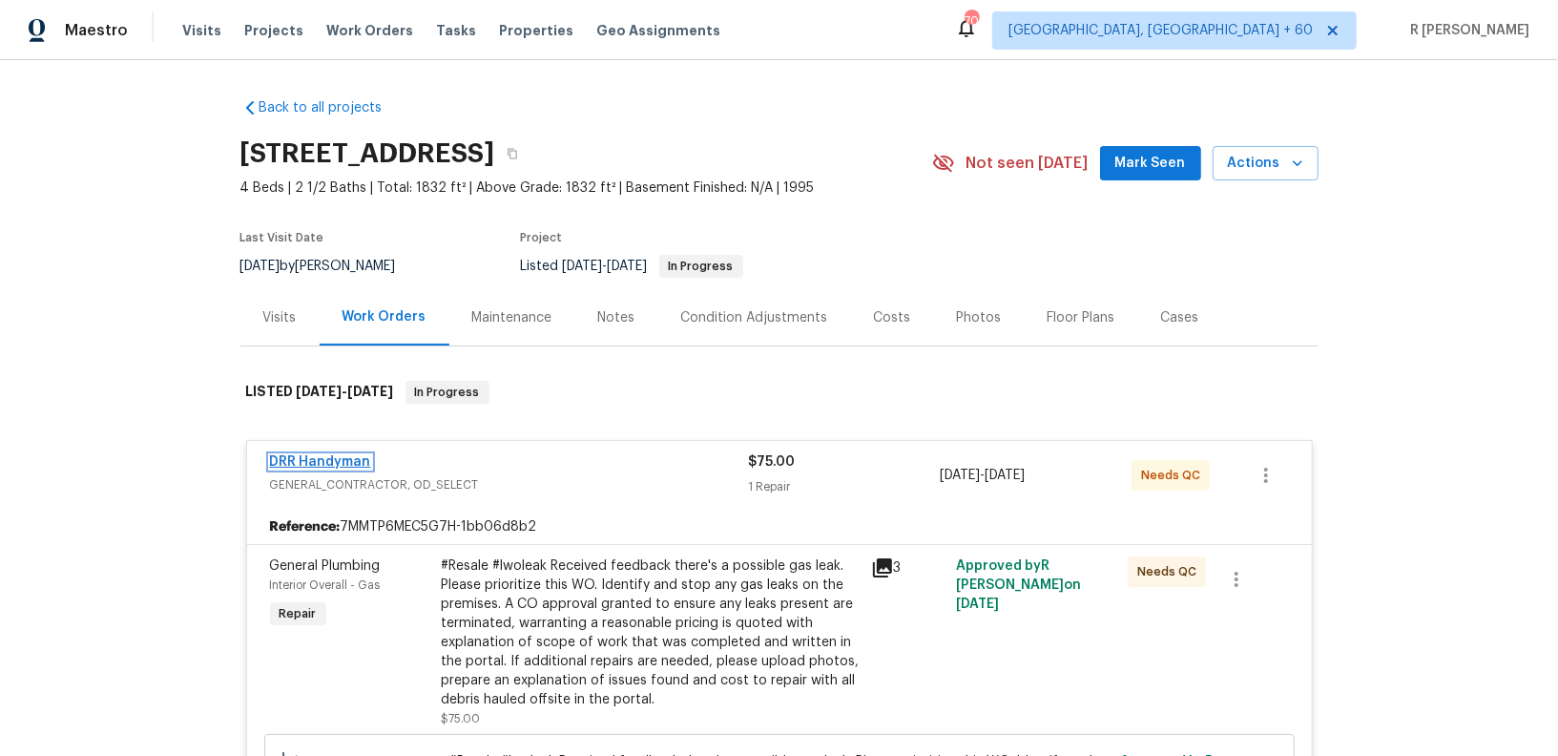
click at [294, 461] on link "DRR Handyman" at bounding box center [320, 461] width 101 height 13
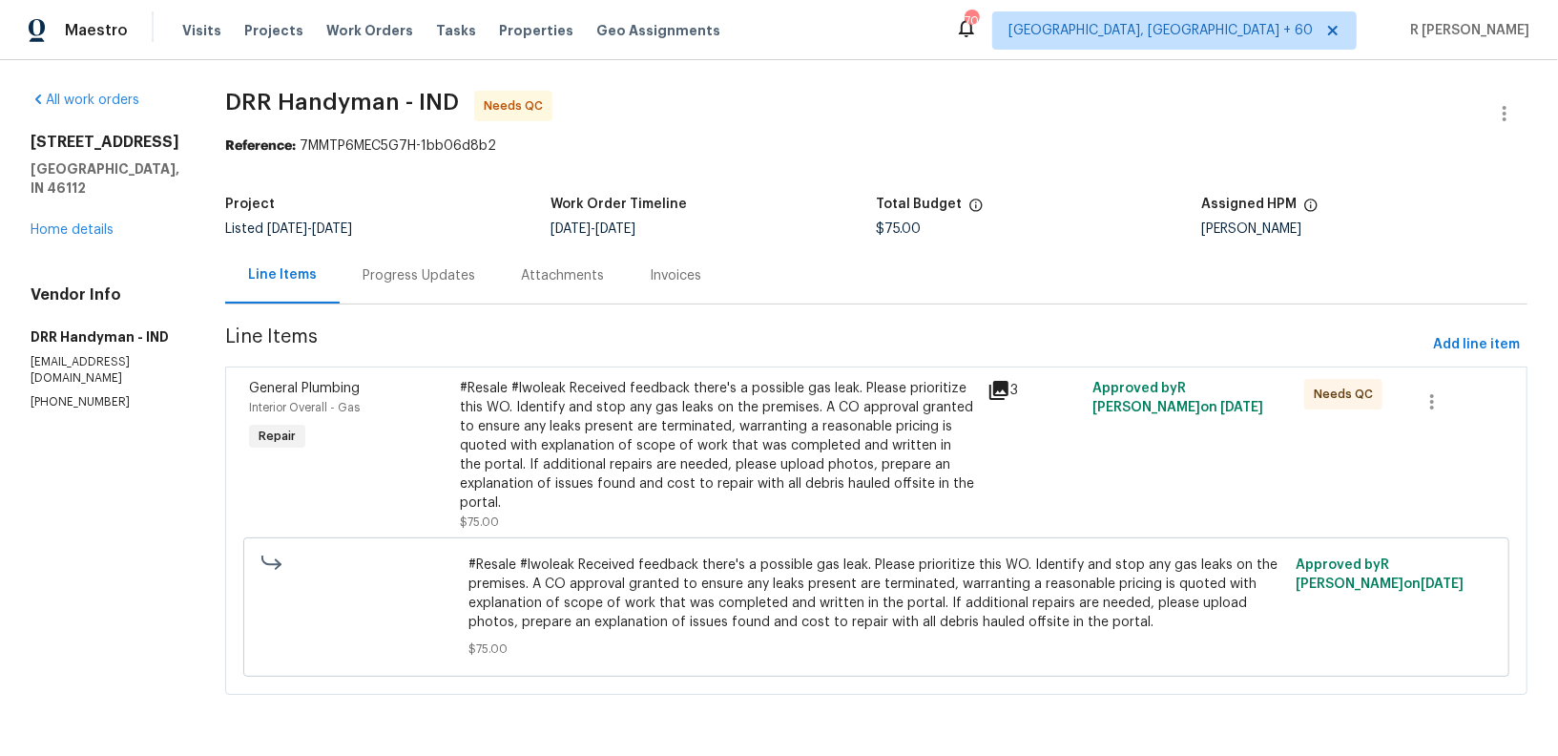
click at [384, 271] on div "Progress Updates" at bounding box center [419, 275] width 113 height 19
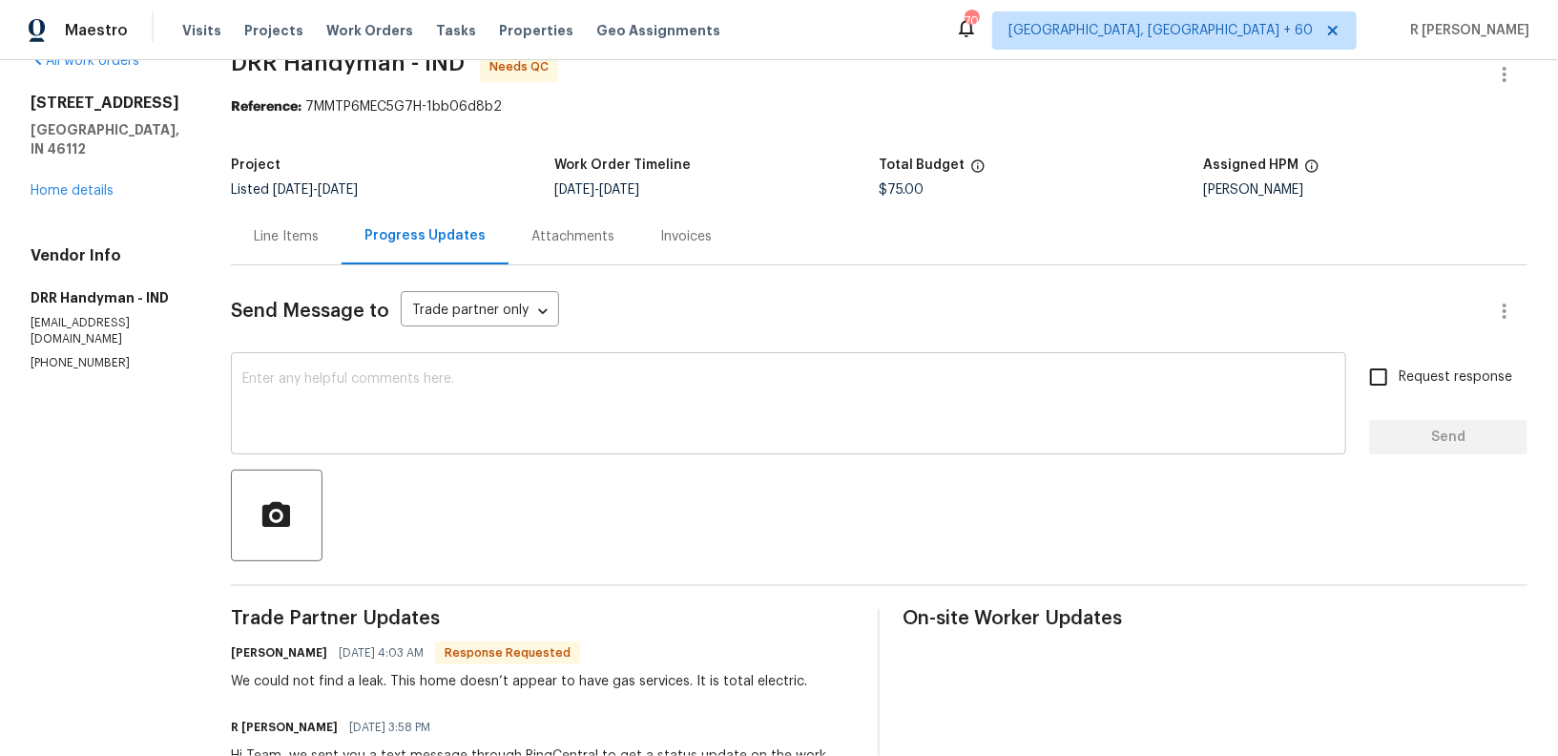
scroll to position [7, 0]
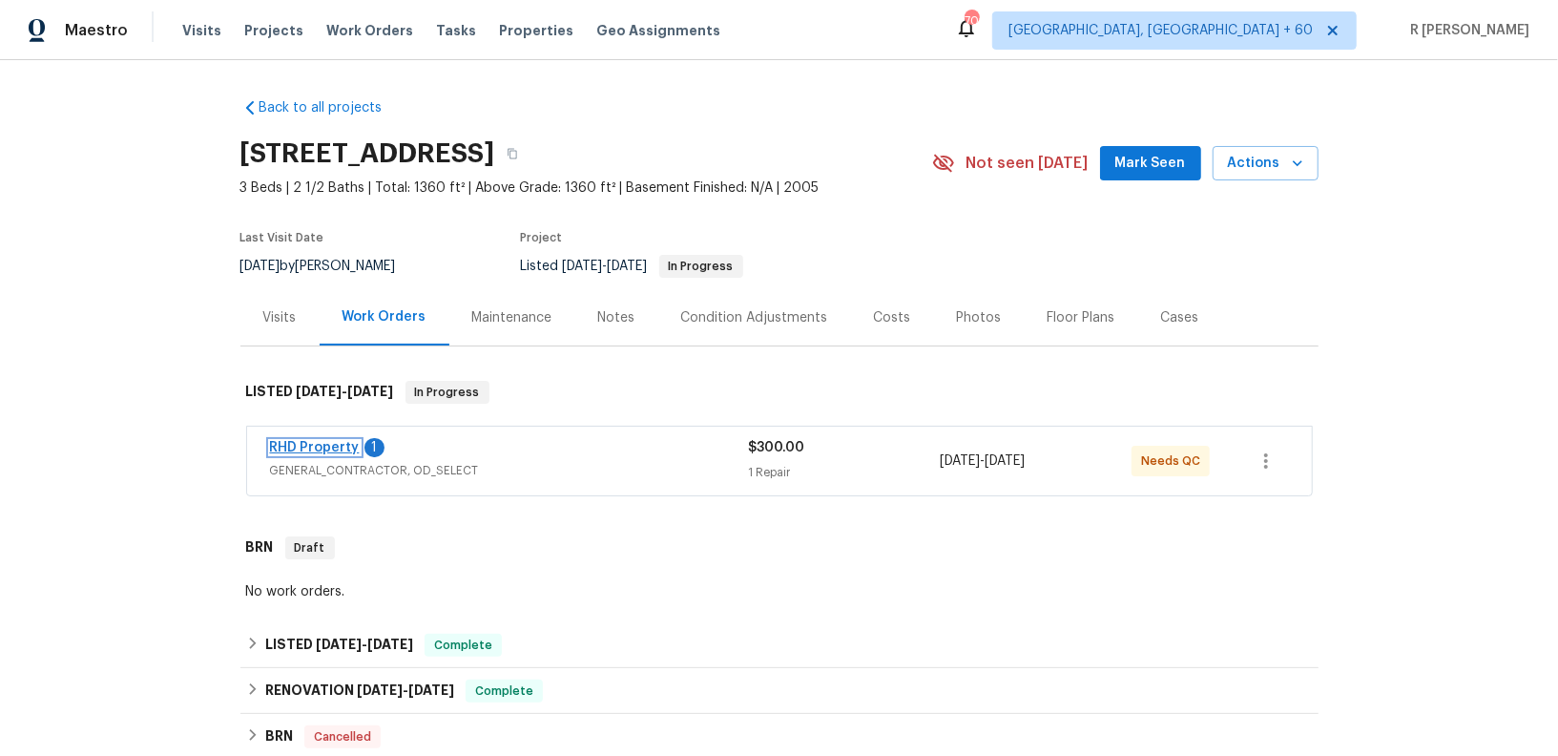
click at [294, 444] on link "RHD Property" at bounding box center [315, 447] width 90 height 13
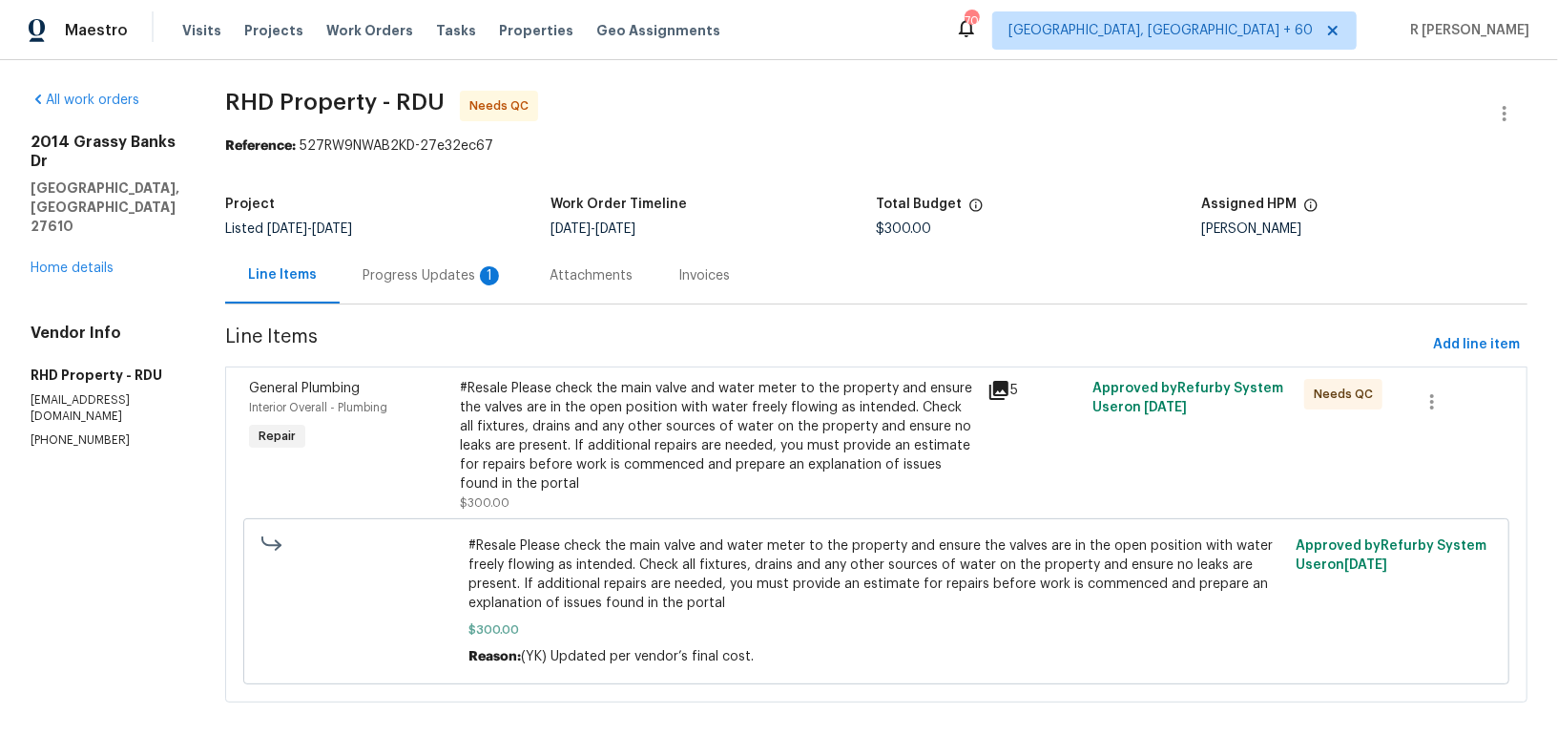
click at [446, 267] on div "Progress Updates 1" at bounding box center [433, 275] width 141 height 19
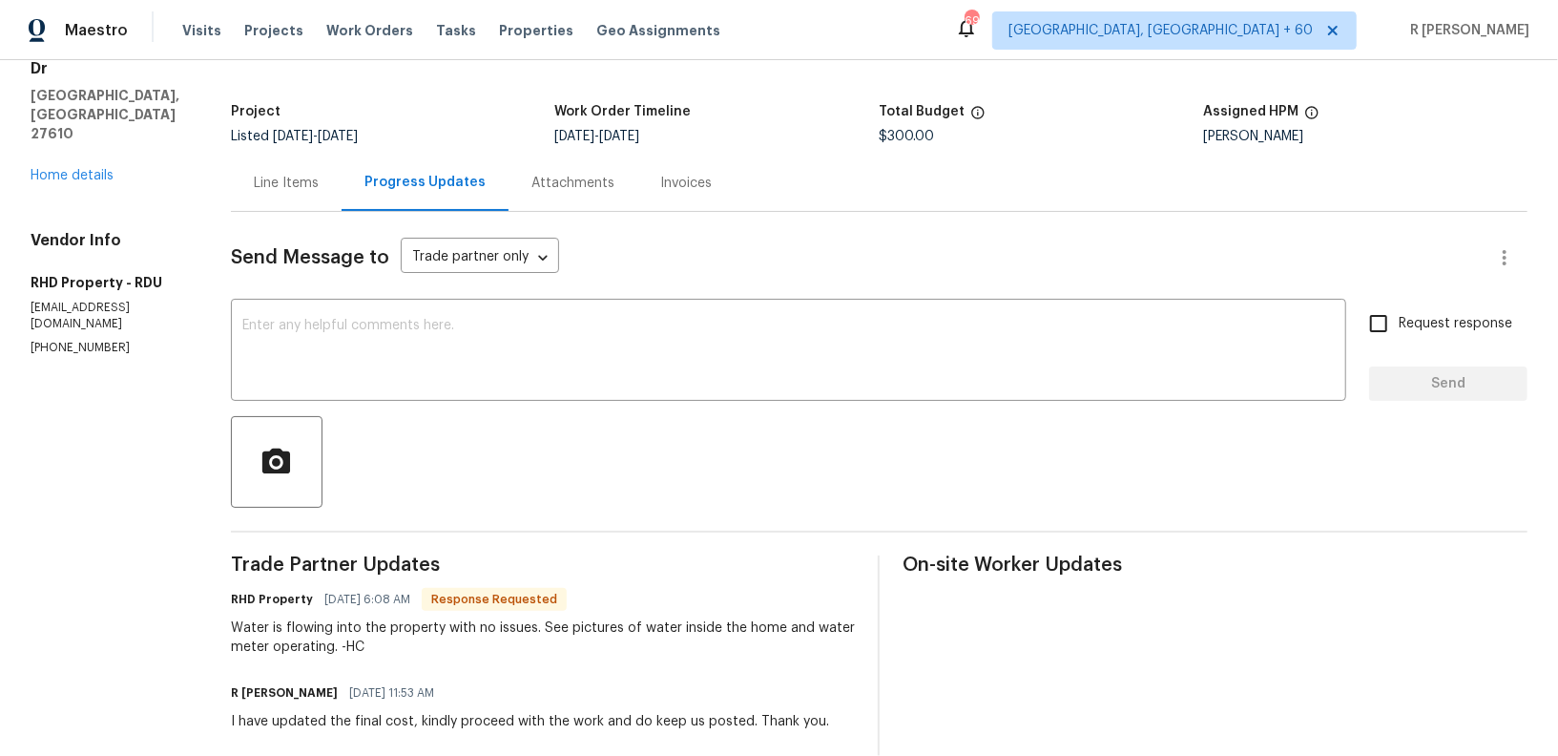
scroll to position [156, 0]
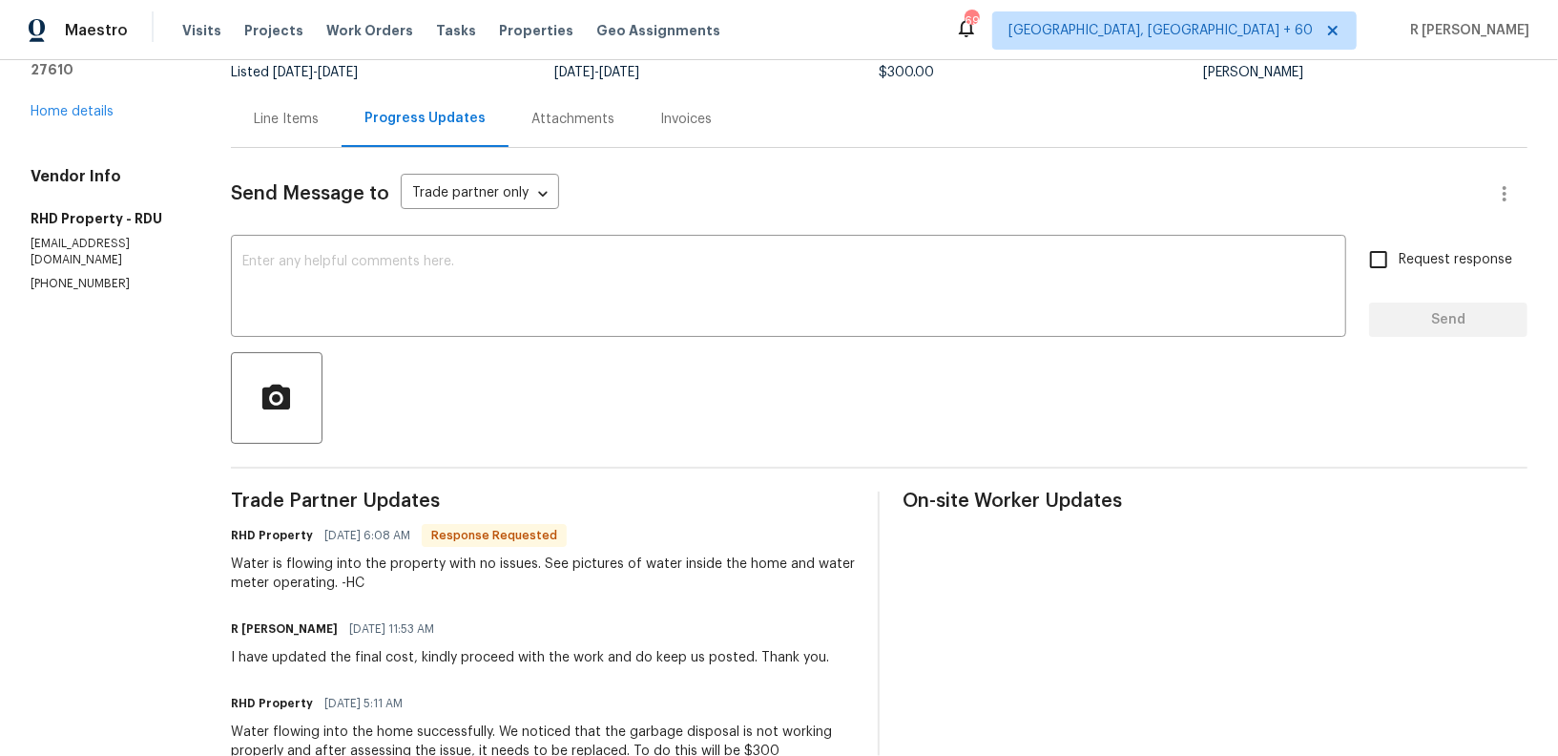
click at [300, 103] on div "Line Items" at bounding box center [286, 119] width 111 height 56
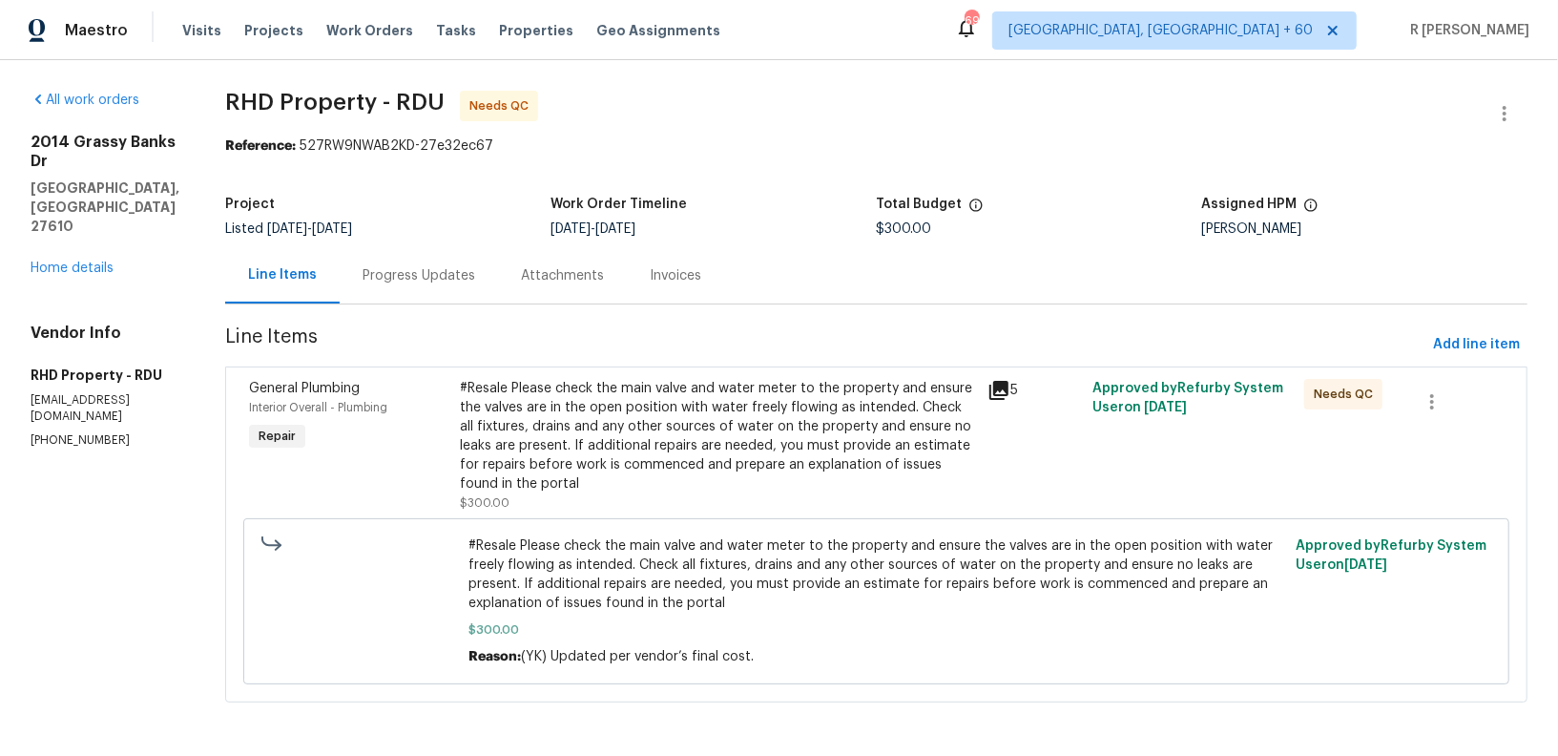
click at [647, 442] on div "#Resale Please check the main valve and water meter to the property and ensure …" at bounding box center [718, 436] width 516 height 114
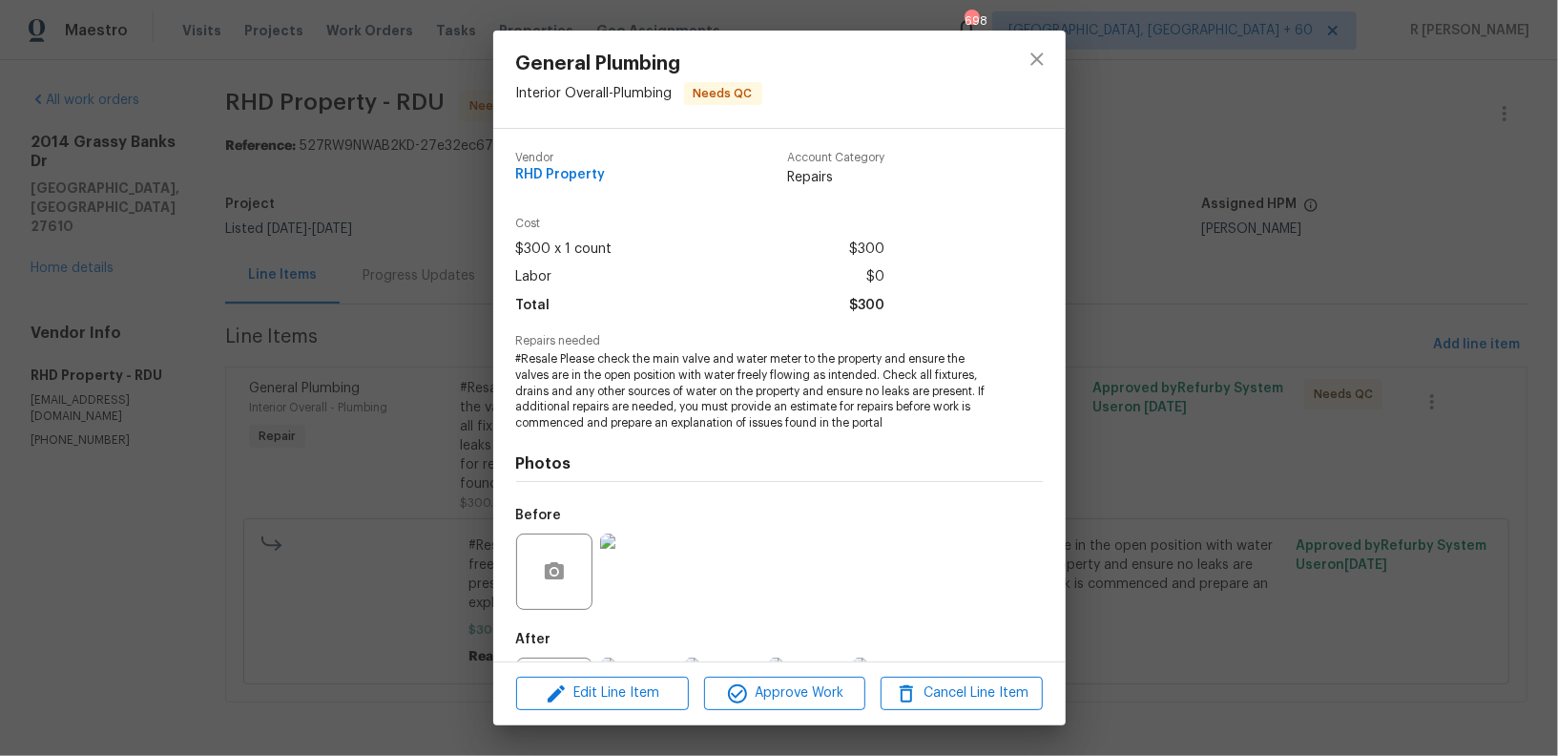
scroll to position [92, 0]
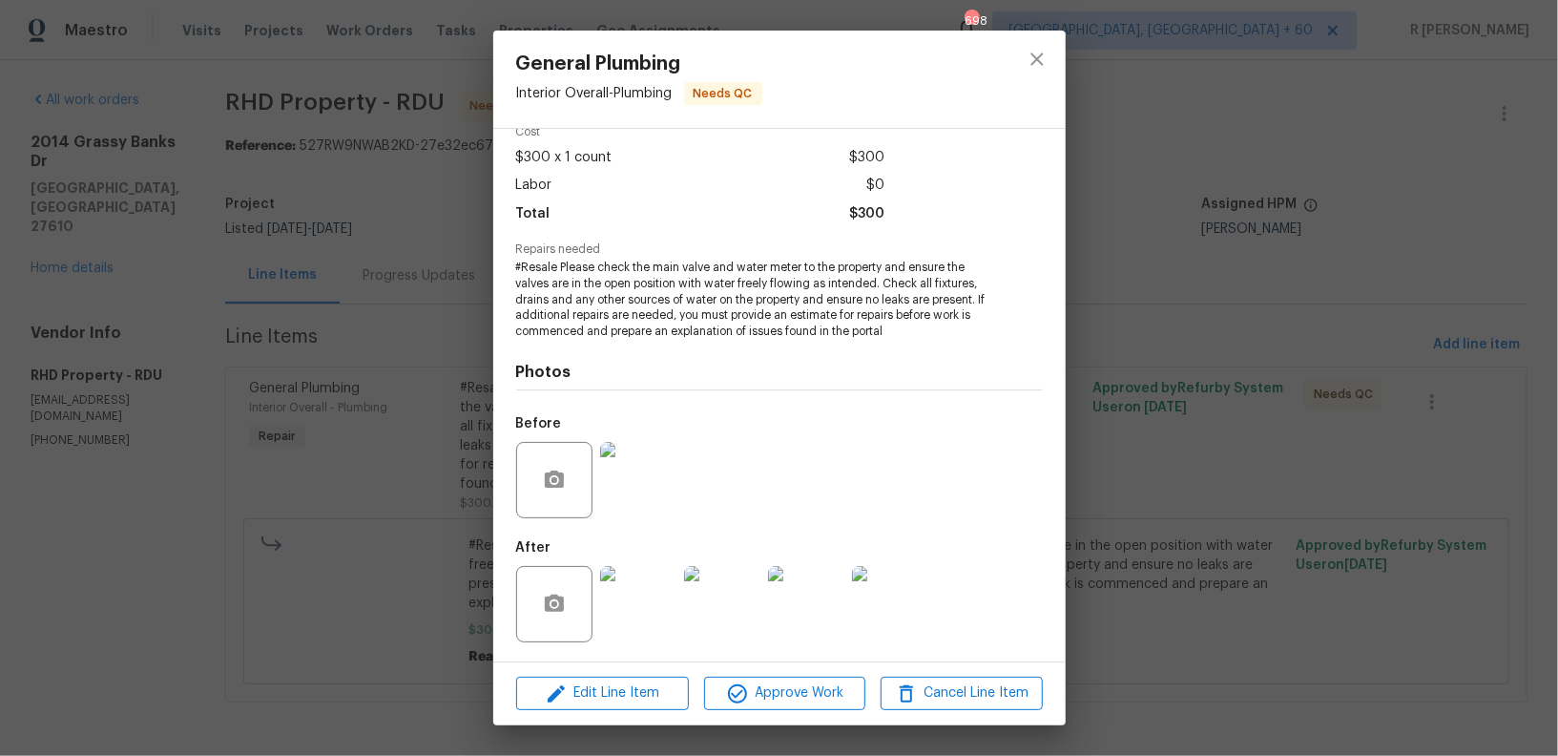
click at [636, 608] on img at bounding box center [638, 604] width 76 height 76
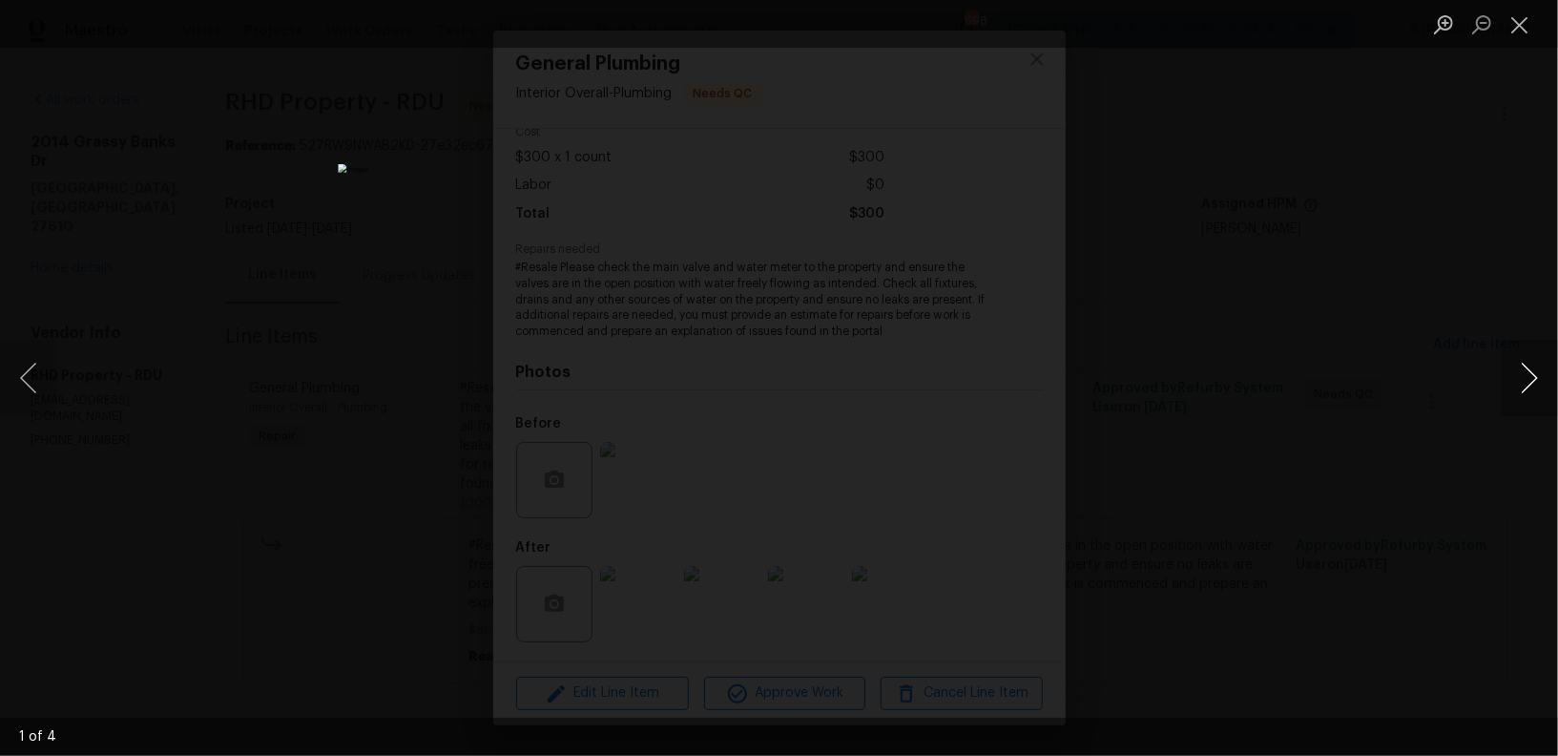
click at [1532, 373] on button "Next image" at bounding box center [1529, 378] width 57 height 76
click at [1520, 25] on button "Close lightbox" at bounding box center [1520, 24] width 38 height 33
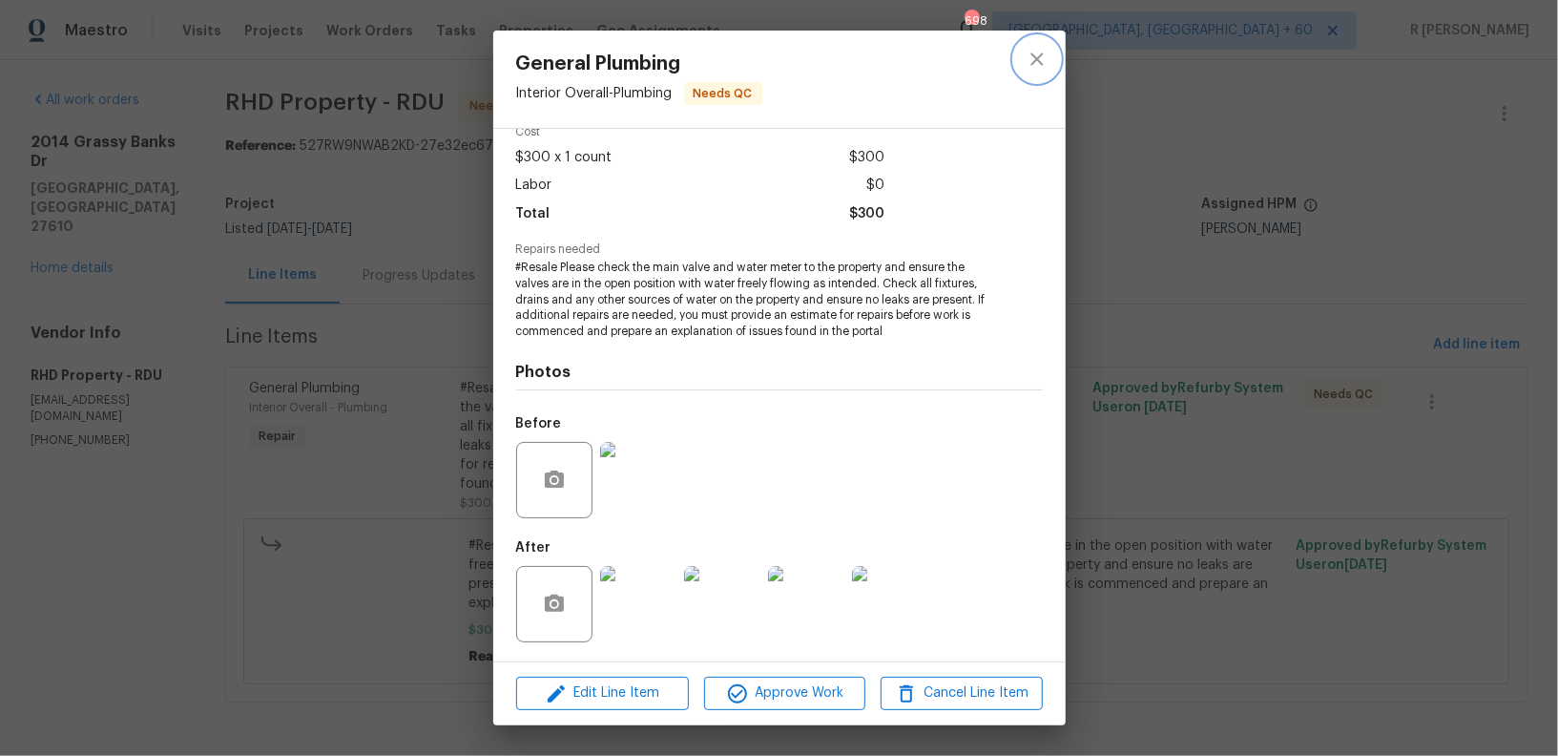
click at [1035, 67] on icon "close" at bounding box center [1037, 59] width 23 height 23
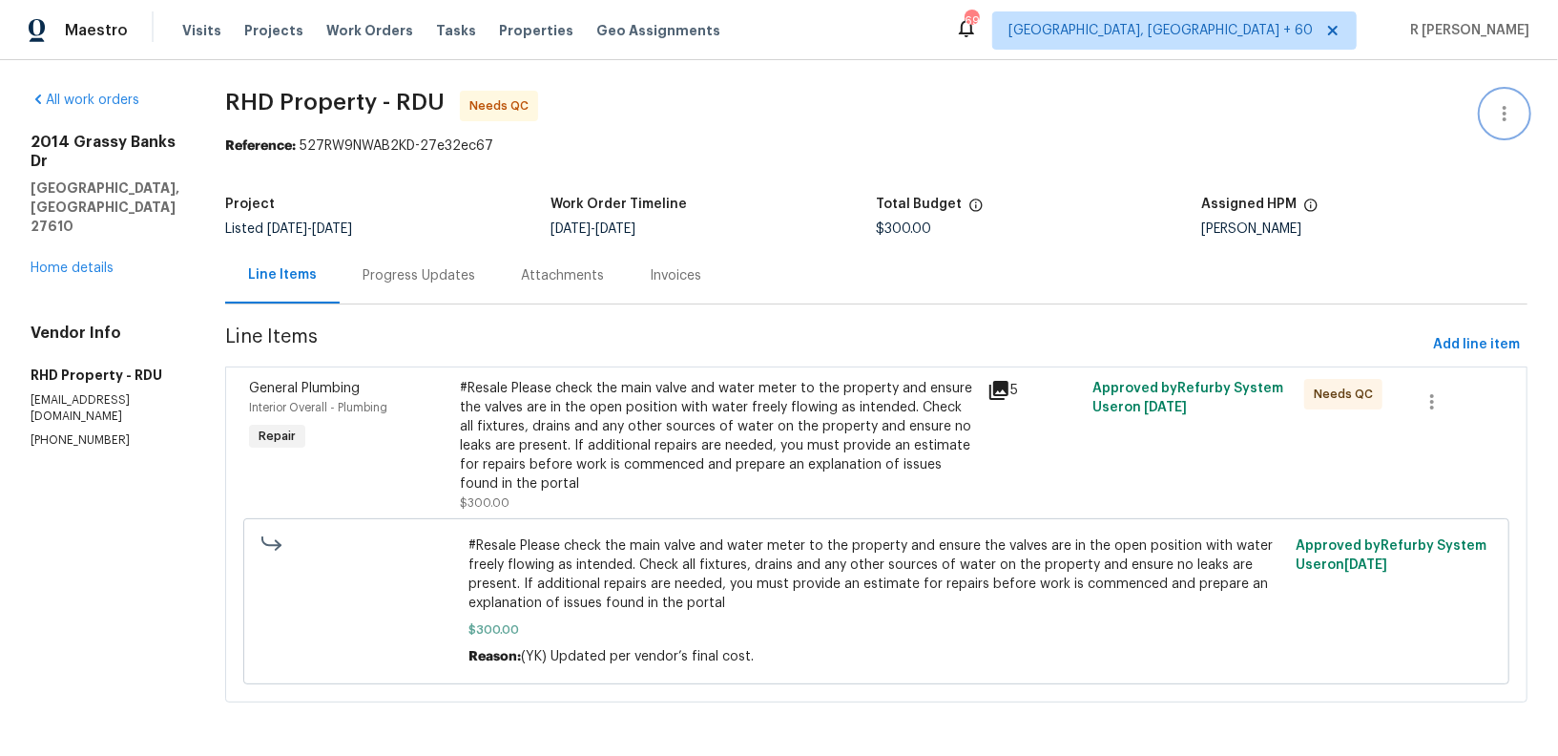
click at [1512, 114] on icon "button" at bounding box center [1504, 113] width 23 height 23
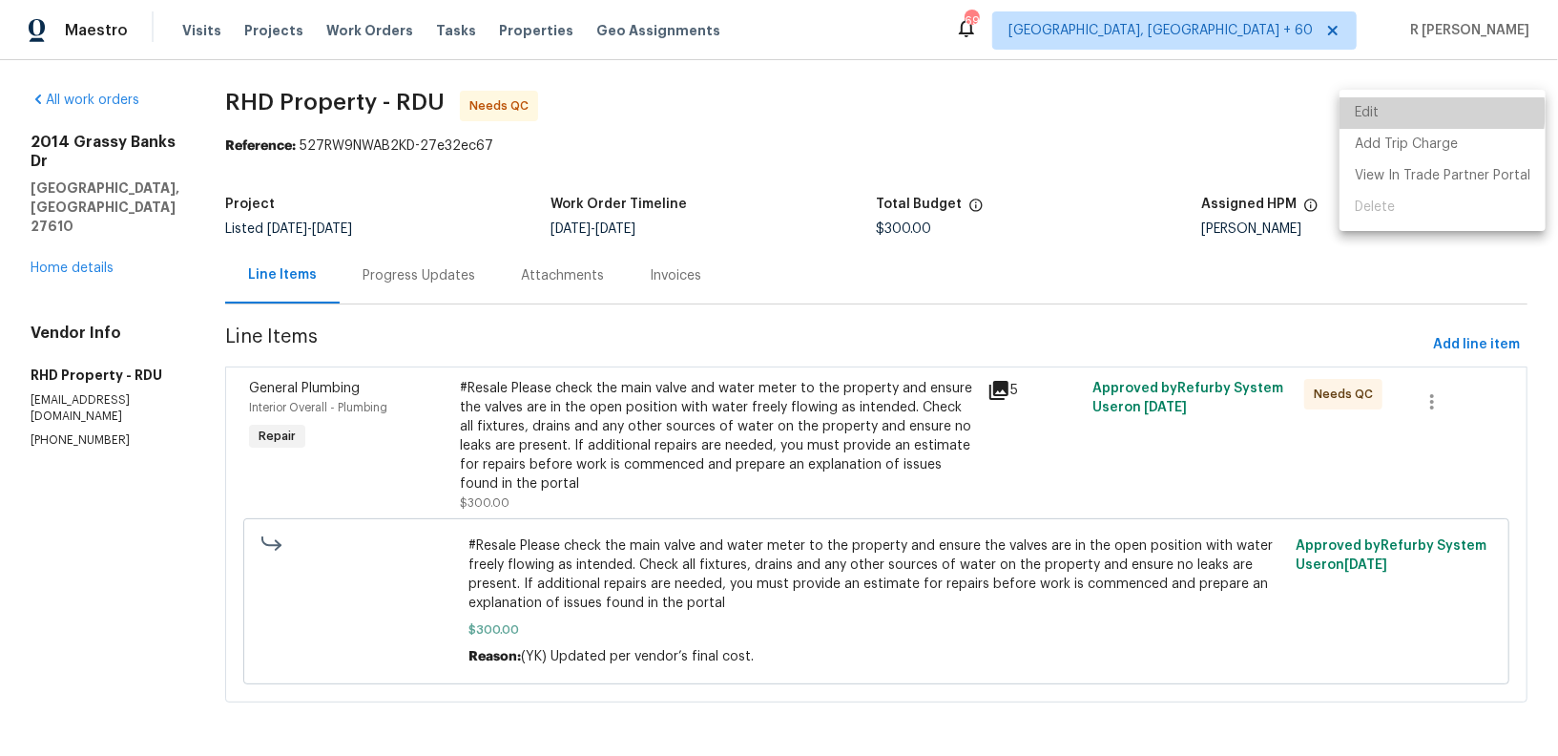
click at [1429, 112] on li "Edit" at bounding box center [1443, 112] width 206 height 31
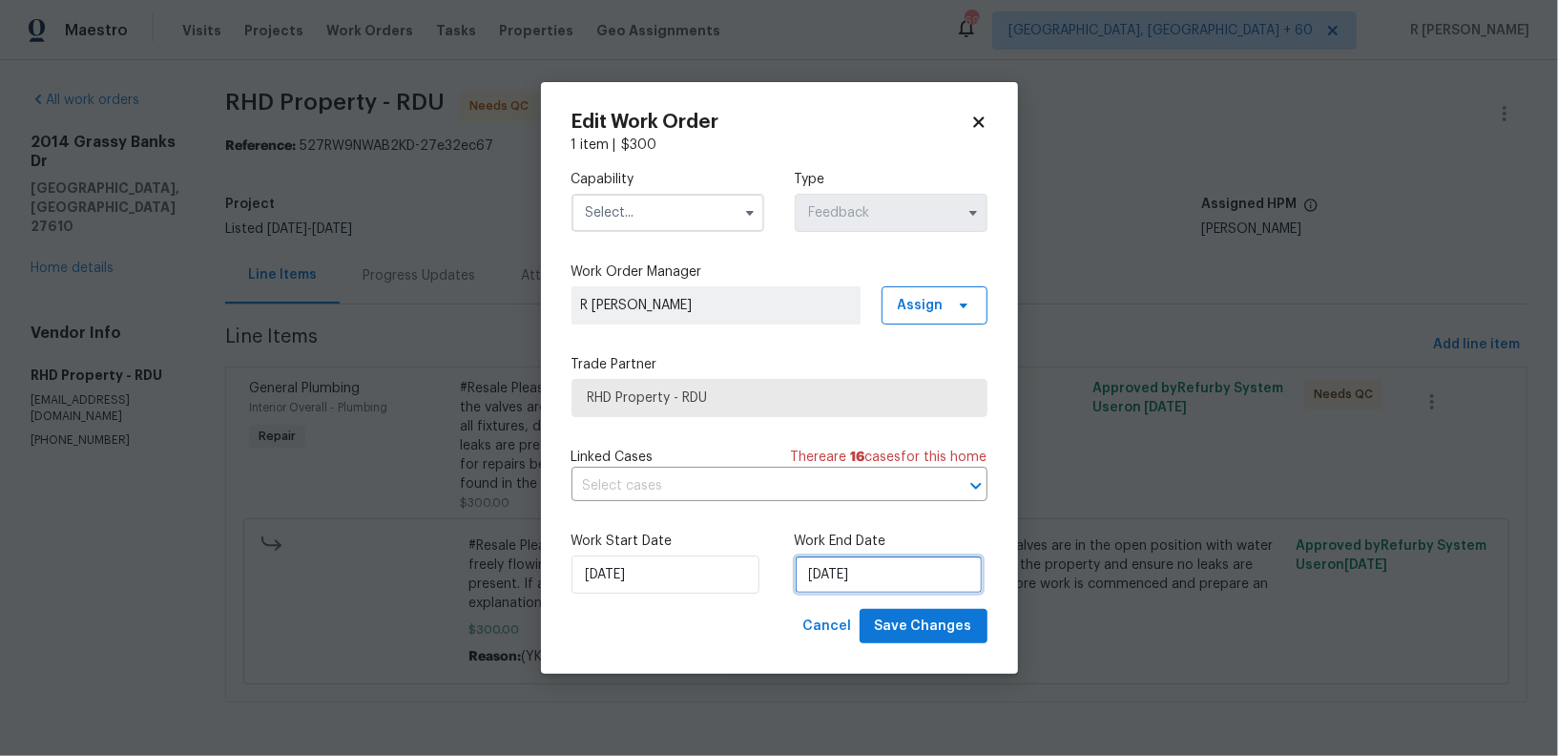
click at [839, 583] on input "19/09/2025" at bounding box center [889, 574] width 188 height 38
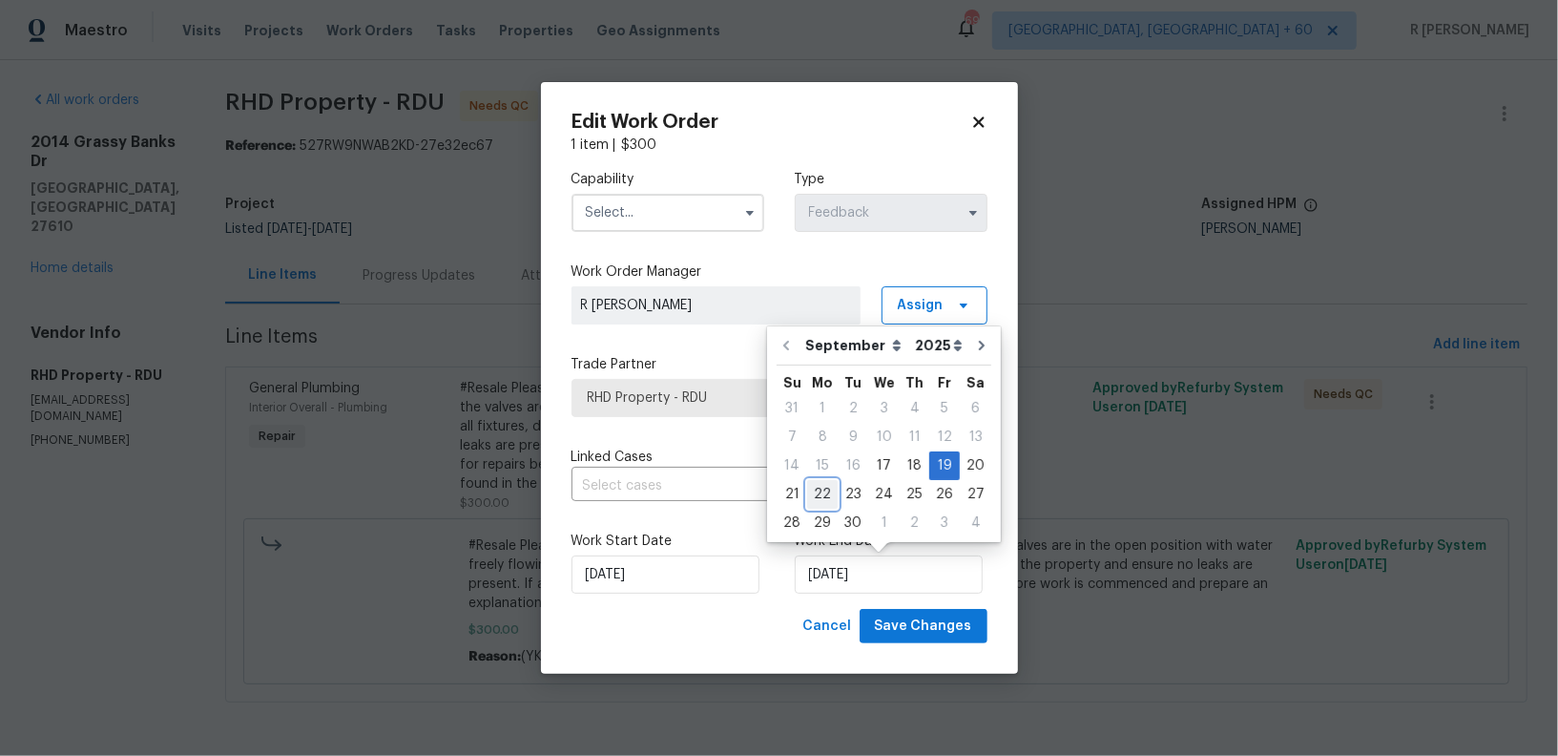
click at [815, 495] on div "22" at bounding box center [822, 494] width 31 height 27
type input "22/09/2025"
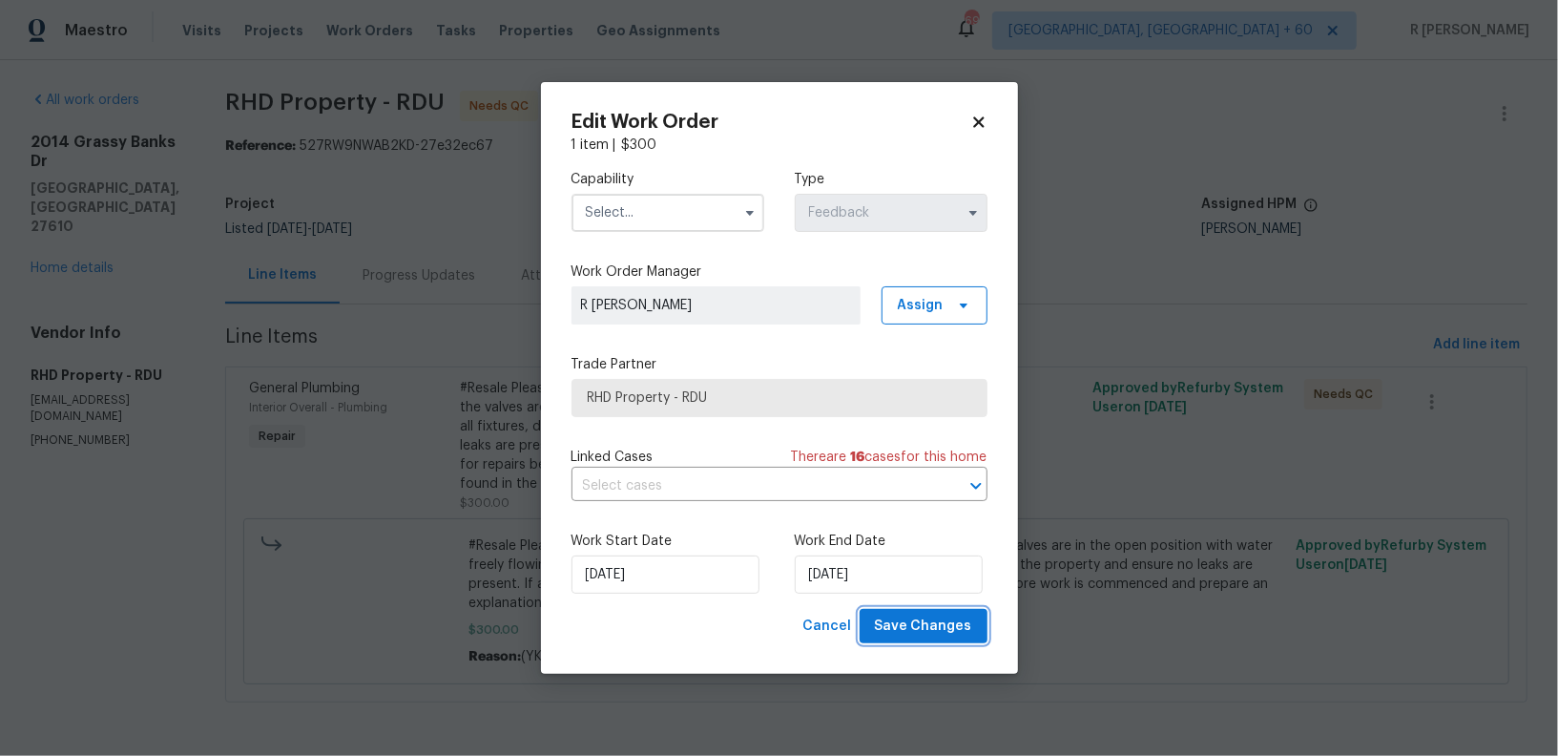
click at [900, 609] on button "Save Changes" at bounding box center [924, 626] width 128 height 35
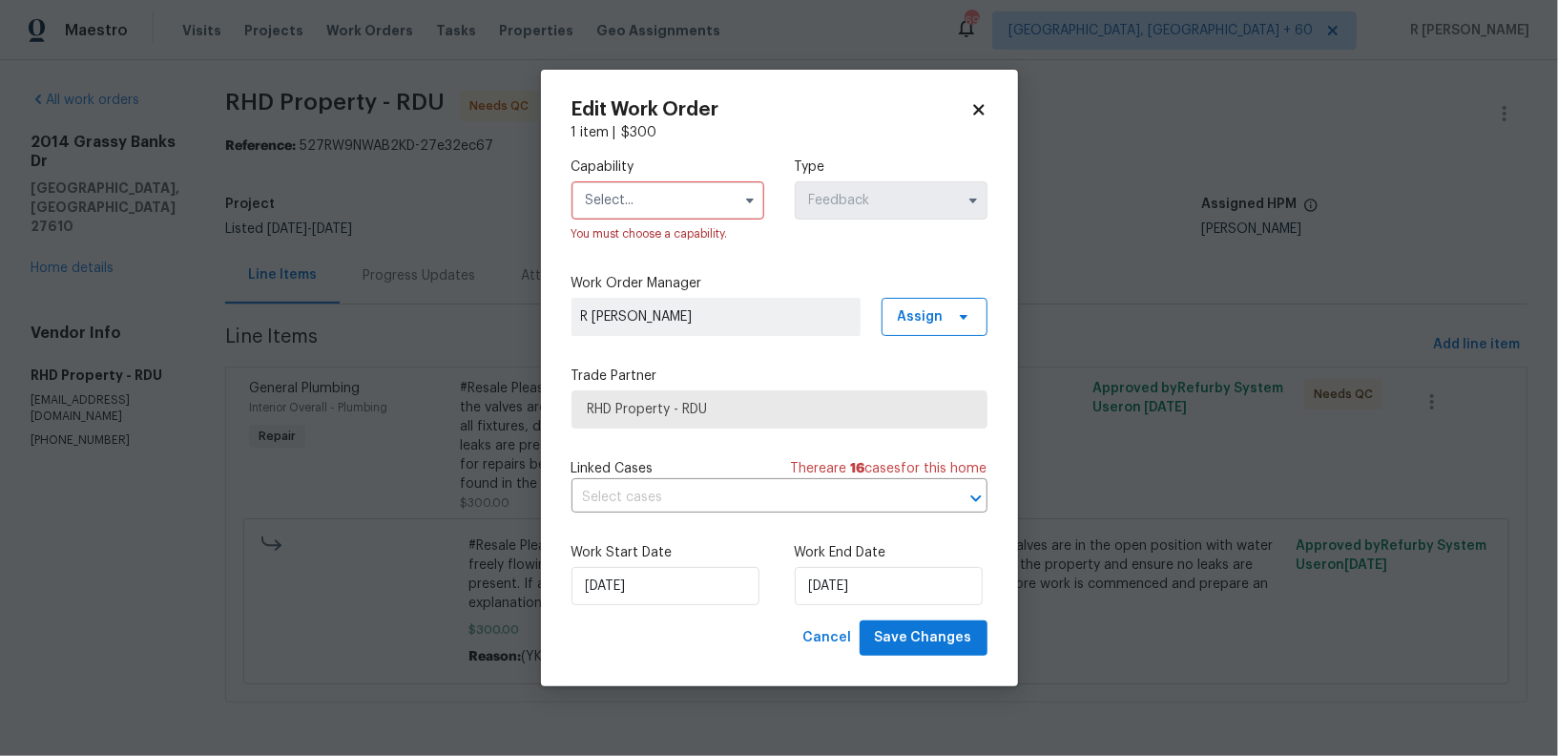
click at [685, 196] on input "text" at bounding box center [667, 200] width 193 height 38
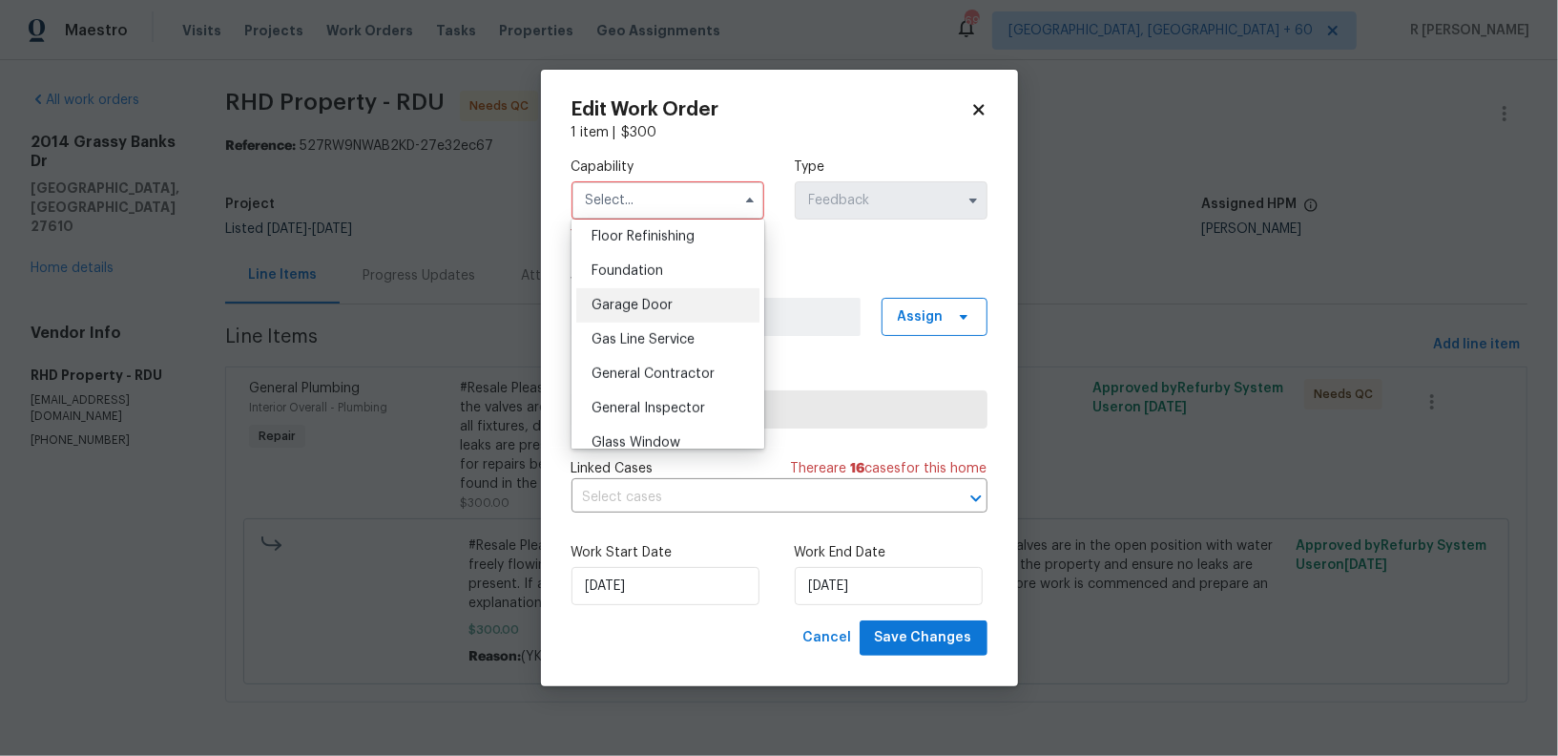
scroll to position [792, 0]
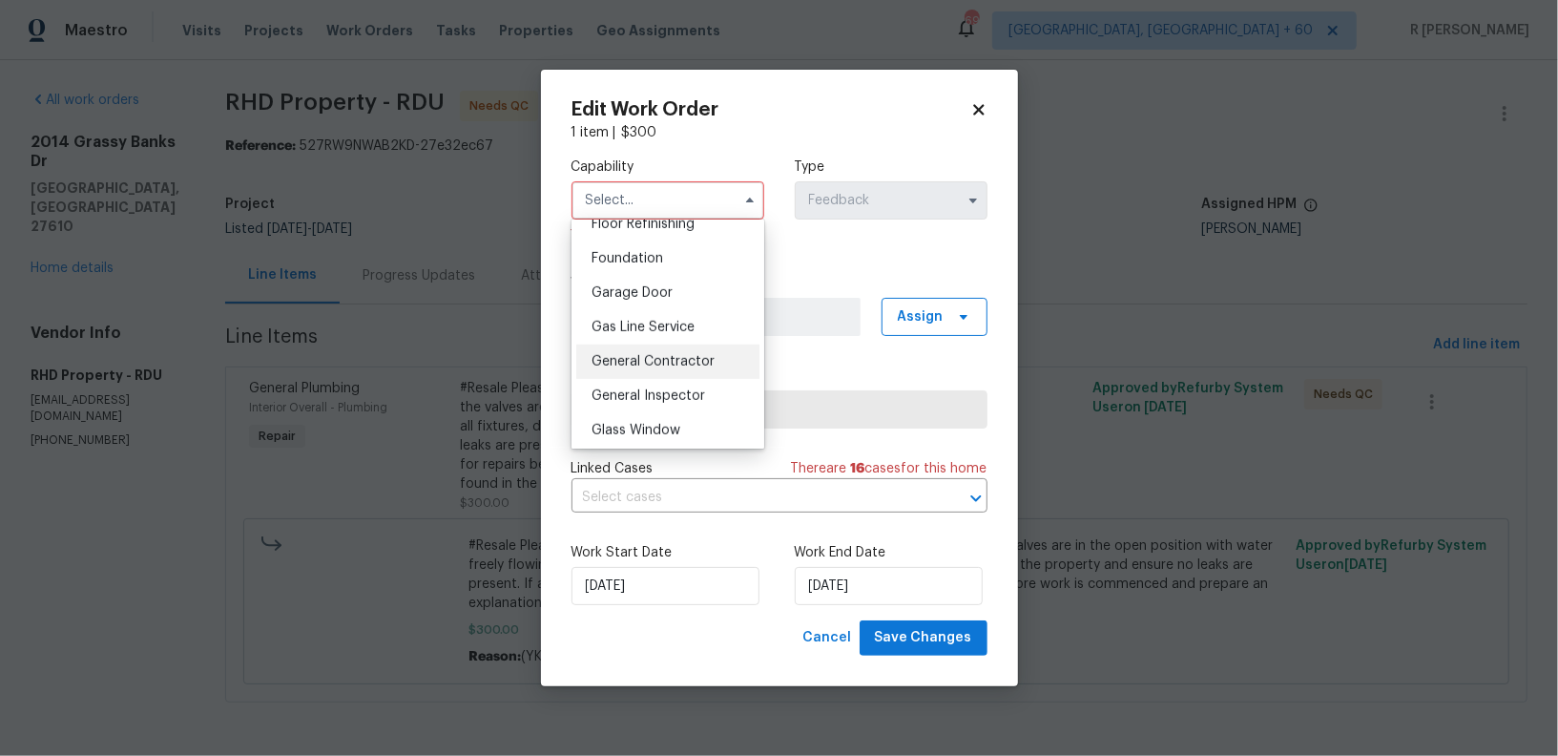
click at [677, 357] on span "General Contractor" at bounding box center [653, 361] width 123 height 13
type input "General Contractor"
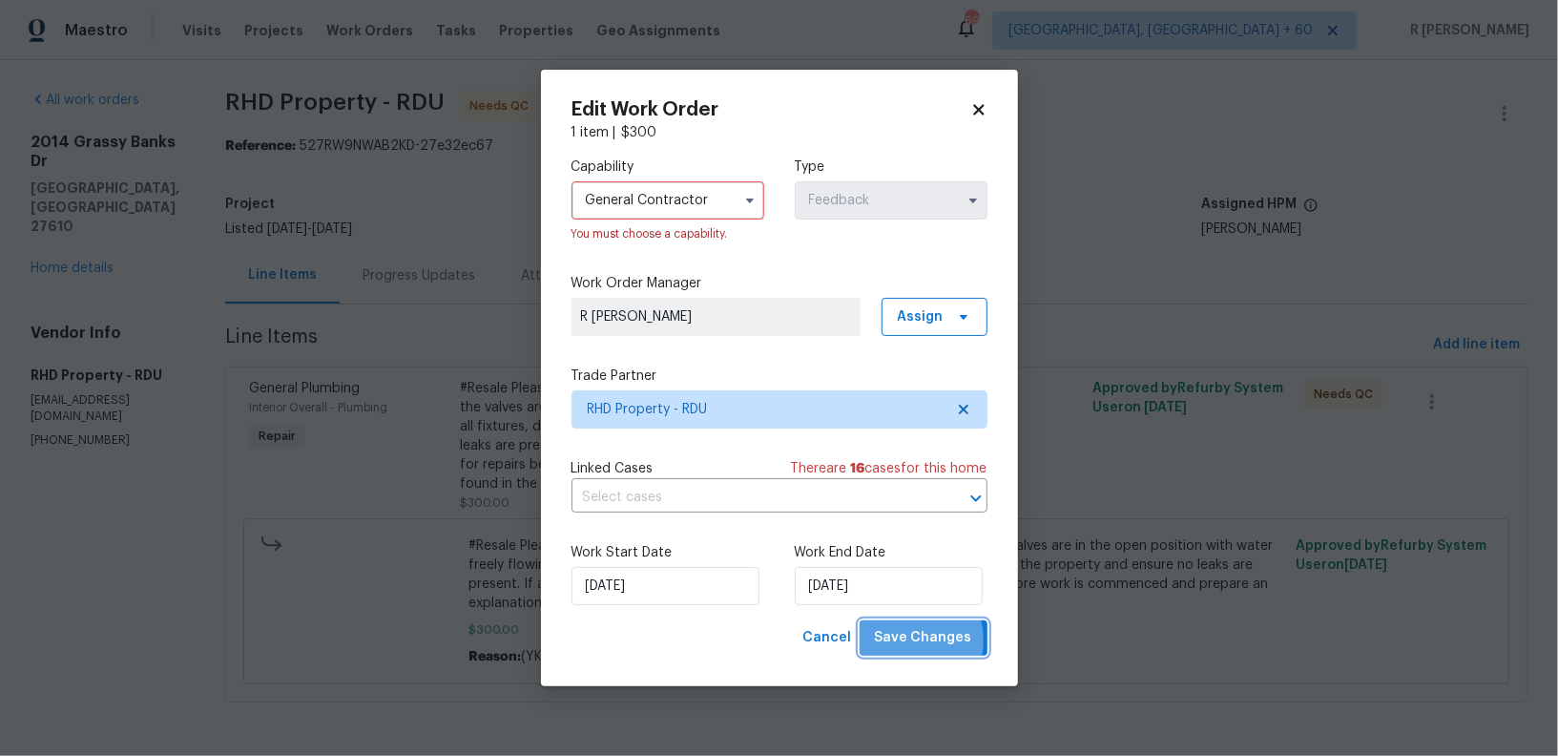
click at [907, 641] on span "Save Changes" at bounding box center [923, 638] width 97 height 24
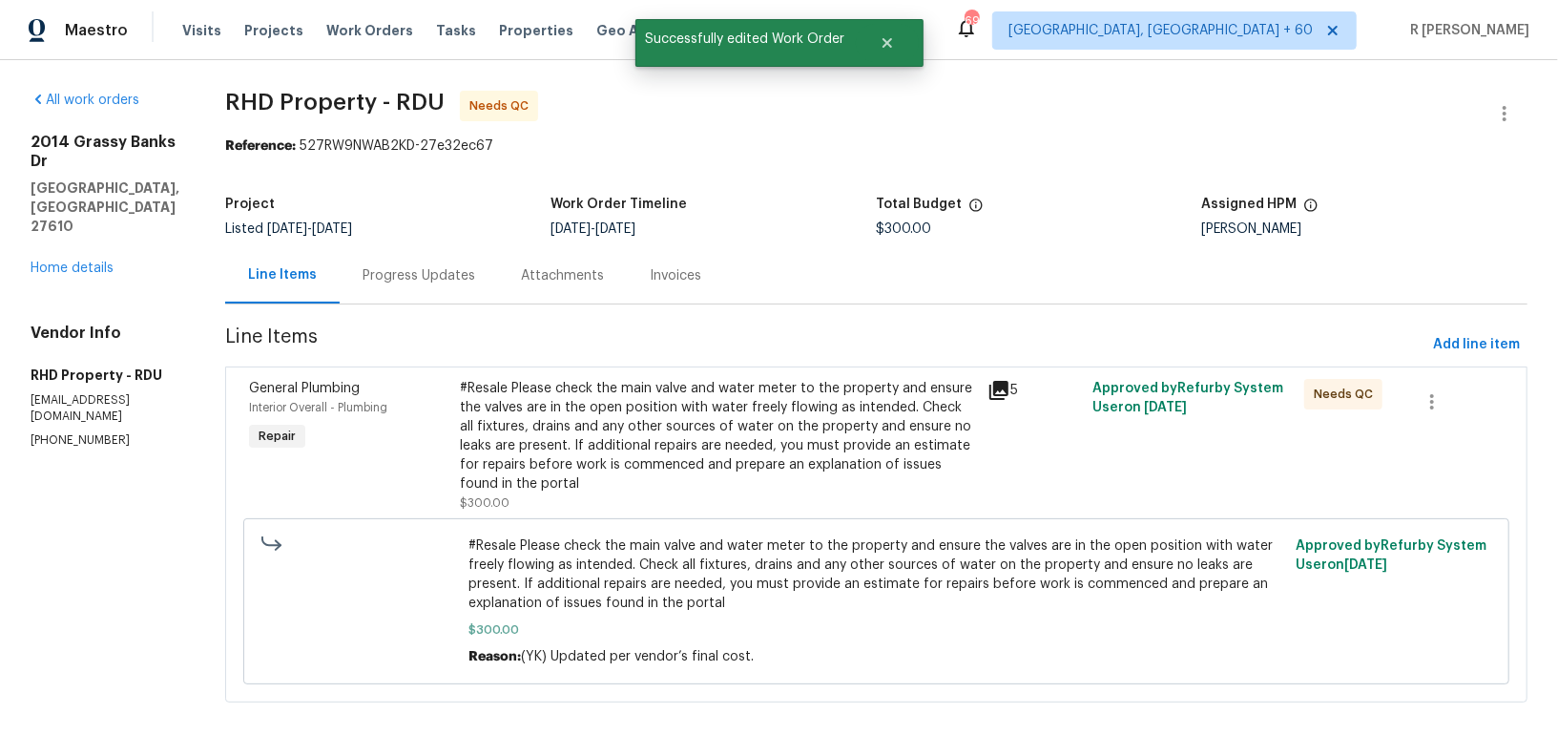
click at [417, 273] on div "Progress Updates" at bounding box center [419, 275] width 113 height 19
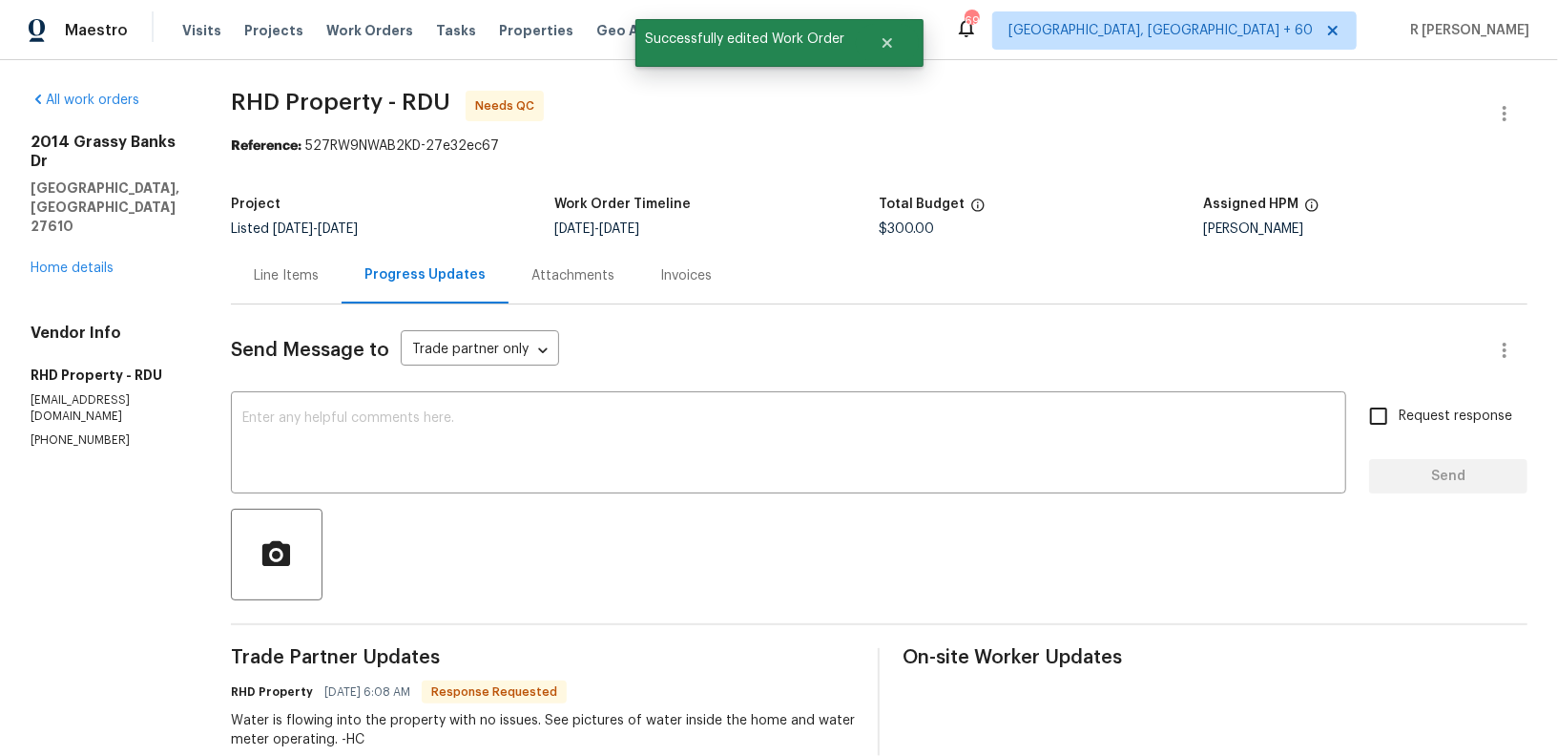
click at [299, 270] on div "Line Items" at bounding box center [286, 275] width 65 height 19
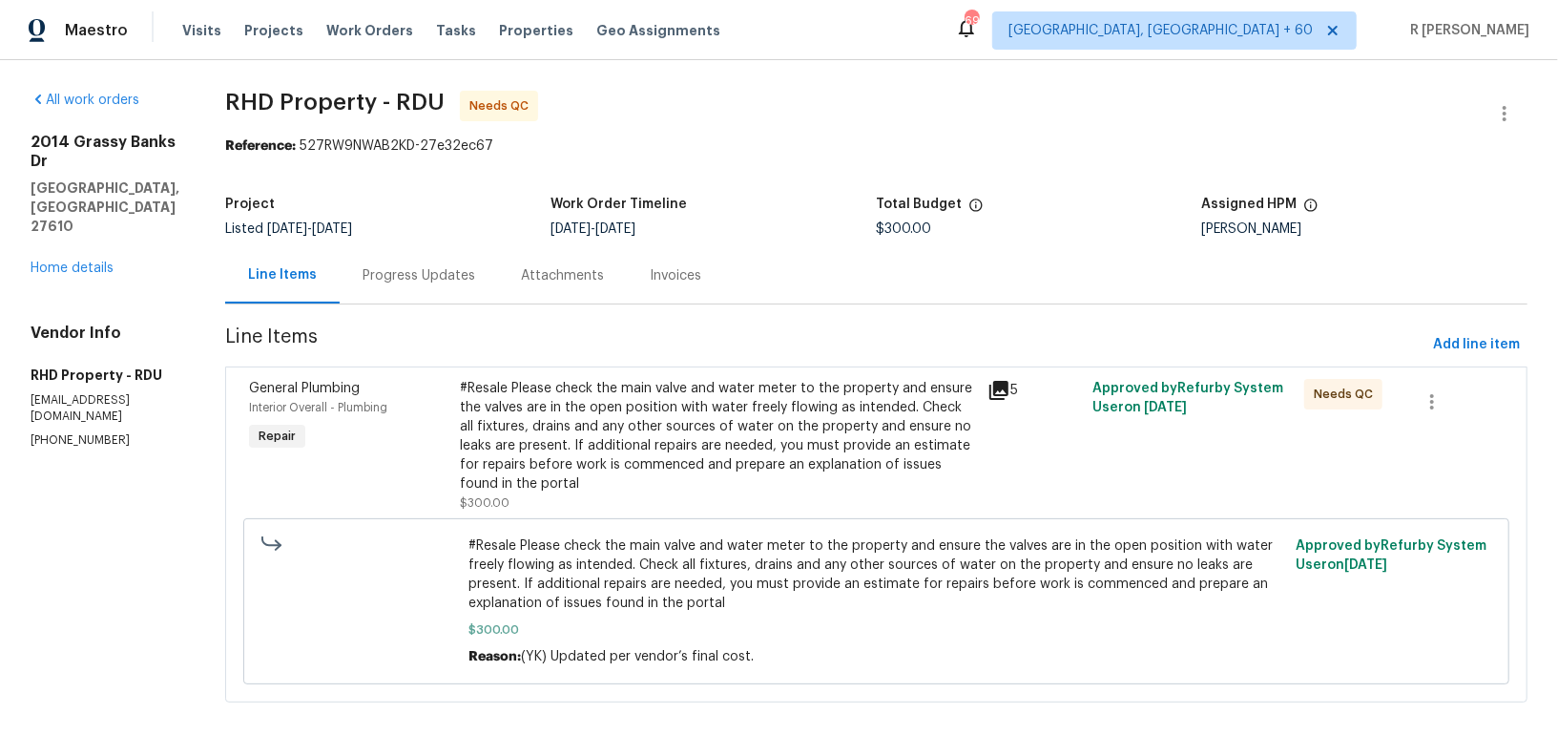
click at [635, 441] on div "#Resale Please check the main valve and water meter to the property and ensure …" at bounding box center [718, 436] width 516 height 114
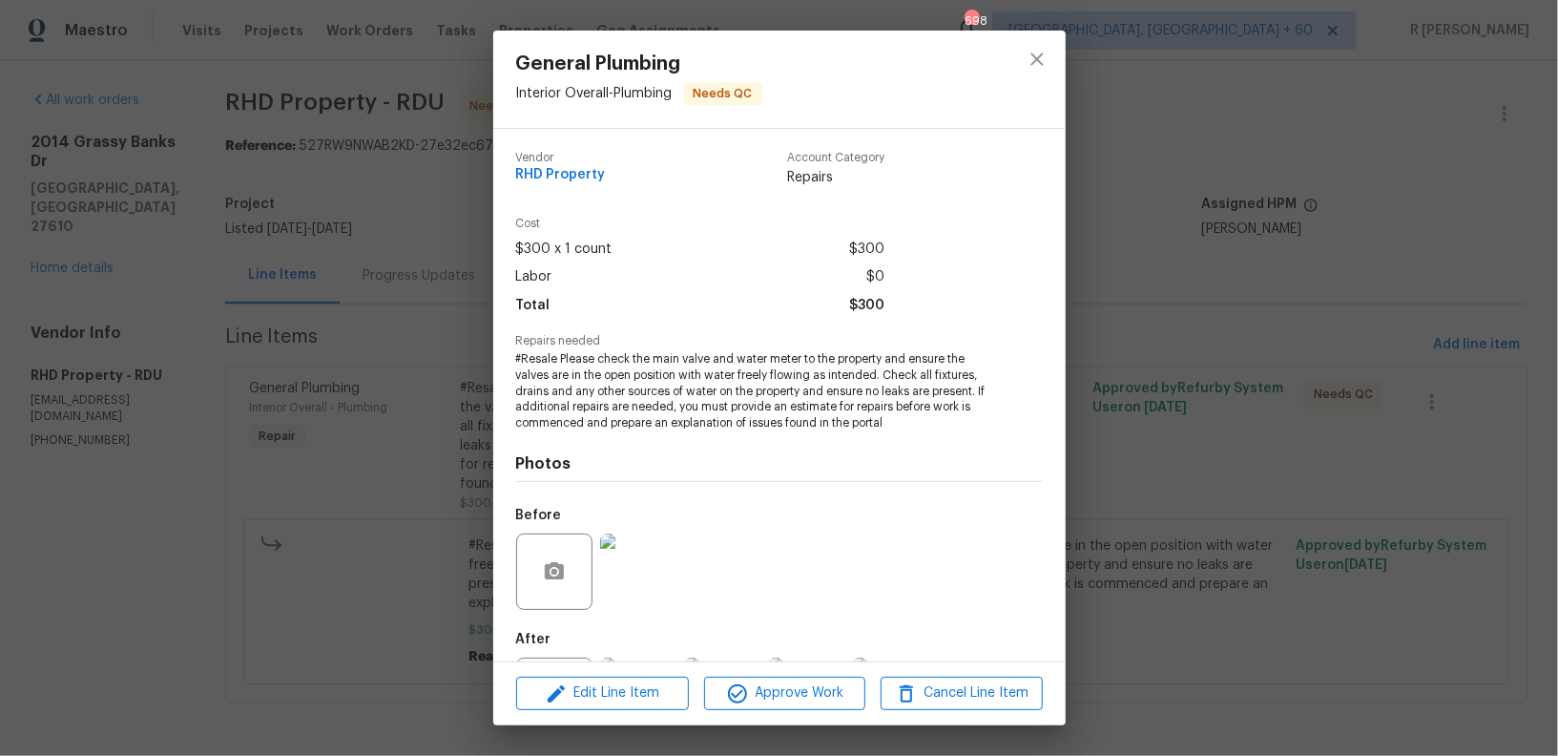
scroll to position [92, 0]
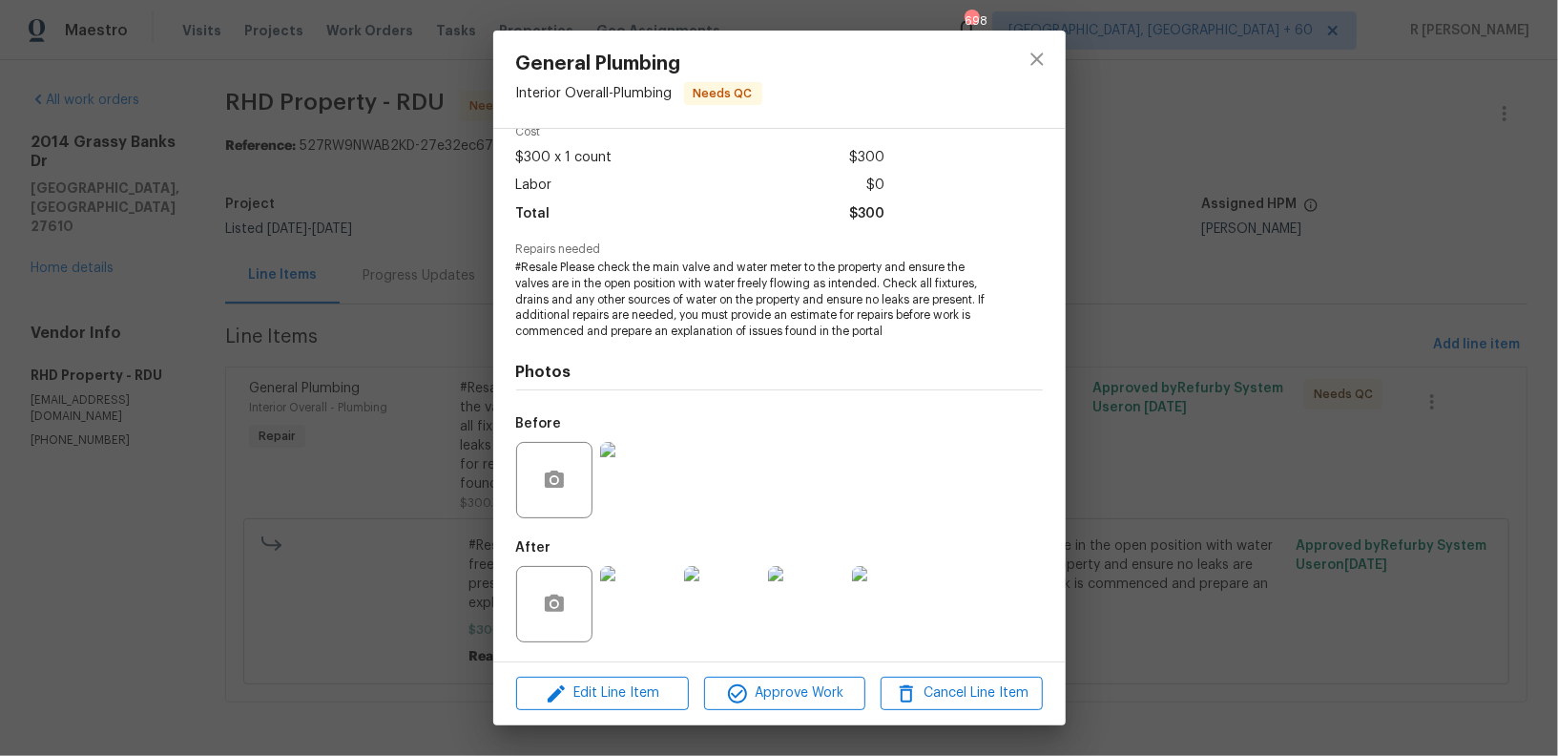
click at [797, 710] on div "Edit Line Item Approve Work Cancel Line Item" at bounding box center [779, 693] width 572 height 64
click at [770, 682] on span "Approve Work" at bounding box center [785, 693] width 150 height 24
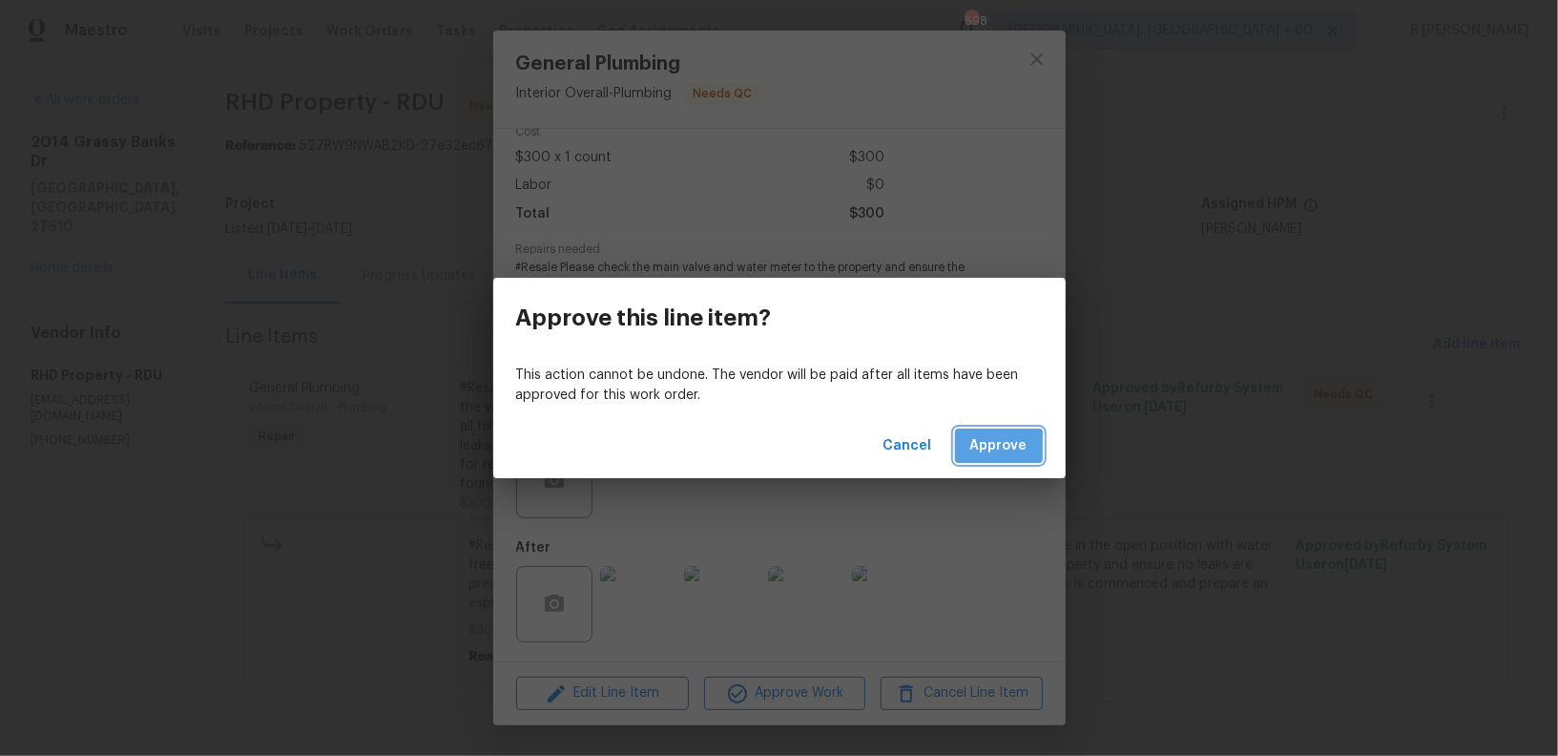
click at [982, 459] on button "Approve" at bounding box center [999, 445] width 88 height 35
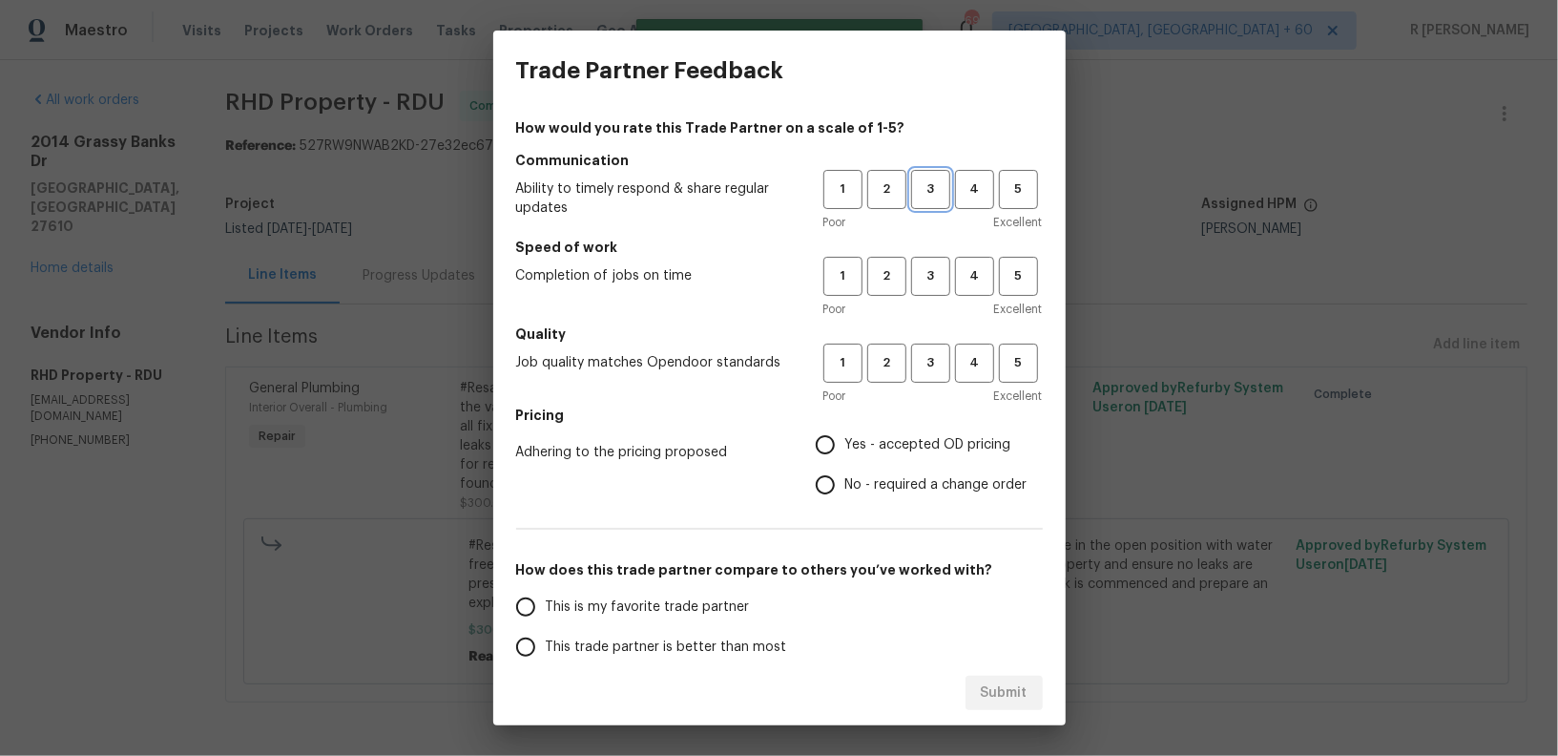
click at [911, 179] on button "3" at bounding box center [930, 189] width 39 height 39
click at [911, 277] on button "3" at bounding box center [930, 276] width 39 height 39
click at [919, 370] on span "3" at bounding box center [930, 363] width 35 height 22
click at [847, 497] on label "No - required a change order" at bounding box center [916, 485] width 222 height 40
click at [845, 497] on input "No - required a change order" at bounding box center [825, 485] width 40 height 40
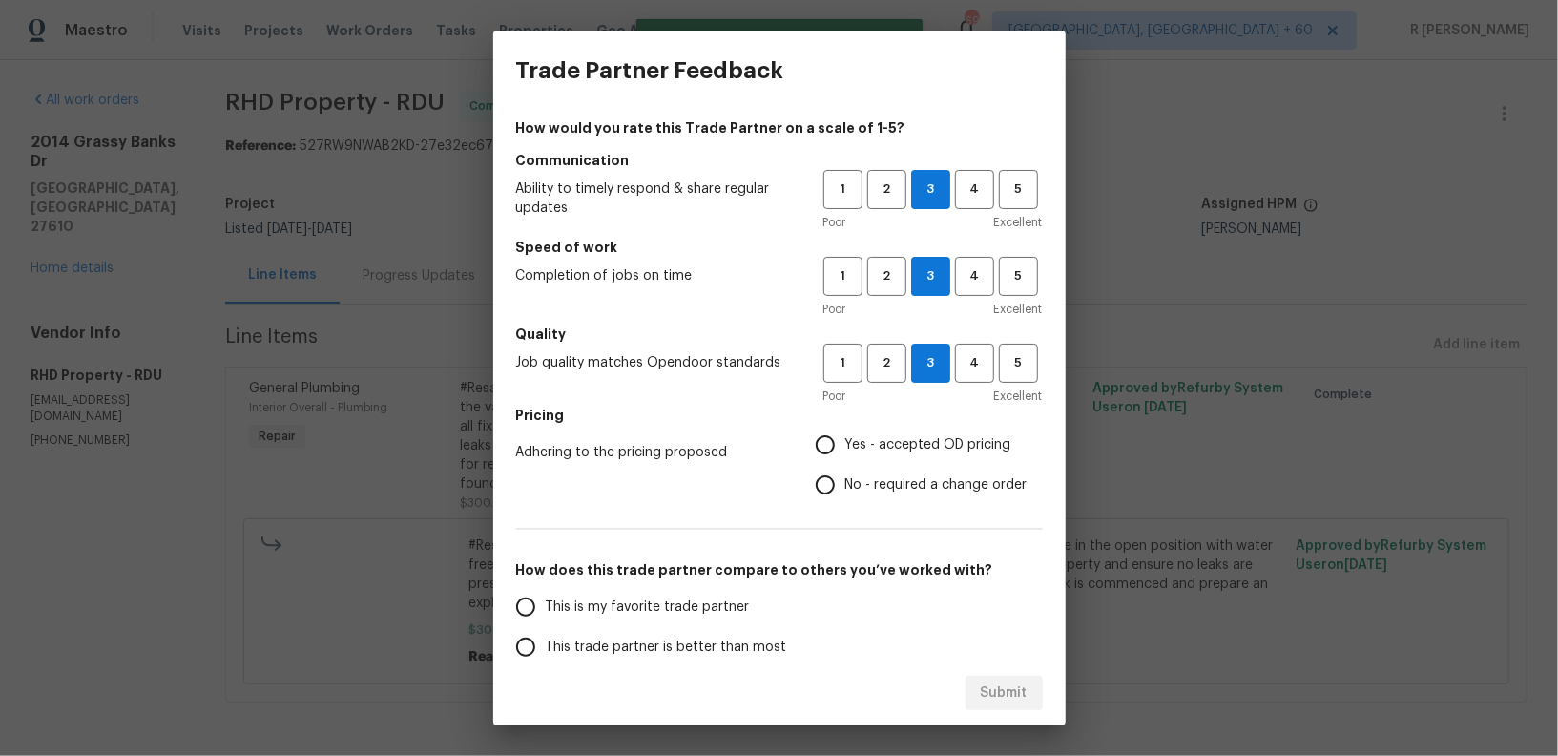
radio input "true"
click at [672, 637] on span "This trade partner is better than most" at bounding box center [666, 647] width 241 height 20
click at [546, 637] on input "This trade partner is better than most" at bounding box center [526, 647] width 40 height 40
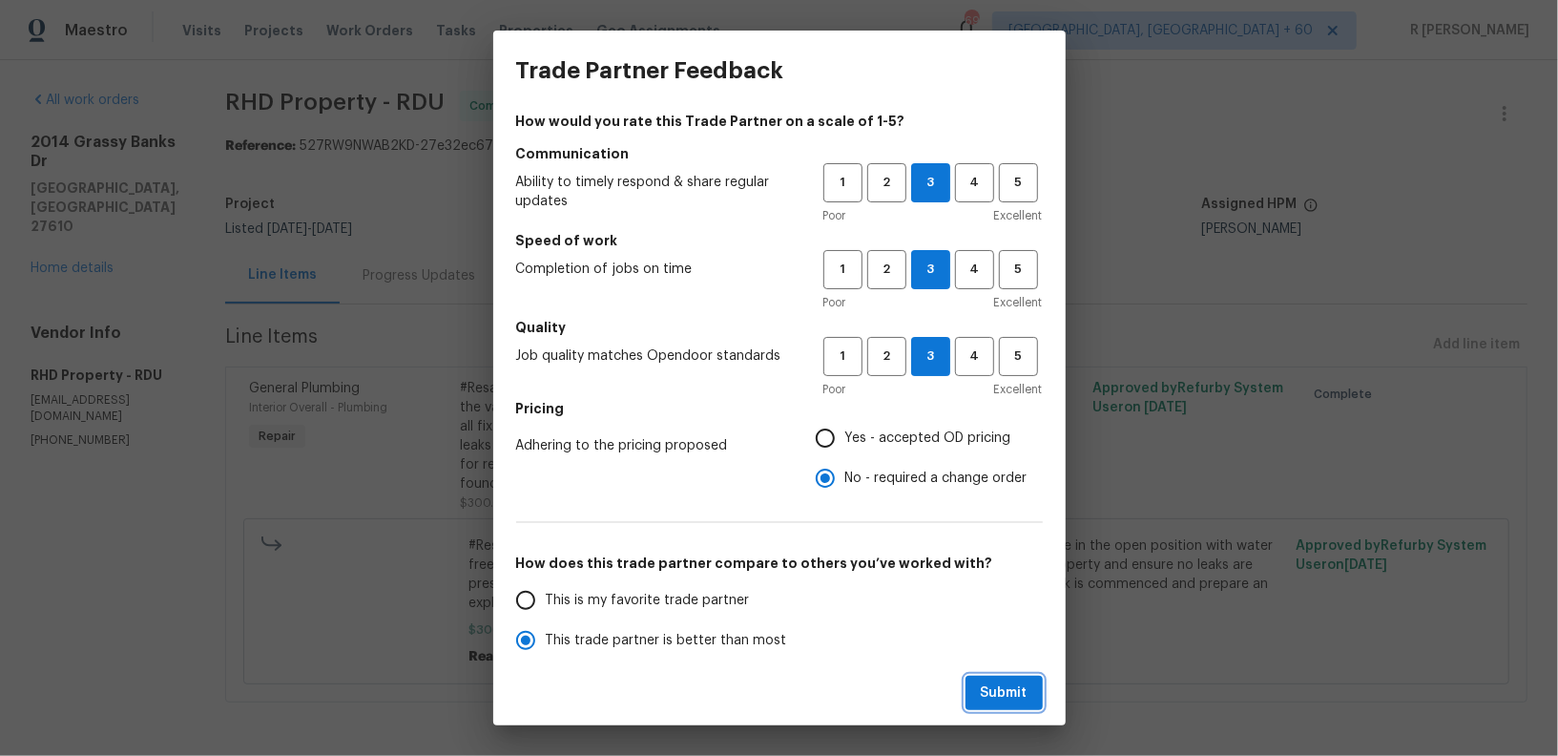
click at [1005, 693] on span "Submit" at bounding box center [1004, 693] width 47 height 24
radio input "true"
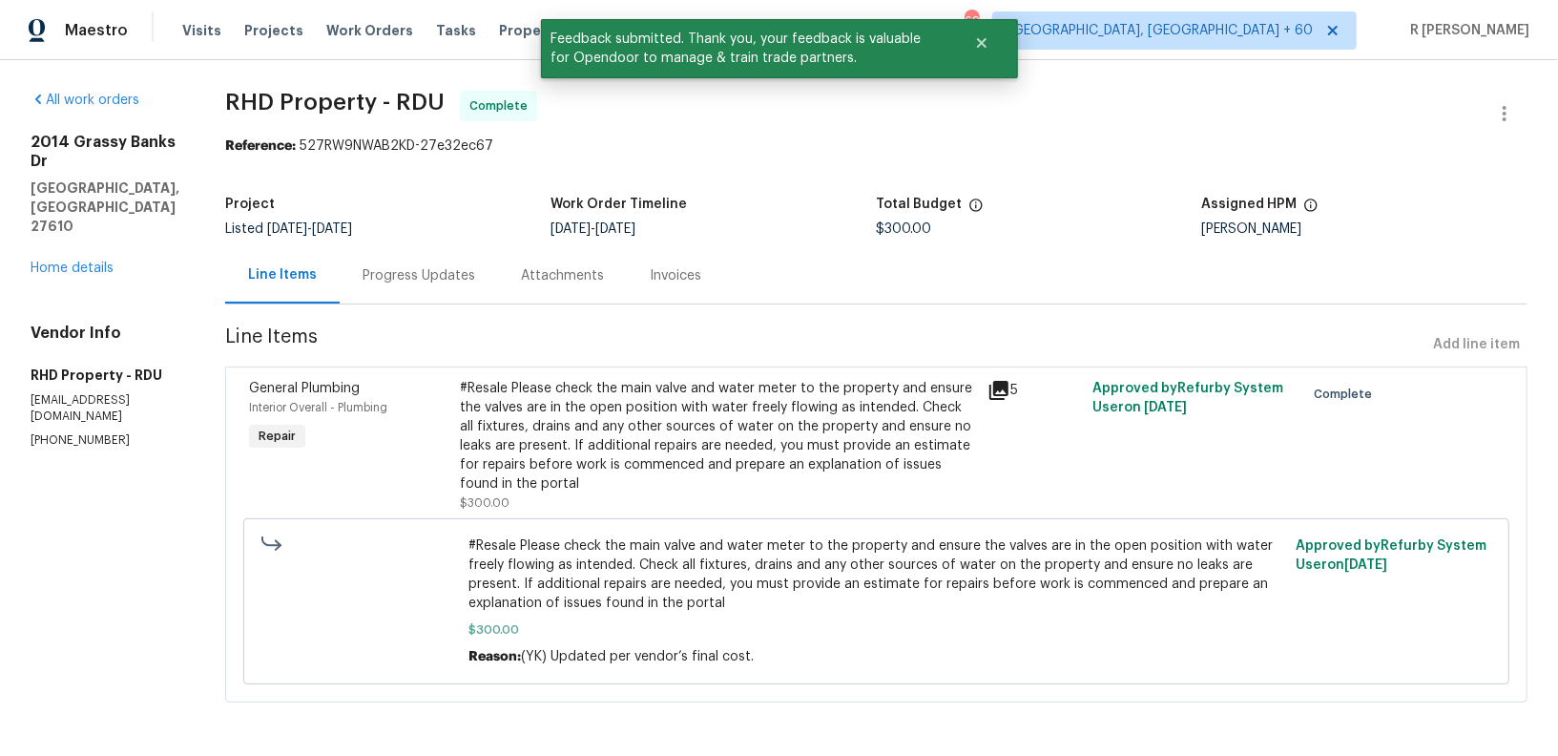
click at [429, 286] on div "Progress Updates" at bounding box center [419, 275] width 158 height 56
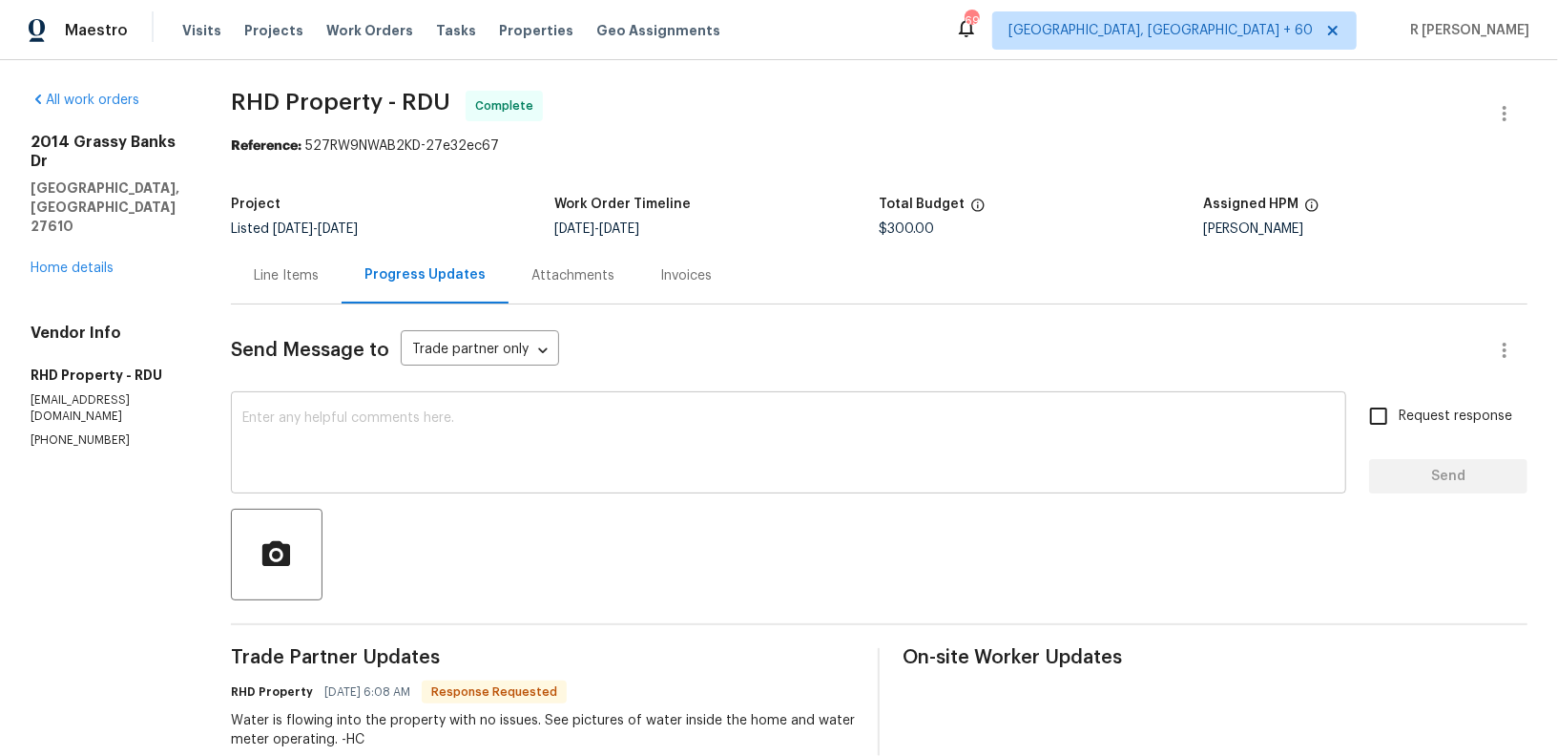
click at [587, 423] on textarea at bounding box center [788, 444] width 1092 height 67
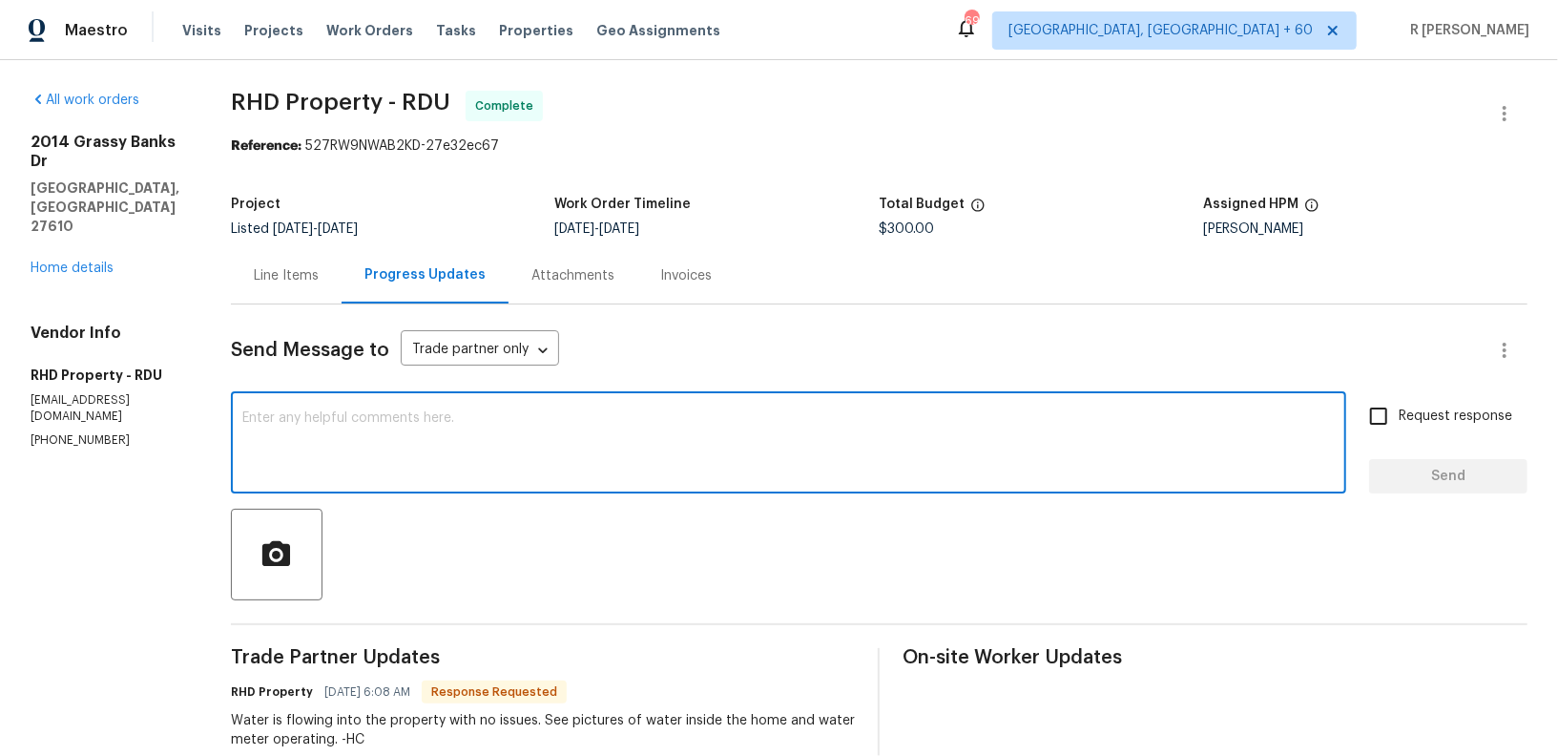
paste textarea "Hi Team, the work order has been approved. Kindly upload the detailed invoice. …"
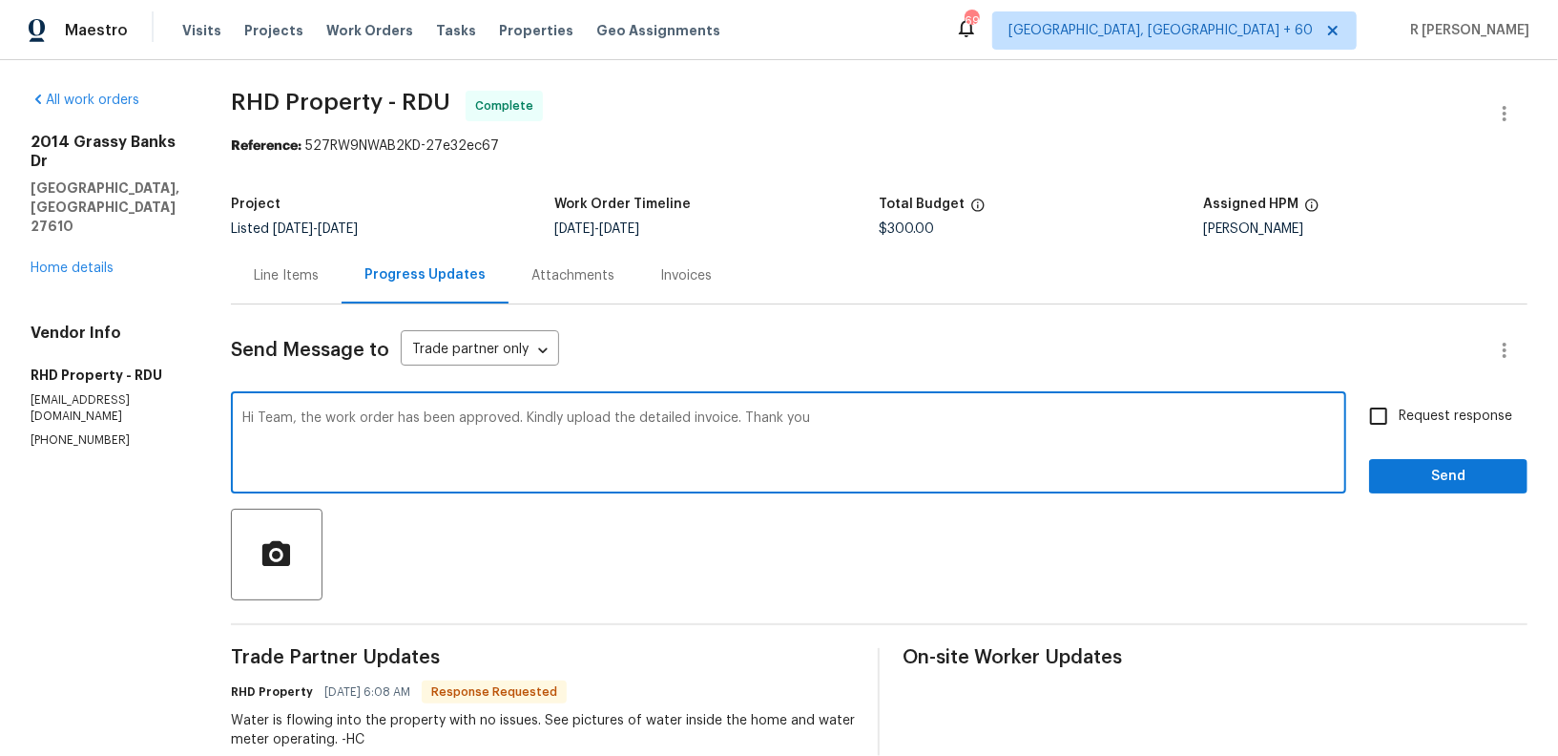
type textarea "Hi Team, the work order has been approved. Kindly upload the detailed invoice. …"
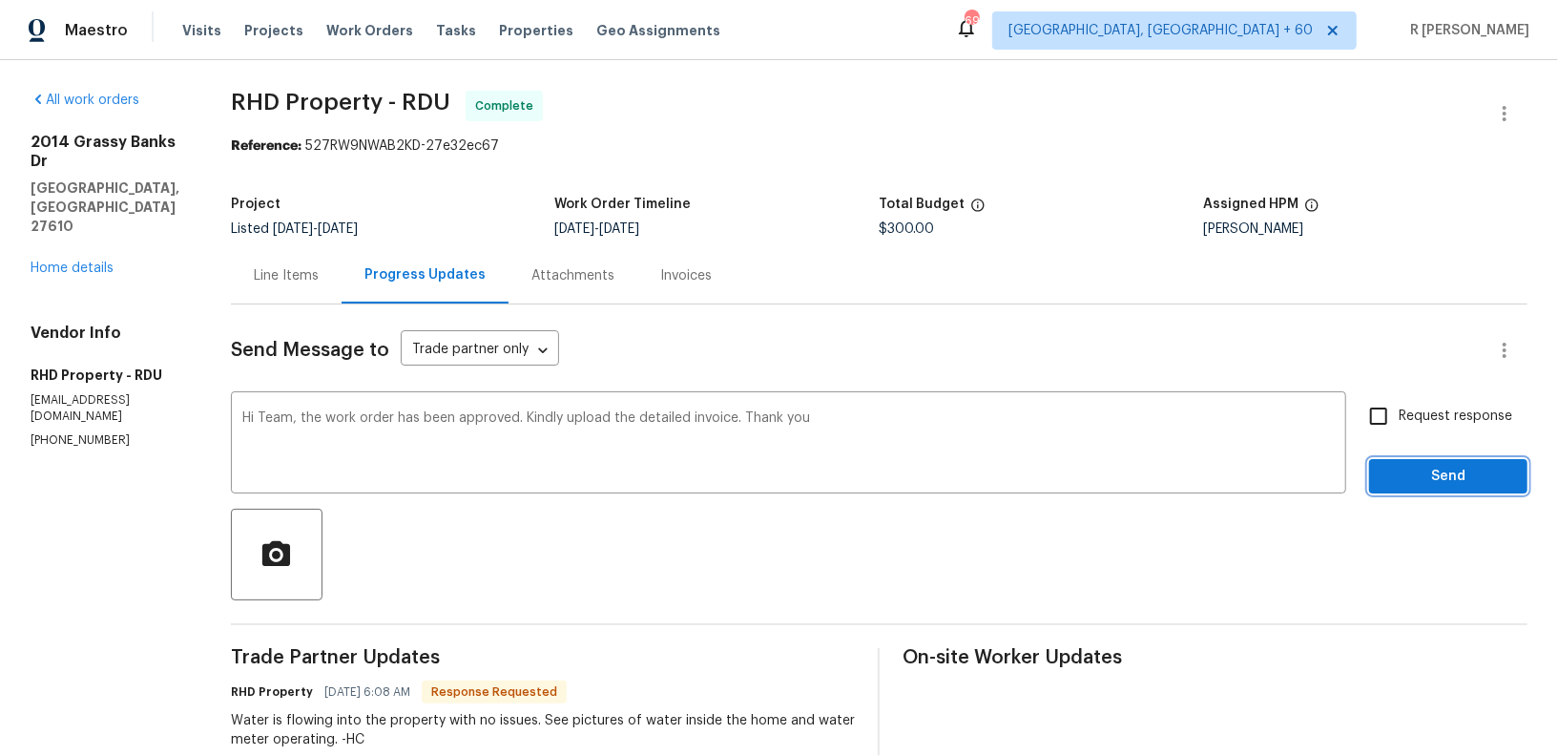
click at [1430, 492] on button "Send" at bounding box center [1448, 476] width 158 height 35
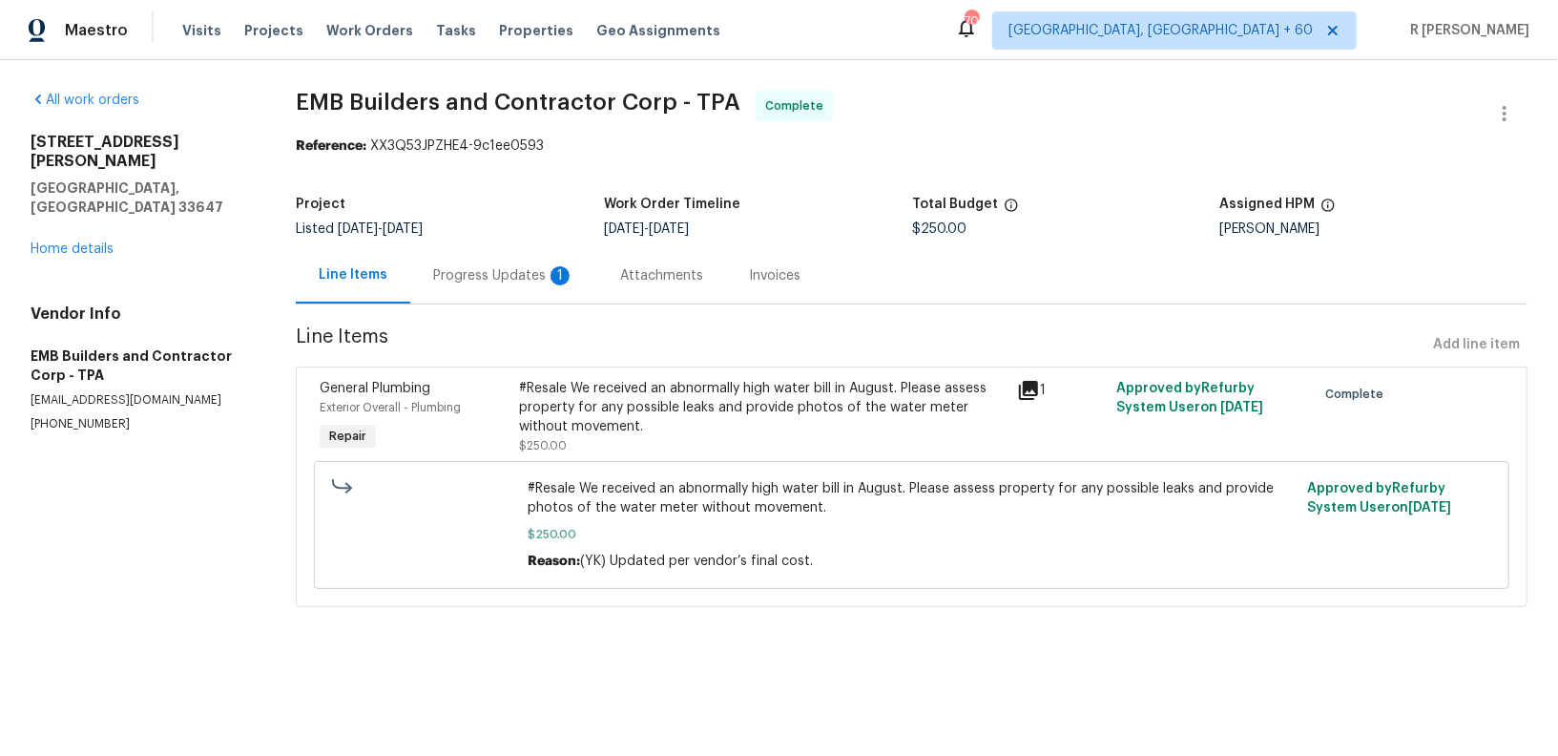
click at [478, 269] on div "Progress Updates 1" at bounding box center [503, 275] width 141 height 19
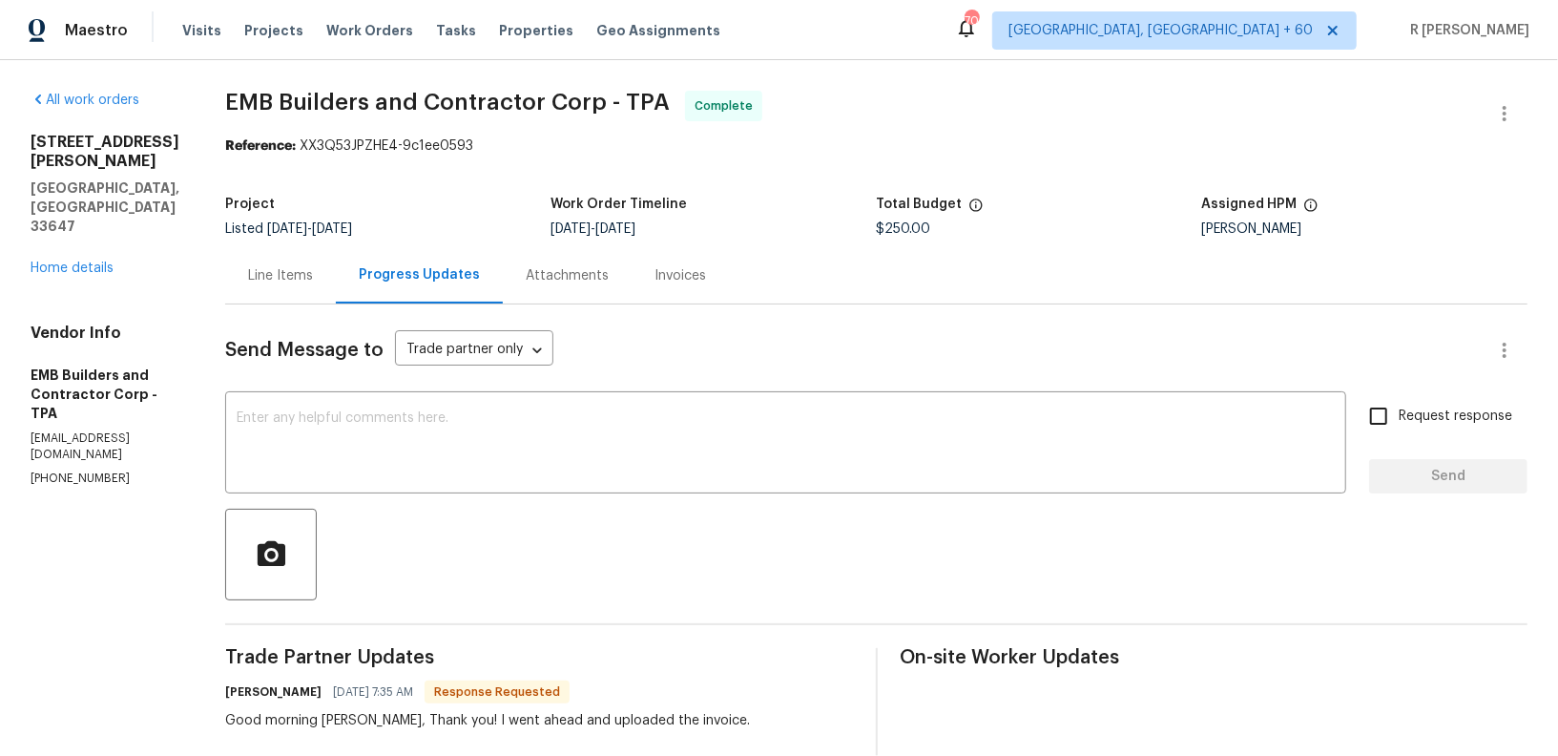
click at [277, 270] on div "Line Items" at bounding box center [280, 275] width 65 height 19
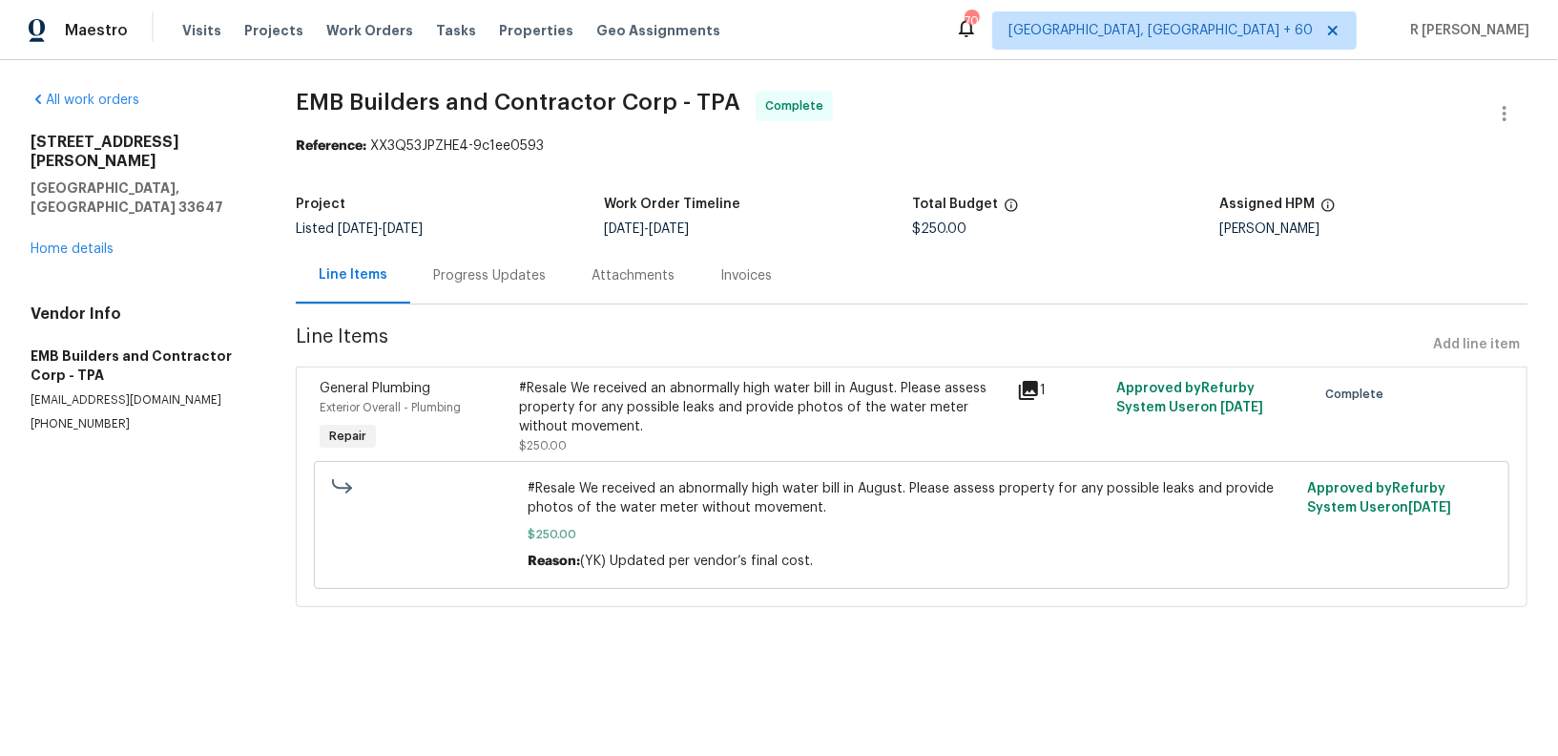
click at [91, 198] on div "18122 Sugar Brooke Dr Tampa, FL 33647 Home details" at bounding box center [140, 196] width 219 height 126
click at [89, 242] on link "Home details" at bounding box center [72, 248] width 83 height 13
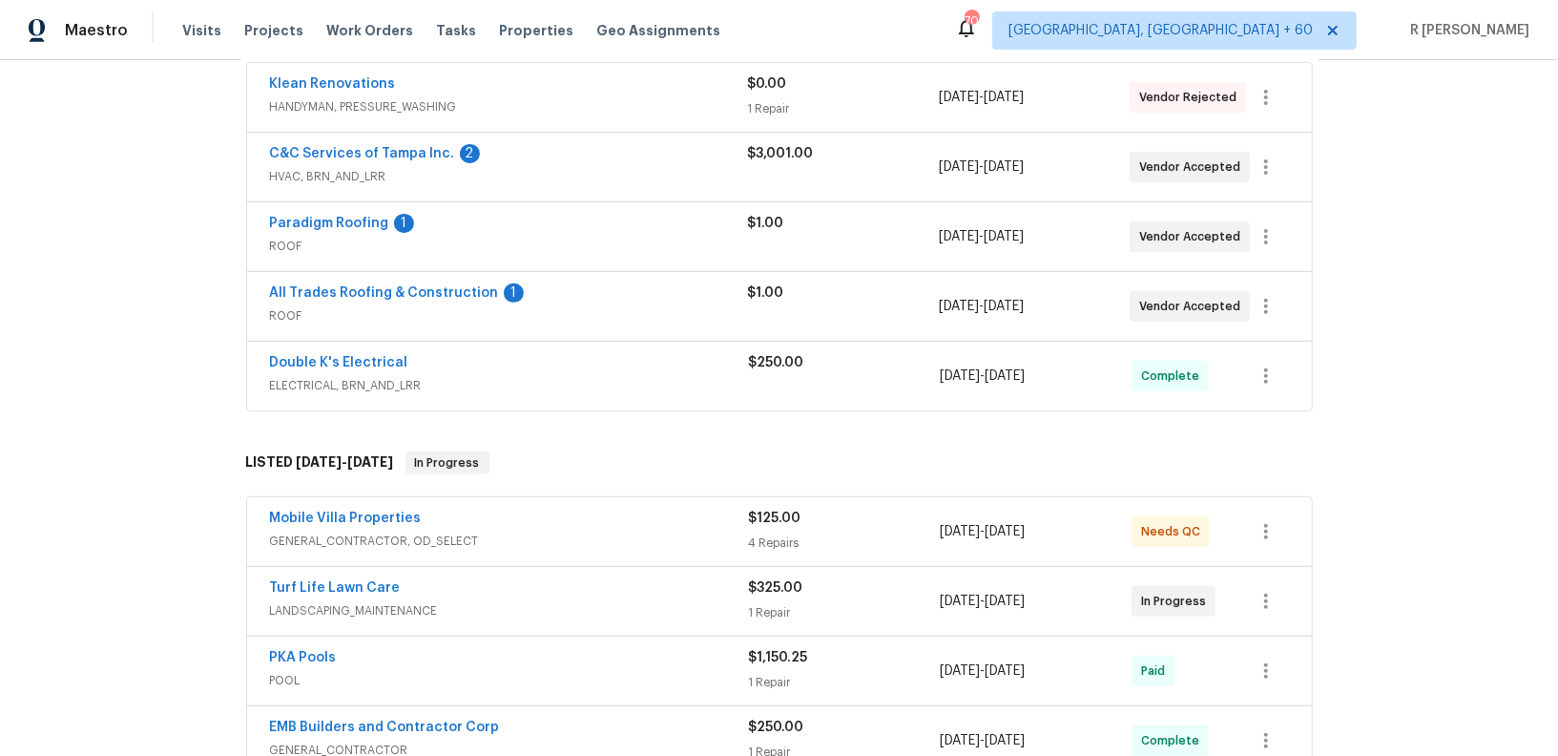
scroll to position [425, 0]
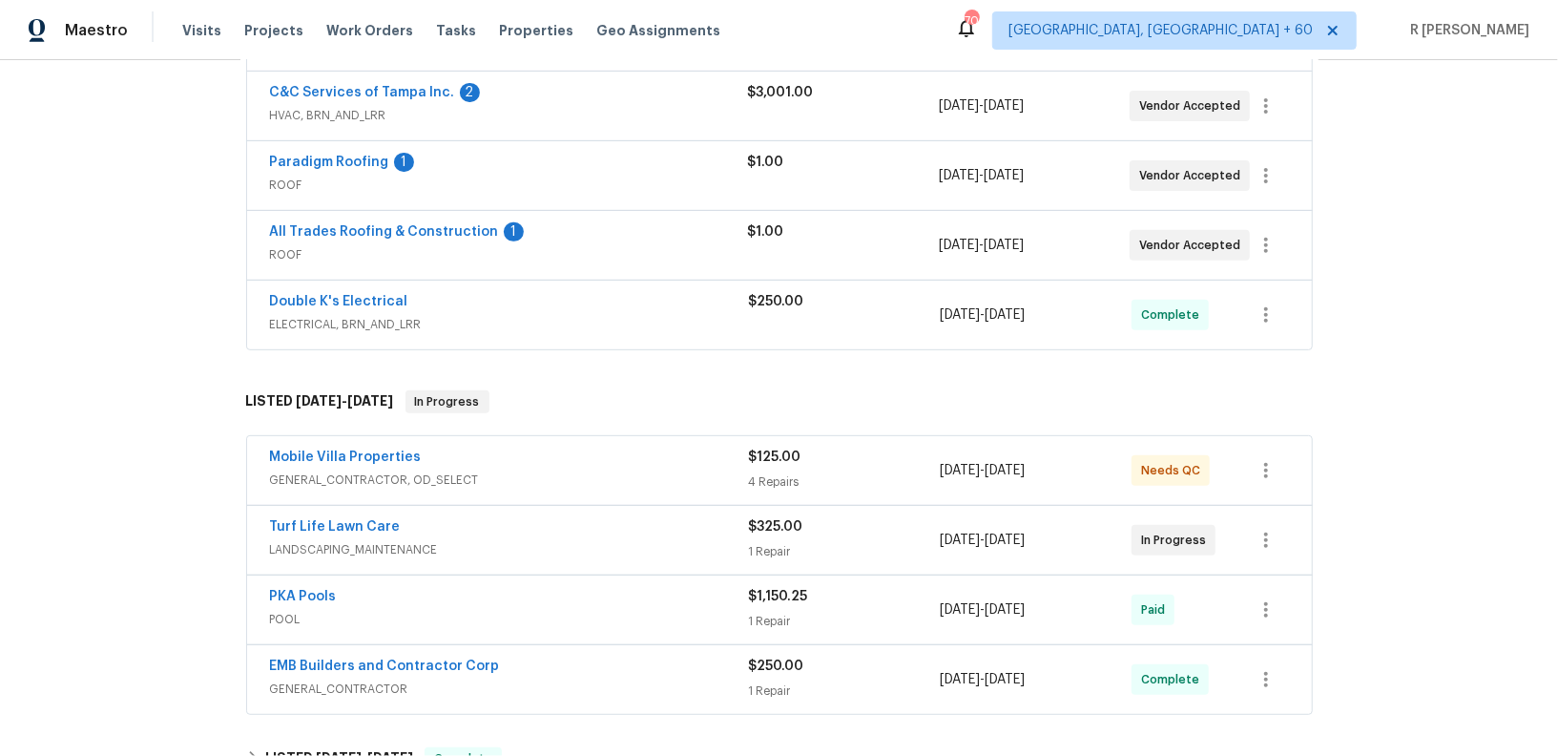
click at [499, 540] on span "LANDSCAPING_MAINTENANCE" at bounding box center [509, 549] width 479 height 19
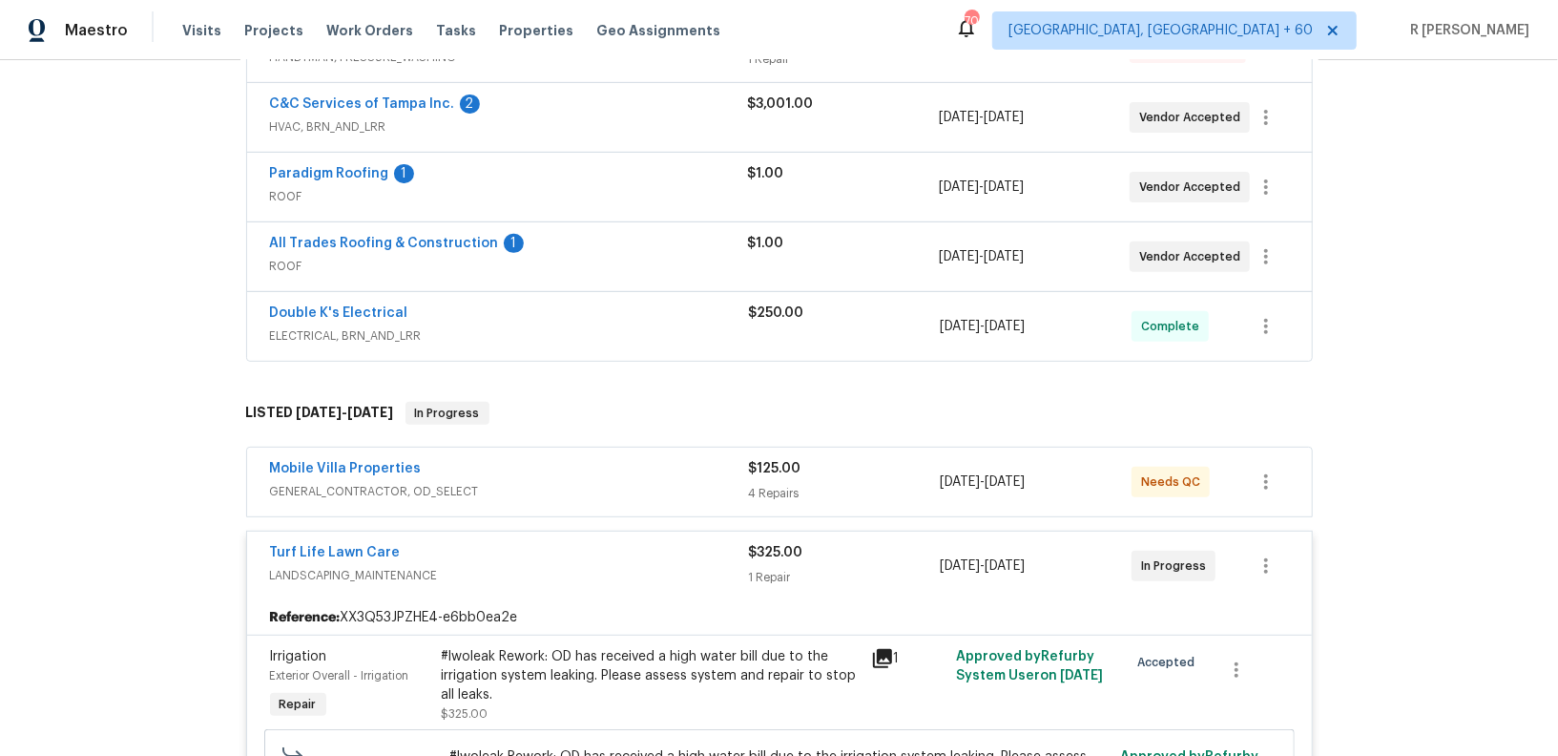
scroll to position [596, 0]
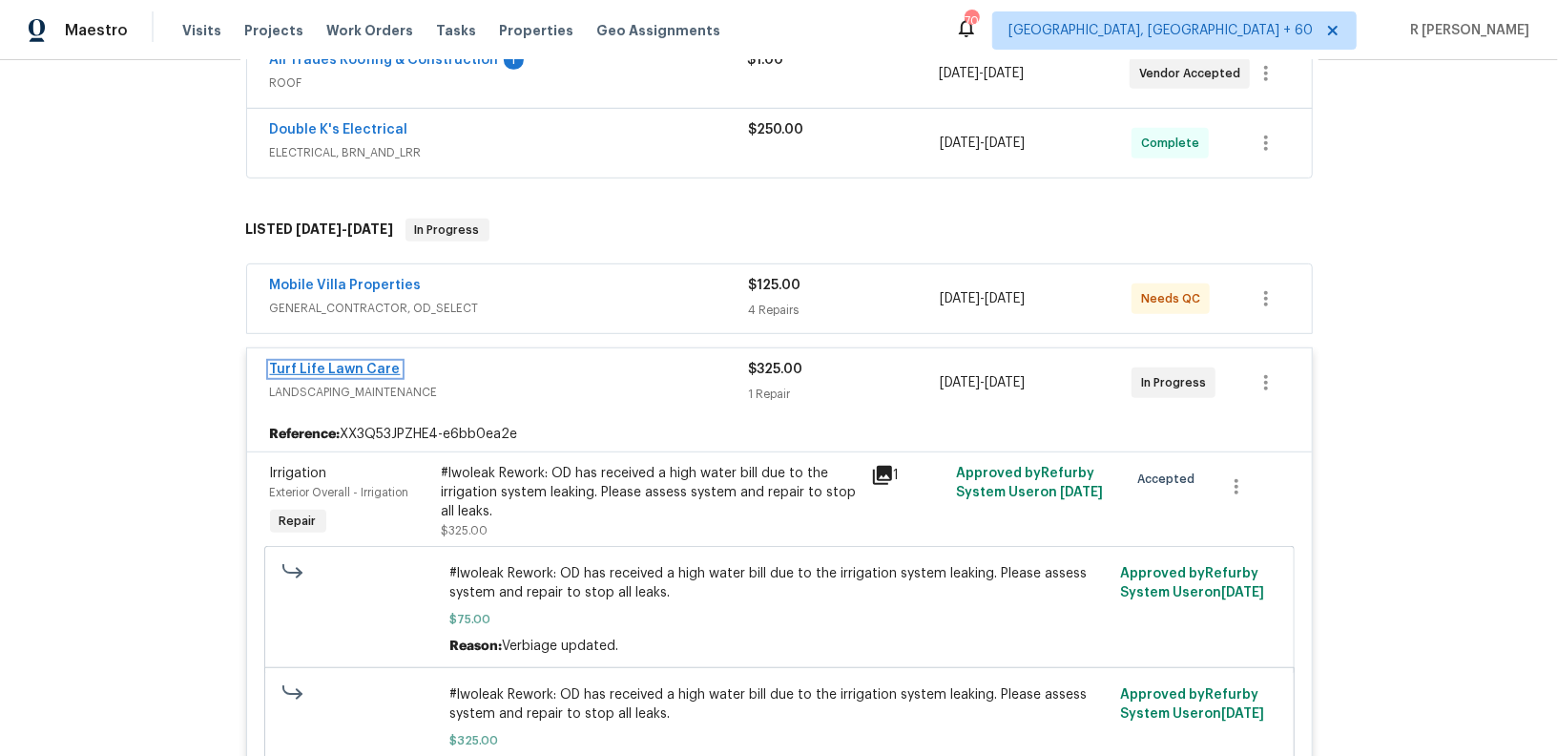
click at [301, 366] on link "Turf Life Lawn Care" at bounding box center [335, 369] width 131 height 13
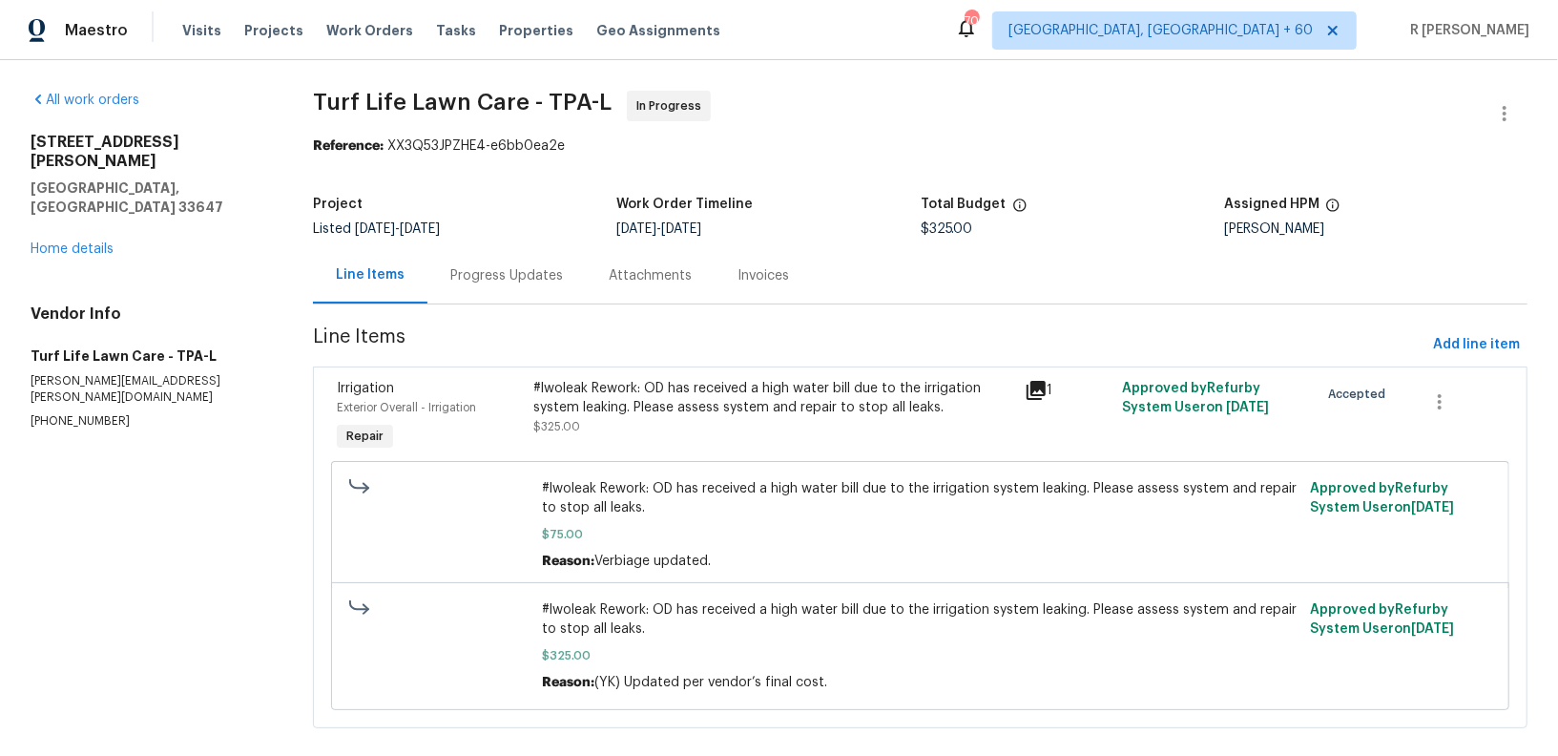
click at [514, 277] on div "Progress Updates" at bounding box center [506, 275] width 113 height 19
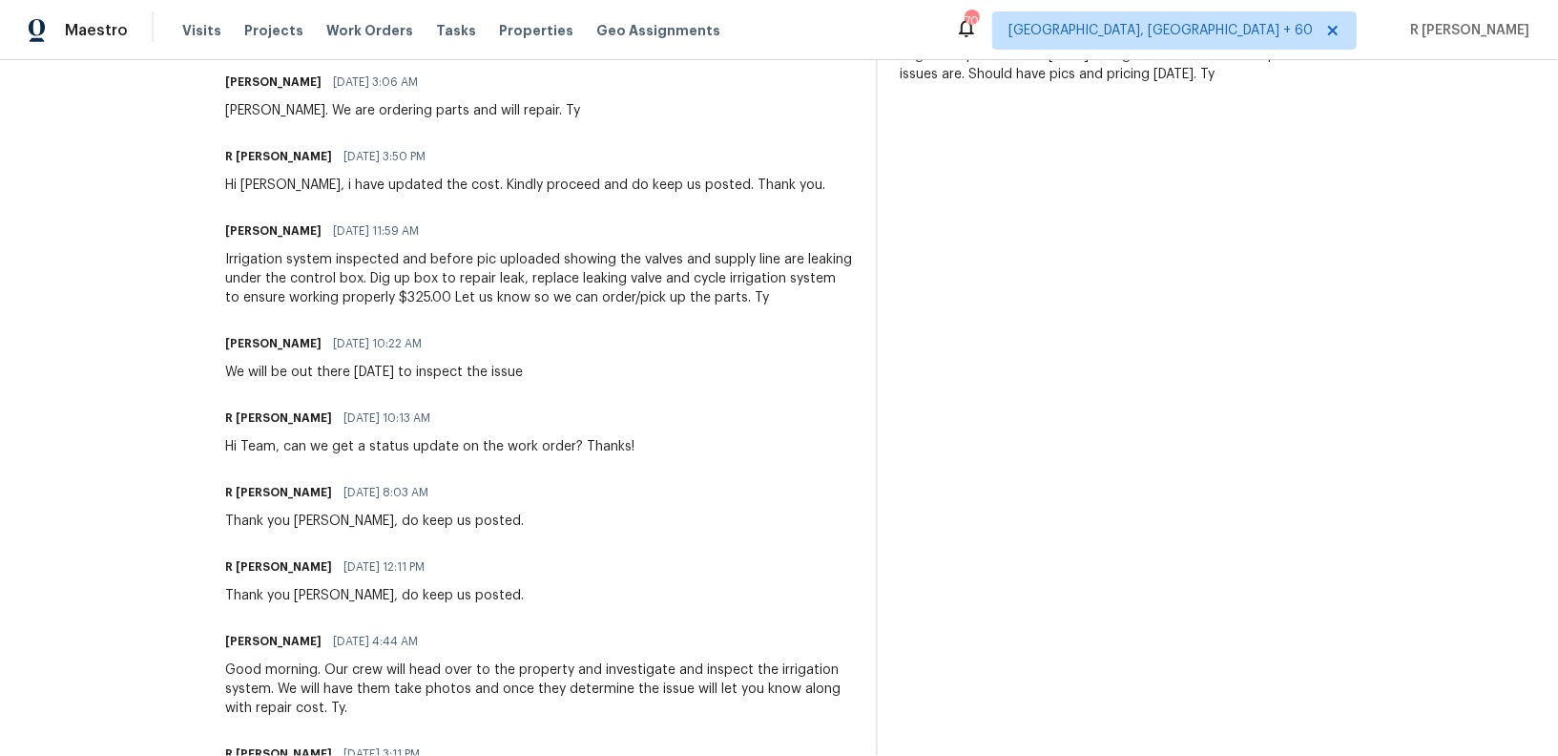
scroll to position [702, 0]
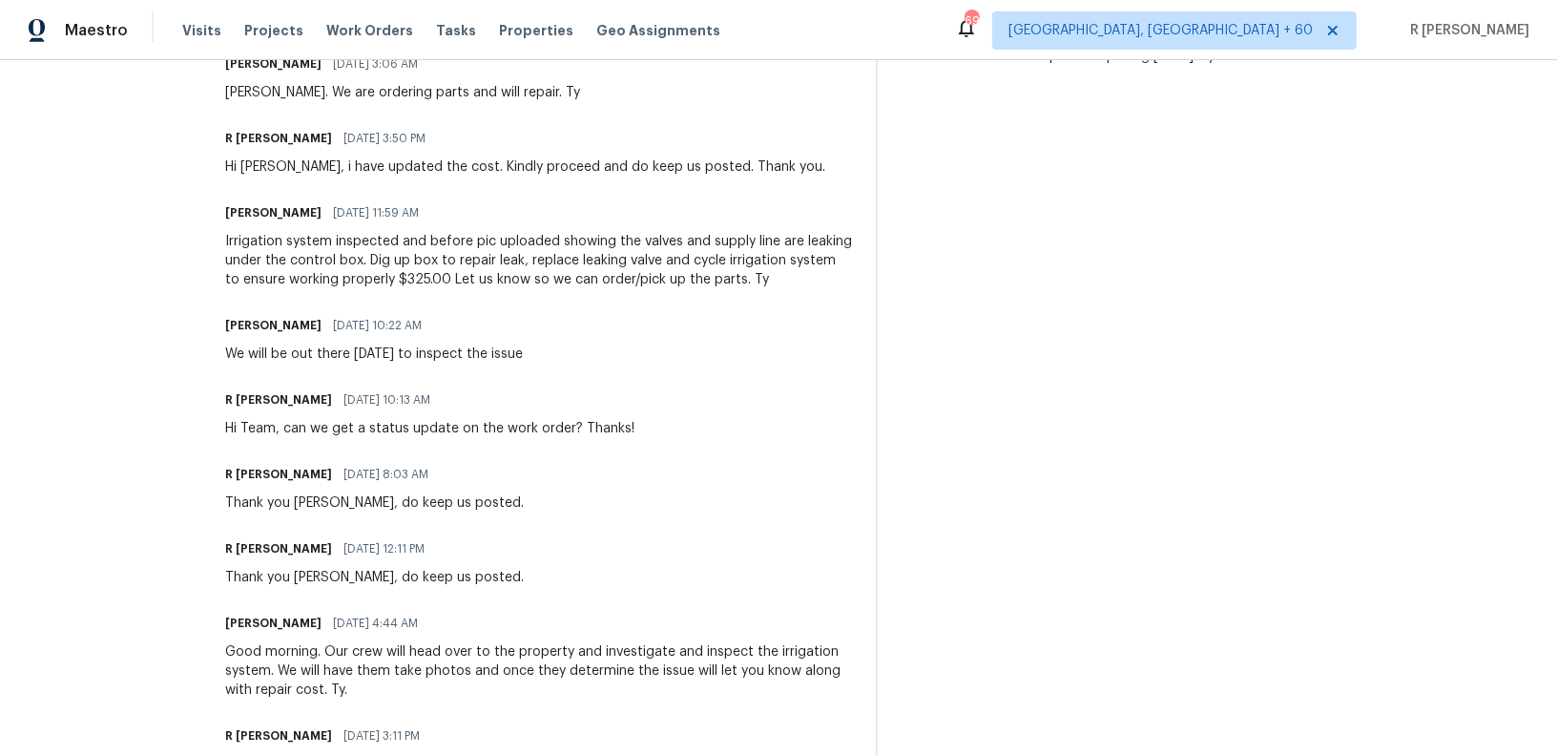
click at [384, 434] on div "Hi Team, can we get a status update on the work order? Thanks!" at bounding box center [429, 428] width 409 height 19
copy div "Hi Team, can we get a status update on the work order? Thanks!"
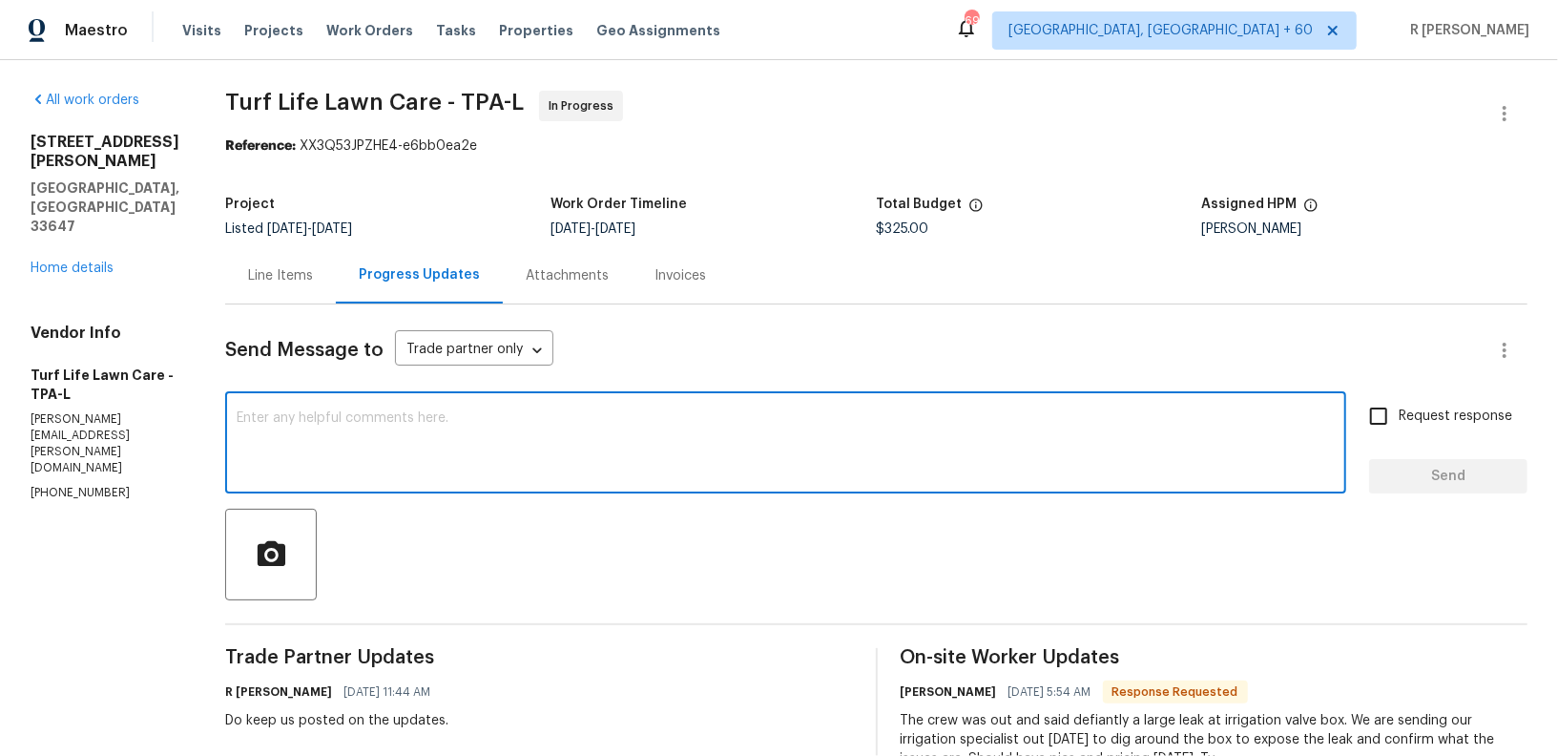
click at [440, 441] on textarea at bounding box center [786, 444] width 1098 height 67
paste textarea "Hi Team, can we get a status update on the work order? Thanks!"
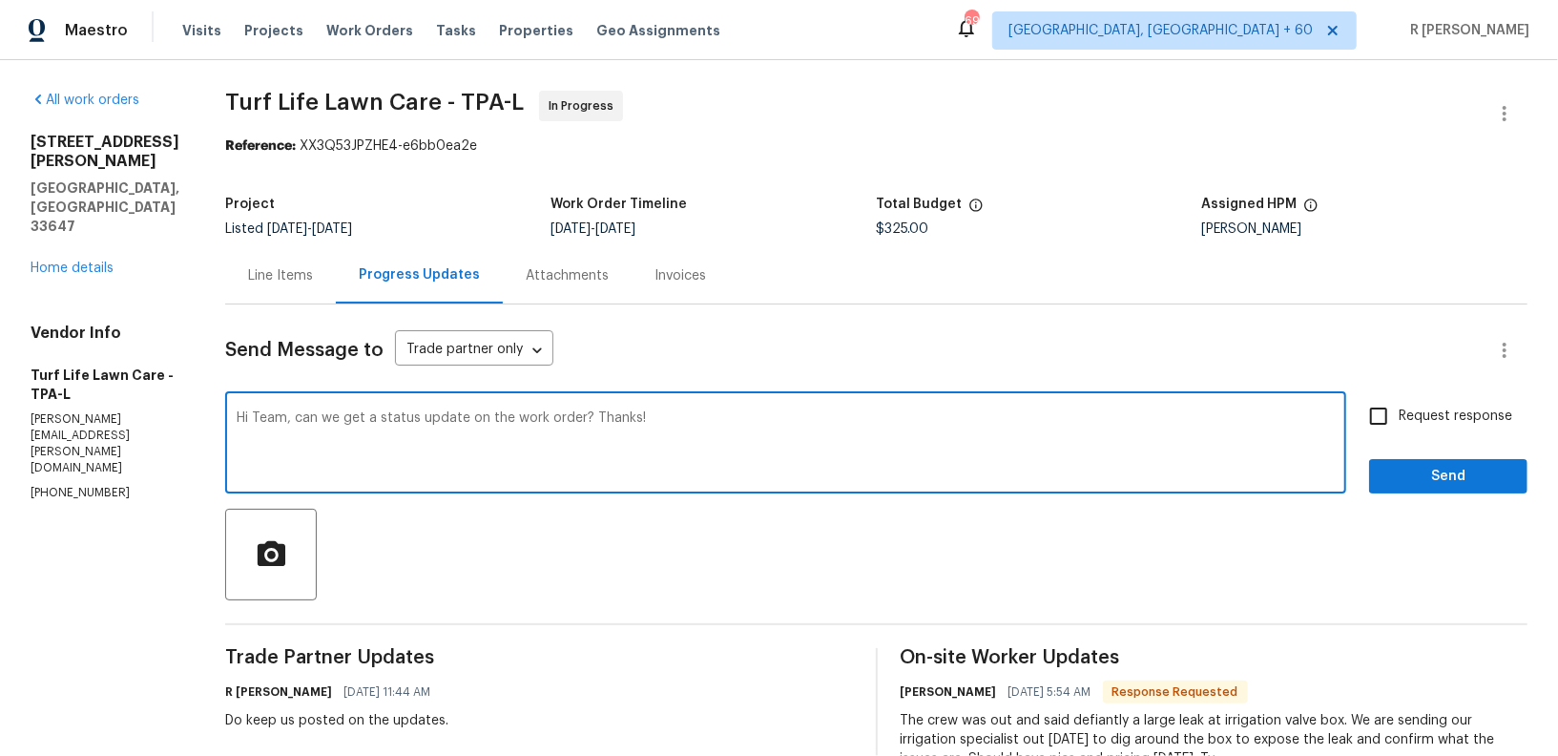
type textarea "Hi Team, can we get a status update on the work order? Thanks!"
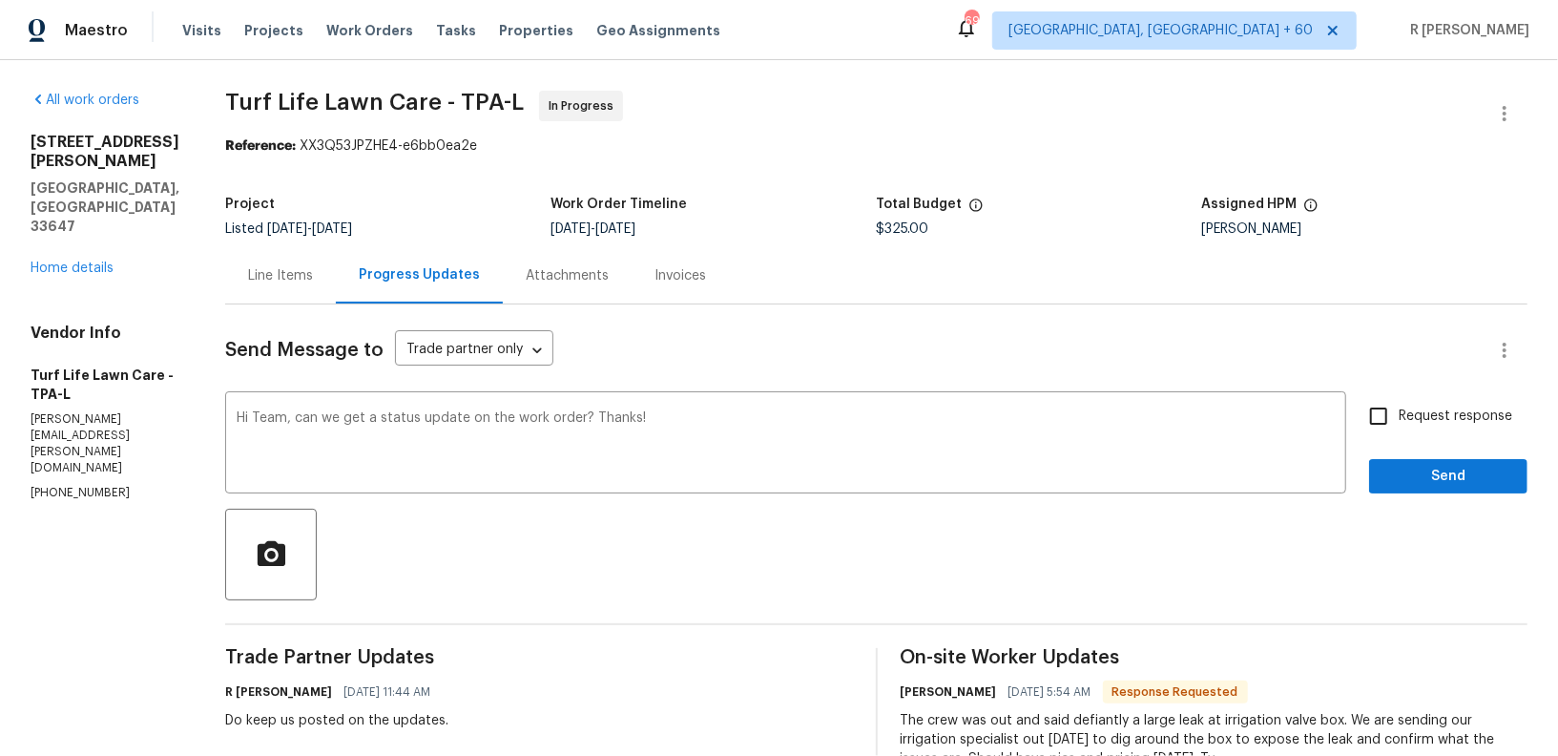
click at [1420, 424] on span "Request response" at bounding box center [1456, 416] width 114 height 20
click at [1399, 424] on input "Request response" at bounding box center [1379, 416] width 40 height 40
checkbox input "true"
click at [1397, 440] on div "Request response Send" at bounding box center [1448, 444] width 158 height 97
click at [1392, 478] on span "Send" at bounding box center [1448, 477] width 128 height 24
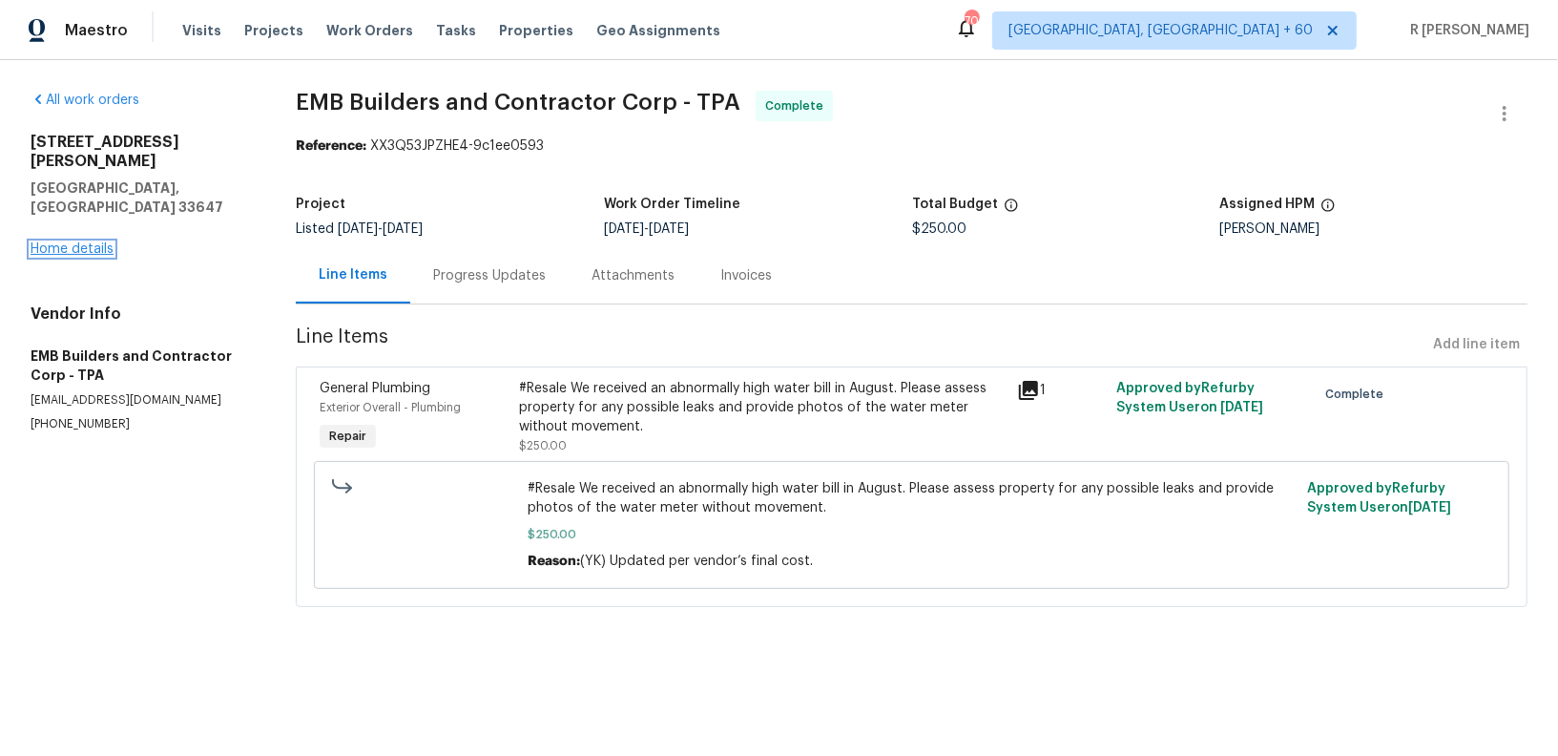
click at [83, 242] on link "Home details" at bounding box center [72, 248] width 83 height 13
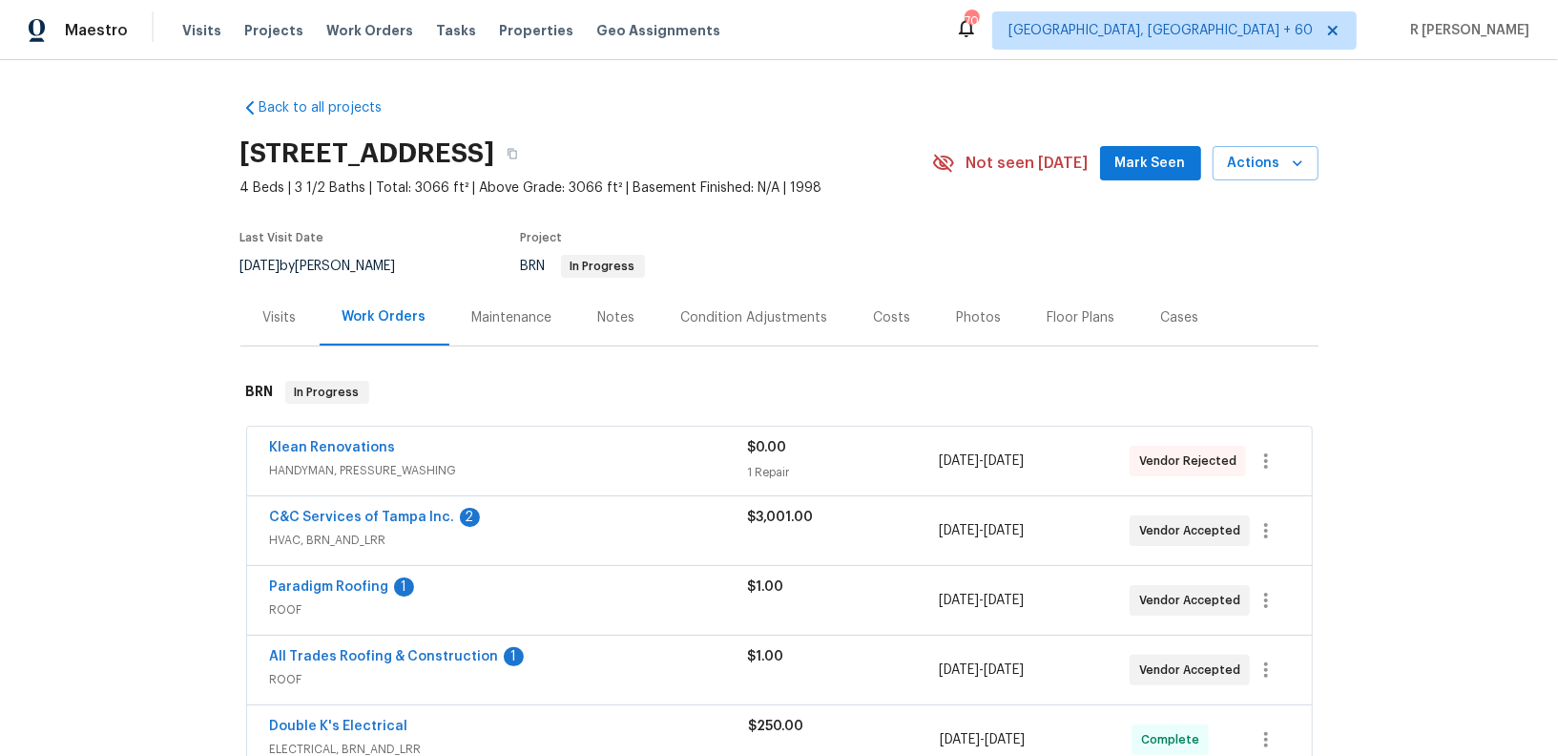
scroll to position [605, 0]
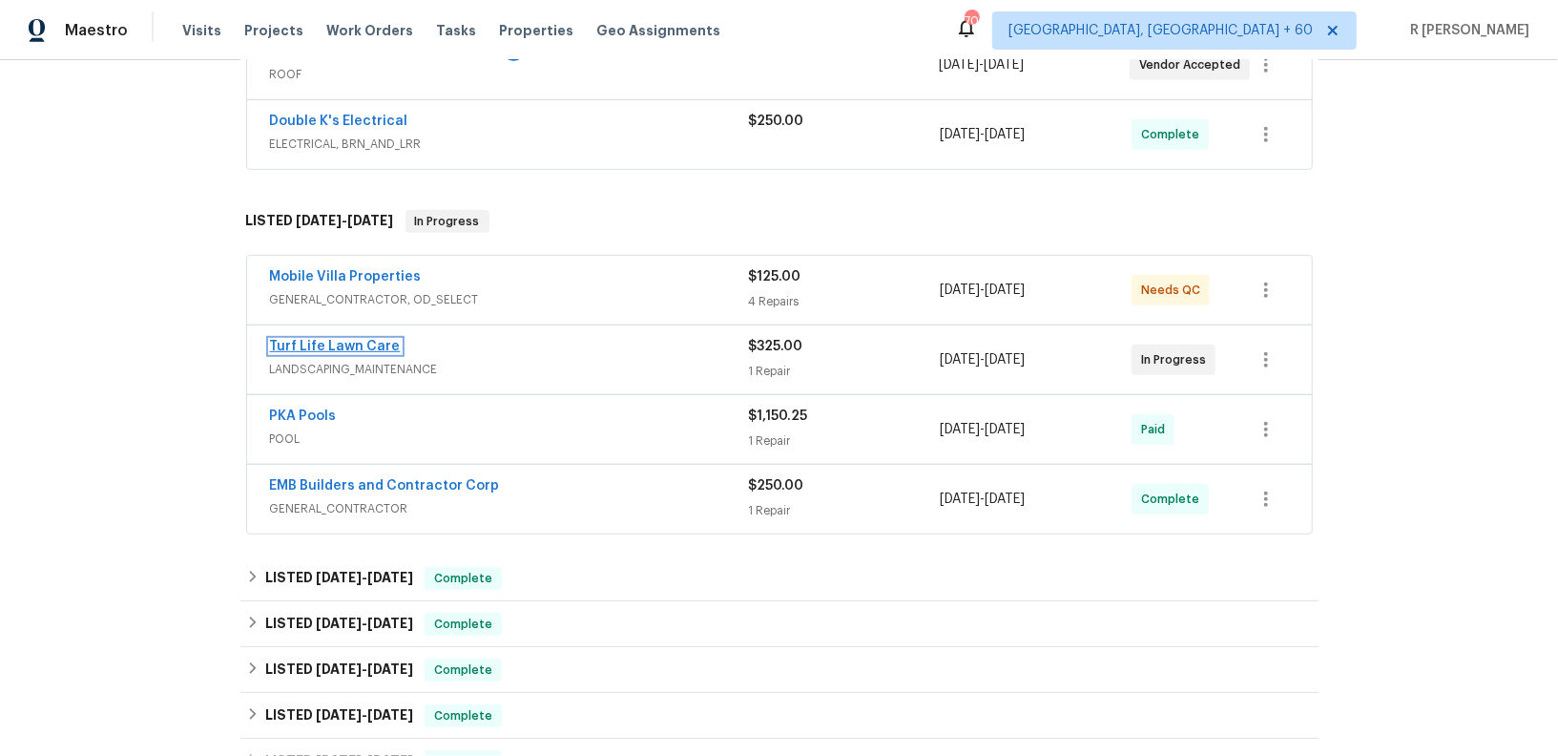
click at [322, 340] on link "Turf Life Lawn Care" at bounding box center [335, 346] width 131 height 13
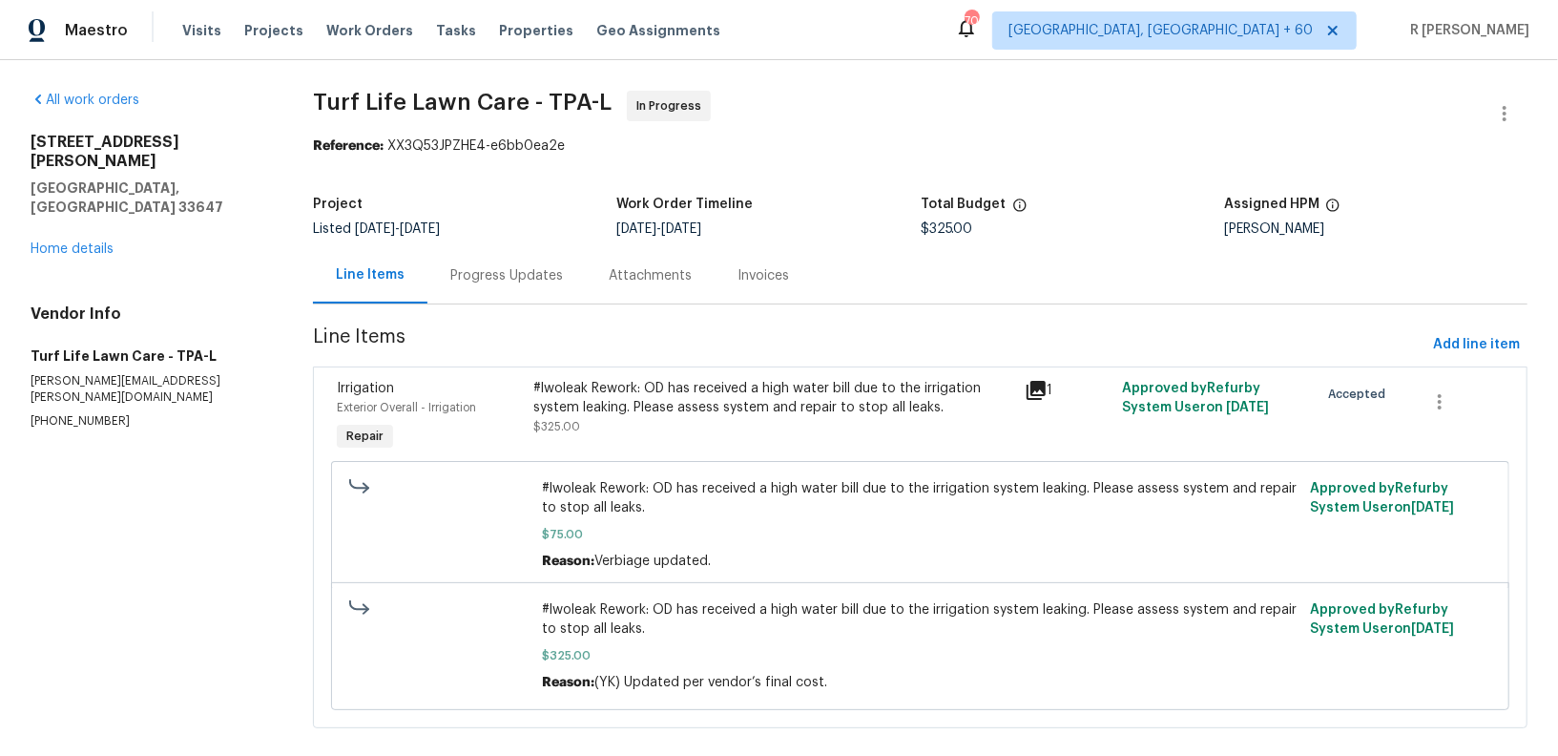
click at [530, 327] on span "Line Items" at bounding box center [869, 344] width 1112 height 35
click at [542, 281] on div "Progress Updates" at bounding box center [506, 275] width 113 height 19
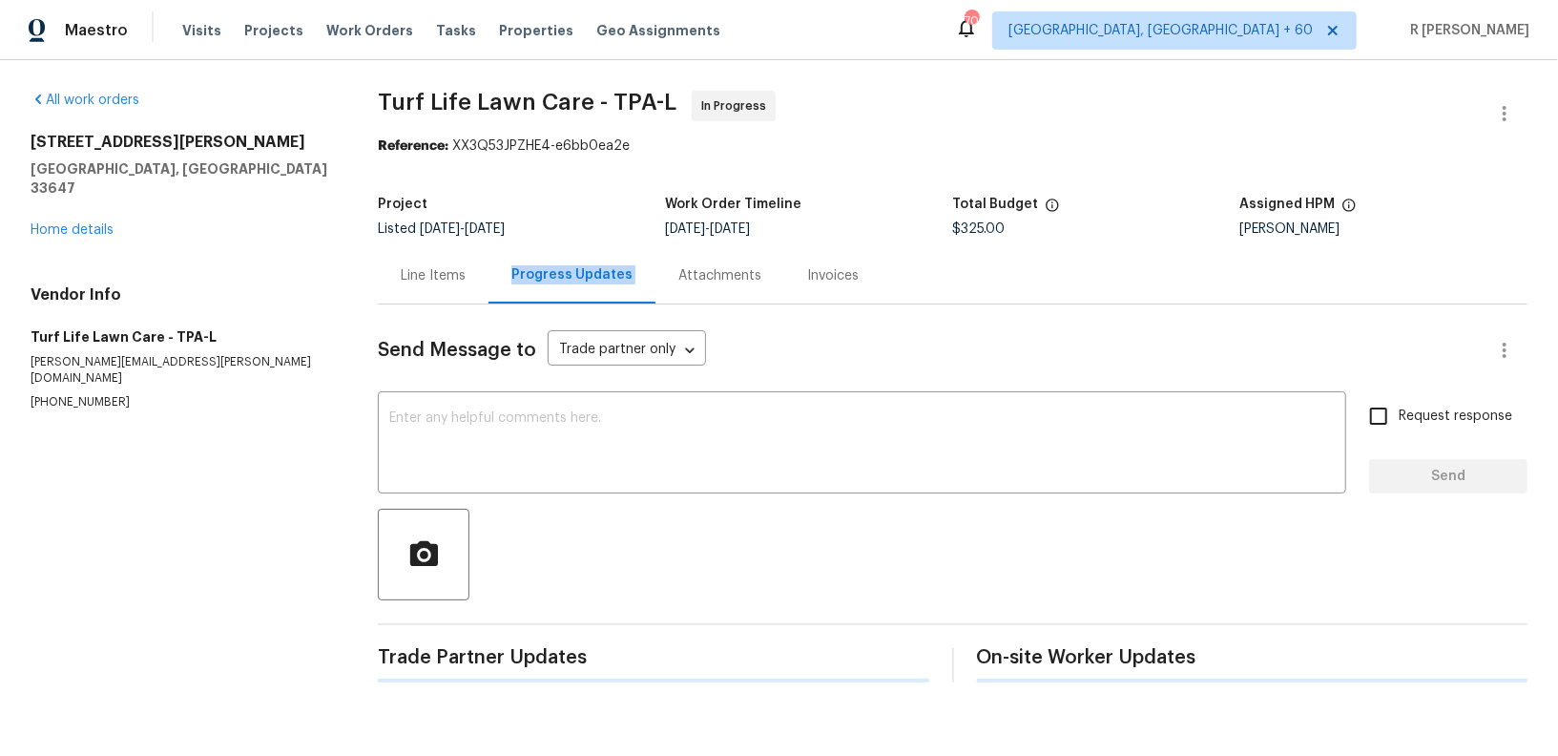
drag, startPoint x: 542, startPoint y: 281, endPoint x: 621, endPoint y: 319, distance: 87.5
click at [621, 319] on section "Turf Life Lawn Care - TPA-L In Progress Reference: XX3Q53JPZHE4-e6bb0ea2e Proje…" at bounding box center [953, 387] width 1150 height 592
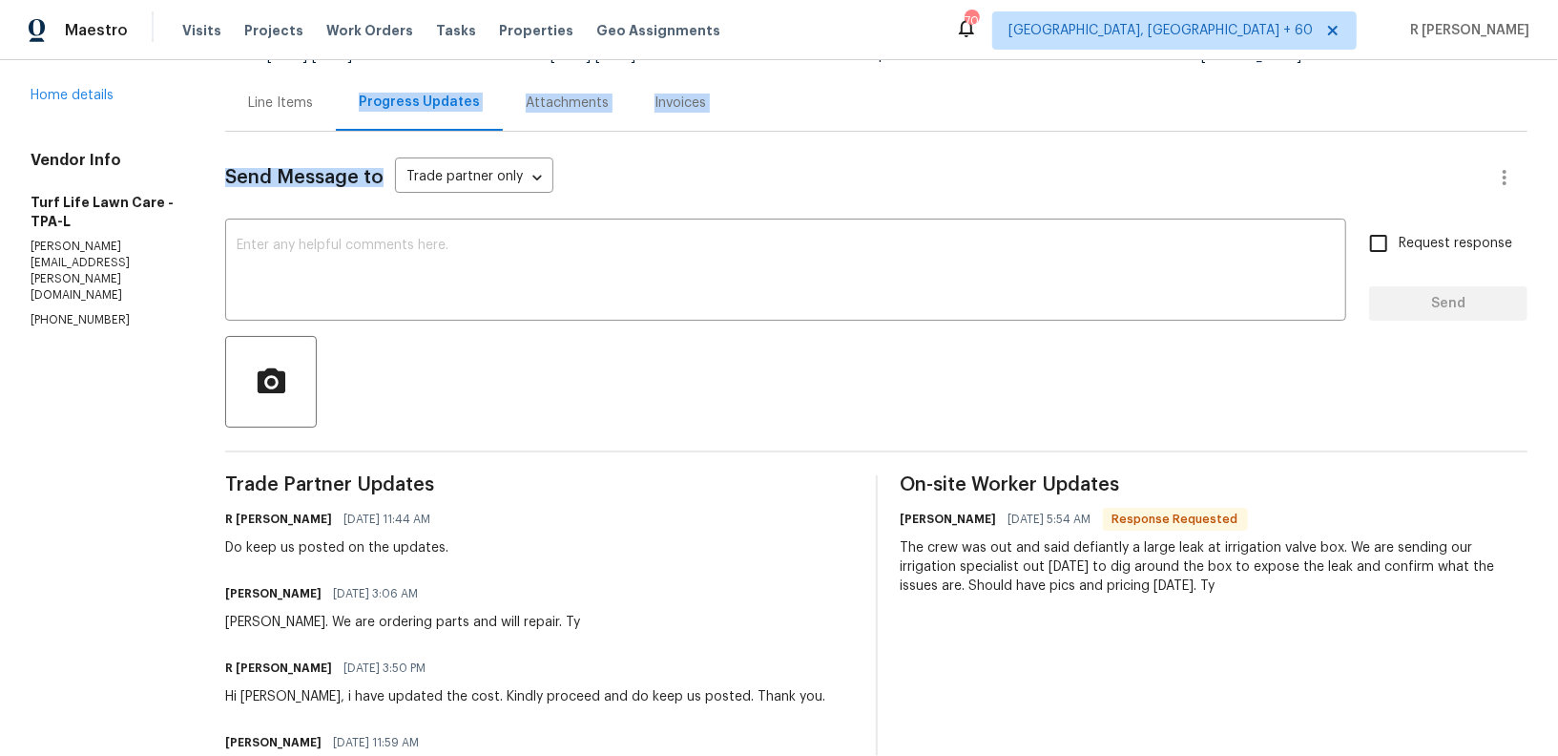
scroll to position [31, 0]
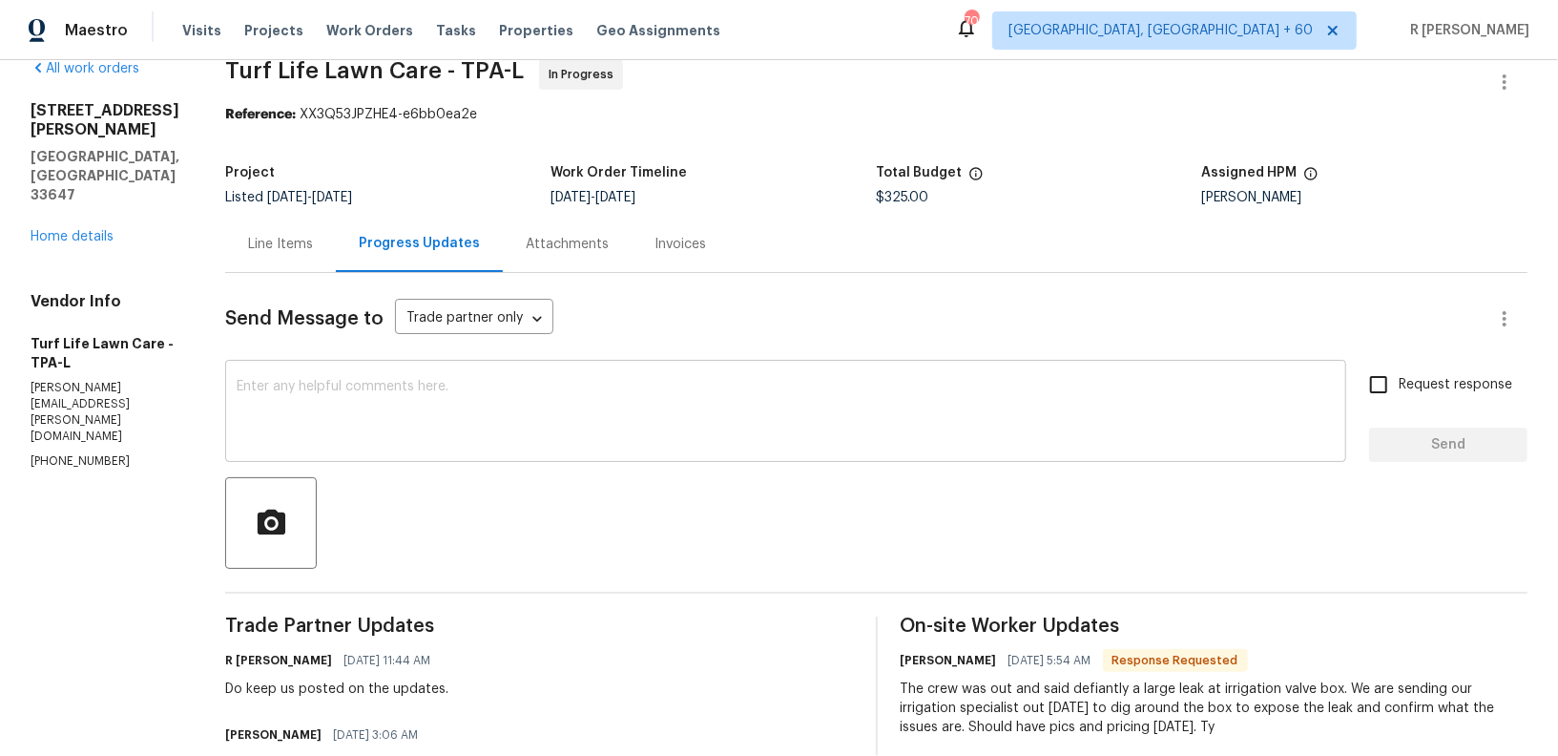
click at [481, 428] on textarea at bounding box center [786, 413] width 1098 height 67
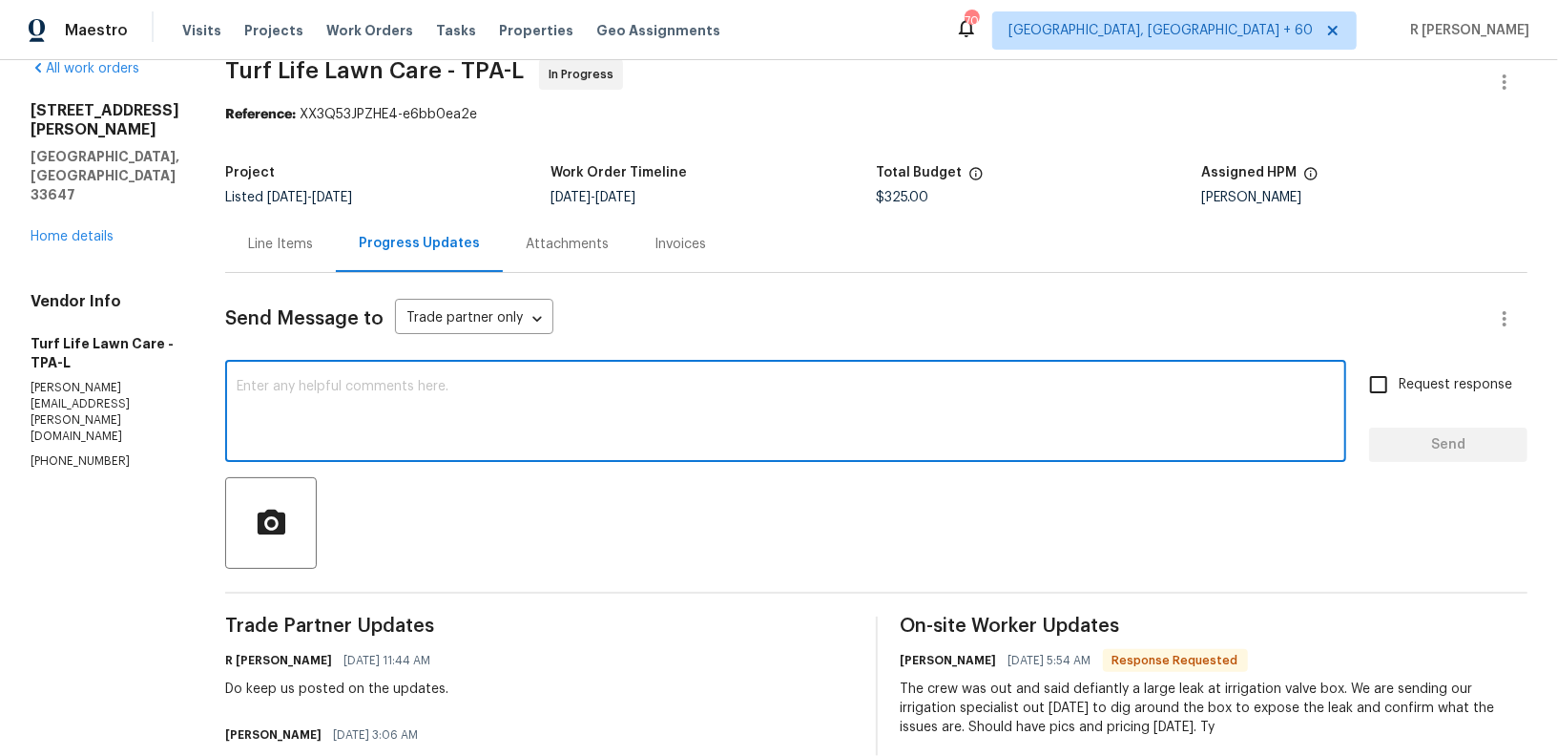
click at [327, 336] on div "Send Message to Trade partner only Trade partner only ​" at bounding box center [853, 319] width 1256 height 46
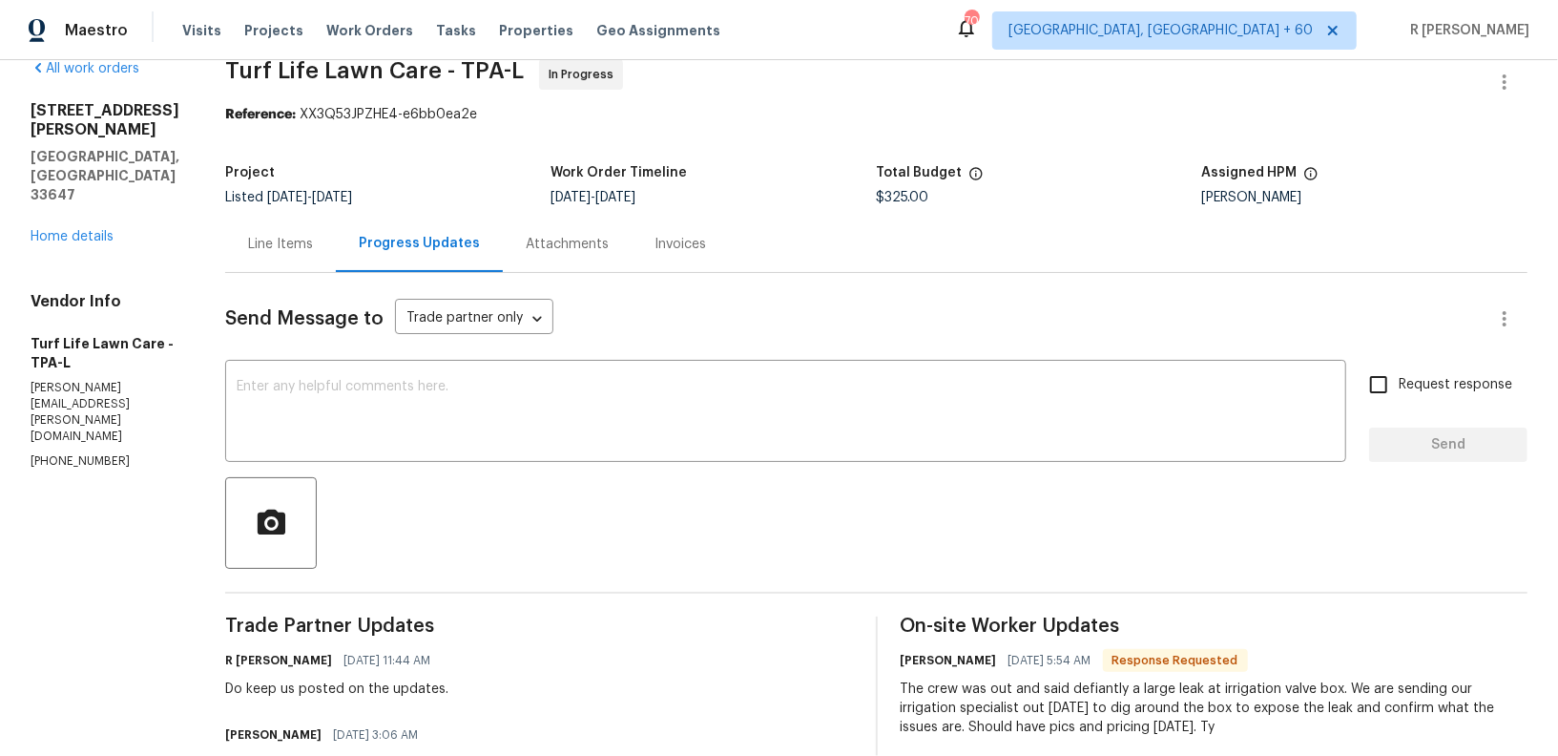
click at [327, 336] on div "Send Message to Trade partner only Trade partner only ​" at bounding box center [853, 319] width 1256 height 46
